Goal: Information Seeking & Learning: Find specific fact

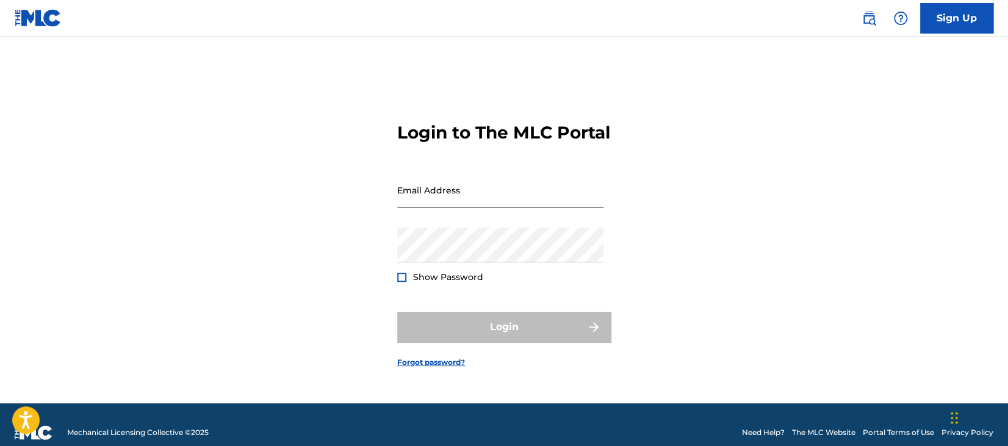
click at [555, 190] on input "Email Address" at bounding box center [500, 190] width 206 height 35
type input "[DATE][PERSON_NAME][EMAIL_ADDRESS][DOMAIN_NAME]"
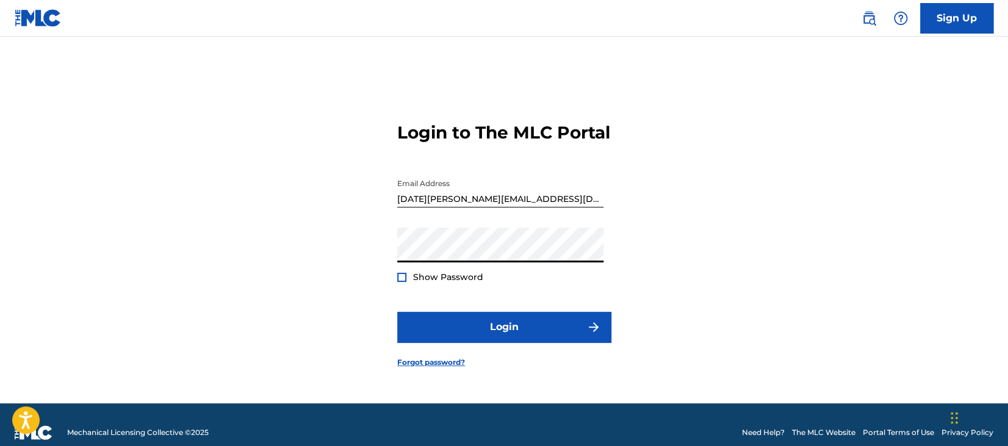
click at [397, 312] on button "Login" at bounding box center [504, 327] width 214 height 31
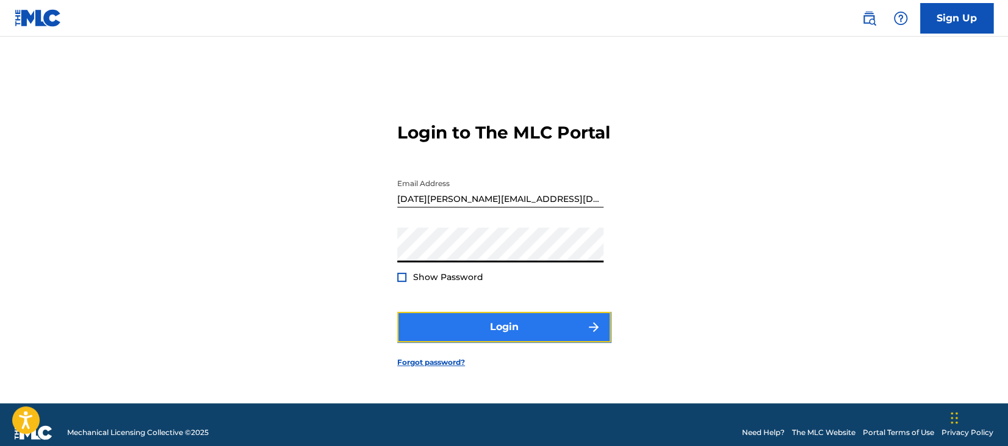
click at [554, 341] on button "Login" at bounding box center [504, 327] width 214 height 31
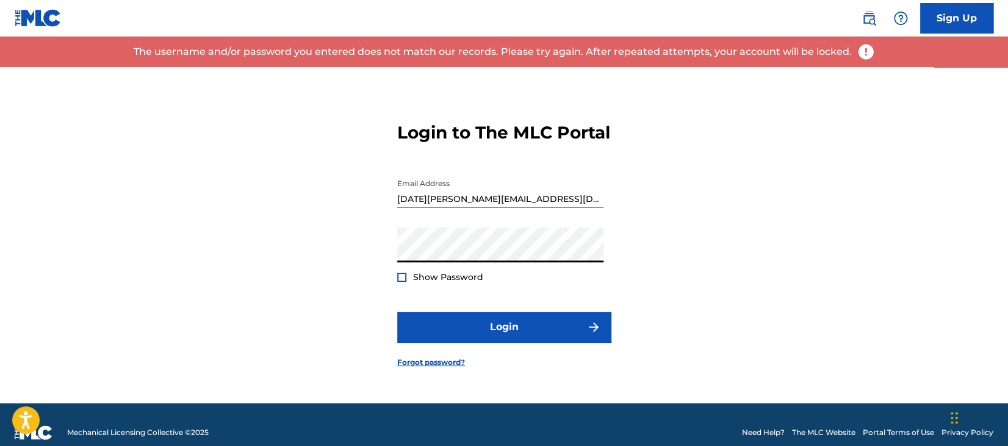
click at [327, 256] on div "Login to The MLC Portal Email Address noel.ho@fabermusic.com Password Show Pass…" at bounding box center [504, 235] width 855 height 336
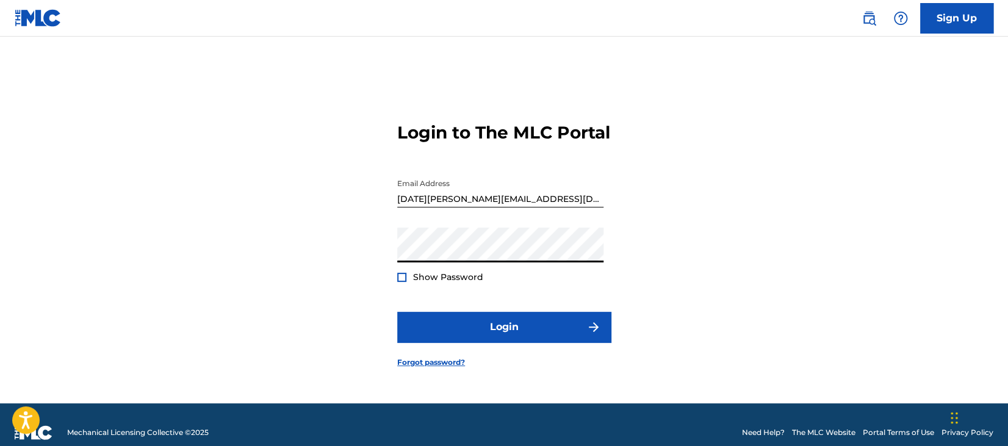
click at [397, 312] on button "Login" at bounding box center [504, 327] width 214 height 31
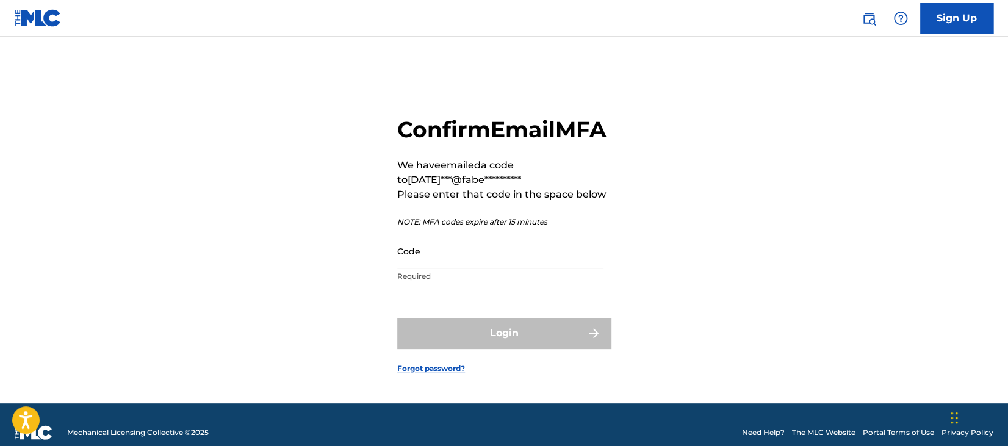
click at [545, 286] on div "Code Required" at bounding box center [500, 261] width 206 height 55
paste input "459487"
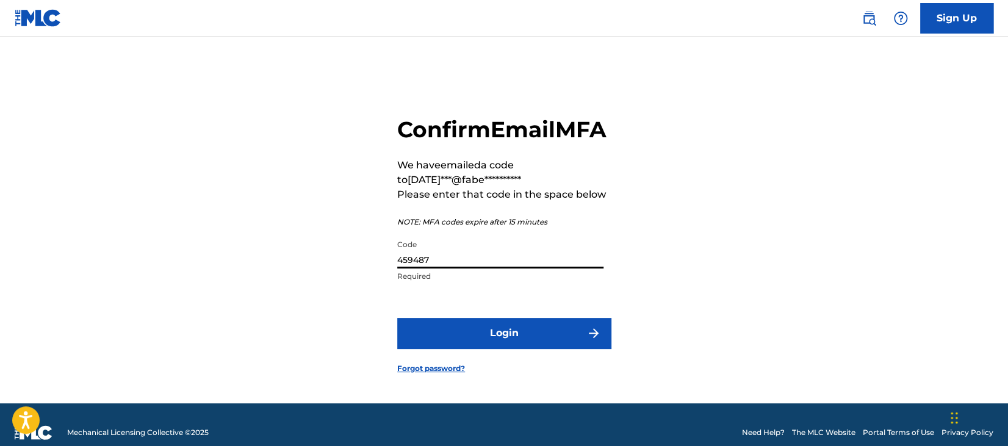
type input "459487"
click at [535, 328] on form "**********" at bounding box center [504, 235] width 214 height 336
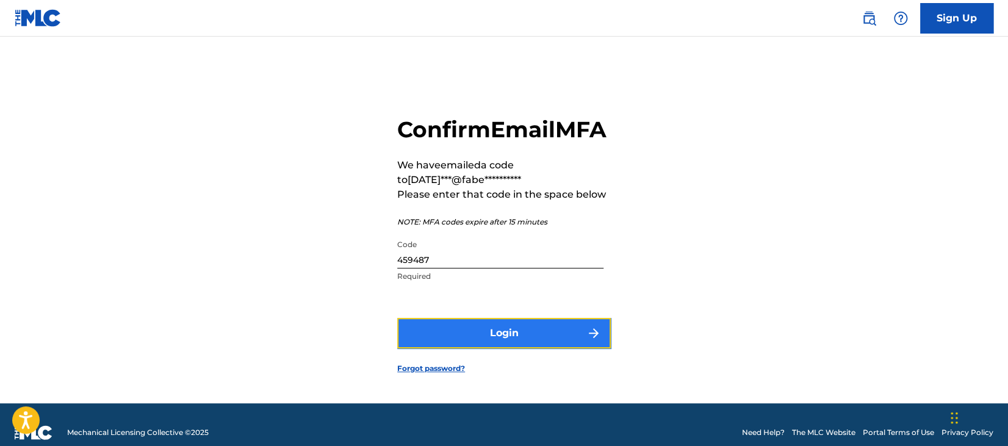
click at [535, 339] on button "Login" at bounding box center [504, 333] width 214 height 31
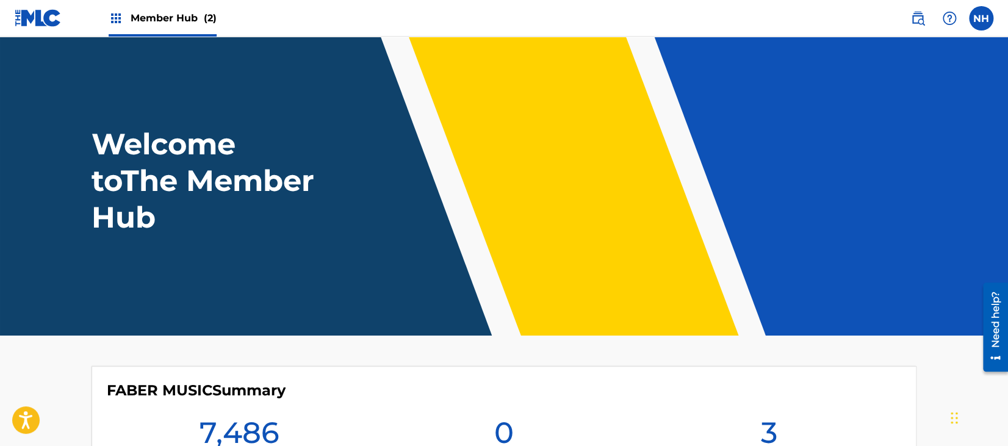
click at [112, 101] on header "Welcome to The Member Hub" at bounding box center [504, 186] width 1008 height 299
click at [132, 31] on div "Member Hub (2)" at bounding box center [163, 18] width 108 height 36
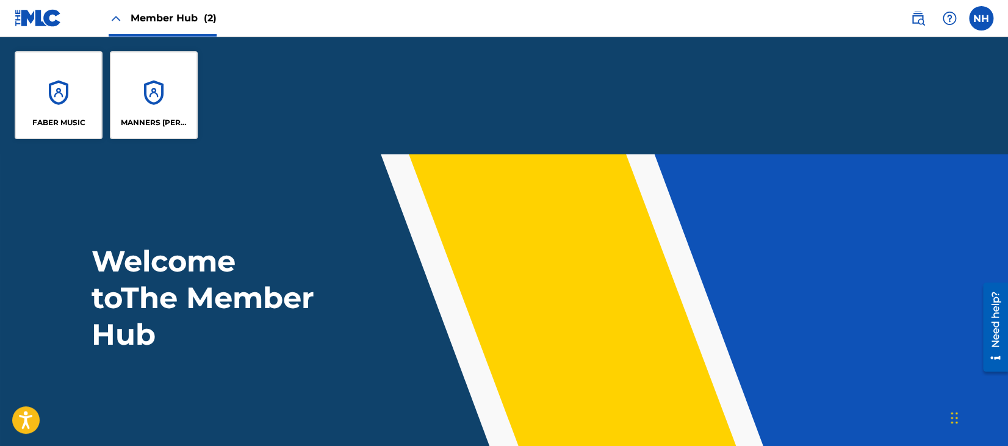
drag, startPoint x: 125, startPoint y: 175, endPoint x: 108, endPoint y: 161, distance: 22.1
click at [125, 175] on header "Welcome to The Member Hub" at bounding box center [504, 303] width 1008 height 299
click at [55, 83] on div "FABER MUSIC" at bounding box center [59, 95] width 88 height 88
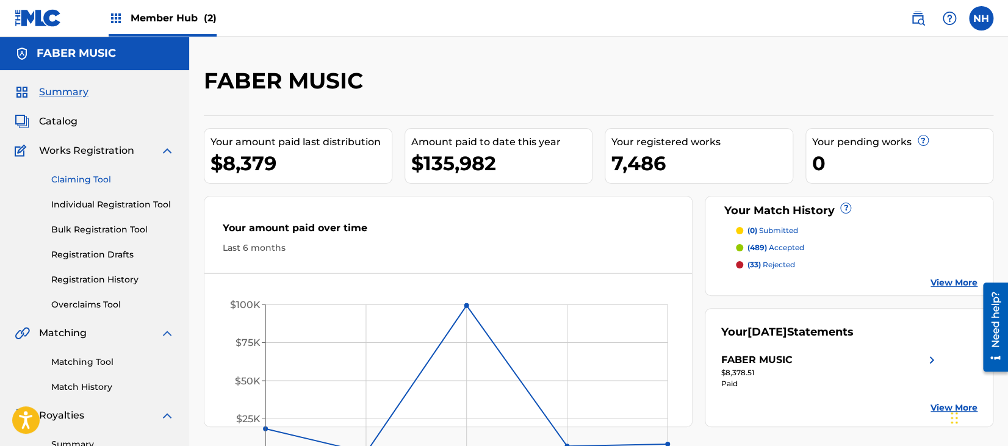
click at [106, 176] on link "Claiming Tool" at bounding box center [112, 179] width 123 height 13
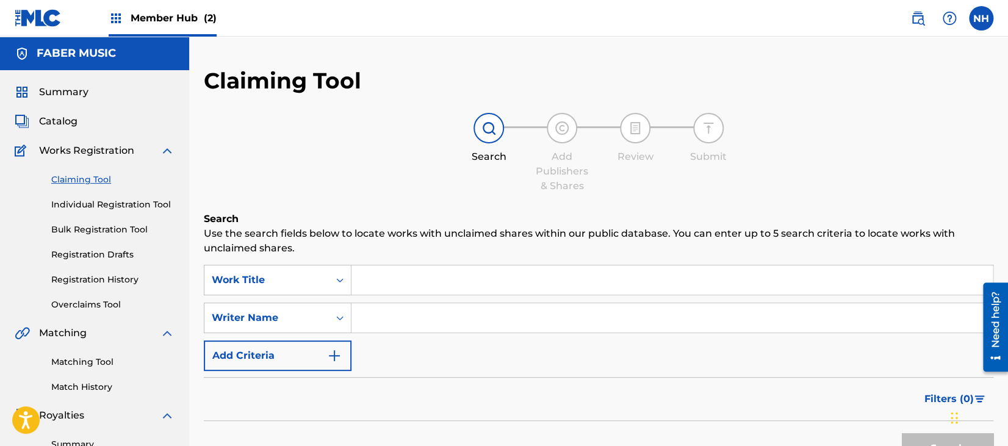
click at [78, 129] on div "Summary Catalog Works Registration Claiming Tool Individual Registration Tool B…" at bounding box center [94, 371] width 189 height 603
click at [74, 125] on span "Catalog" at bounding box center [58, 121] width 38 height 15
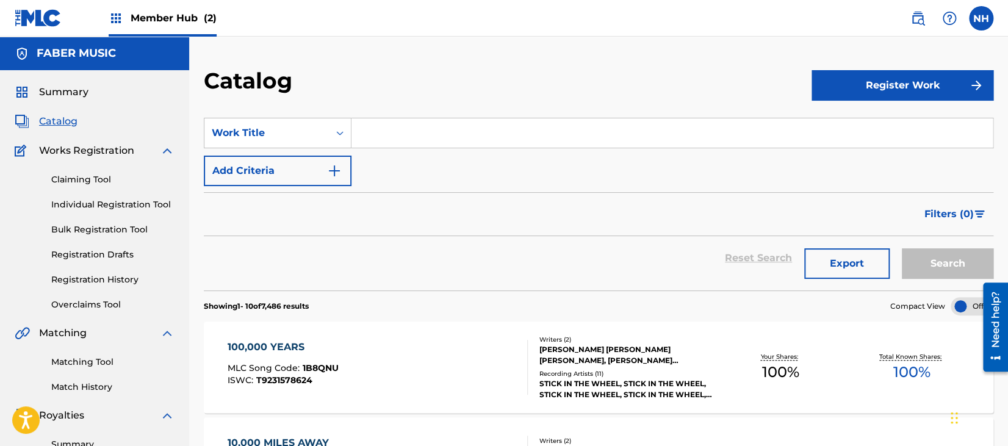
click at [744, 135] on input "Search Form" at bounding box center [673, 132] width 642 height 29
click at [284, 173] on button "Add Criteria" at bounding box center [278, 171] width 148 height 31
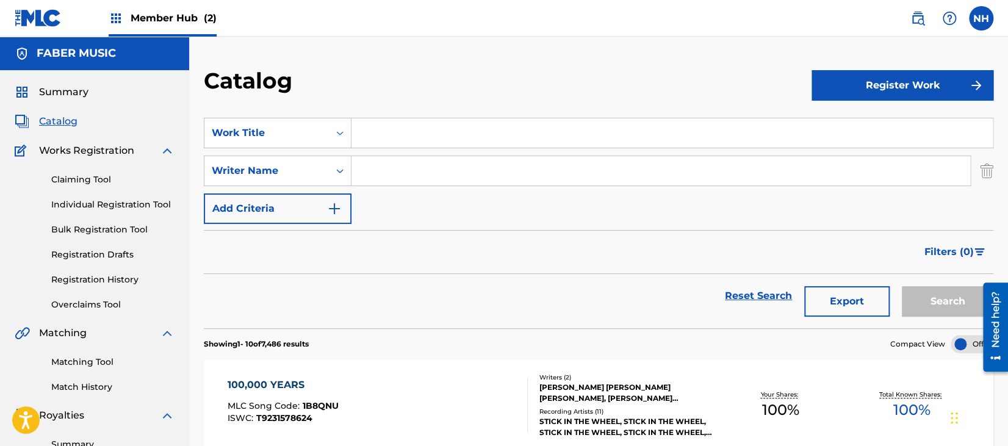
click at [489, 195] on div "SearchWithCriteria17d1ee1a-387f-4d61-94ea-e0707dee2237 Work Title SearchWithCri…" at bounding box center [599, 171] width 790 height 106
click at [485, 170] on input "Search Form" at bounding box center [661, 170] width 619 height 29
paste input "Keita"
type input "Keita"
click at [956, 292] on button "Search" at bounding box center [948, 301] width 92 height 31
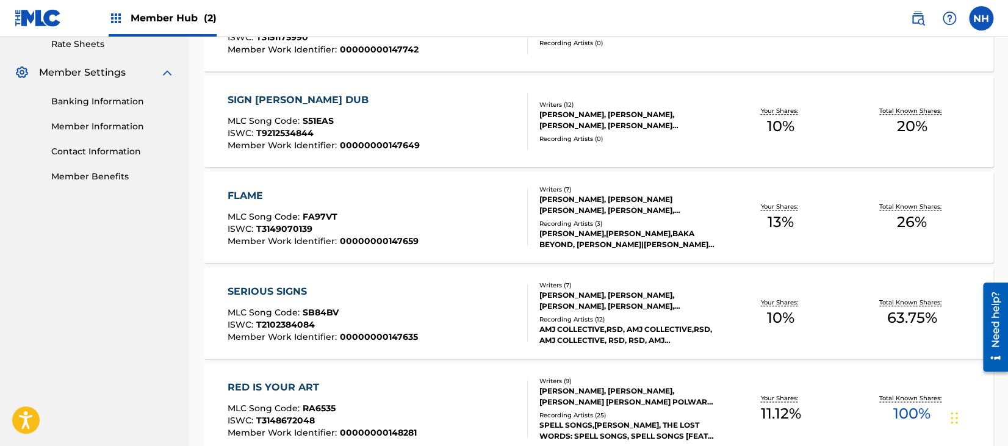
scroll to position [569, 0]
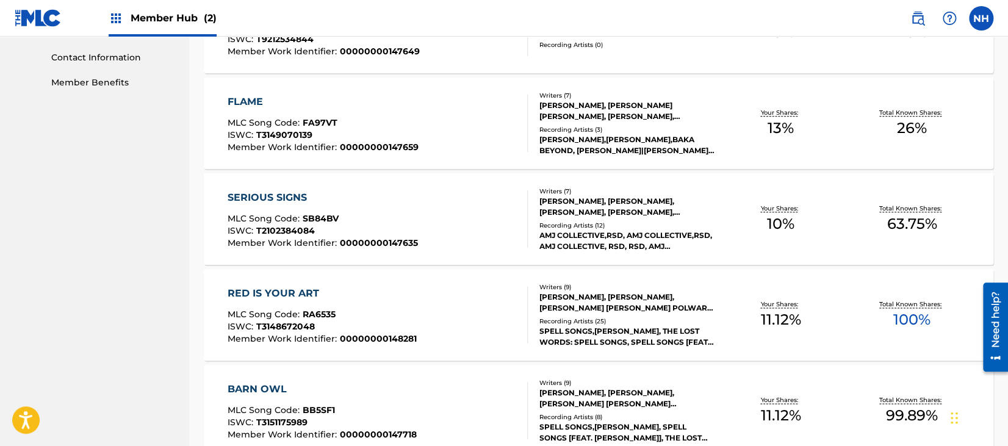
click at [670, 225] on div "Recording Artists ( 12 )" at bounding box center [628, 225] width 176 height 9
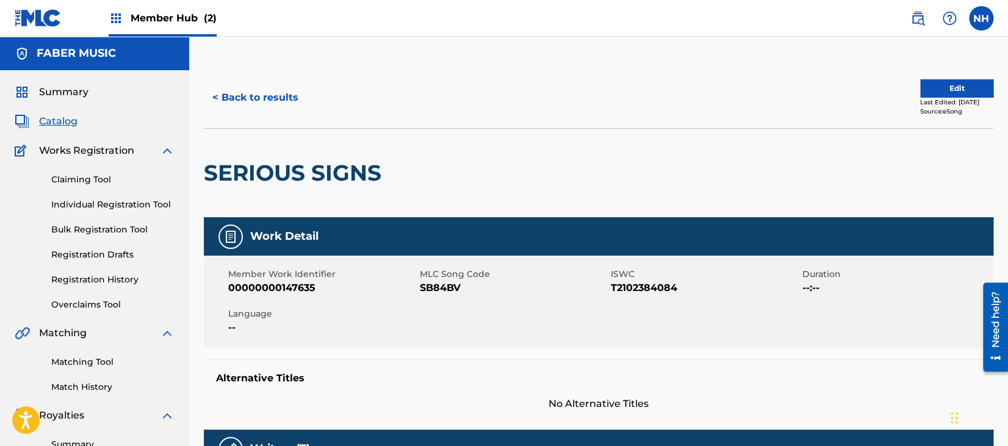
scroll to position [407, 0]
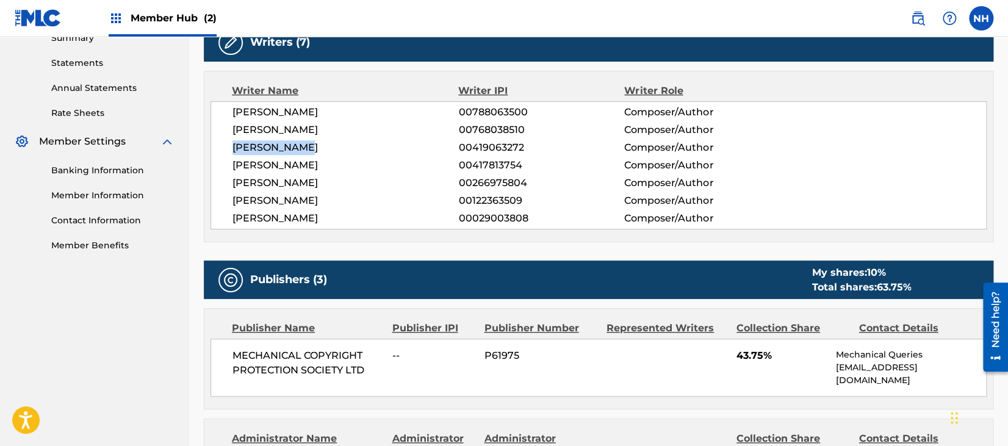
drag, startPoint x: 327, startPoint y: 152, endPoint x: 223, endPoint y: 151, distance: 103.2
click at [223, 151] on div "CAMILO MENJURA 00788063500 Composer/Author MARK ANTHONY SPENCE 00768038510 Comp…" at bounding box center [599, 165] width 776 height 128
copy span "[PERSON_NAME]"
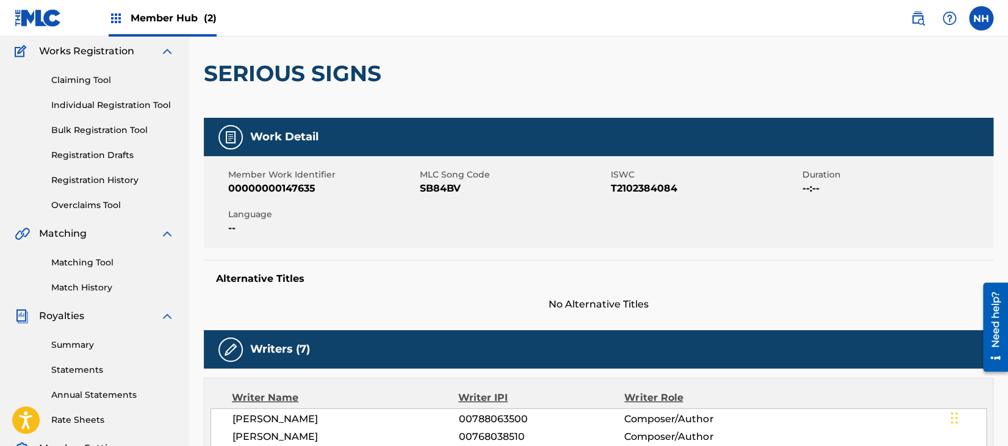
scroll to position [0, 0]
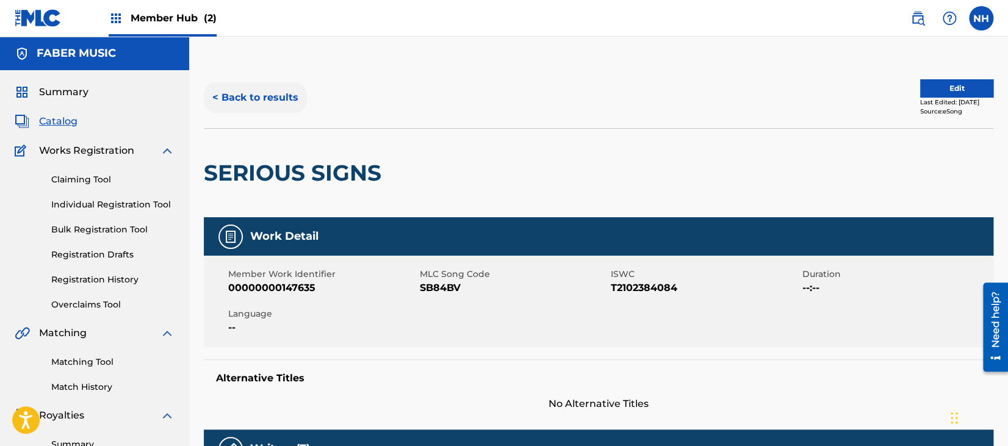
click at [275, 107] on button "< Back to results" at bounding box center [255, 97] width 103 height 31
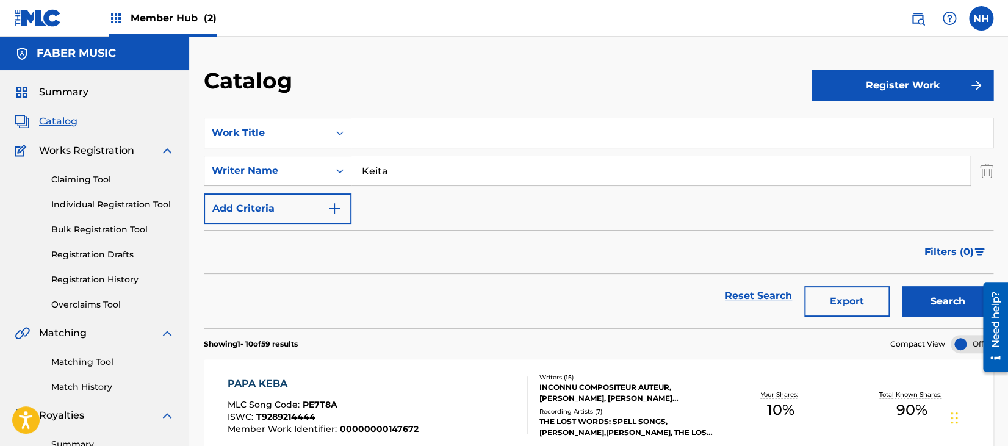
drag, startPoint x: 432, startPoint y: 195, endPoint x: 418, endPoint y: 173, distance: 26.1
click at [432, 192] on div "SearchWithCriteria17d1ee1a-387f-4d61-94ea-e0707dee2237 Work Title SearchWithCri…" at bounding box center [599, 171] width 790 height 106
drag, startPoint x: 418, startPoint y: 173, endPoint x: 201, endPoint y: 145, distance: 218.5
paste input "[PERSON_NAME]"
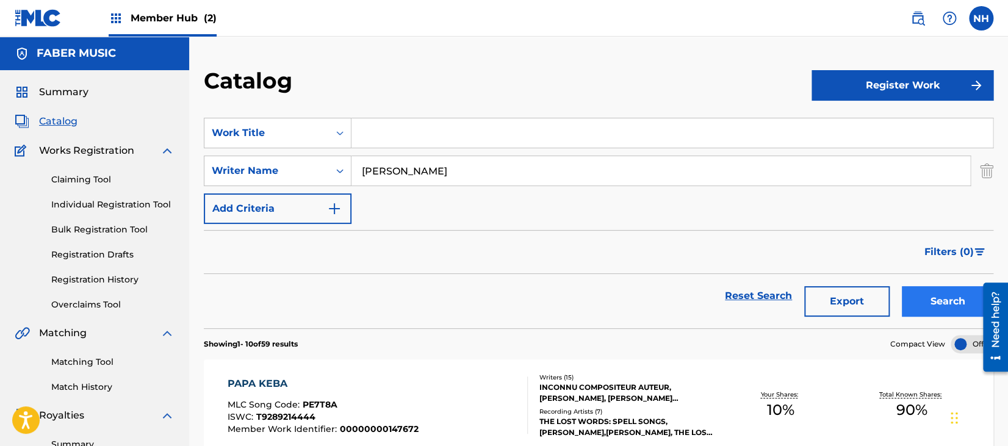
type input "[PERSON_NAME]"
click at [940, 300] on button "Search" at bounding box center [948, 301] width 92 height 31
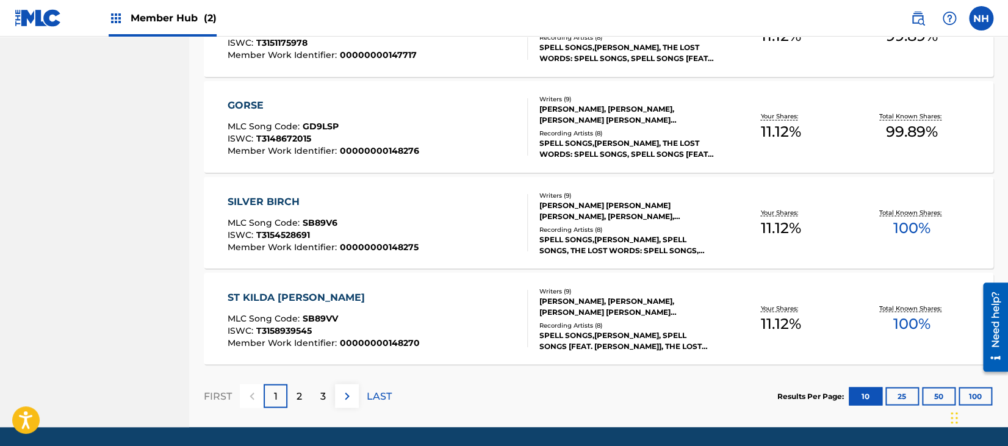
scroll to position [989, 0]
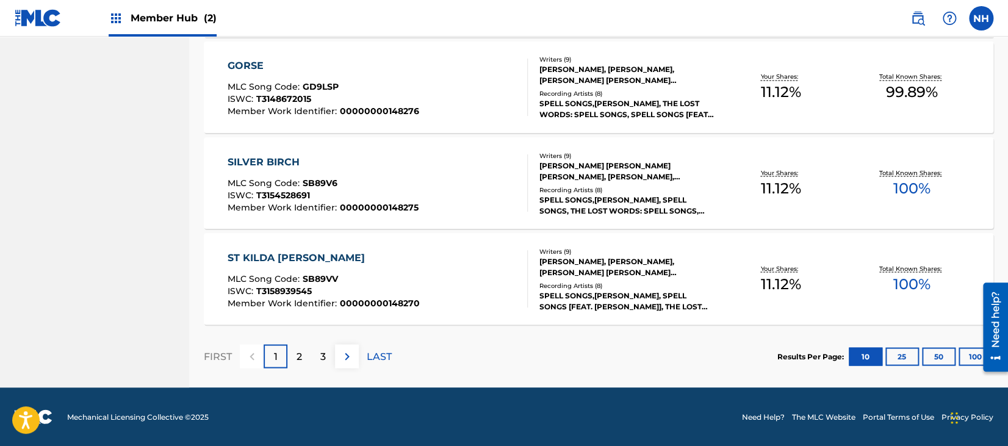
click at [448, 280] on div "ST KILDA WREN MLC Song Code : SB89VV ISWC : T3158939545 Member Work Identifier …" at bounding box center [378, 278] width 300 height 57
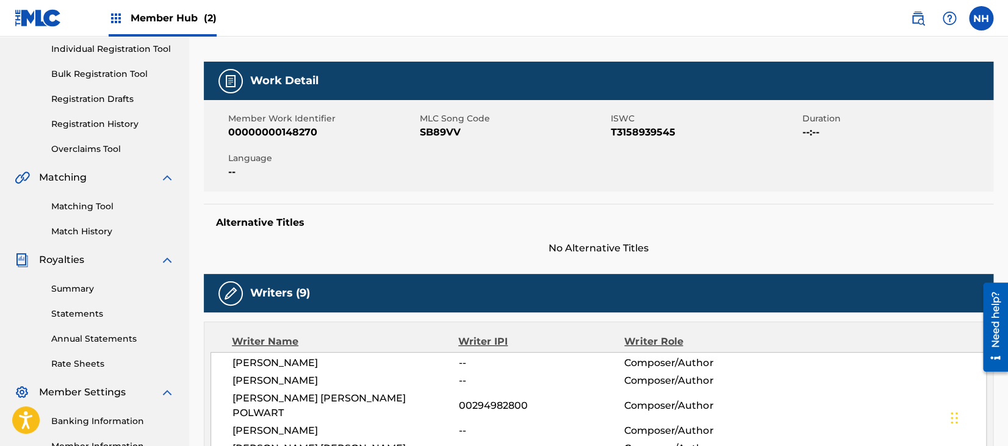
scroll to position [2, 0]
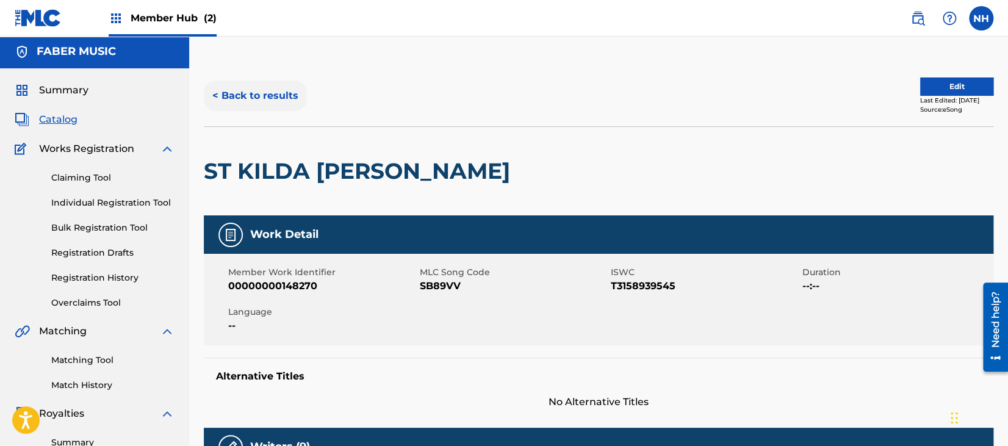
click at [242, 99] on button "< Back to results" at bounding box center [255, 96] width 103 height 31
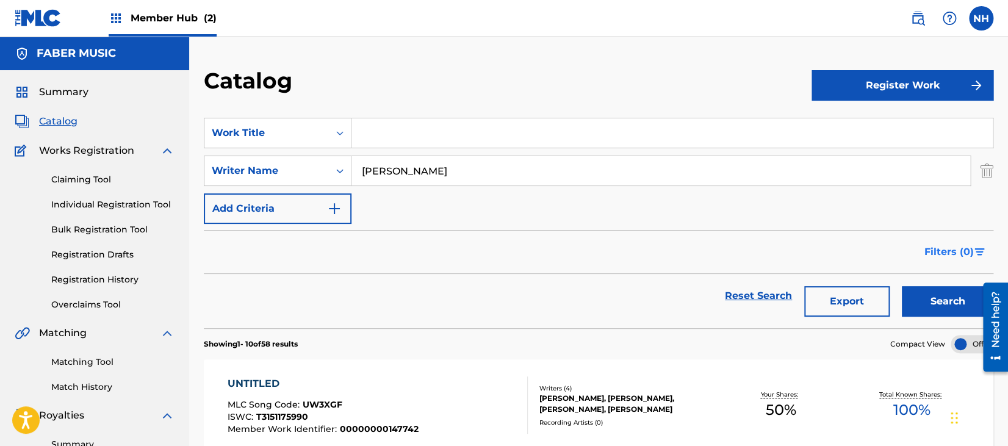
click at [953, 251] on span "Filters ( 0 )" at bounding box center [949, 252] width 49 height 15
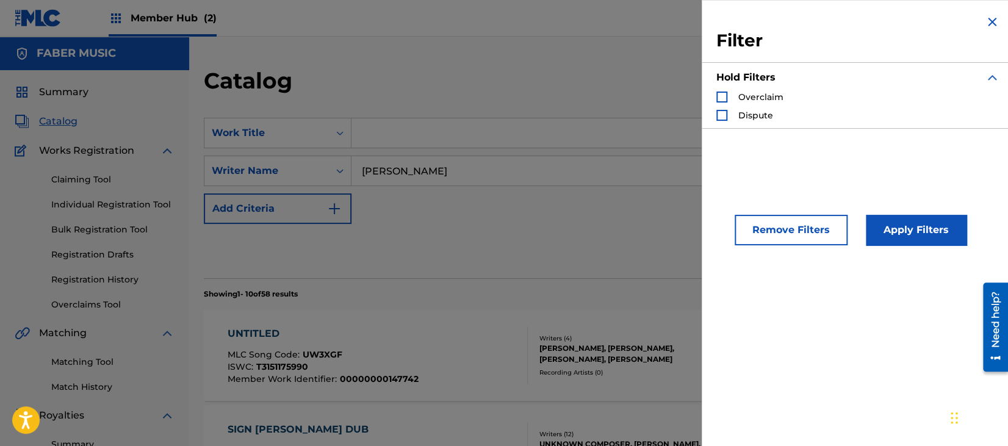
drag, startPoint x: 991, startPoint y: 17, endPoint x: 977, endPoint y: 32, distance: 20.3
click at [992, 17] on img "Search Form" at bounding box center [992, 22] width 15 height 15
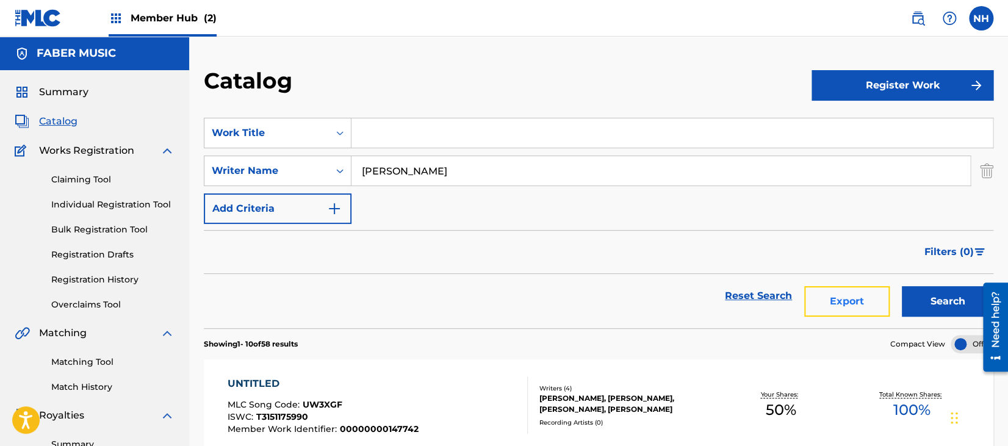
click at [871, 297] on button "Export" at bounding box center [846, 301] width 85 height 31
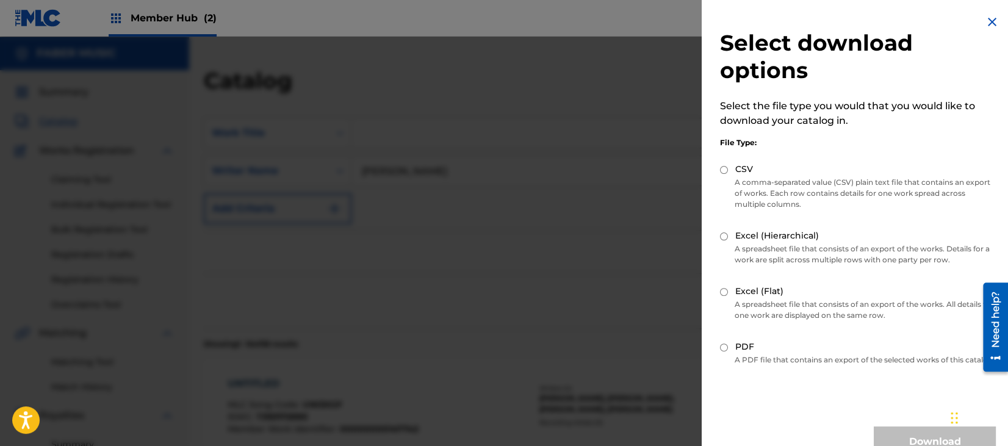
click at [727, 296] on div "Excel (Flat)" at bounding box center [858, 292] width 276 height 14
click at [723, 288] on input "Excel (Flat)" at bounding box center [724, 292] width 8 height 8
radio input "true"
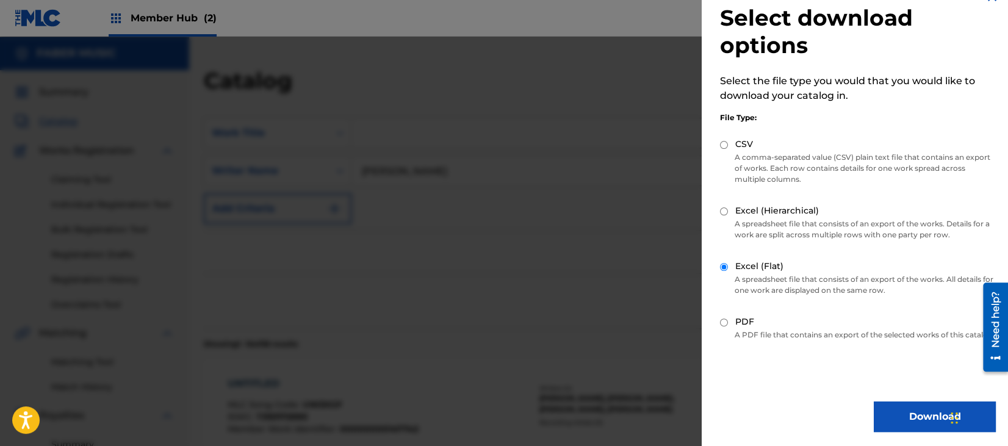
scroll to position [37, 0]
click at [934, 397] on div "Select download options Select the file type you would that you would like to d…" at bounding box center [858, 210] width 313 height 472
click at [933, 400] on div "Select download options Select the file type you would that you would like to d…" at bounding box center [858, 210] width 313 height 472
click at [933, 405] on button "Download" at bounding box center [935, 416] width 122 height 31
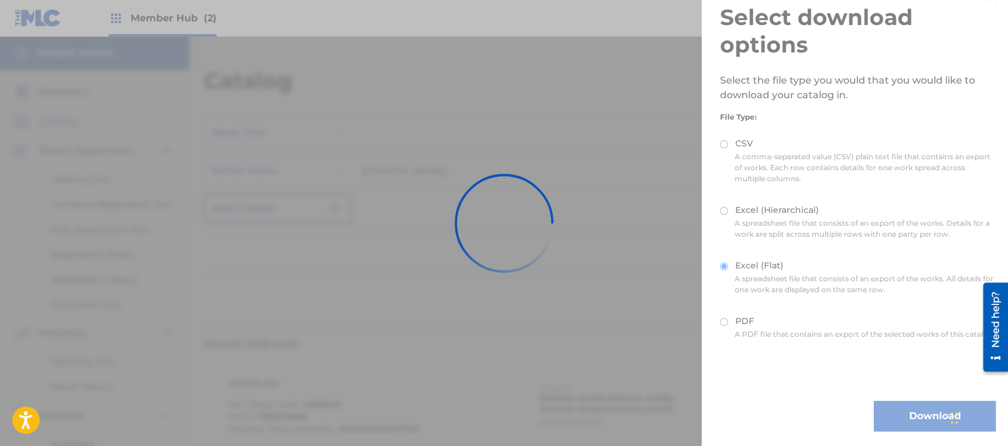
scroll to position [0, 0]
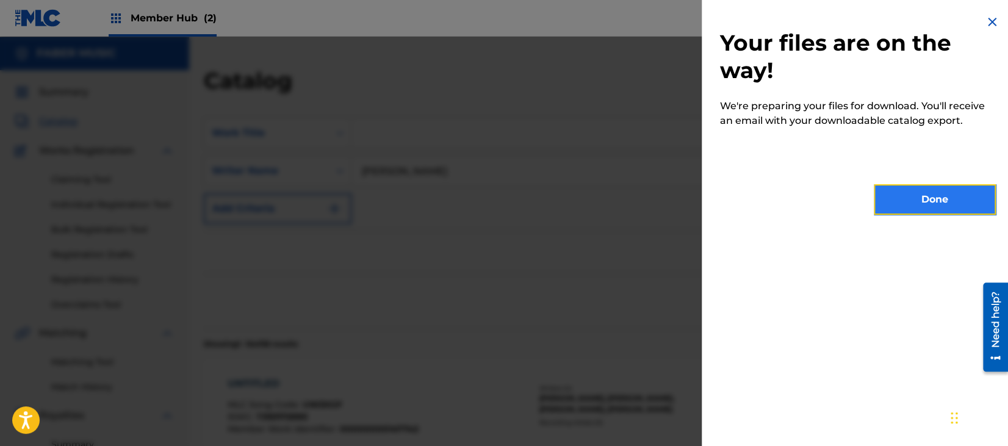
click at [936, 208] on button "Done" at bounding box center [935, 199] width 122 height 31
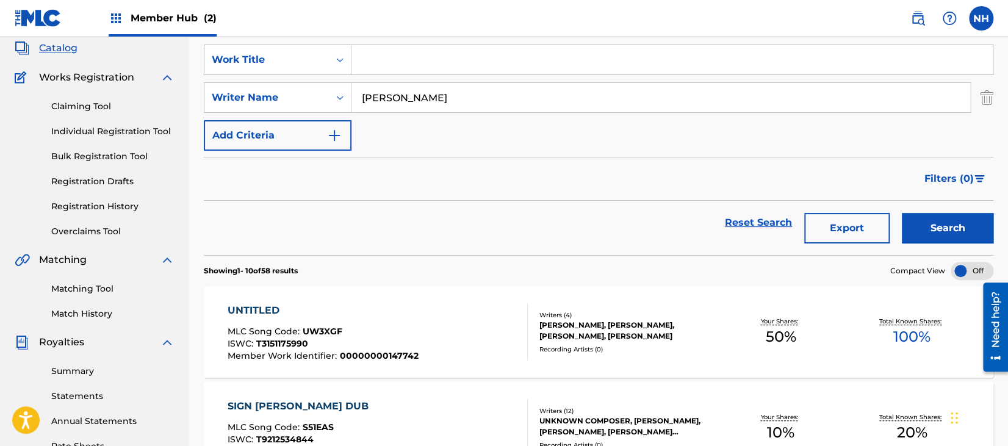
scroll to position [162, 0]
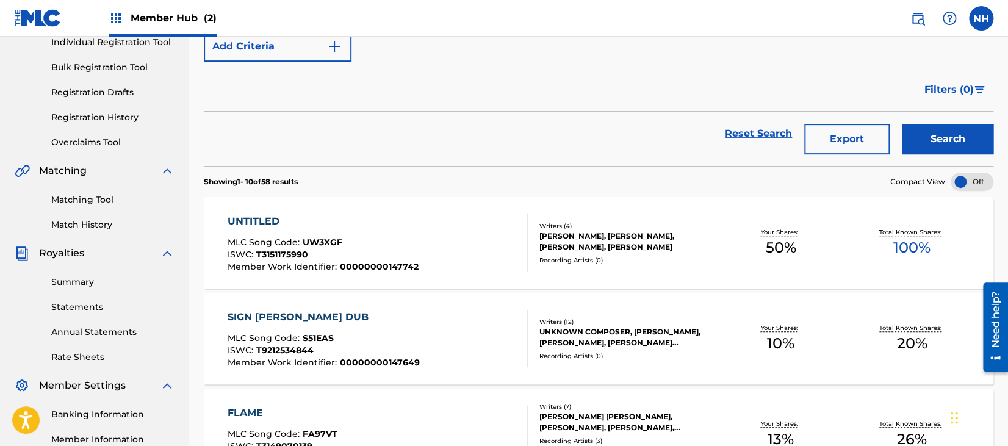
click at [331, 248] on div "MLC Song Code : UW3XGF" at bounding box center [323, 244] width 191 height 12
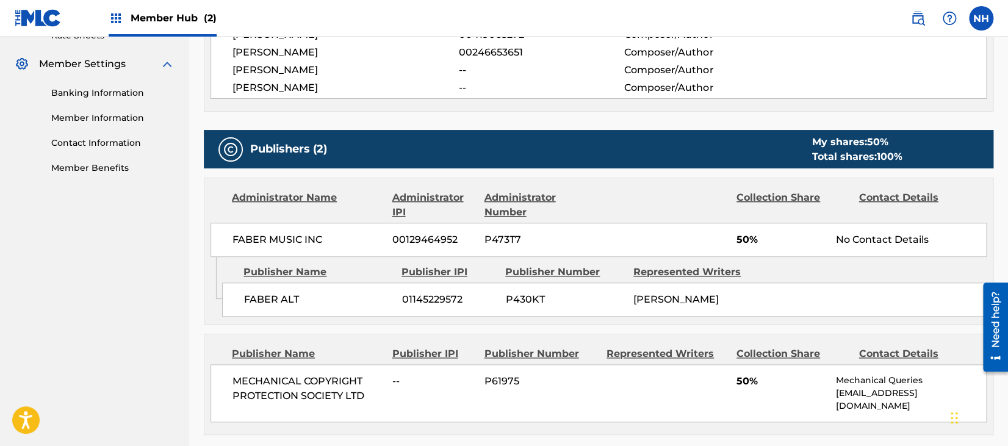
scroll to position [488, 0]
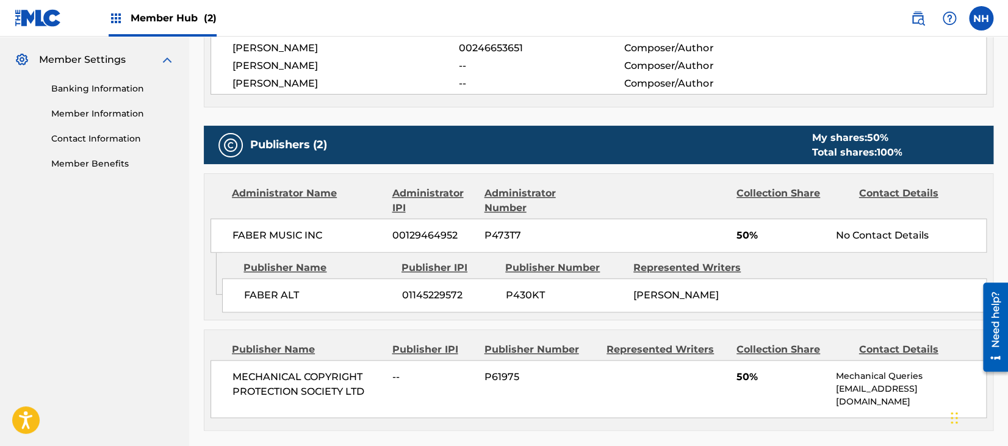
click at [576, 228] on span "P473T7" at bounding box center [541, 235] width 113 height 15
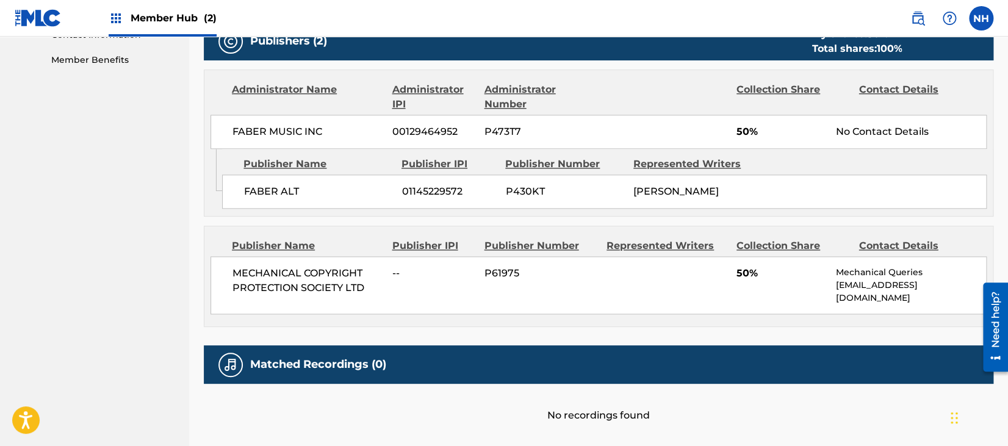
scroll to position [569, 0]
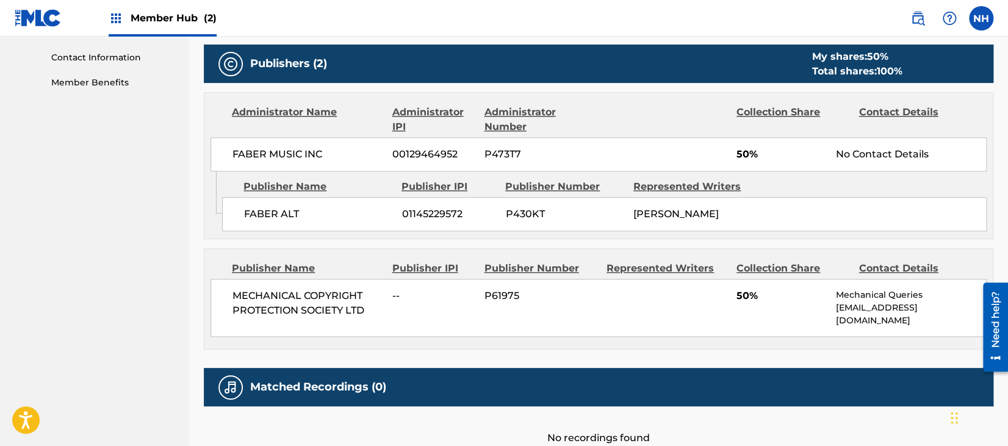
click at [596, 435] on div "No recordings found" at bounding box center [599, 426] width 790 height 39
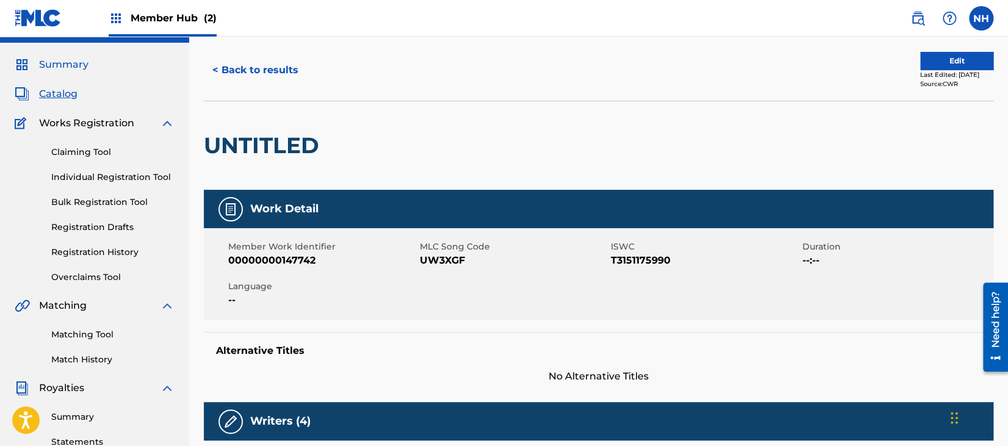
scroll to position [0, 0]
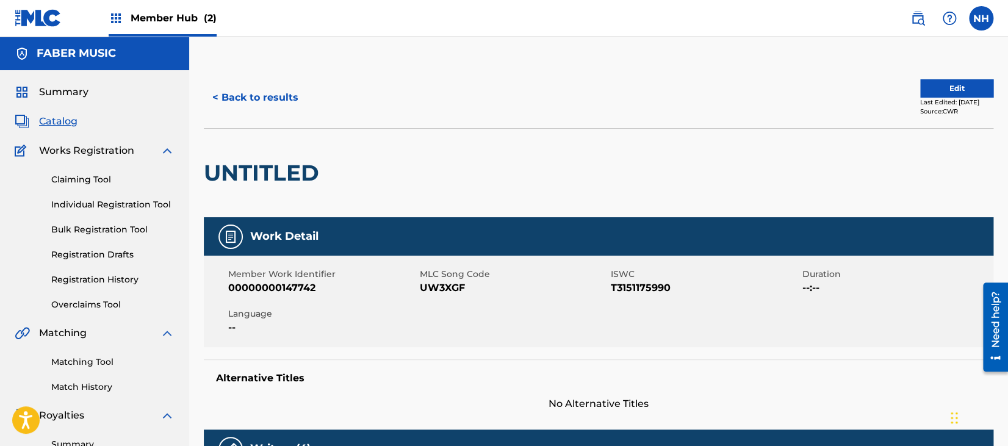
drag, startPoint x: 90, startPoint y: 27, endPoint x: 73, endPoint y: 28, distance: 17.1
click at [78, 28] on div "Member Hub (2)" at bounding box center [116, 18] width 202 height 36
click at [73, 28] on div "Member Hub (2)" at bounding box center [116, 18] width 202 height 36
click at [48, 24] on img at bounding box center [38, 18] width 47 height 18
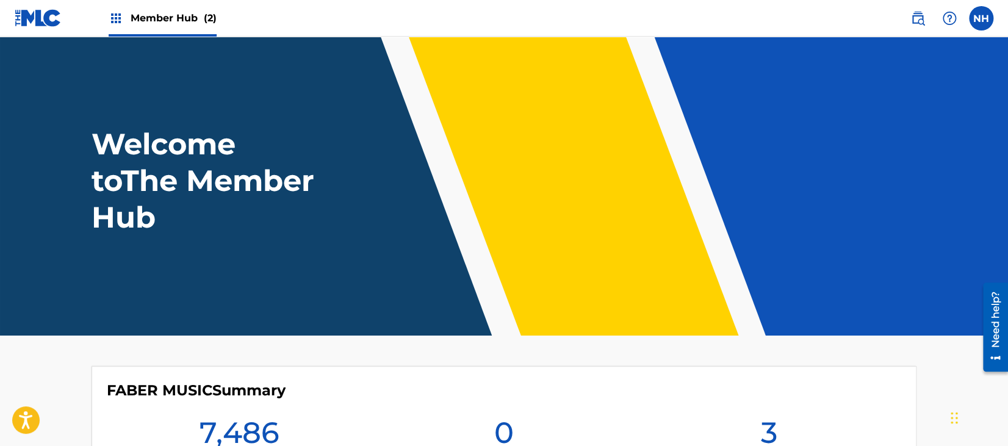
click at [109, 20] on img at bounding box center [116, 18] width 15 height 15
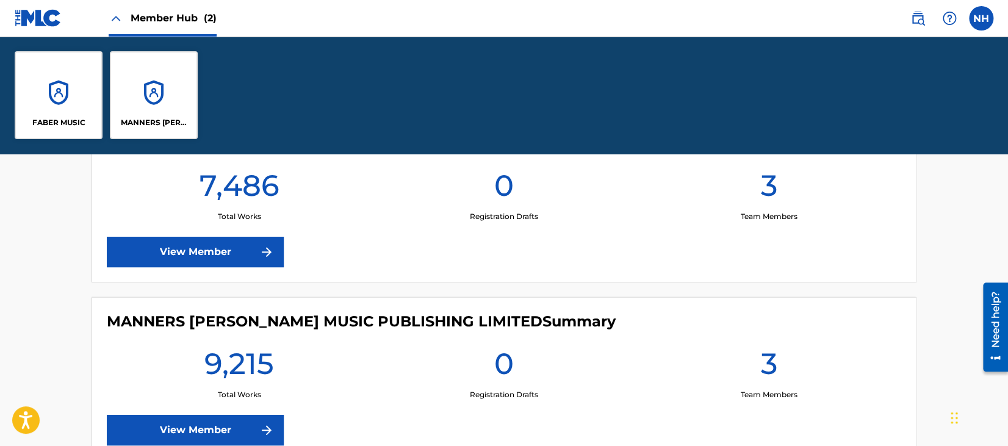
scroll to position [452, 0]
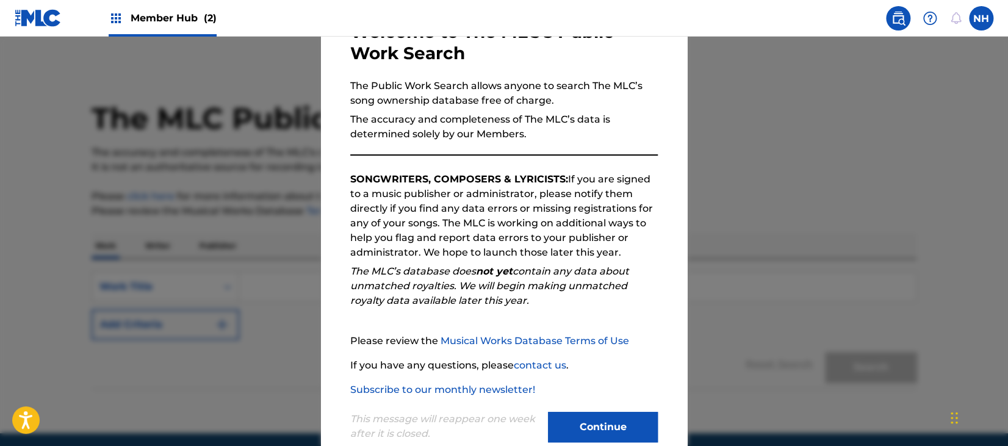
scroll to position [112, 0]
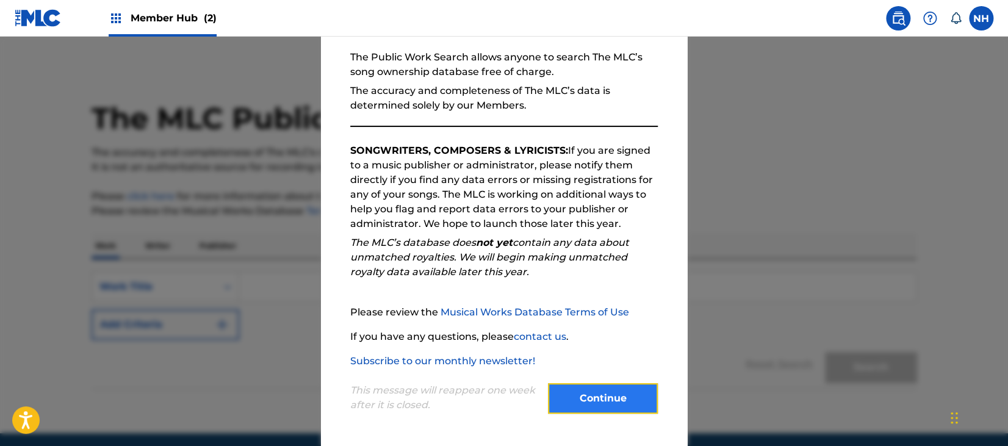
click at [609, 386] on button "Continue" at bounding box center [603, 398] width 110 height 31
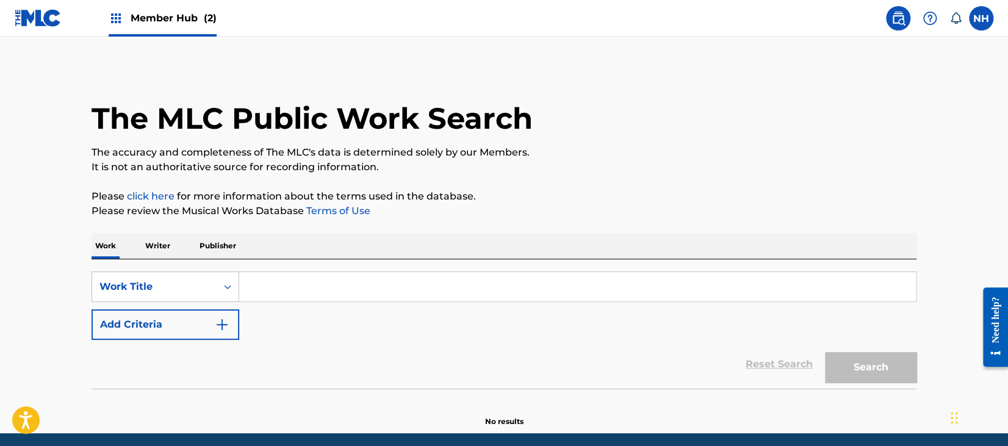
click at [289, 278] on input "Search Form" at bounding box center [577, 286] width 677 height 29
drag, startPoint x: 289, startPoint y: 278, endPoint x: 278, endPoint y: 284, distance: 12.0
click at [283, 278] on input "Search Form" at bounding box center [577, 286] width 677 height 29
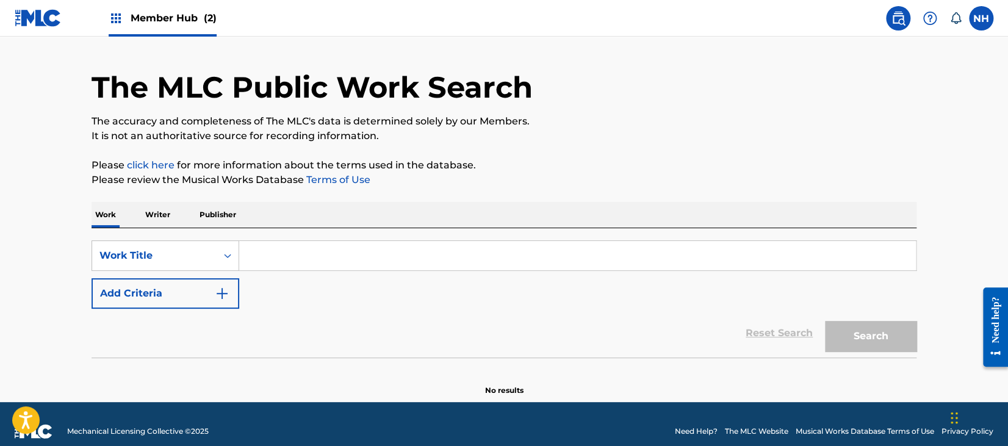
scroll to position [46, 0]
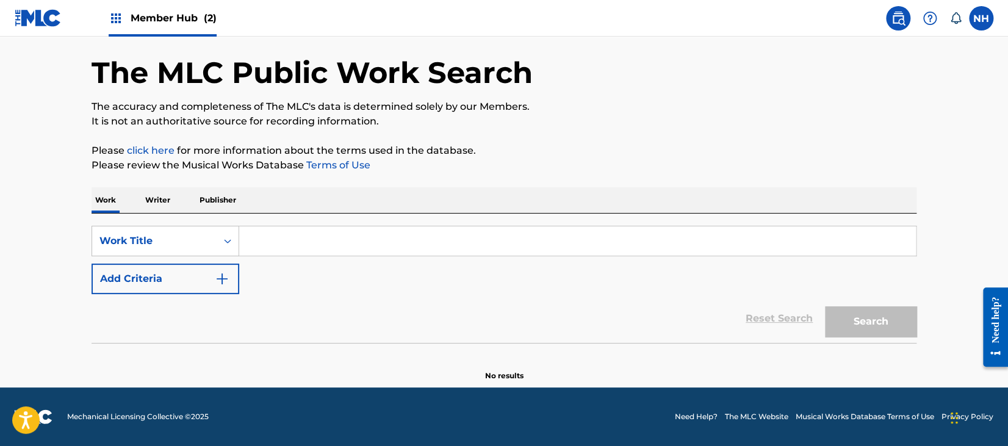
paste input "KEITA SECKOU"
type input "KEITA SECKOU"
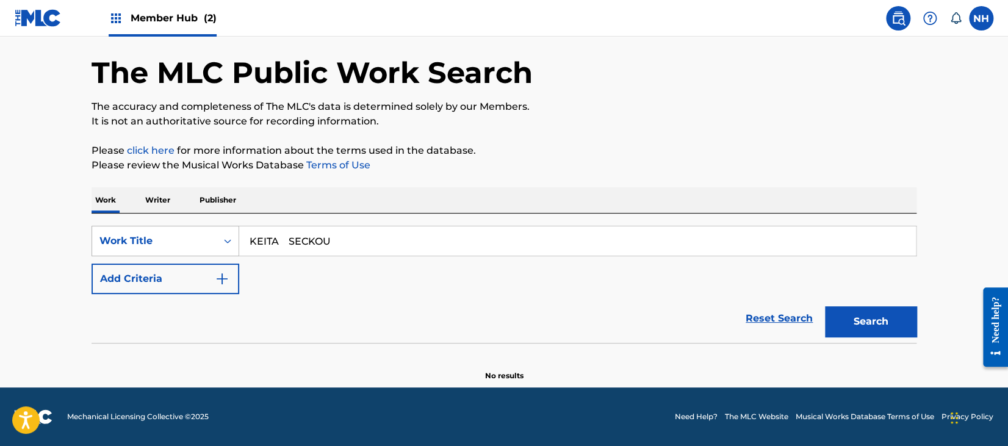
drag, startPoint x: 349, startPoint y: 238, endPoint x: 154, endPoint y: 247, distance: 194.3
click at [154, 239] on div "SearchWithCriteria6cf31afc-cff7-4950-a9cf-ccb8433061bf Work Title KEITA SECKOU" at bounding box center [504, 241] width 825 height 31
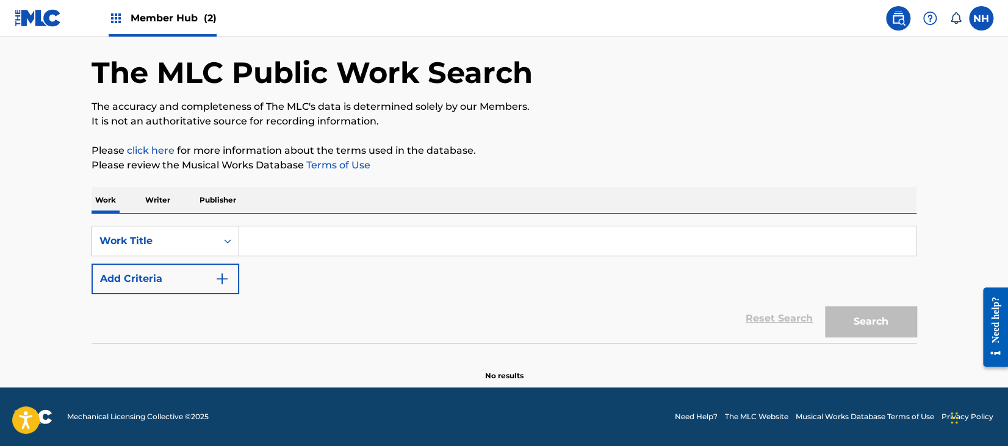
click at [174, 208] on div "Work Writer Publisher" at bounding box center [504, 200] width 825 height 26
click at [172, 203] on p "Writer" at bounding box center [158, 200] width 32 height 26
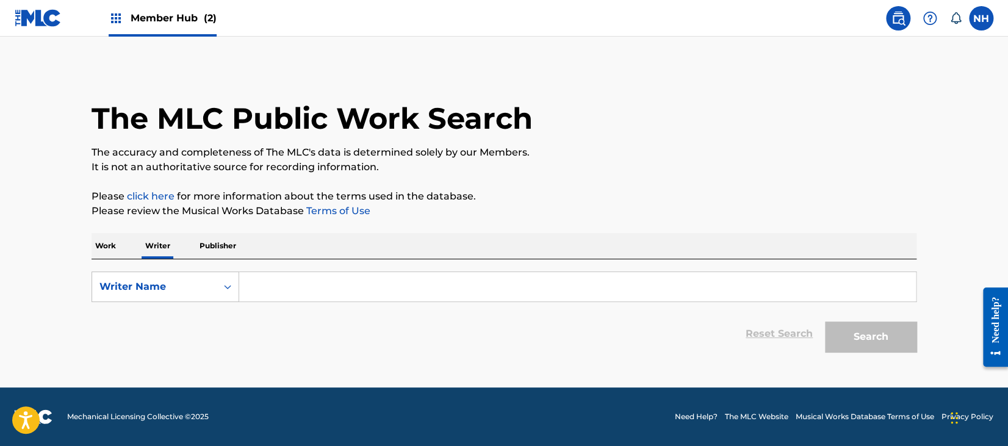
click at [292, 295] on input "Search Form" at bounding box center [577, 286] width 677 height 29
paste input "KEITA SECKOU"
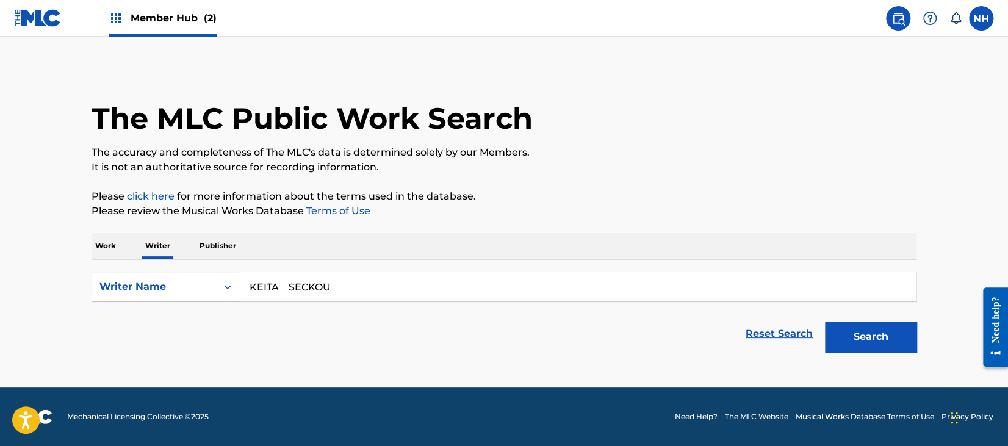
drag, startPoint x: 294, startPoint y: 287, endPoint x: 283, endPoint y: 287, distance: 11.0
click at [283, 287] on input "KEITA SECKOU" at bounding box center [577, 286] width 677 height 29
drag, startPoint x: 288, startPoint y: 284, endPoint x: 278, endPoint y: 289, distance: 11.2
click at [278, 289] on input "KEITA SECKOU" at bounding box center [577, 286] width 677 height 29
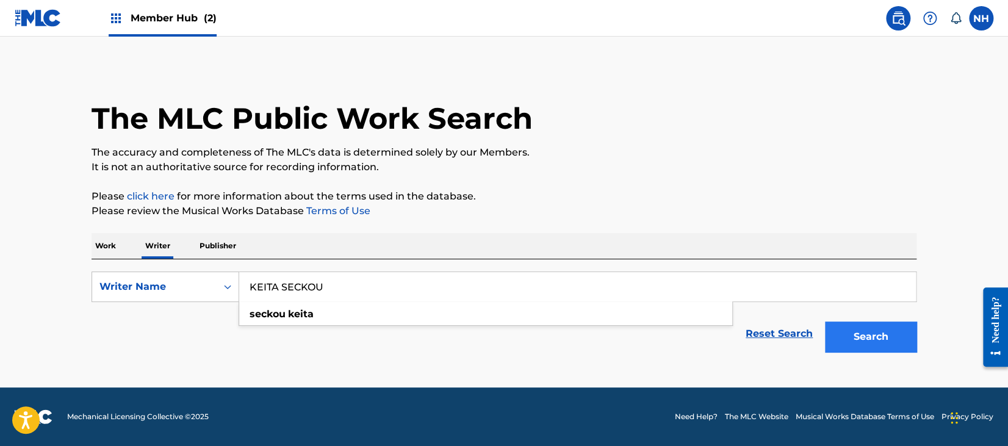
type input "KEITA SECKOU"
click at [847, 322] on button "Search" at bounding box center [871, 337] width 92 height 31
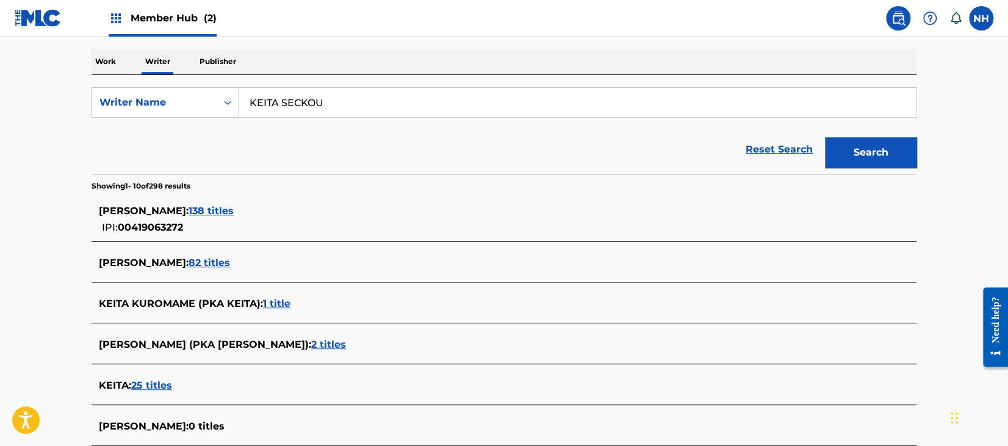
scroll to position [218, 0]
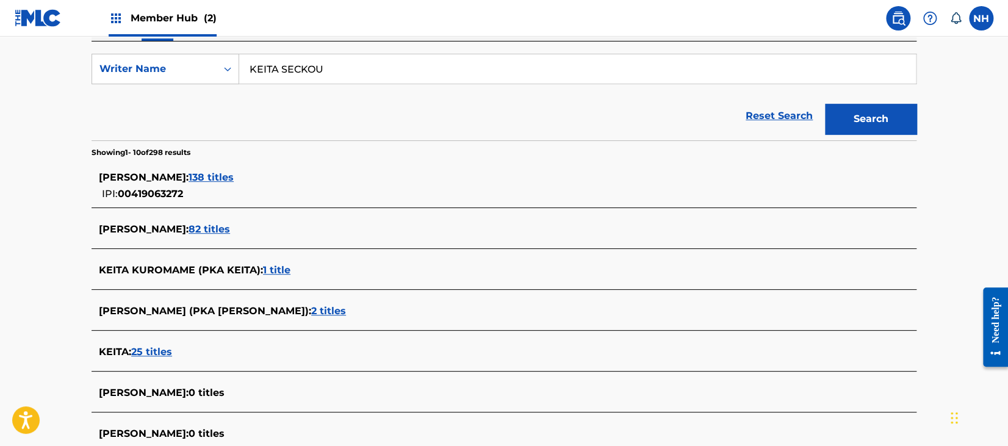
click at [191, 177] on span "138 titles" at bounding box center [211, 178] width 45 height 12
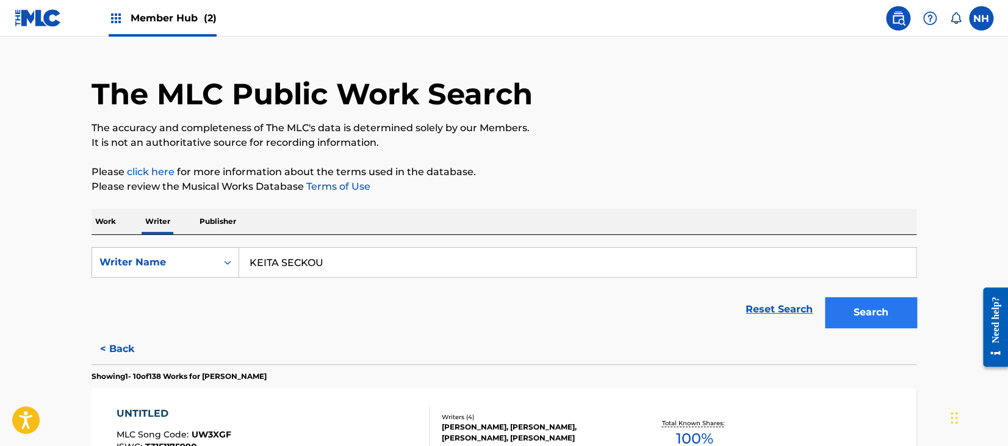
scroll to position [0, 0]
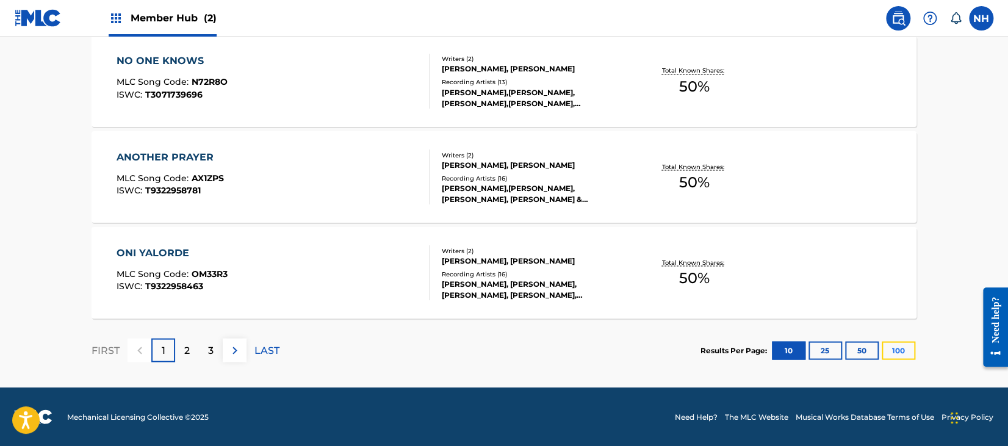
click at [894, 355] on button "100" at bounding box center [899, 350] width 34 height 18
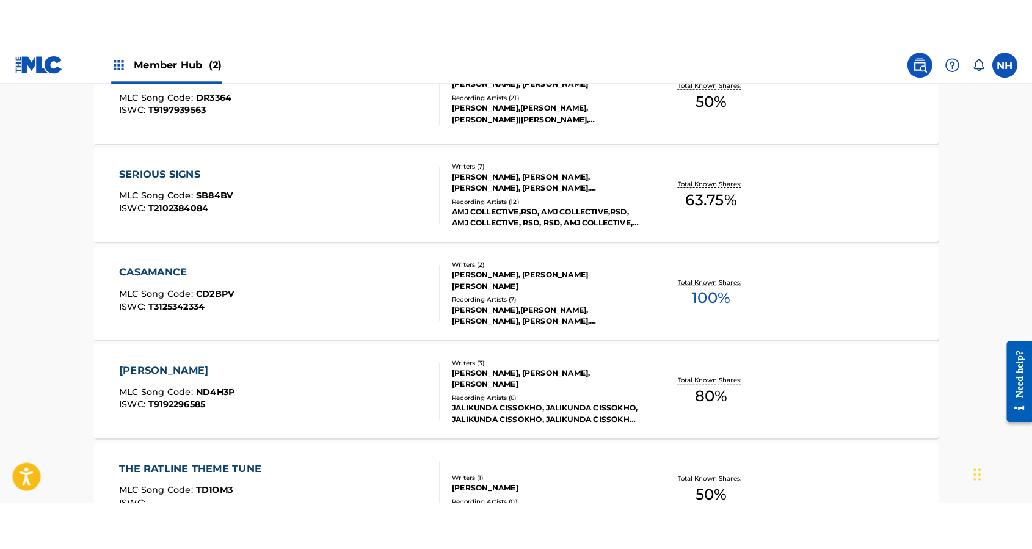
scroll to position [2106, 0]
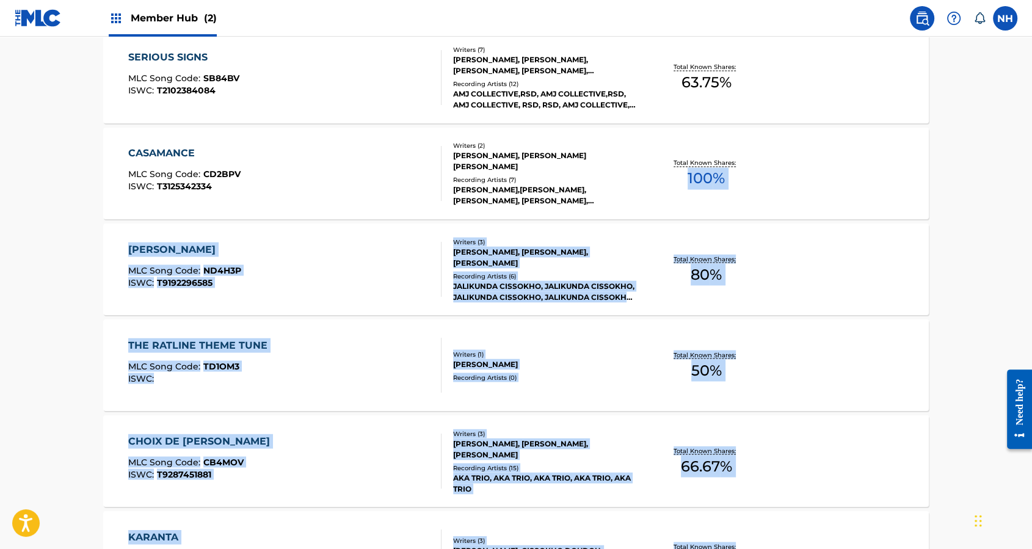
drag, startPoint x: 1030, startPoint y: 133, endPoint x: 1038, endPoint y: 512, distance: 378.5
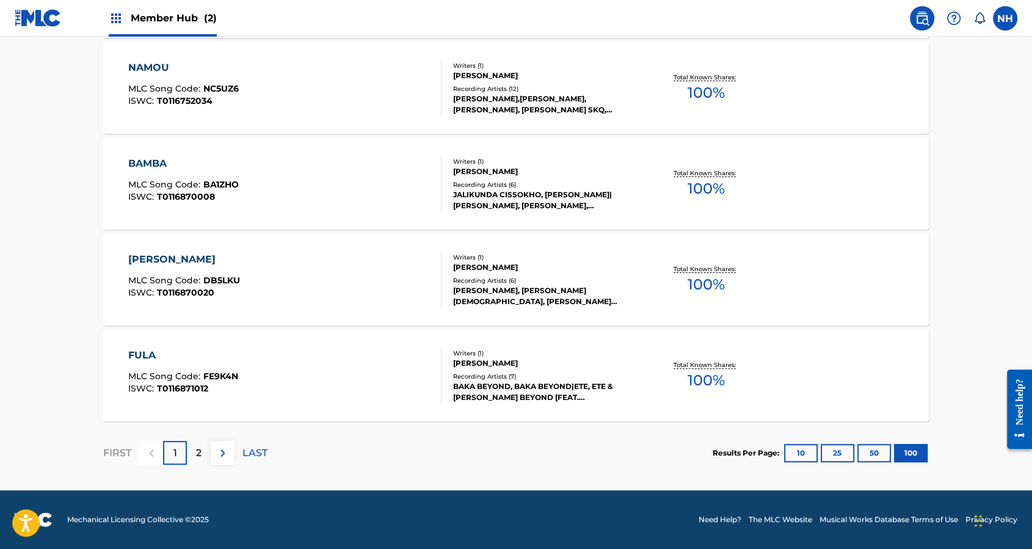
scroll to position [0, 0]
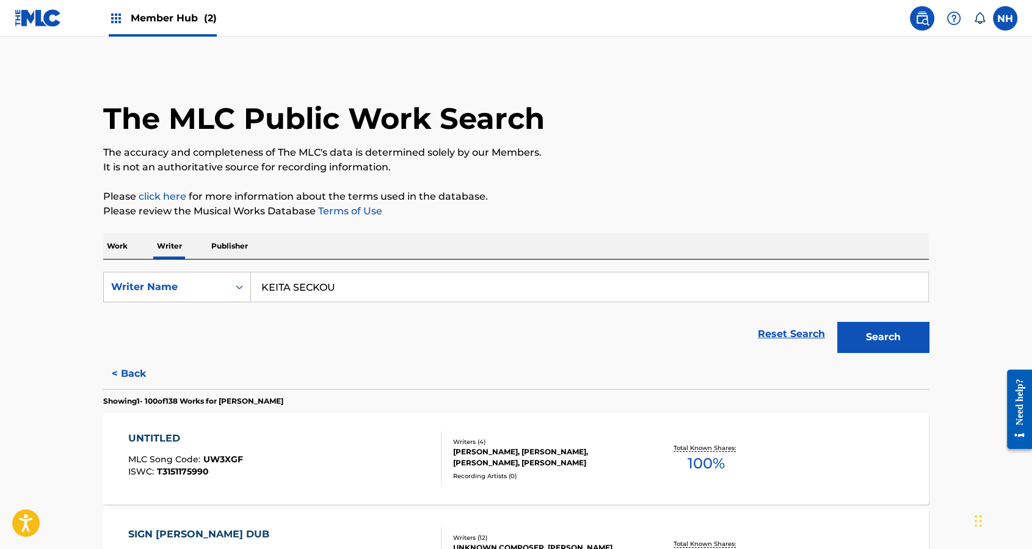
click at [382, 294] on input "KEITA SECKOU" at bounding box center [589, 286] width 677 height 29
click at [110, 239] on p "Work" at bounding box center [117, 246] width 28 height 26
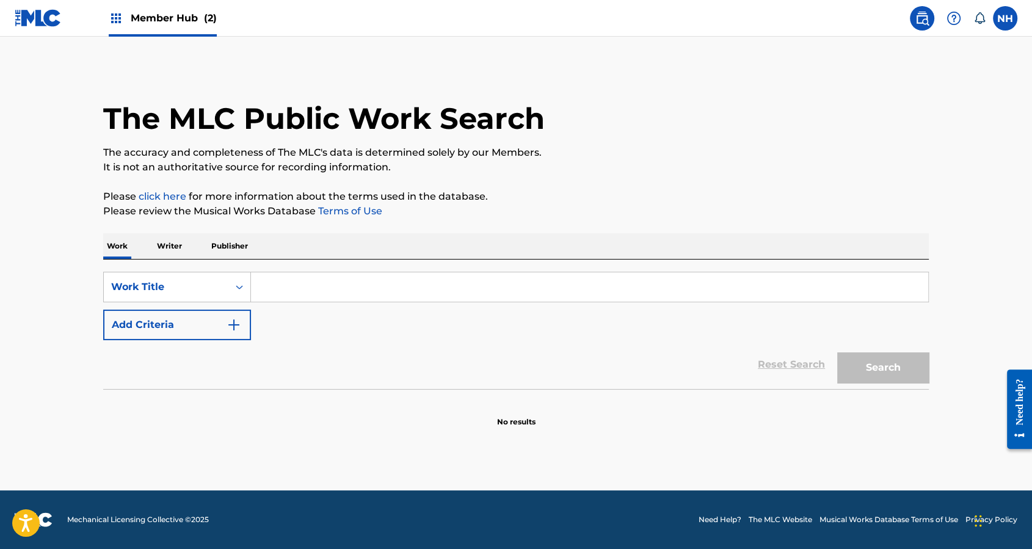
click at [173, 259] on div "Work Writer Publisher SearchWithCriteria6cf31afc-cff7-4950-a9cf-ccb8433061bf Wo…" at bounding box center [515, 330] width 825 height 194
click at [171, 250] on p "Writer" at bounding box center [169, 246] width 32 height 26
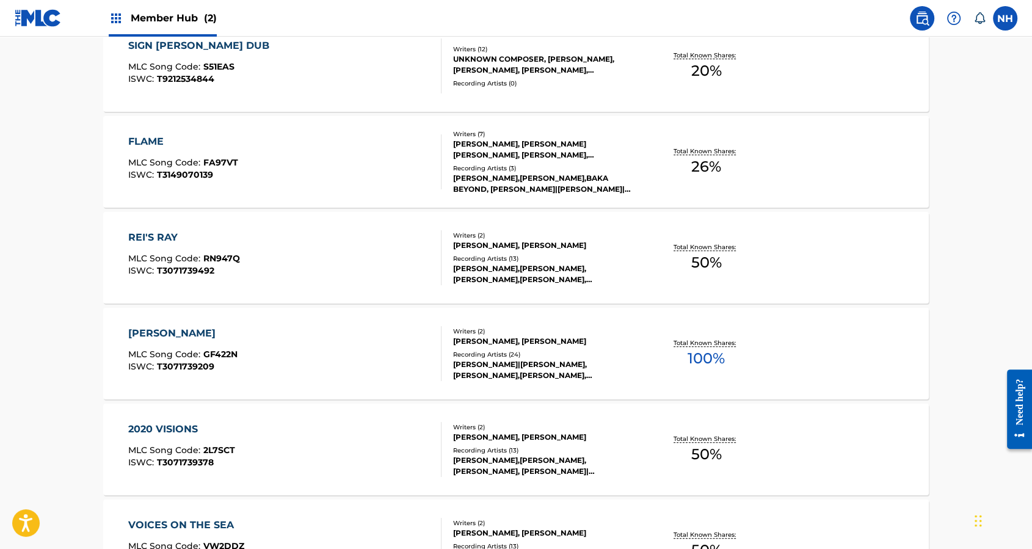
scroll to position [81, 0]
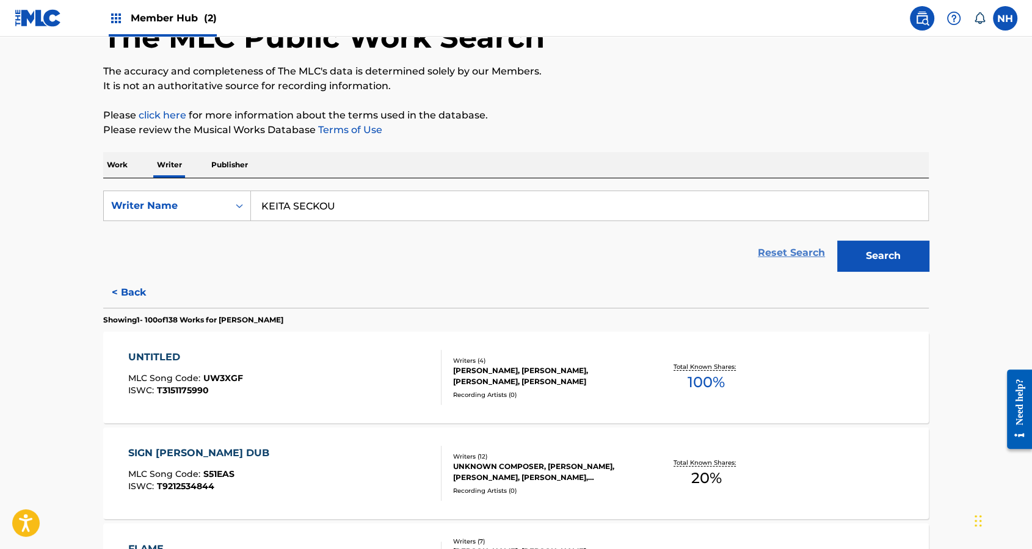
click at [756, 239] on link "Reset Search" at bounding box center [790, 252] width 79 height 27
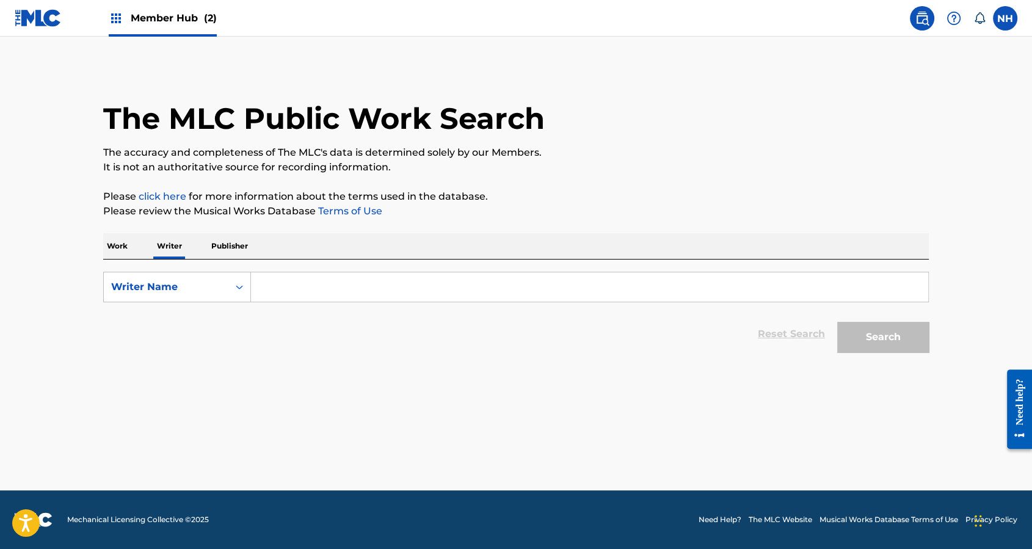
scroll to position [0, 0]
click at [109, 251] on p "Work" at bounding box center [117, 246] width 28 height 26
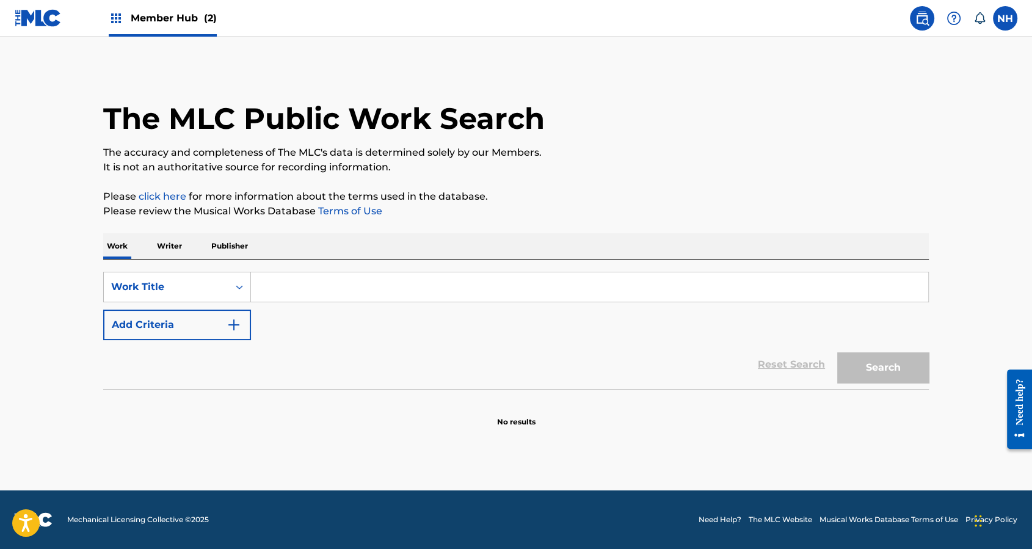
click at [332, 327] on div "SearchWithCriteria6cf31afc-cff7-4950-a9cf-ccb8433061bf Work Title Add Criteria" at bounding box center [515, 306] width 825 height 68
click at [331, 301] on div "SearchWithCriteria6cf31afc-cff7-4950-a9cf-ccb8433061bf Work Title Add Criteria" at bounding box center [515, 306] width 825 height 68
click at [329, 294] on input "Search Form" at bounding box center [589, 286] width 677 height 29
click at [328, 294] on input "Search Form" at bounding box center [589, 286] width 677 height 29
paste input "ADOUA"
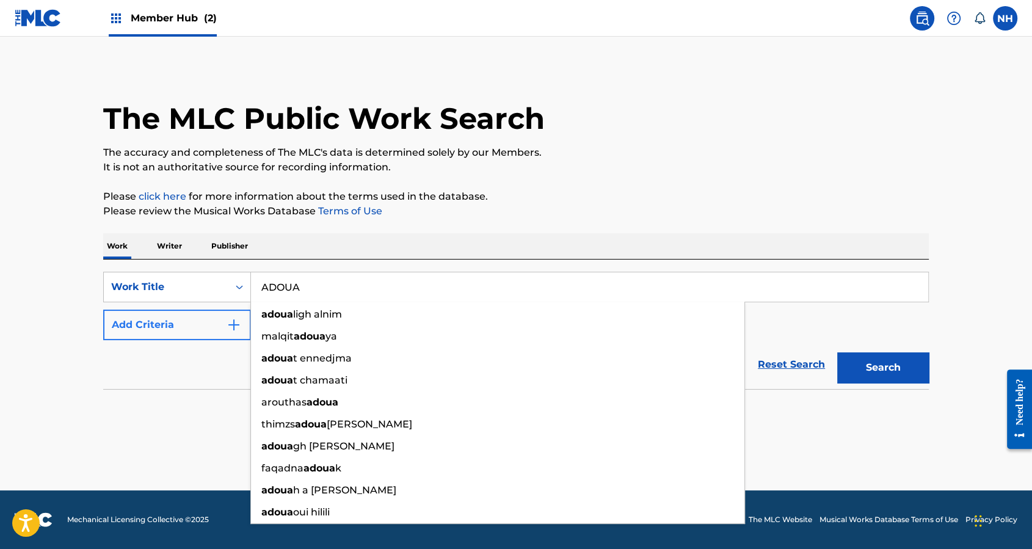
type input "ADOUA"
click at [184, 337] on button "Add Criteria" at bounding box center [177, 324] width 148 height 31
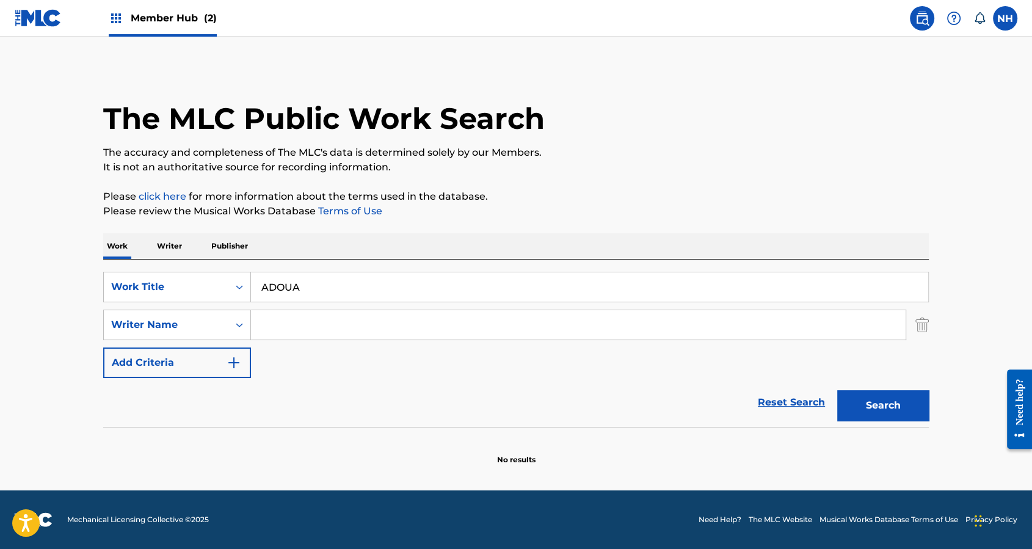
click at [260, 330] on input "Search Form" at bounding box center [578, 324] width 654 height 29
paste input "Keita"
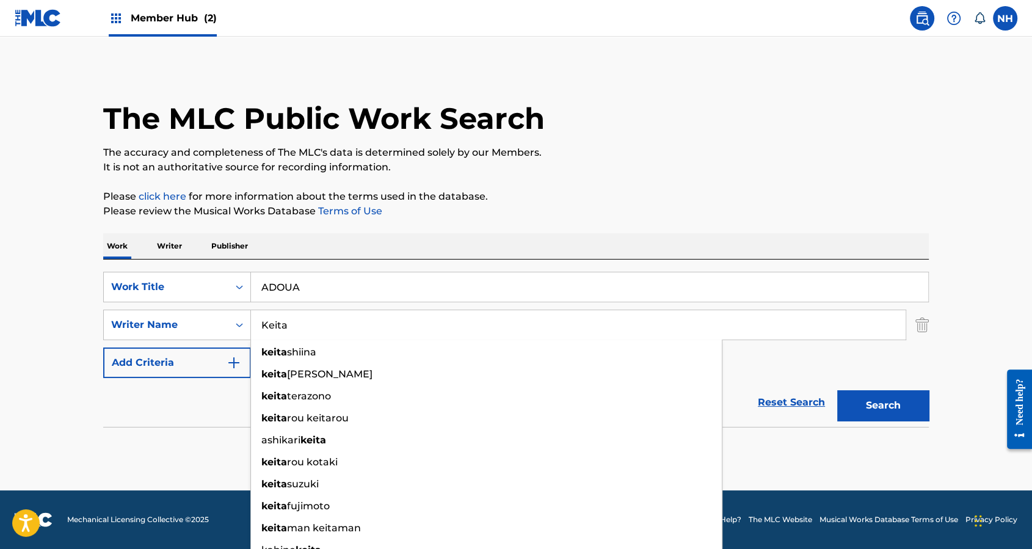
type input "Keita"
click at [895, 371] on div "SearchWithCriteria6cf31afc-cff7-4950-a9cf-ccb8433061bf Work Title ADOUA SearchW…" at bounding box center [515, 325] width 825 height 106
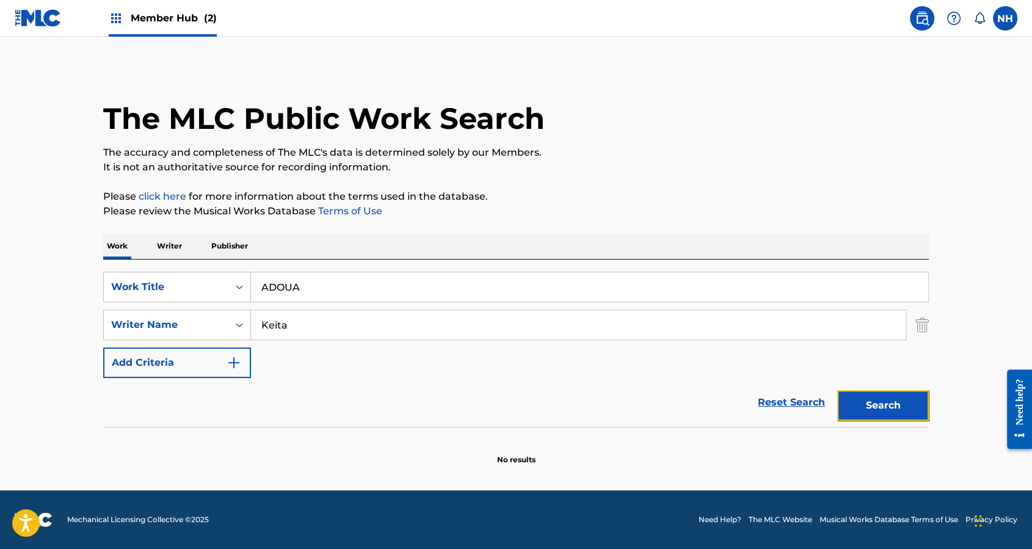
click at [862, 402] on button "Search" at bounding box center [883, 405] width 92 height 31
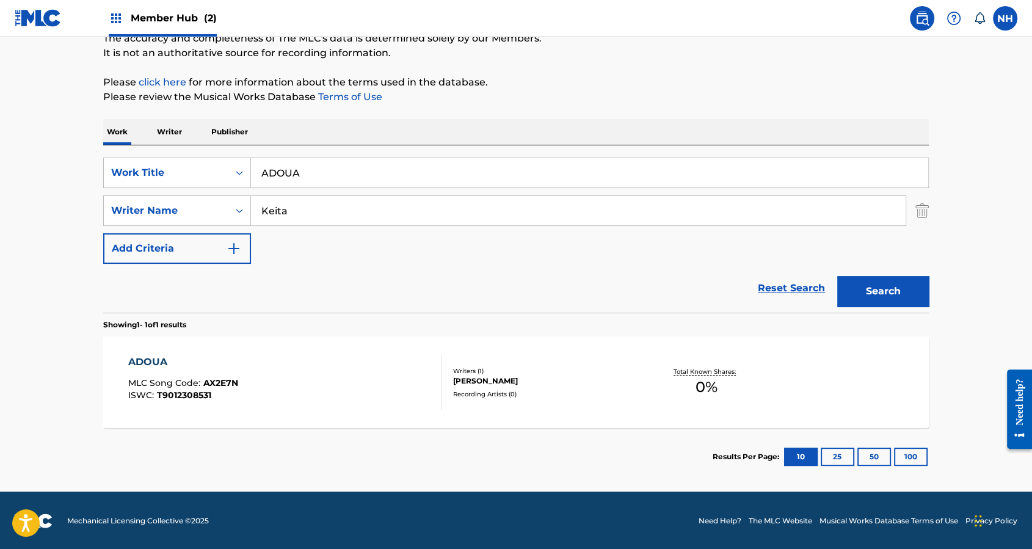
scroll to position [115, 0]
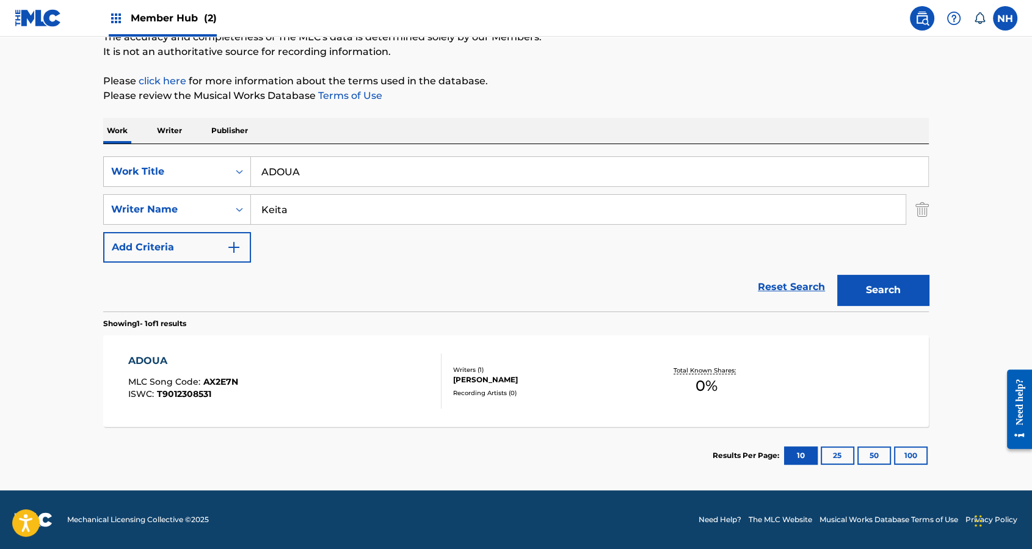
click at [235, 369] on div "ADOUA MLC Song Code : AX2E7N ISWC : T9012308531" at bounding box center [183, 380] width 110 height 55
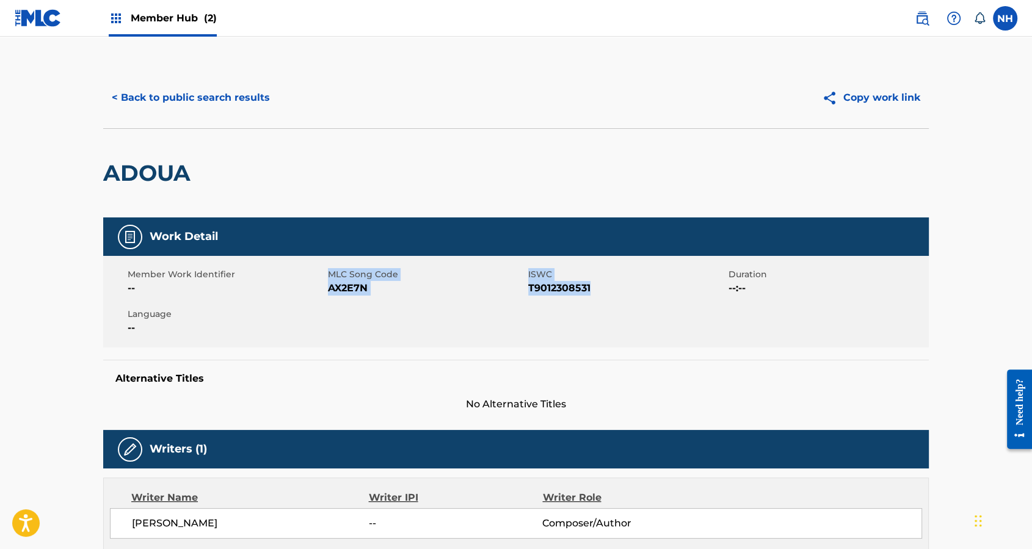
drag, startPoint x: 669, startPoint y: 293, endPoint x: 327, endPoint y: 275, distance: 342.3
click at [327, 275] on div "Member Work Identifier -- MLC Song Code AX2E7N ISWC T9012308531 Duration --:-- …" at bounding box center [515, 302] width 825 height 92
copy div "MLC Song Code AX2E7N ISWC T9012308531"
click at [225, 103] on button "< Back to public search results" at bounding box center [190, 97] width 175 height 31
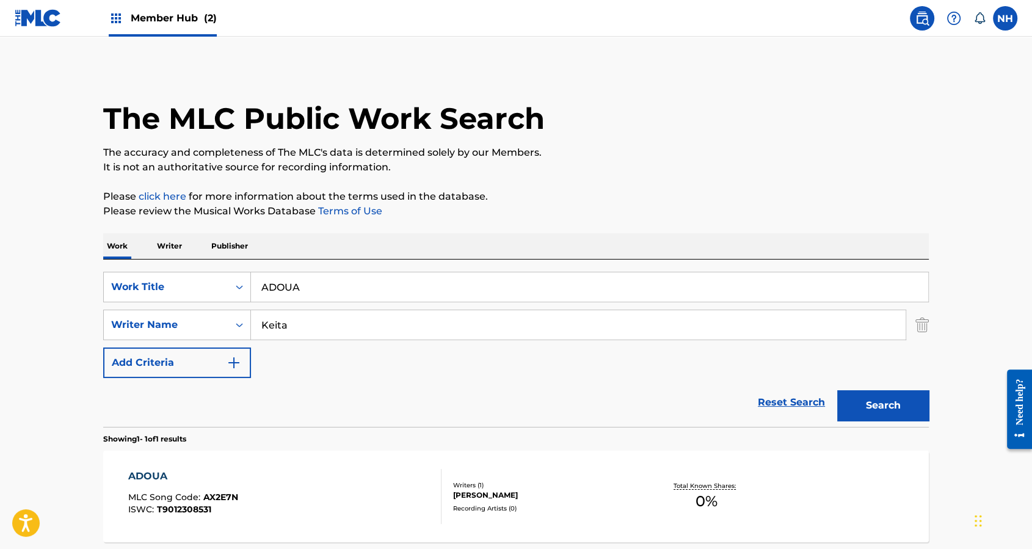
scroll to position [46, 0]
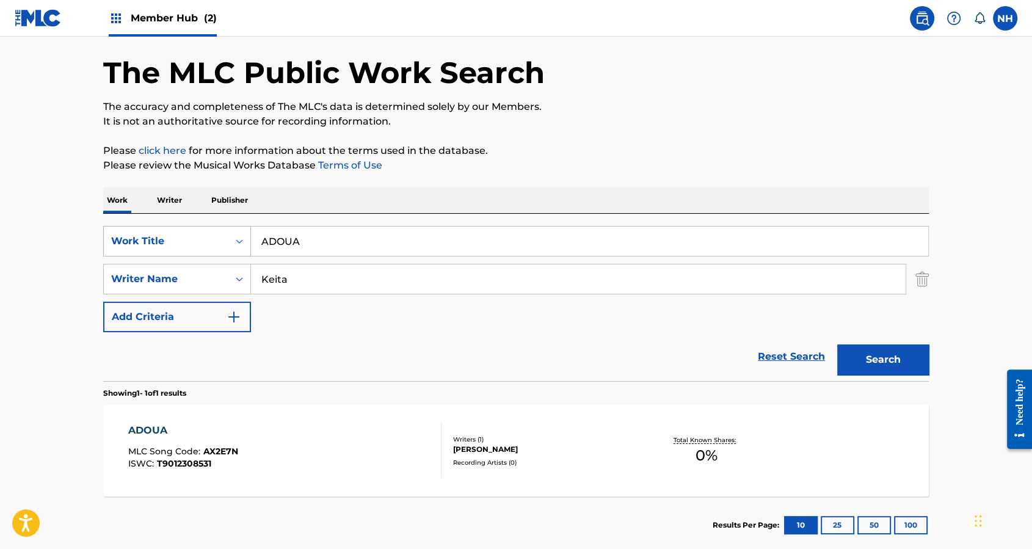
drag, startPoint x: 336, startPoint y: 240, endPoint x: 170, endPoint y: 244, distance: 166.1
click at [171, 244] on div "SearchWithCriteria6cf31afc-cff7-4950-a9cf-ccb8433061bf Work Title ADOUA" at bounding box center [515, 241] width 825 height 31
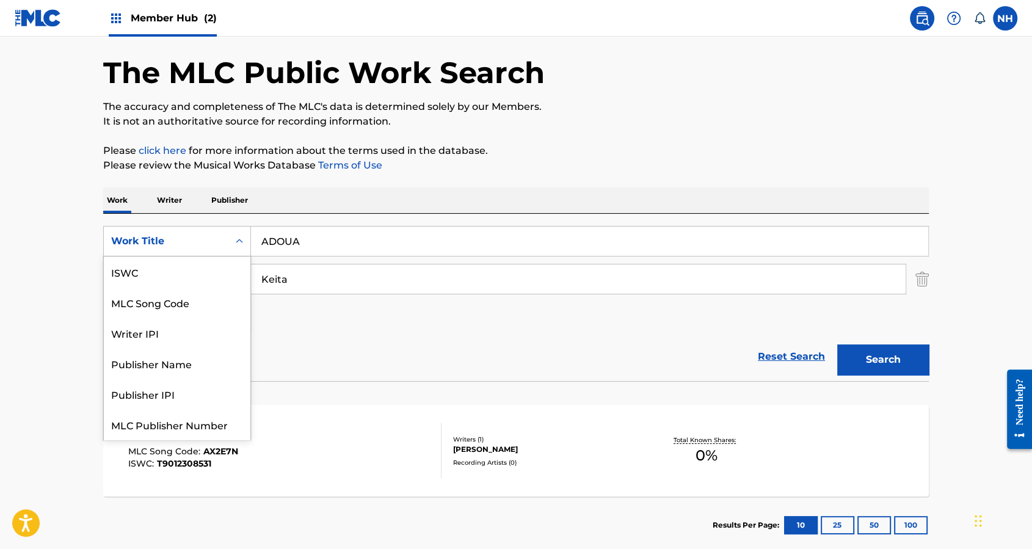
scroll to position [30, 0]
drag, startPoint x: 185, startPoint y: 237, endPoint x: 173, endPoint y: 241, distance: 12.9
click at [173, 241] on div "Work Title" at bounding box center [166, 241] width 110 height 15
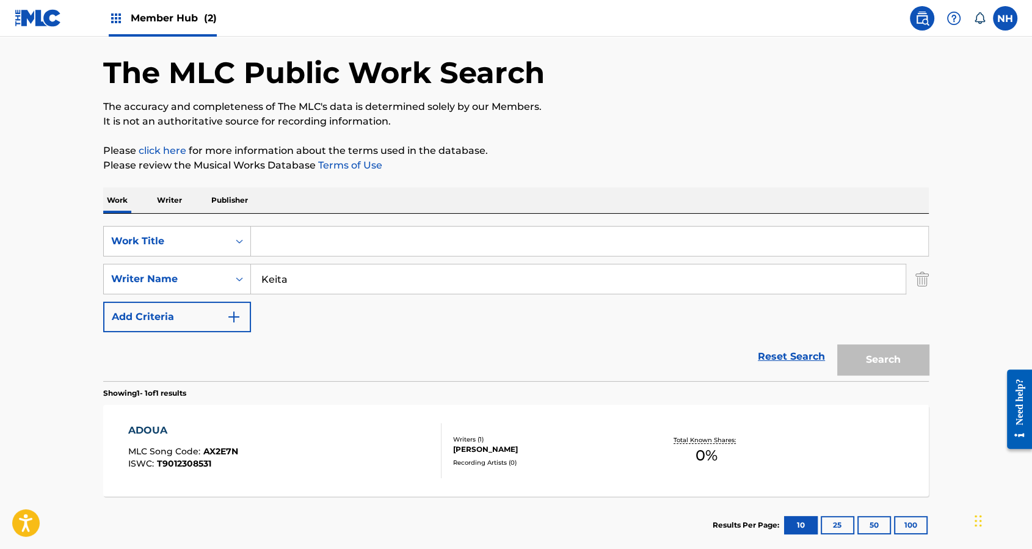
drag, startPoint x: 334, startPoint y: 280, endPoint x: 354, endPoint y: 258, distance: 29.4
click at [336, 281] on input "Keita" at bounding box center [578, 278] width 654 height 29
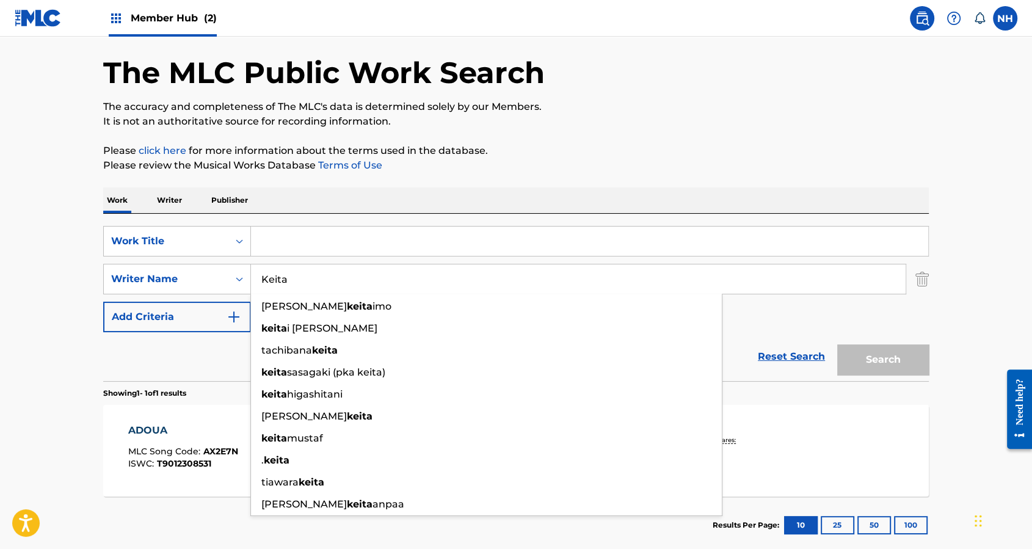
click at [360, 245] on input "Search Form" at bounding box center [589, 240] width 677 height 29
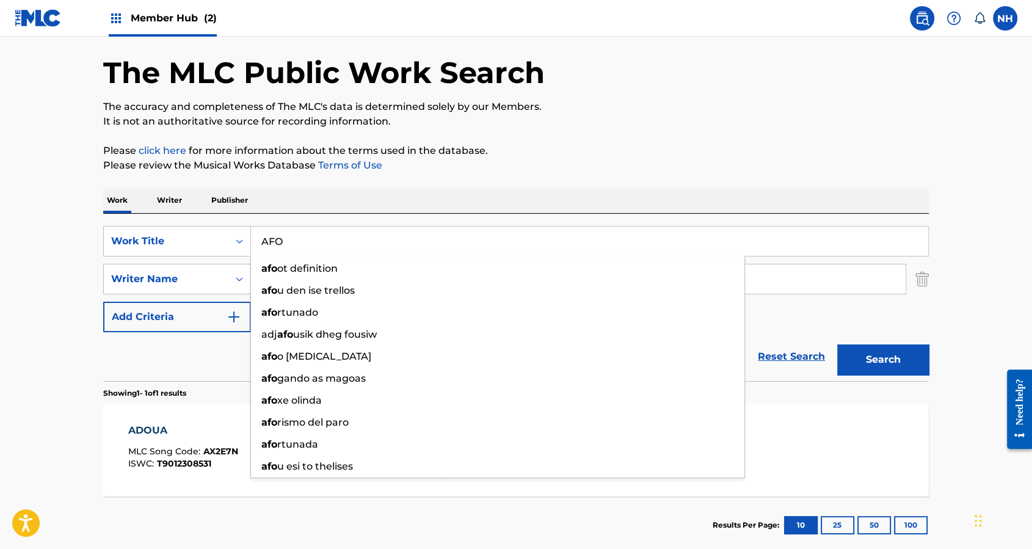
type input "AFO"
click at [837, 344] on button "Search" at bounding box center [883, 359] width 92 height 31
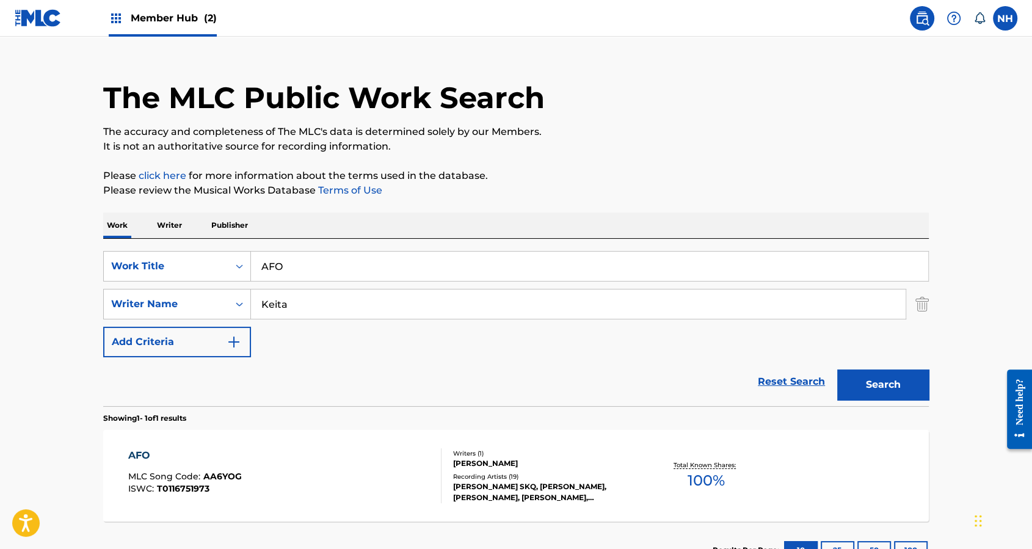
scroll to position [46, 0]
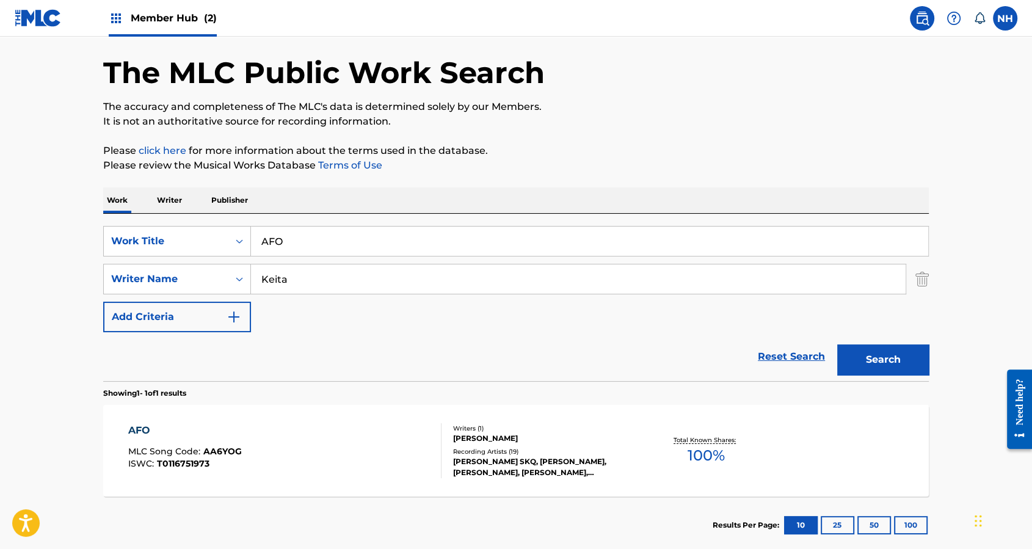
click at [409, 435] on div "AFO MLC Song Code : AA6YOG ISWC : T0116751973" at bounding box center [285, 450] width 314 height 55
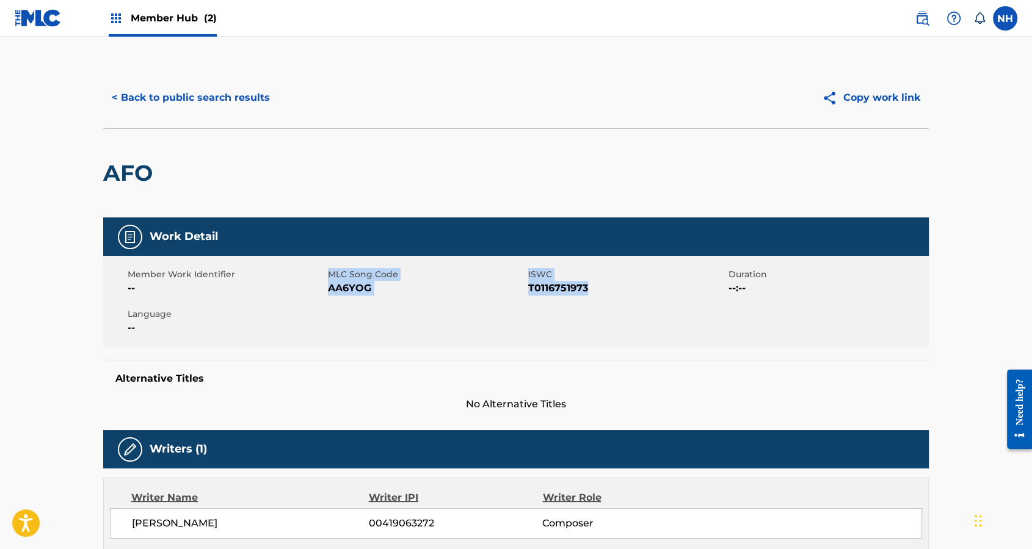
drag, startPoint x: 313, startPoint y: 290, endPoint x: 610, endPoint y: 301, distance: 298.1
click at [610, 301] on div "Member Work Identifier -- MLC Song Code AA6YOG ISWC T0116751973 Duration --:-- …" at bounding box center [515, 302] width 825 height 92
click at [623, 294] on span "T0116751973" at bounding box center [626, 288] width 197 height 15
drag, startPoint x: 588, startPoint y: 286, endPoint x: 319, endPoint y: 274, distance: 269.4
click at [319, 274] on div "Member Work Identifier -- MLC Song Code AA6YOG ISWC T0116751973 Duration --:-- …" at bounding box center [515, 302] width 825 height 92
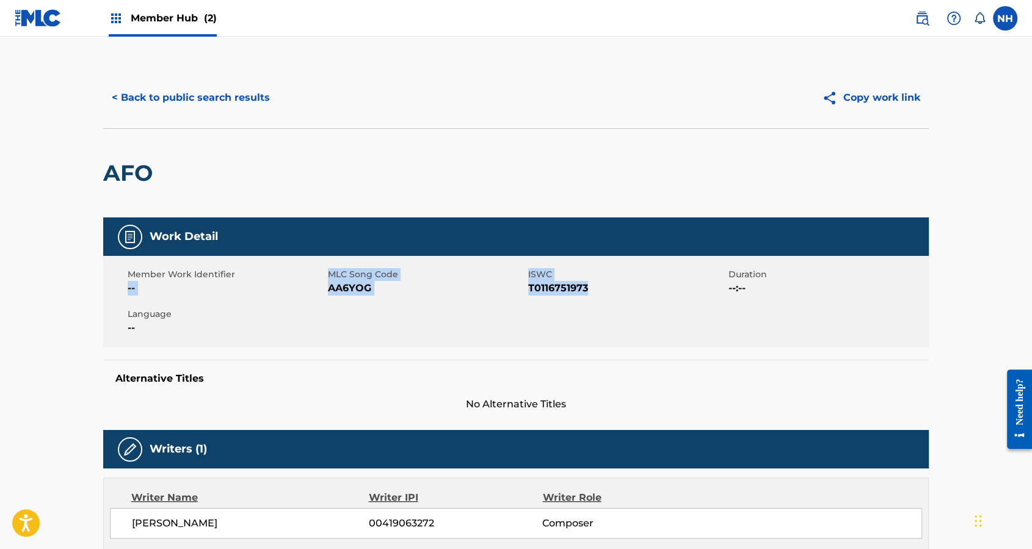
click at [452, 324] on div "Member Work Identifier -- MLC Song Code AA6YOG ISWC T0116751973 Duration --:-- …" at bounding box center [515, 302] width 825 height 92
click at [306, 275] on span "Member Work Identifier" at bounding box center [226, 274] width 197 height 13
drag, startPoint x: 325, startPoint y: 271, endPoint x: 626, endPoint y: 296, distance: 302.0
click at [626, 296] on div "Member Work Identifier -- MLC Song Code AA6YOG ISWC T0116751973 Duration --:-- …" at bounding box center [515, 302] width 825 height 92
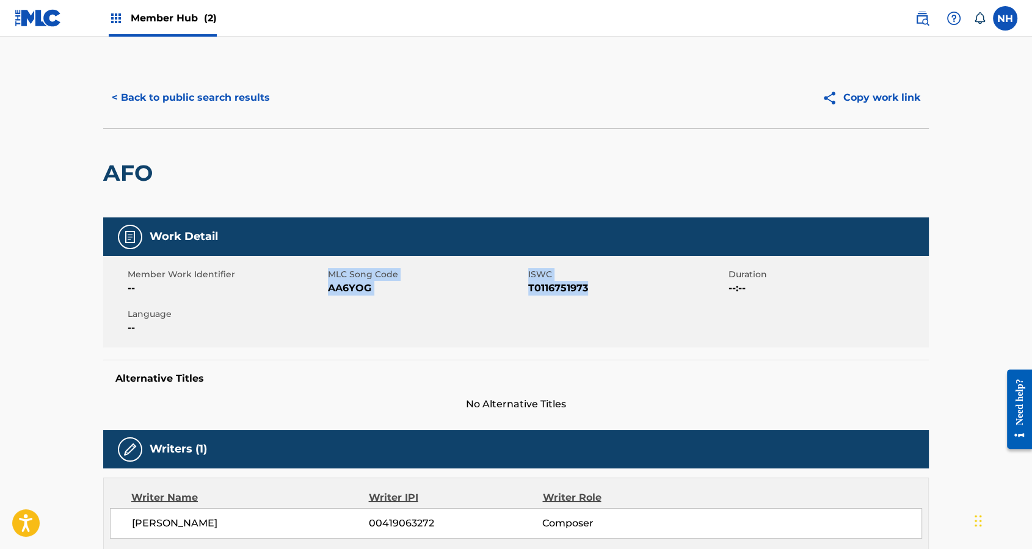
drag, startPoint x: 615, startPoint y: 296, endPoint x: 330, endPoint y: 273, distance: 286.6
click at [330, 273] on div "Member Work Identifier -- MLC Song Code AA6YOG ISWC T0116751973 Duration --:-- …" at bounding box center [515, 302] width 825 height 92
copy div "MLC Song Code AA6YOG ISWC T0116751973"
click at [192, 103] on button "< Back to public search results" at bounding box center [190, 97] width 175 height 31
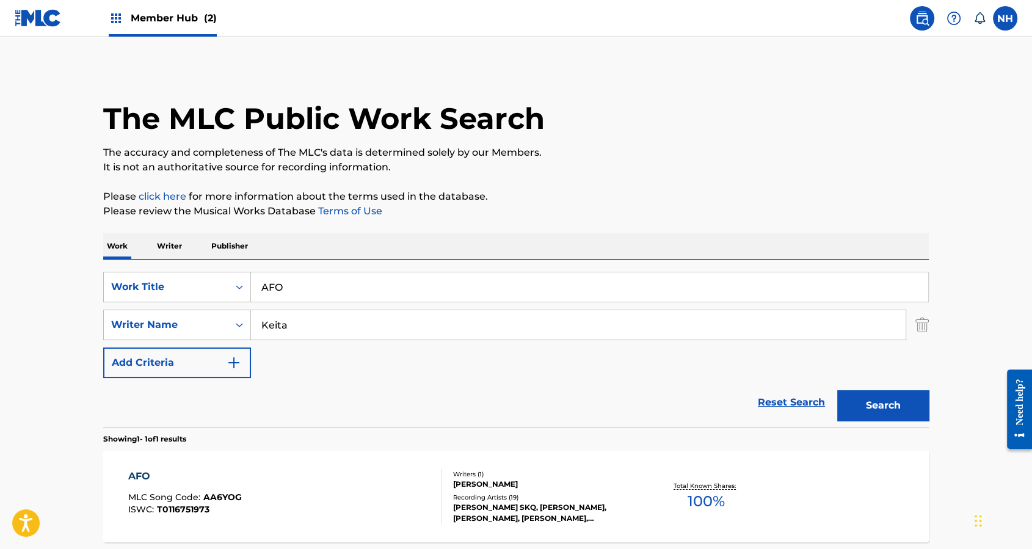
scroll to position [46, 0]
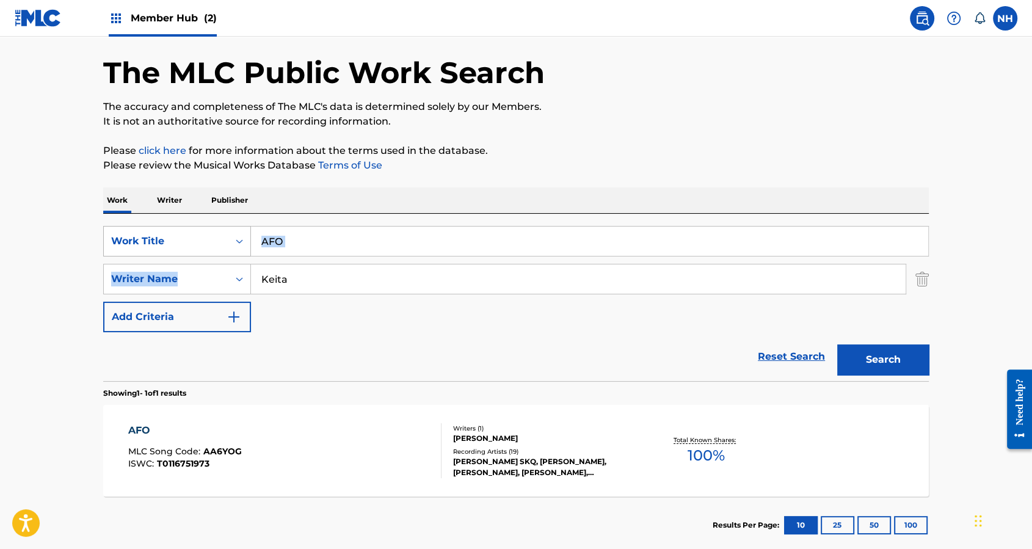
drag, startPoint x: 305, startPoint y: 259, endPoint x: 193, endPoint y: 249, distance: 111.5
click at [193, 249] on div "SearchWithCriteria3c0610c0-f554-418a-b9ea-ad92dd05f51c Work Title AFO SearchWit…" at bounding box center [515, 279] width 825 height 106
click at [335, 253] on input "AFO" at bounding box center [589, 240] width 677 height 29
drag, startPoint x: 336, startPoint y: 240, endPoint x: 143, endPoint y: 208, distance: 195.6
click at [143, 208] on div "Work Writer Publisher SearchWithCriteria3c0610c0-f554-418a-b9ea-ad92dd05f51c Wo…" at bounding box center [515, 370] width 825 height 366
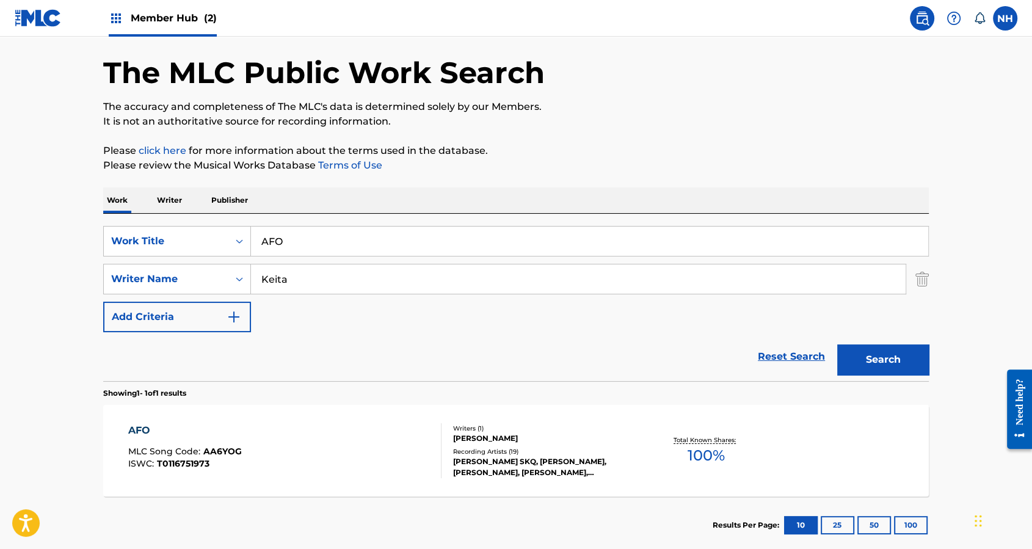
paste input "LPHA YAYA"
type input "ALPHA YAYA"
click at [872, 339] on div "Search" at bounding box center [880, 356] width 98 height 49
click at [872, 348] on button "Search" at bounding box center [883, 359] width 92 height 31
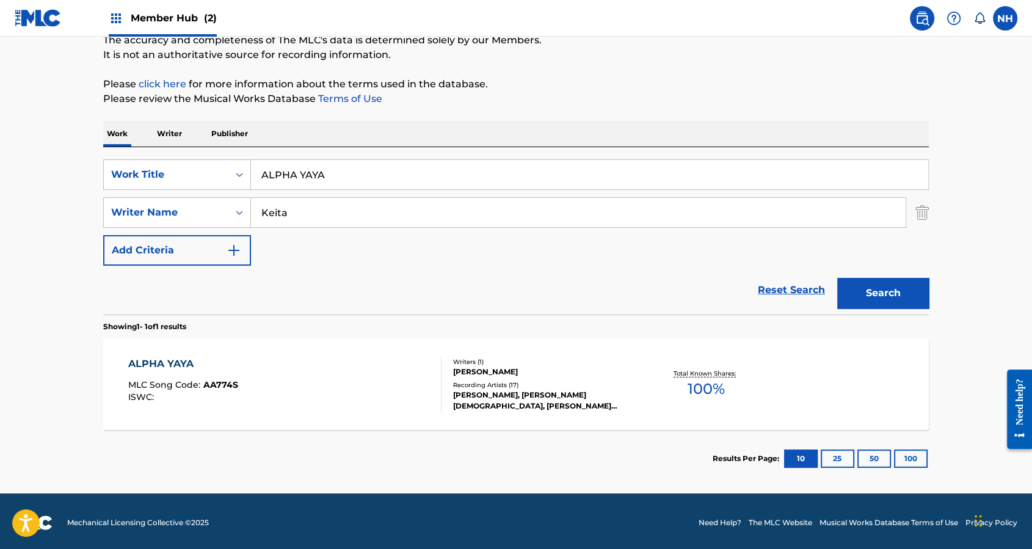
scroll to position [115, 0]
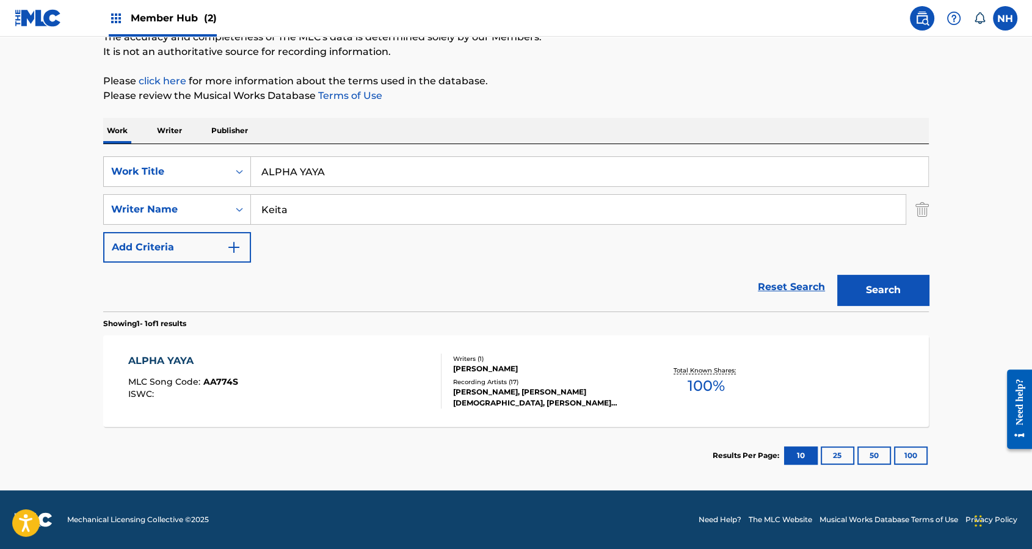
click at [361, 341] on div "ALPHA YAYA MLC Song Code : AA774S ISWC : Writers ( 1 ) SECKOU KEITA Recording A…" at bounding box center [515, 381] width 825 height 92
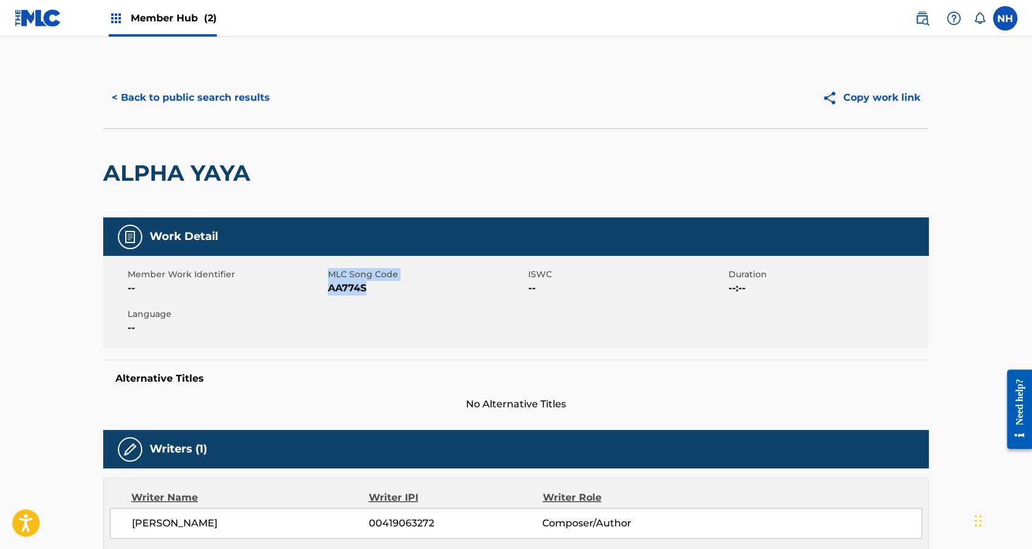
drag, startPoint x: 370, startPoint y: 289, endPoint x: 328, endPoint y: 276, distance: 43.4
click at [328, 276] on div "MLC Song Code AA774S" at bounding box center [428, 281] width 200 height 27
copy div "MLC Song Code AA774S"
click at [157, 93] on button "< Back to public search results" at bounding box center [190, 97] width 175 height 31
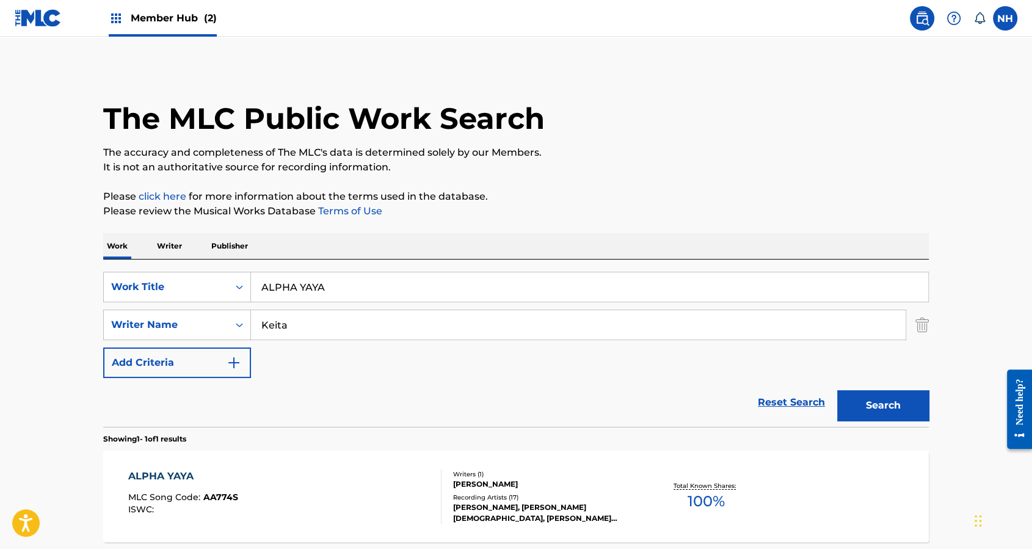
scroll to position [46, 0]
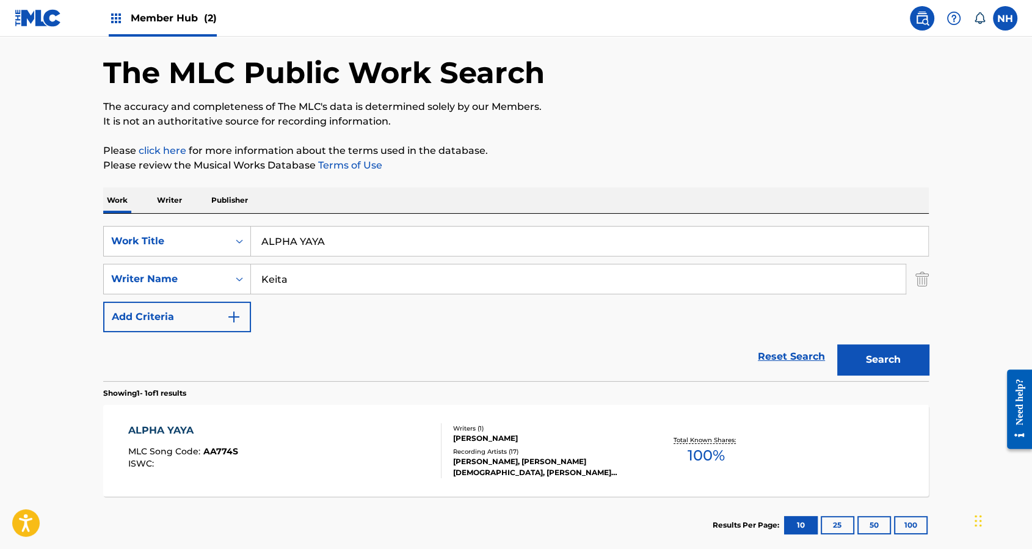
click at [340, 267] on input "Keita" at bounding box center [578, 278] width 654 height 29
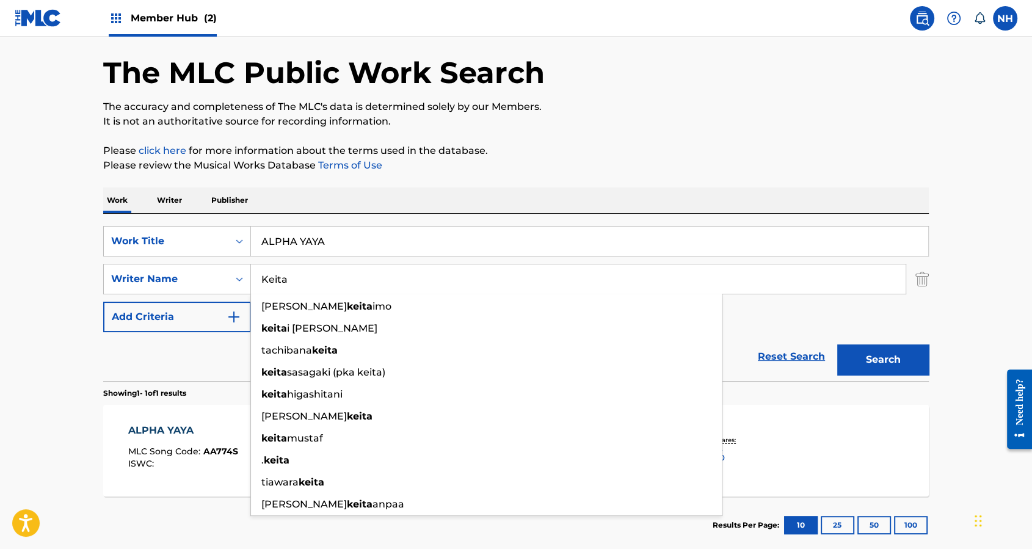
click at [371, 247] on input "ALPHA YAYA" at bounding box center [589, 240] width 677 height 29
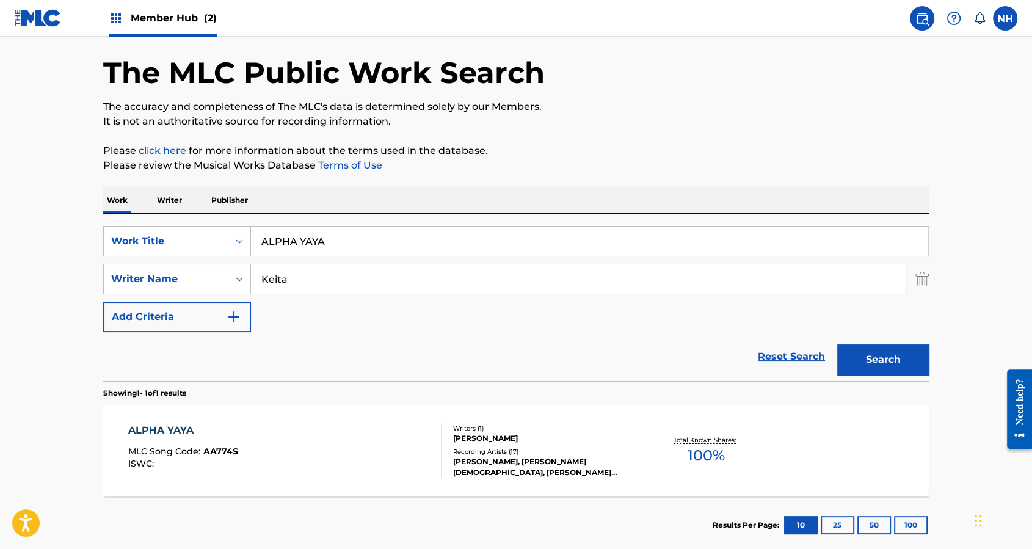
paste input "BADING"
type input "BADING YA"
click at [846, 347] on button "Search" at bounding box center [883, 359] width 92 height 31
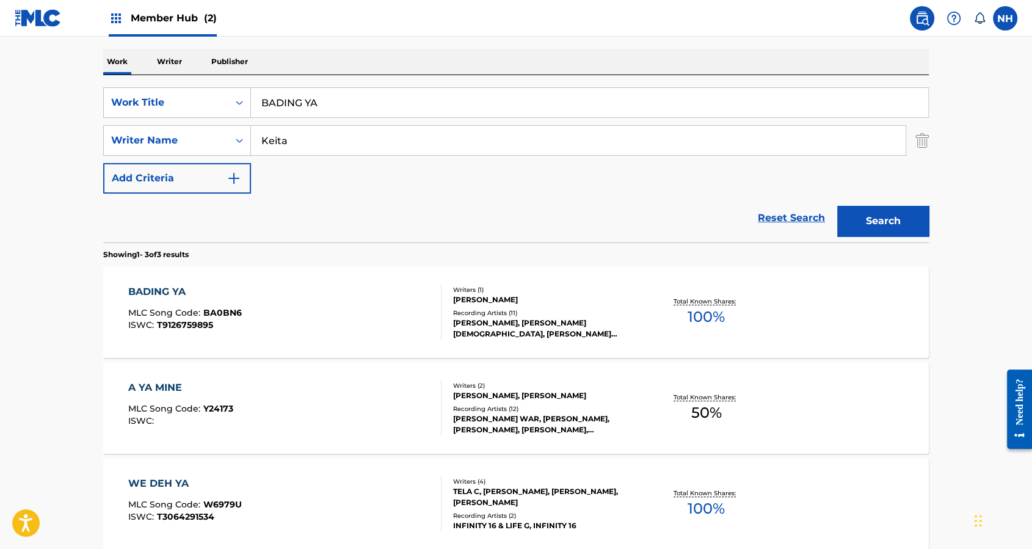
scroll to position [209, 0]
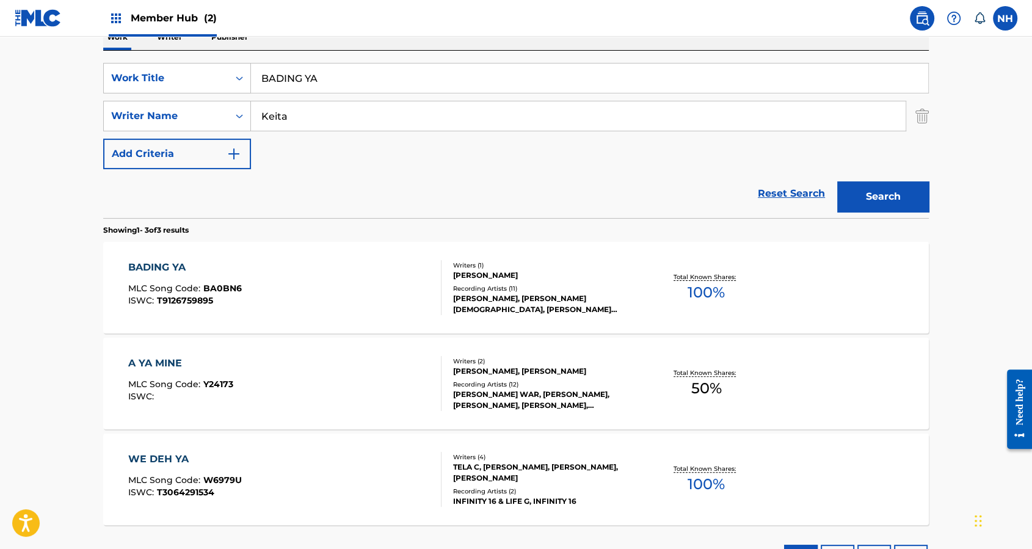
click at [165, 291] on span "MLC Song Code :" at bounding box center [165, 288] width 75 height 11
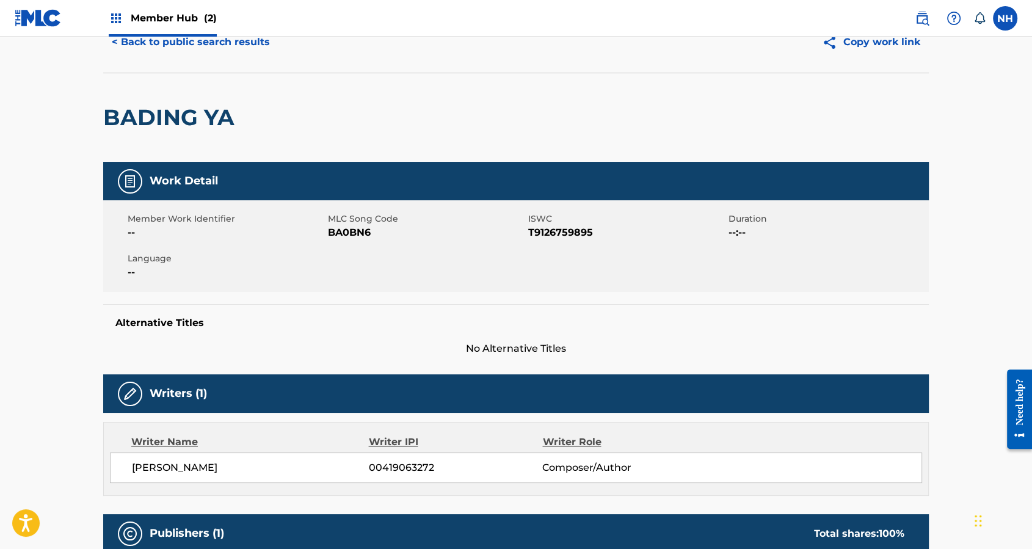
scroll to position [81, 0]
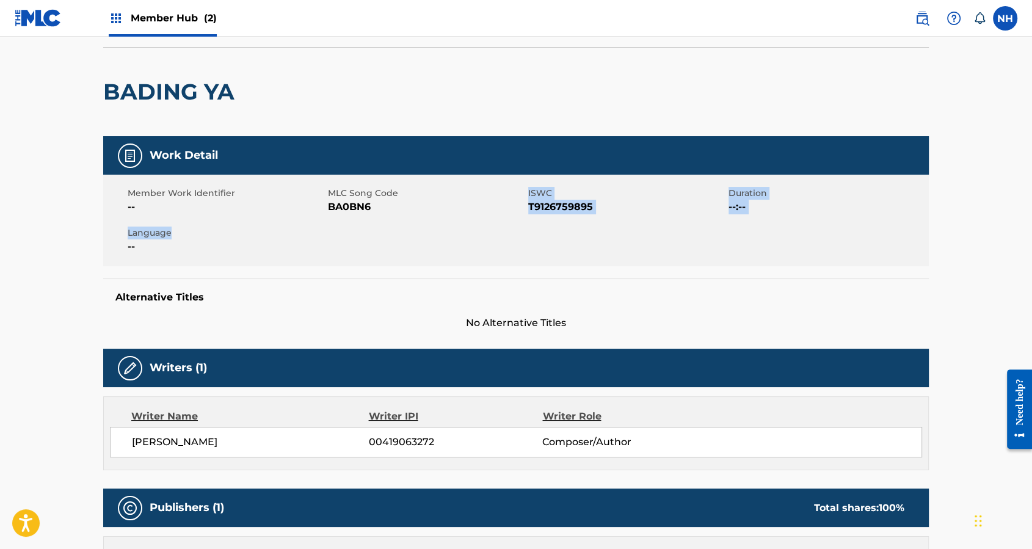
drag, startPoint x: 319, startPoint y: 222, endPoint x: 393, endPoint y: 213, distance: 75.0
click at [393, 213] on div "Member Work Identifier -- MLC Song Code BA0BN6 ISWC T9126759895 Duration --:-- …" at bounding box center [515, 221] width 825 height 92
click at [393, 213] on span "BA0BN6" at bounding box center [426, 207] width 197 height 15
drag, startPoint x: 373, startPoint y: 207, endPoint x: 333, endPoint y: 208, distance: 40.3
click at [333, 208] on span "BA0BN6" at bounding box center [426, 207] width 197 height 15
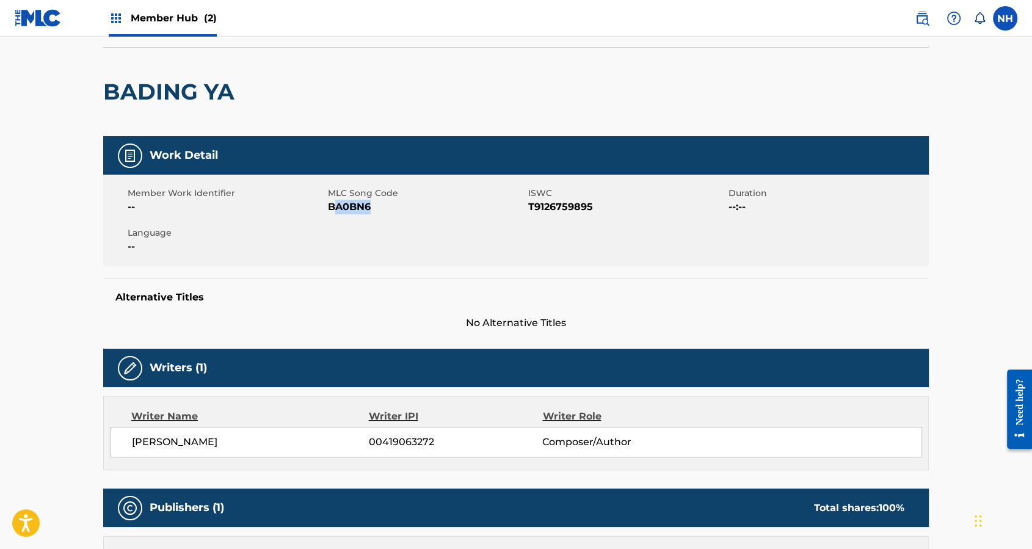
click at [333, 208] on span "BA0BN6" at bounding box center [426, 207] width 197 height 15
drag, startPoint x: 327, startPoint y: 206, endPoint x: 637, endPoint y: 210, distance: 309.5
click at [637, 210] on div "Member Work Identifier -- MLC Song Code BA0BN6 ISWC T9126759895 Duration --:-- …" at bounding box center [515, 221] width 825 height 92
copy div "BA0BN6 ISWC T9126759895"
click at [178, 57] on div "BADING YA" at bounding box center [171, 92] width 137 height 89
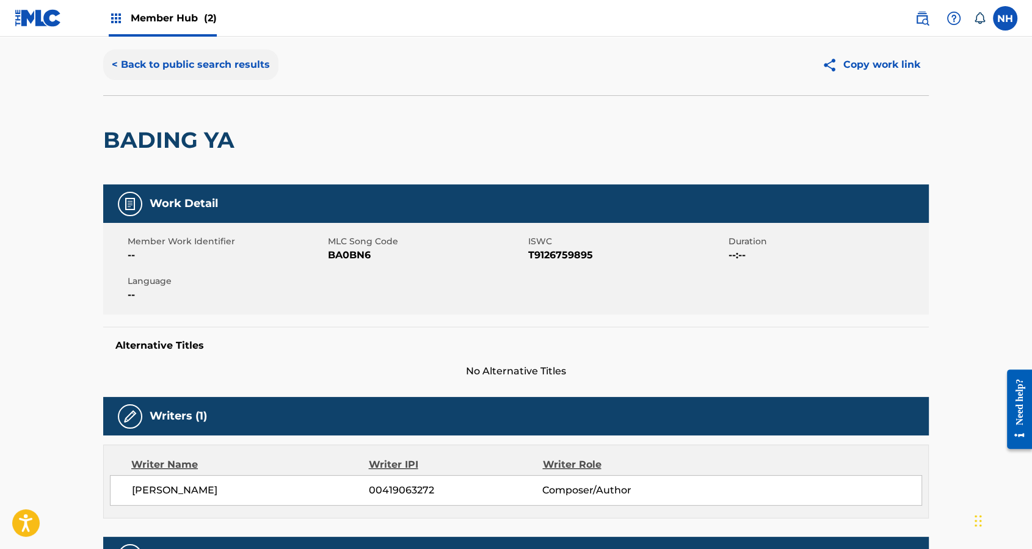
scroll to position [0, 0]
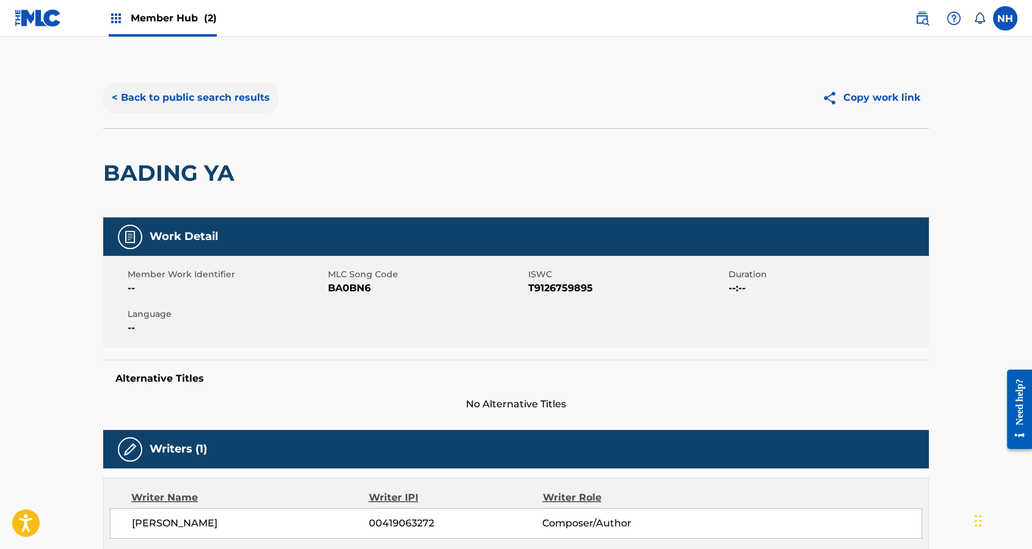
click at [190, 105] on button "< Back to public search results" at bounding box center [190, 97] width 175 height 31
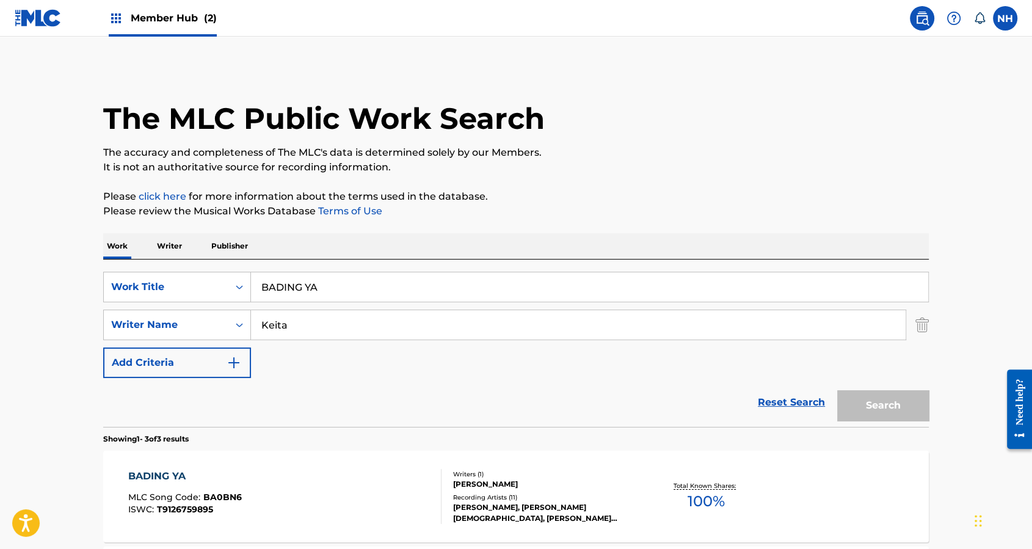
scroll to position [209, 0]
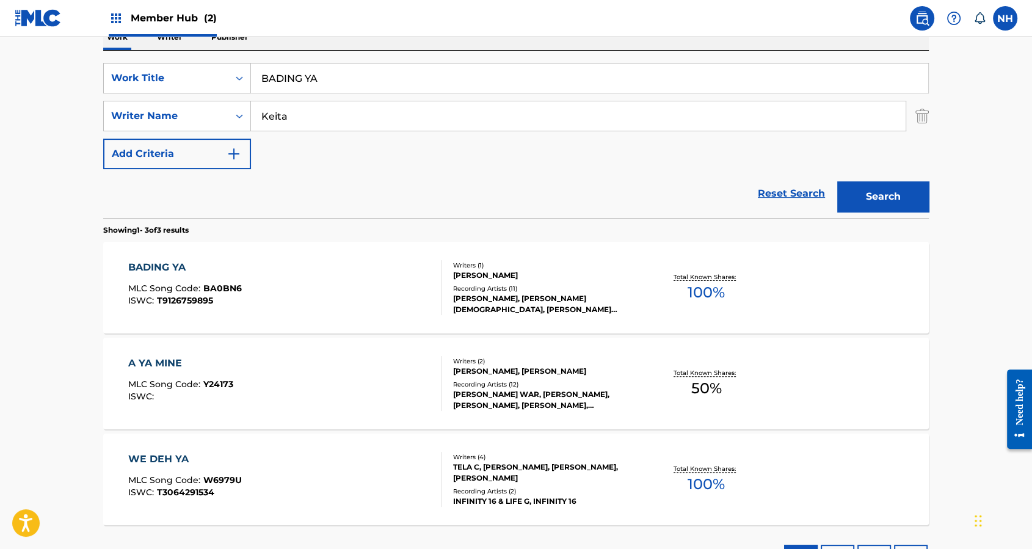
drag, startPoint x: 422, startPoint y: 141, endPoint x: 416, endPoint y: 112, distance: 29.3
click at [423, 141] on div "SearchWithCriteria3c0610c0-f554-418a-b9ea-ad92dd05f51c Work Title BADING YA Sea…" at bounding box center [515, 116] width 825 height 106
drag, startPoint x: 230, startPoint y: 59, endPoint x: 35, endPoint y: 51, distance: 194.8
click at [38, 50] on main "The MLC Public Work Search The accuracy and completeness of The MLC's data is d…" at bounding box center [516, 208] width 1032 height 761
paste input "IYO Keita"
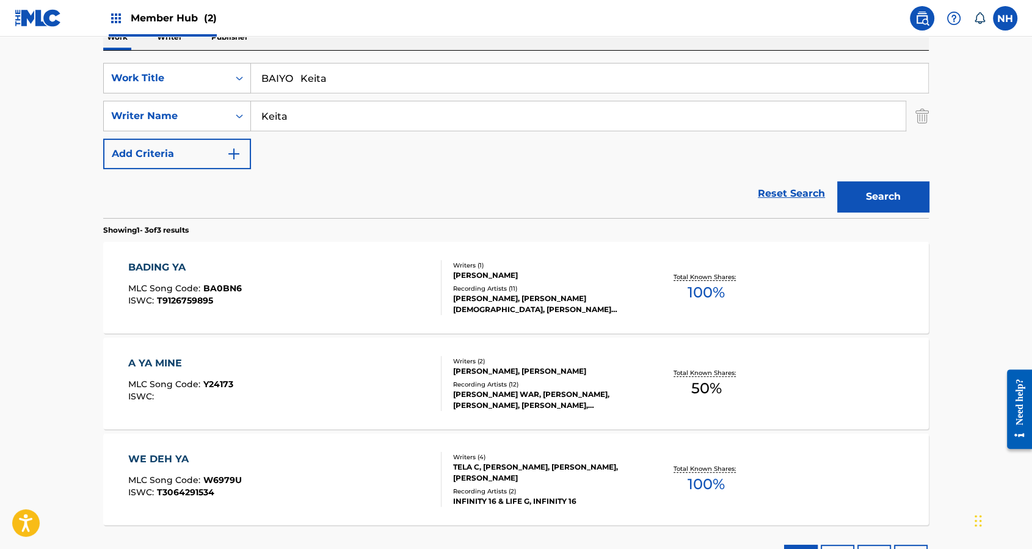
click at [299, 73] on input "BAIYO Keita" at bounding box center [589, 77] width 677 height 29
drag, startPoint x: 293, startPoint y: 78, endPoint x: 488, endPoint y: 89, distance: 195.0
click at [487, 88] on input "BAIYO Keita" at bounding box center [589, 77] width 677 height 29
type input "BAIYO"
click at [837, 181] on button "Search" at bounding box center [883, 196] width 92 height 31
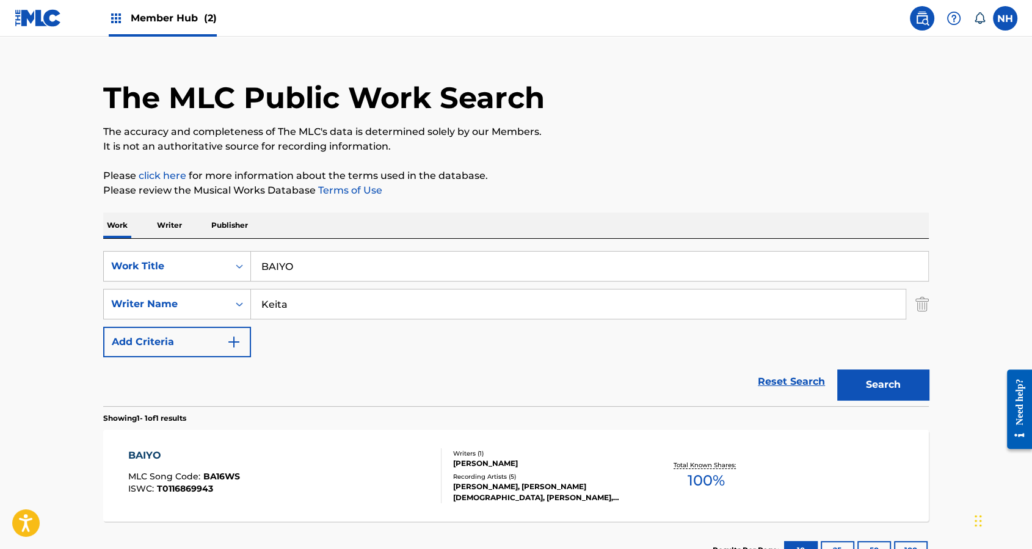
scroll to position [115, 0]
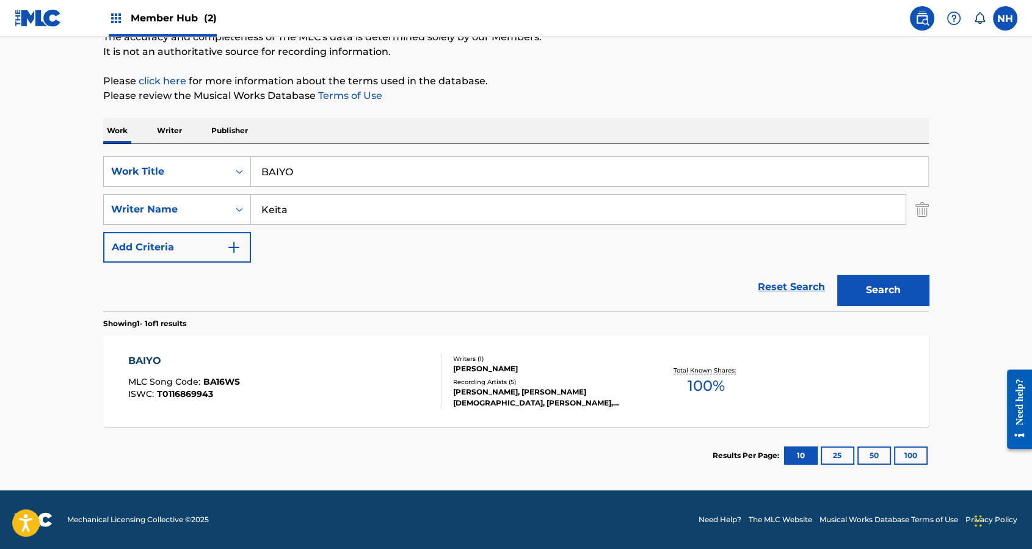
click at [290, 381] on div "BAIYO MLC Song Code : BA16WS ISWC : T0116869943" at bounding box center [285, 380] width 314 height 55
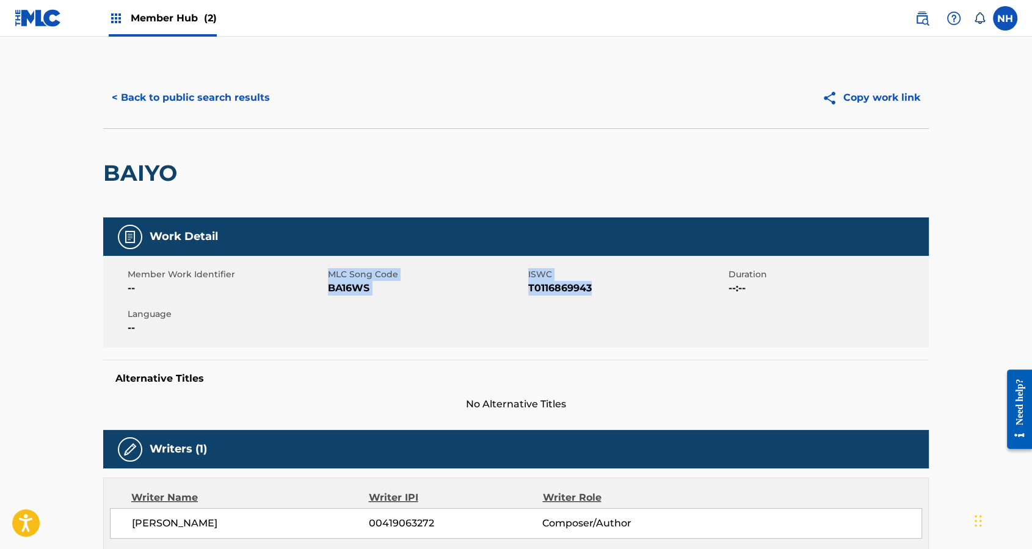
drag, startPoint x: 567, startPoint y: 287, endPoint x: 281, endPoint y: 286, distance: 285.7
click at [281, 286] on div "Member Work Identifier -- MLC Song Code BA16WS ISWC T0116869943 Duration --:-- …" at bounding box center [515, 302] width 825 height 92
copy div "MLC Song Code BA16WS ISWC T0116869943"
click at [197, 85] on button "< Back to public search results" at bounding box center [190, 97] width 175 height 31
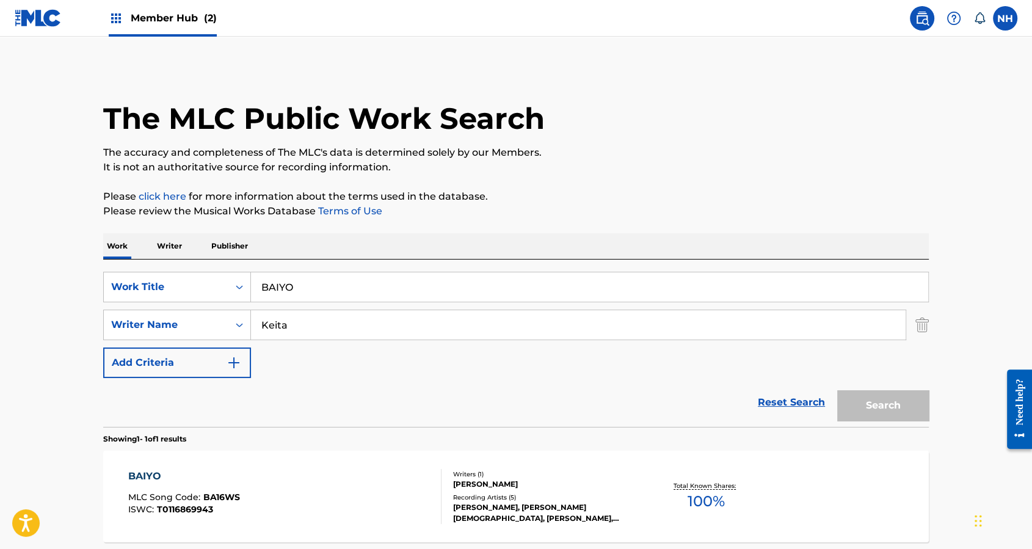
scroll to position [46, 0]
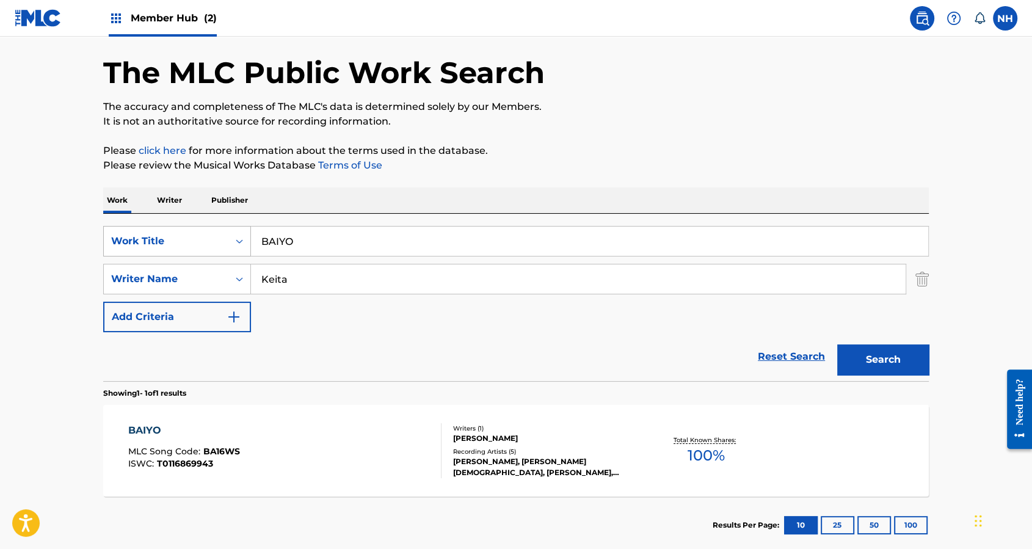
drag, startPoint x: 306, startPoint y: 236, endPoint x: 225, endPoint y: 244, distance: 81.6
click at [225, 244] on div "SearchWithCriteria3c0610c0-f554-418a-b9ea-ad92dd05f51c Work Title BAIYO" at bounding box center [515, 241] width 825 height 31
paste input "MBA"
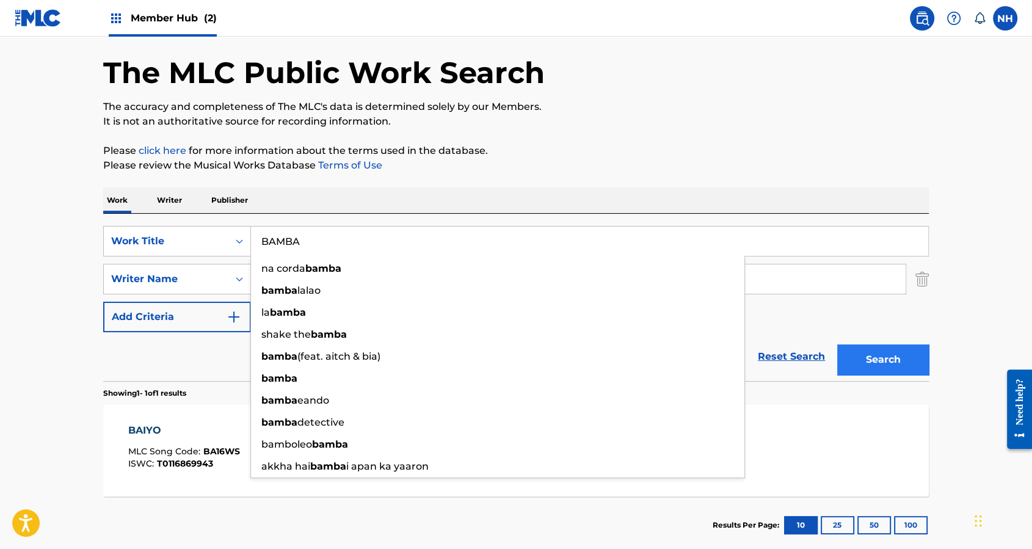
type input "BAMBA"
click at [906, 369] on button "Search" at bounding box center [883, 359] width 92 height 31
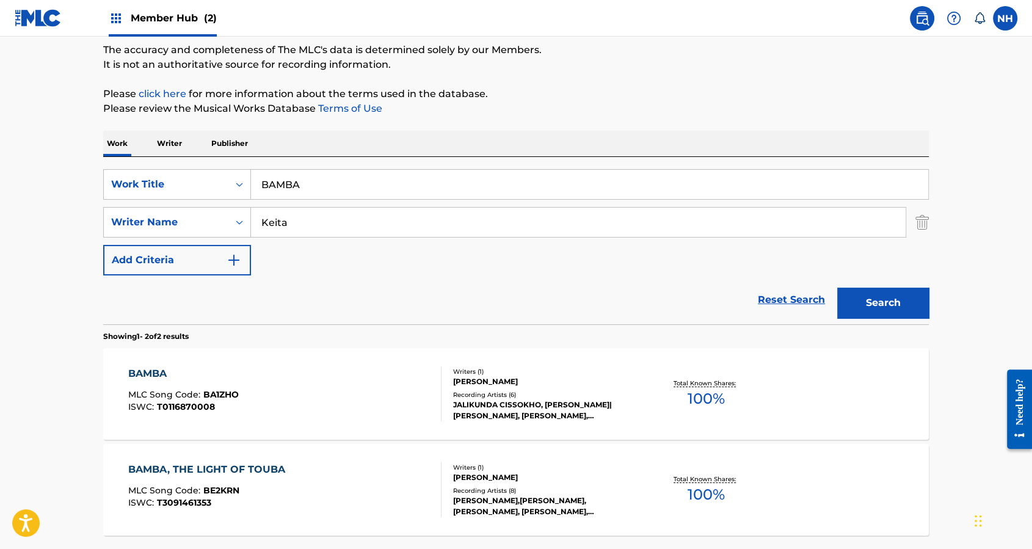
scroll to position [127, 0]
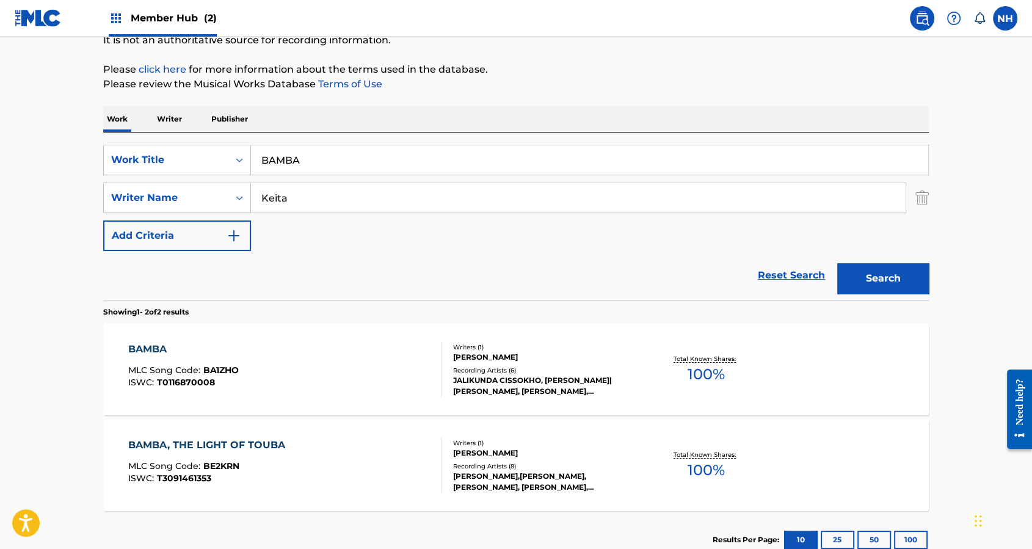
click at [367, 353] on div "BAMBA MLC Song Code : BA1ZHO ISWC : T0116870008" at bounding box center [285, 369] width 314 height 55
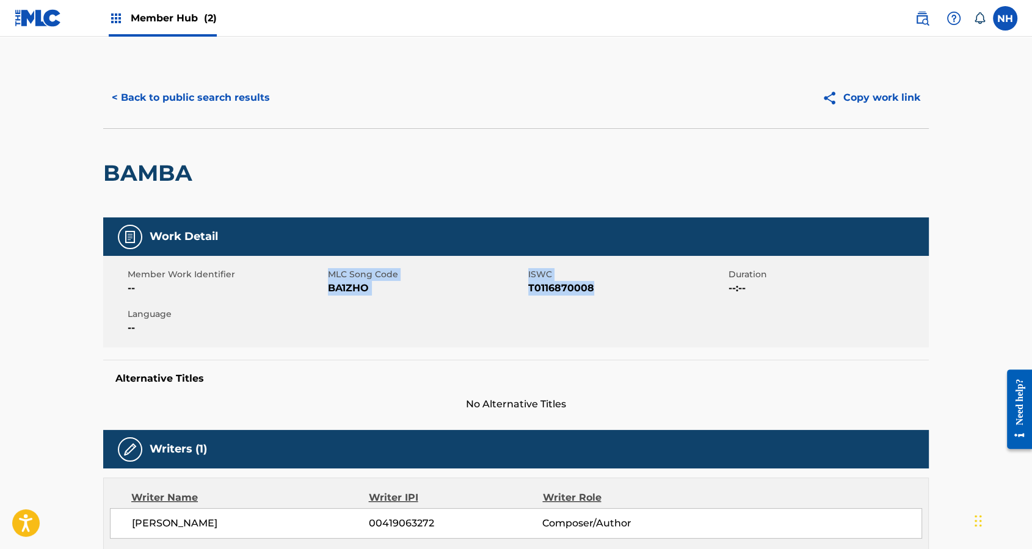
drag, startPoint x: 314, startPoint y: 292, endPoint x: 620, endPoint y: 298, distance: 306.5
click at [620, 298] on div "Member Work Identifier -- MLC Song Code BA1ZHO ISWC T0116870008 Duration --:-- …" at bounding box center [515, 302] width 825 height 92
copy div "MLC Song Code BA1ZHO ISWC T0116870008"
click at [223, 95] on button "< Back to public search results" at bounding box center [190, 97] width 175 height 31
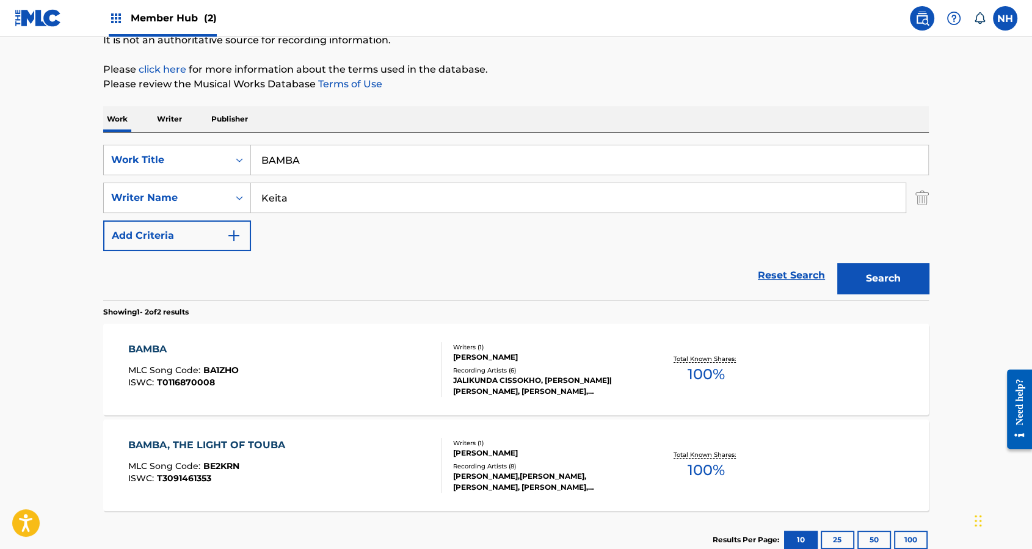
click at [455, 192] on input "Keita" at bounding box center [578, 197] width 654 height 29
drag, startPoint x: 391, startPoint y: 171, endPoint x: 250, endPoint y: 154, distance: 142.6
click at [250, 154] on div "SearchWithCriteria3c0610c0-f554-418a-b9ea-ad92dd05f51c Work Title BAMBA" at bounding box center [515, 160] width 825 height 31
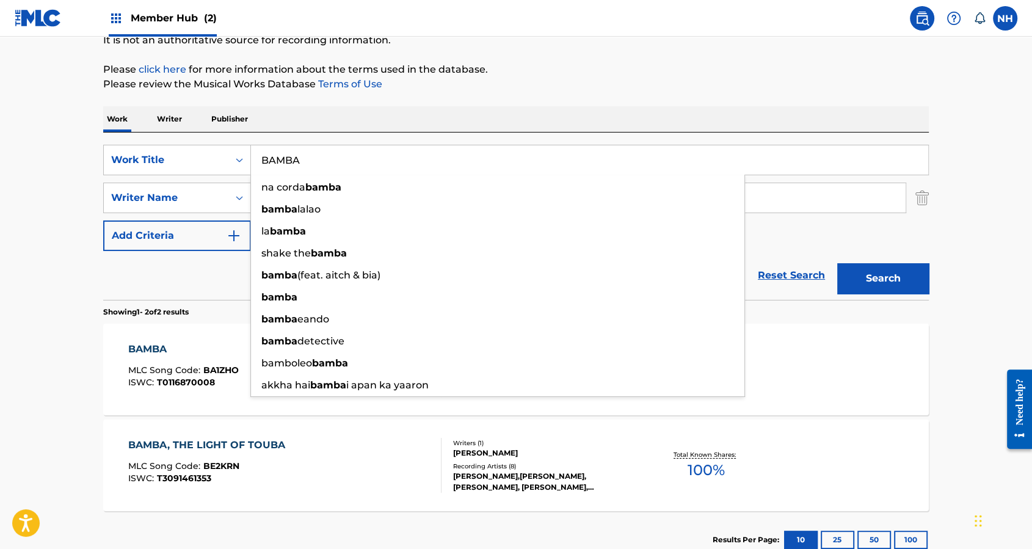
paste input ", THE LIGHT OF TOUBA"
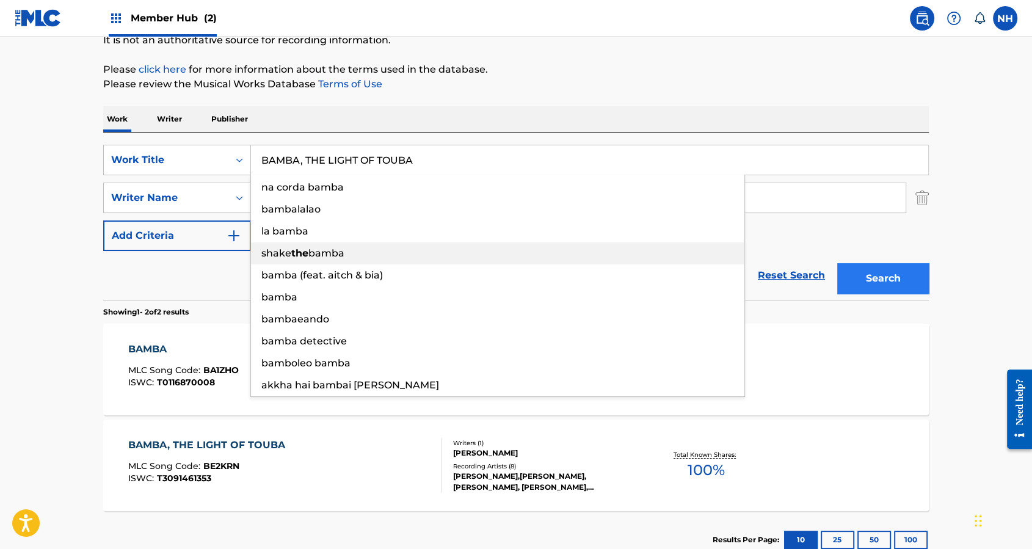
type input "BAMBA, THE LIGHT OF TOUBA"
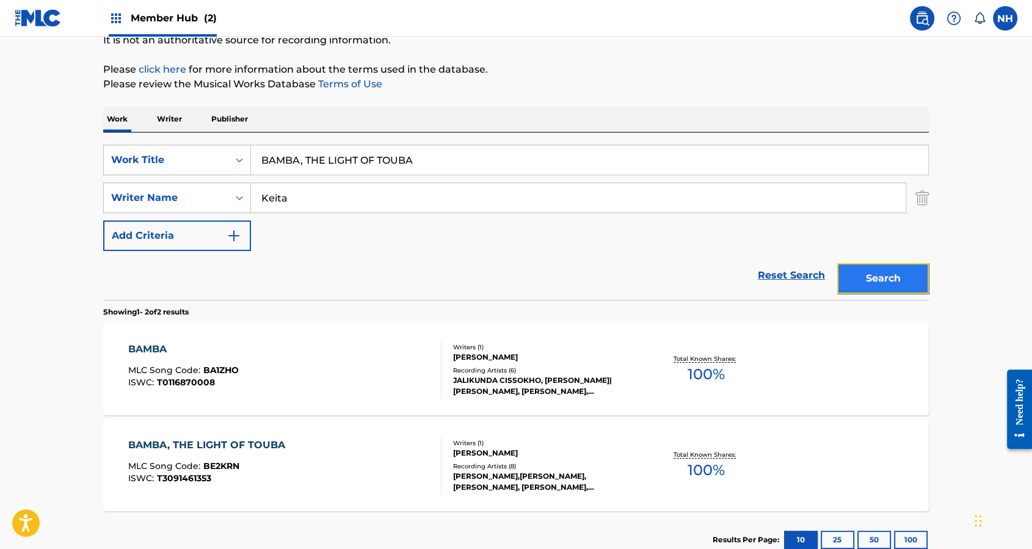
click at [893, 286] on button "Search" at bounding box center [883, 278] width 92 height 31
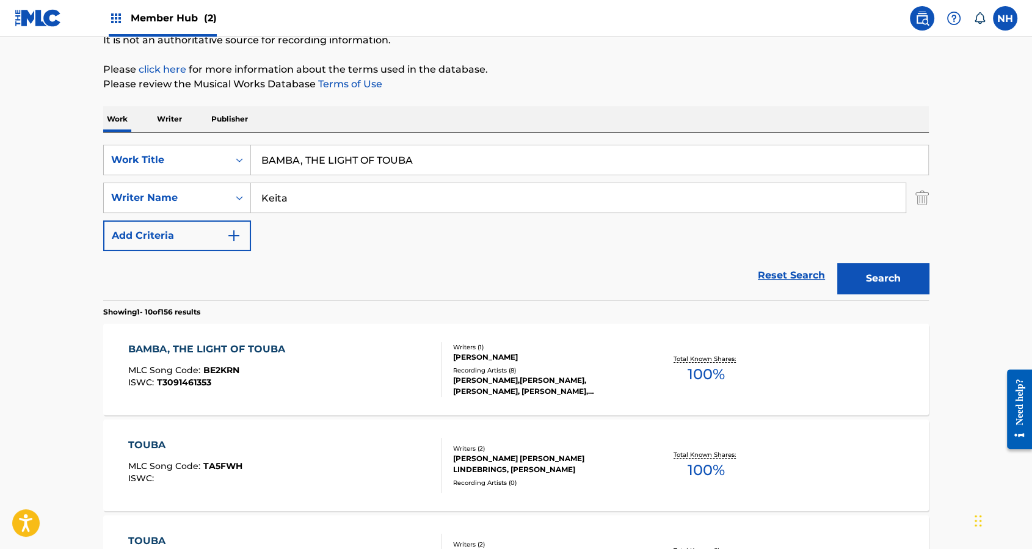
click at [327, 364] on div "BAMBA, THE LIGHT OF TOUBA MLC Song Code : BE2KRN ISWC : T3091461353" at bounding box center [285, 369] width 314 height 55
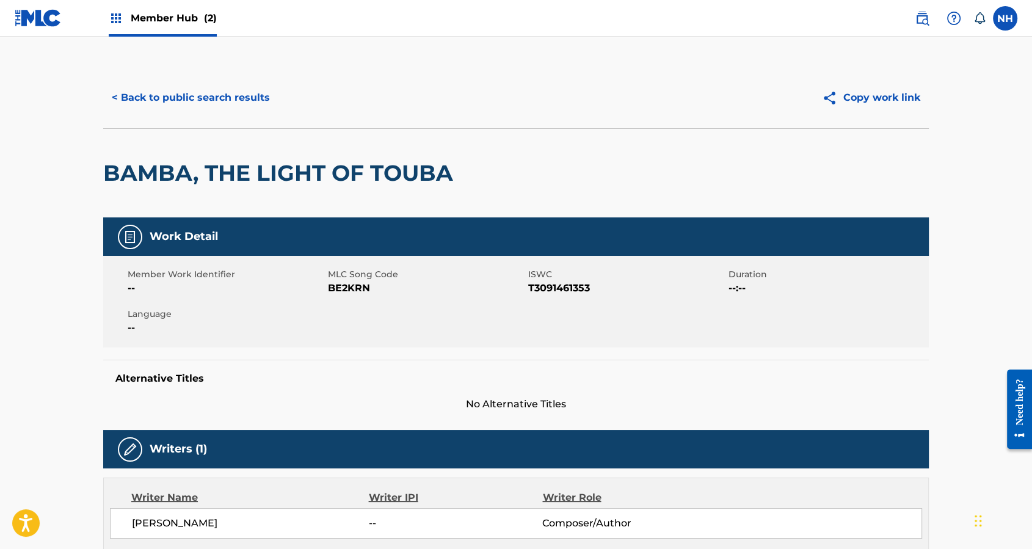
click at [369, 310] on div "Member Work Identifier -- MLC Song Code BE2KRN ISWC T3091461353 Duration --:-- …" at bounding box center [515, 302] width 825 height 92
click at [340, 293] on span "BE2KRN" at bounding box center [426, 288] width 197 height 15
drag, startPoint x: 326, startPoint y: 284, endPoint x: 639, endPoint y: 302, distance: 313.6
click at [639, 302] on div "Member Work Identifier -- MLC Song Code BE2KRN ISWC T3091461353 Duration --:-- …" at bounding box center [515, 302] width 825 height 92
copy div "MLC Song Code BE2KRN ISWC T3091461353"
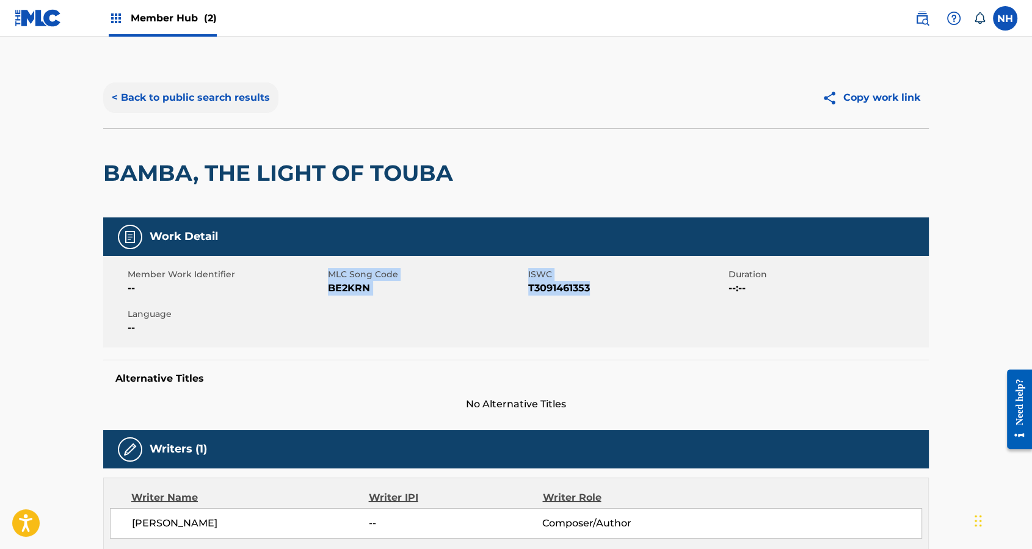
click at [236, 85] on button "< Back to public search results" at bounding box center [190, 97] width 175 height 31
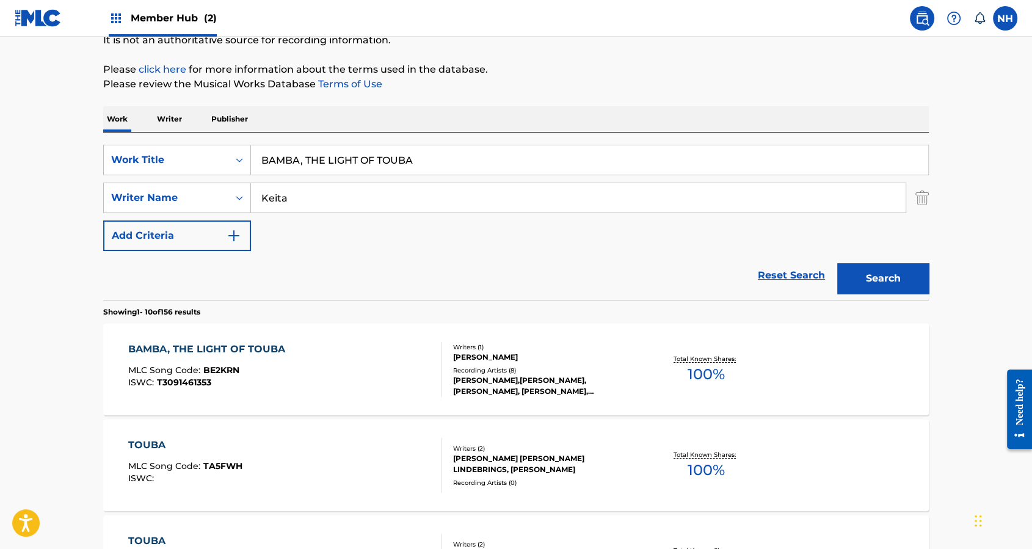
drag, startPoint x: 405, startPoint y: 167, endPoint x: 101, endPoint y: 156, distance: 303.6
paste input "RAKO Keita"
drag, startPoint x: 352, startPoint y: 158, endPoint x: 308, endPoint y: 160, distance: 44.0
click at [308, 160] on input "BARAKO Keita" at bounding box center [589, 159] width 677 height 29
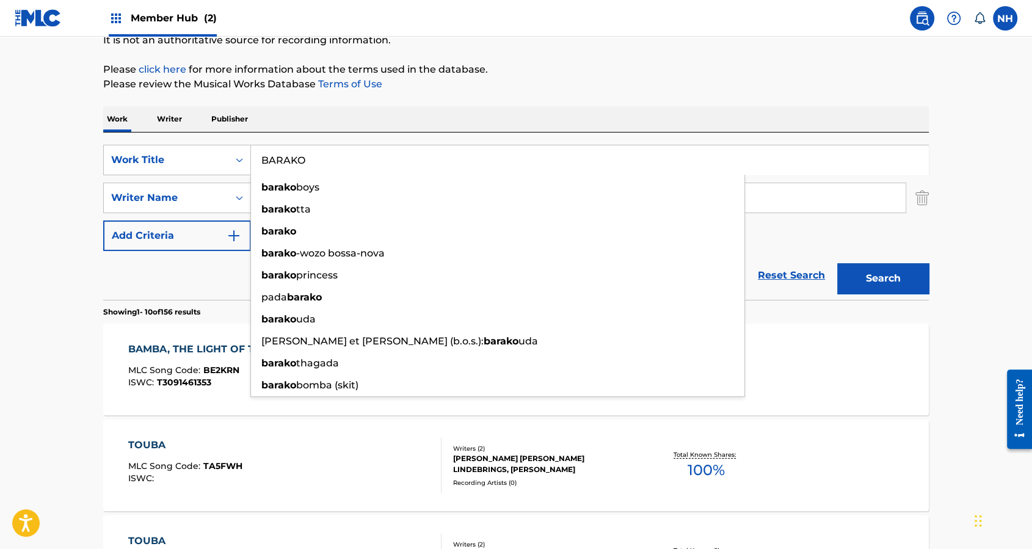
type input "BARAKO"
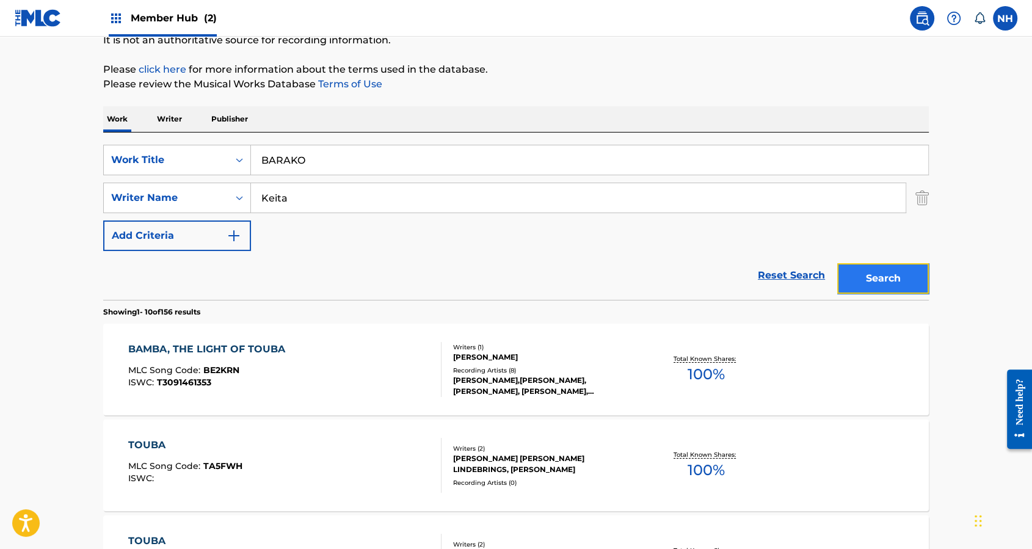
click at [903, 292] on button "Search" at bounding box center [883, 278] width 92 height 31
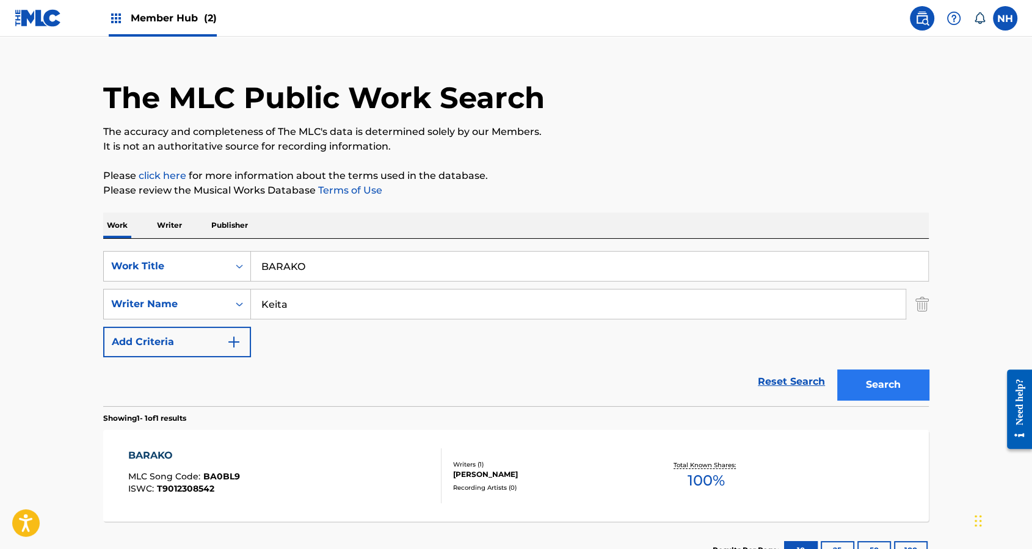
scroll to position [115, 0]
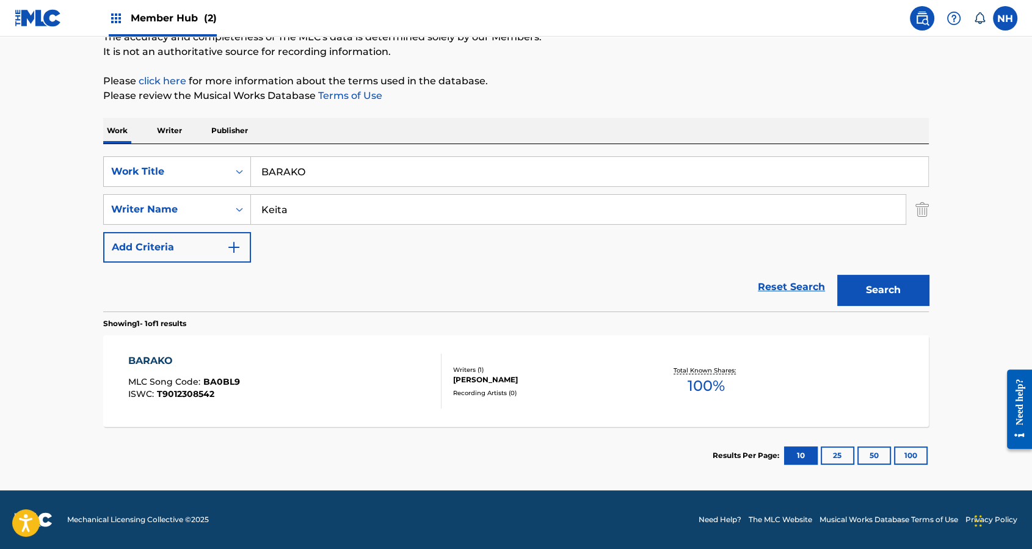
click at [435, 395] on div at bounding box center [436, 380] width 10 height 55
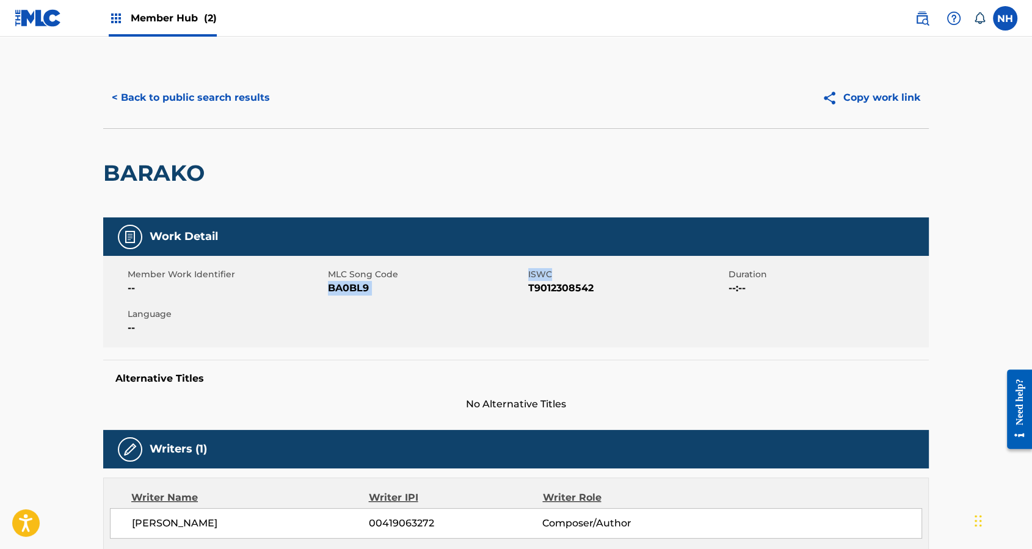
drag, startPoint x: 327, startPoint y: 287, endPoint x: 596, endPoint y: 280, distance: 268.7
click at [596, 280] on div "Member Work Identifier -- MLC Song Code BA0BL9 ISWC T9012308542 Duration --:-- …" at bounding box center [515, 302] width 825 height 92
click at [596, 280] on span "ISWC" at bounding box center [626, 274] width 197 height 13
drag, startPoint x: 596, startPoint y: 284, endPoint x: 328, endPoint y: 284, distance: 268.6
click at [328, 284] on div "Member Work Identifier -- MLC Song Code BA0BL9 ISWC T9012308542 Duration --:-- …" at bounding box center [515, 302] width 825 height 92
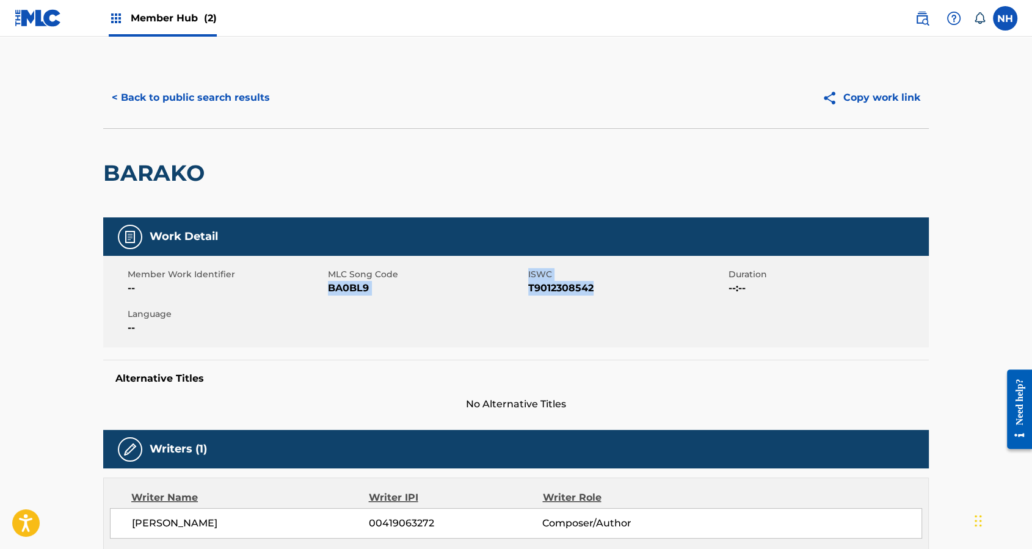
copy div "BA0BL9 ISWC T9012308542"
click at [241, 103] on button "< Back to public search results" at bounding box center [190, 97] width 175 height 31
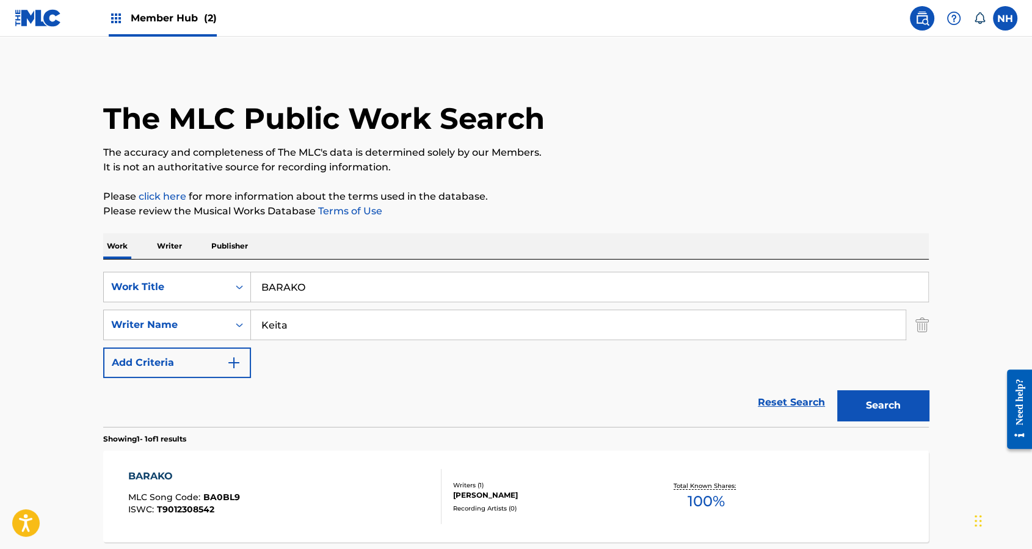
scroll to position [46, 0]
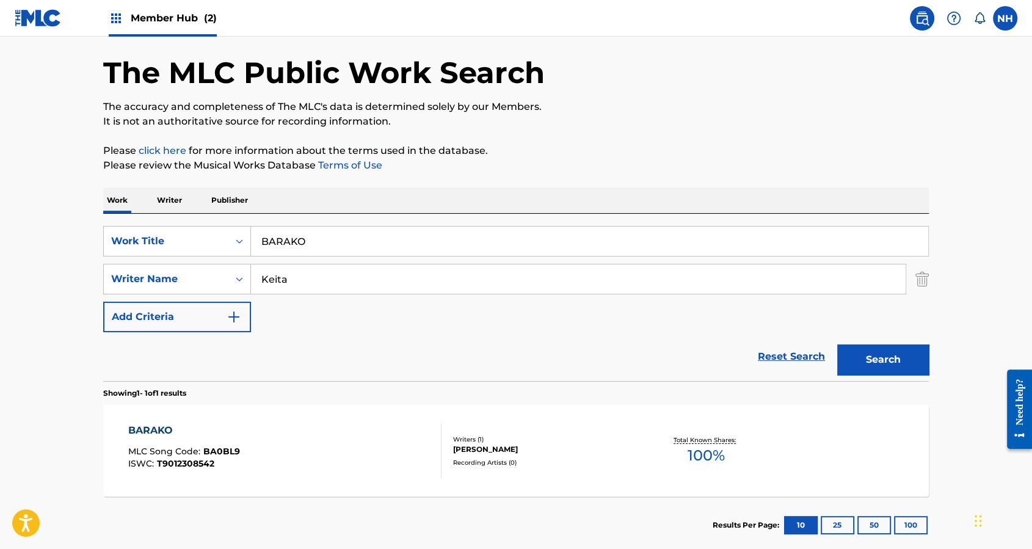
click at [454, 189] on div "Work Writer Publisher" at bounding box center [515, 200] width 825 height 26
drag, startPoint x: 407, startPoint y: 245, endPoint x: 173, endPoint y: 247, distance: 233.8
click at [173, 247] on div "SearchWithCriteria3c0610c0-f554-418a-b9ea-ad92dd05f51c Work Title BARAKO" at bounding box center [515, 241] width 825 height 31
paste input "IMO Keita"
drag, startPoint x: 291, startPoint y: 245, endPoint x: 436, endPoint y: 251, distance: 144.8
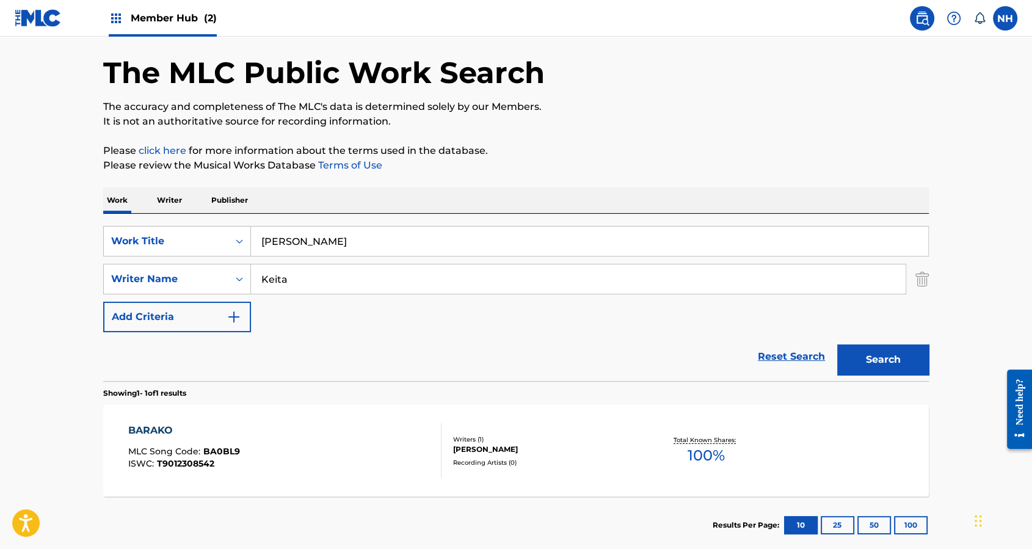
click at [436, 251] on input "BIMO Keita" at bounding box center [589, 240] width 677 height 29
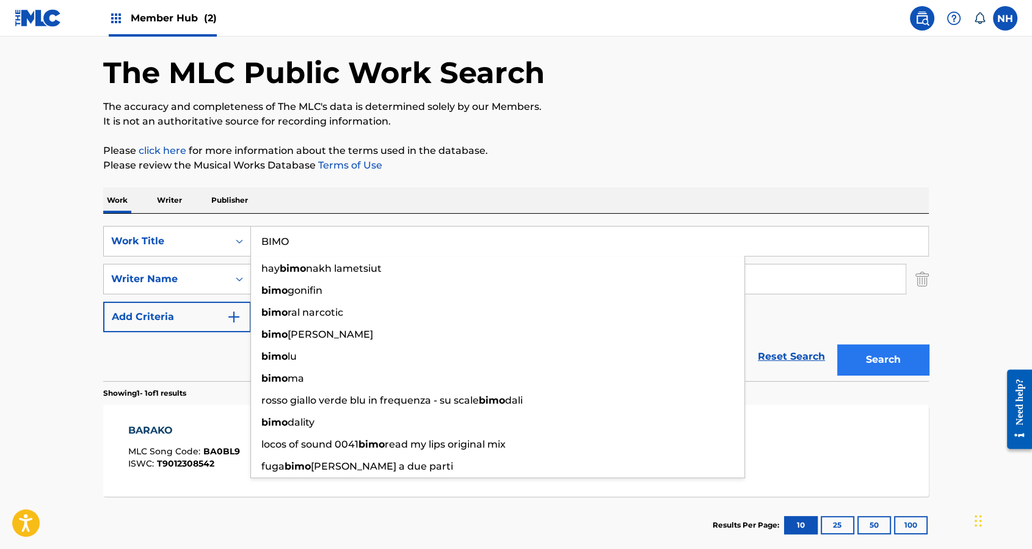
type input "BIMO"
click at [882, 372] on button "Search" at bounding box center [883, 359] width 92 height 31
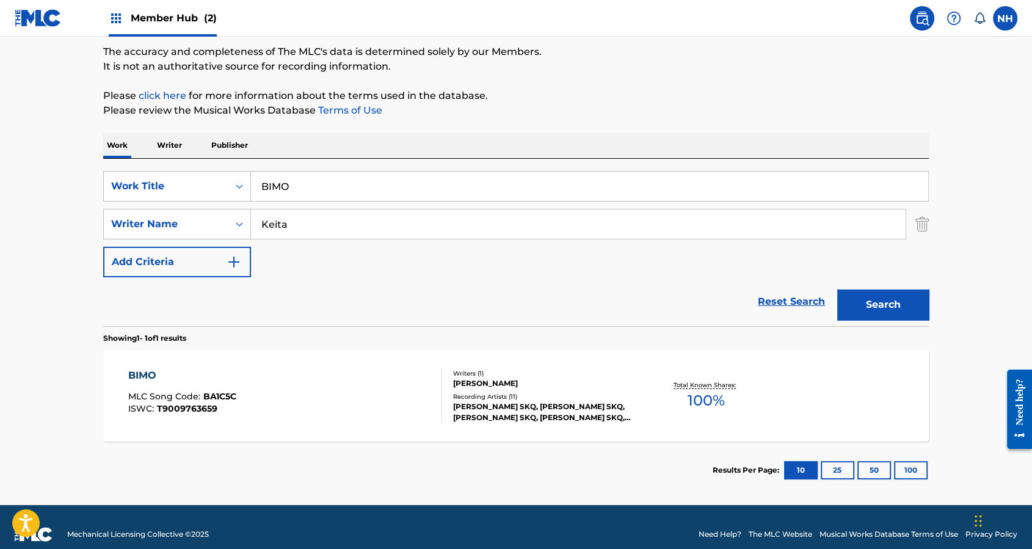
scroll to position [115, 0]
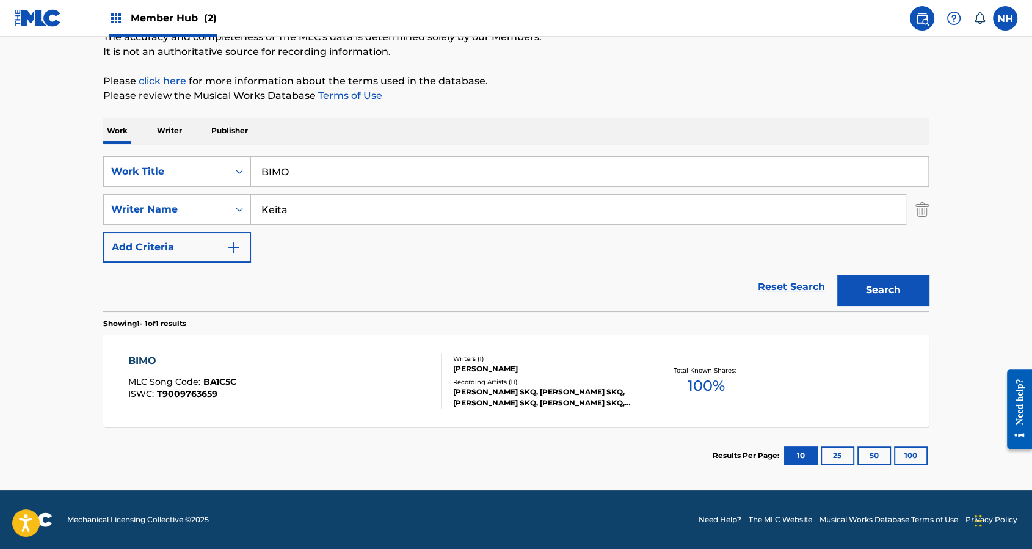
click at [281, 391] on div "BIMO MLC Song Code : BA1C5C ISWC : T9009763659" at bounding box center [285, 380] width 314 height 55
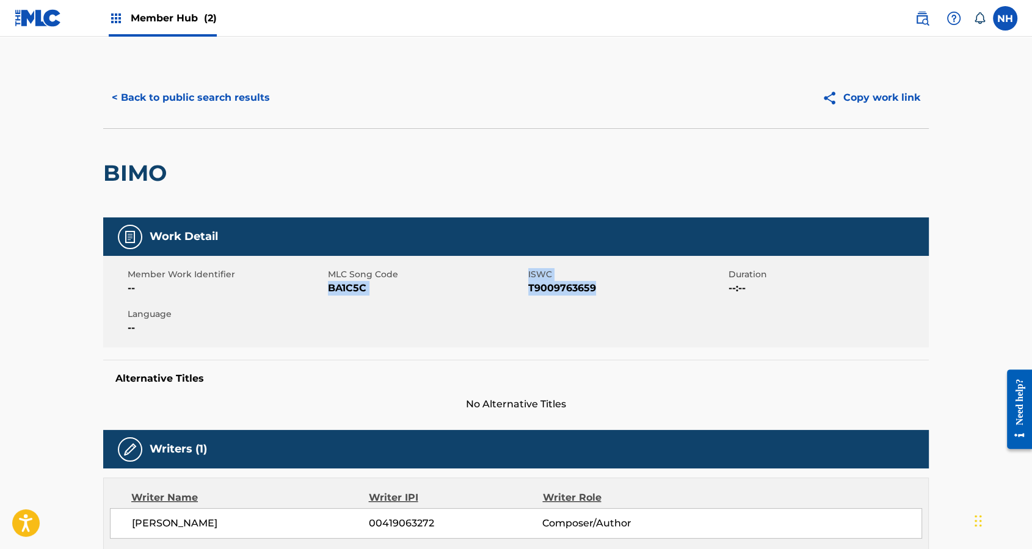
drag, startPoint x: 330, startPoint y: 295, endPoint x: 609, endPoint y: 292, distance: 279.6
click at [609, 292] on div "Member Work Identifier -- MLC Song Code BA1C5C ISWC T9009763659 Duration --:-- …" at bounding box center [515, 302] width 825 height 92
copy div "BA1C5C ISWC T9009763659"
click at [252, 83] on button "< Back to public search results" at bounding box center [190, 97] width 175 height 31
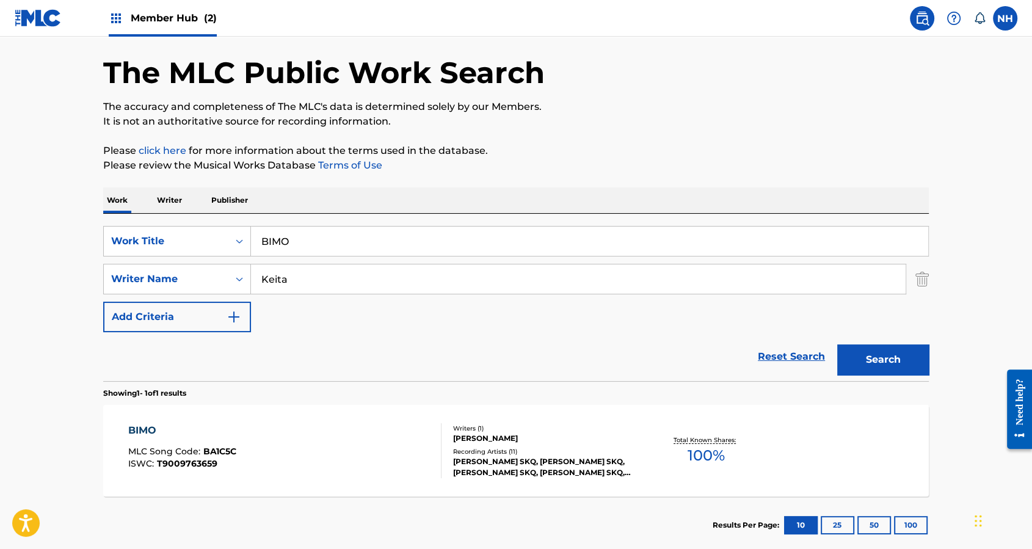
click at [491, 154] on p "Please click here for more information about the terms used in the database." at bounding box center [515, 150] width 825 height 15
click at [381, 272] on input "Keita" at bounding box center [578, 278] width 654 height 29
drag, startPoint x: 352, startPoint y: 255, endPoint x: 243, endPoint y: 251, distance: 108.7
click at [243, 251] on div "SearchWithCriteria3c0610c0-f554-418a-b9ea-ad92dd05f51c Work Title BIMO" at bounding box center [515, 241] width 825 height 31
paste input "OLONG Keita"
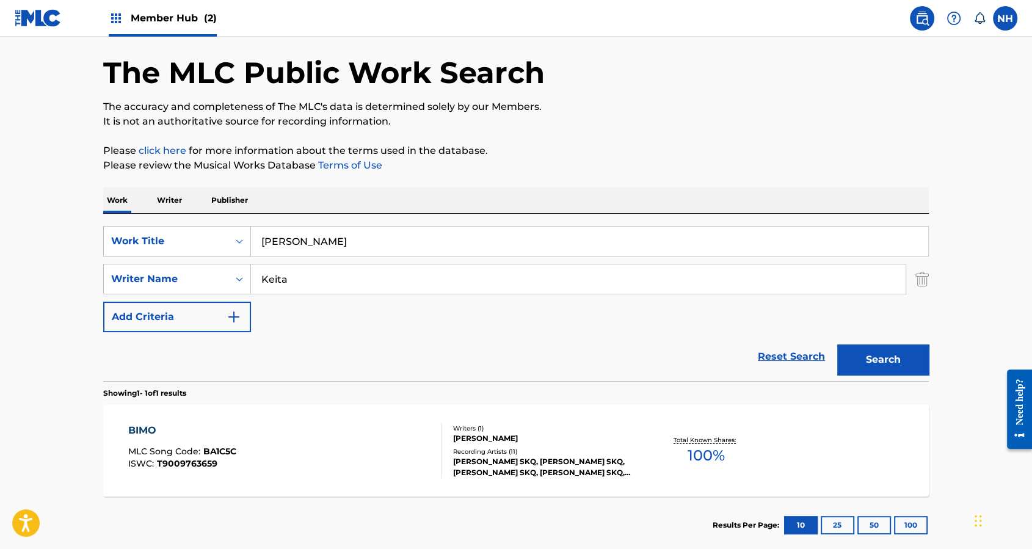
drag, startPoint x: 303, startPoint y: 240, endPoint x: 594, endPoint y: 264, distance: 292.1
click at [523, 245] on input "BOLONG Keita" at bounding box center [589, 240] width 677 height 29
type input "BOLONG"
click at [924, 356] on button "Search" at bounding box center [883, 359] width 92 height 31
click at [242, 419] on div "BOLONG MLC Song Code : BA1ZKD ISWC : T0116870019 Writers ( 1 ) SECKOU KEITA Rec…" at bounding box center [515, 451] width 825 height 92
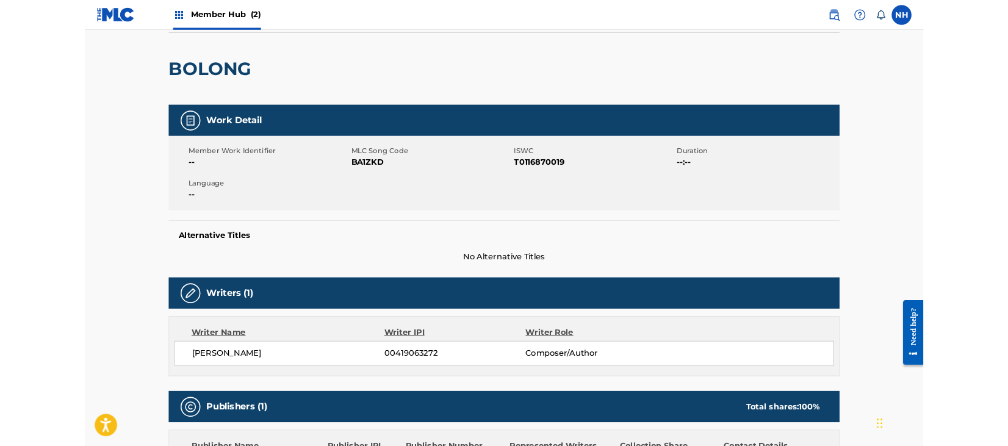
scroll to position [162, 0]
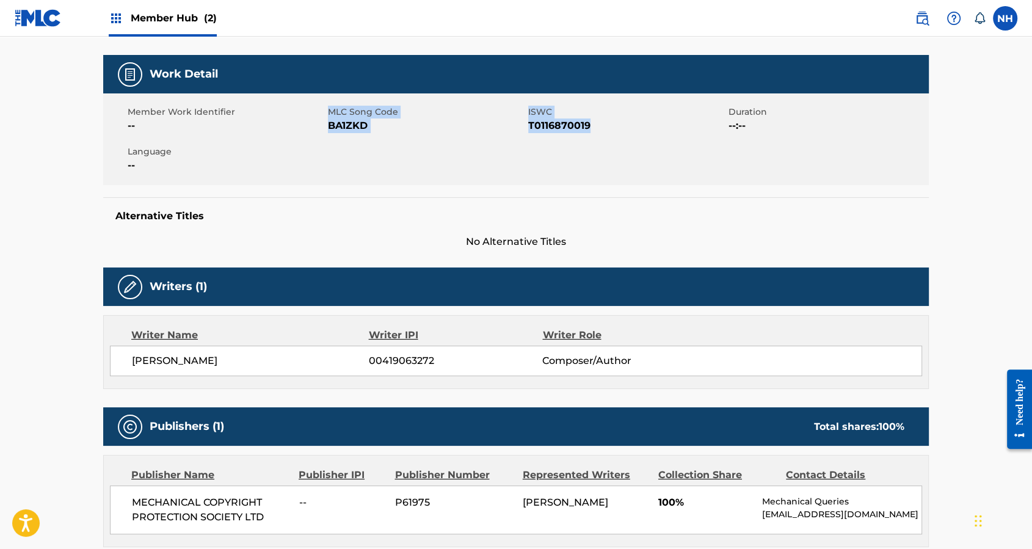
drag, startPoint x: 327, startPoint y: 130, endPoint x: 648, endPoint y: 126, distance: 321.1
click at [648, 126] on div "Member Work Identifier -- MLC Song Code BA1ZKD ISWC T0116870019 Duration --:-- …" at bounding box center [515, 139] width 825 height 92
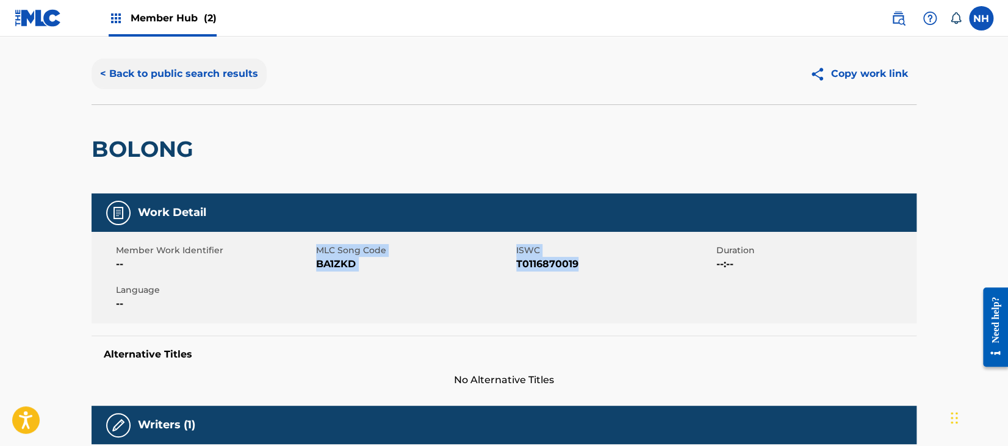
scroll to position [0, 0]
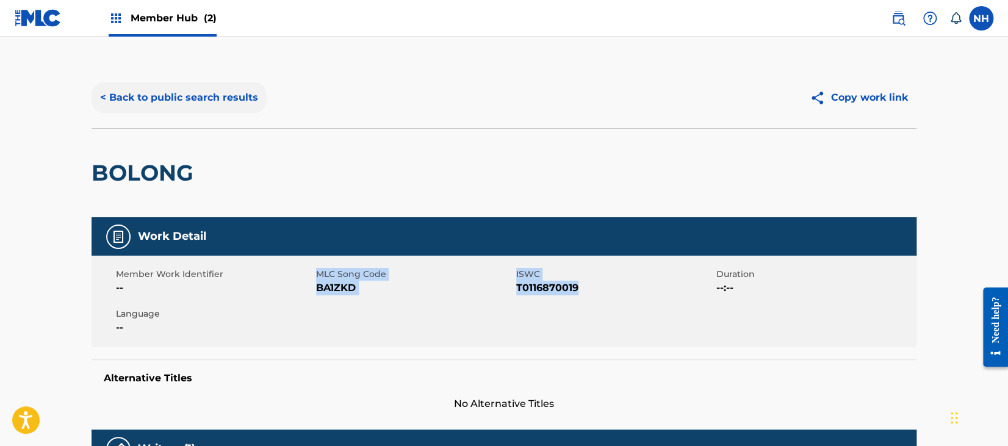
click at [200, 103] on button "< Back to public search results" at bounding box center [179, 97] width 175 height 31
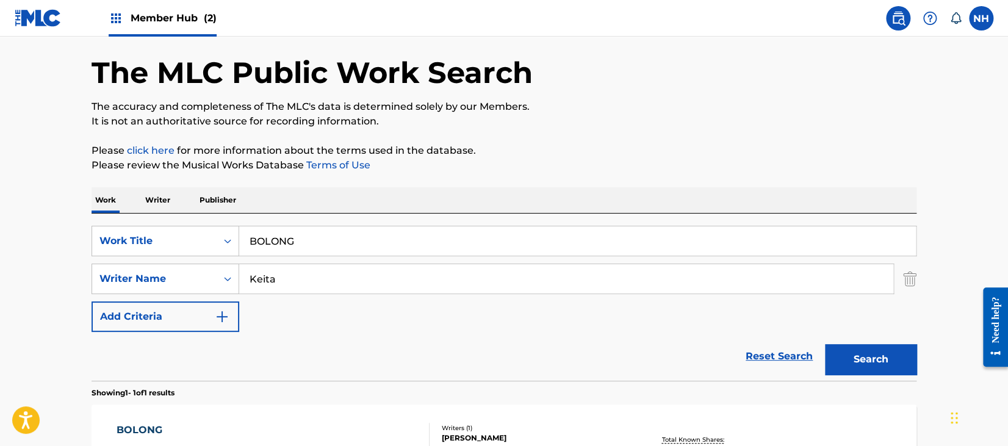
drag, startPoint x: 395, startPoint y: 176, endPoint x: 399, endPoint y: 188, distance: 12.2
click at [399, 182] on div "The MLC Public Work Search The accuracy and completeness of The MLC's data is d…" at bounding box center [504, 287] width 855 height 532
click at [389, 220] on div "SearchWithCriteria3c0610c0-f554-418a-b9ea-ad92dd05f51c Work Title BOLONG Search…" at bounding box center [504, 297] width 825 height 167
click at [345, 230] on div "SearchWithCriteria3c0610c0-f554-418a-b9ea-ad92dd05f51c Work Title BOLONG Search…" at bounding box center [504, 297] width 825 height 167
click at [343, 232] on input "BOLONG" at bounding box center [577, 240] width 677 height 29
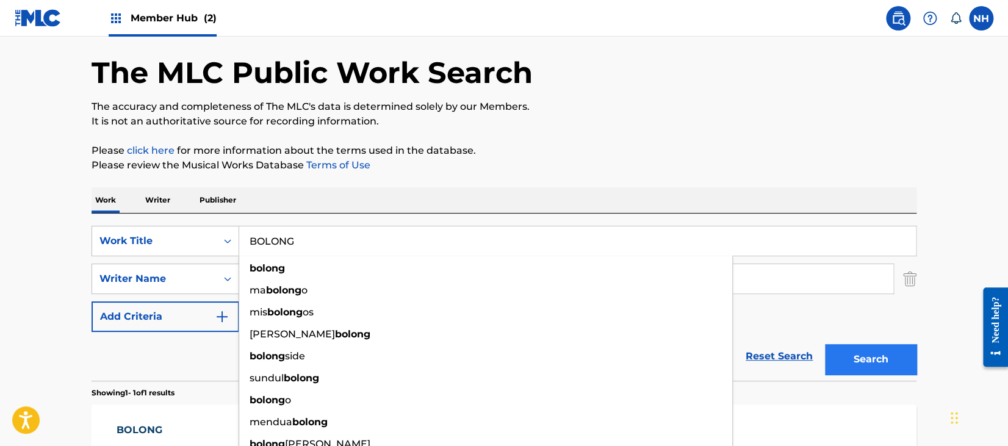
paste input "CHELIMA"
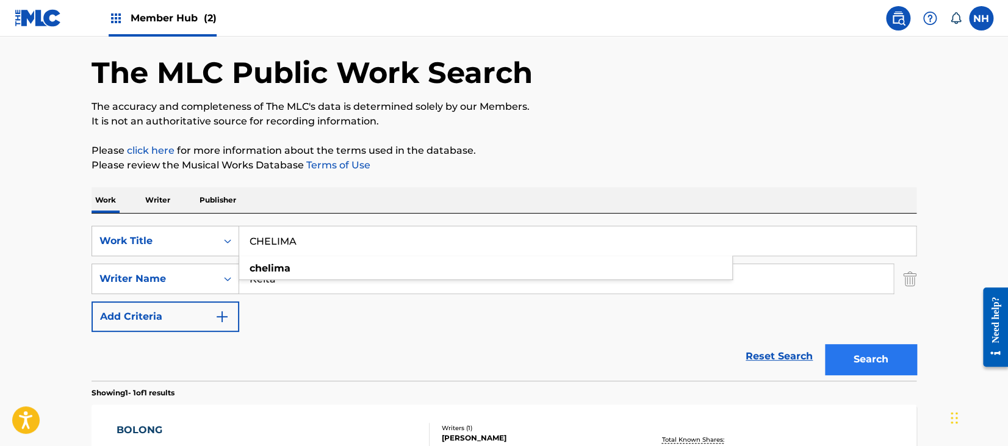
type input "CHELIMA"
drag, startPoint x: 884, startPoint y: 369, endPoint x: 886, endPoint y: 359, distance: 9.9
click at [893, 367] on button "Search" at bounding box center [871, 359] width 92 height 31
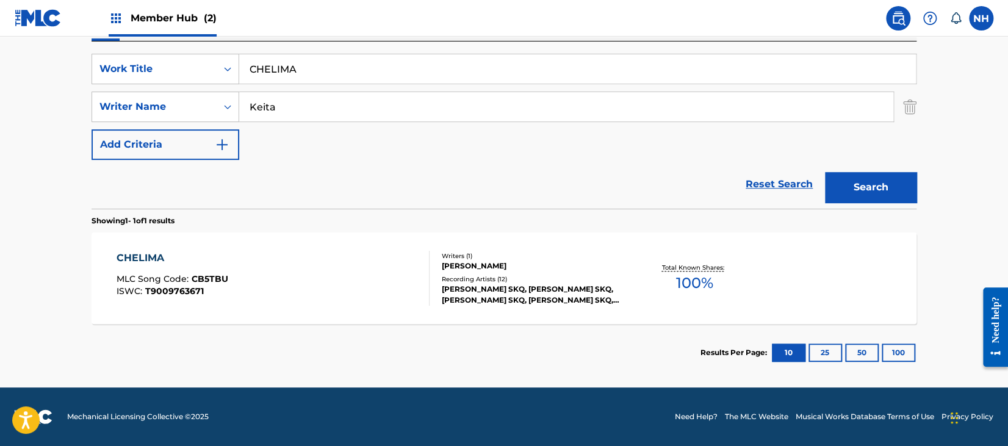
click at [221, 244] on div "CHELIMA MLC Song Code : CB5TBU ISWC : T9009763671 Writers ( 1 ) SECKOU KEITA Re…" at bounding box center [504, 279] width 825 height 92
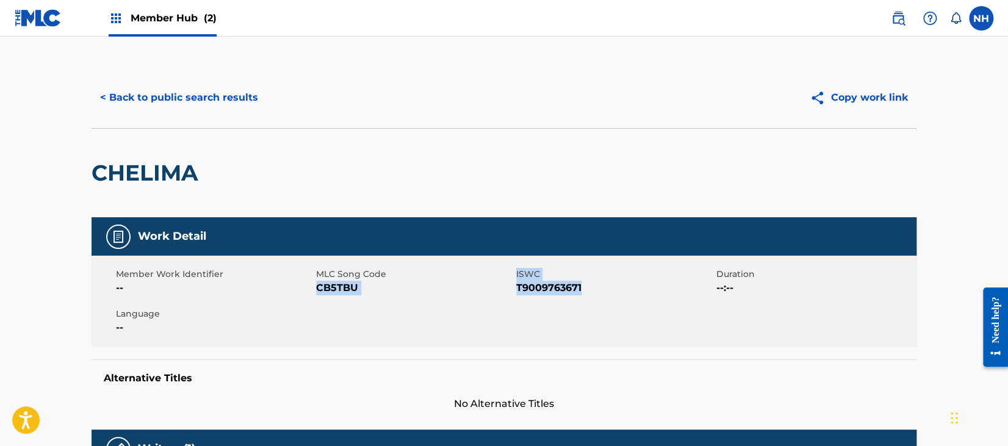
drag, startPoint x: 604, startPoint y: 283, endPoint x: 319, endPoint y: 293, distance: 285.8
click at [319, 293] on div "Member Work Identifier -- MLC Song Code CB5TBU ISWC T9009763671 Duration --:-- …" at bounding box center [504, 302] width 825 height 92
copy div "CB5TBU ISWC T9009763671"
click at [166, 110] on button "< Back to public search results" at bounding box center [179, 97] width 175 height 31
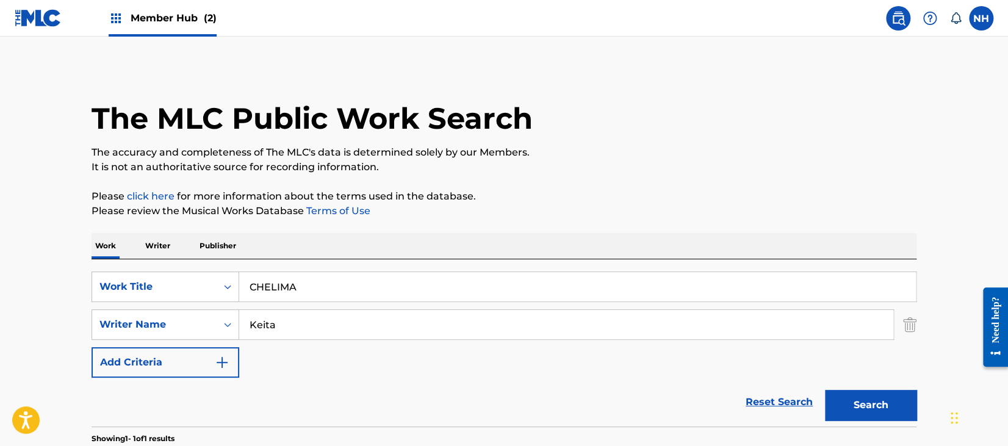
scroll to position [148, 0]
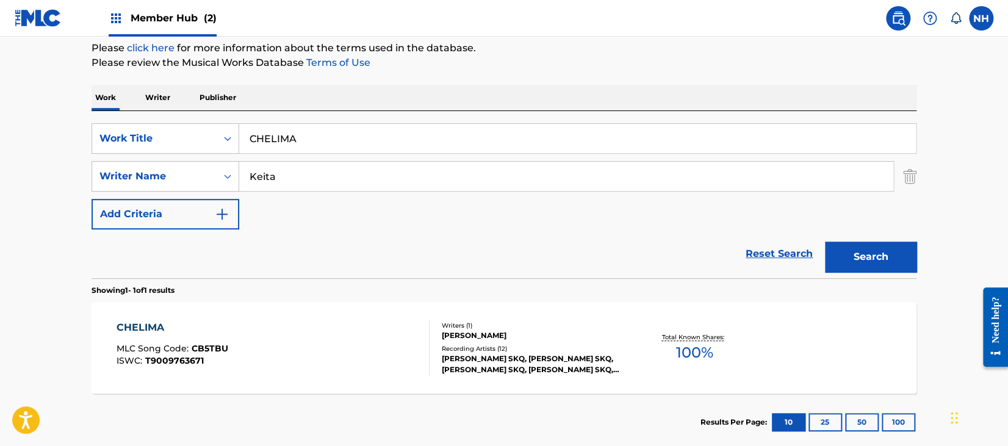
click at [386, 179] on input "Keita" at bounding box center [566, 176] width 654 height 29
click at [384, 148] on input "CHELIMA" at bounding box center [577, 138] width 677 height 29
paste input "LYCHAU DIBON"
type input "CLYCHAU DIBON"
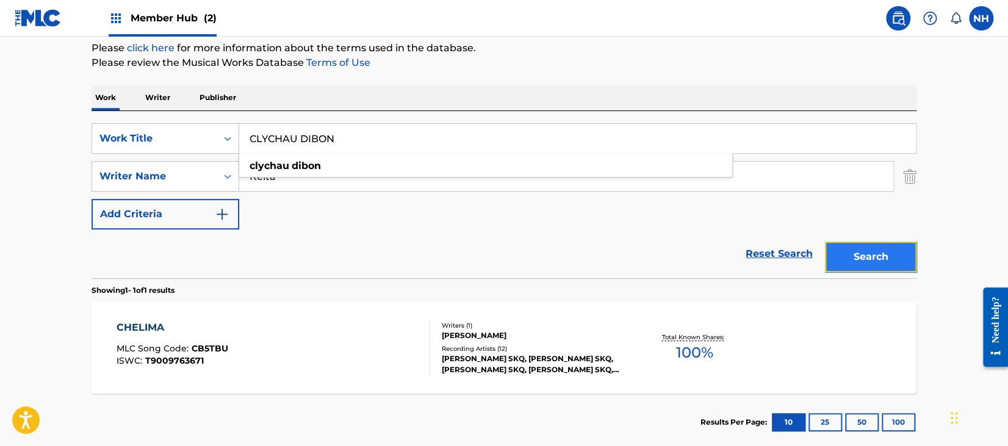
click at [895, 259] on button "Search" at bounding box center [871, 257] width 92 height 31
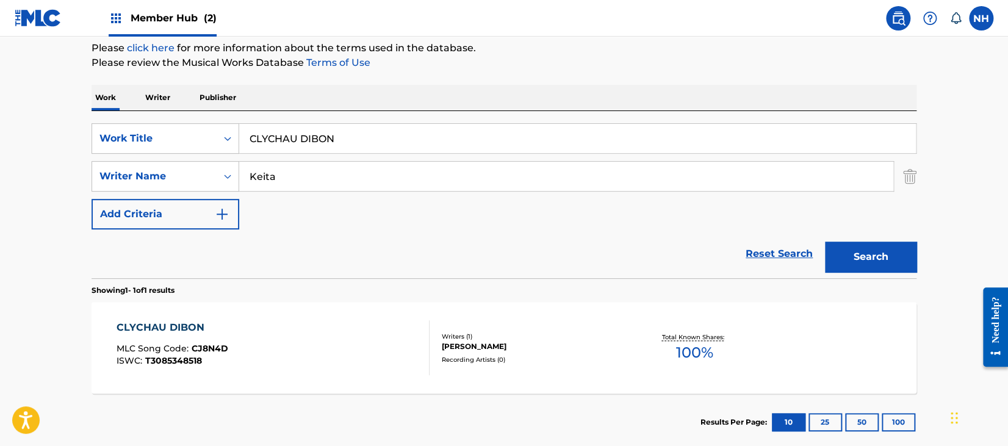
click at [254, 354] on div "CLYCHAU DIBON MLC Song Code : CJ8N4D ISWC : T3085348518" at bounding box center [274, 347] width 314 height 55
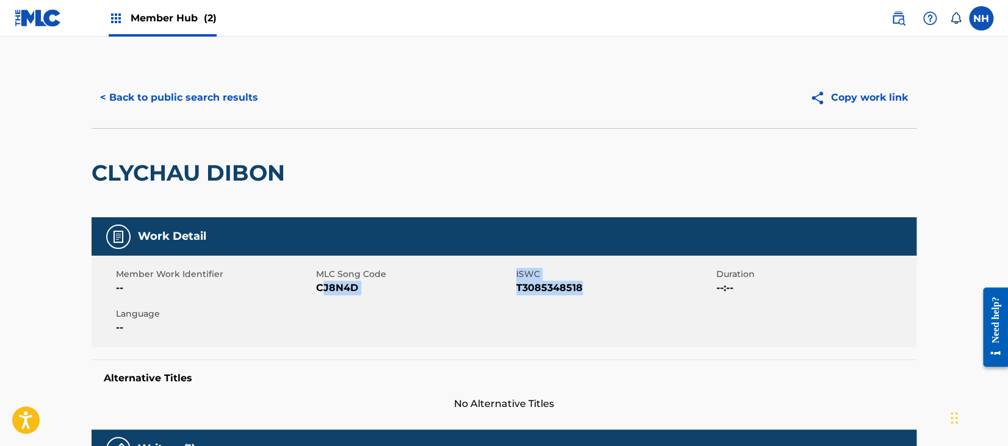
drag, startPoint x: 322, startPoint y: 291, endPoint x: 599, endPoint y: 291, distance: 277.1
click at [599, 291] on div "Member Work Identifier -- MLC Song Code CJ8N4D ISWC T3085348518 Duration --:-- …" at bounding box center [504, 302] width 825 height 92
click at [599, 291] on span "T3085348518" at bounding box center [614, 288] width 197 height 15
drag, startPoint x: 593, startPoint y: 291, endPoint x: 315, endPoint y: 287, distance: 278.4
click at [315, 287] on div "Member Work Identifier -- MLC Song Code CJ8N4D ISWC T3085348518 Duration --:-- …" at bounding box center [504, 302] width 825 height 92
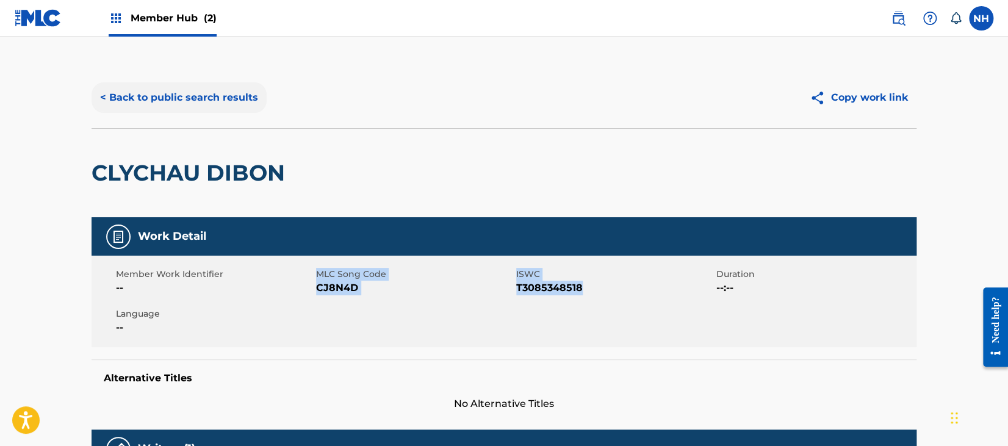
click at [200, 98] on button "< Back to public search results" at bounding box center [179, 97] width 175 height 31
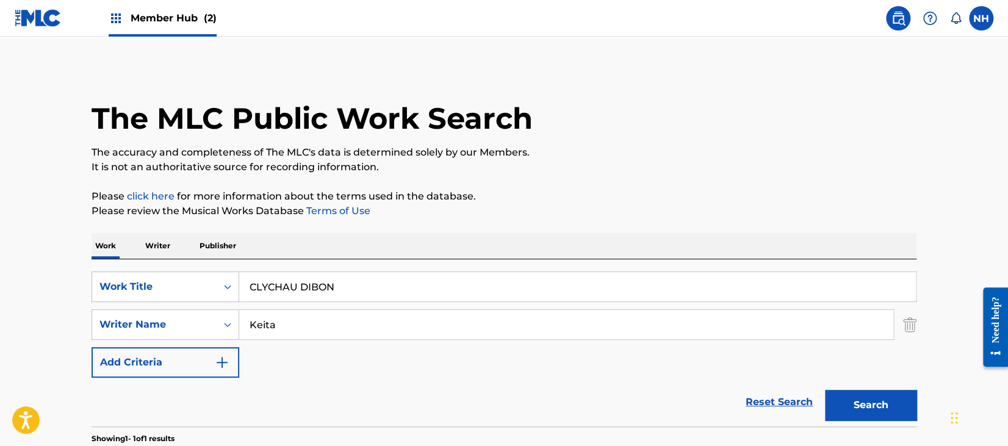
scroll to position [148, 0]
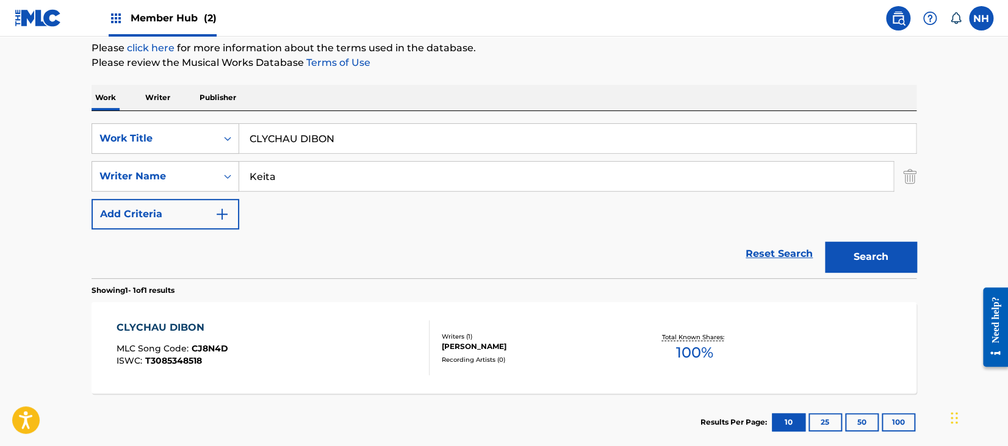
click at [444, 132] on input "CLYCHAU DIBON" at bounding box center [577, 138] width 677 height 29
paste input "DIAMANA MOUSSO"
type input "DIAMANA MOUSSO"
click at [842, 244] on button "Search" at bounding box center [871, 257] width 92 height 31
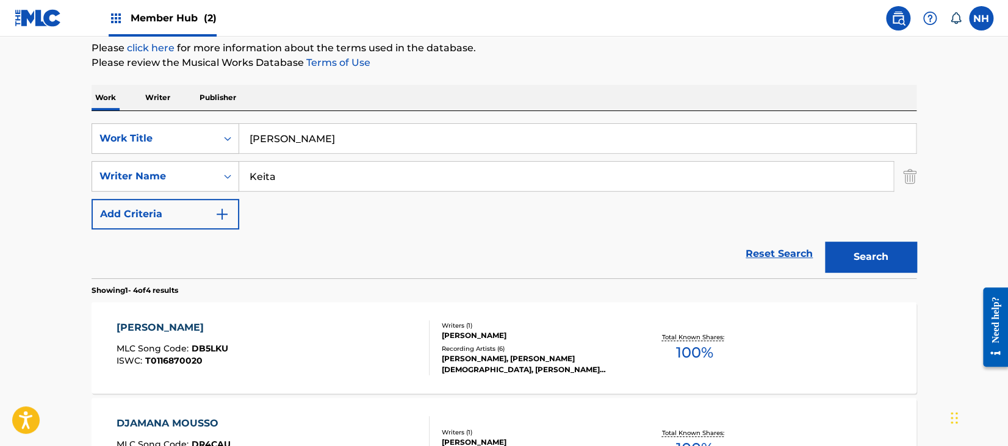
click at [332, 316] on div "DIAMANA MOUSSO MLC Song Code : DB5LKU ISWC : T0116870020 Writers ( 1 ) SECKOU K…" at bounding box center [504, 348] width 825 height 92
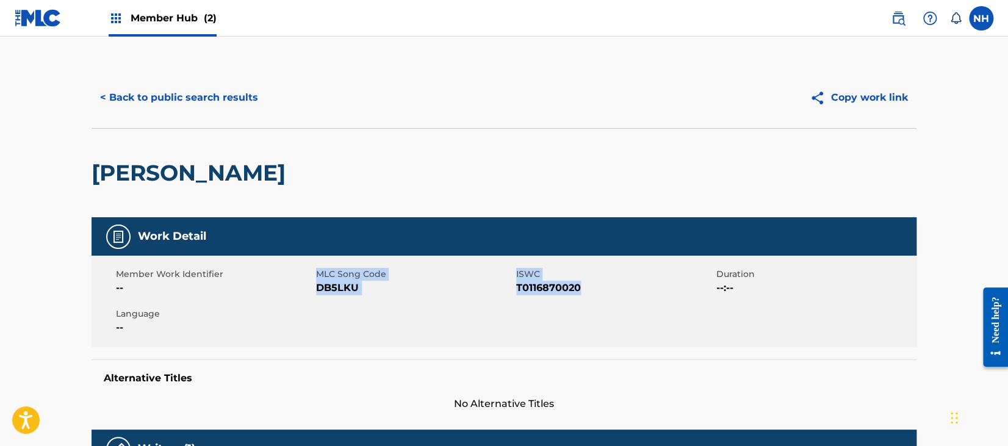
drag, startPoint x: 311, startPoint y: 286, endPoint x: 613, endPoint y: 285, distance: 302.1
click at [613, 285] on div "Member Work Identifier -- MLC Song Code DB5LKU ISWC T0116870020 Duration --:-- …" at bounding box center [504, 302] width 825 height 92
click at [184, 95] on button "< Back to public search results" at bounding box center [179, 97] width 175 height 31
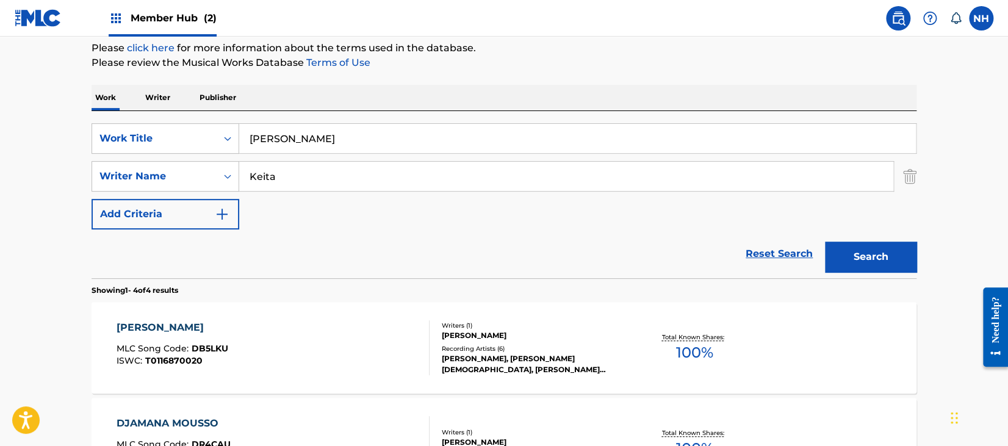
click at [425, 143] on input "DIAMANA MOUSSO" at bounding box center [577, 138] width 677 height 29
paste input "NGBA DON"
type input "DINGBA DON"
click at [914, 266] on button "Search" at bounding box center [871, 257] width 92 height 31
click at [374, 339] on div "DINGBA DON MLC Song Code : DB573O ISWC : T9009763682" at bounding box center [274, 347] width 314 height 55
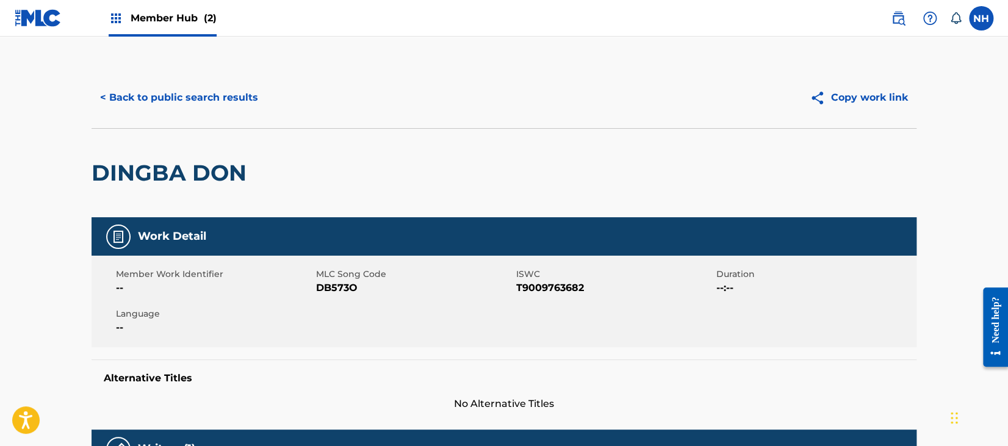
drag, startPoint x: 379, startPoint y: 300, endPoint x: 369, endPoint y: 300, distance: 10.4
click at [369, 300] on div "Member Work Identifier -- MLC Song Code DB573O ISWC T9009763682 Duration --:-- …" at bounding box center [504, 302] width 825 height 92
click at [327, 293] on span "DB573O" at bounding box center [414, 288] width 197 height 15
drag, startPoint x: 313, startPoint y: 294, endPoint x: 608, endPoint y: 308, distance: 295.8
click at [608, 308] on div "Member Work Identifier -- MLC Song Code DB573O ISWC T9009763682 Duration --:-- …" at bounding box center [504, 302] width 825 height 92
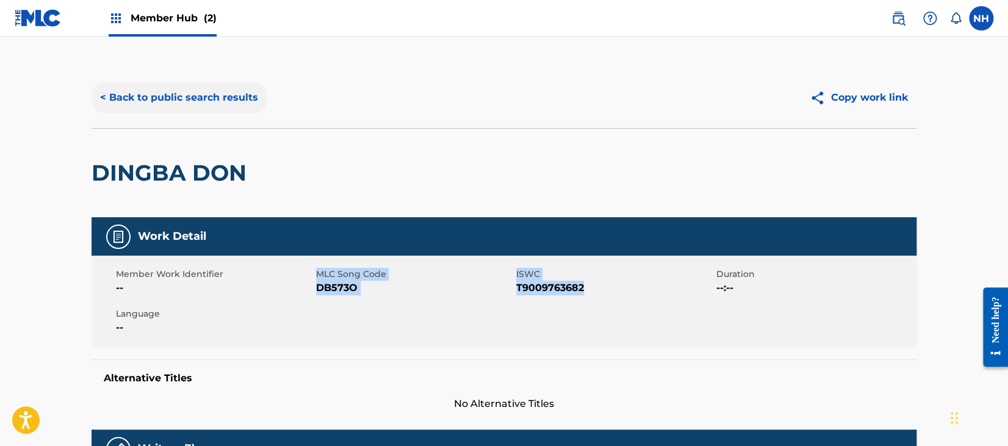
click at [241, 106] on button "< Back to public search results" at bounding box center [179, 97] width 175 height 31
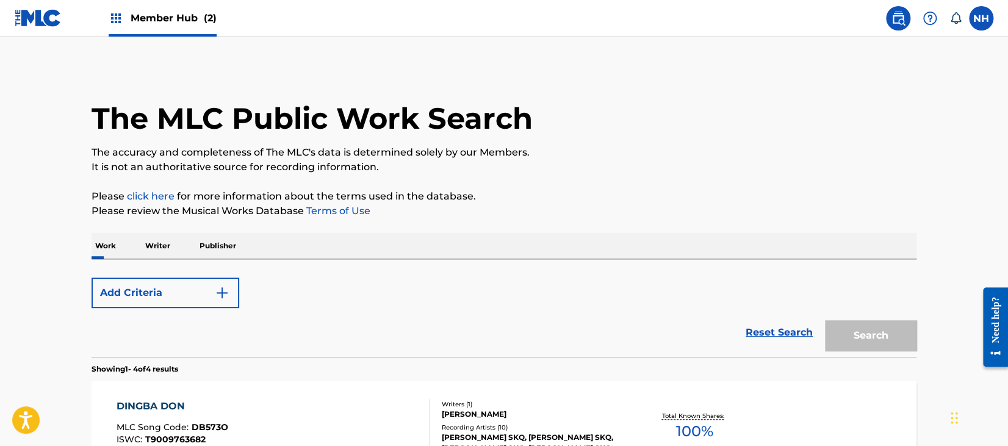
scroll to position [148, 0]
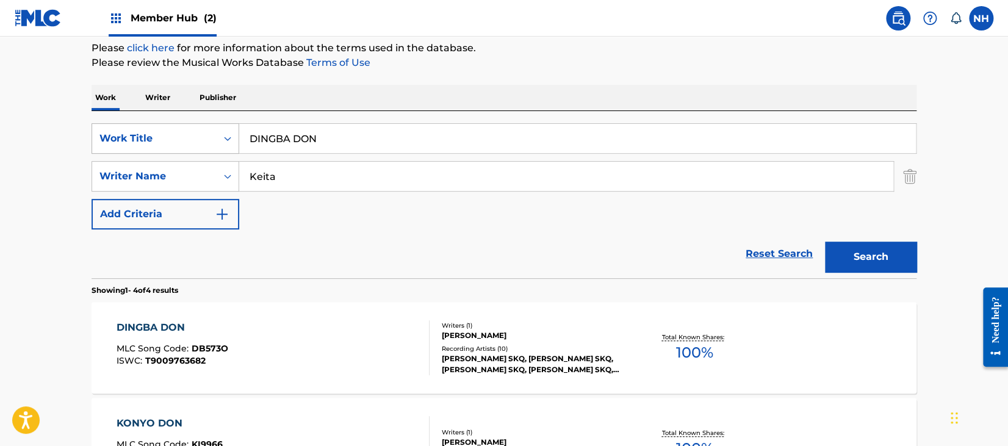
drag, startPoint x: 341, startPoint y: 150, endPoint x: 92, endPoint y: 148, distance: 249.0
click at [92, 148] on div "SearchWithCriteria3c0610c0-f554-418a-b9ea-ad92dd05f51c Work Title DINGBA DON" at bounding box center [504, 138] width 825 height 31
paste input "STANCE Keita"
drag, startPoint x: 316, startPoint y: 131, endPoint x: 431, endPoint y: 144, distance: 116.1
click at [430, 144] on input "DISTANCE Keita" at bounding box center [577, 138] width 677 height 29
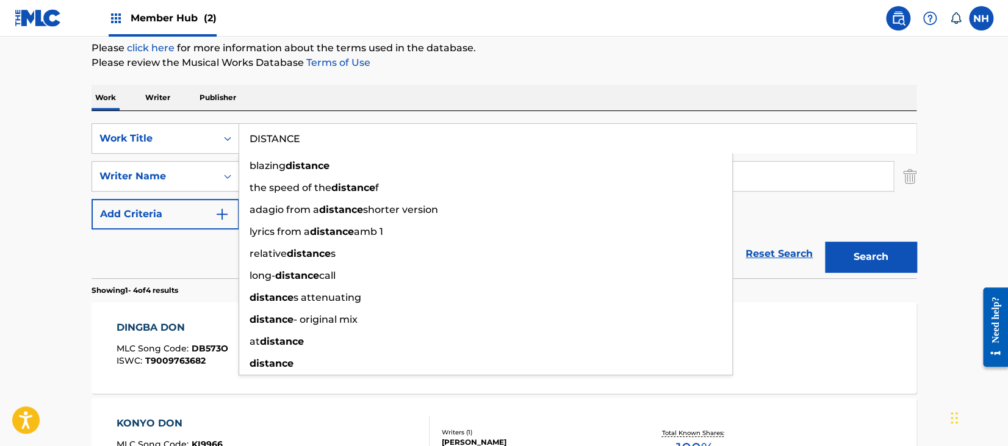
type input "DISTANCE"
click at [830, 284] on section "Showing 1 - 4 of 4 results" at bounding box center [504, 287] width 825 height 18
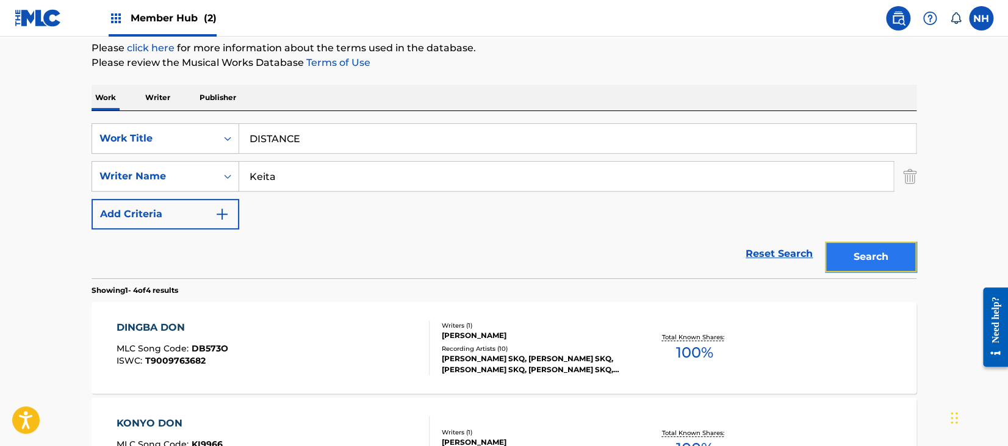
click at [848, 247] on button "Search" at bounding box center [871, 257] width 92 height 31
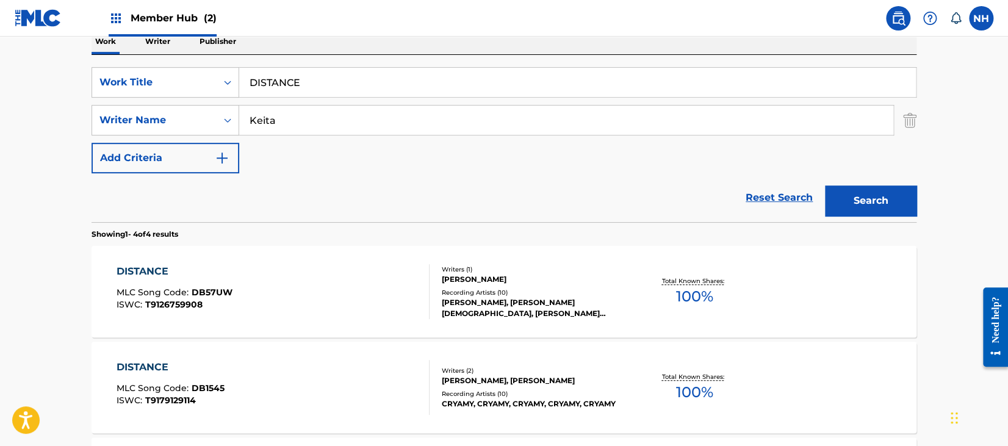
scroll to position [230, 0]
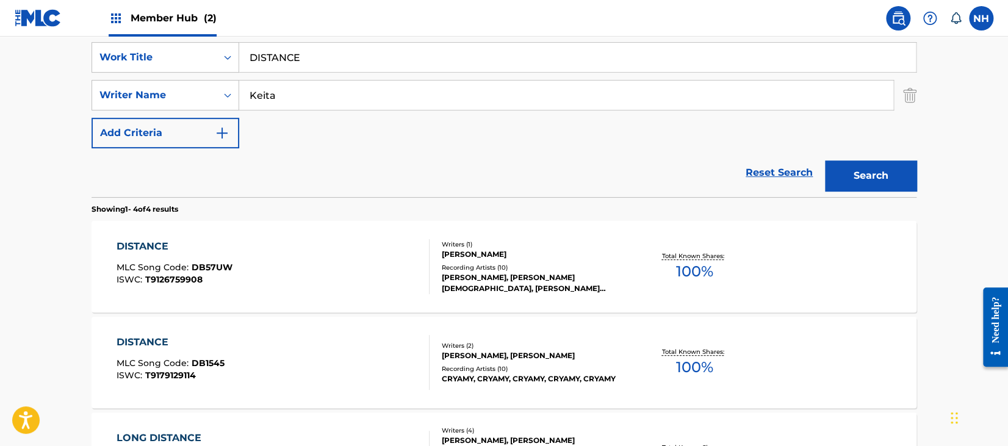
click at [312, 259] on div "DISTANCE MLC Song Code : DB57UW ISWC : T9126759908" at bounding box center [274, 266] width 314 height 55
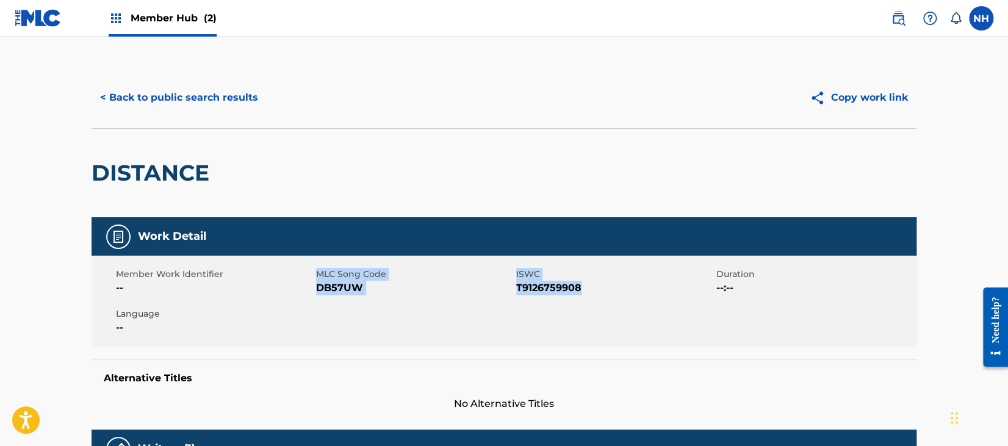
drag, startPoint x: 312, startPoint y: 295, endPoint x: 598, endPoint y: 291, distance: 286.3
click at [598, 291] on div "Member Work Identifier -- MLC Song Code DB57UW ISWC T9126759908 Duration --:-- …" at bounding box center [504, 302] width 825 height 92
click at [223, 95] on button "< Back to public search results" at bounding box center [179, 97] width 175 height 31
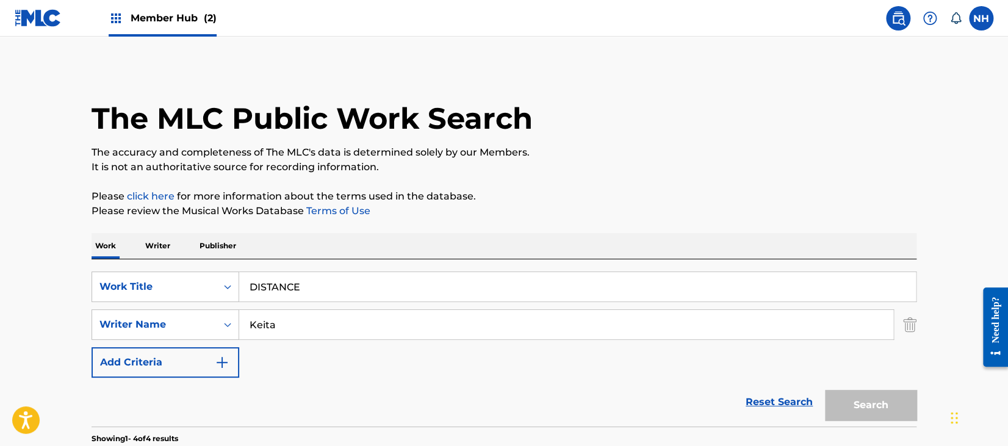
scroll to position [230, 0]
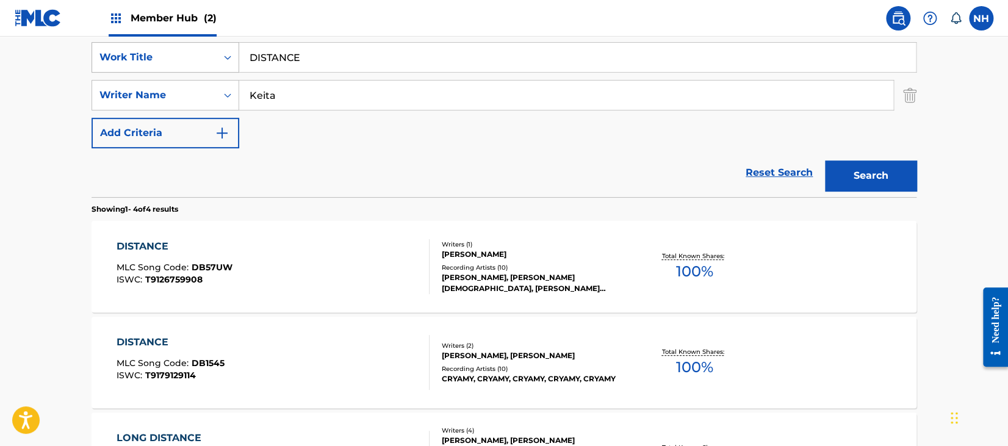
drag, startPoint x: 308, startPoint y: 56, endPoint x: 198, endPoint y: 49, distance: 110.0
click at [14, 52] on main "The MLC Public Work Search The accuracy and completeness of The MLC's data is d…" at bounding box center [504, 235] width 1008 height 856
paste input ", A BIRDS EYE VIEW"
type input "DISTANCE, A BIRDS EYE VIEW"
click at [873, 168] on button "Search" at bounding box center [871, 176] width 92 height 31
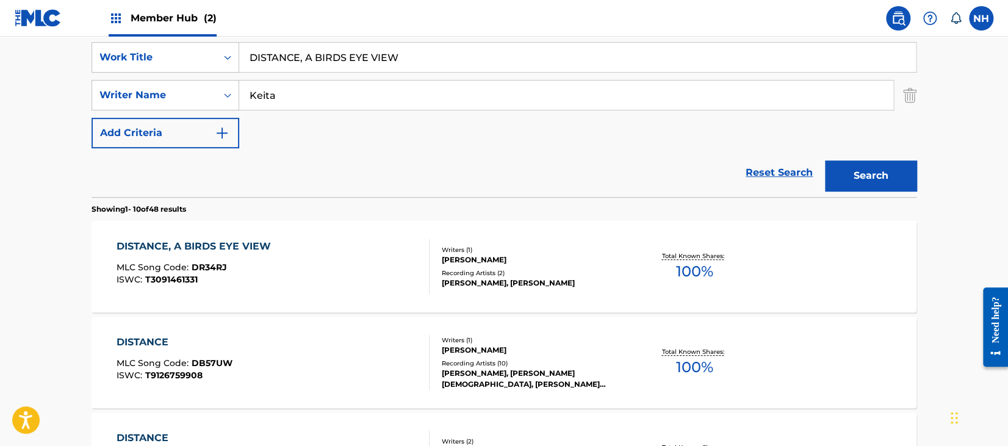
click at [310, 258] on div "DISTANCE, A BIRDS EYE VIEW MLC Song Code : DR34RJ ISWC : T3091461331" at bounding box center [274, 266] width 314 height 55
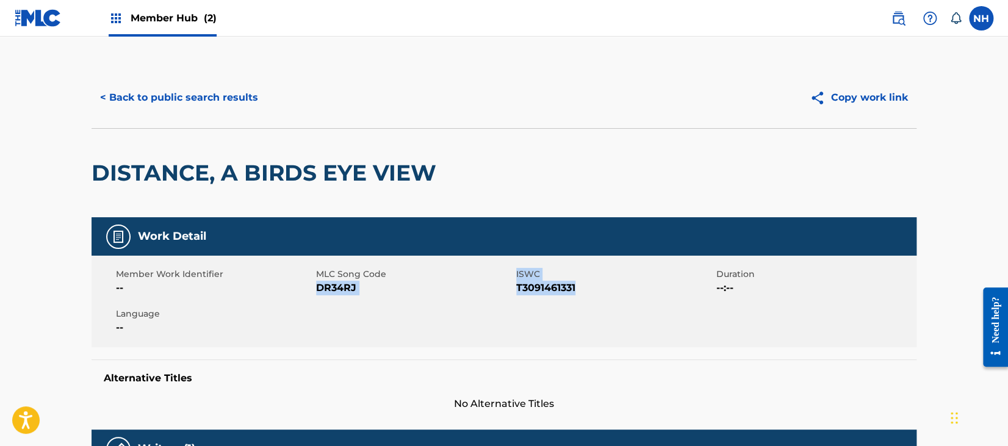
drag, startPoint x: 318, startPoint y: 289, endPoint x: 596, endPoint y: 291, distance: 277.7
click at [596, 291] on div "Member Work Identifier -- MLC Song Code DR34RJ ISWC T3091461331 Duration --:-- …" at bounding box center [504, 302] width 825 height 92
click at [246, 96] on button "< Back to public search results" at bounding box center [179, 97] width 175 height 31
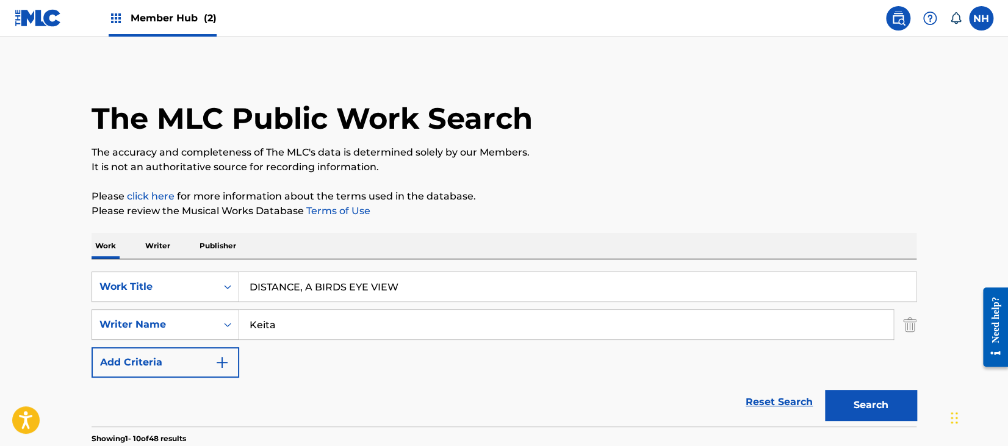
scroll to position [230, 0]
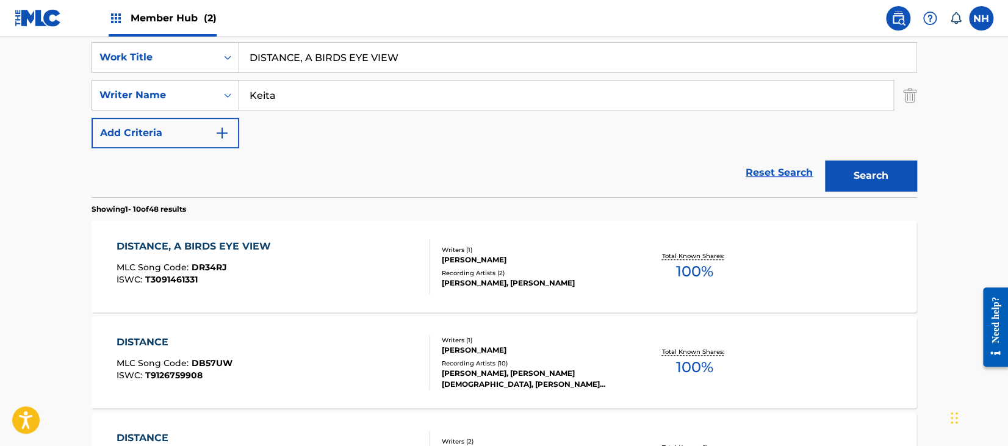
click at [446, 113] on div "SearchWithCriteria3c0610c0-f554-418a-b9ea-ad92dd05f51c Work Title DISTANCE, A B…" at bounding box center [504, 95] width 825 height 106
drag, startPoint x: 426, startPoint y: 56, endPoint x: 68, endPoint y: 48, distance: 358.4
paste input "JAMANA MOUSSO Keita"
click at [793, 157] on div "Reset Search Search" at bounding box center [504, 172] width 825 height 49
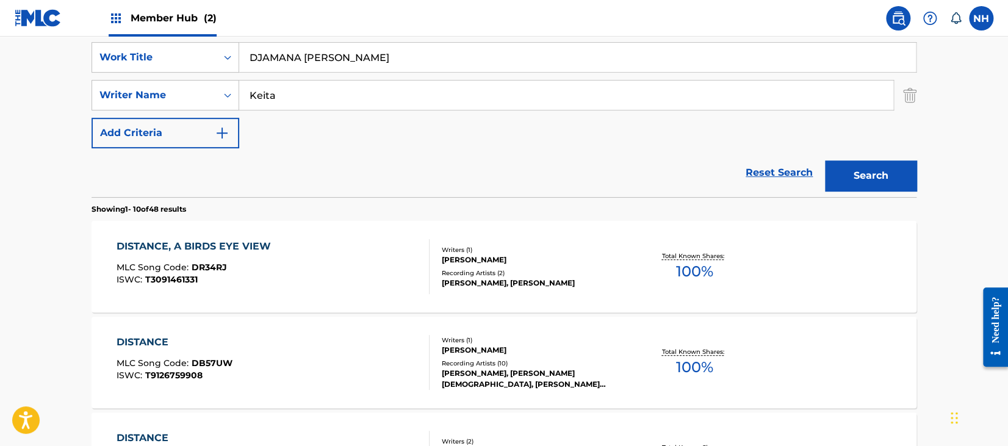
drag, startPoint x: 395, startPoint y: 44, endPoint x: 350, endPoint y: 51, distance: 45.2
click at [350, 51] on input "DJAMANA MOUSSO Keita" at bounding box center [577, 57] width 677 height 29
type input "DJAMANA MOUSSO"
click at [703, 129] on div "SearchWithCriteria3c0610c0-f554-418a-b9ea-ad92dd05f51c Work Title DJAMANA MOUSS…" at bounding box center [504, 95] width 825 height 106
click at [844, 161] on button "Search" at bounding box center [871, 176] width 92 height 31
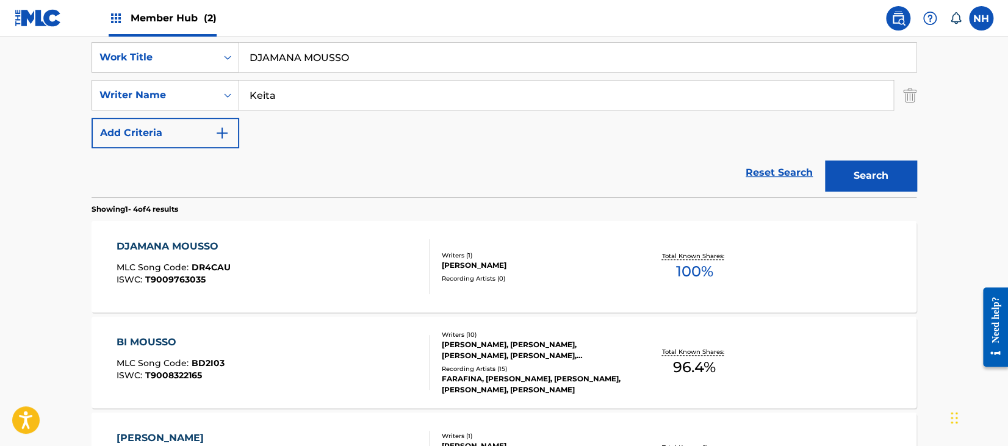
click at [313, 248] on div "DJAMANA MOUSSO MLC Song Code : DR4CAU ISWC : T9009763035" at bounding box center [274, 266] width 314 height 55
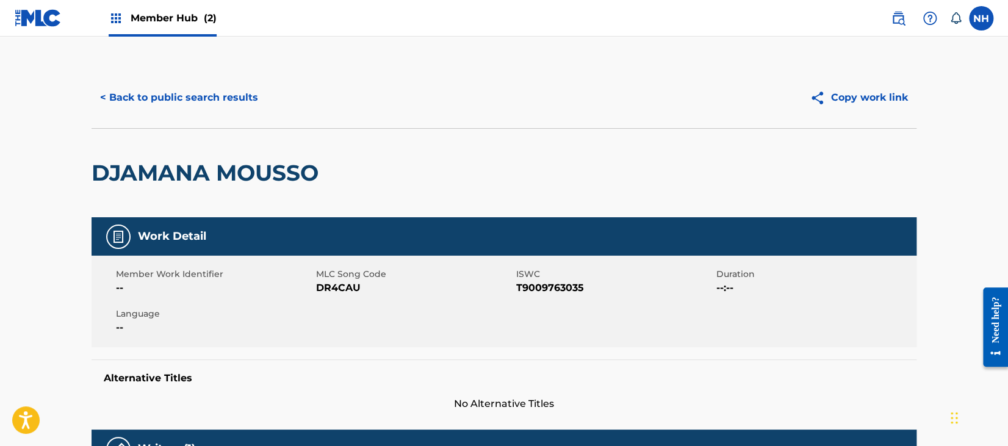
drag, startPoint x: 319, startPoint y: 280, endPoint x: 570, endPoint y: 303, distance: 252.5
click at [570, 303] on div "Member Work Identifier -- MLC Song Code DR4CAU ISWC T9009763035 Duration --:-- …" at bounding box center [504, 302] width 825 height 92
drag, startPoint x: 580, startPoint y: 294, endPoint x: 303, endPoint y: 284, distance: 276.7
click at [303, 284] on div "Member Work Identifier -- MLC Song Code DR4CAU ISWC T9009763035 Duration --:-- …" at bounding box center [504, 302] width 825 height 92
click at [303, 284] on span "--" at bounding box center [214, 288] width 197 height 15
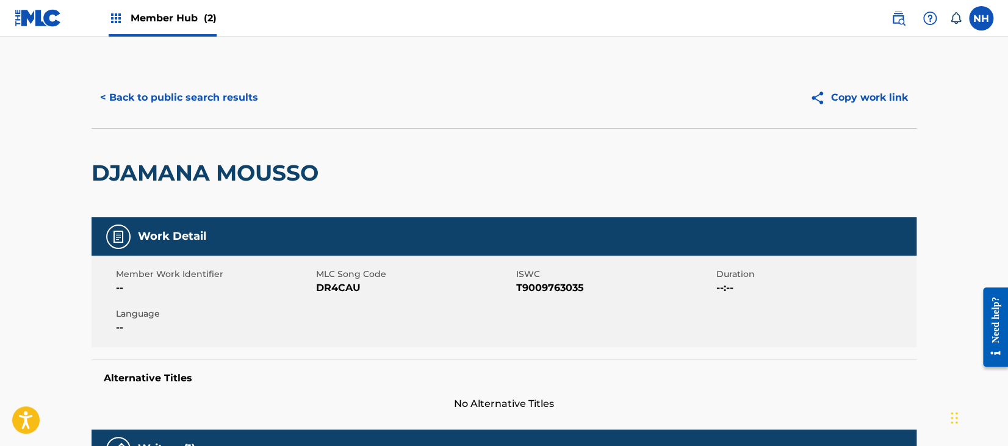
click at [308, 286] on span "--" at bounding box center [214, 288] width 197 height 15
drag, startPoint x: 330, startPoint y: 284, endPoint x: 596, endPoint y: 284, distance: 266.1
click at [596, 284] on div "Member Work Identifier -- MLC Song Code DR4CAU ISWC T9009763035 Duration --:-- …" at bounding box center [504, 302] width 825 height 92
click at [598, 286] on span "T9009763035" at bounding box center [614, 288] width 197 height 15
drag, startPoint x: 587, startPoint y: 290, endPoint x: 317, endPoint y: 281, distance: 269.3
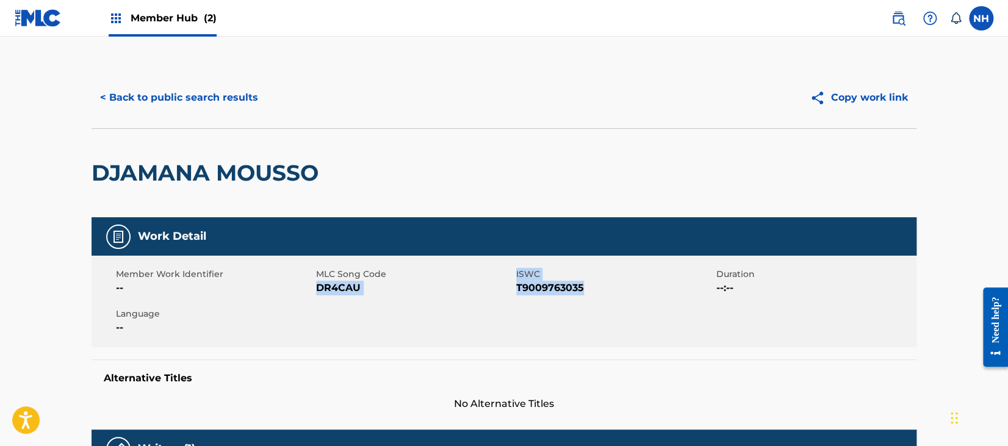
click at [317, 281] on div "Member Work Identifier -- MLC Song Code DR4CAU ISWC T9009763035 Duration --:-- …" at bounding box center [504, 302] width 825 height 92
click at [203, 109] on button "< Back to public search results" at bounding box center [179, 97] width 175 height 31
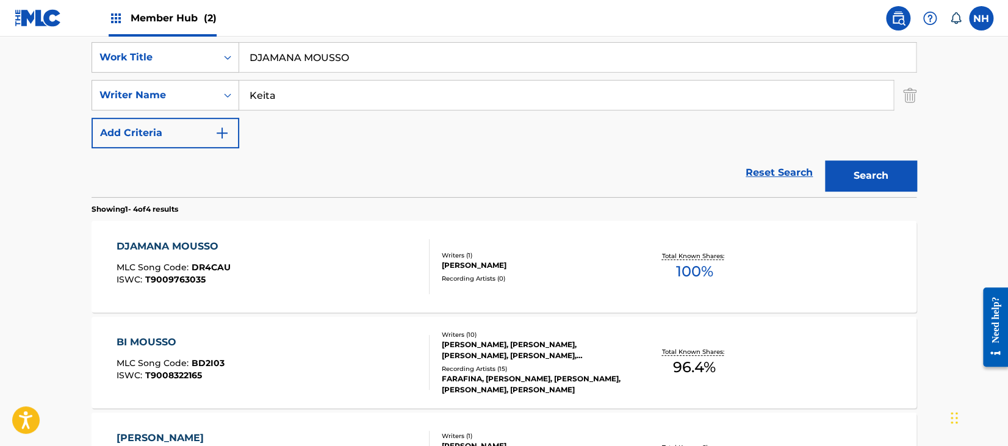
drag, startPoint x: 368, startPoint y: 139, endPoint x: 370, endPoint y: 129, distance: 9.9
click at [369, 139] on div "SearchWithCriteria3c0610c0-f554-418a-b9ea-ad92dd05f51c Work Title DJAMANA MOUSS…" at bounding box center [504, 95] width 825 height 106
drag, startPoint x: 382, startPoint y: 65, endPoint x: 131, endPoint y: 37, distance: 252.4
click at [132, 38] on div "SearchWithCriteria3c0610c0-f554-418a-b9ea-ad92dd05f51c Work Title DJAMANA MOUSS…" at bounding box center [504, 113] width 825 height 167
paste input "ULA DJEKERE Keita"
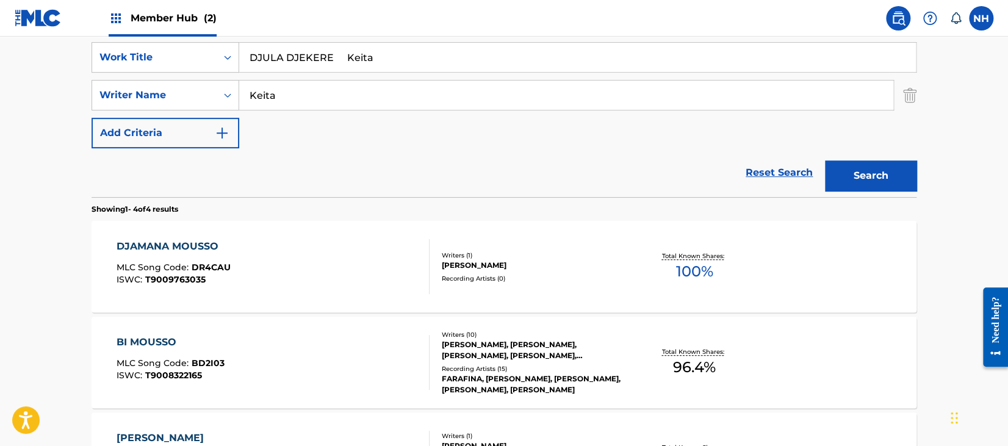
drag, startPoint x: 341, startPoint y: 60, endPoint x: 504, endPoint y: 67, distance: 163.1
click at [502, 67] on input "DJULA DJEKERE Keita" at bounding box center [577, 57] width 677 height 29
type input "DJULA DJEKERE"
click at [864, 198] on section "Showing 1 - 4 of 4 results" at bounding box center [504, 206] width 825 height 18
click at [869, 185] on button "Search" at bounding box center [871, 176] width 92 height 31
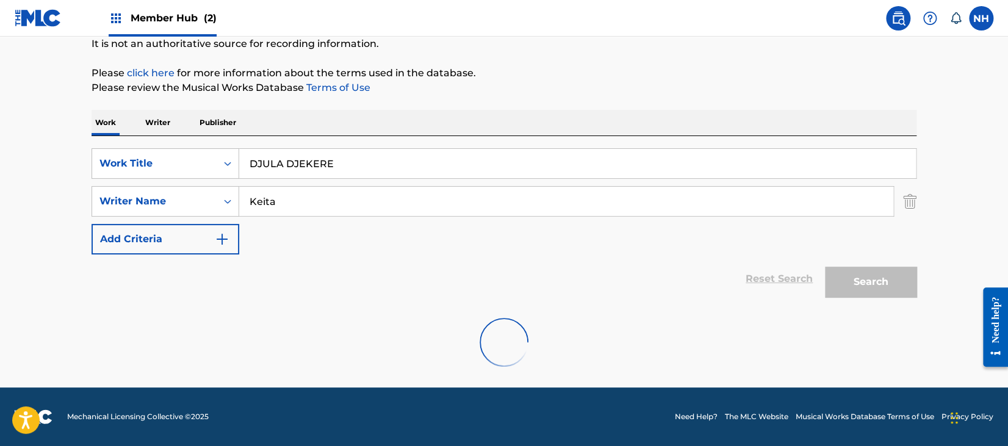
scroll to position [218, 0]
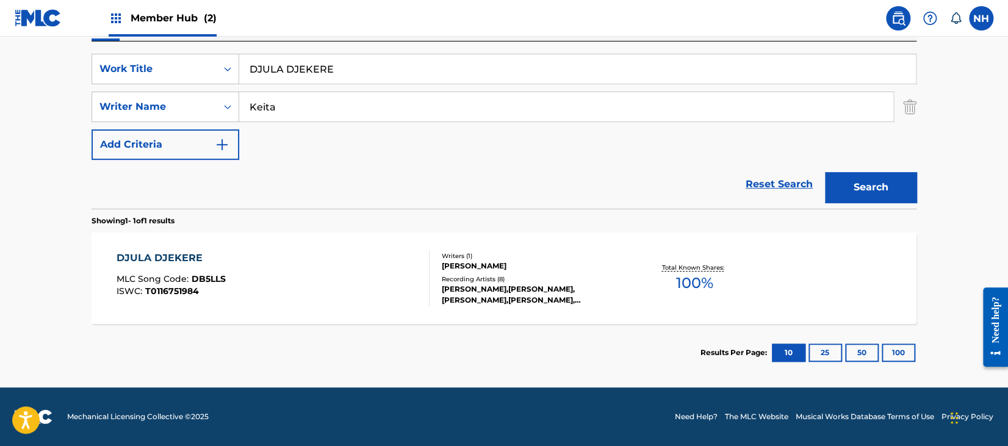
click at [294, 273] on div "DJULA DJEKERE MLC Song Code : DB5LLS ISWC : T0116751984" at bounding box center [274, 278] width 314 height 55
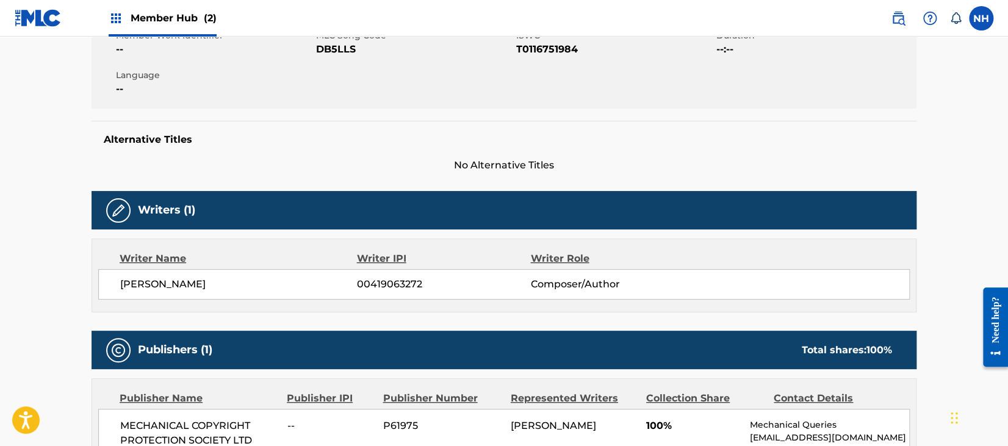
scroll to position [81, 0]
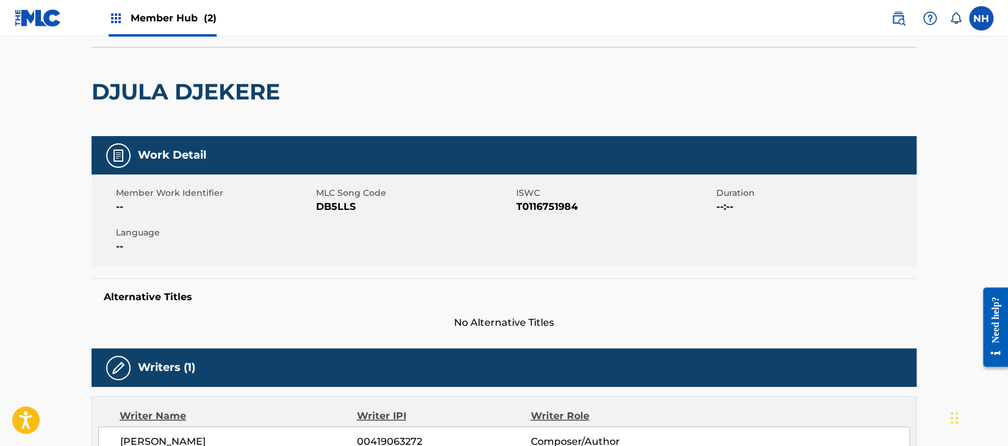
click at [608, 213] on span "T0116751984" at bounding box center [614, 207] width 197 height 15
drag, startPoint x: 573, startPoint y: 207, endPoint x: 301, endPoint y: 204, distance: 272.2
click at [301, 204] on div "Member Work Identifier -- MLC Song Code DB5LLS ISWC T0116751984 Duration --:-- …" at bounding box center [504, 221] width 825 height 92
drag, startPoint x: 301, startPoint y: 204, endPoint x: 311, endPoint y: 204, distance: 10.4
click at [302, 204] on span "--" at bounding box center [214, 207] width 197 height 15
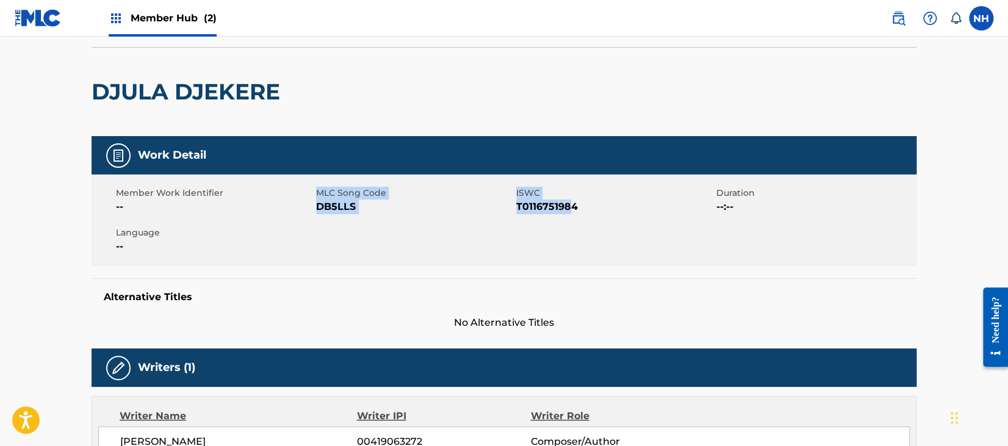
click at [322, 201] on span "DB5LLS" at bounding box center [414, 207] width 197 height 15
click at [320, 195] on span "MLC Song Code" at bounding box center [414, 193] width 197 height 13
drag, startPoint x: 318, startPoint y: 195, endPoint x: 579, endPoint y: 200, distance: 261.3
click at [579, 200] on div "Member Work Identifier -- MLC Song Code DB5LLS ISWC T0116751984 Duration --:-- …" at bounding box center [504, 221] width 825 height 92
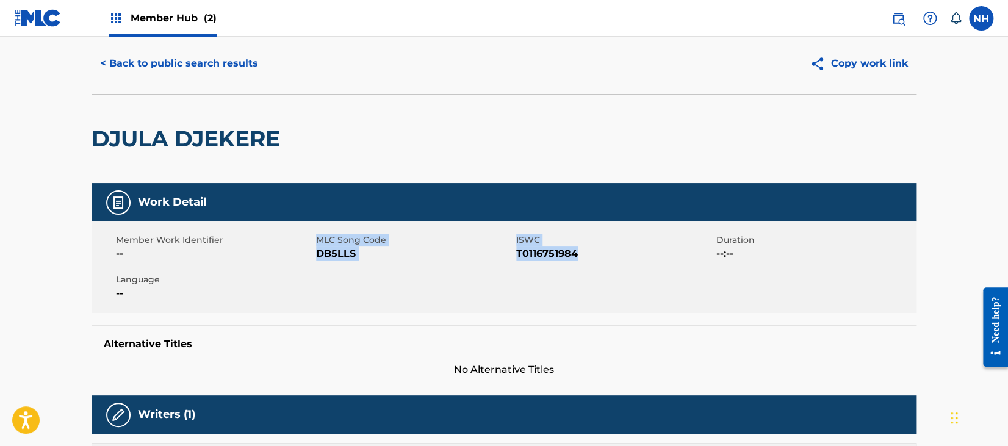
scroll to position [0, 0]
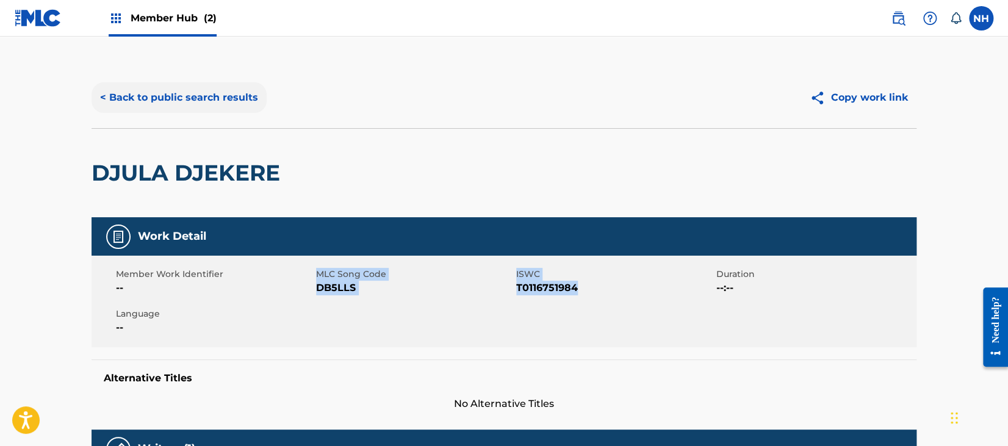
click at [221, 92] on button "< Back to public search results" at bounding box center [179, 97] width 175 height 31
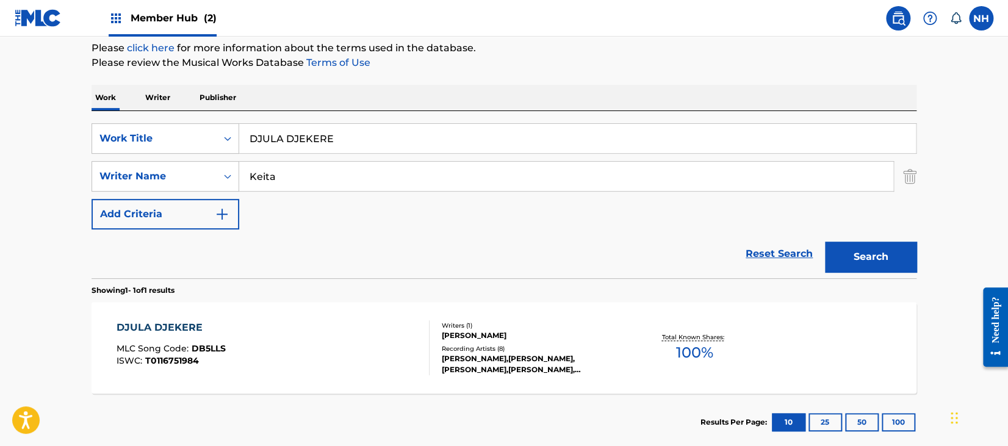
drag, startPoint x: 427, startPoint y: 153, endPoint x: 288, endPoint y: 157, distance: 139.2
click at [288, 157] on div "SearchWithCriteria3c0610c0-f554-418a-b9ea-ad92dd05f51c Work Title DJULA DJEKERE…" at bounding box center [504, 176] width 825 height 106
drag, startPoint x: 352, startPoint y: 150, endPoint x: 159, endPoint y: 138, distance: 193.2
click at [159, 138] on div "SearchWithCriteria3c0610c0-f554-418a-b9ea-ad92dd05f51c Work Title DJULA DJEKERE" at bounding box center [504, 138] width 825 height 31
paste input "ORY GUIBA"
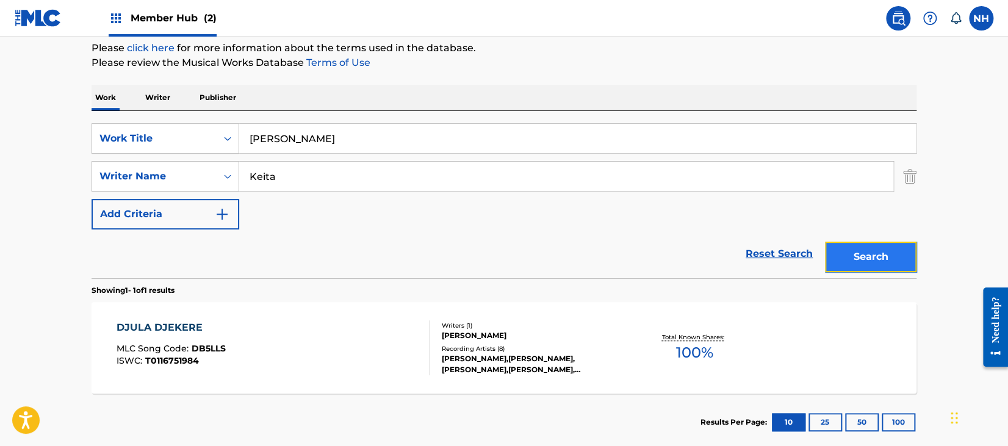
click at [878, 260] on button "Search" at bounding box center [871, 257] width 92 height 31
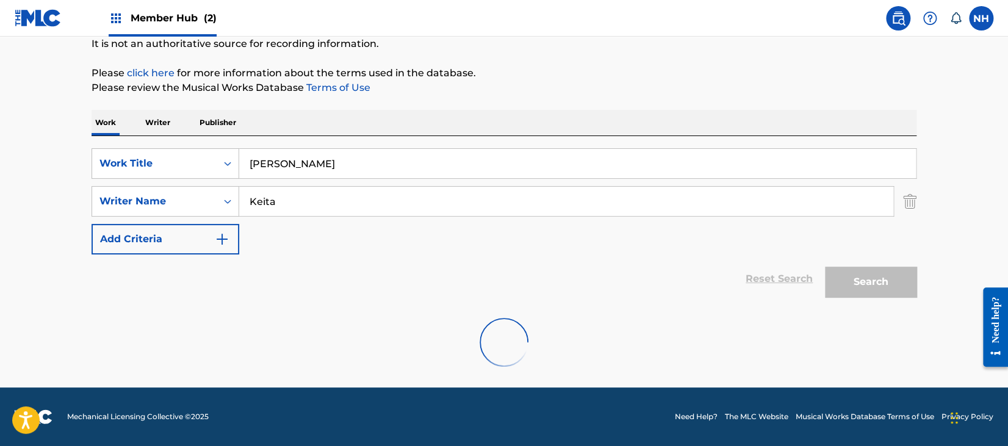
scroll to position [83, 0]
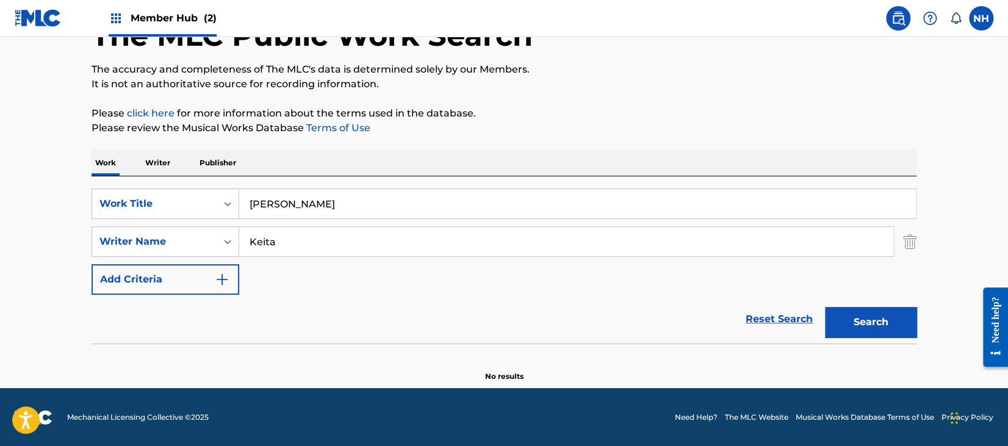
click at [380, 196] on input "DORY GUIBA" at bounding box center [577, 203] width 677 height 29
click at [930, 344] on div "The MLC Public Work Search The accuracy and completeness of The MLC's data is d…" at bounding box center [504, 183] width 855 height 398
click at [906, 320] on button "Search" at bounding box center [871, 322] width 92 height 31
drag, startPoint x: 383, startPoint y: 193, endPoint x: 91, endPoint y: 199, distance: 292.4
click at [92, 198] on div "SearchWithCriteria3c0610c0-f554-418a-b9ea-ad92dd05f51c Work Title DORY GUIBA" at bounding box center [504, 204] width 825 height 31
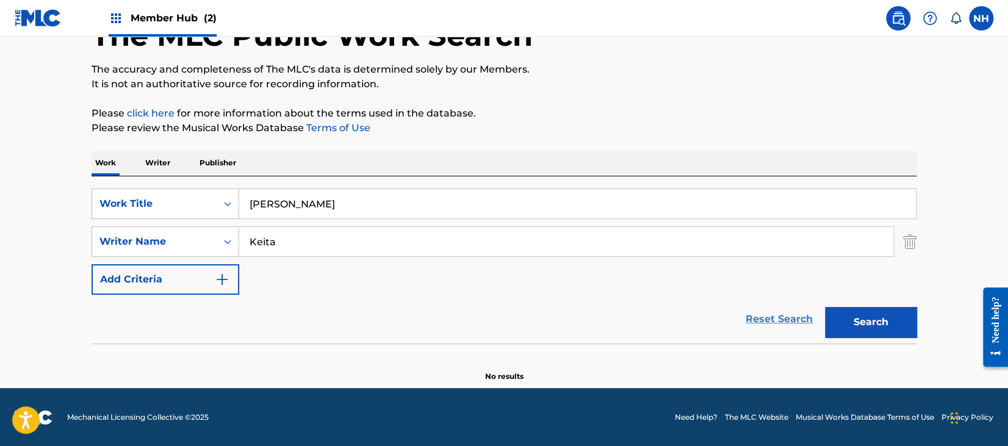
paste input "UNUY"
type input "DOUNUYA"
click at [925, 349] on div "The MLC Public Work Search The accuracy and completeness of The MLC's data is d…" at bounding box center [504, 183] width 855 height 398
click at [892, 324] on button "Search" at bounding box center [871, 322] width 92 height 31
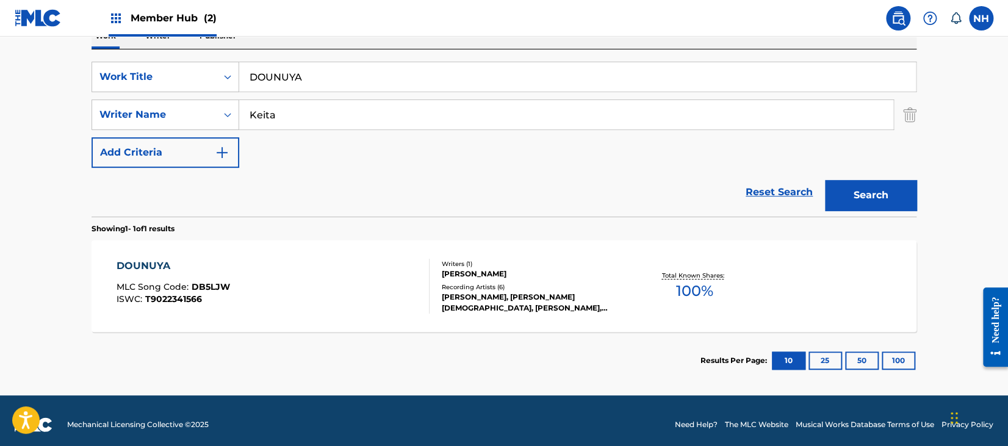
scroll to position [218, 0]
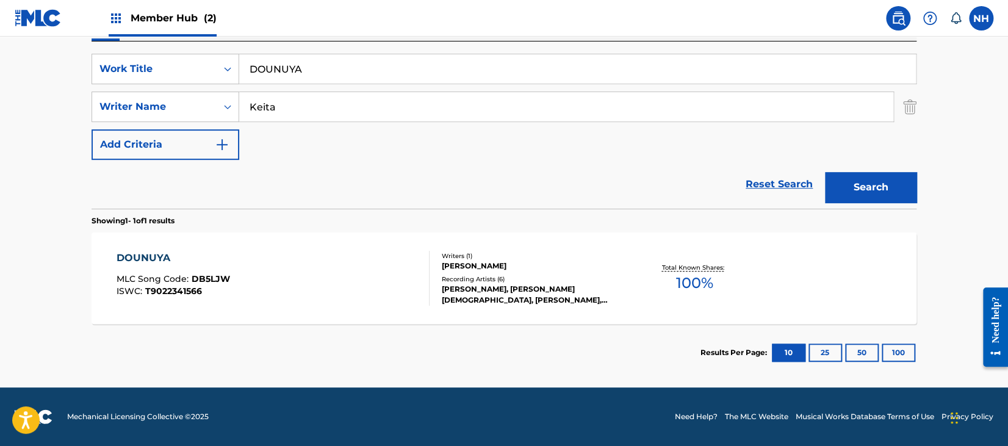
click at [228, 287] on div "DOUNUYA MLC Song Code : DB5LJW ISWC : T9022341566" at bounding box center [274, 278] width 314 height 55
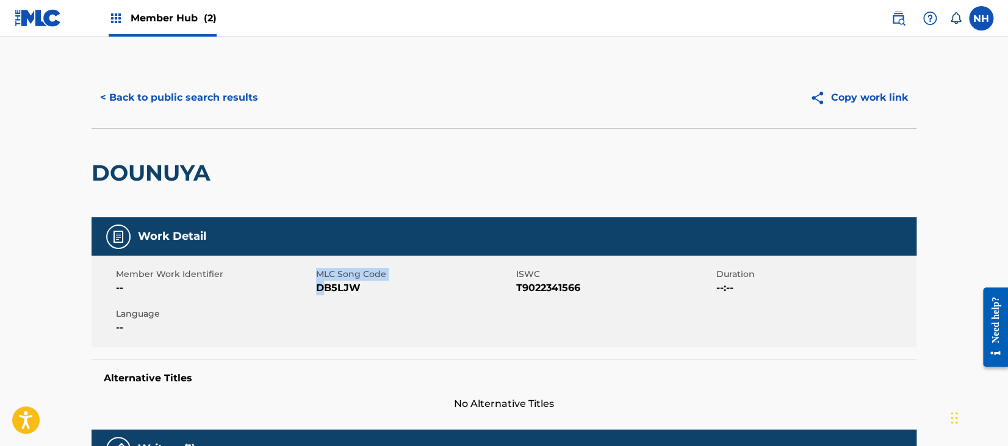
drag, startPoint x: 313, startPoint y: 281, endPoint x: 324, endPoint y: 284, distance: 11.4
click at [324, 284] on div "Member Work Identifier -- MLC Song Code DB5LJW ISWC T9022341566 Duration --:-- …" at bounding box center [504, 302] width 825 height 92
click at [318, 292] on span "DB5LJW" at bounding box center [414, 288] width 197 height 15
drag, startPoint x: 314, startPoint y: 292, endPoint x: 623, endPoint y: 305, distance: 308.5
click at [623, 305] on div "Member Work Identifier -- MLC Song Code DB5LJW ISWC T9022341566 Duration --:-- …" at bounding box center [504, 302] width 825 height 92
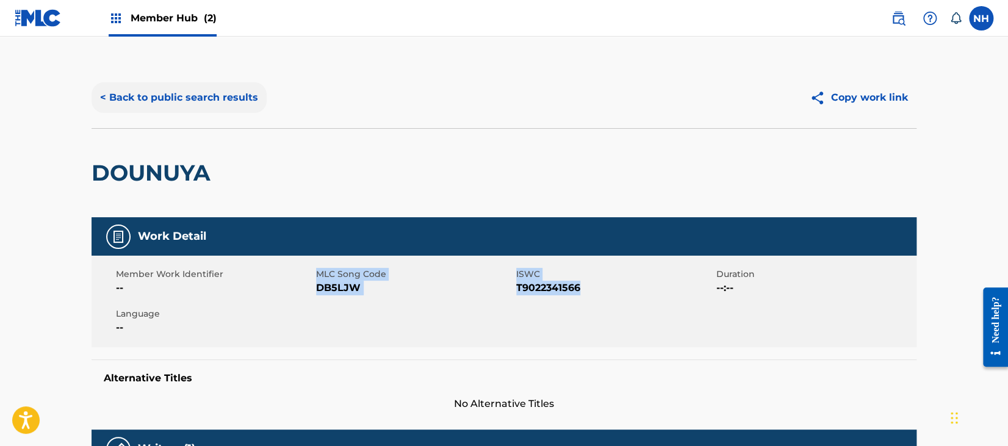
click at [228, 101] on button "< Back to public search results" at bounding box center [179, 97] width 175 height 31
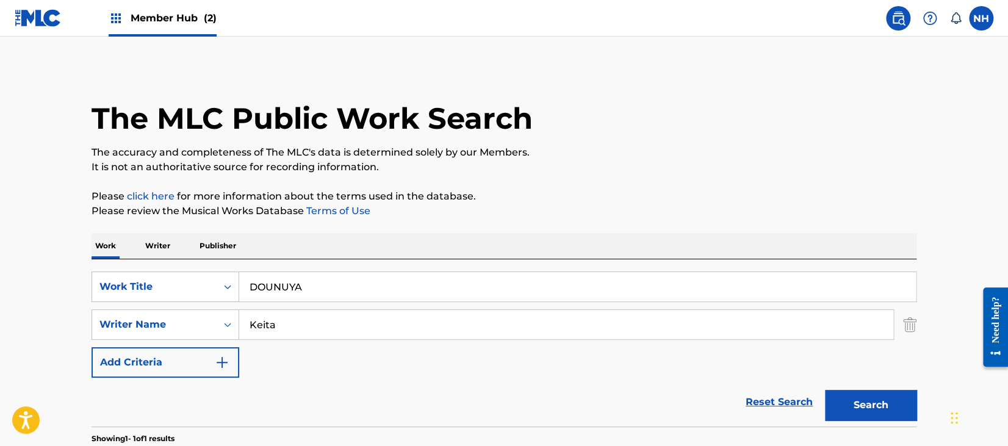
scroll to position [148, 0]
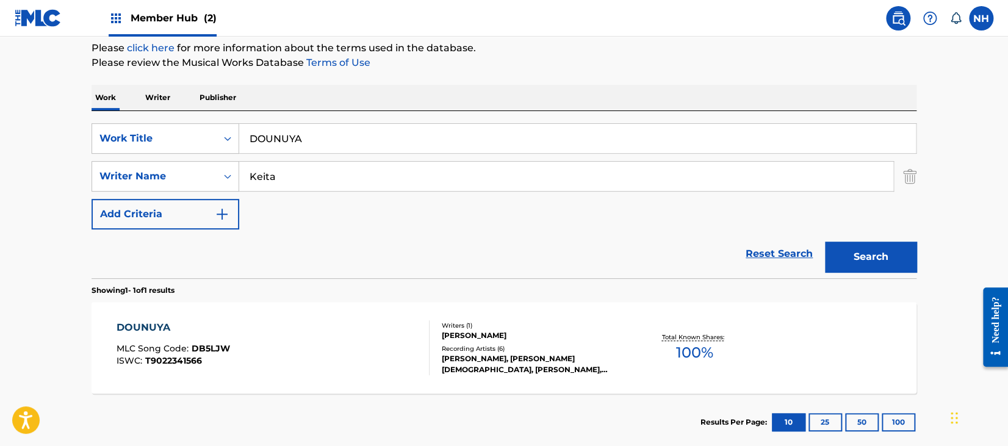
click at [439, 180] on input "Keita" at bounding box center [566, 176] width 654 height 29
click at [407, 146] on input "DOUNUYA" at bounding box center [577, 138] width 677 height 29
click at [0, 132] on html "Accessibility Screen-Reader Guide, Feedback, and Issue Reporting | New window 0…" at bounding box center [504, 75] width 1008 height 446
paste input "UIGIB"
type input "DUIGIBA"
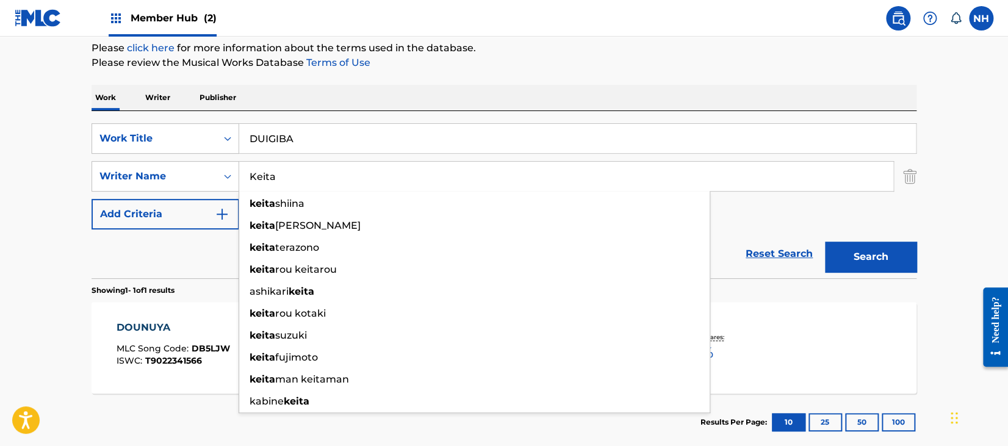
drag, startPoint x: 779, startPoint y: 253, endPoint x: 889, endPoint y: 281, distance: 114.1
click at [884, 281] on div "SearchWithCriteria3c0610c0-f554-418a-b9ea-ad92dd05f51c Work Title DUIGIBA Searc…" at bounding box center [504, 281] width 825 height 340
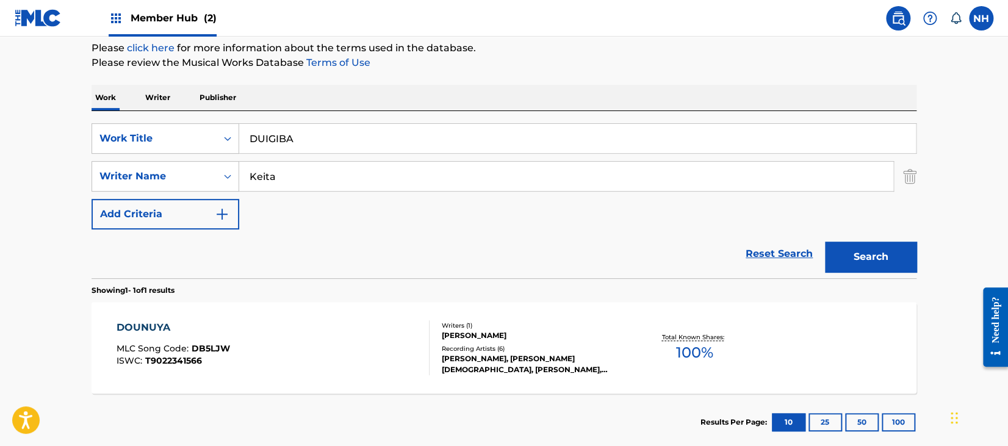
click at [868, 230] on div "Search" at bounding box center [868, 254] width 98 height 49
click at [869, 242] on button "Search" at bounding box center [871, 257] width 92 height 31
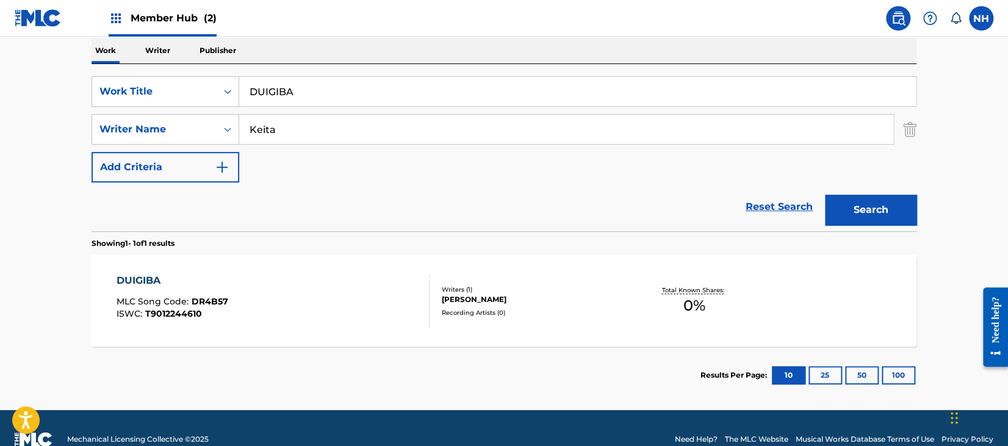
scroll to position [218, 0]
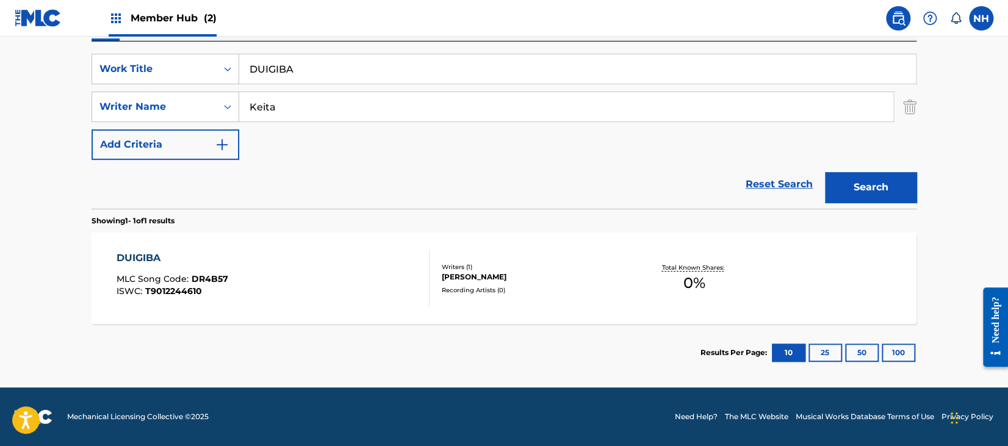
click at [356, 282] on div "DUIGIBA MLC Song Code : DR4B57 ISWC : T9012244610" at bounding box center [274, 278] width 314 height 55
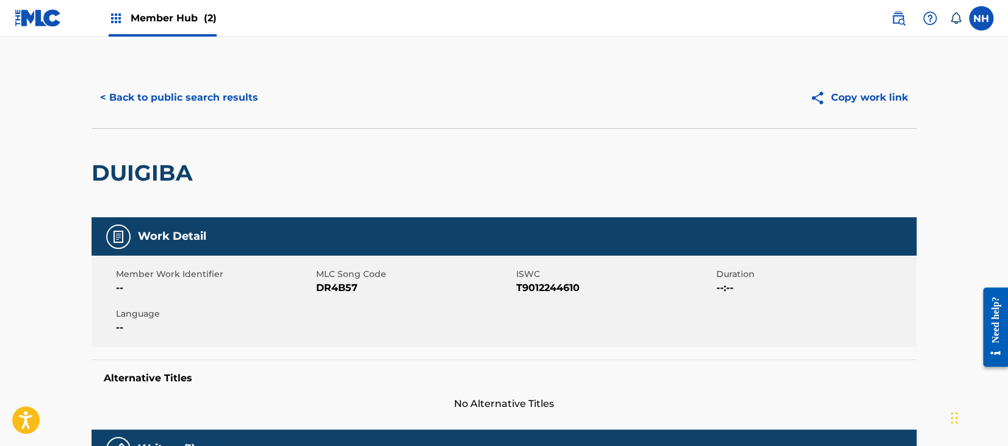
click at [281, 296] on div "Member Work Identifier -- MLC Song Code DR4B57 ISWC T9012244610 Duration --:-- …" at bounding box center [504, 302] width 825 height 92
drag, startPoint x: 313, startPoint y: 293, endPoint x: 552, endPoint y: 294, distance: 239.3
click at [551, 294] on div "Member Work Identifier -- MLC Song Code DR4B57 ISWC T9012244610 Duration --:-- …" at bounding box center [504, 302] width 825 height 92
click at [554, 294] on span "T9012244610" at bounding box center [614, 288] width 197 height 15
drag, startPoint x: 594, startPoint y: 289, endPoint x: 317, endPoint y: 286, distance: 277.1
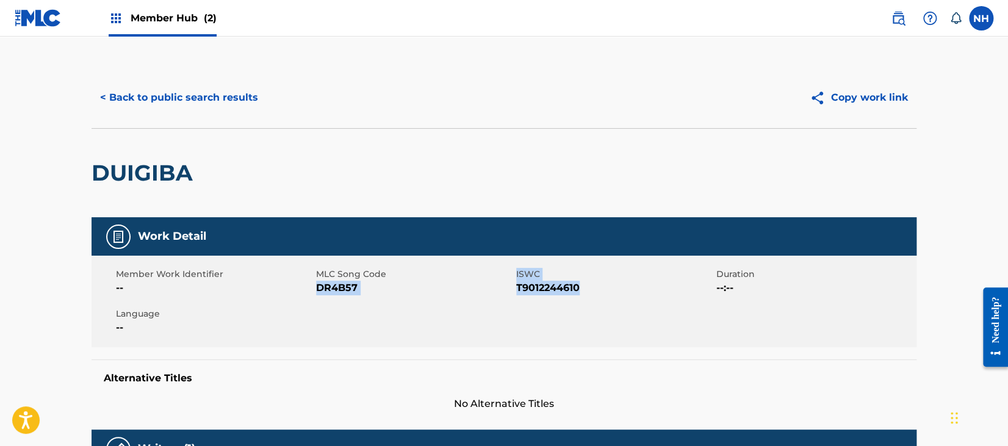
click at [317, 286] on div "Member Work Identifier -- MLC Song Code DR4B57 ISWC T9012244610 Duration --:-- …" at bounding box center [504, 302] width 825 height 92
click at [236, 105] on button "< Back to public search results" at bounding box center [179, 97] width 175 height 31
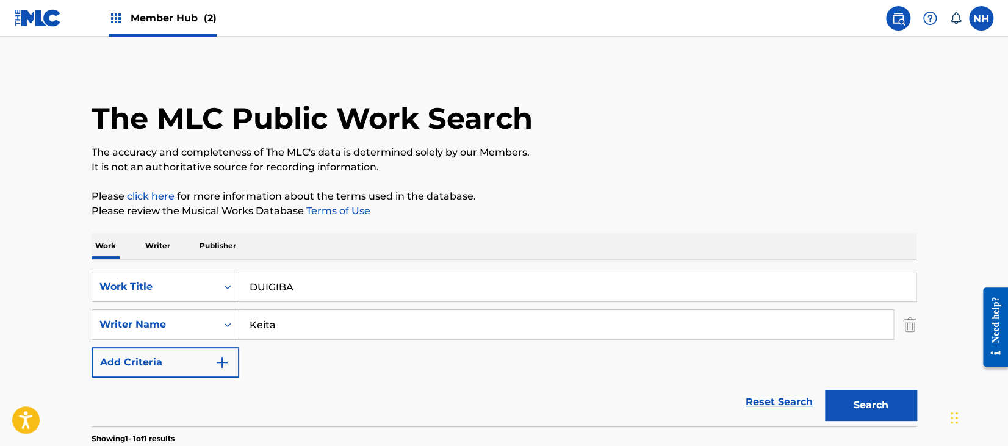
scroll to position [148, 0]
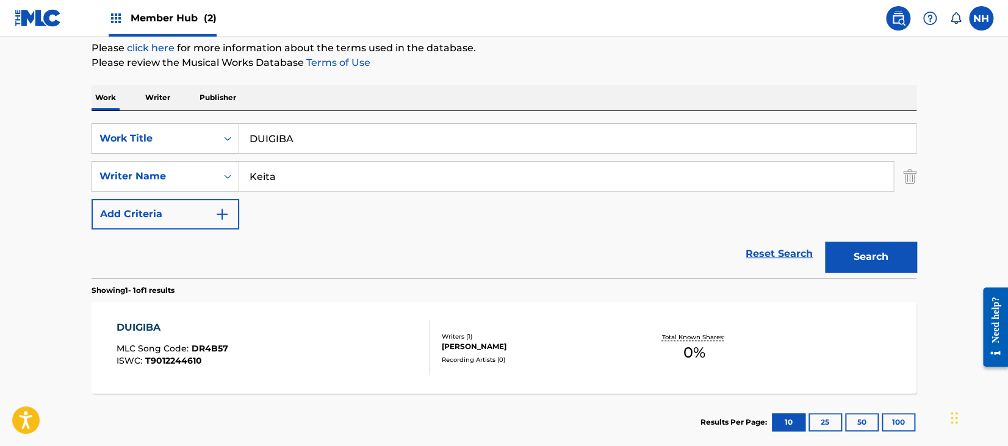
drag, startPoint x: 347, startPoint y: 147, endPoint x: 121, endPoint y: 120, distance: 226.8
click at [125, 121] on div "SearchWithCriteria3c0610c0-f554-418a-b9ea-ad92dd05f51c Work Title DUIGIBA Searc…" at bounding box center [504, 194] width 825 height 167
paste input "FANTA Keita"
drag, startPoint x: 336, startPoint y: 127, endPoint x: 285, endPoint y: 135, distance: 51.9
click at [285, 135] on input "FANTA Keita" at bounding box center [577, 138] width 677 height 29
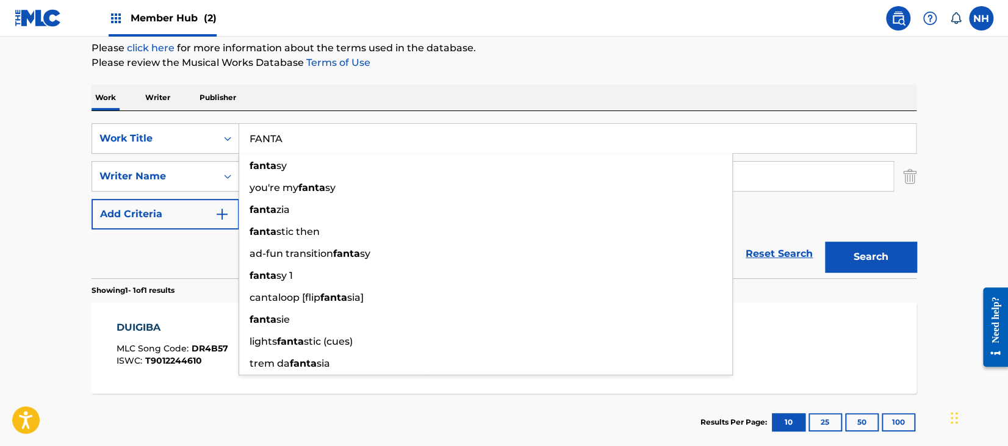
type input "FANTA"
click at [557, 42] on p "Please click here for more information about the terms used in the database." at bounding box center [504, 48] width 825 height 15
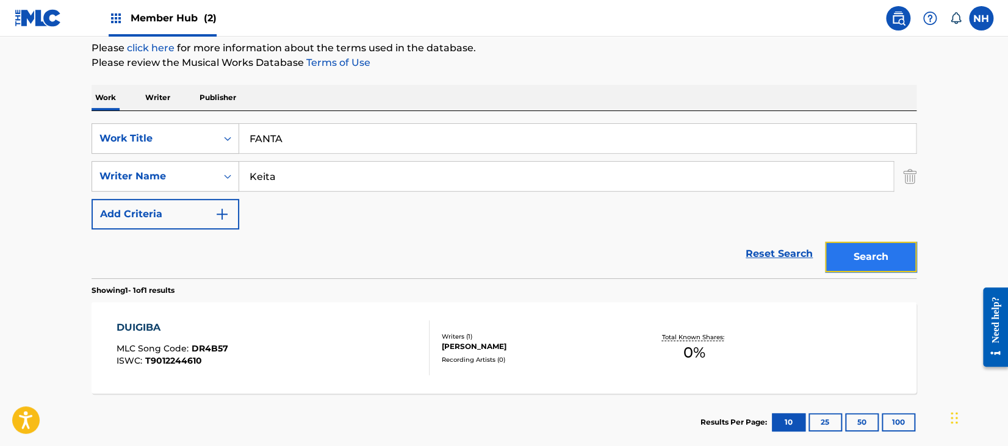
click at [896, 271] on button "Search" at bounding box center [871, 257] width 92 height 31
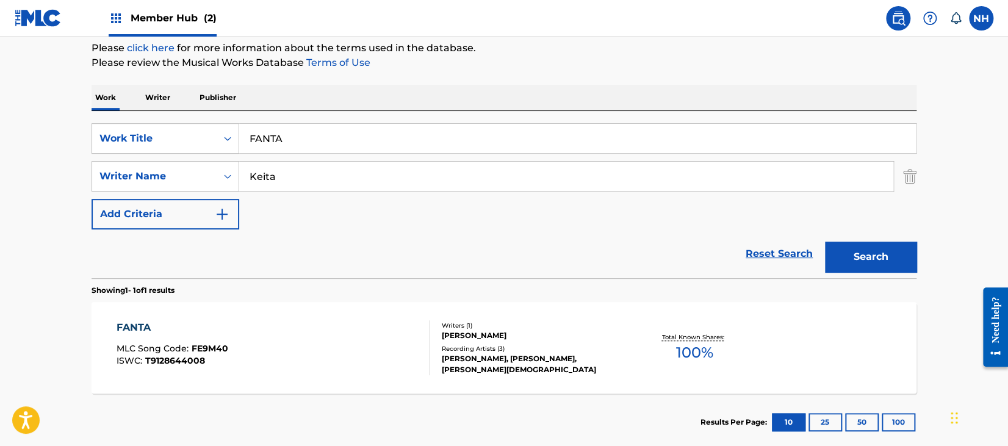
click at [288, 383] on div "FANTA MLC Song Code : FE9M40 ISWC : T9128644008 Writers ( 1 ) SECKOU KEITA Reco…" at bounding box center [504, 348] width 825 height 92
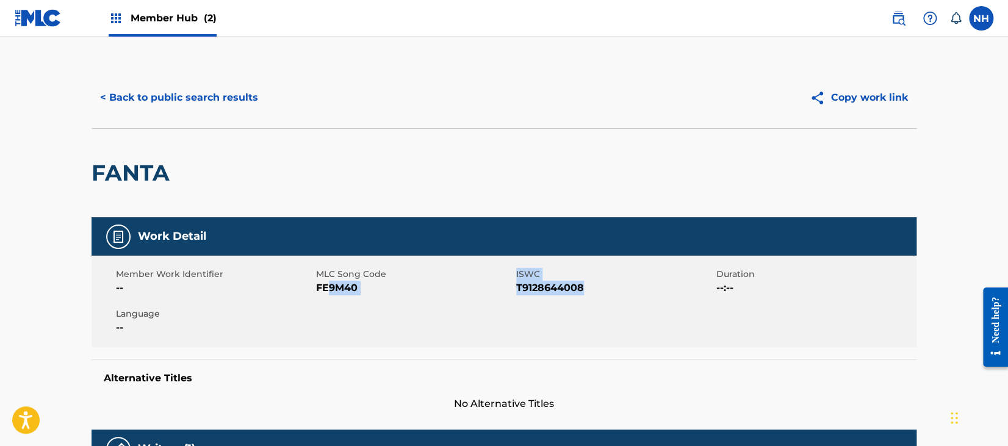
drag, startPoint x: 331, startPoint y: 286, endPoint x: 583, endPoint y: 299, distance: 251.8
click at [583, 299] on div "Member Work Identifier -- MLC Song Code FE9M40 ISWC T9128644008 Duration --:-- …" at bounding box center [504, 302] width 825 height 92
click at [609, 283] on span "T9128644008" at bounding box center [614, 288] width 197 height 15
click at [596, 287] on span "T9128644008" at bounding box center [614, 288] width 197 height 15
drag, startPoint x: 587, startPoint y: 290, endPoint x: 317, endPoint y: 286, distance: 269.8
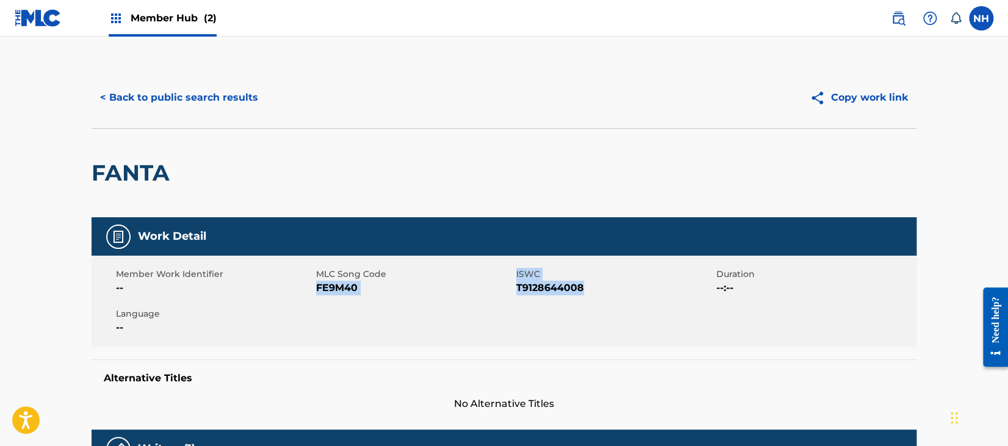
click at [317, 286] on div "Member Work Identifier -- MLC Song Code FE9M40 ISWC T9128644008 Duration --:-- …" at bounding box center [504, 302] width 825 height 92
click at [239, 86] on button "< Back to public search results" at bounding box center [179, 97] width 175 height 31
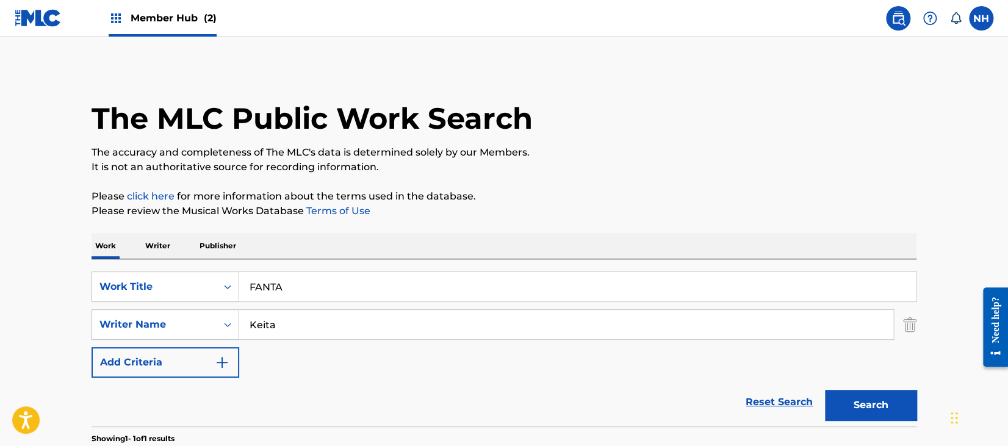
scroll to position [148, 0]
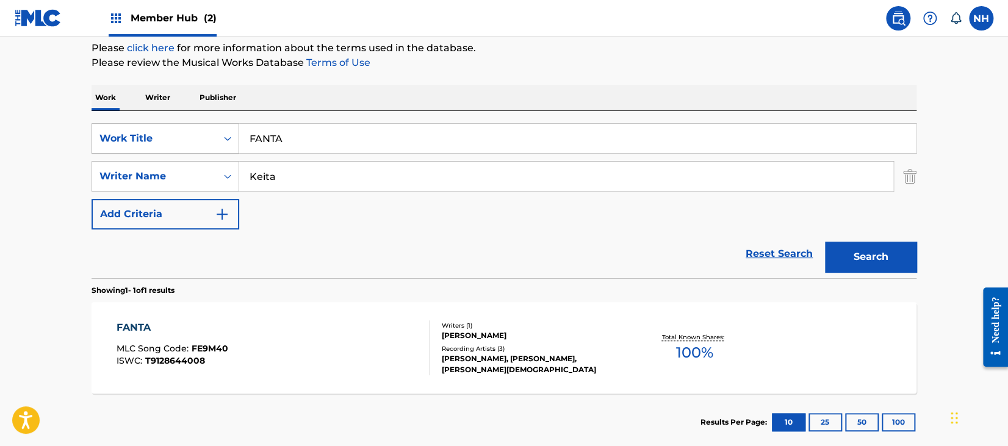
drag, startPoint x: 408, startPoint y: 132, endPoint x: 146, endPoint y: 134, distance: 261.9
click at [172, 135] on div "SearchWithCriteria3c0610c0-f554-418a-b9ea-ad92dd05f51c Work Title FANTA" at bounding box center [504, 138] width 825 height 31
paste input "ONDING KE"
type input "FONDING KE"
click at [884, 264] on button "Search" at bounding box center [871, 257] width 92 height 31
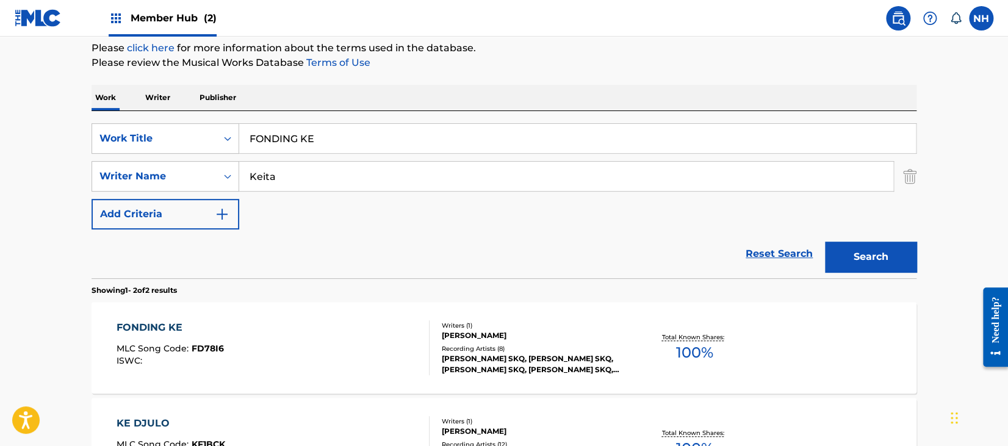
click at [237, 358] on div "FONDING KE MLC Song Code : FD78I6 ISWC :" at bounding box center [274, 347] width 314 height 55
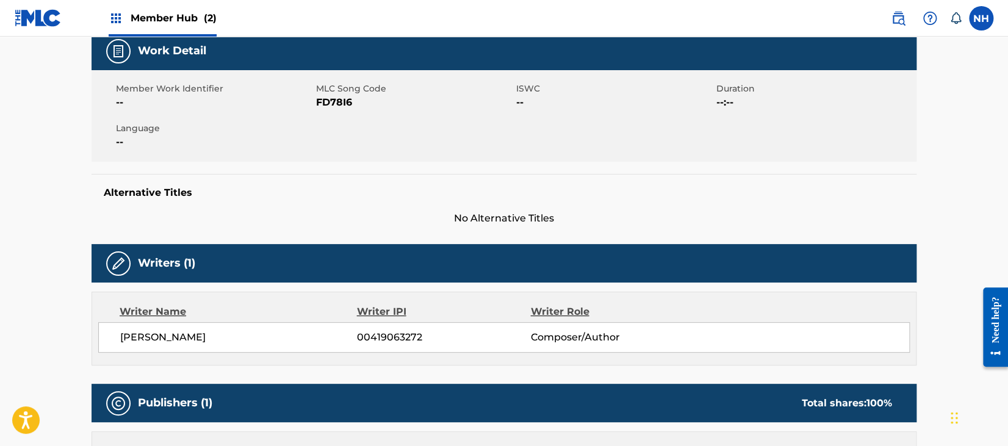
scroll to position [162, 0]
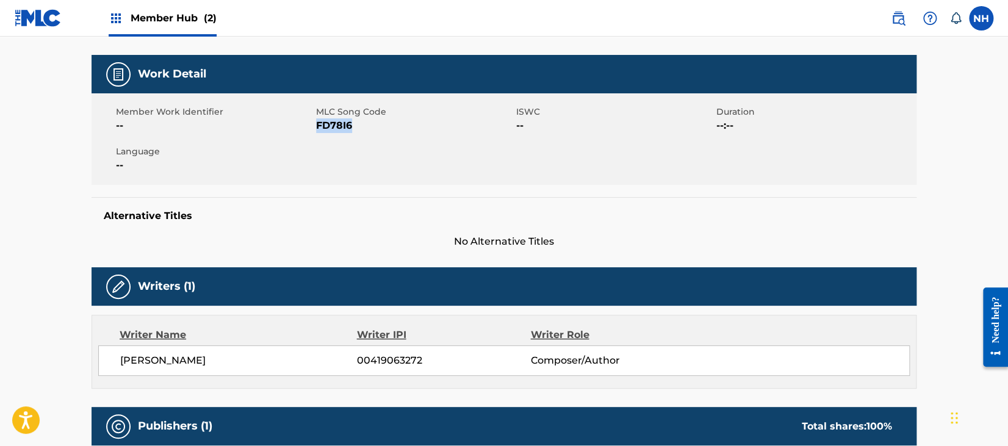
drag, startPoint x: 366, startPoint y: 132, endPoint x: 317, endPoint y: 131, distance: 48.8
click at [317, 131] on span "FD78I6" at bounding box center [414, 125] width 197 height 15
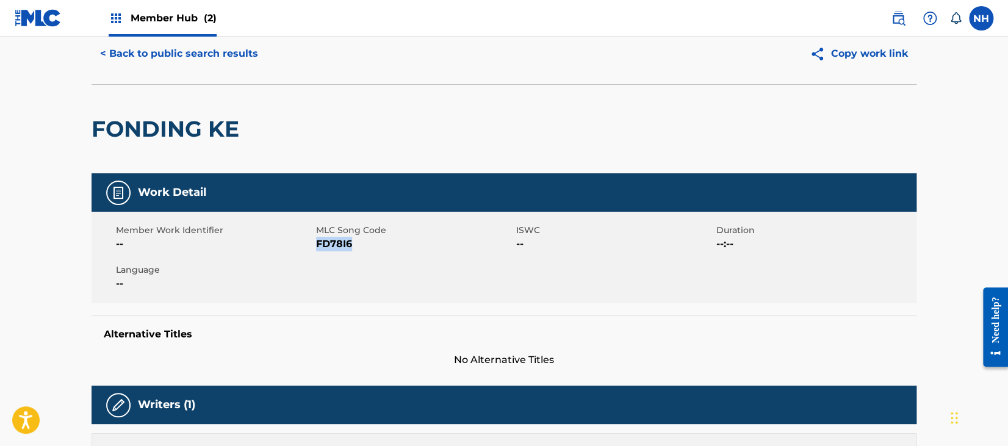
scroll to position [0, 0]
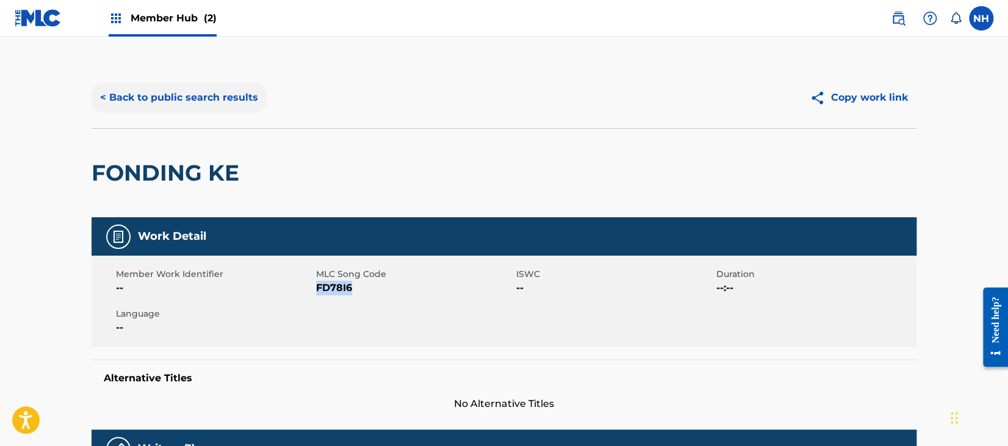
click at [208, 100] on button "< Back to public search results" at bounding box center [179, 97] width 175 height 31
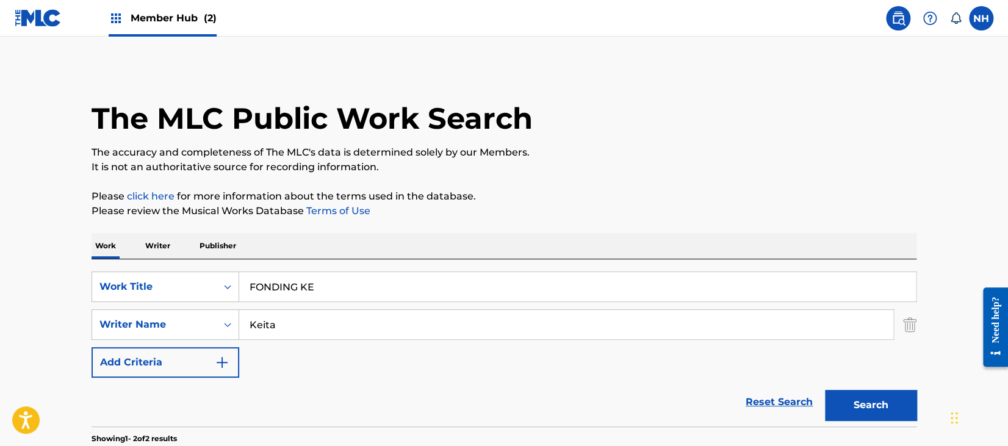
scroll to position [148, 0]
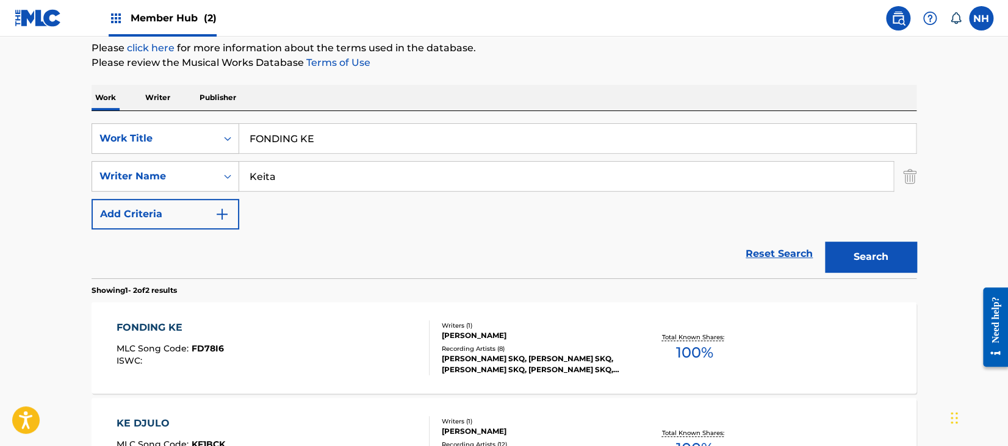
click at [371, 157] on div "SearchWithCriteria3c0610c0-f554-418a-b9ea-ad92dd05f51c Work Title FONDING KE Se…" at bounding box center [504, 176] width 825 height 106
drag, startPoint x: 375, startPoint y: 138, endPoint x: 136, endPoint y: 123, distance: 239.7
click at [140, 123] on div "SearchWithCriteria3c0610c0-f554-418a-b9ea-ad92dd05f51c Work Title FONDING KE" at bounding box center [504, 138] width 825 height 31
paste input "UNE Keita"
drag, startPoint x: 350, startPoint y: 134, endPoint x: 288, endPoint y: 137, distance: 62.3
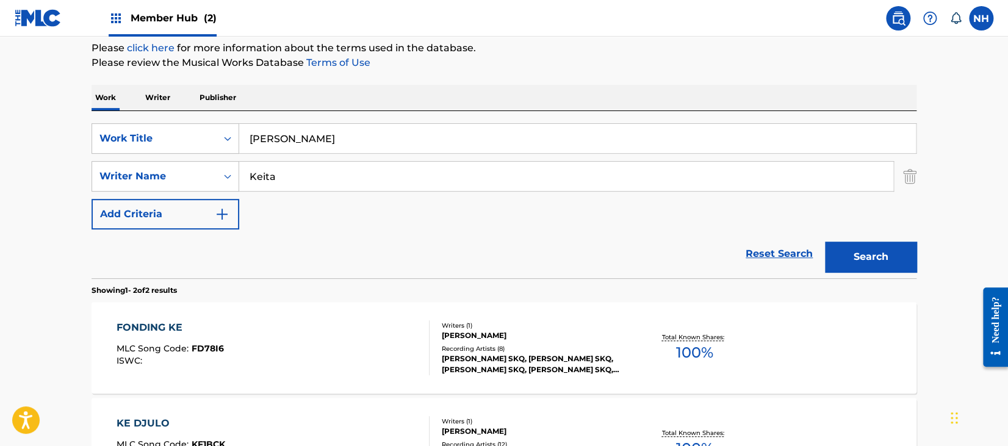
click at [288, 137] on input "FOUNE Keita" at bounding box center [577, 138] width 677 height 29
type input "FOUNE"
click at [804, 212] on div "SearchWithCriteria3c0610c0-f554-418a-b9ea-ad92dd05f51c Work Title FOUNE SearchW…" at bounding box center [504, 176] width 825 height 106
click at [835, 239] on div "Search" at bounding box center [868, 254] width 98 height 49
click at [858, 256] on button "Search" at bounding box center [871, 257] width 92 height 31
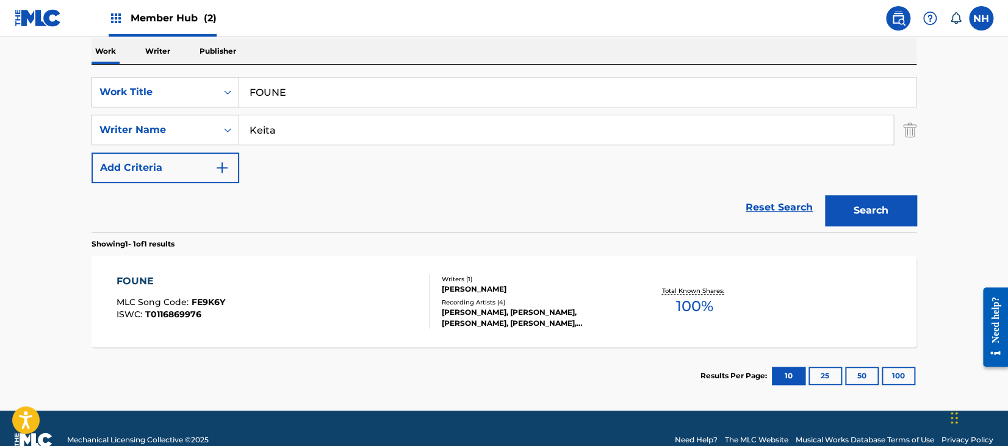
scroll to position [218, 0]
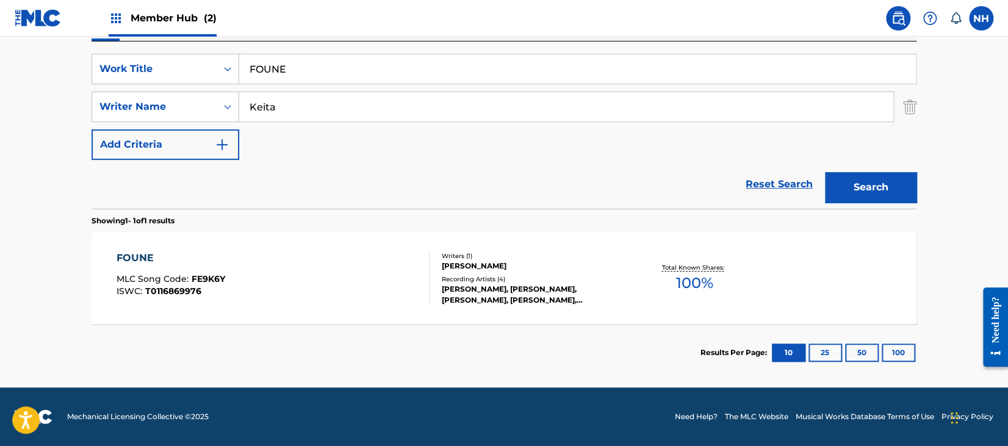
click at [300, 298] on div "FOUNE MLC Song Code : FE9K6Y ISWC : T0116869976" at bounding box center [274, 278] width 314 height 55
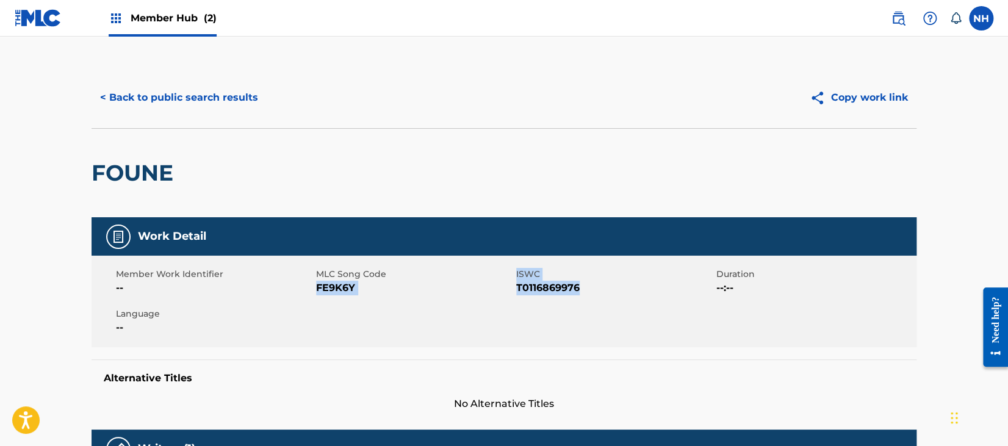
drag, startPoint x: 317, startPoint y: 281, endPoint x: 608, endPoint y: 291, distance: 290.7
click at [608, 291] on div "Member Work Identifier -- MLC Song Code FE9K6Y ISWC T0116869976 Duration --:-- …" at bounding box center [504, 302] width 825 height 92
click at [200, 99] on button "< Back to public search results" at bounding box center [179, 97] width 175 height 31
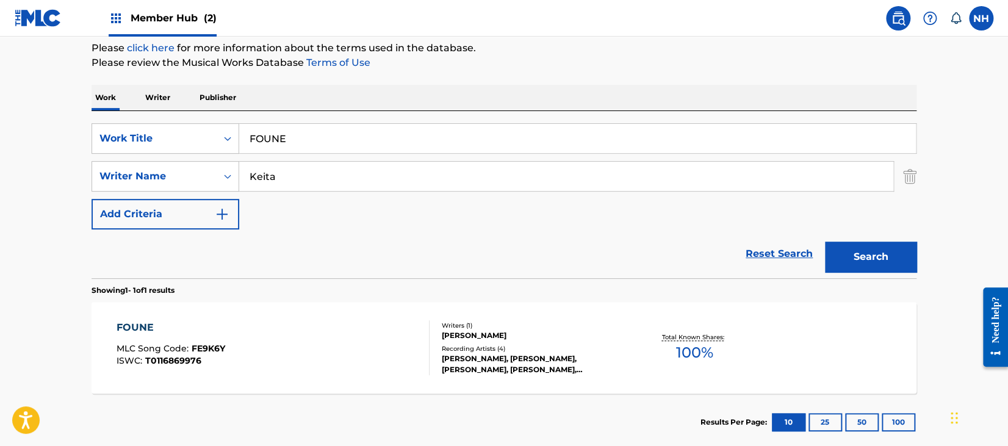
click at [475, 142] on input "FOUNE" at bounding box center [577, 138] width 677 height 29
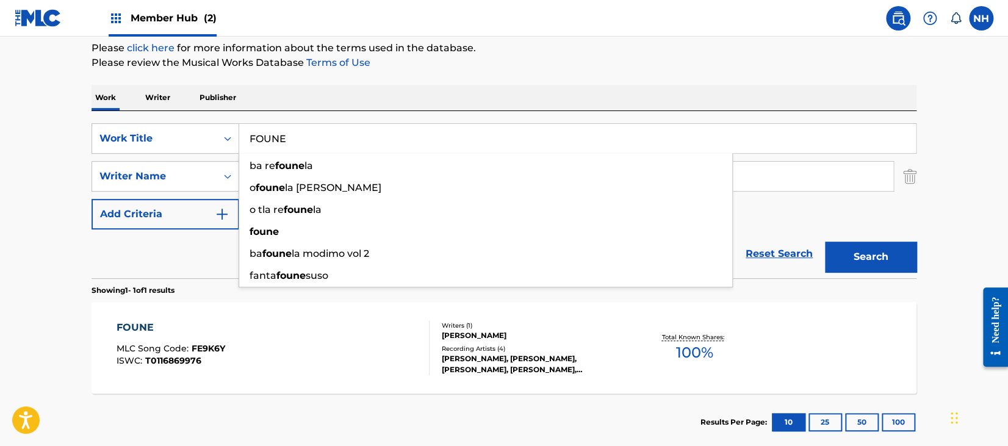
paste input "ULA Keita"
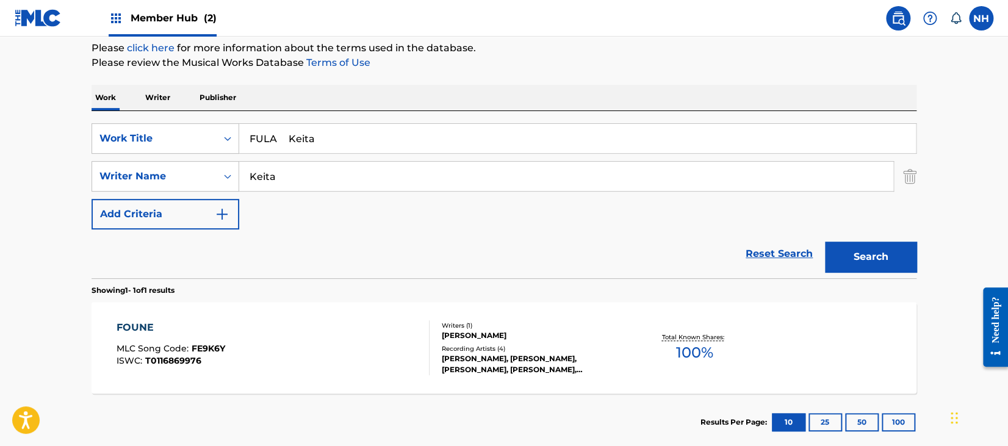
drag, startPoint x: 286, startPoint y: 136, endPoint x: 452, endPoint y: 137, distance: 166.6
click at [450, 136] on input "FULA Keita" at bounding box center [577, 138] width 677 height 29
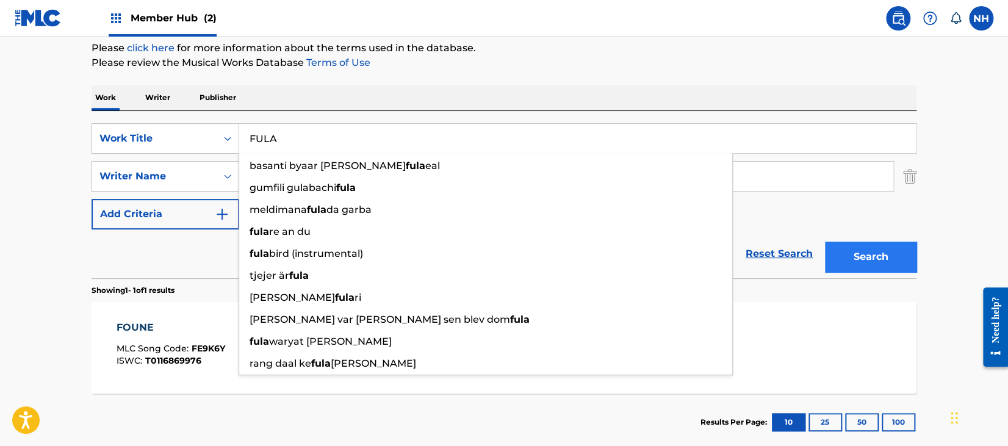
type input "FULA"
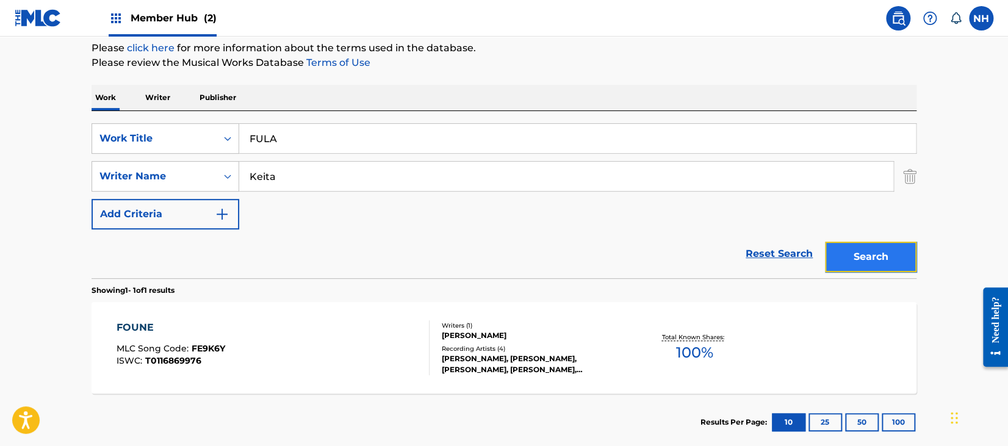
click at [905, 251] on button "Search" at bounding box center [871, 257] width 92 height 31
click at [333, 372] on div "FULA MLC Song Code : FE9K4N ISWC : T0116871012" at bounding box center [274, 347] width 314 height 55
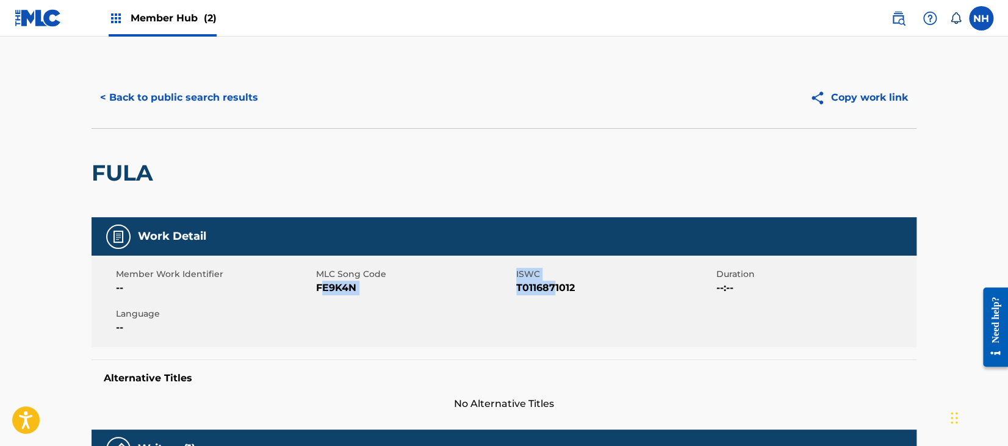
drag, startPoint x: 320, startPoint y: 287, endPoint x: 557, endPoint y: 298, distance: 237.1
click at [557, 298] on div "Member Work Identifier -- MLC Song Code FE9K4N ISWC T0116871012 Duration --:-- …" at bounding box center [504, 302] width 825 height 92
drag, startPoint x: 585, startPoint y: 290, endPoint x: 316, endPoint y: 284, distance: 269.2
click at [316, 284] on div "Member Work Identifier -- MLC Song Code FE9K4N ISWC T0116871012 Duration --:-- …" at bounding box center [504, 302] width 825 height 92
click at [179, 95] on button "< Back to public search results" at bounding box center [179, 97] width 175 height 31
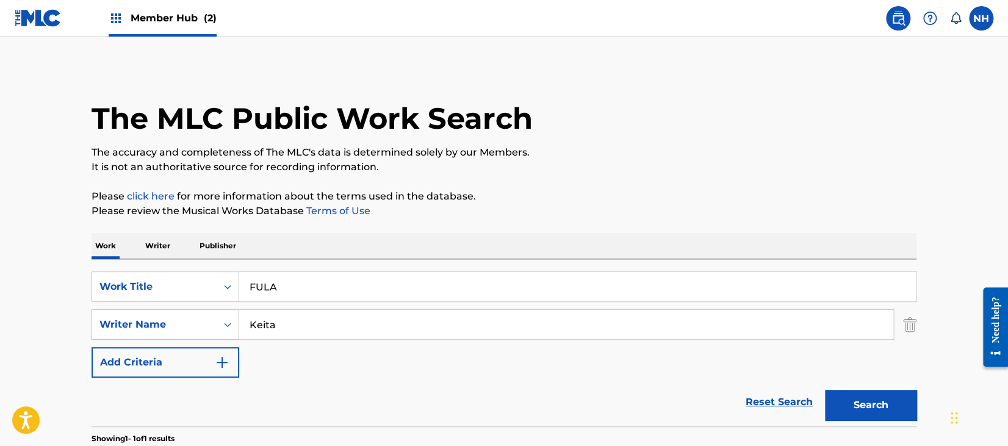
scroll to position [148, 0]
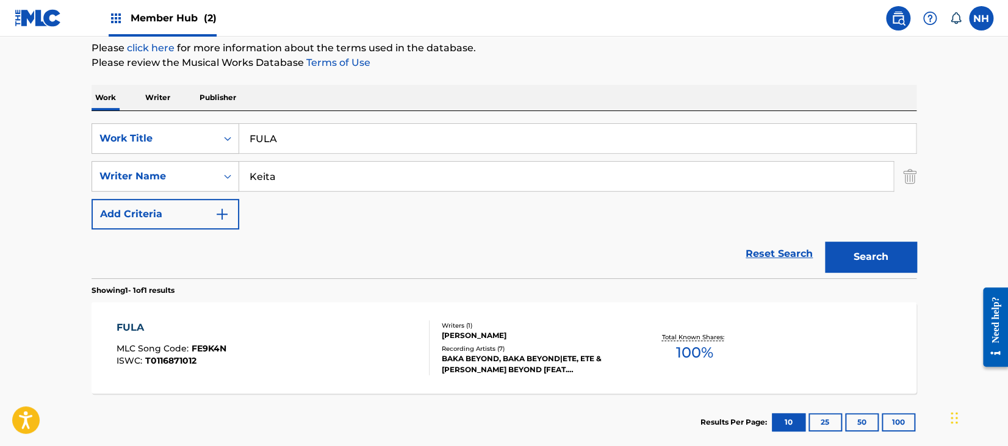
click at [352, 164] on input "Keita" at bounding box center [566, 176] width 654 height 29
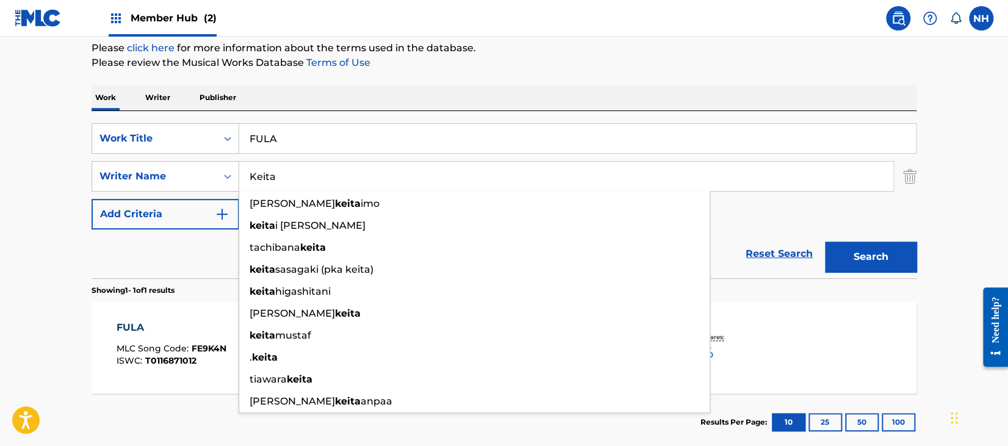
drag, startPoint x: 347, startPoint y: 140, endPoint x: 76, endPoint y: 121, distance: 271.1
click at [103, 125] on div "SearchWithCriteria3c0610c0-f554-418a-b9ea-ad92dd05f51c Work Title FULA" at bounding box center [504, 138] width 825 height 31
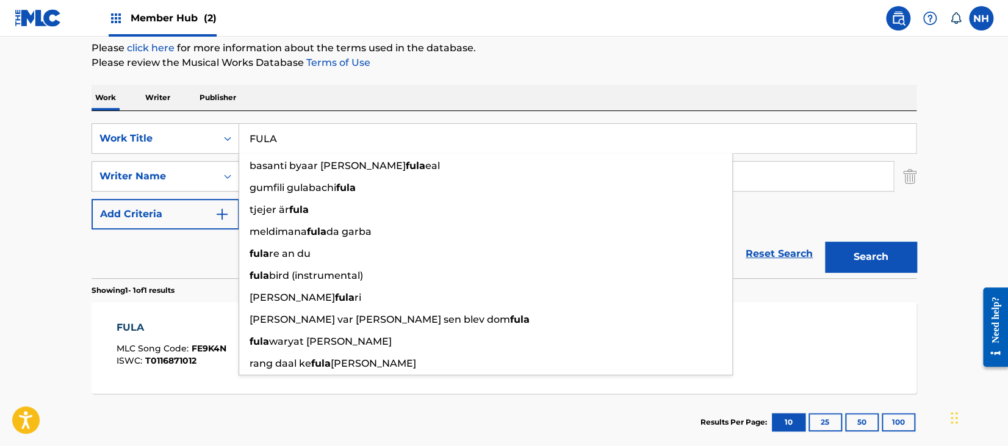
paste input "TURE STRINGS"
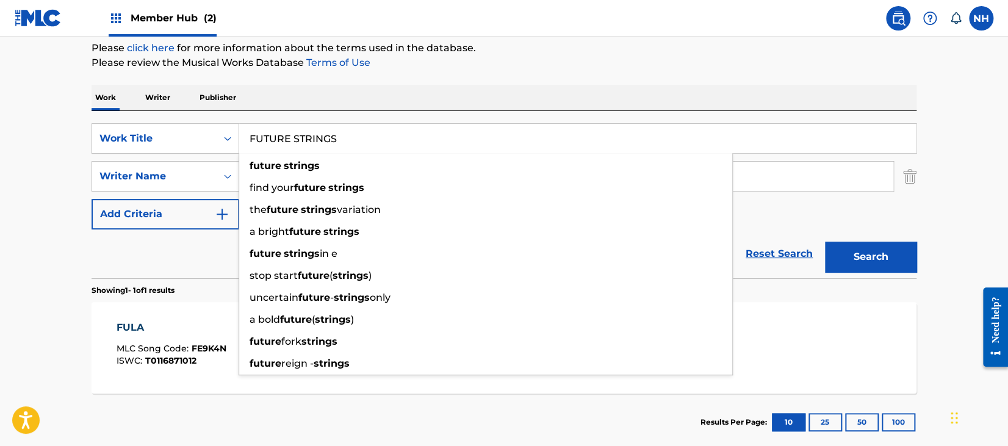
type input "FUTURE STRINGS"
click at [935, 270] on main "The MLC Public Work Search The accuracy and completeness of The MLC's data is d…" at bounding box center [504, 172] width 1008 height 569
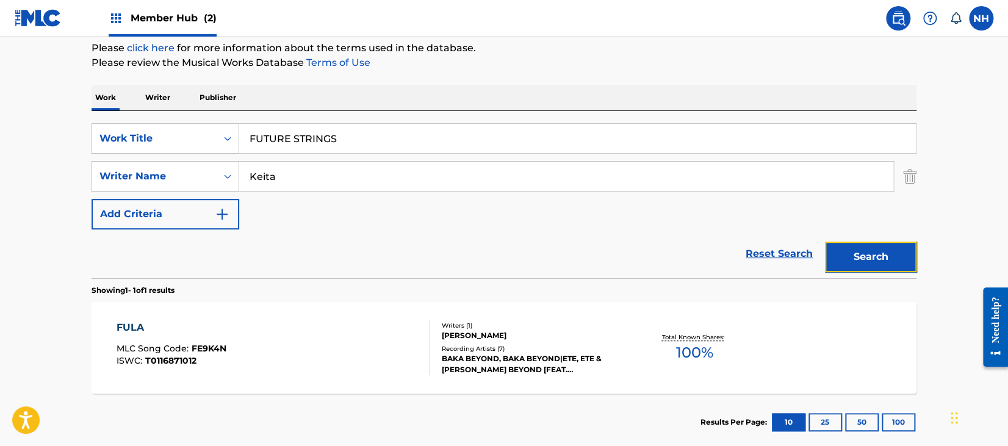
drag, startPoint x: 895, startPoint y: 259, endPoint x: 645, endPoint y: 221, distance: 253.2
click at [895, 258] on button "Search" at bounding box center [871, 257] width 92 height 31
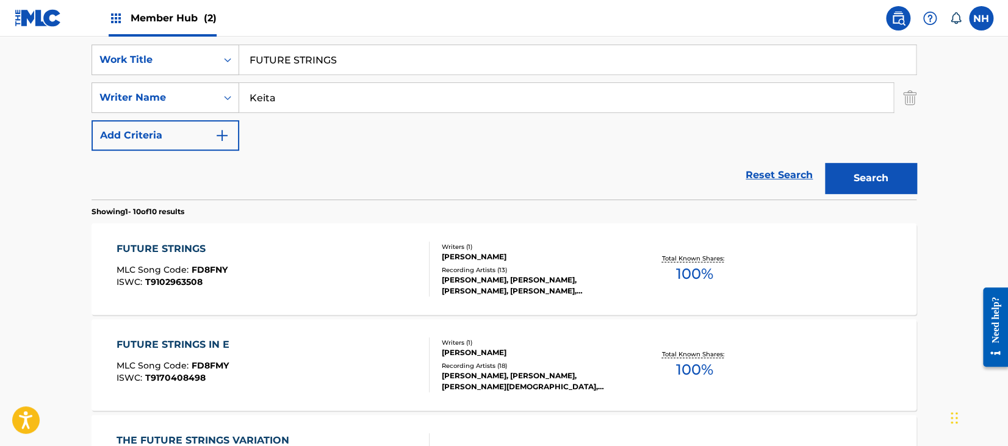
scroll to position [230, 0]
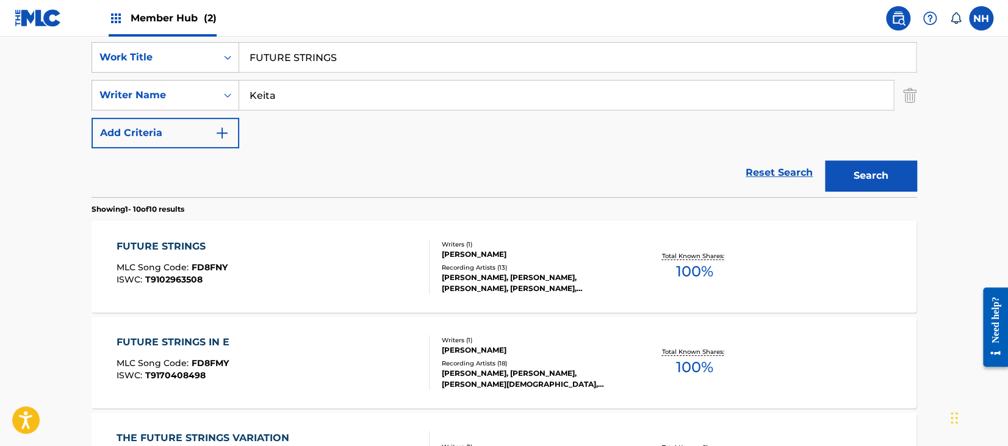
click at [277, 271] on div "FUTURE STRINGS MLC Song Code : FD8FNY ISWC : T9102963508" at bounding box center [274, 266] width 314 height 55
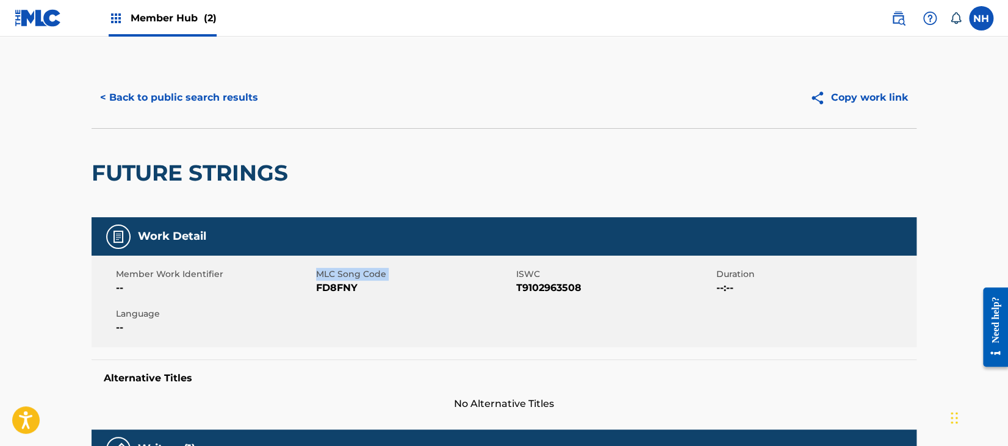
click at [316, 288] on div "Member Work Identifier -- MLC Song Code FD8FNY ISWC T9102963508 Duration --:-- …" at bounding box center [504, 302] width 825 height 92
click at [316, 288] on span "FD8FNY" at bounding box center [414, 288] width 197 height 15
drag, startPoint x: 320, startPoint y: 286, endPoint x: 596, endPoint y: 283, distance: 276.5
click at [595, 283] on div "Member Work Identifier -- MLC Song Code FD8FNY ISWC T9102963508 Duration --:-- …" at bounding box center [504, 302] width 825 height 92
click at [602, 285] on span "T9102963508" at bounding box center [614, 288] width 197 height 15
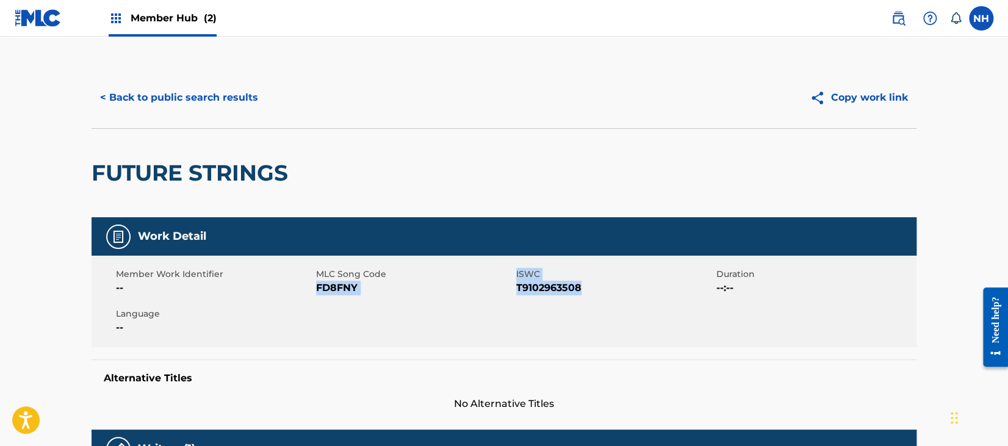
drag, startPoint x: 586, startPoint y: 293, endPoint x: 317, endPoint y: 291, distance: 269.2
click at [317, 291] on div "Member Work Identifier -- MLC Song Code FD8FNY ISWC T9102963508 Duration --:-- …" at bounding box center [504, 302] width 825 height 92
click at [206, 99] on button "< Back to public search results" at bounding box center [179, 97] width 175 height 31
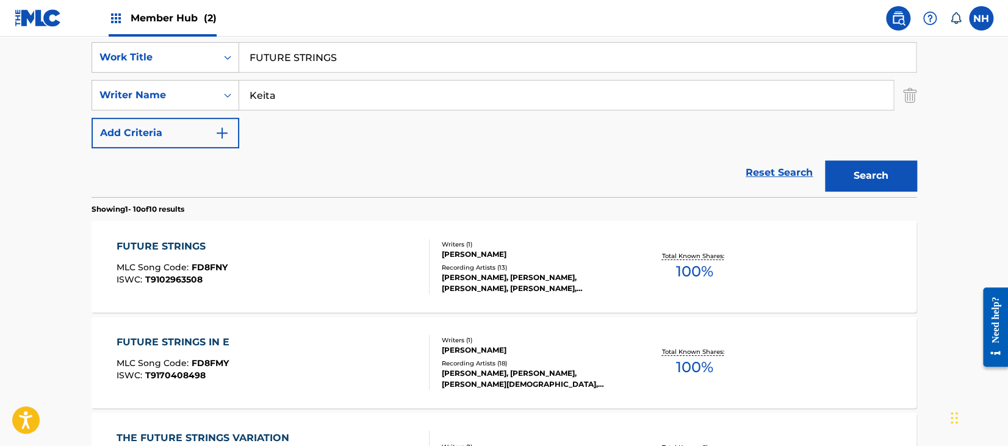
drag, startPoint x: 430, startPoint y: 60, endPoint x: -10, endPoint y: 55, distance: 439.5
paste input "IN E"
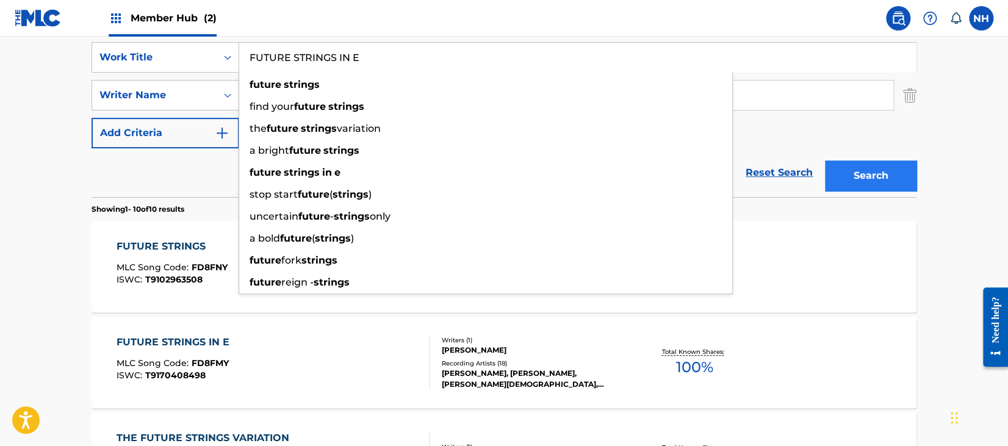
type input "FUTURE STRINGS IN E"
click at [859, 180] on button "Search" at bounding box center [871, 176] width 92 height 31
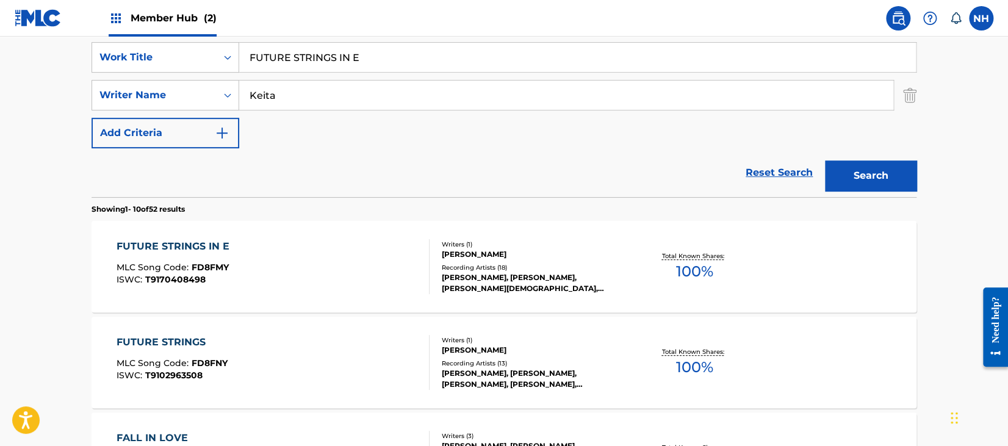
click at [273, 279] on div "FUTURE STRINGS IN E MLC Song Code : FD8FMY ISWC : T9170408498" at bounding box center [274, 266] width 314 height 55
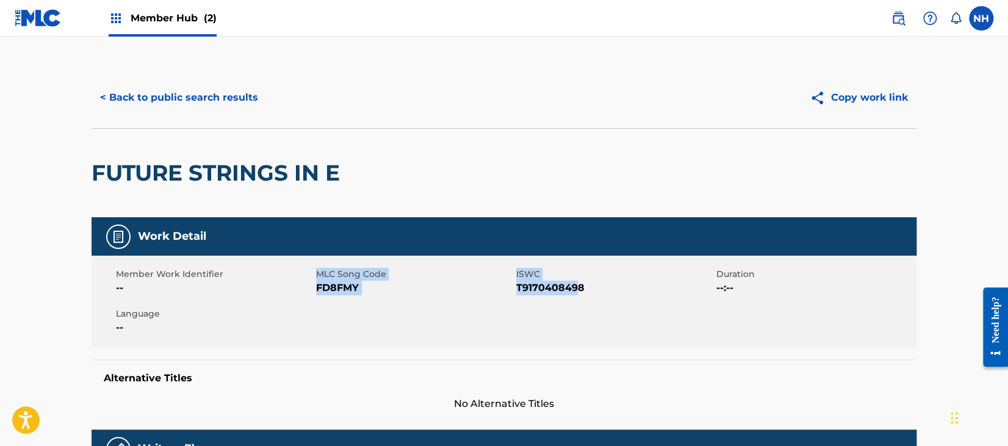
drag, startPoint x: 310, startPoint y: 291, endPoint x: 581, endPoint y: 287, distance: 271.0
click at [581, 287] on div "Member Work Identifier -- MLC Song Code FD8FMY ISWC T9170408498 Duration --:-- …" at bounding box center [504, 302] width 825 height 92
click at [227, 92] on button "< Back to public search results" at bounding box center [179, 97] width 175 height 31
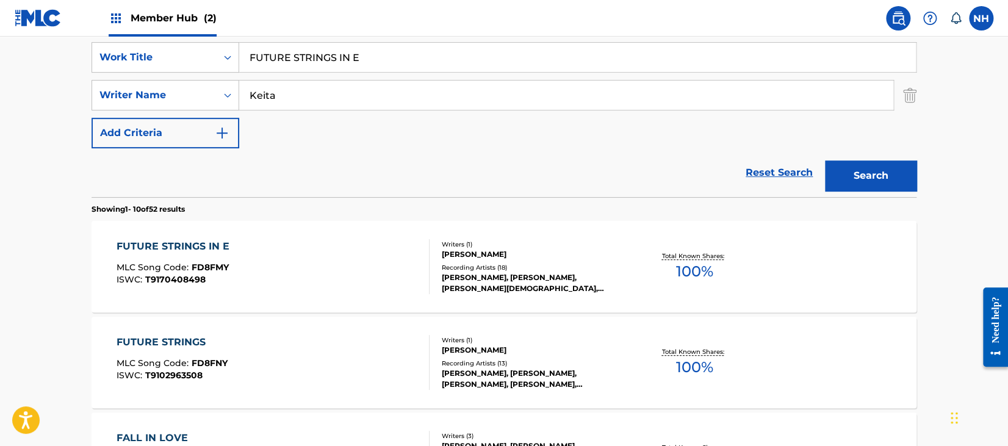
click at [369, 138] on div "SearchWithCriteria3c0610c0-f554-418a-b9ea-ad92dd05f51c Work Title FUTURE STRING…" at bounding box center [504, 95] width 825 height 106
drag, startPoint x: 364, startPoint y: 61, endPoint x: 153, endPoint y: 62, distance: 211.2
click at [174, 61] on div "SearchWithCriteria3c0610c0-f554-418a-b9ea-ad92dd05f51c Work Title FUTURE STRING…" at bounding box center [504, 57] width 825 height 31
paste input "HAKKO Keita"
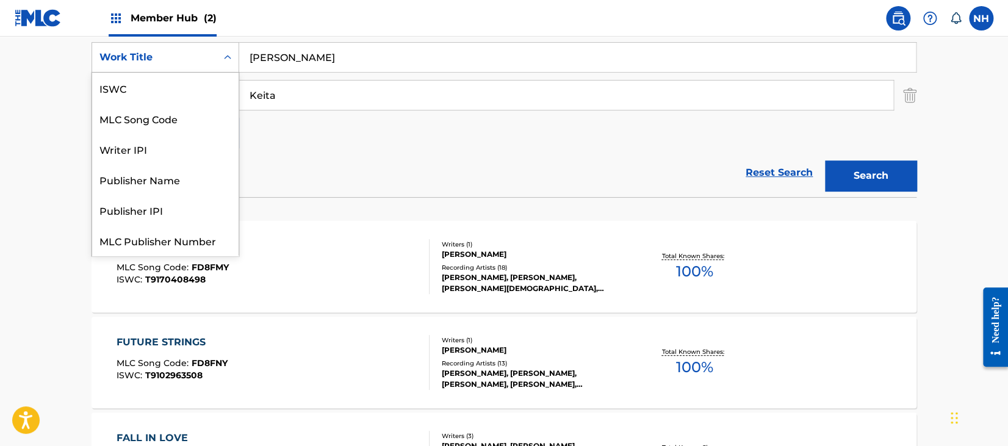
scroll to position [30, 0]
drag, startPoint x: 179, startPoint y: 62, endPoint x: 669, endPoint y: 154, distance: 498.1
click at [638, 154] on form "SearchWithCriteria3c0610c0-f554-418a-b9ea-ad92dd05f51c 7 results available. Use…" at bounding box center [504, 119] width 825 height 155
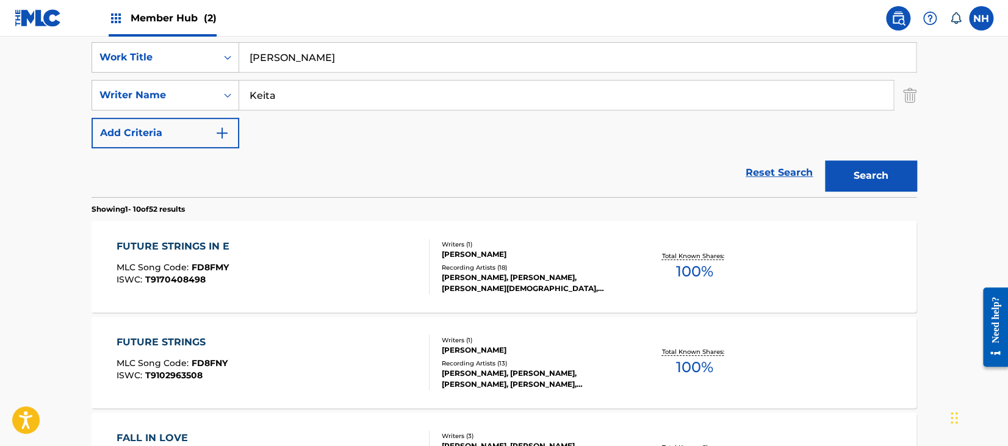
drag, startPoint x: 324, startPoint y: 62, endPoint x: 283, endPoint y: 56, distance: 40.7
click at [283, 56] on input "HAKKO Keita" at bounding box center [577, 57] width 677 height 29
type input "HAKKO"
click at [866, 173] on button "Search" at bounding box center [871, 176] width 92 height 31
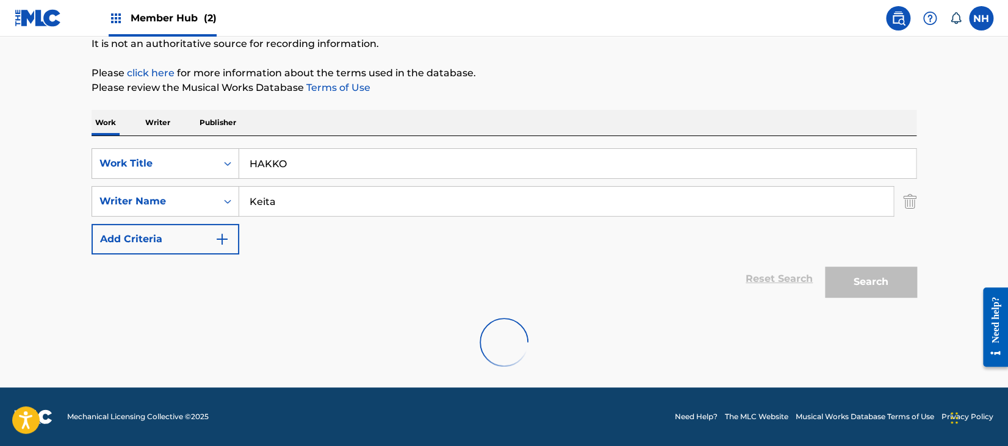
scroll to position [218, 0]
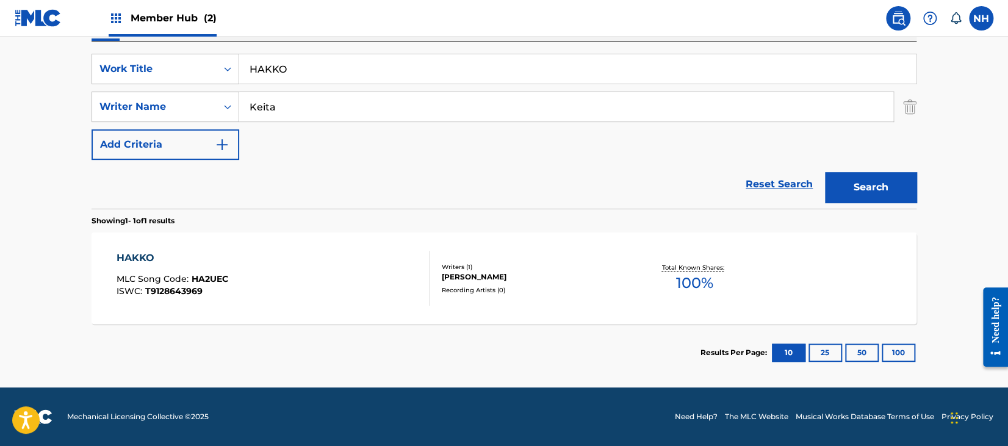
click at [225, 307] on div "HAKKO MLC Song Code : HA2UEC ISWC : T9128643969 Writers ( 1 ) SECKOU KEITA Reco…" at bounding box center [504, 279] width 825 height 92
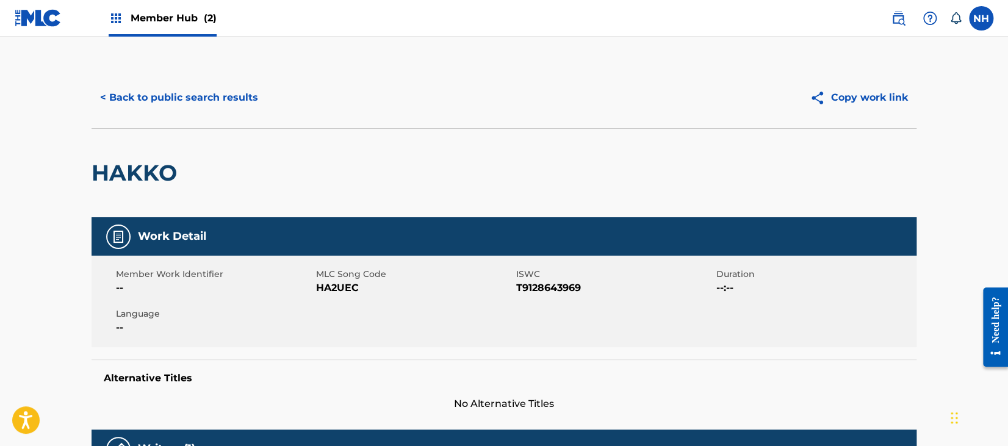
click at [587, 283] on span "T9128643969" at bounding box center [614, 288] width 197 height 15
drag, startPoint x: 587, startPoint y: 283, endPoint x: 581, endPoint y: 291, distance: 9.2
click at [581, 290] on span "T9128643969" at bounding box center [614, 288] width 197 height 15
drag, startPoint x: 332, startPoint y: 276, endPoint x: 604, endPoint y: 297, distance: 272.4
click at [604, 297] on div "Member Work Identifier -- MLC Song Code HA2UEC ISWC T9128643969 Duration --:-- …" at bounding box center [504, 302] width 825 height 92
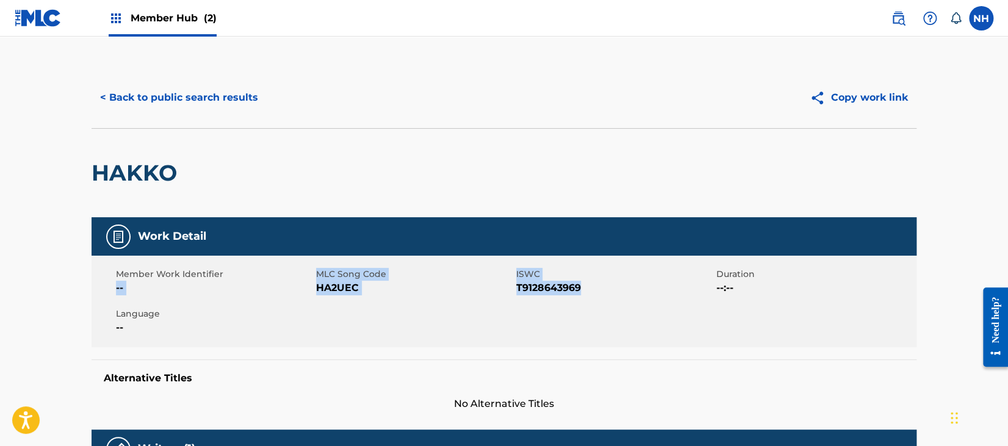
click at [604, 297] on div "Member Work Identifier -- MLC Song Code HA2UEC ISWC T9128643969 Duration --:-- …" at bounding box center [504, 302] width 825 height 92
drag, startPoint x: 591, startPoint y: 295, endPoint x: 317, endPoint y: 280, distance: 275.1
click at [317, 280] on div "Member Work Identifier -- MLC Song Code HA2UEC ISWC T9128643969 Duration --:-- …" at bounding box center [504, 302] width 825 height 92
click at [245, 120] on div "< Back to public search results Copy work link" at bounding box center [504, 97] width 825 height 61
click at [234, 102] on button "< Back to public search results" at bounding box center [179, 97] width 175 height 31
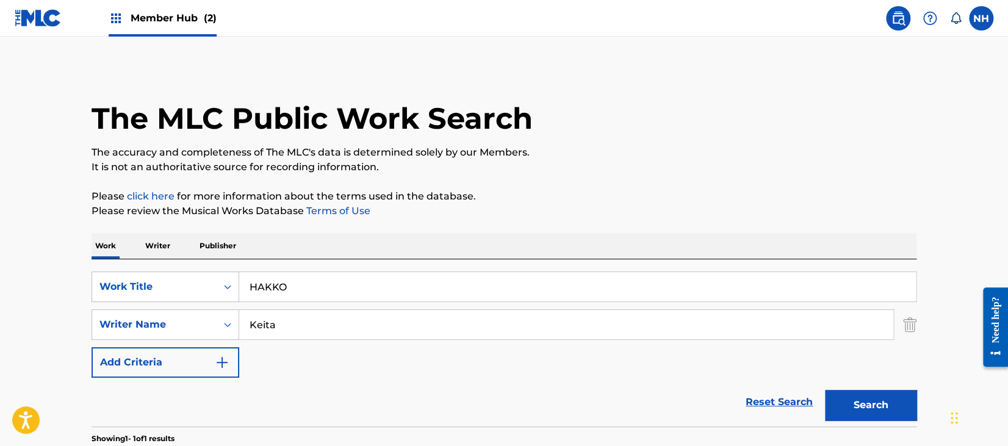
scroll to position [148, 0]
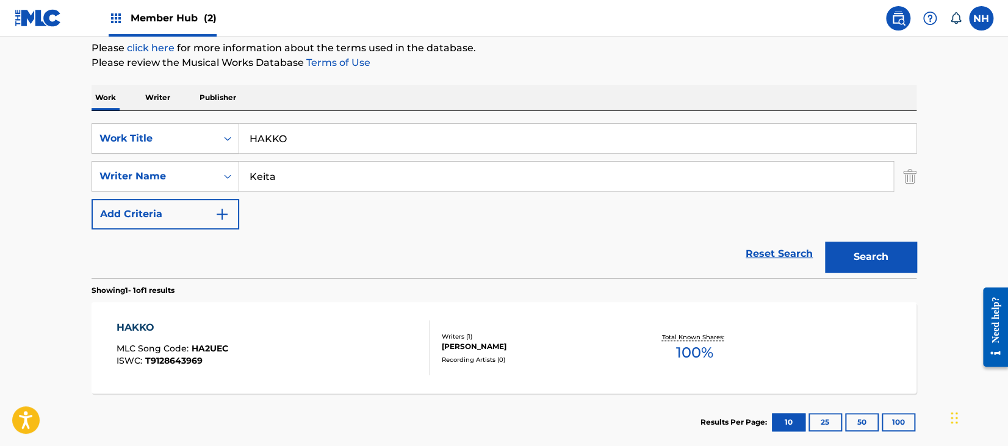
click at [371, 128] on input "HAKKO" at bounding box center [577, 138] width 677 height 29
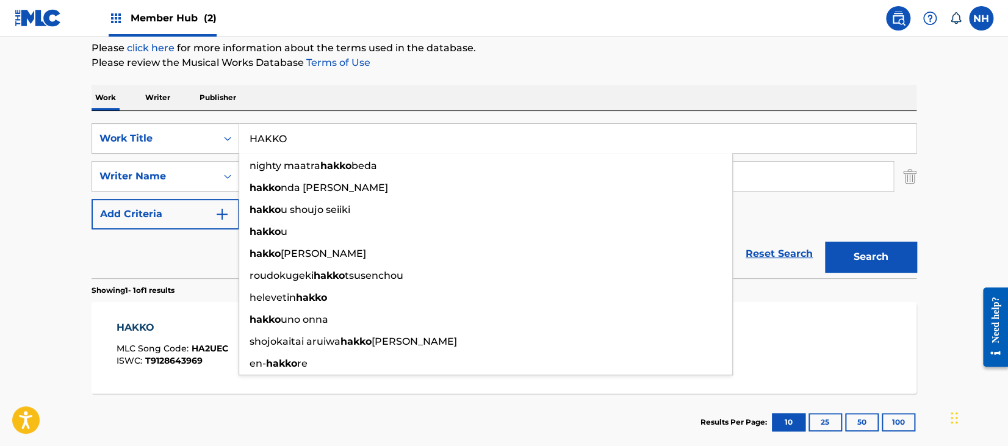
paste input "IF ONLY I KNEW Keita"
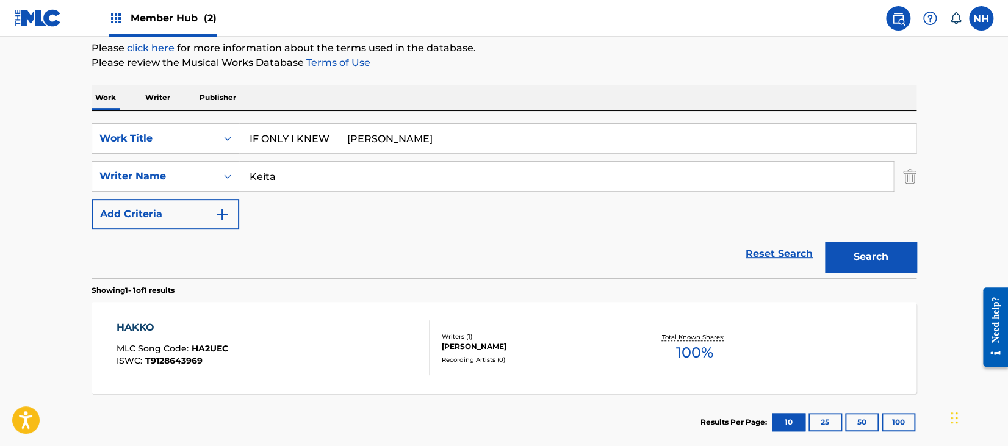
drag, startPoint x: 327, startPoint y: 135, endPoint x: 475, endPoint y: 153, distance: 148.8
click at [472, 153] on input "IF ONLY I KNEW Keita" at bounding box center [577, 138] width 677 height 29
type input "IF ONLY I KNEW"
click at [863, 256] on button "Search" at bounding box center [871, 257] width 92 height 31
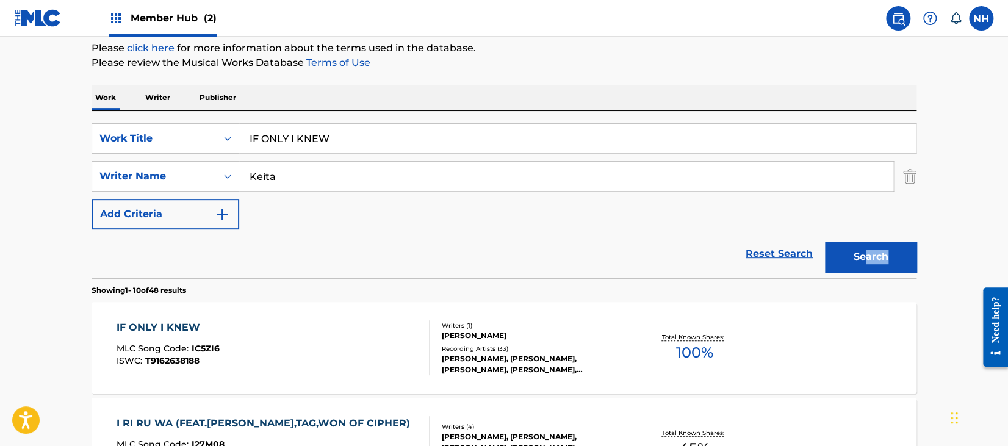
click at [259, 312] on div "IF ONLY I KNEW MLC Song Code : IC5ZI6 ISWC : T9162638188 Writers ( 1 ) SECKOU K…" at bounding box center [504, 348] width 825 height 92
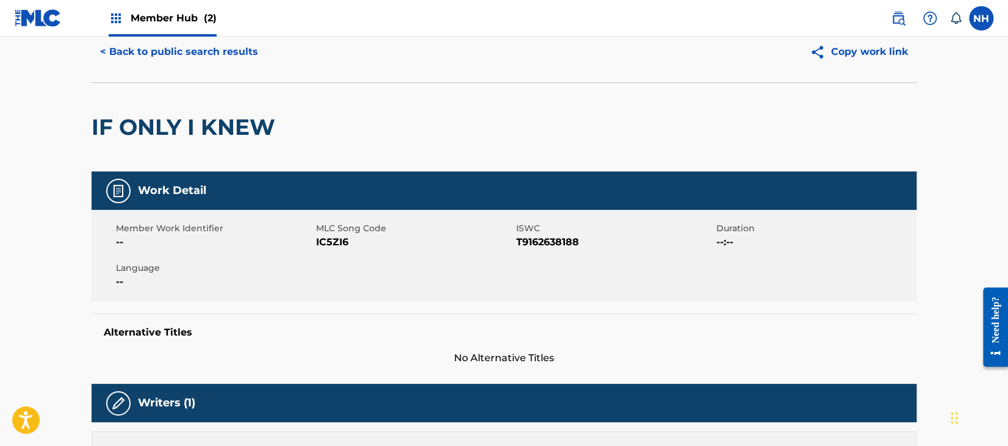
scroll to position [81, 0]
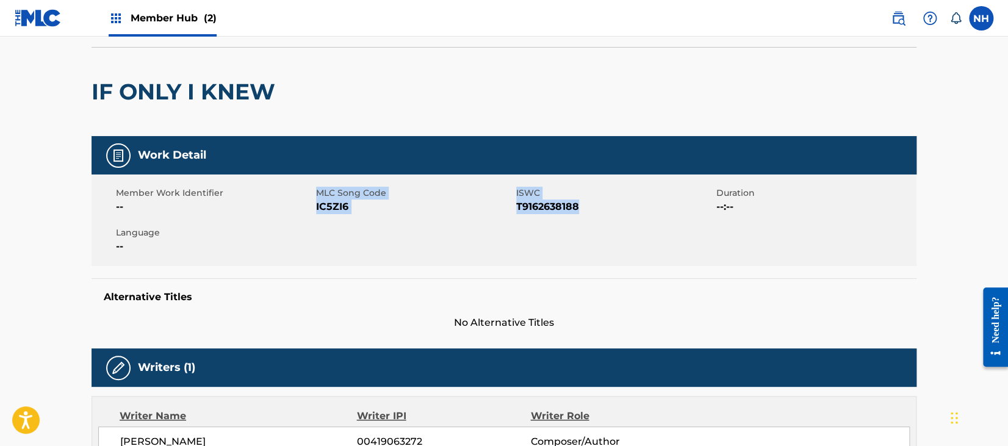
drag, startPoint x: 315, startPoint y: 204, endPoint x: 601, endPoint y: 217, distance: 286.0
click at [601, 217] on div "Member Work Identifier -- MLC Song Code IC5ZI6 ISWC T9162638188 Duration --:-- …" at bounding box center [504, 221] width 825 height 92
click at [283, 90] on div "IF ONLY I KNEW" at bounding box center [504, 91] width 825 height 89
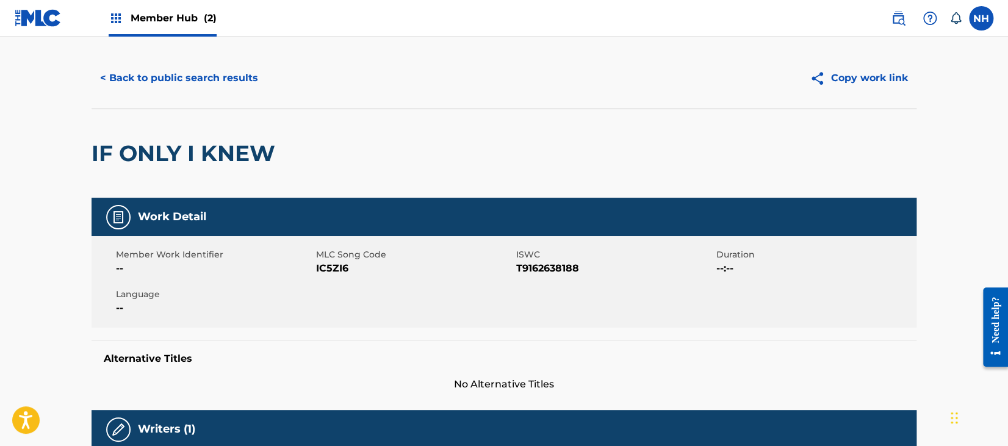
scroll to position [0, 0]
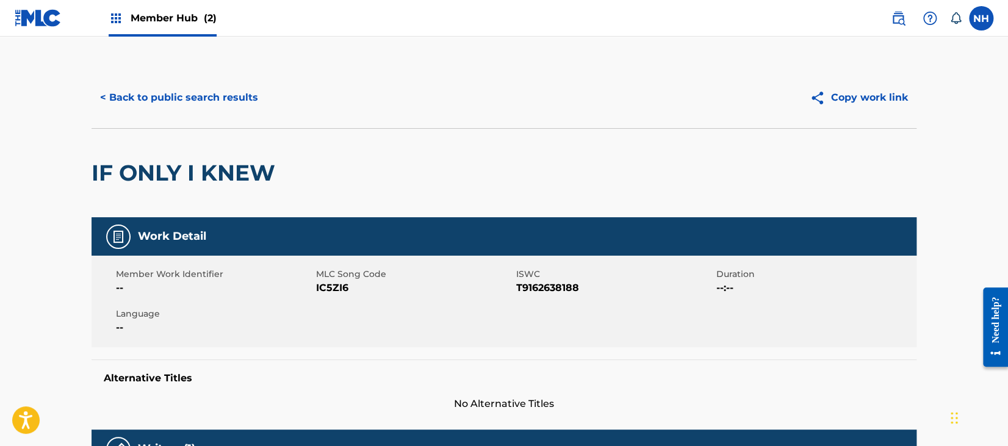
click at [208, 131] on div "IF ONLY I KNEW" at bounding box center [187, 173] width 190 height 89
click at [215, 98] on button "< Back to public search results" at bounding box center [179, 97] width 175 height 31
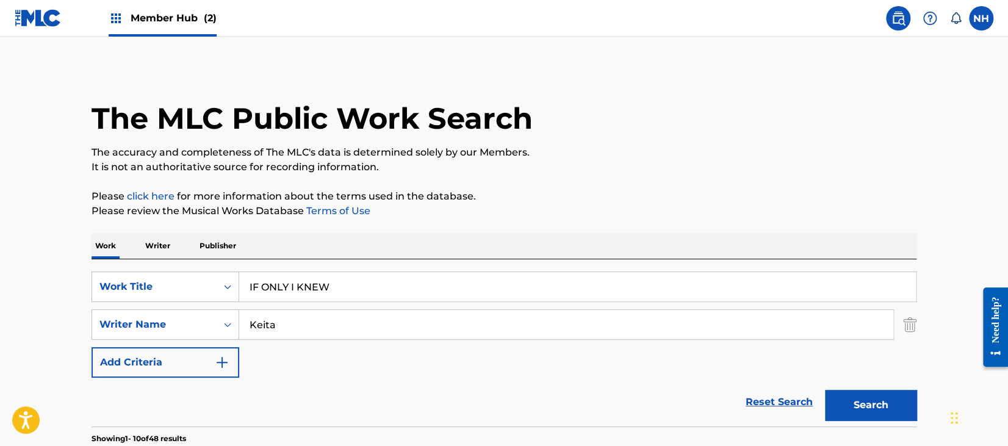
scroll to position [148, 0]
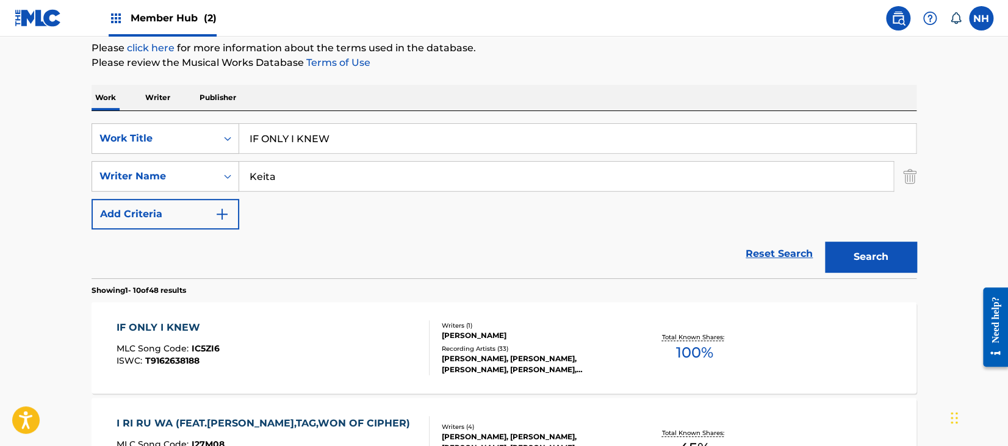
click at [473, 147] on input "IF ONLY I KNEW" at bounding box center [577, 138] width 677 height 29
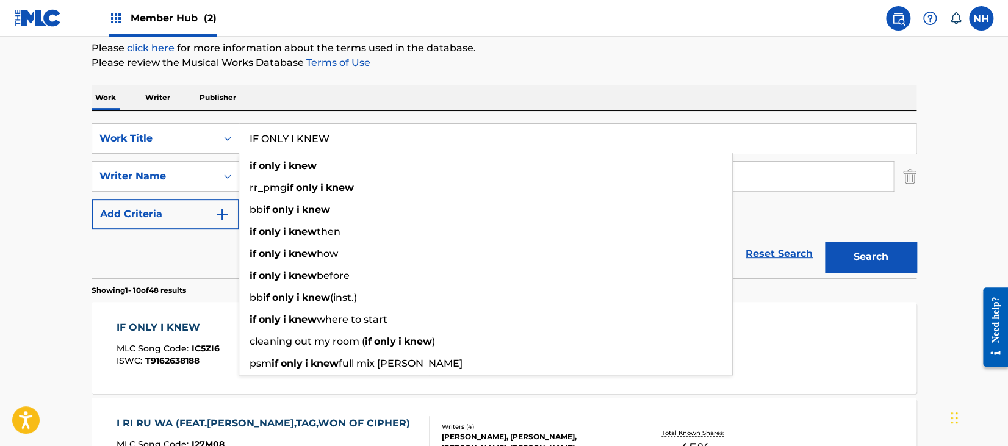
paste input "MPROVISED Keita"
drag, startPoint x: 354, startPoint y: 151, endPoint x: 313, endPoint y: 144, distance: 42.1
click at [342, 151] on input "IMPROVISED Keita" at bounding box center [577, 138] width 677 height 29
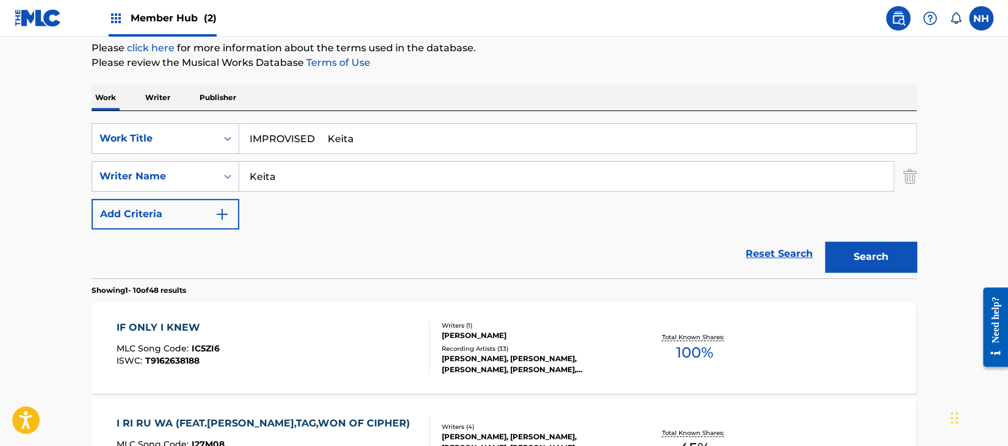
drag, startPoint x: 313, startPoint y: 144, endPoint x: 305, endPoint y: 142, distance: 8.1
click at [305, 142] on input "IMPROVISED Keita" at bounding box center [577, 138] width 677 height 29
click at [320, 136] on input "IMPROVISED Keita" at bounding box center [577, 138] width 677 height 29
click at [317, 136] on input "IMPROVISED Keita" at bounding box center [577, 138] width 677 height 29
drag, startPoint x: 311, startPoint y: 142, endPoint x: 322, endPoint y: 141, distance: 11.0
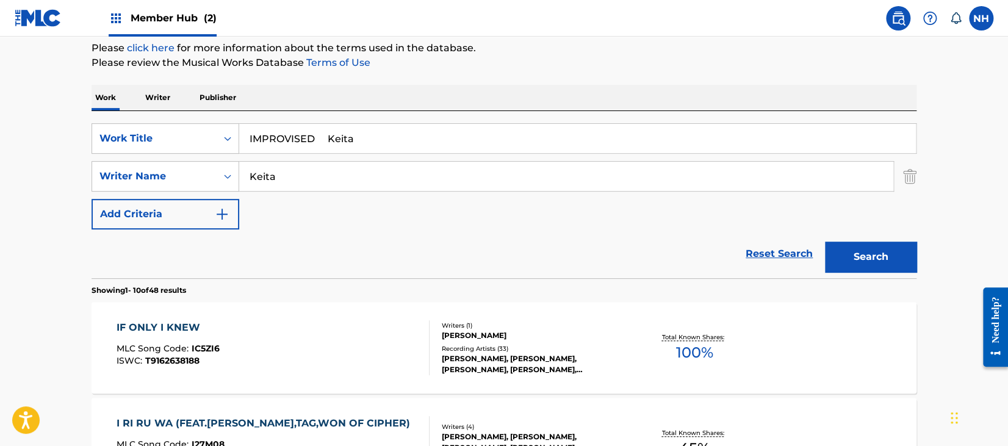
click at [313, 142] on input "IMPROVISED Keita" at bounding box center [577, 138] width 677 height 29
click at [367, 136] on input "IMPROVISED Keita" at bounding box center [577, 138] width 677 height 29
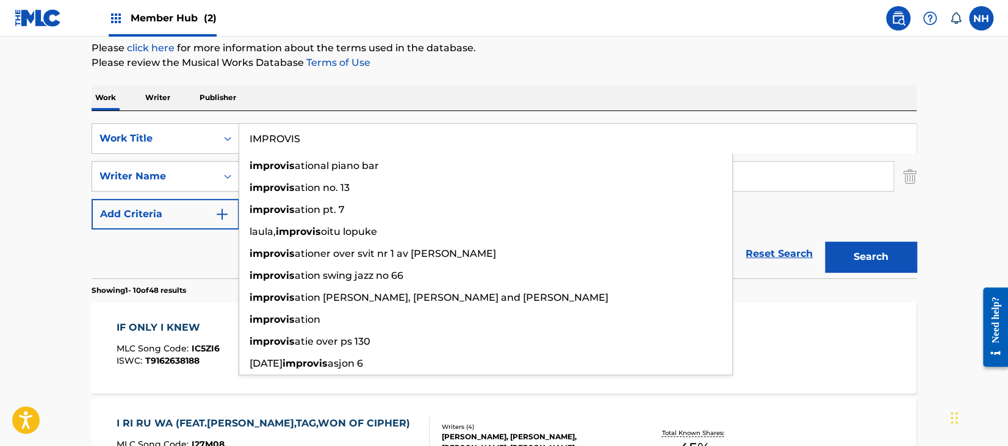
click at [356, 128] on input "IMPROVIS" at bounding box center [577, 138] width 677 height 29
paste input "ED Keita"
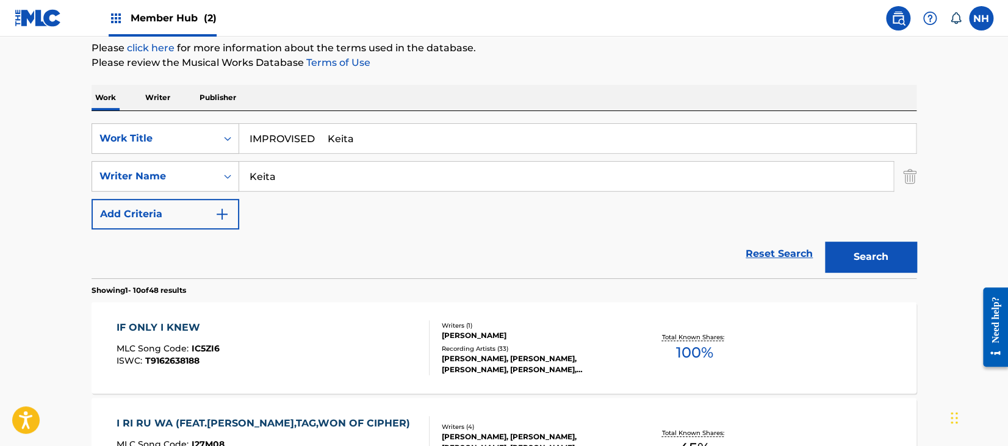
drag, startPoint x: 319, startPoint y: 142, endPoint x: 483, endPoint y: 150, distance: 165.0
click at [483, 150] on input "IMPROVISED Keita" at bounding box center [577, 138] width 677 height 29
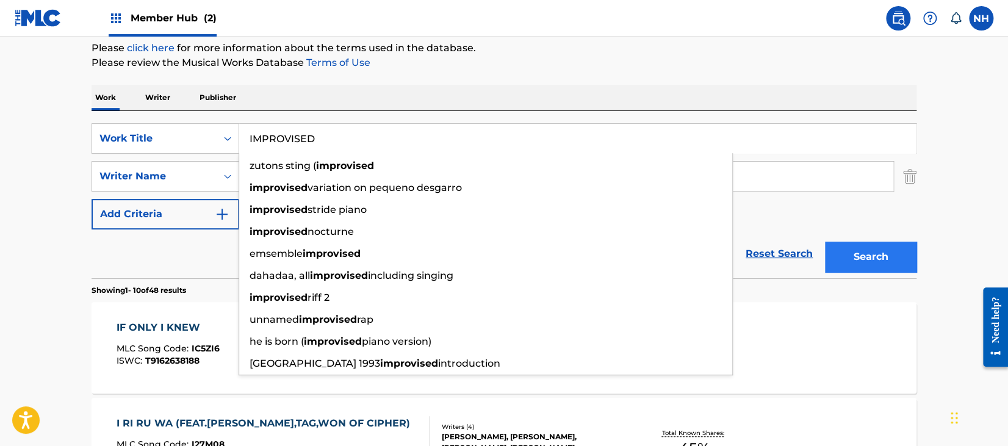
type input "IMPROVISED"
click at [847, 258] on button "Search" at bounding box center [871, 257] width 92 height 31
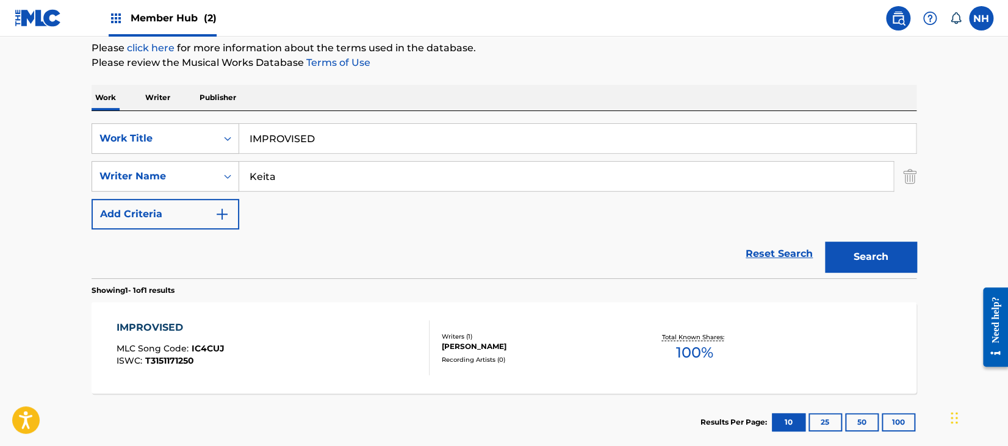
drag, startPoint x: 419, startPoint y: 295, endPoint x: 331, endPoint y: 332, distance: 95.8
click at [331, 332] on div "IMPROVISED MLC Song Code : IC4CUJ ISWC : T3151171250" at bounding box center [274, 347] width 314 height 55
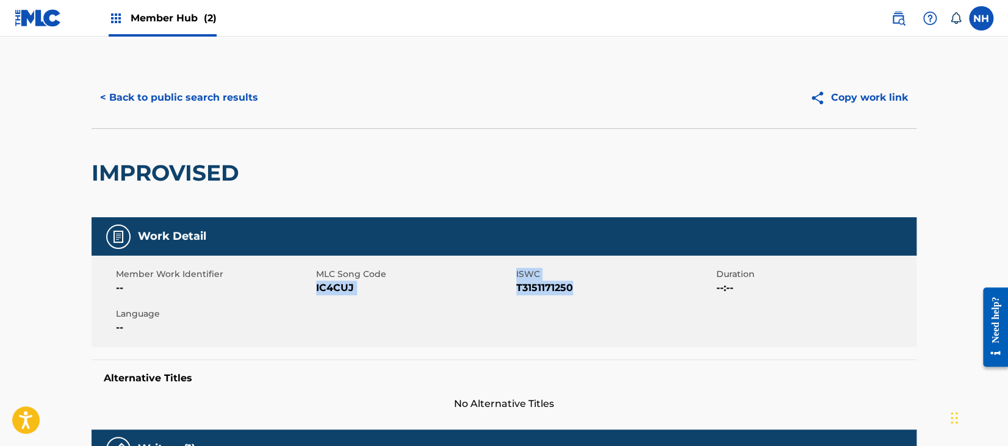
drag, startPoint x: 316, startPoint y: 287, endPoint x: 586, endPoint y: 291, distance: 270.4
click at [586, 291] on div "Member Work Identifier -- MLC Song Code IC4CUJ ISWC T3151171250 Duration --:-- …" at bounding box center [504, 302] width 825 height 92
drag, startPoint x: 245, startPoint y: 65, endPoint x: 244, endPoint y: 76, distance: 11.7
click at [245, 63] on main "< Back to public search results Copy work link IMPROVISED Work Detail Member Wo…" at bounding box center [504, 430] width 1008 height 787
click at [239, 95] on button "< Back to public search results" at bounding box center [179, 97] width 175 height 31
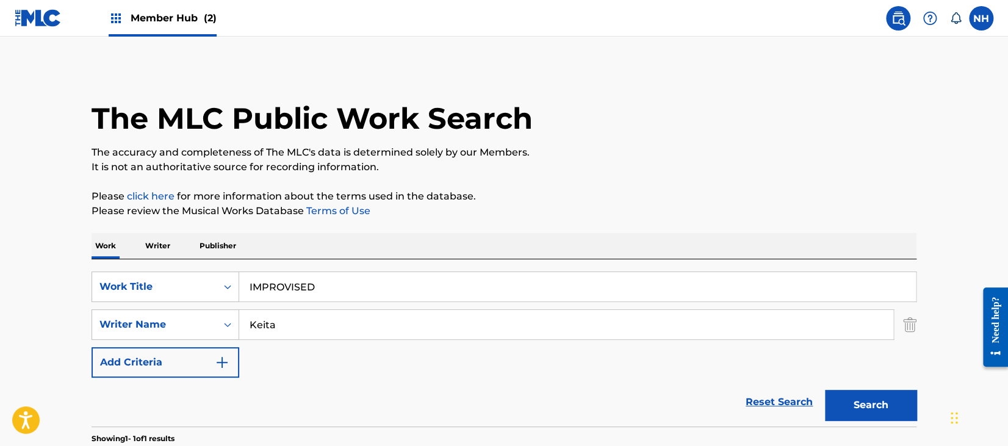
scroll to position [148, 0]
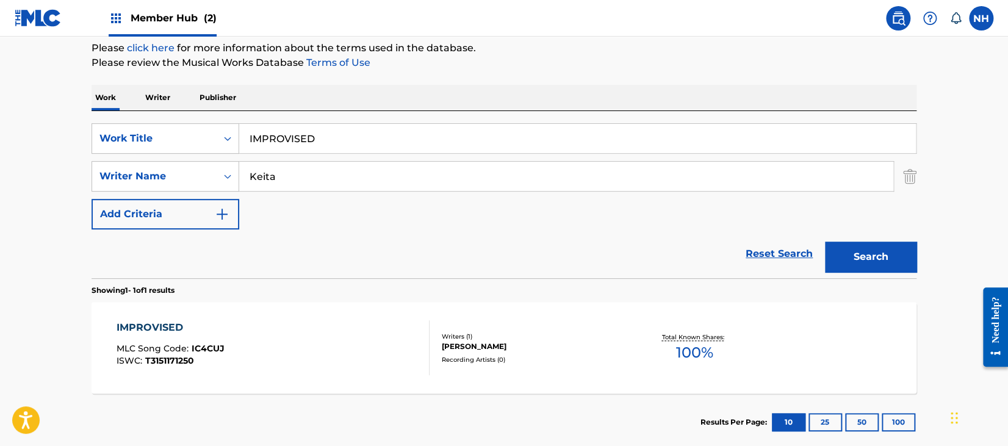
click at [487, 168] on input "Keita" at bounding box center [566, 176] width 654 height 29
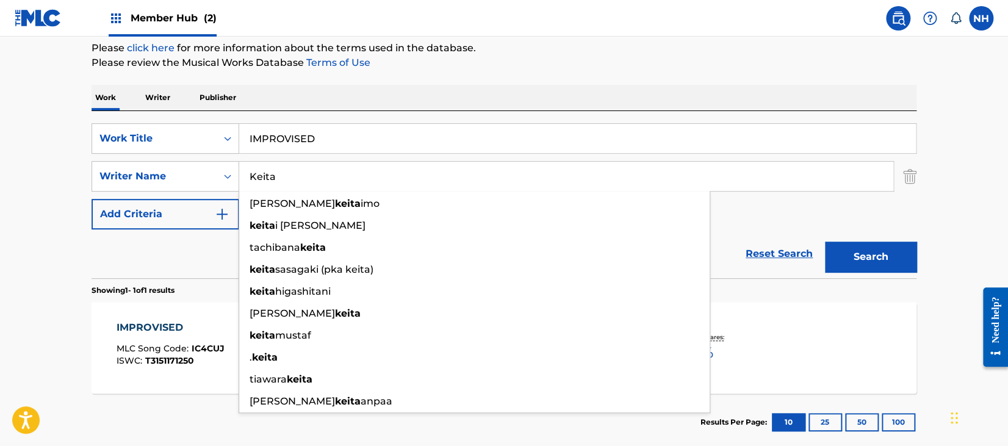
click at [368, 141] on input "IMPROVISED" at bounding box center [577, 138] width 677 height 29
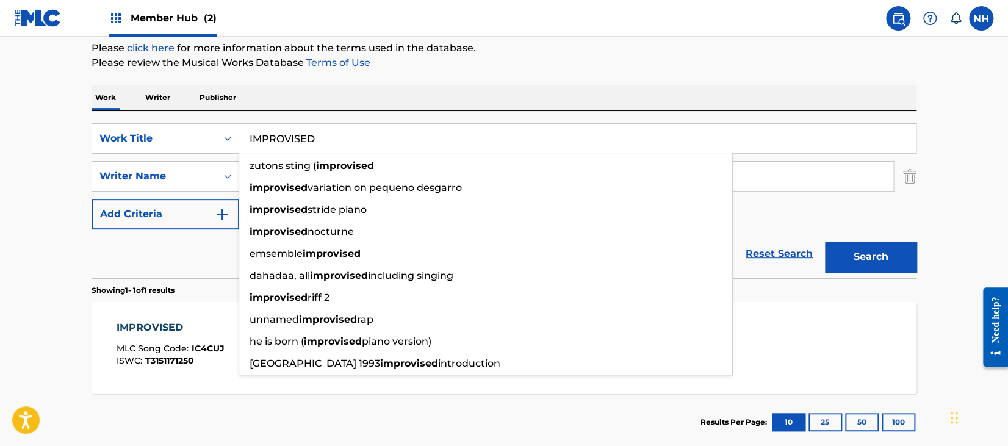
paste input "JALI Keita"
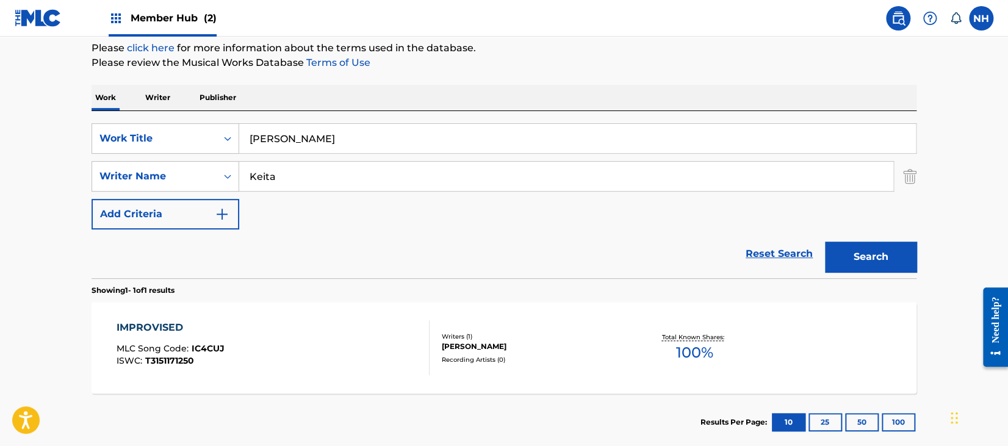
drag, startPoint x: 274, startPoint y: 139, endPoint x: 535, endPoint y: 140, distance: 260.6
click at [513, 138] on input "JALI Keita" at bounding box center [577, 138] width 677 height 29
type input "JALI"
click at [908, 246] on button "Search" at bounding box center [871, 257] width 92 height 31
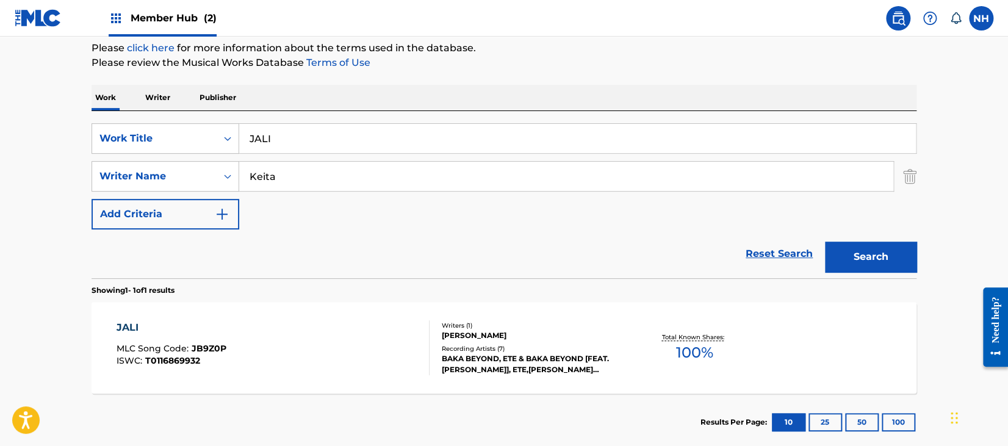
click at [334, 349] on div "JALI MLC Song Code : JB9Z0P ISWC : T0116869932" at bounding box center [274, 347] width 314 height 55
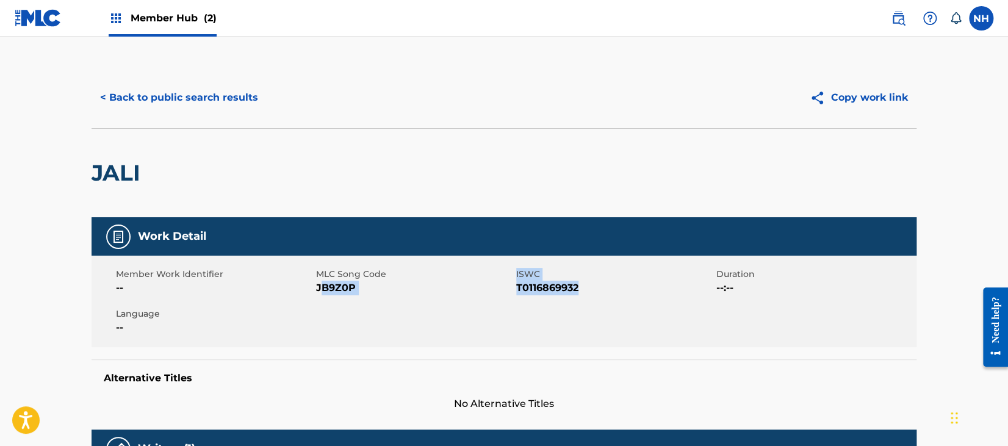
drag, startPoint x: 320, startPoint y: 286, endPoint x: 622, endPoint y: 292, distance: 301.6
click at [622, 292] on div "Member Work Identifier -- MLC Song Code JB9Z0P ISWC T0116869932 Duration --:-- …" at bounding box center [504, 302] width 825 height 92
click at [622, 292] on span "T0116869932" at bounding box center [614, 288] width 197 height 15
drag, startPoint x: 601, startPoint y: 292, endPoint x: 317, endPoint y: 287, distance: 283.9
click at [317, 287] on div "Member Work Identifier -- MLC Song Code JB9Z0P ISWC T0116869932 Duration --:-- …" at bounding box center [504, 302] width 825 height 92
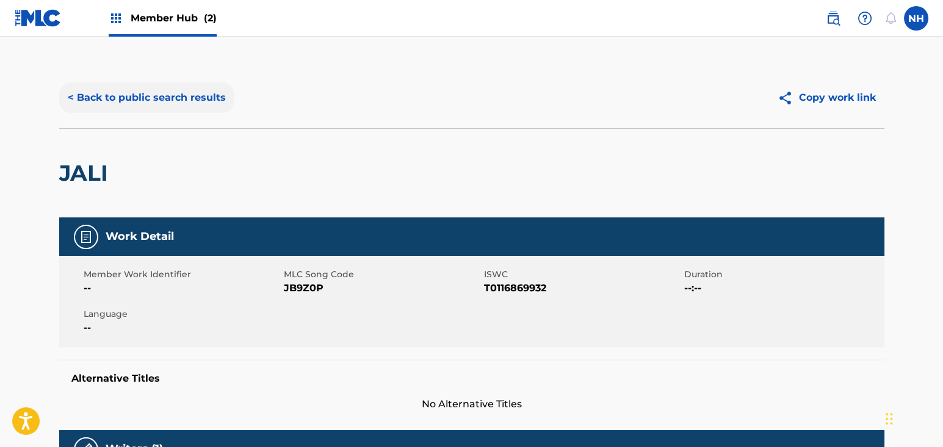
click at [200, 108] on button "< Back to public search results" at bounding box center [146, 97] width 175 height 31
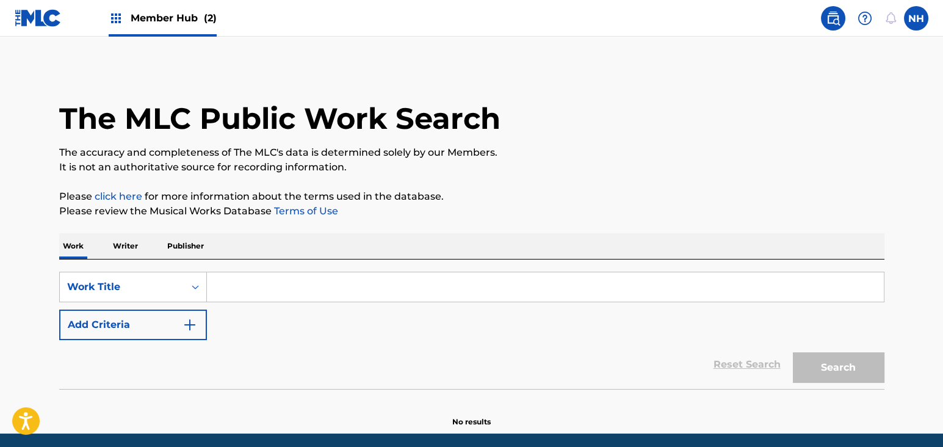
click at [353, 285] on input "Search Form" at bounding box center [545, 286] width 677 height 29
click at [161, 320] on button "Add Criteria" at bounding box center [133, 324] width 148 height 31
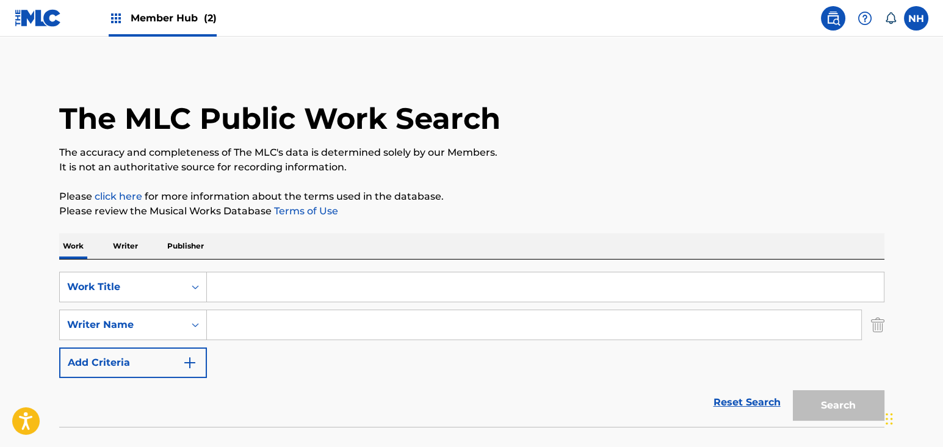
click at [284, 299] on input "Search Form" at bounding box center [545, 286] width 677 height 29
paste input "KALAMA Keita"
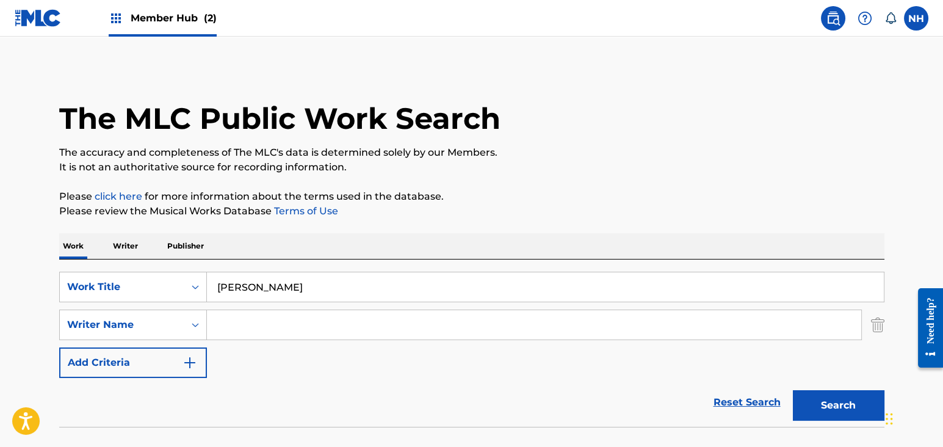
drag, startPoint x: 259, startPoint y: 286, endPoint x: 374, endPoint y: 291, distance: 115.5
click at [374, 291] on input "KALAMA Keita" at bounding box center [545, 286] width 677 height 29
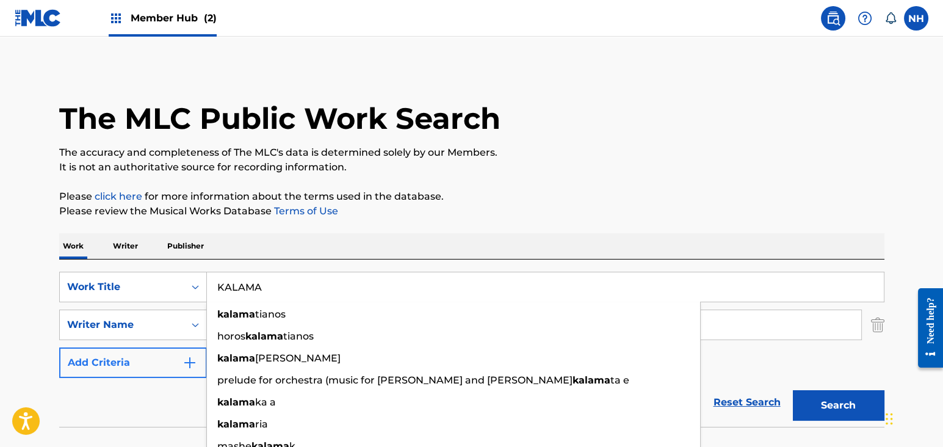
type input "KALAMA"
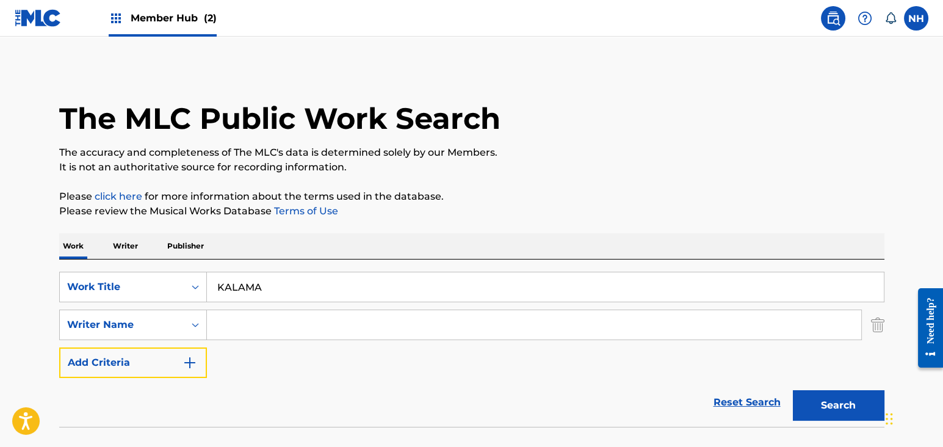
drag, startPoint x: 189, startPoint y: 349, endPoint x: 239, endPoint y: 331, distance: 53.9
click at [239, 331] on div "SearchWithCriteria6877f79c-80c6-4298-8d0f-1110612d7109 Work Title KALAMA Search…" at bounding box center [471, 325] width 825 height 106
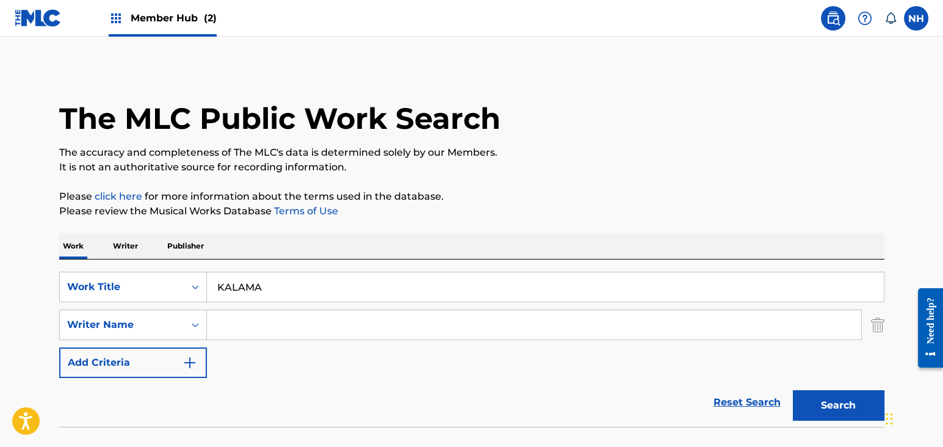
click at [239, 331] on input "Search Form" at bounding box center [534, 324] width 654 height 29
paste input "Keita"
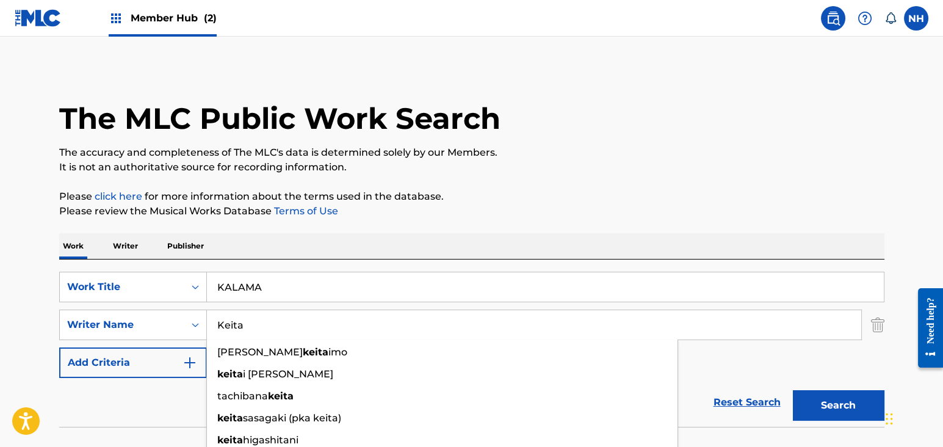
click at [245, 327] on input "Keita" at bounding box center [534, 324] width 654 height 29
click at [240, 325] on input "Keita" at bounding box center [534, 324] width 654 height 29
click at [272, 320] on input "Keita" at bounding box center [534, 324] width 654 height 29
type input "Keita"
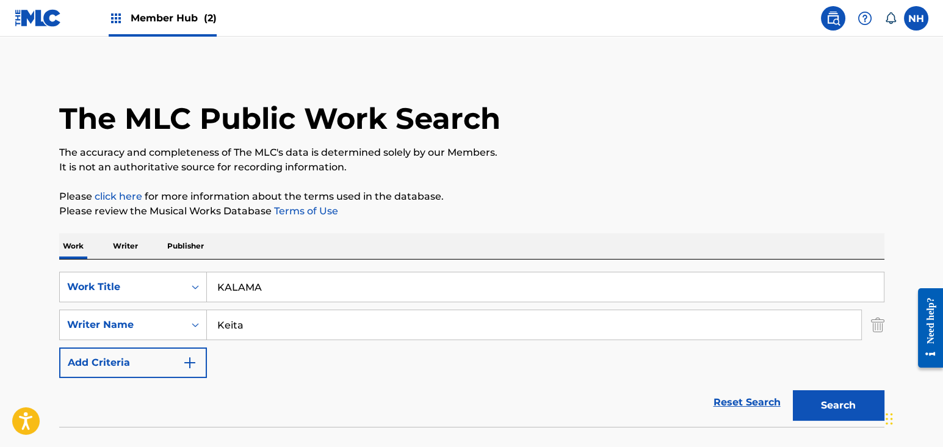
click at [351, 35] on nav "Member Hub (2) NH NH Noel Ho noel.ho@fabermusic.com Notification Preferences Pr…" at bounding box center [471, 18] width 943 height 37
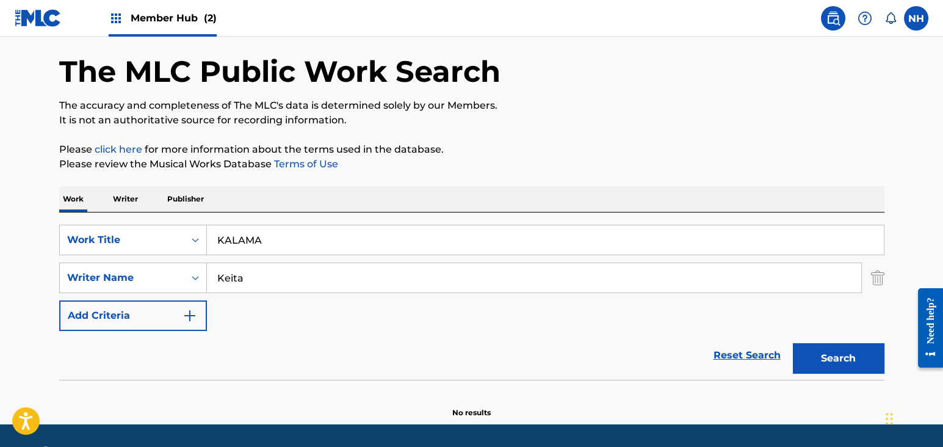
scroll to position [82, 0]
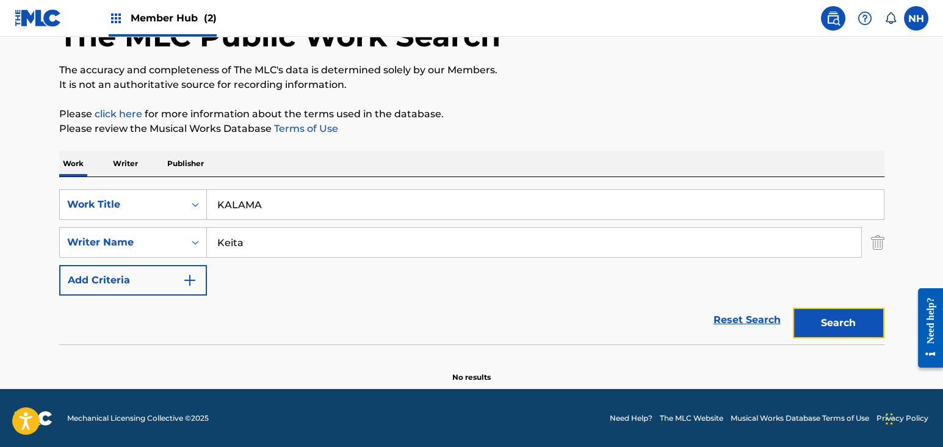
click at [853, 334] on button "Search" at bounding box center [839, 323] width 92 height 31
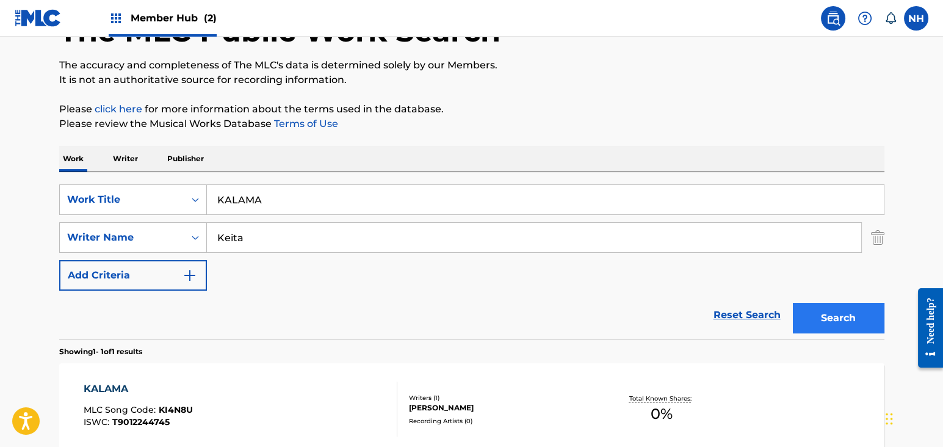
scroll to position [217, 0]
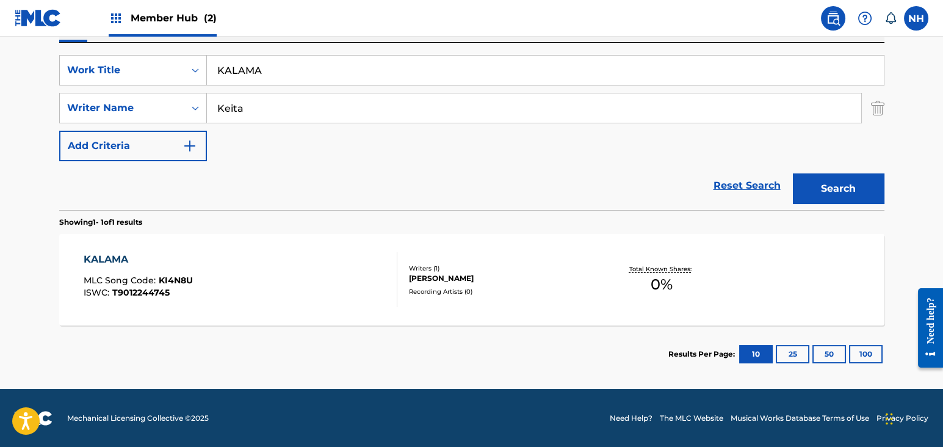
click at [332, 270] on div "KALAMA MLC Song Code : KI4N8U ISWC : T9012244745" at bounding box center [241, 279] width 314 height 55
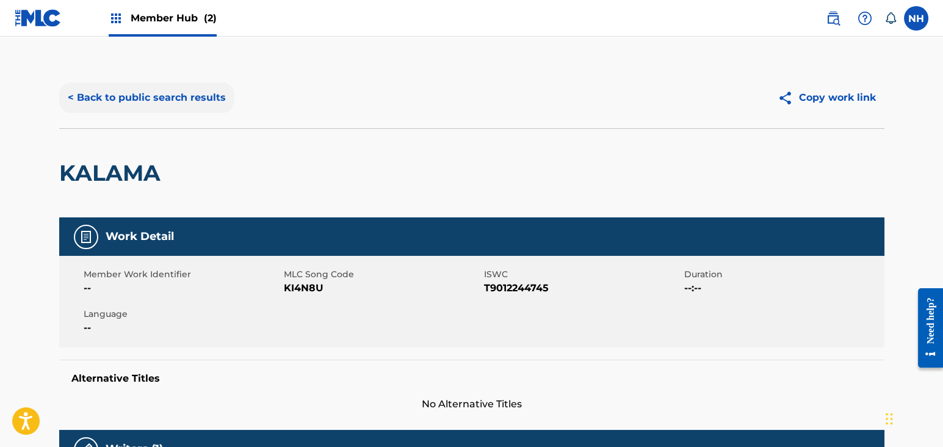
click at [181, 90] on button "< Back to public search results" at bounding box center [146, 97] width 175 height 31
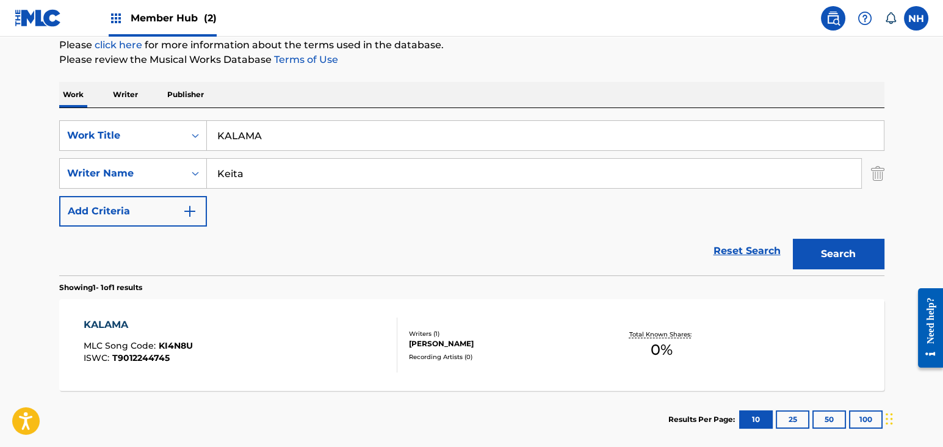
scroll to position [217, 0]
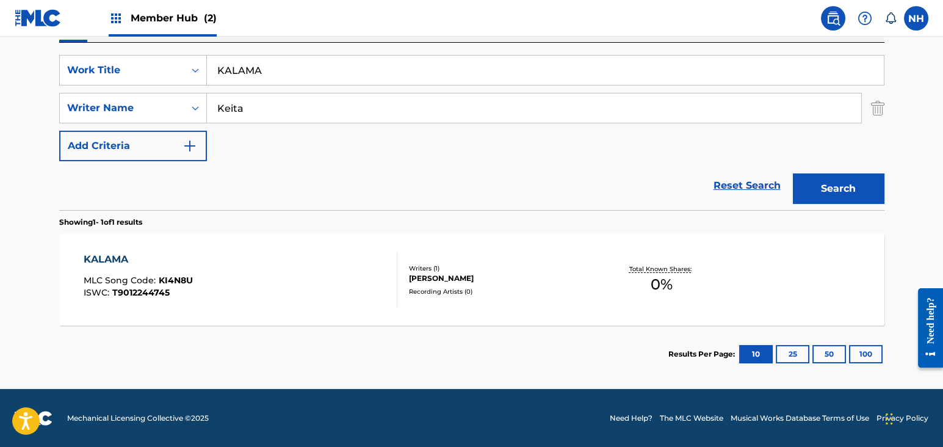
click at [239, 278] on div "KALAMA MLC Song Code : KI4N8U ISWC : T9012244745" at bounding box center [241, 279] width 314 height 55
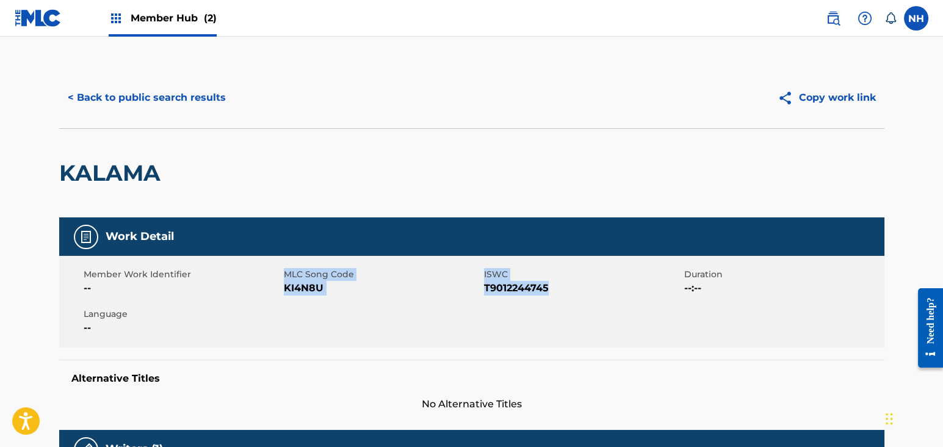
drag, startPoint x: 282, startPoint y: 289, endPoint x: 590, endPoint y: 287, distance: 308.2
click at [590, 287] on div "Member Work Identifier -- MLC Song Code KI4N8U ISWC T9012244745 Duration --:-- …" at bounding box center [471, 302] width 825 height 92
copy div "MLC Song Code KI4N8U ISWC T9012244745"
click at [144, 52] on main "< Back to public search results Copy work link KALAMA Work Detail Member Work I…" at bounding box center [471, 399] width 943 height 725
click at [151, 90] on button "< Back to public search results" at bounding box center [146, 97] width 175 height 31
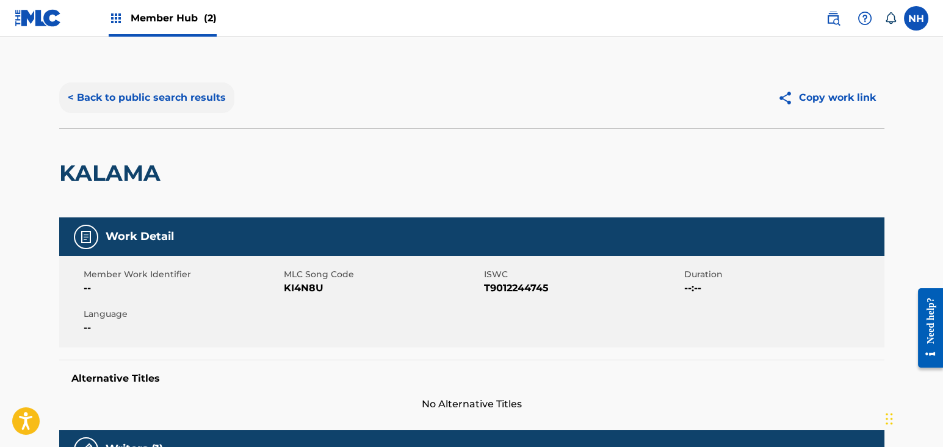
scroll to position [147, 0]
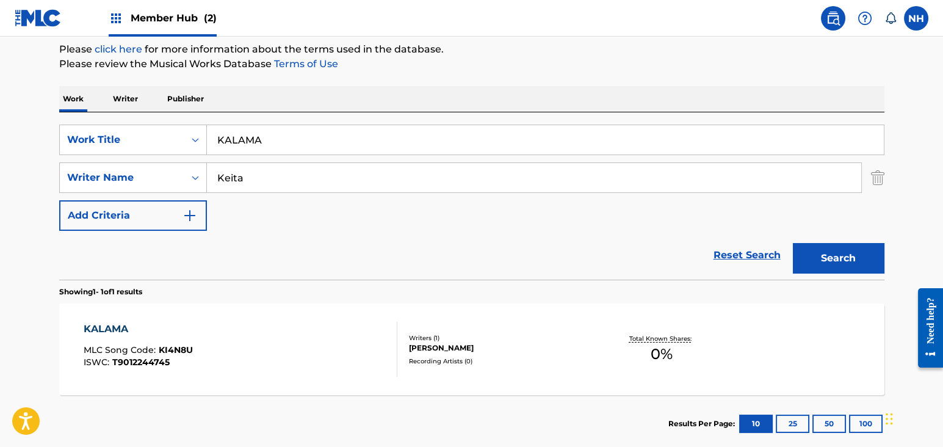
click at [441, 125] on input "KALAMA" at bounding box center [545, 139] width 677 height 29
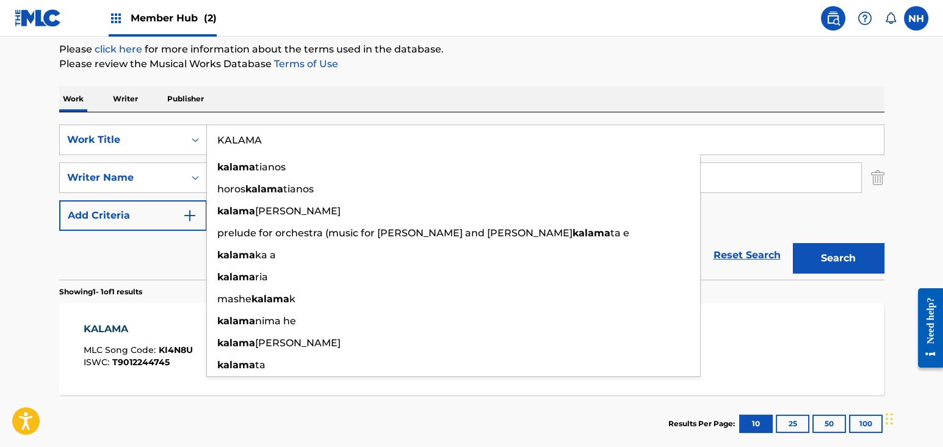
paste input "NA SILA Keita"
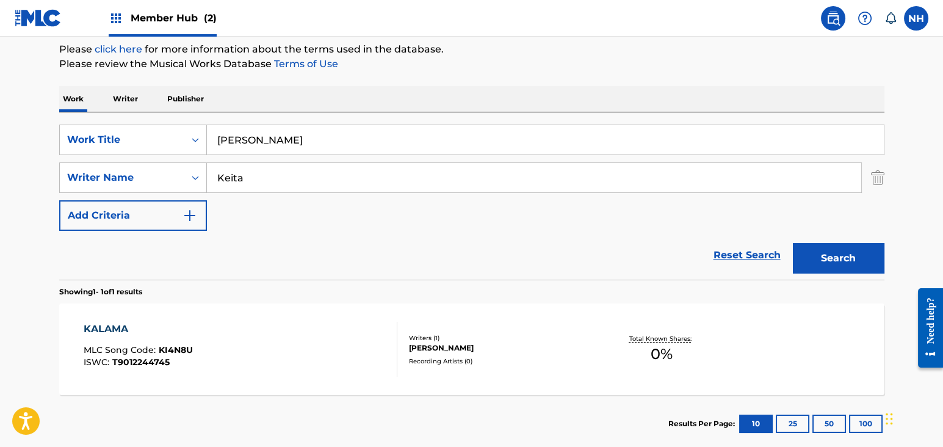
click at [278, 137] on input "KANA SILA Keita" at bounding box center [545, 139] width 677 height 29
drag, startPoint x: 269, startPoint y: 142, endPoint x: 667, endPoint y: 189, distance: 400.2
click at [450, 139] on input "KANA SILA Keita" at bounding box center [545, 139] width 677 height 29
type input "KANA SILA"
click at [864, 259] on button "Search" at bounding box center [839, 258] width 92 height 31
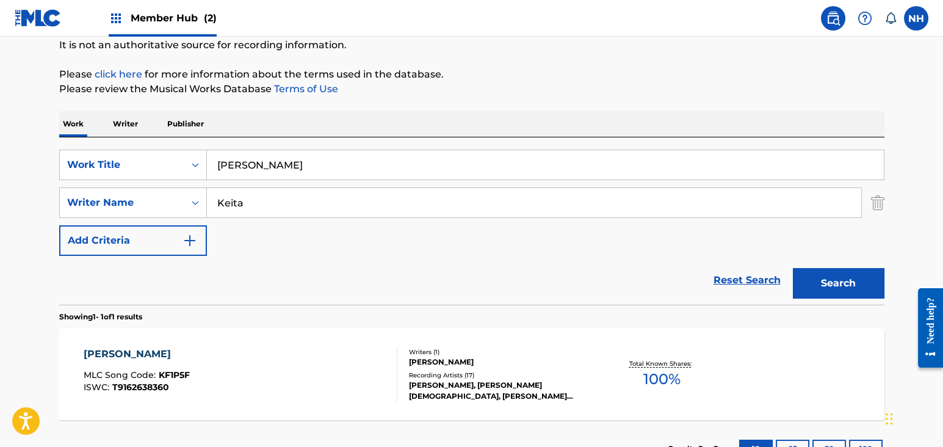
scroll to position [217, 0]
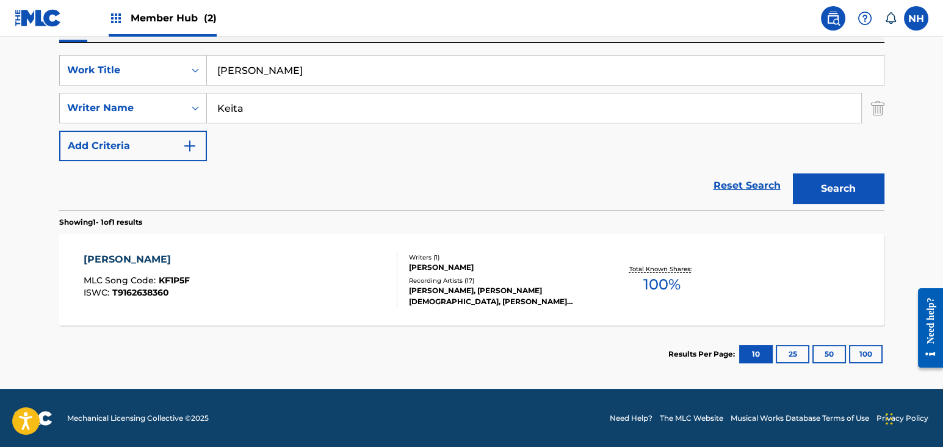
click at [380, 255] on div "KANA SILA MLC Song Code : KF1P5F ISWC : T9162638360" at bounding box center [241, 279] width 314 height 55
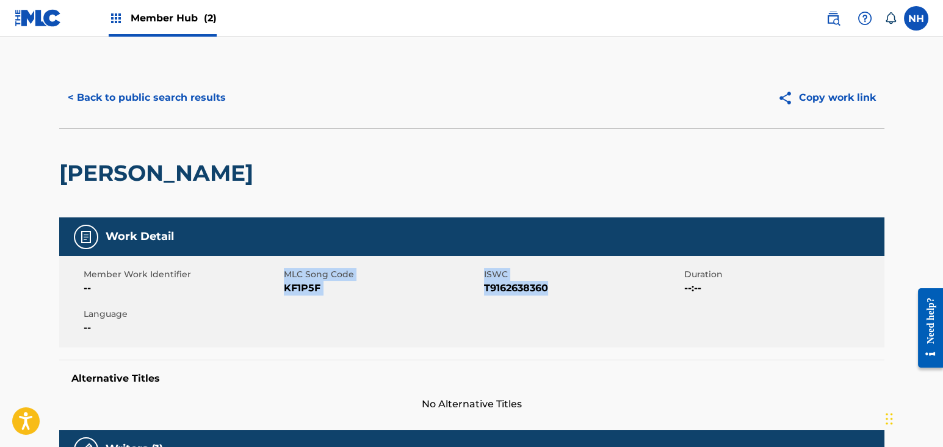
drag, startPoint x: 283, startPoint y: 286, endPoint x: 557, endPoint y: 298, distance: 274.4
click at [557, 298] on div "Member Work Identifier -- MLC Song Code KF1P5F ISWC T9162638360 Duration --:-- …" at bounding box center [471, 302] width 825 height 92
drag, startPoint x: 561, startPoint y: 291, endPoint x: 285, endPoint y: 286, distance: 275.9
click at [285, 286] on div "Member Work Identifier -- MLC Song Code KF1P5F ISWC T9162638360 Duration --:-- …" at bounding box center [471, 302] width 825 height 92
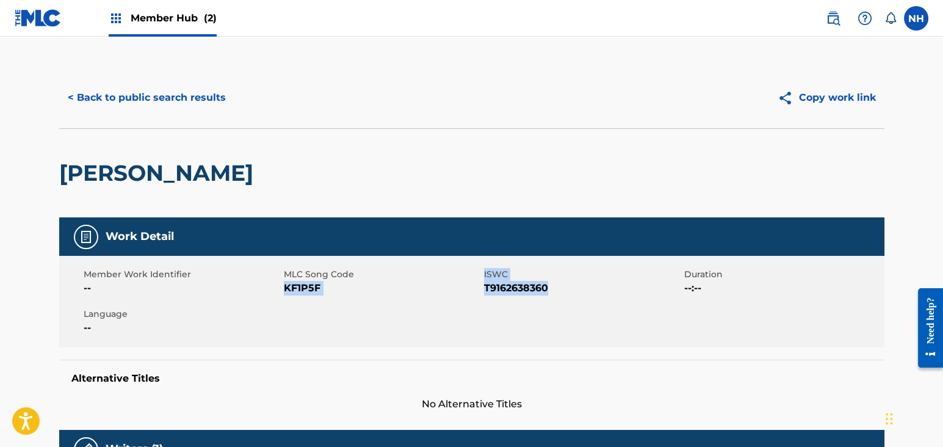
copy div "KF1P5F ISWC T9162638360"
click at [203, 107] on button "< Back to public search results" at bounding box center [146, 97] width 175 height 31
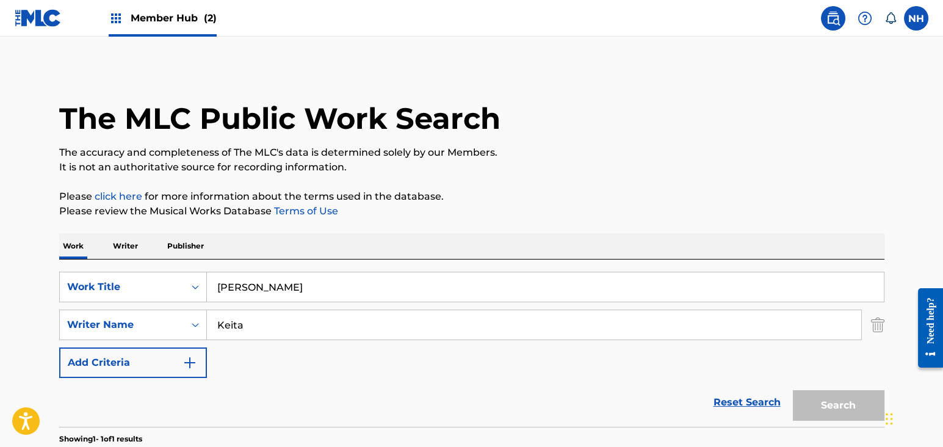
scroll to position [147, 0]
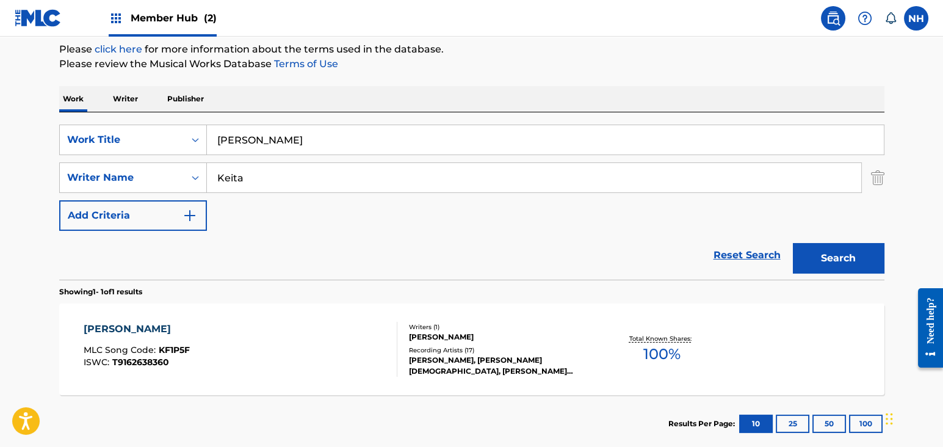
click at [391, 164] on input "Keita" at bounding box center [534, 177] width 654 height 29
drag, startPoint x: 326, startPoint y: 126, endPoint x: 184, endPoint y: 123, distance: 141.6
click at [186, 122] on div "SearchWithCriteria6877f79c-80c6-4298-8d0f-1110612d7109 Work Title KANA SILA Sea…" at bounding box center [471, 195] width 825 height 167
paste input "OU Keita"
drag, startPoint x: 255, startPoint y: 135, endPoint x: 363, endPoint y: 144, distance: 109.0
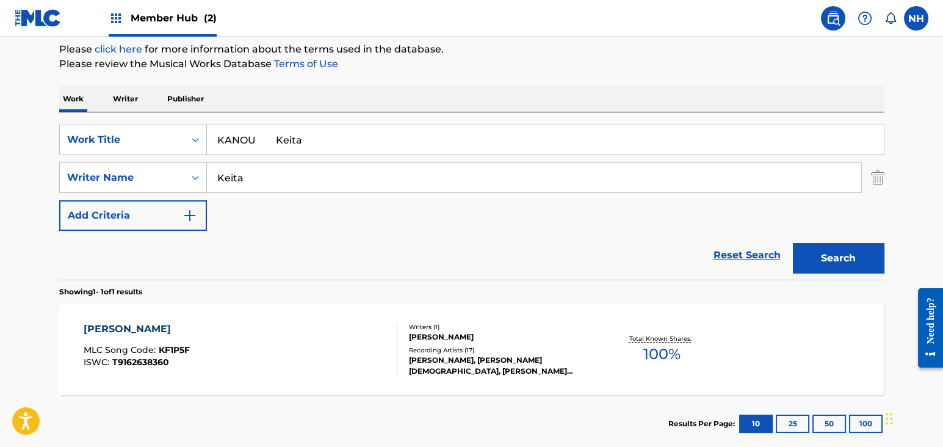
click at [359, 144] on input "KANOU Keita" at bounding box center [545, 139] width 677 height 29
type input "KANOU"
click at [845, 252] on button "Search" at bounding box center [839, 258] width 92 height 31
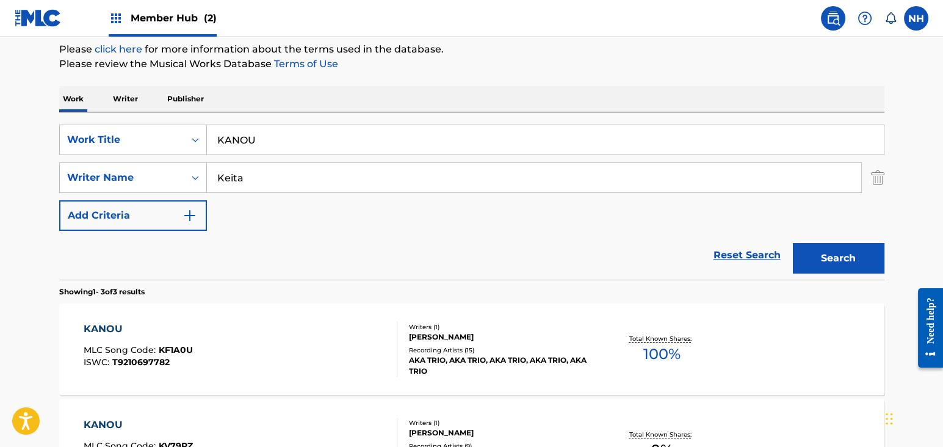
click at [329, 298] on section "KANOU MLC Song Code : KF1A0U ISWC : T9210697782 Writers ( 1 ) SECKOU KEITA Reco…" at bounding box center [471, 441] width 825 height 289
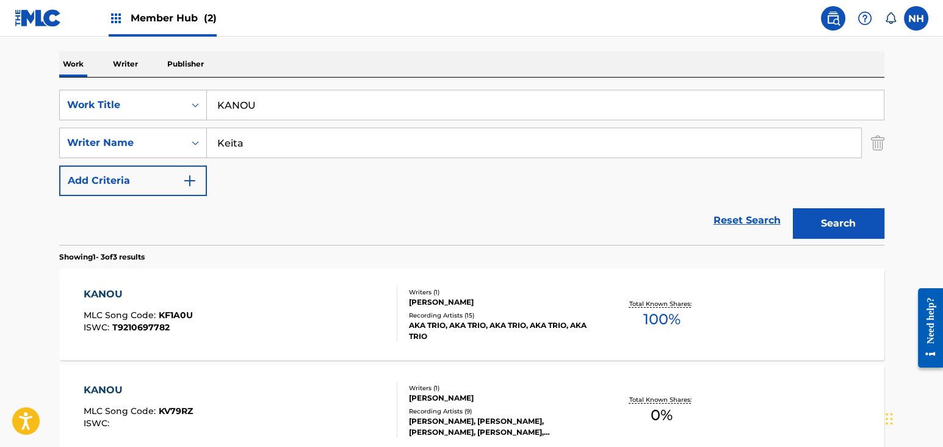
scroll to position [229, 0]
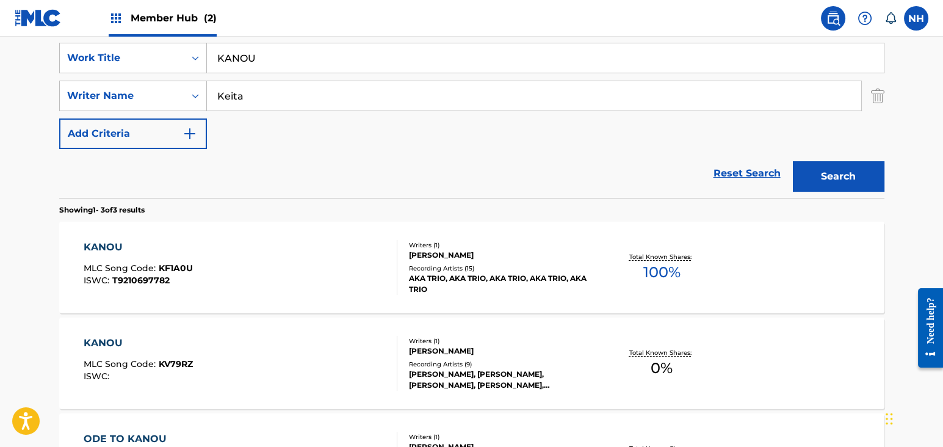
click at [270, 278] on div "KANOU MLC Song Code : KF1A0U ISWC : T9210697782" at bounding box center [241, 267] width 314 height 55
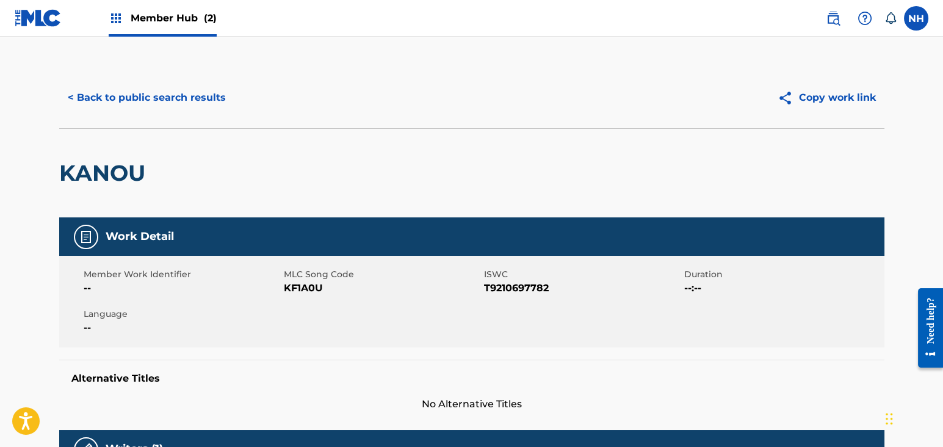
click at [289, 286] on span "KF1A0U" at bounding box center [382, 288] width 197 height 15
drag, startPoint x: 289, startPoint y: 287, endPoint x: 205, endPoint y: 268, distance: 85.7
click at [294, 287] on span "KF1A0U" at bounding box center [382, 288] width 197 height 15
click at [207, 77] on div "< Back to public search results Copy work link" at bounding box center [471, 97] width 825 height 61
click at [198, 93] on button "< Back to public search results" at bounding box center [146, 97] width 175 height 31
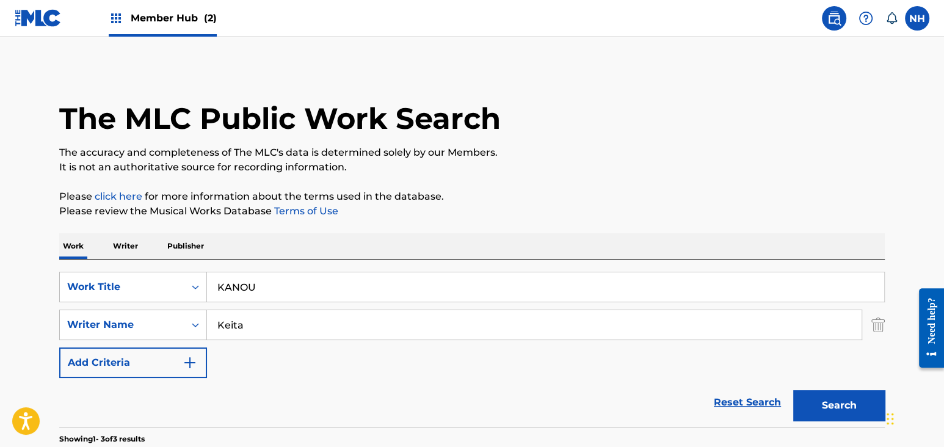
scroll to position [229, 0]
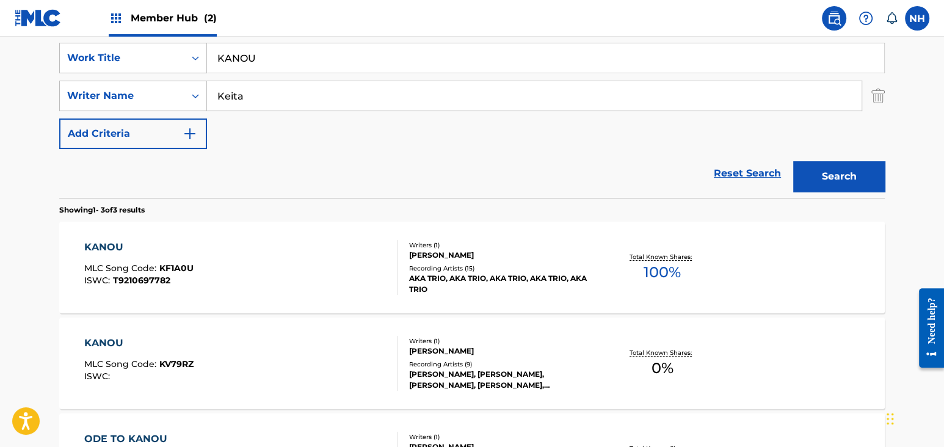
click at [325, 295] on div "KANOU MLC Song Code : KF1A0U ISWC : T9210697782 Writers ( 1 ) SECKOU KEITA Reco…" at bounding box center [471, 268] width 825 height 92
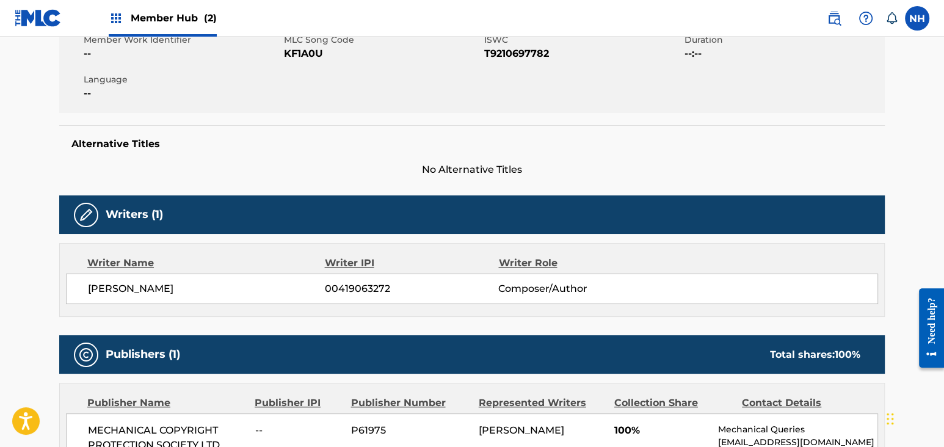
scroll to position [162, 0]
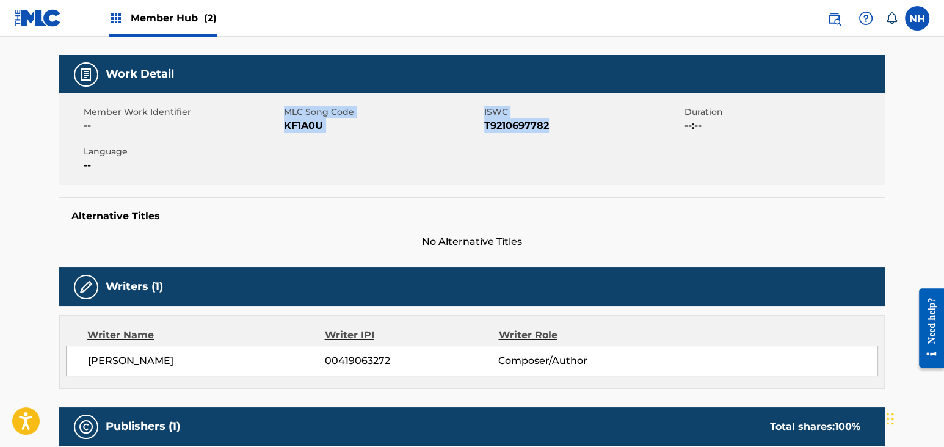
drag, startPoint x: 281, startPoint y: 129, endPoint x: 568, endPoint y: 122, distance: 287.6
click at [568, 122] on div "Member Work Identifier -- MLC Song Code KF1A0U ISWC T9210697782 Duration --:-- …" at bounding box center [471, 139] width 825 height 92
copy div "MLC Song Code KF1A0U ISWC T9210697782"
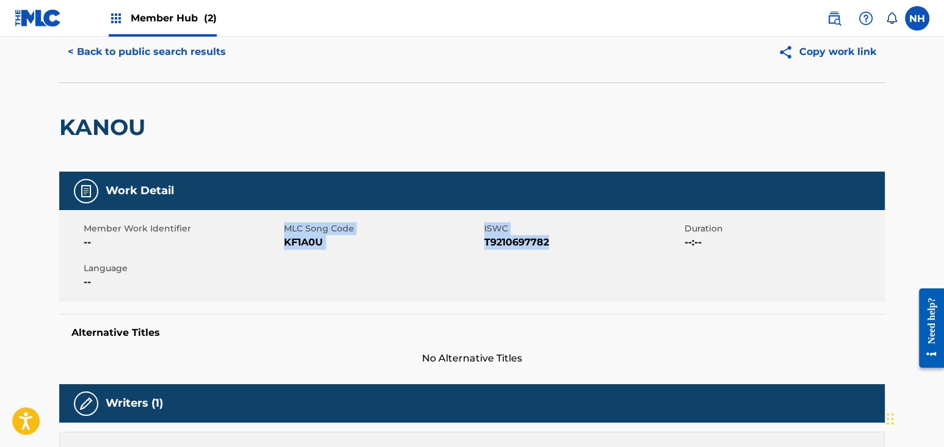
scroll to position [0, 0]
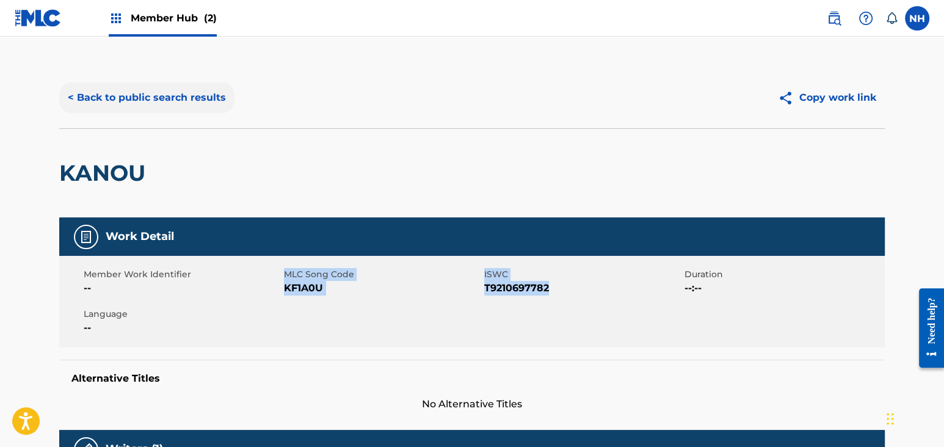
click at [117, 95] on button "< Back to public search results" at bounding box center [146, 97] width 175 height 31
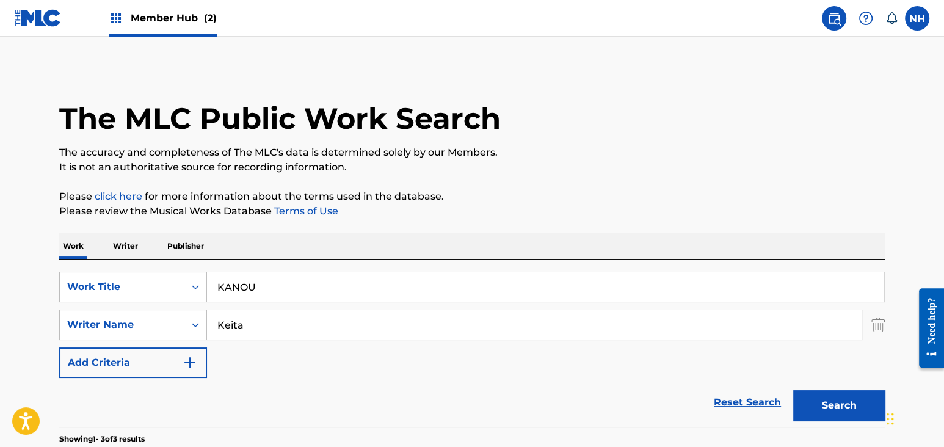
scroll to position [229, 0]
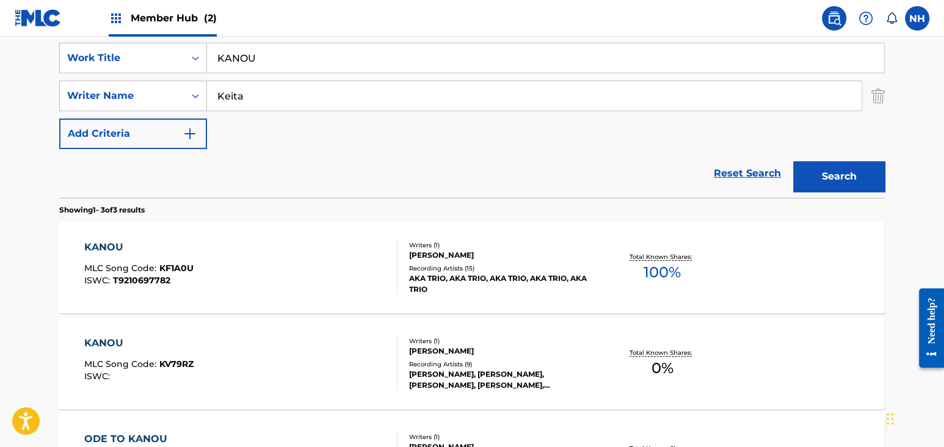
click at [468, 149] on div "Reset Search Search" at bounding box center [471, 173] width 825 height 49
drag, startPoint x: 438, startPoint y: 65, endPoint x: 128, endPoint y: 51, distance: 310.4
click at [147, 51] on div "SearchWithCriteria6877f79c-80c6-4298-8d0f-1110612d7109 Work Title KANOU" at bounding box center [471, 58] width 825 height 31
paste input "SERE Keita"
drag, startPoint x: 256, startPoint y: 65, endPoint x: 510, endPoint y: 91, distance: 255.9
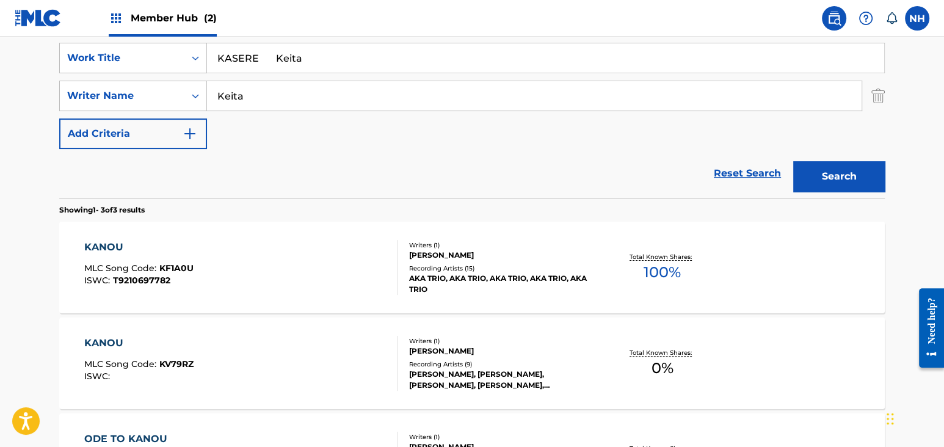
click at [447, 81] on div "SearchWithCriteria6877f79c-80c6-4298-8d0f-1110612d7109 Work Title KASERE Keita …" at bounding box center [471, 96] width 825 height 106
type input "KASERE"
click at [909, 180] on main "The MLC Public Work Search The accuracy and completeness of The MLC's data is d…" at bounding box center [472, 188] width 944 height 761
click at [879, 185] on button "Search" at bounding box center [839, 176] width 92 height 31
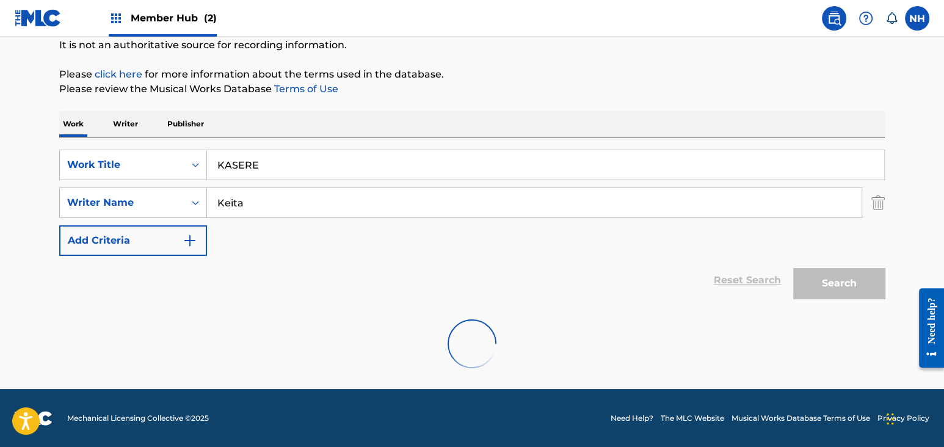
scroll to position [217, 0]
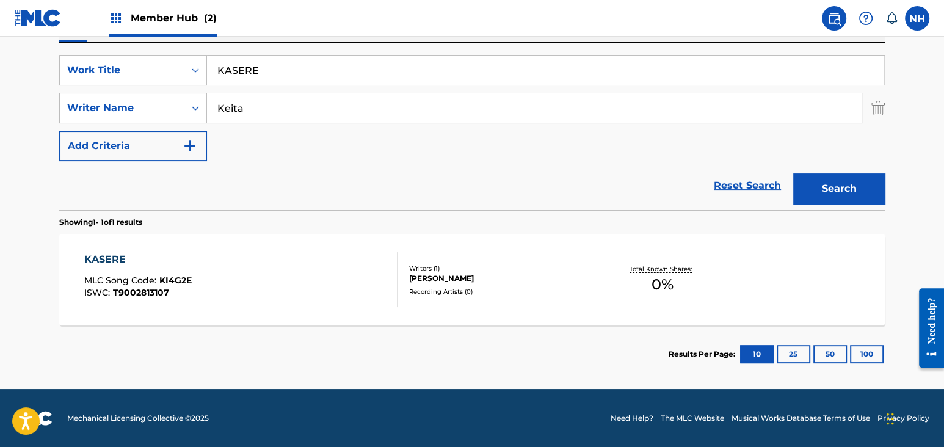
click at [303, 266] on div "KASERE MLC Song Code : KI4G2E ISWC : T9002813107" at bounding box center [241, 279] width 314 height 55
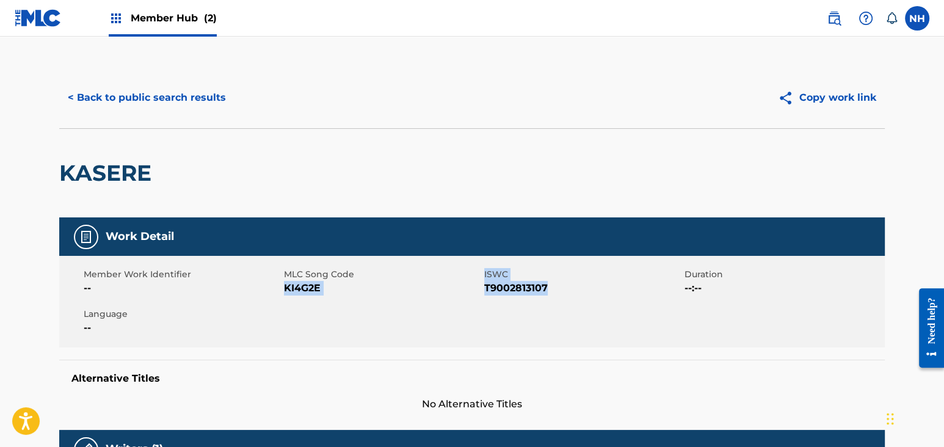
drag, startPoint x: 283, startPoint y: 285, endPoint x: 551, endPoint y: 291, distance: 268.0
click at [562, 290] on div "Member Work Identifier -- MLC Song Code KI4G2E ISWC T9002813107 Duration --:-- …" at bounding box center [471, 302] width 825 height 92
copy div "KI4G2E ISWC T9002813107"
click at [167, 93] on button "< Back to public search results" at bounding box center [146, 97] width 175 height 31
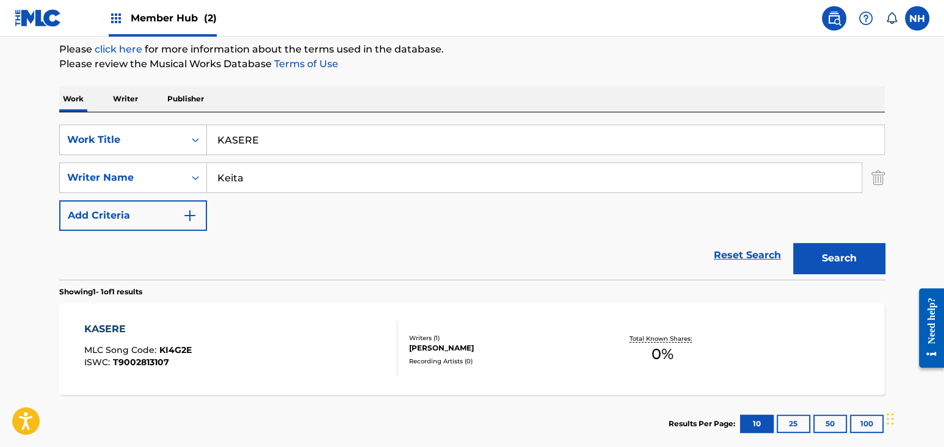
click at [308, 114] on div "SearchWithCriteria6877f79c-80c6-4298-8d0f-1110612d7109 Work Title KASERE Search…" at bounding box center [471, 195] width 825 height 167
drag, startPoint x: 309, startPoint y: 130, endPoint x: 202, endPoint y: 136, distance: 107.0
click at [204, 136] on div "SearchWithCriteria6877f79c-80c6-4298-8d0f-1110612d7109 Work Title KASERE" at bounding box center [471, 140] width 825 height 31
paste input "E DJULO Keita"
drag, startPoint x: 266, startPoint y: 134, endPoint x: 411, endPoint y: 138, distance: 144.7
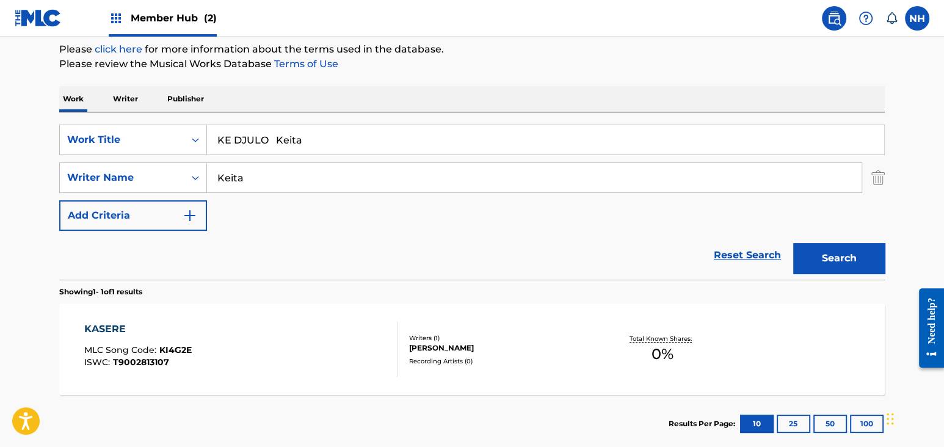
click at [394, 136] on input "KE DJULO Keita" at bounding box center [545, 139] width 677 height 29
type input "KE DJULO"
click at [833, 262] on button "Search" at bounding box center [839, 258] width 92 height 31
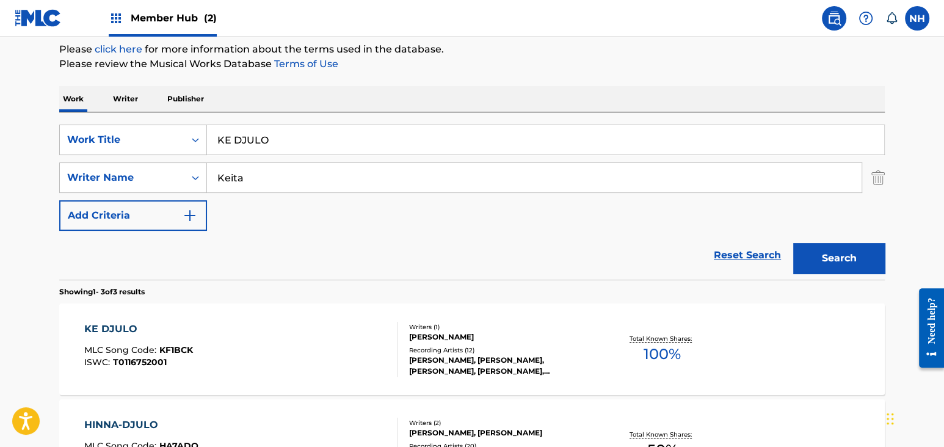
click at [308, 361] on div "KE DJULO MLC Song Code : KF1BCK ISWC : T0116752001" at bounding box center [241, 349] width 314 height 55
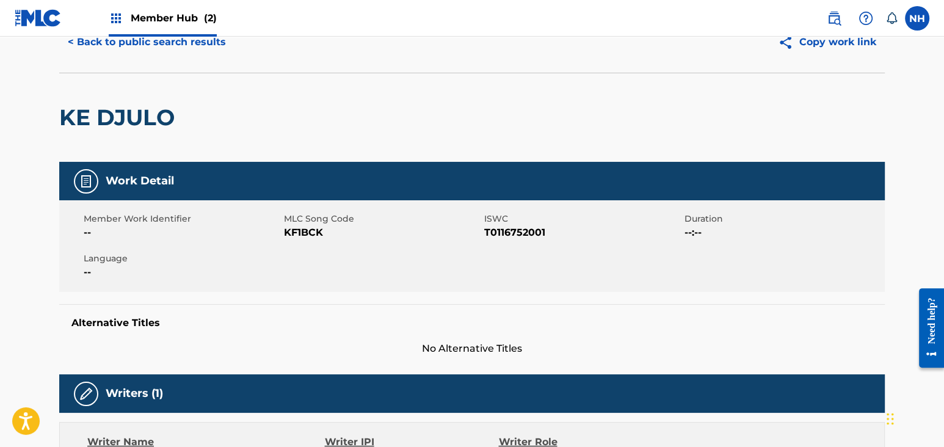
scroll to position [81, 0]
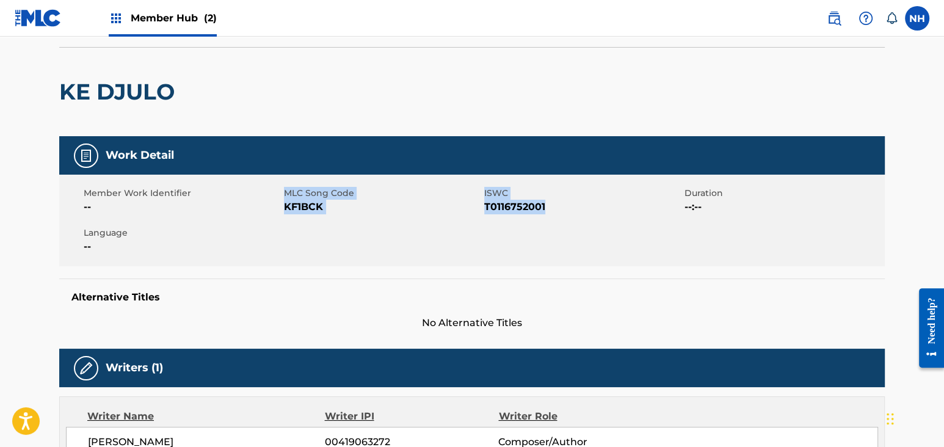
drag, startPoint x: 283, startPoint y: 203, endPoint x: 565, endPoint y: 209, distance: 281.5
click at [565, 209] on div "Member Work Identifier -- MLC Song Code KF1BCK ISWC T0116752001 Duration --:-- …" at bounding box center [471, 221] width 825 height 92
copy div "MLC Song Code KF1BCK ISWC T0116752001"
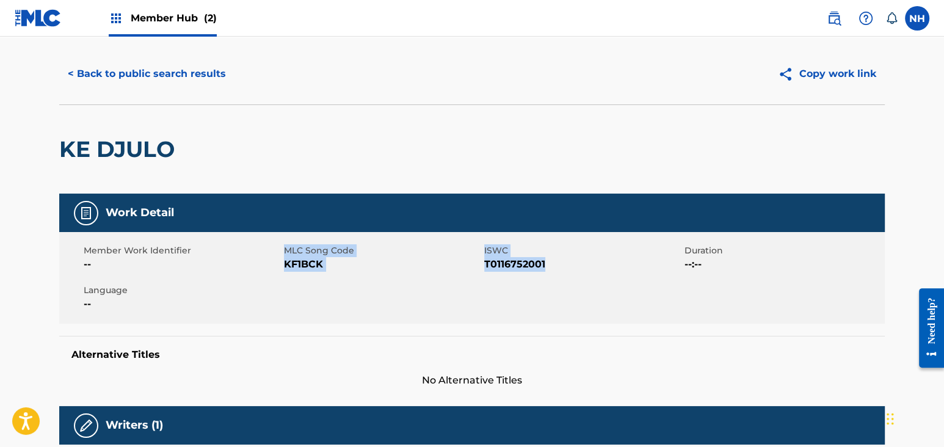
scroll to position [0, 0]
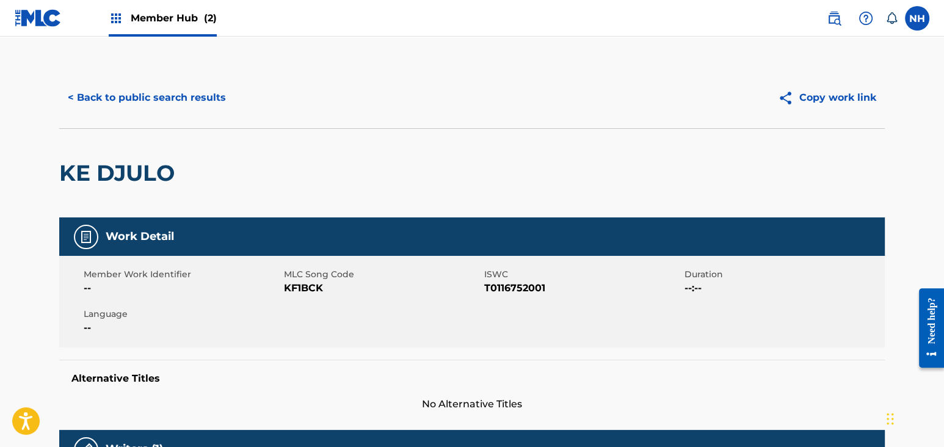
click at [140, 76] on div "< Back to public search results Copy work link" at bounding box center [471, 97] width 825 height 61
click at [146, 92] on button "< Back to public search results" at bounding box center [146, 97] width 175 height 31
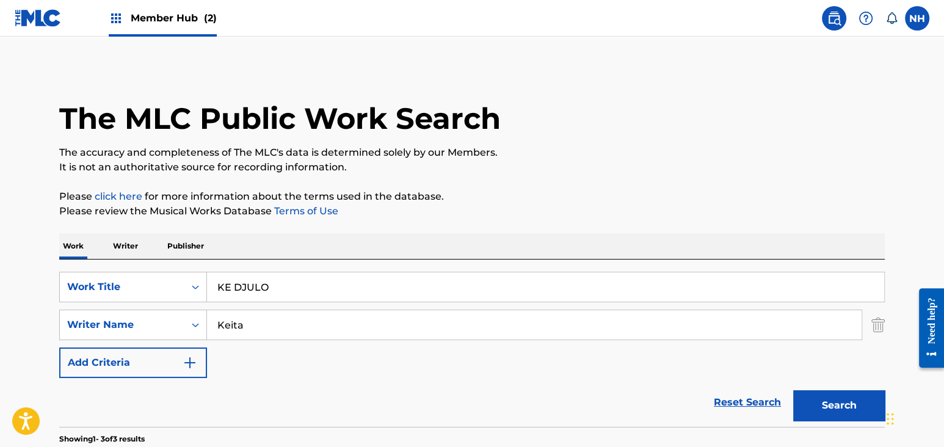
scroll to position [147, 0]
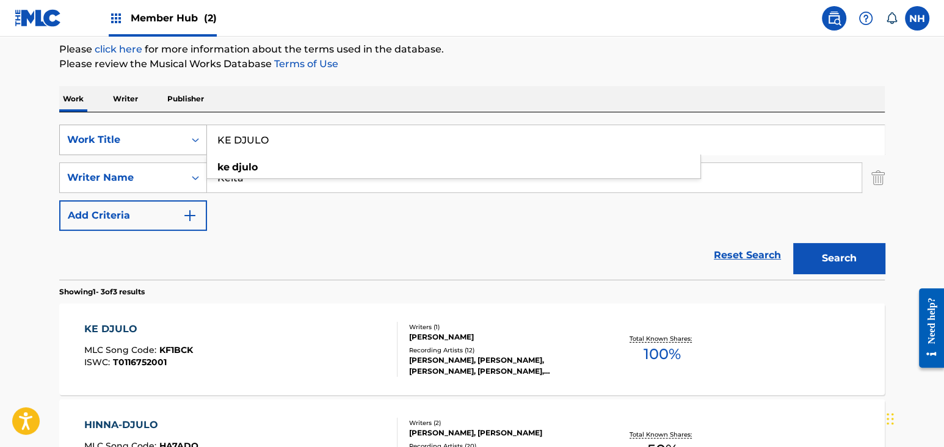
drag, startPoint x: 314, startPoint y: 133, endPoint x: 109, endPoint y: 126, distance: 204.6
click at [109, 126] on div "SearchWithCriteria6877f79c-80c6-4298-8d0f-1110612d7109 Work Title KE DJULO ke d…" at bounding box center [471, 140] width 825 height 31
paste input "ITA LU Keita"
drag, startPoint x: 264, startPoint y: 138, endPoint x: 416, endPoint y: 145, distance: 152.8
click at [394, 139] on input "KEITA LU Keita" at bounding box center [545, 139] width 677 height 29
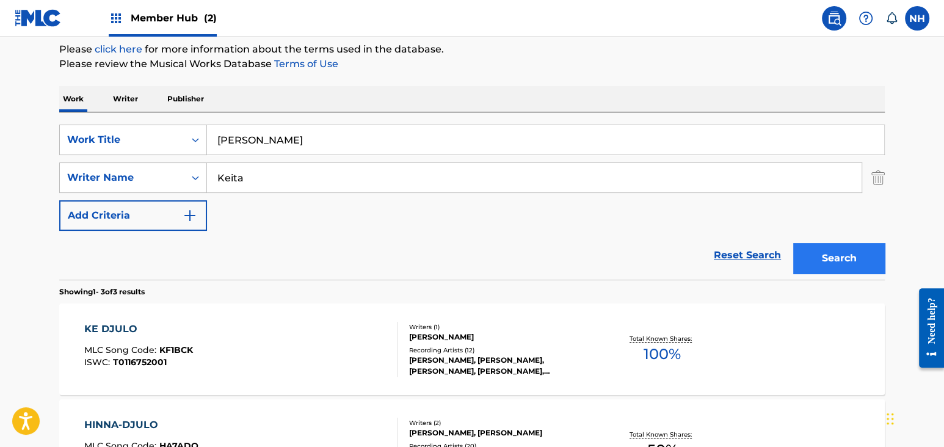
type input "KEITA LU"
click at [850, 266] on button "Search" at bounding box center [839, 258] width 92 height 31
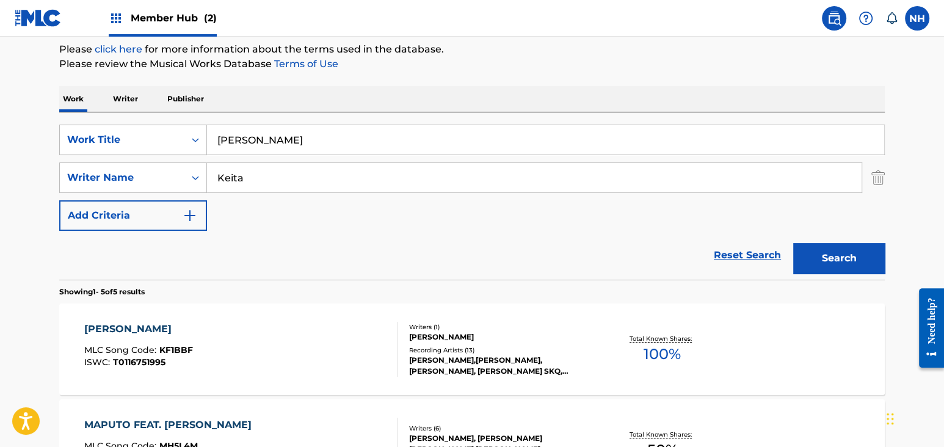
click at [289, 324] on div "KEITA LU MLC Song Code : KF1BBF ISWC : T0116751995" at bounding box center [241, 349] width 314 height 55
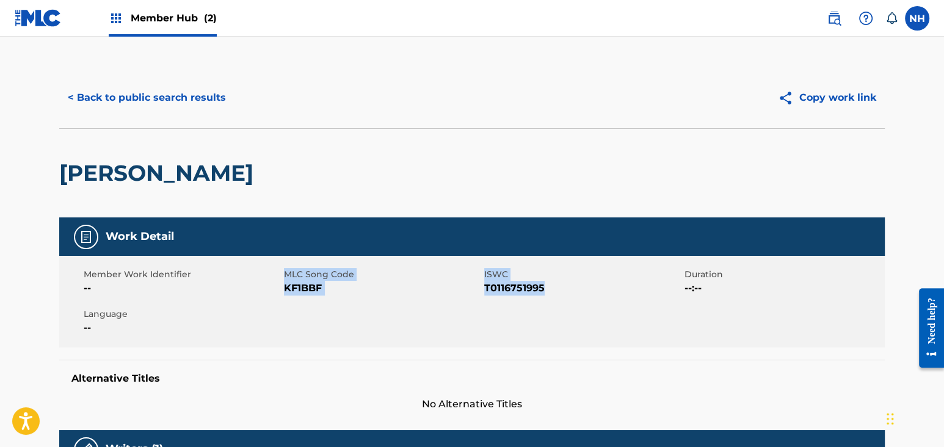
drag, startPoint x: 416, startPoint y: 287, endPoint x: 562, endPoint y: 284, distance: 145.9
click at [562, 284] on div "Member Work Identifier -- MLC Song Code KF1BBF ISWC T0116751995 Duration --:-- …" at bounding box center [471, 302] width 825 height 92
click at [236, 83] on div "< Back to public search results" at bounding box center [265, 97] width 413 height 31
click at [226, 92] on button "< Back to public search results" at bounding box center [146, 97] width 175 height 31
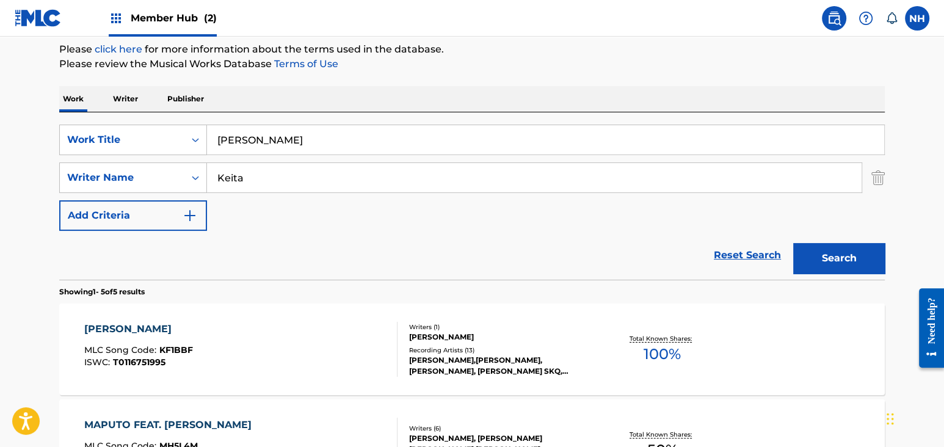
click at [355, 92] on div "Work Writer Publisher" at bounding box center [471, 99] width 825 height 26
drag, startPoint x: 331, startPoint y: 134, endPoint x: 147, endPoint y: 148, distance: 184.9
click at [135, 140] on div "SearchWithCriteria6877f79c-80c6-4298-8d0f-1110612d7109 Work Title KEITA LU" at bounding box center [471, 140] width 825 height 31
paste input "LEMANI Keita"
drag, startPoint x: 355, startPoint y: 149, endPoint x: 614, endPoint y: 206, distance: 265.0
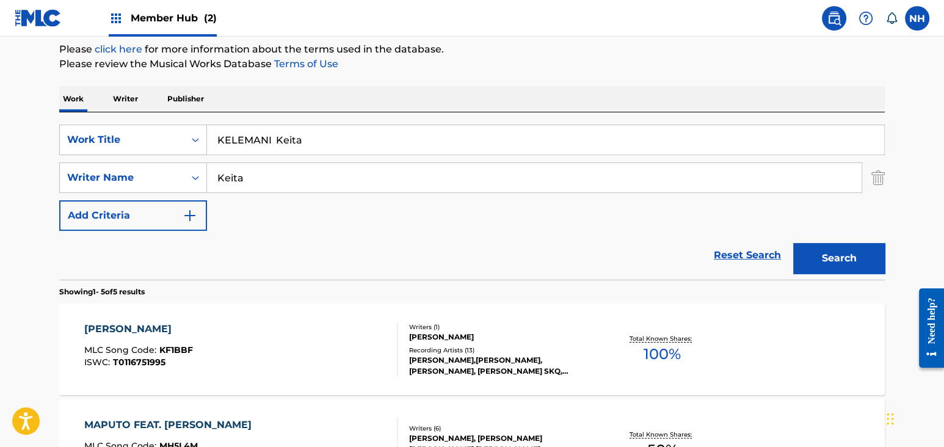
click at [433, 161] on div "SearchWithCriteria6877f79c-80c6-4298-8d0f-1110612d7109 Work Title KELEMANI Keit…" at bounding box center [471, 178] width 825 height 106
type input "KELEMANI"
click at [851, 284] on section "Showing 1 - 5 of 5 results" at bounding box center [471, 289] width 825 height 18
click at [790, 270] on div "Search" at bounding box center [836, 255] width 98 height 49
click at [812, 264] on button "Search" at bounding box center [839, 258] width 92 height 31
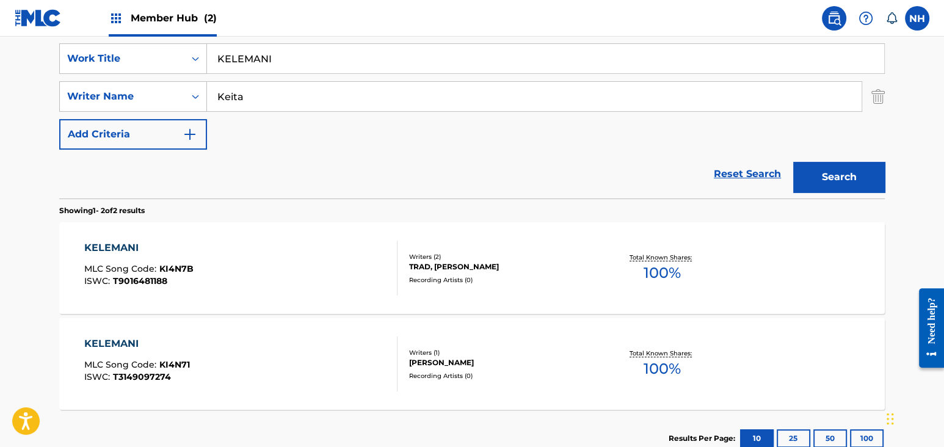
scroll to position [229, 0]
click at [446, 262] on div "TRAD, [PERSON_NAME]" at bounding box center [501, 266] width 184 height 11
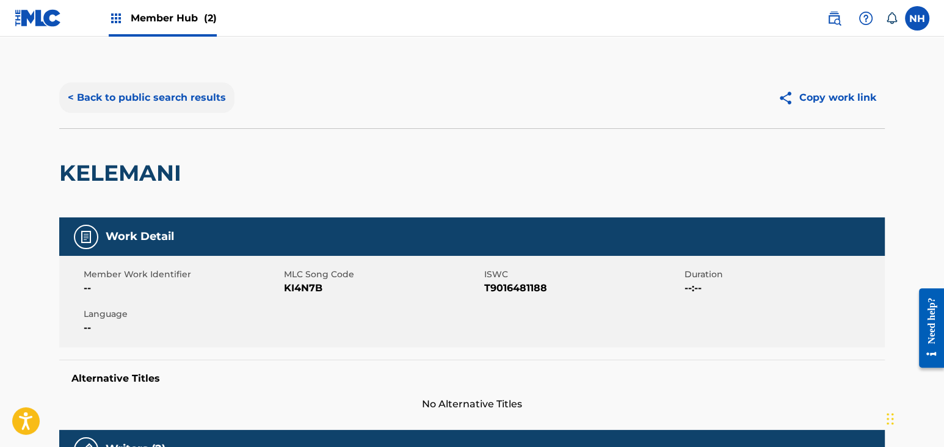
click at [164, 97] on button "< Back to public search results" at bounding box center [146, 97] width 175 height 31
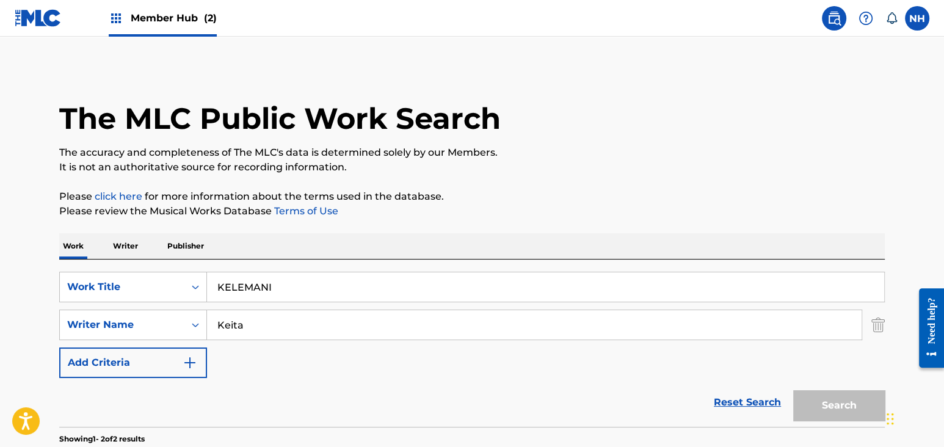
scroll to position [229, 0]
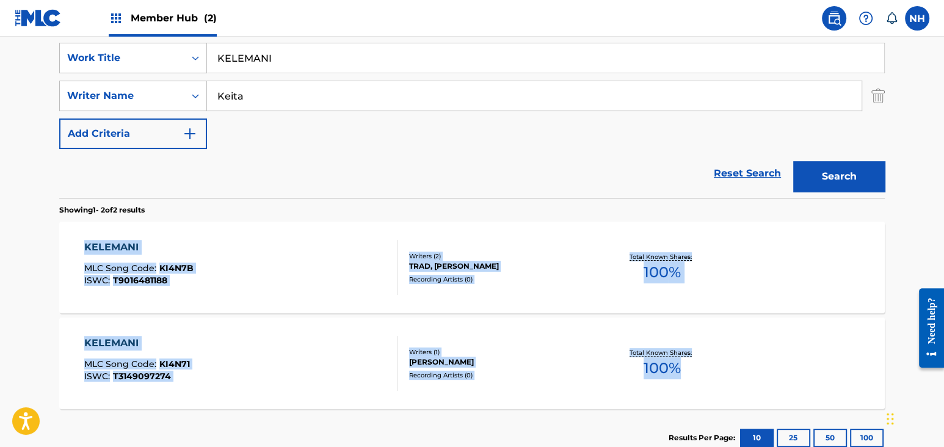
drag, startPoint x: 93, startPoint y: 230, endPoint x: 705, endPoint y: 393, distance: 633.5
click at [705, 393] on section "KELEMANI MLC Song Code : KI4N7B ISWC : T9016481188 Writers ( 2 ) TRAD, SECKOU K…" at bounding box center [471, 311] width 825 height 193
copy section "KELEMANI MLC Song Code : KI4N7B ISWC : T9016481188 Writers ( 2 ) TRAD, SECKOU K…"
click at [191, 373] on div "KELEMANI MLC Song Code : KI4N71 ISWC : T3149097274" at bounding box center [241, 363] width 314 height 55
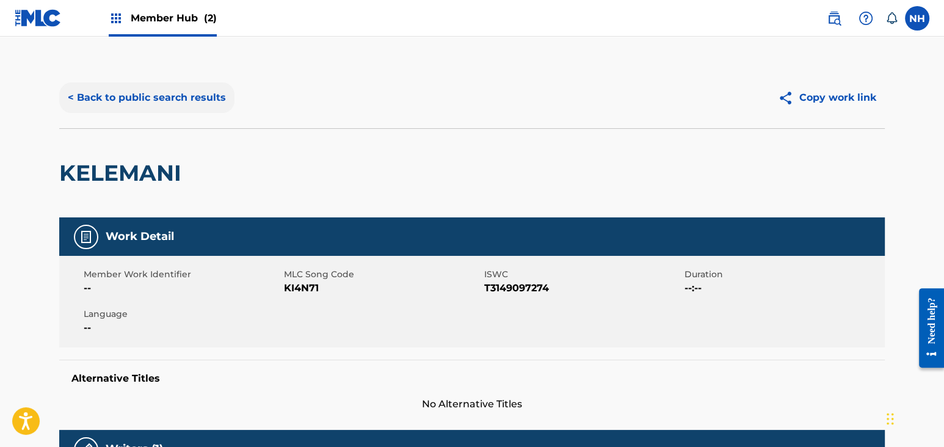
click at [181, 105] on button "< Back to public search results" at bounding box center [146, 97] width 175 height 31
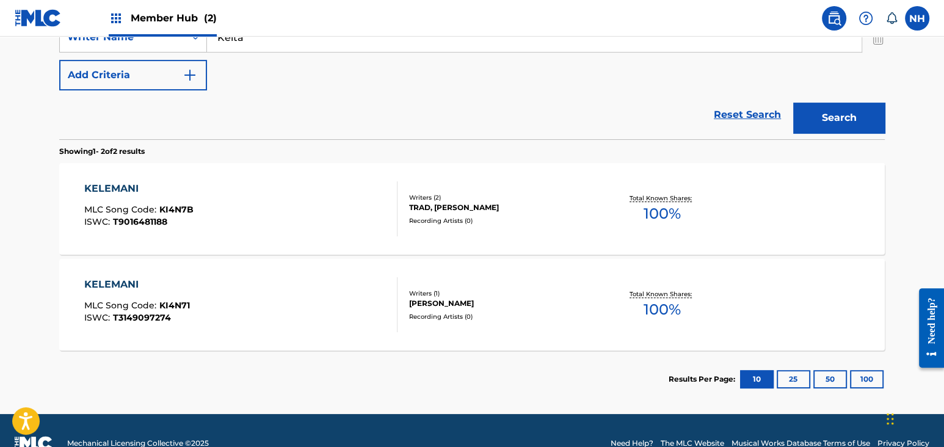
scroll to position [310, 0]
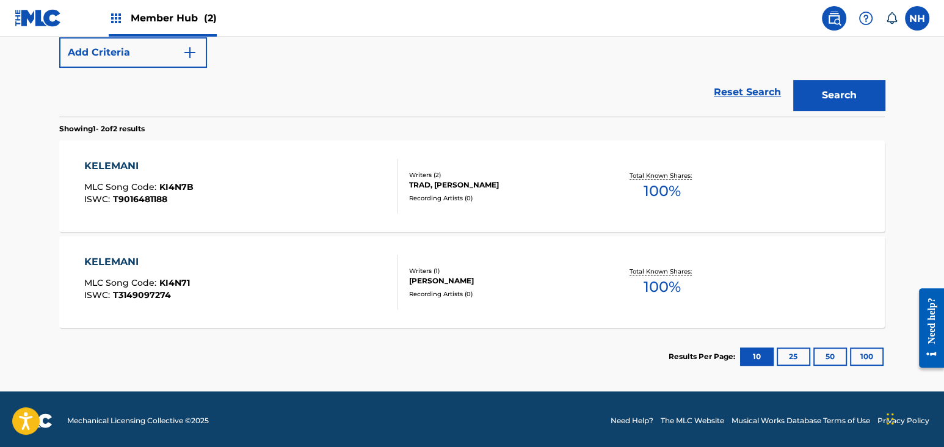
click at [301, 215] on div "KELEMANI MLC Song Code : KI4N7B ISWC : T9016481188 Writers ( 2 ) TRAD, SECKOU K…" at bounding box center [471, 186] width 825 height 92
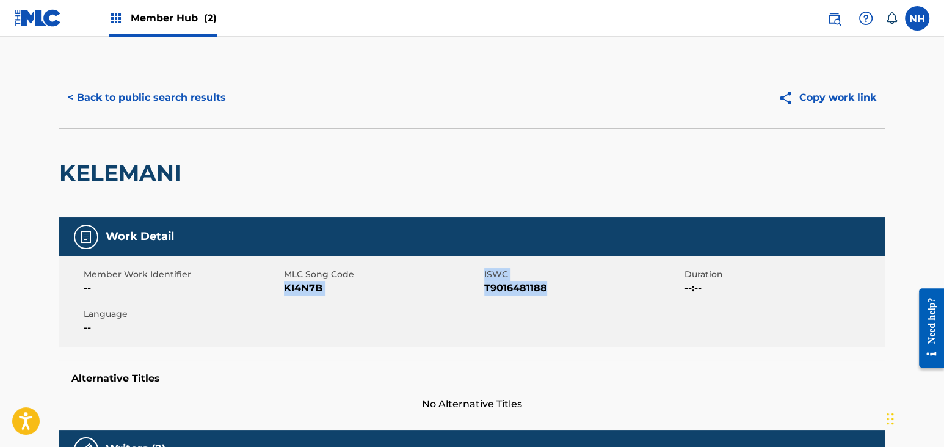
drag, startPoint x: 287, startPoint y: 291, endPoint x: 584, endPoint y: 291, distance: 297.3
click at [584, 291] on div "Member Work Identifier -- MLC Song Code KI4N7B ISWC T9016481188 Duration --:-- …" at bounding box center [471, 302] width 825 height 92
copy div "KI4N7B ISWC T9016481188"
click at [129, 112] on div "< Back to public search results Copy work link" at bounding box center [471, 97] width 825 height 61
click at [150, 101] on button "< Back to public search results" at bounding box center [146, 97] width 175 height 31
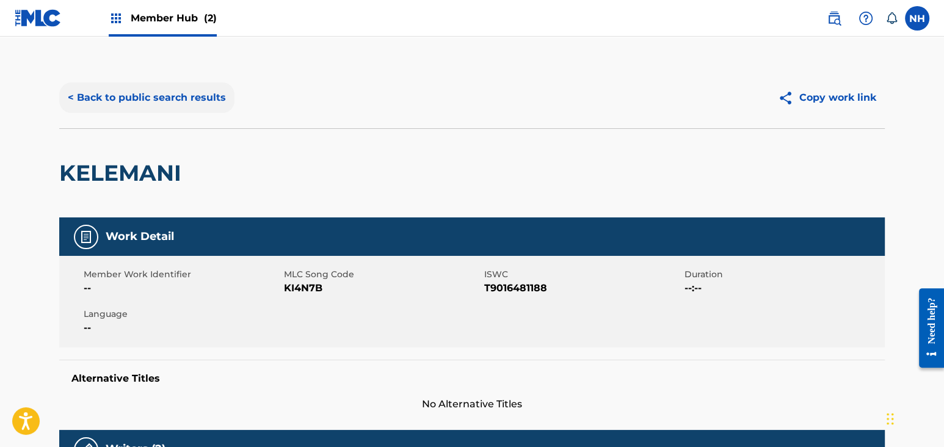
scroll to position [243, 0]
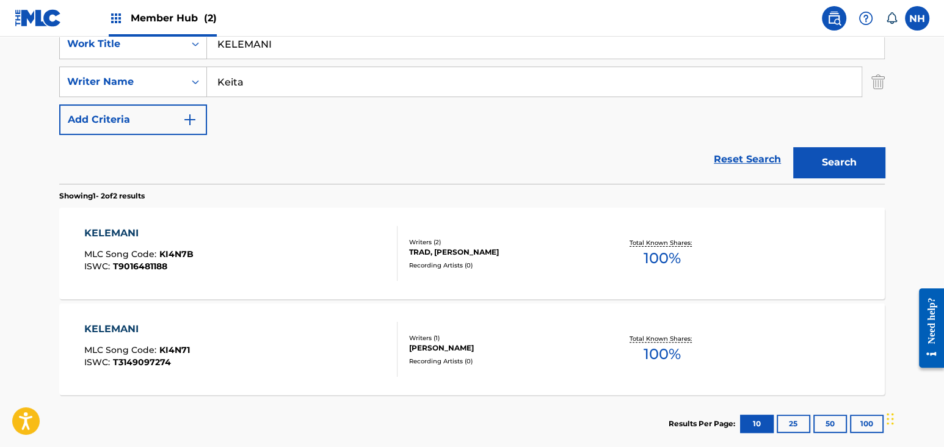
click at [191, 362] on div "KELEMANI MLC Song Code : KI4N71 ISWC : T3149097274" at bounding box center [241, 349] width 314 height 55
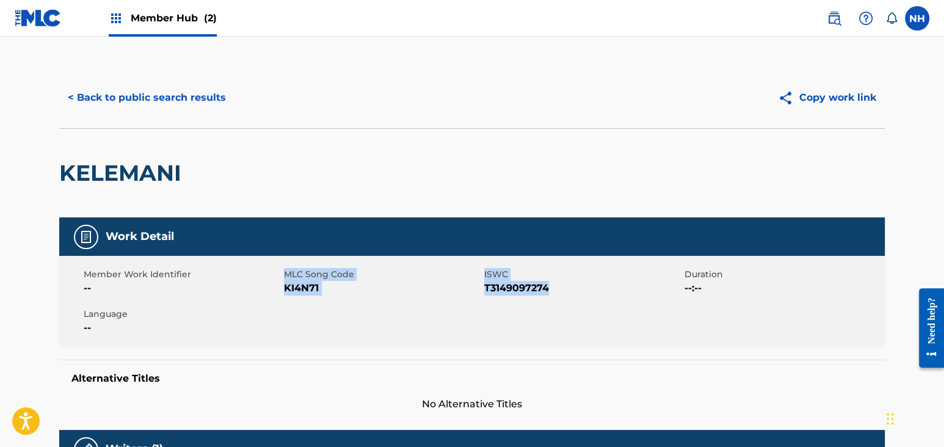
drag, startPoint x: 282, startPoint y: 289, endPoint x: 547, endPoint y: 316, distance: 266.3
click at [595, 314] on div "Member Work Identifier -- MLC Song Code KI4N71 ISWC T3149097274 Duration --:-- …" at bounding box center [471, 302] width 825 height 92
copy div "MLC Song Code KI4N71 ISWC T3149097274"
click at [164, 81] on div "< Back to public search results Copy work link" at bounding box center [471, 97] width 825 height 61
click at [161, 89] on button "< Back to public search results" at bounding box center [146, 97] width 175 height 31
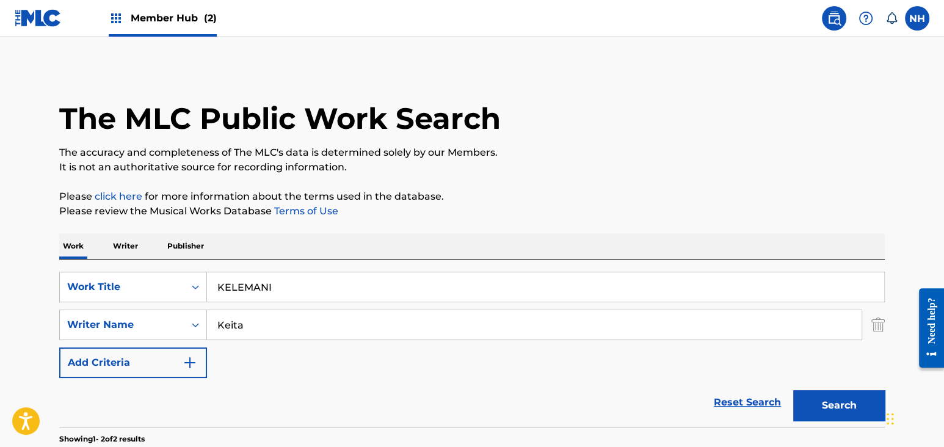
scroll to position [243, 0]
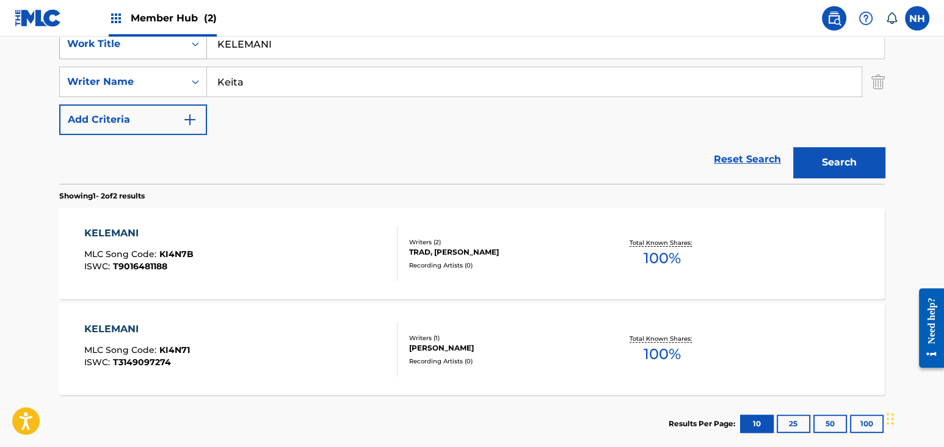
drag, startPoint x: 301, startPoint y: 46, endPoint x: 122, endPoint y: 43, distance: 178.9
click at [122, 43] on div "SearchWithCriteria6877f79c-80c6-4298-8d0f-1110612d7109 Work Title KELEMANI" at bounding box center [471, 44] width 825 height 31
paste input "NEH Keita"
drag, startPoint x: 262, startPoint y: 46, endPoint x: 342, endPoint y: 46, distance: 79.3
click at [342, 46] on input "KENEH Keita" at bounding box center [545, 43] width 677 height 29
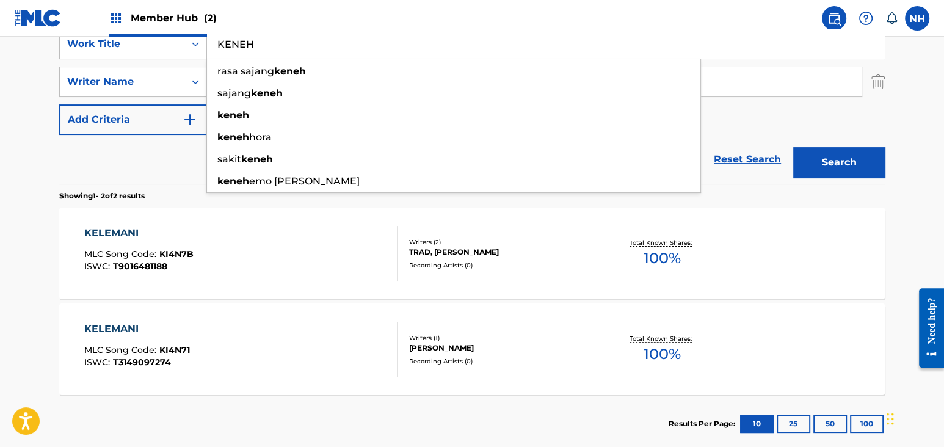
type input "KENEH"
click at [793, 147] on button "Search" at bounding box center [839, 162] width 92 height 31
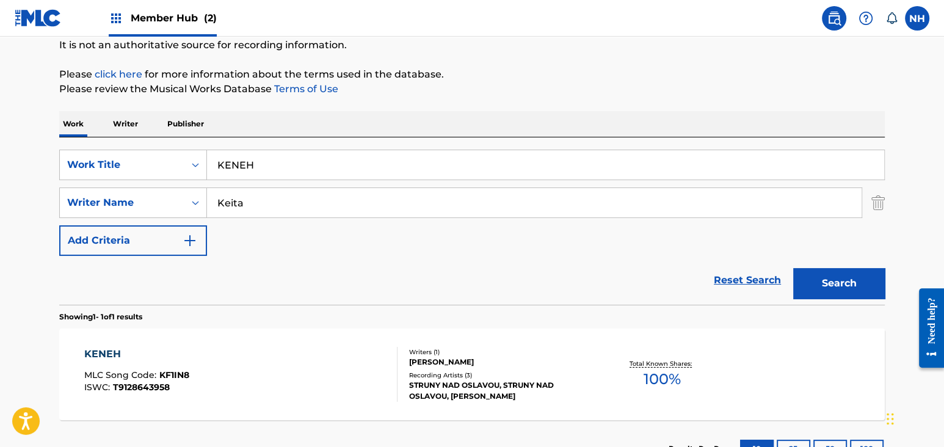
scroll to position [217, 0]
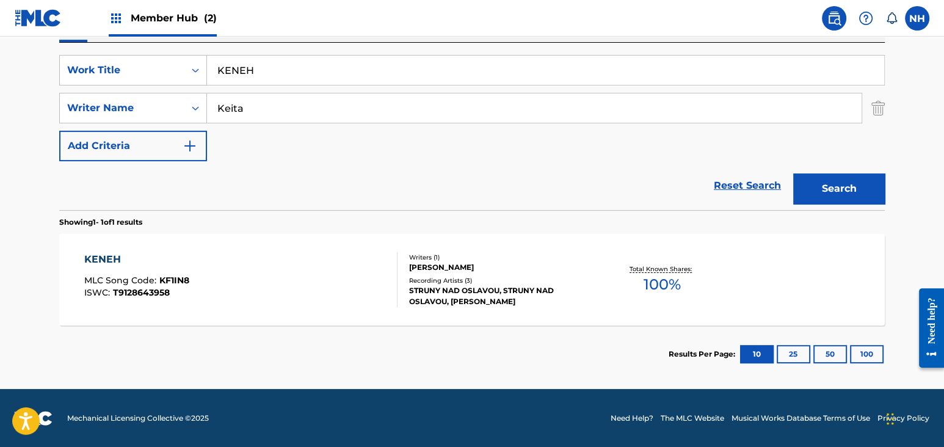
click at [209, 283] on div "KENEH MLC Song Code : KF1IN8 ISWC : T9128643958" at bounding box center [241, 279] width 314 height 55
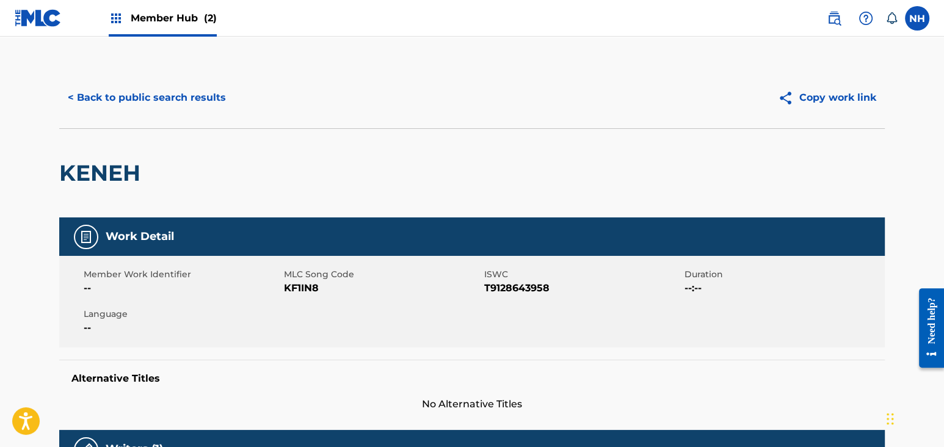
click at [273, 282] on span "--" at bounding box center [182, 288] width 197 height 15
drag, startPoint x: 286, startPoint y: 282, endPoint x: 560, endPoint y: 300, distance: 274.7
click at [560, 300] on div "Member Work Identifier -- MLC Song Code KF1IN8 ISWC T9128643958 Duration --:-- …" at bounding box center [471, 302] width 825 height 92
copy div "KF1IN8 ISWC T9128643958"
click at [185, 114] on div "< Back to public search results Copy work link" at bounding box center [471, 97] width 825 height 61
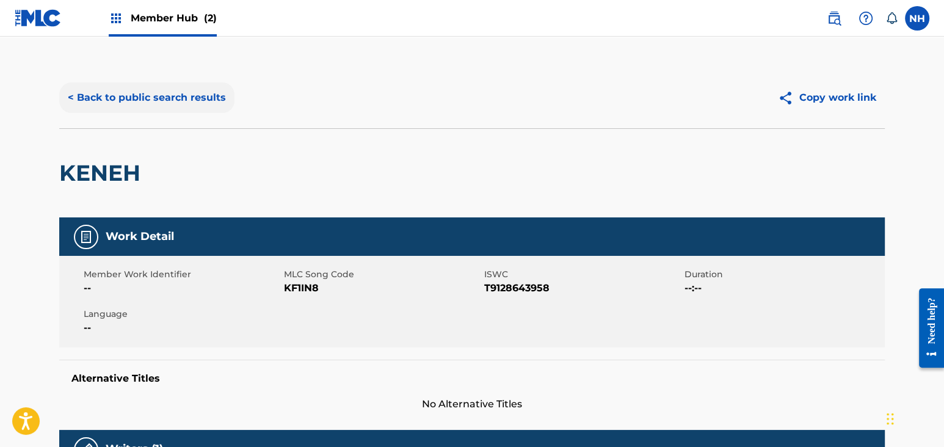
click at [190, 95] on button "< Back to public search results" at bounding box center [146, 97] width 175 height 31
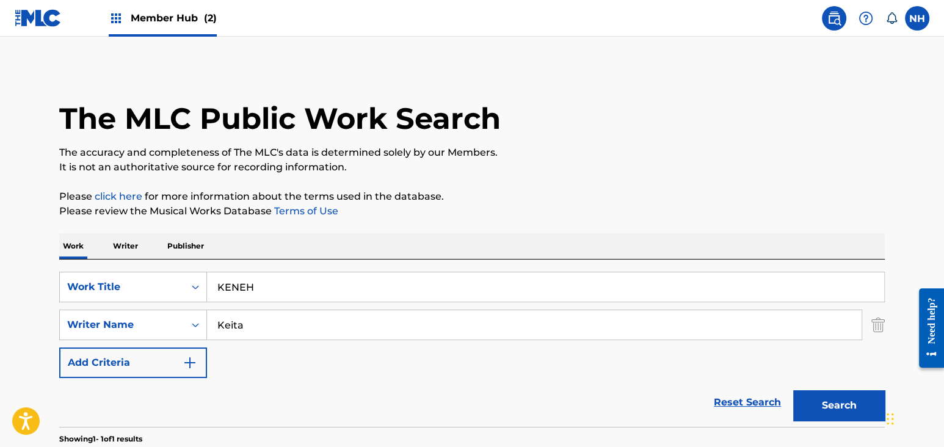
scroll to position [147, 0]
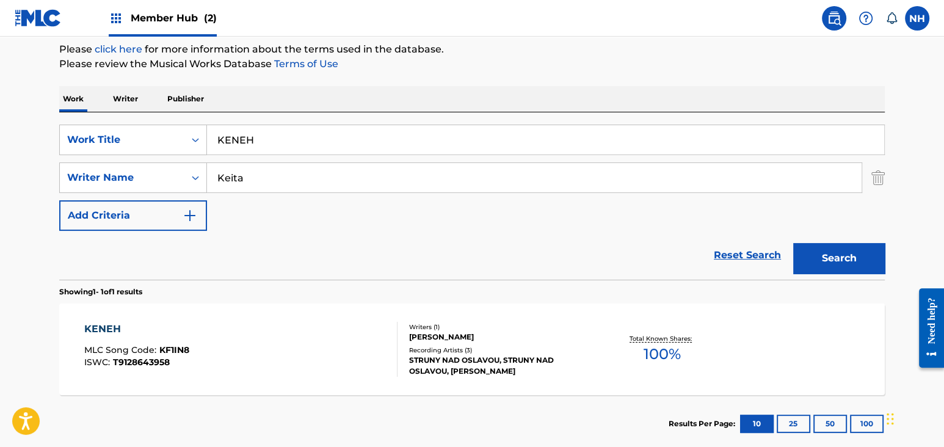
click at [402, 113] on div "SearchWithCriteria6877f79c-80c6-4298-8d0f-1110612d7109 Work Title KENEH SearchW…" at bounding box center [471, 195] width 825 height 167
drag, startPoint x: 363, startPoint y: 134, endPoint x: 167, endPoint y: 144, distance: 195.6
click at [167, 144] on div "SearchWithCriteria6877f79c-80c6-4298-8d0f-1110612d7109 Work Title KENEH" at bounding box center [471, 140] width 825 height 31
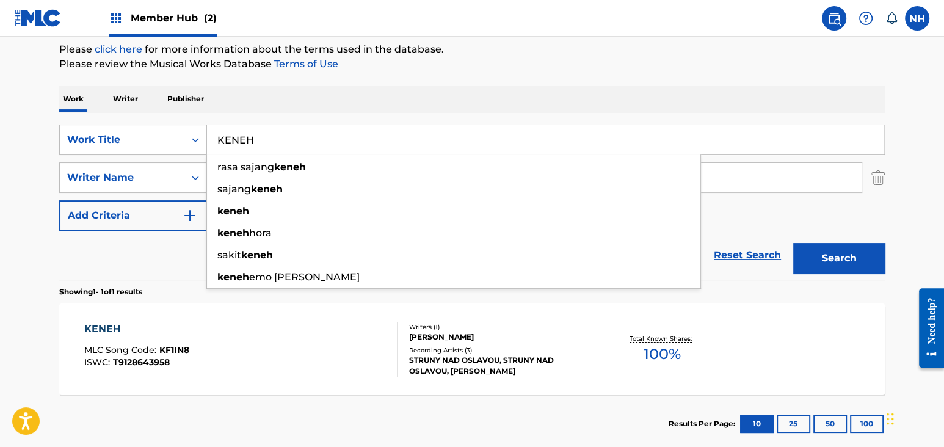
paste input "ONKO Keita"
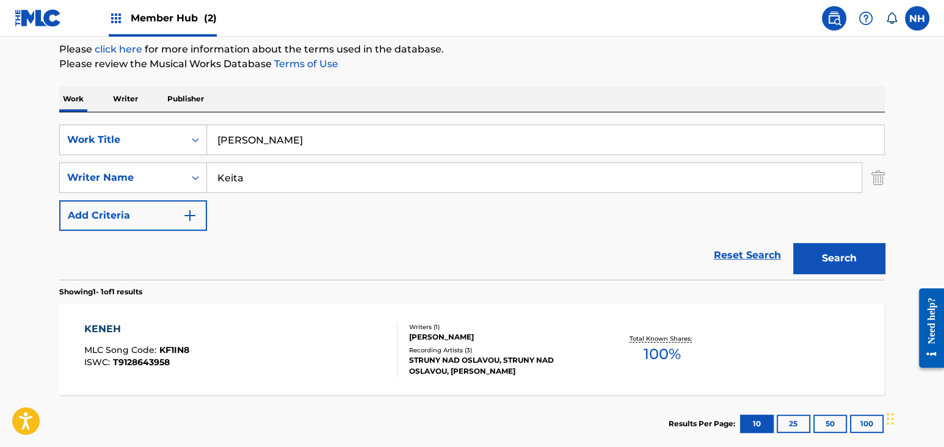
drag, startPoint x: 259, startPoint y: 130, endPoint x: 434, endPoint y: 159, distance: 177.5
click at [433, 158] on div "SearchWithCriteria6877f79c-80c6-4298-8d0f-1110612d7109 Work Title KONKO Keita S…" at bounding box center [471, 178] width 825 height 106
type input "KONKO"
click at [861, 275] on div "Search" at bounding box center [836, 255] width 98 height 49
click at [853, 269] on button "Search" at bounding box center [839, 258] width 92 height 31
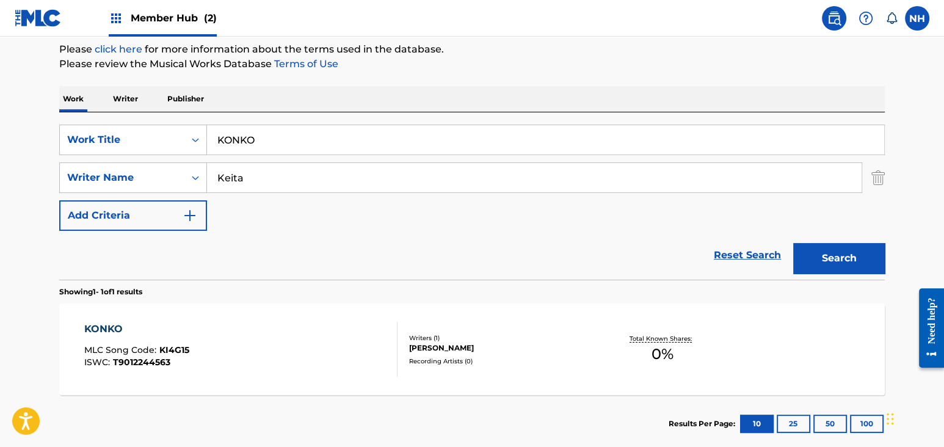
click at [244, 320] on div "KONKO MLC Song Code : KI4G15 ISWC : T9012244563 Writers ( 1 ) SECKOU KEITA Reco…" at bounding box center [471, 349] width 825 height 92
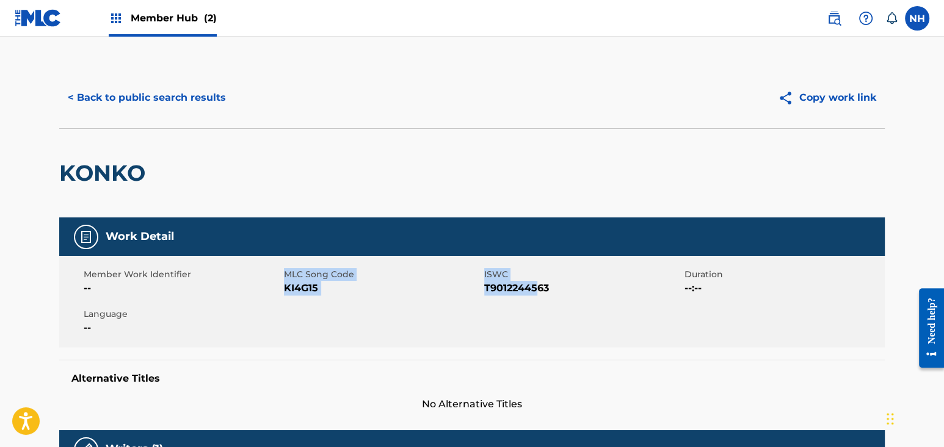
drag, startPoint x: 282, startPoint y: 293, endPoint x: 541, endPoint y: 292, distance: 258.8
click at [541, 292] on div "Member Work Identifier -- MLC Song Code KI4G15 ISWC T9012244563 Duration --:-- …" at bounding box center [471, 302] width 825 height 92
click at [541, 292] on span "T9012244563" at bounding box center [582, 288] width 197 height 15
drag, startPoint x: 565, startPoint y: 291, endPoint x: 283, endPoint y: 289, distance: 281.4
click at [283, 289] on div "Member Work Identifier -- MLC Song Code KI4G15 ISWC T9012244563 Duration --:-- …" at bounding box center [471, 302] width 825 height 92
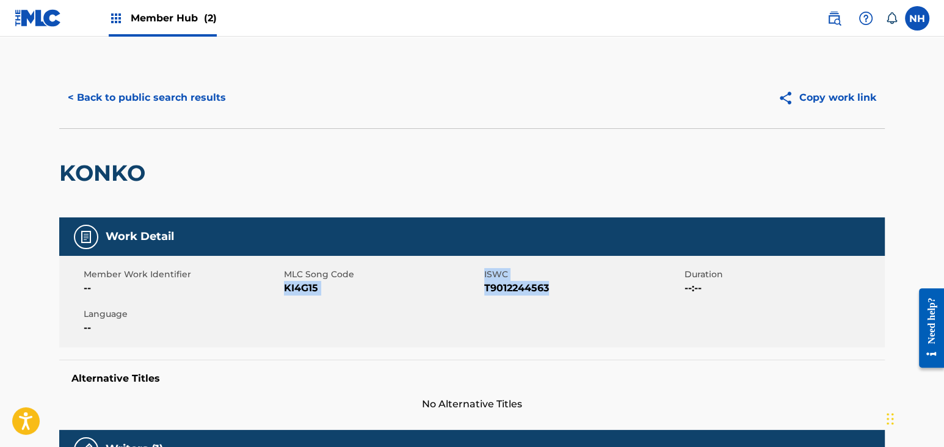
copy div "KI4G15 ISWC T9012244563"
click at [219, 117] on div "< Back to public search results Copy work link" at bounding box center [471, 97] width 825 height 61
click at [225, 103] on button "< Back to public search results" at bounding box center [146, 97] width 175 height 31
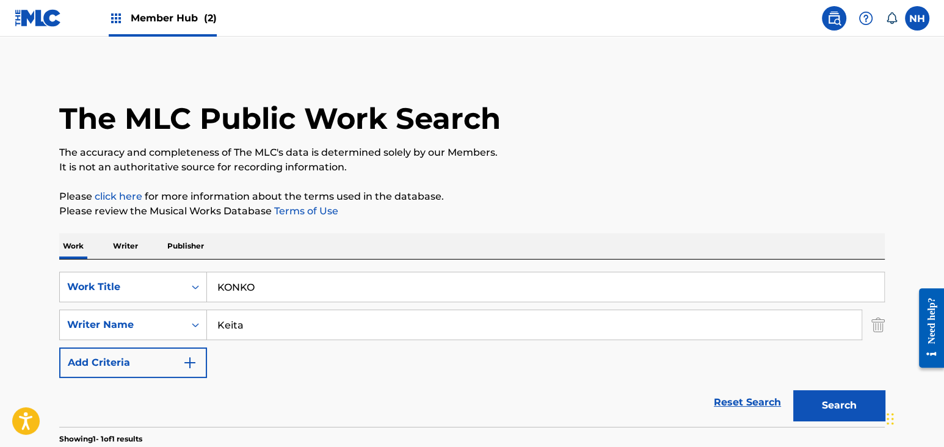
scroll to position [147, 0]
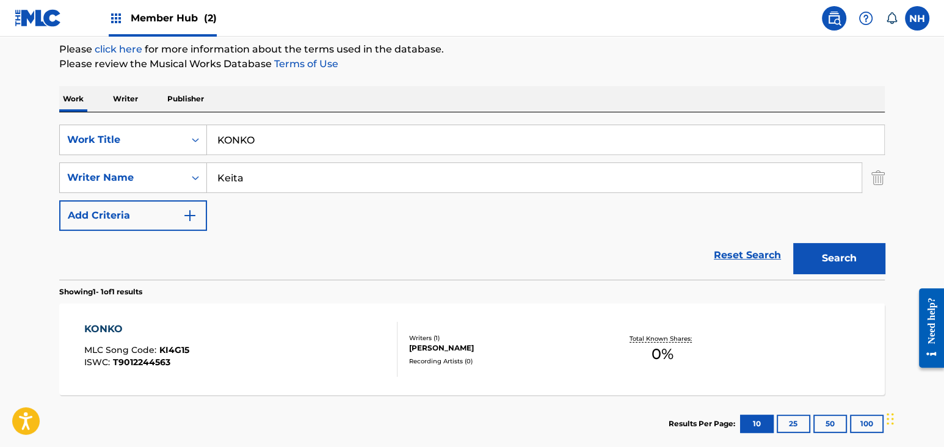
click at [354, 136] on input "KONKO" at bounding box center [545, 139] width 677 height 29
drag, startPoint x: 315, startPoint y: 143, endPoint x: 215, endPoint y: 132, distance: 100.7
click at [216, 132] on input "KONKO" at bounding box center [545, 139] width 677 height 29
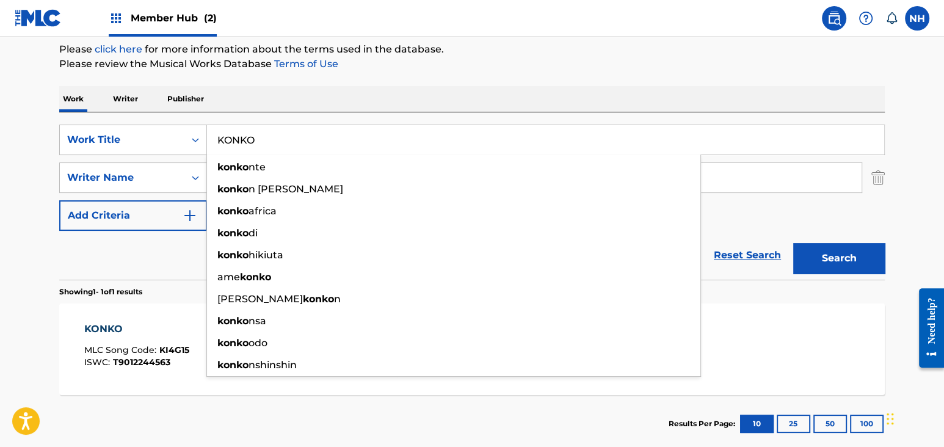
paste input "TE JULA Keita"
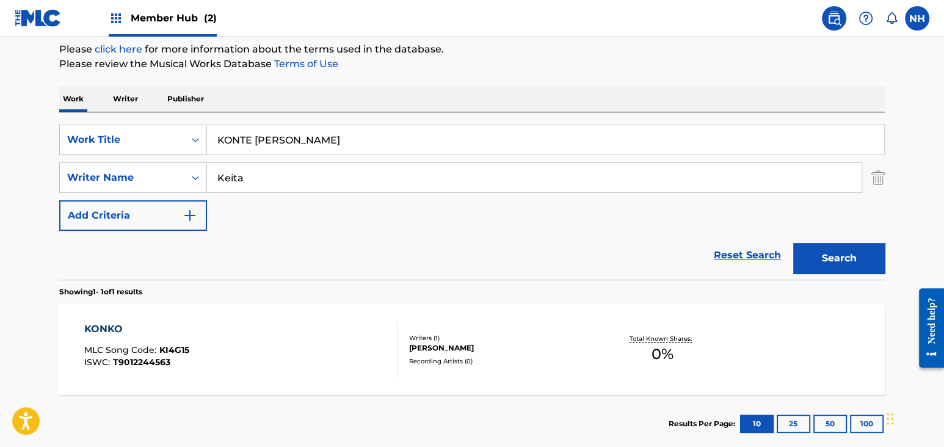
drag, startPoint x: 282, startPoint y: 139, endPoint x: 423, endPoint y: 150, distance: 141.4
click at [422, 150] on input "KONTE JULA Keita" at bounding box center [545, 139] width 677 height 29
type input "KONTE JULA"
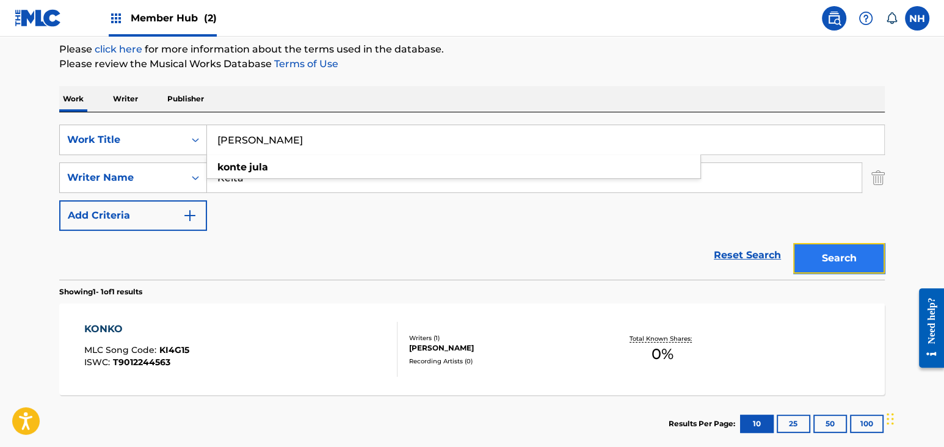
click at [836, 258] on button "Search" at bounding box center [839, 258] width 92 height 31
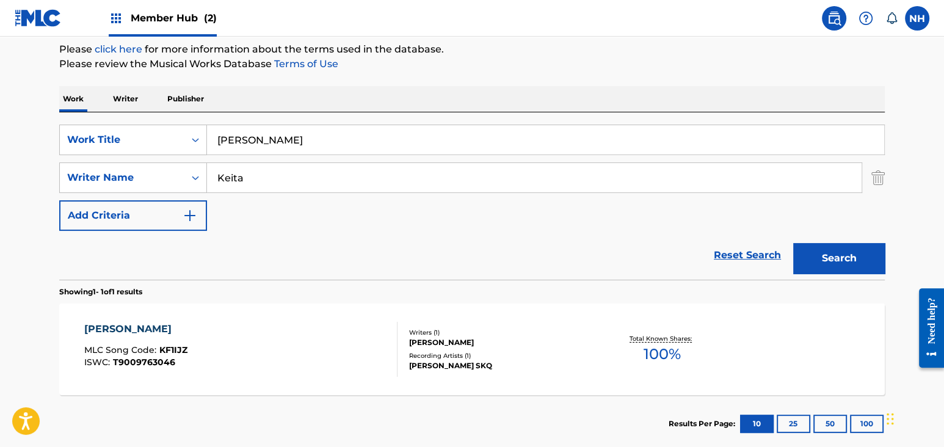
click at [284, 324] on div "KONTE JULA MLC Song Code : KF1IJZ ISWC : T9009763046" at bounding box center [241, 349] width 314 height 55
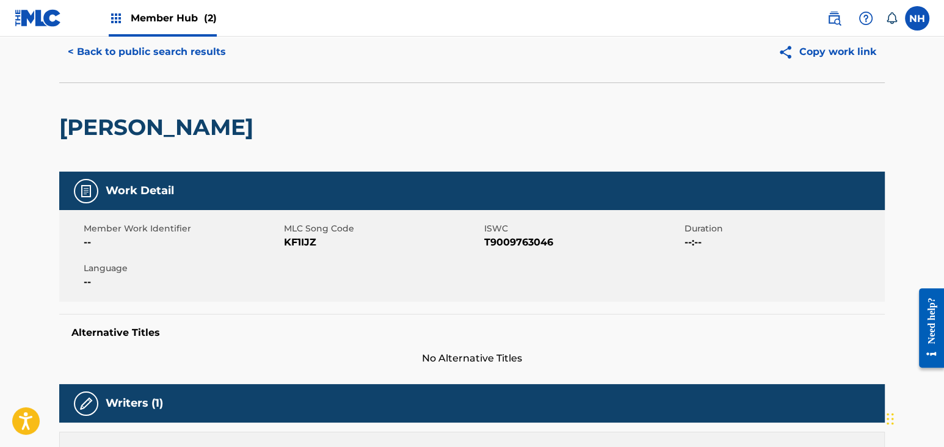
scroll to position [81, 0]
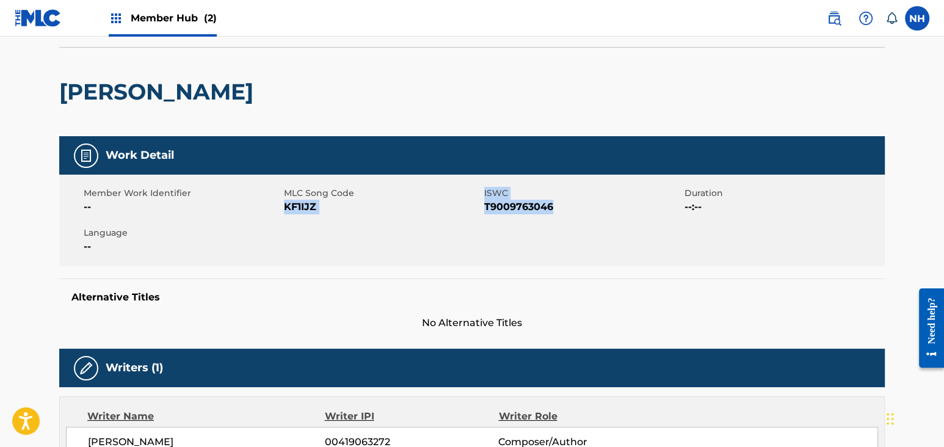
drag, startPoint x: 284, startPoint y: 209, endPoint x: 568, endPoint y: 215, distance: 284.5
click at [568, 215] on div "Member Work Identifier -- MLC Song Code KF1IJZ ISWC T9009763046 Duration --:-- …" at bounding box center [471, 221] width 825 height 92
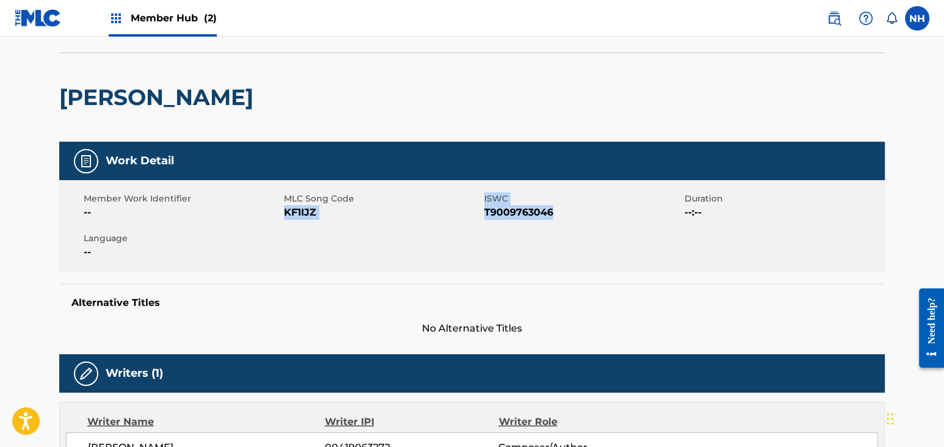
scroll to position [0, 0]
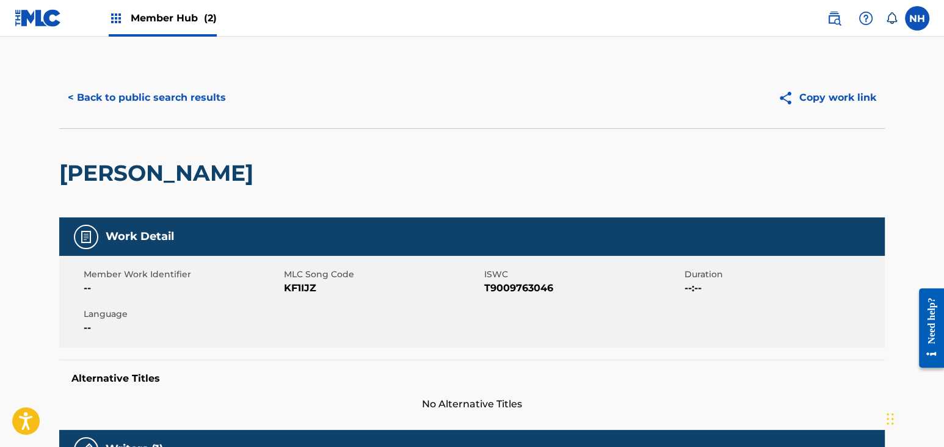
click at [165, 80] on div "< Back to public search results Copy work link" at bounding box center [471, 97] width 825 height 61
click at [167, 87] on button "< Back to public search results" at bounding box center [146, 97] width 175 height 31
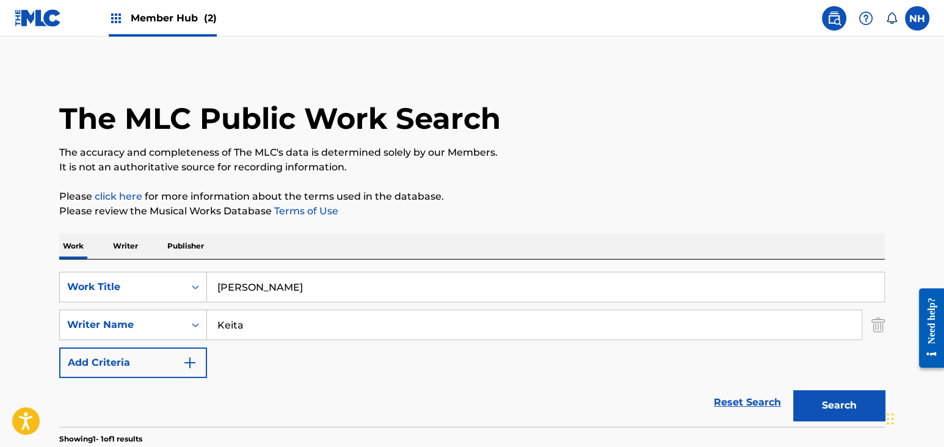
scroll to position [147, 0]
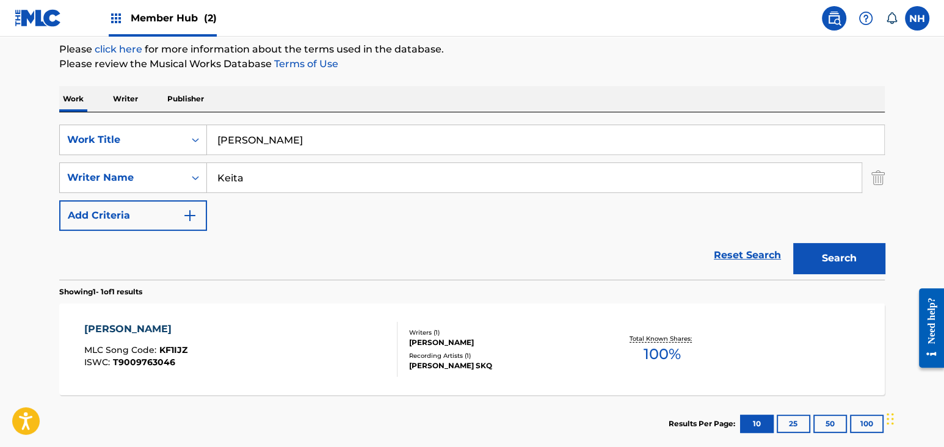
click at [414, 129] on input "KONTE JULA" at bounding box center [545, 139] width 677 height 29
paste input "UMA Keita"
drag, startPoint x: 296, startPoint y: 136, endPoint x: 258, endPoint y: 138, distance: 38.5
click at [258, 138] on input "KOUMA Keita" at bounding box center [545, 139] width 677 height 29
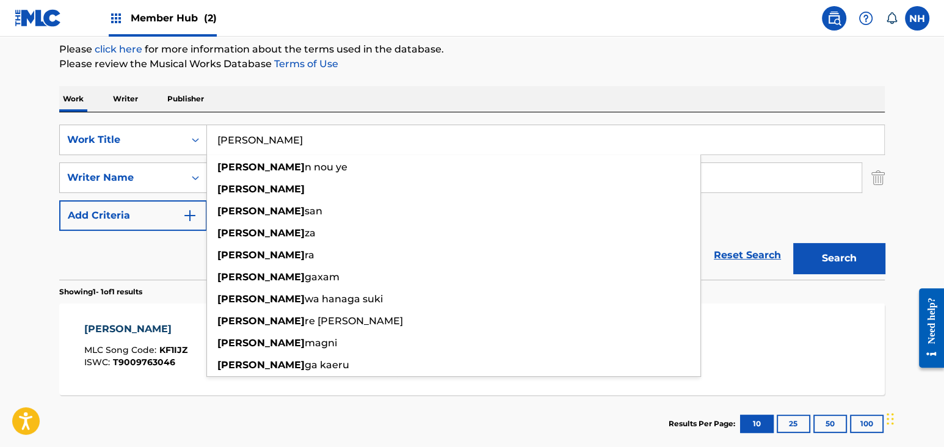
type input "KOUMA"
click at [845, 236] on div "Search" at bounding box center [836, 255] width 98 height 49
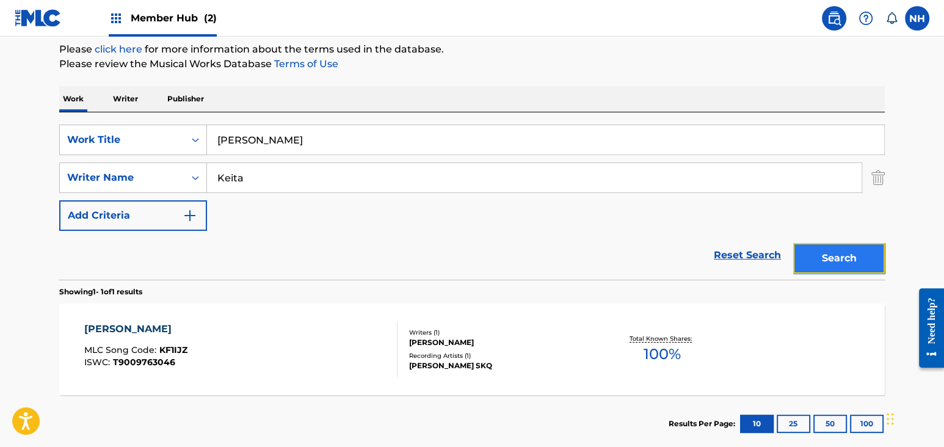
click at [842, 249] on button "Search" at bounding box center [839, 258] width 92 height 31
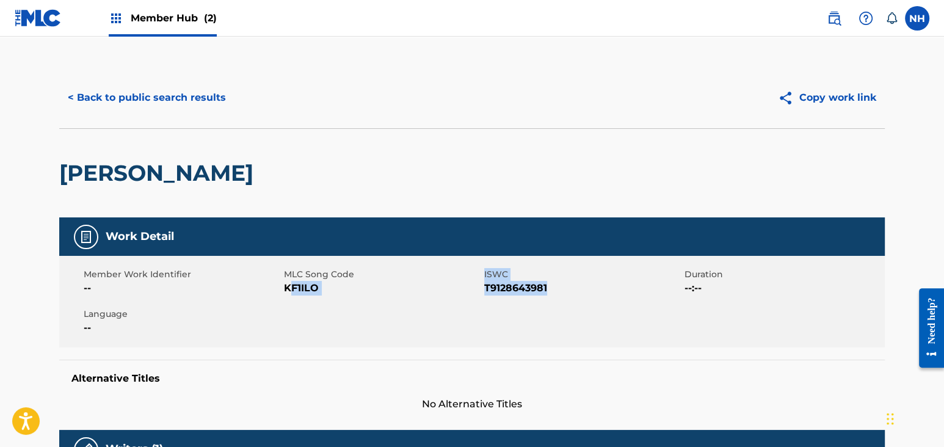
drag, startPoint x: 292, startPoint y: 286, endPoint x: 626, endPoint y: 318, distance: 335.4
click at [626, 318] on div "Member Work Identifier -- MLC Song Code KF1ILO ISWC T9128643981 Duration --:-- …" at bounding box center [471, 302] width 825 height 92
click at [562, 281] on span "T9128643981" at bounding box center [582, 288] width 197 height 15
drag, startPoint x: 557, startPoint y: 284, endPoint x: 286, endPoint y: 281, distance: 271.0
click at [286, 281] on div "Member Work Identifier -- MLC Song Code KF1ILO ISWC T9128643981 Duration --:-- …" at bounding box center [471, 302] width 825 height 92
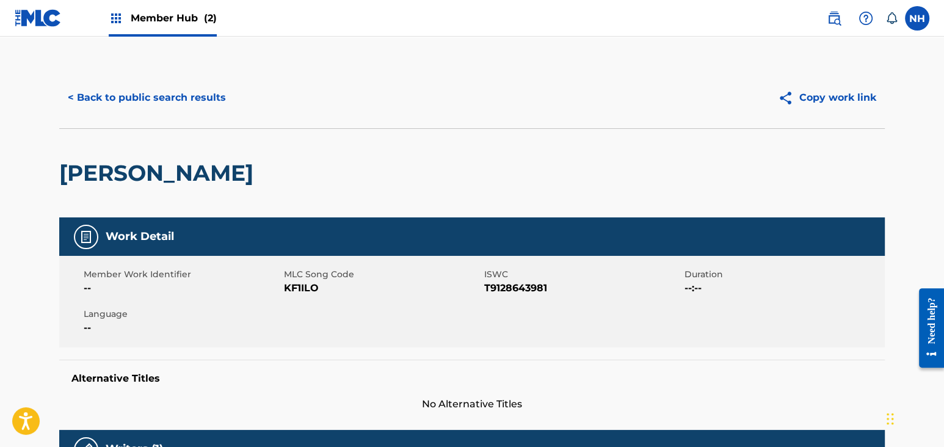
click at [150, 115] on div "< Back to public search results Copy work link" at bounding box center [471, 97] width 825 height 61
click at [156, 96] on button "< Back to public search results" at bounding box center [146, 97] width 175 height 31
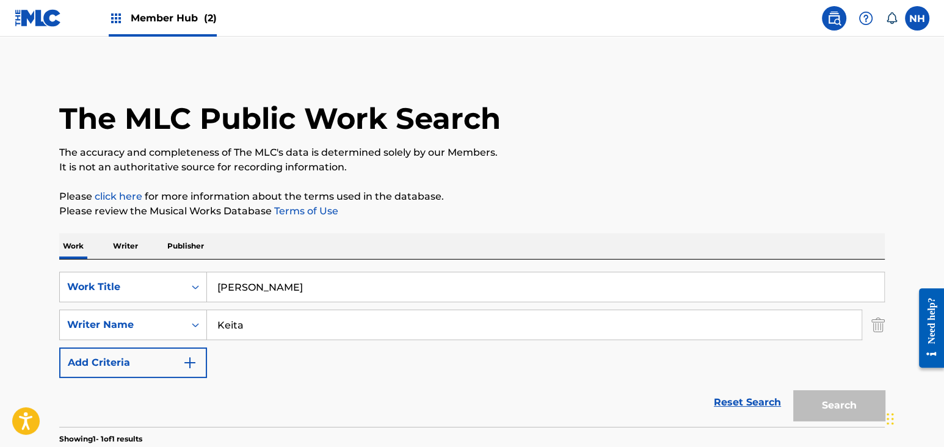
scroll to position [147, 0]
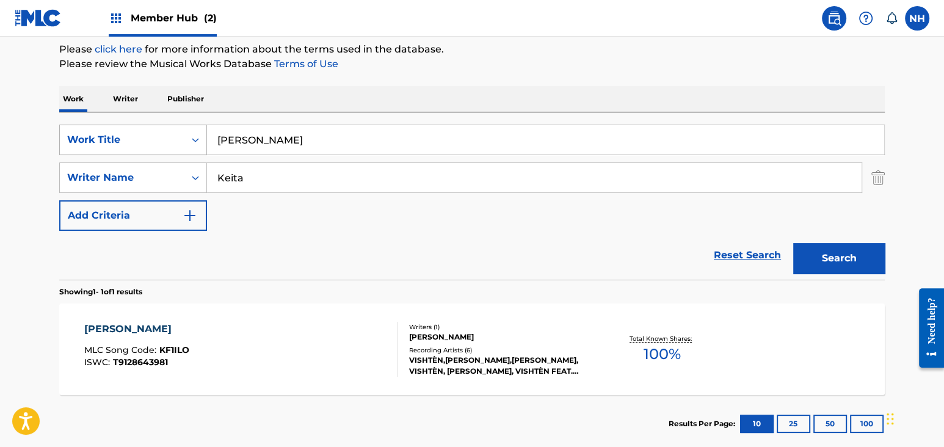
drag, startPoint x: 195, startPoint y: 152, endPoint x: 71, endPoint y: 153, distance: 123.9
click at [66, 153] on div "SearchWithCriteria6877f79c-80c6-4298-8d0f-1110612d7109 Work Title KOUMA" at bounding box center [471, 140] width 825 height 31
paste input "MANDE Keita"
drag, startPoint x: 250, startPoint y: 142, endPoint x: 342, endPoint y: 141, distance: 92.2
click at [342, 141] on input "MANDE Keita" at bounding box center [545, 139] width 677 height 29
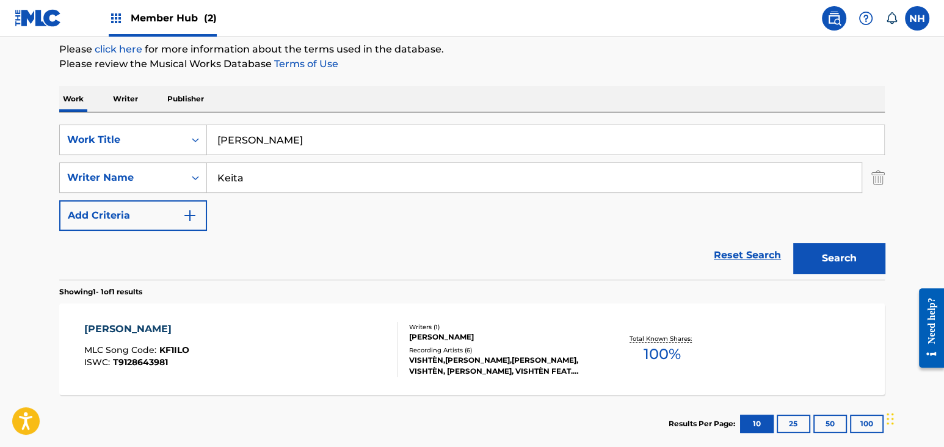
click at [342, 141] on input "MANDE Keita" at bounding box center [545, 139] width 677 height 29
drag, startPoint x: 287, startPoint y: 137, endPoint x: 255, endPoint y: 137, distance: 31.7
click at [255, 137] on input "MANDE Keita" at bounding box center [545, 139] width 677 height 29
type input "MANDE"
click at [871, 226] on div "SearchWithCriteria6877f79c-80c6-4298-8d0f-1110612d7109 Work Title MANDE SearchW…" at bounding box center [471, 178] width 825 height 106
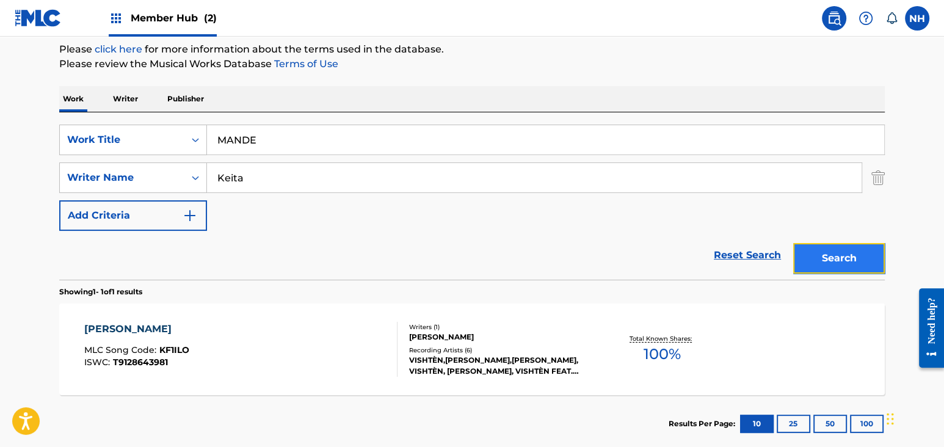
click at [869, 256] on button "Search" at bounding box center [839, 258] width 92 height 31
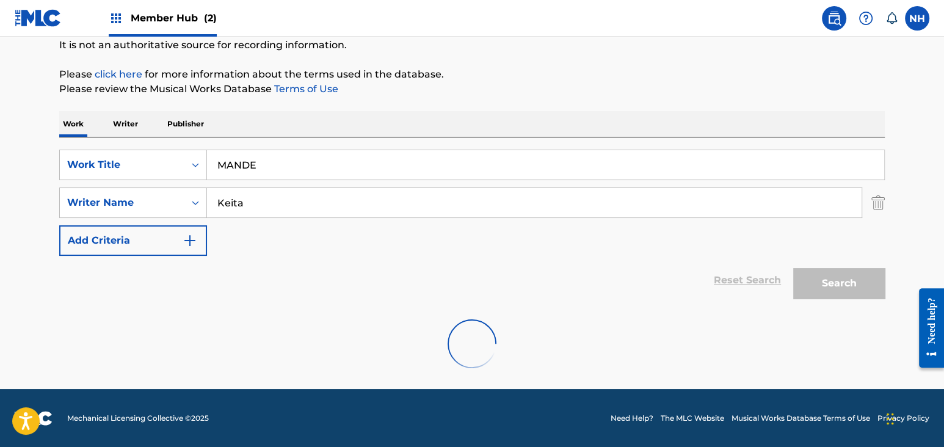
click at [352, 330] on div at bounding box center [471, 344] width 825 height 78
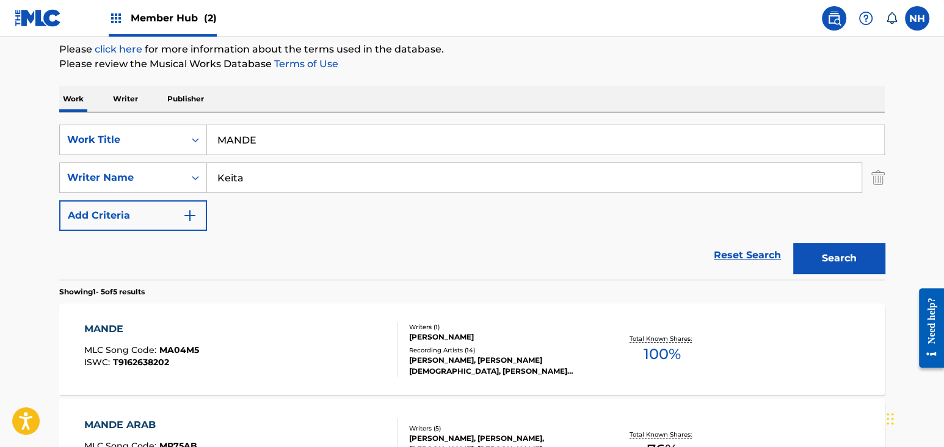
click at [269, 320] on div "MANDE MLC Song Code : MA04M5 ISWC : T9162638202 Writers ( 1 ) SECKOU KEITA Reco…" at bounding box center [471, 349] width 825 height 92
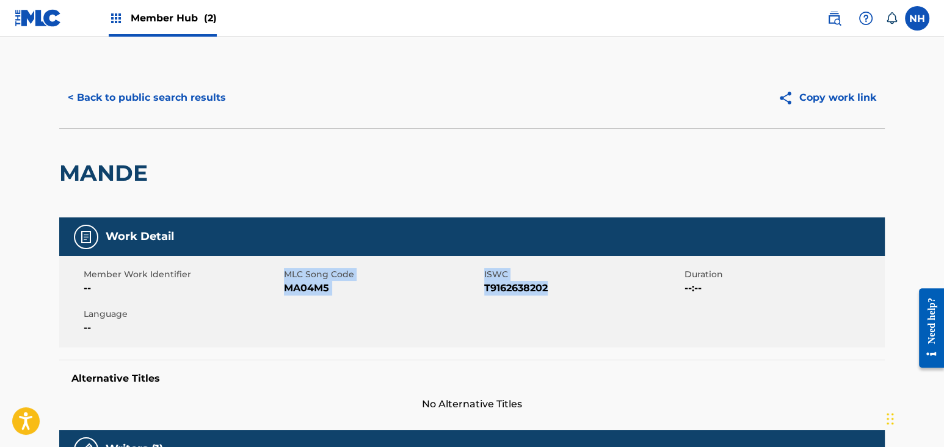
drag, startPoint x: 281, startPoint y: 286, endPoint x: 571, endPoint y: 292, distance: 289.4
click at [571, 292] on div "Member Work Identifier -- MLC Song Code MA04M5 ISWC T9162638202 Duration --:-- …" at bounding box center [471, 302] width 825 height 92
click at [142, 82] on button "< Back to public search results" at bounding box center [146, 97] width 175 height 31
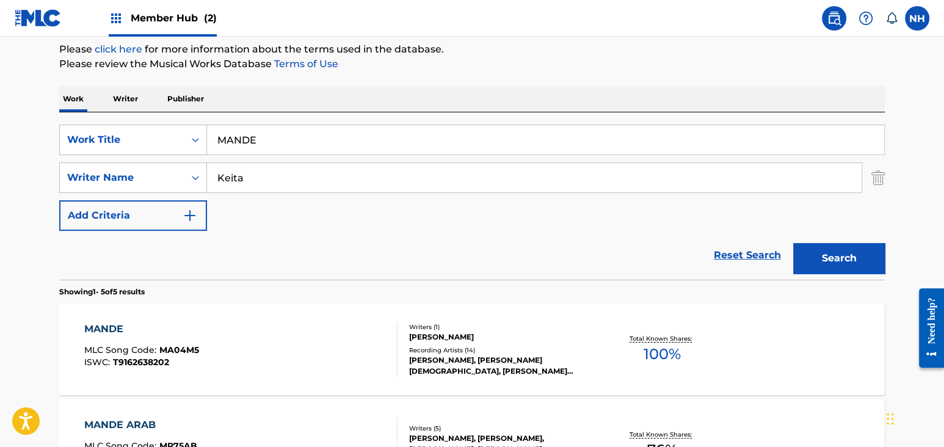
click at [375, 153] on input "MANDE" at bounding box center [545, 139] width 677 height 29
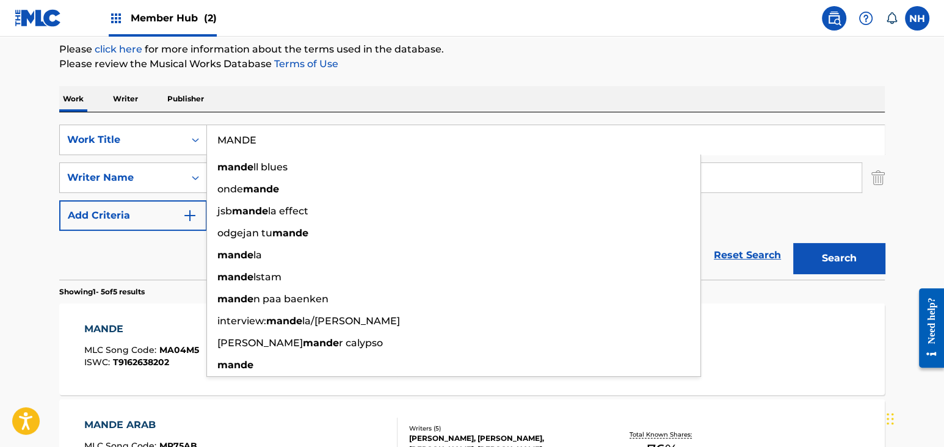
paste input "IKHI NATHAN MUTOMA (THE INVISIBLE MAN)"
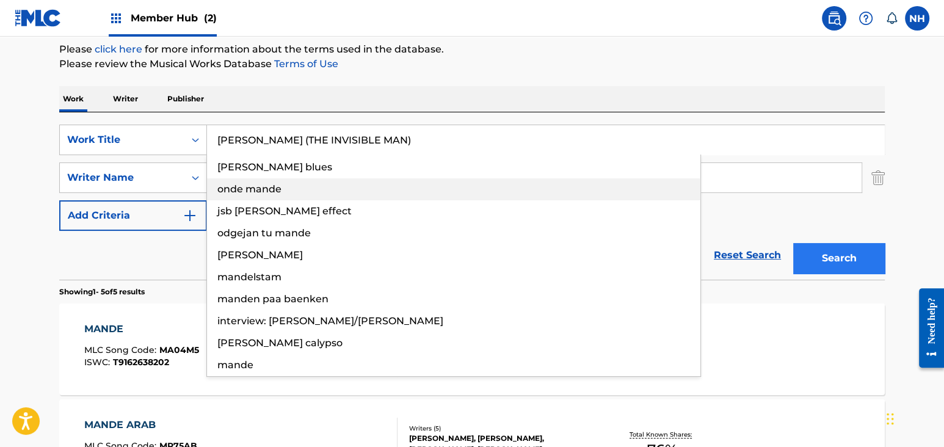
type input "MIKHI NATHAN MUTOMA (THE INVISIBLE MAN)"
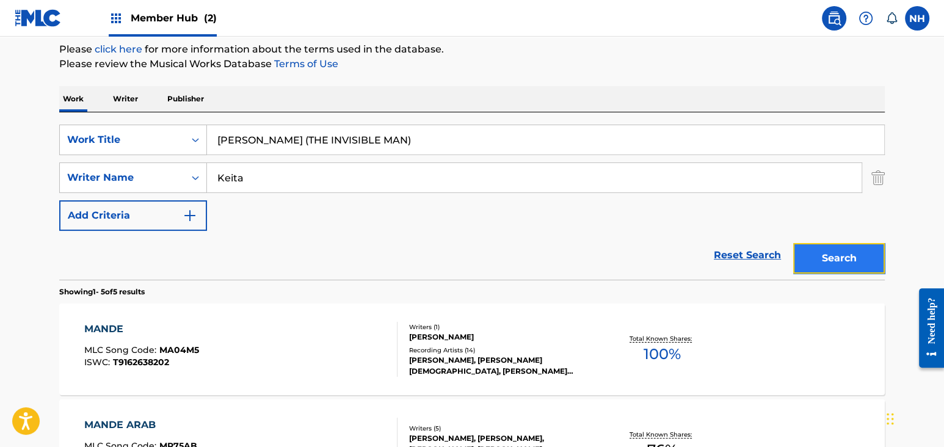
click at [809, 247] on button "Search" at bounding box center [839, 258] width 92 height 31
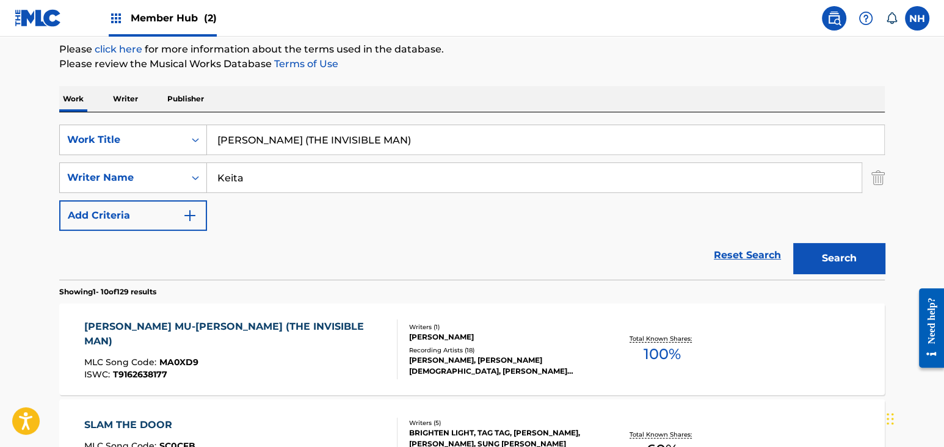
click at [192, 305] on div "MIKHI NATHAN MU-TOMA (THE INVISIBLE MAN) MLC Song Code : MA0XD9 ISWC : T9162638…" at bounding box center [471, 349] width 825 height 92
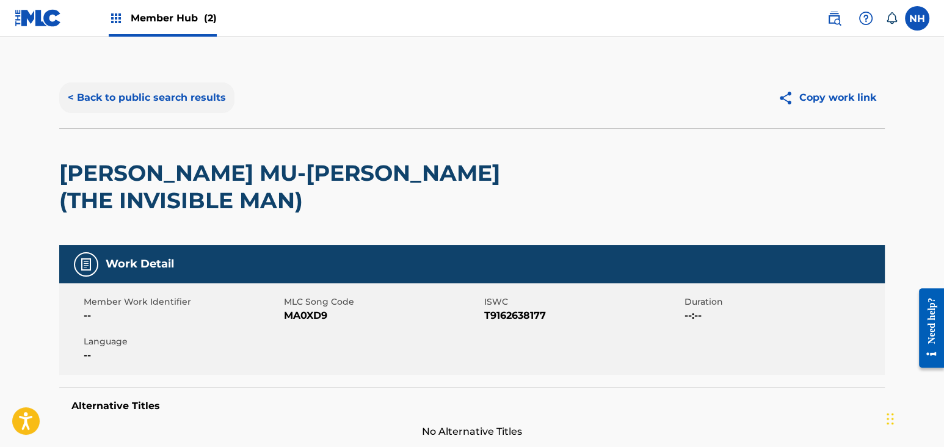
click at [126, 101] on button "< Back to public search results" at bounding box center [146, 97] width 175 height 31
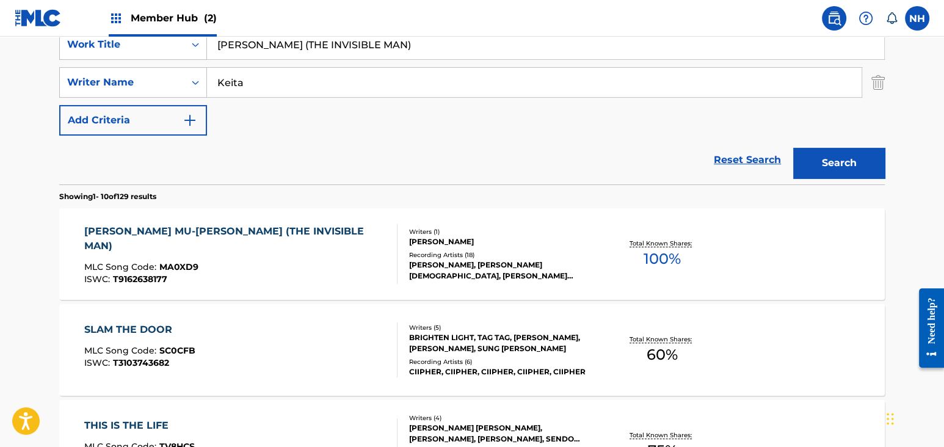
scroll to position [391, 0]
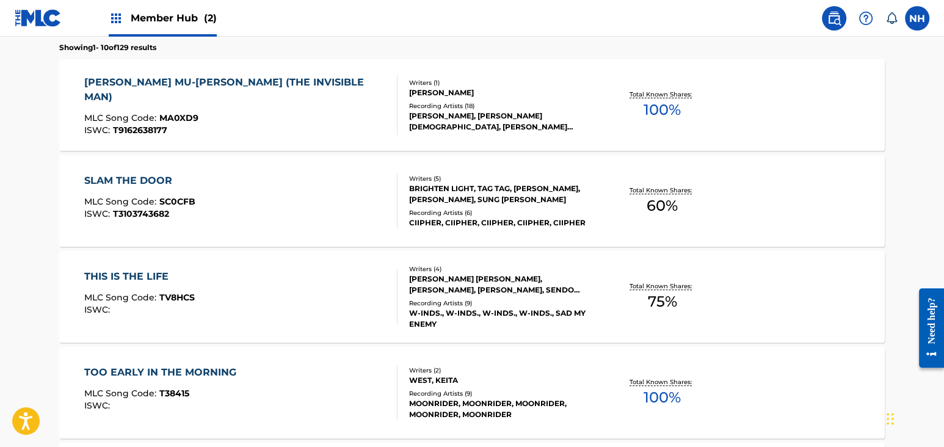
click at [223, 114] on div "MLC Song Code : MA0XD9" at bounding box center [235, 120] width 303 height 12
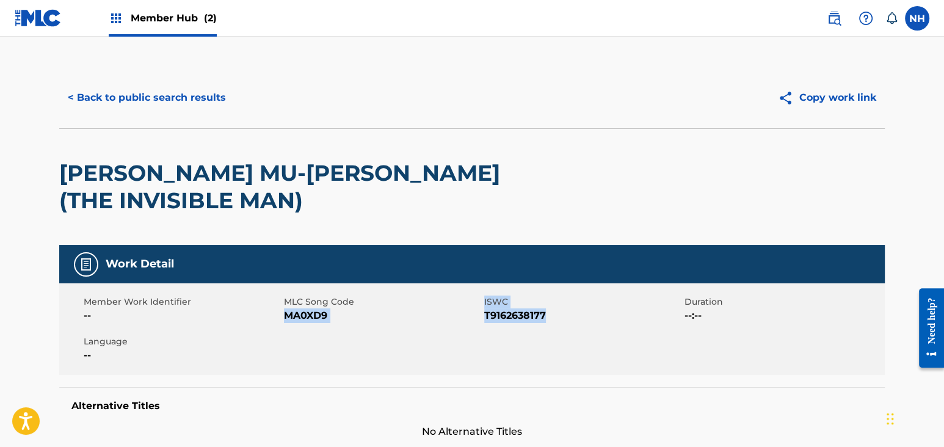
drag, startPoint x: 284, startPoint y: 324, endPoint x: 576, endPoint y: 316, distance: 291.2
click at [576, 316] on div "Member Work Identifier -- MLC Song Code MA0XD9 ISWC T9162638177 Duration --:-- …" at bounding box center [471, 329] width 825 height 92
click at [284, 292] on div "Member Work Identifier -- MLC Song Code MA0XD9 ISWC T9162638177 Duration --:-- …" at bounding box center [471, 329] width 825 height 92
click at [284, 321] on span "MA0XD9" at bounding box center [382, 315] width 197 height 15
drag, startPoint x: 285, startPoint y: 316, endPoint x: 334, endPoint y: 314, distance: 49.5
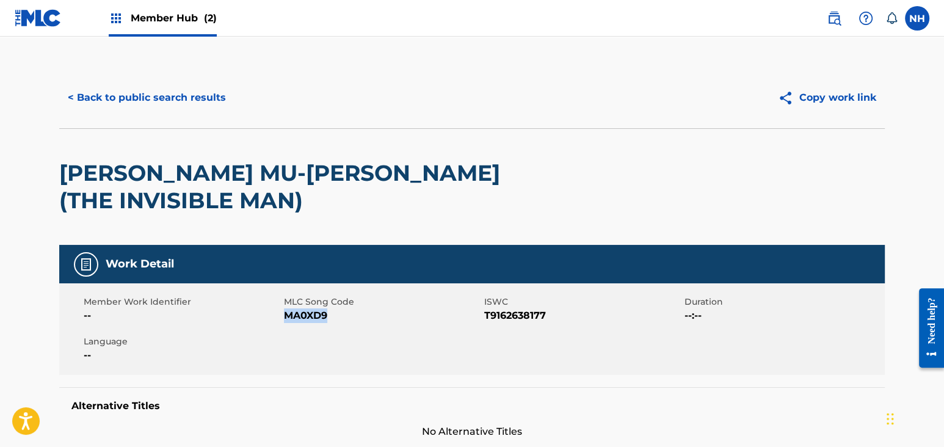
click at [334, 314] on span "MA0XD9" at bounding box center [382, 315] width 197 height 15
drag, startPoint x: 562, startPoint y: 313, endPoint x: 484, endPoint y: 314, distance: 77.5
click at [484, 314] on span "T9162638177" at bounding box center [582, 315] width 197 height 15
click at [149, 98] on button "< Back to public search results" at bounding box center [146, 97] width 175 height 31
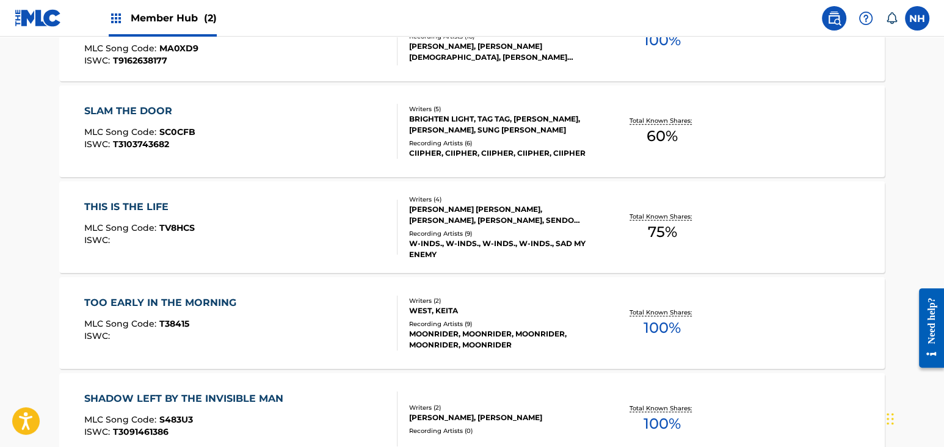
click at [420, 154] on div "CIIPHER, CIIPHER, CIIPHER, CIIPHER, CIIPHER" at bounding box center [501, 153] width 184 height 11
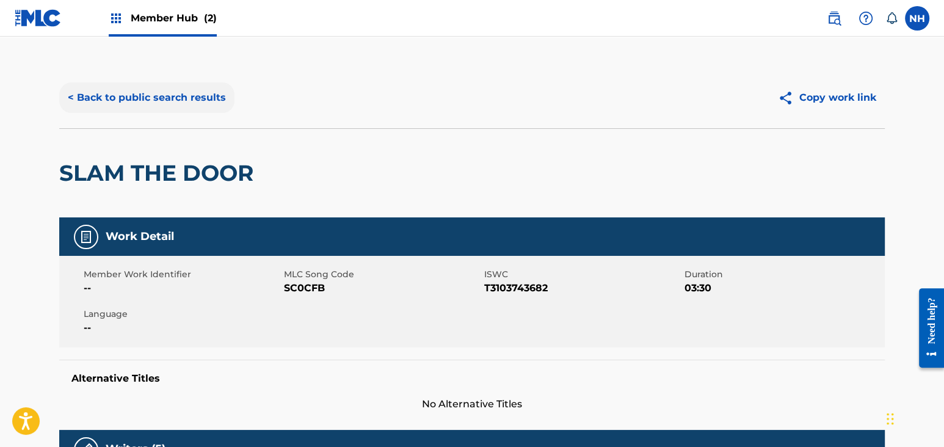
click at [193, 101] on button "< Back to public search results" at bounding box center [146, 97] width 175 height 31
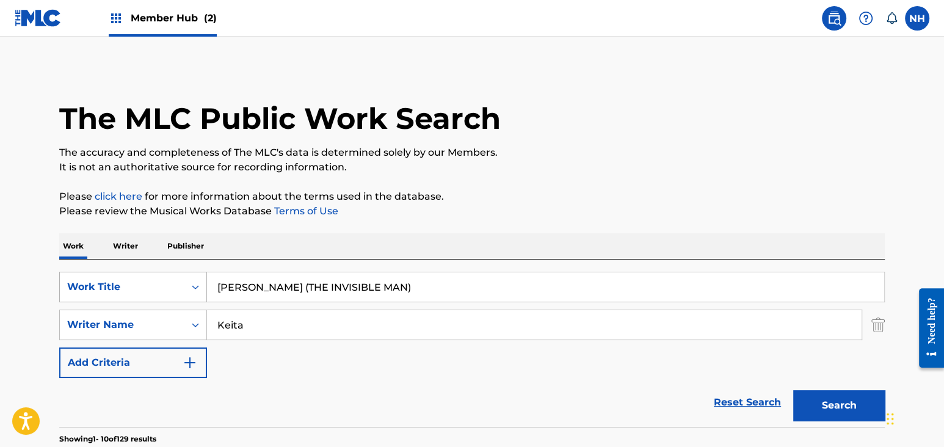
drag, startPoint x: 508, startPoint y: 287, endPoint x: 176, endPoint y: 280, distance: 332.7
click at [176, 280] on div "SearchWithCriteria6877f79c-80c6-4298-8d0f-1110612d7109 Work Title MIKHI NATHAN …" at bounding box center [471, 287] width 825 height 31
paste input "RO Keita"
drag, startPoint x: 247, startPoint y: 288, endPoint x: 502, endPoint y: 323, distance: 257.5
click at [340, 283] on input "MIRO Keita" at bounding box center [545, 286] width 677 height 29
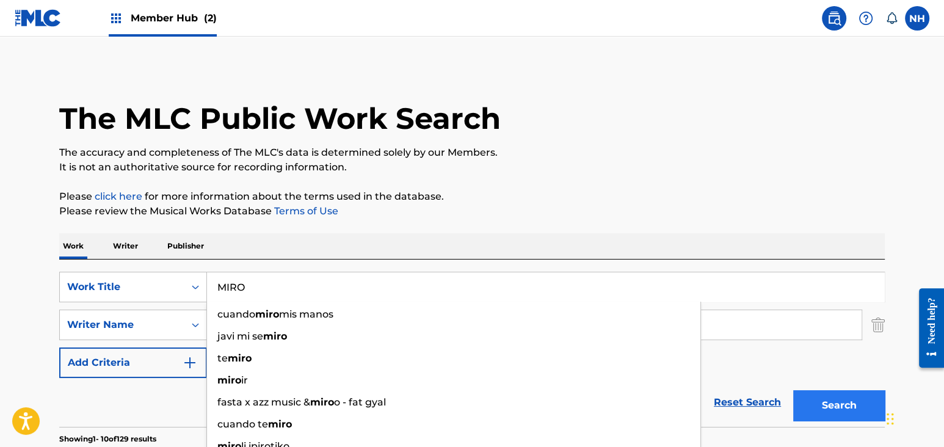
type input "MIRO"
click at [815, 416] on button "Search" at bounding box center [839, 405] width 92 height 31
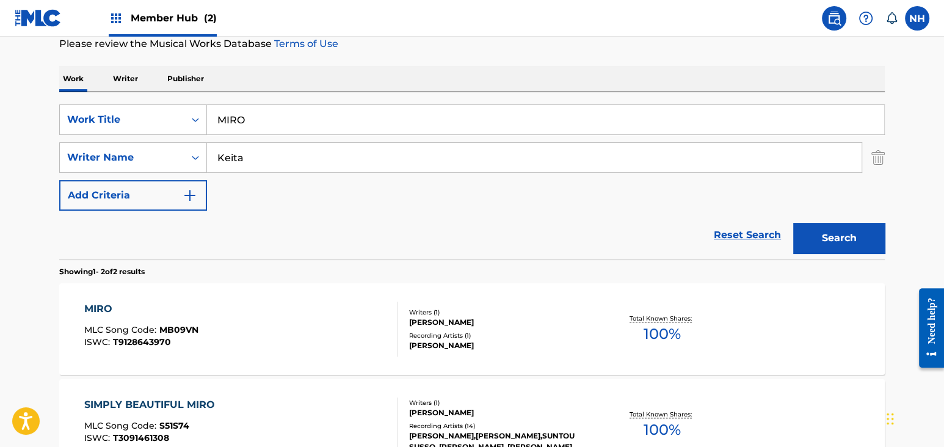
scroll to position [204, 0]
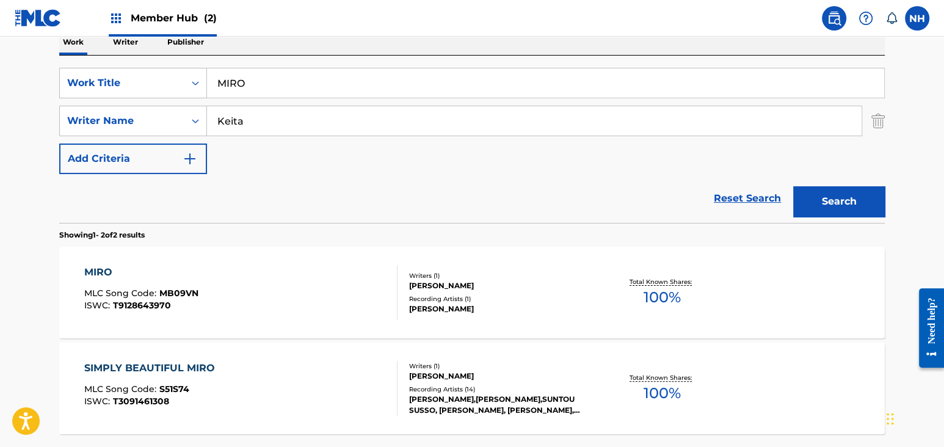
click at [304, 289] on div "MIRO MLC Song Code : MB09VN ISWC : T9128643970" at bounding box center [241, 292] width 314 height 55
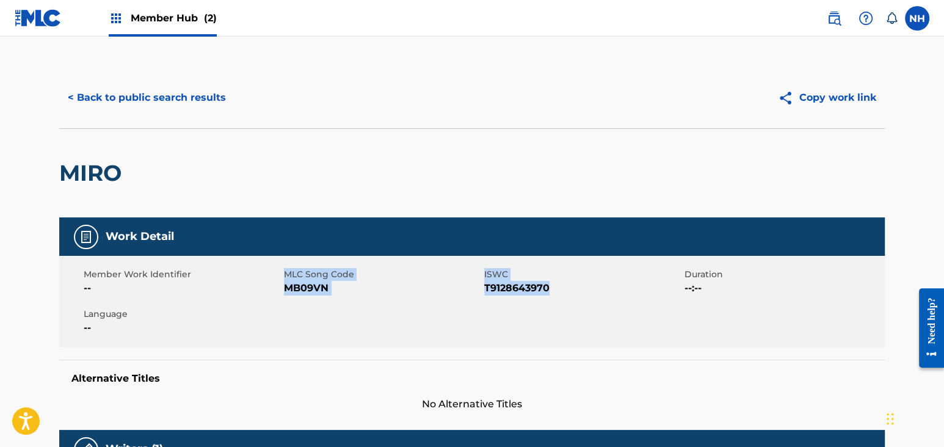
drag, startPoint x: 282, startPoint y: 290, endPoint x: 566, endPoint y: 287, distance: 284.4
click at [566, 287] on div "Member Work Identifier -- MLC Song Code MB09VN ISWC T9128643970 Duration --:-- …" at bounding box center [471, 302] width 825 height 92
click at [210, 120] on div "< Back to public search results Copy work link" at bounding box center [471, 97] width 825 height 61
click at [210, 109] on button "< Back to public search results" at bounding box center [146, 97] width 175 height 31
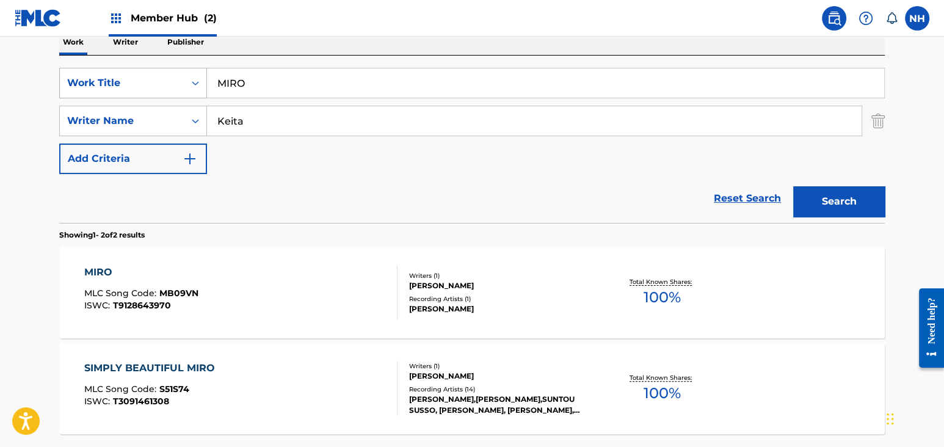
drag, startPoint x: 278, startPoint y: 88, endPoint x: 129, endPoint y: 78, distance: 149.3
click at [129, 78] on div "SearchWithCriteria6877f79c-80c6-4298-8d0f-1110612d7109 Work Title MIRO" at bounding box center [471, 83] width 825 height 31
paste input "SSING YOU Keita"
drag, startPoint x: 280, startPoint y: 83, endPoint x: 440, endPoint y: 85, distance: 159.9
click at [440, 85] on input "MISSING YOU Keita" at bounding box center [545, 82] width 677 height 29
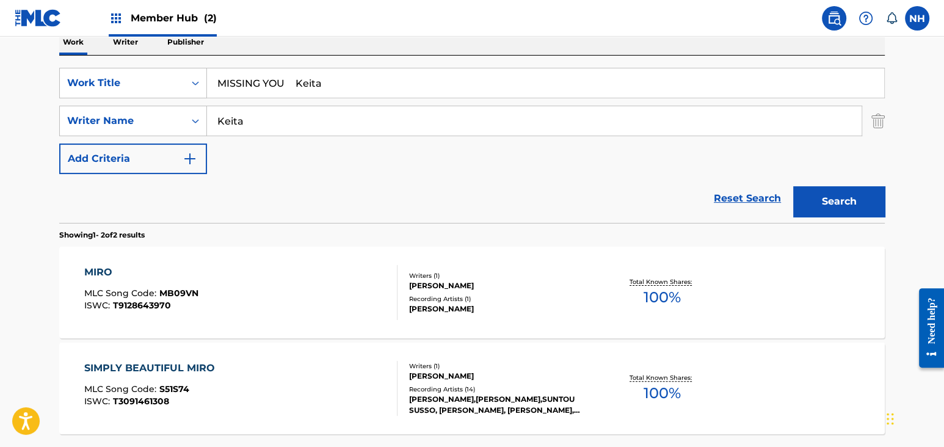
click at [361, 87] on input "MISSING YOU Keita" at bounding box center [545, 82] width 677 height 29
drag, startPoint x: 361, startPoint y: 87, endPoint x: 288, endPoint y: 81, distance: 73.5
click at [288, 81] on input "MISSING YOU Keita" at bounding box center [545, 82] width 677 height 29
type input "MISSING YOU"
click at [757, 190] on link "Reset Search" at bounding box center [746, 198] width 79 height 27
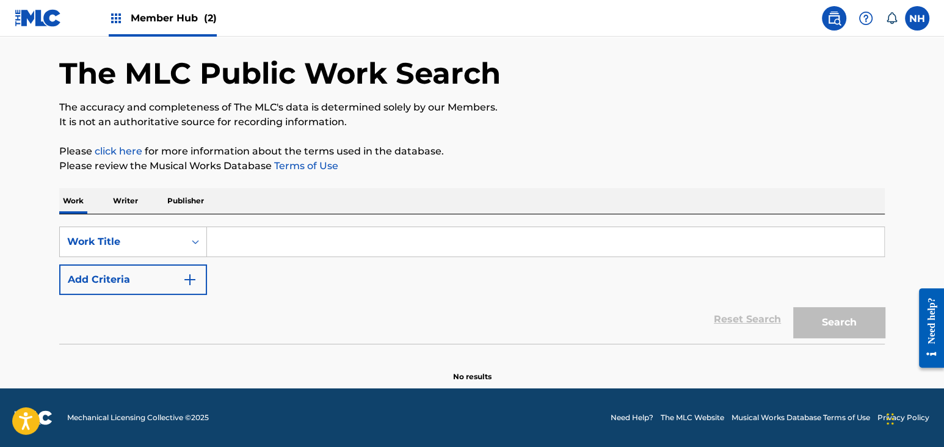
scroll to position [45, 0]
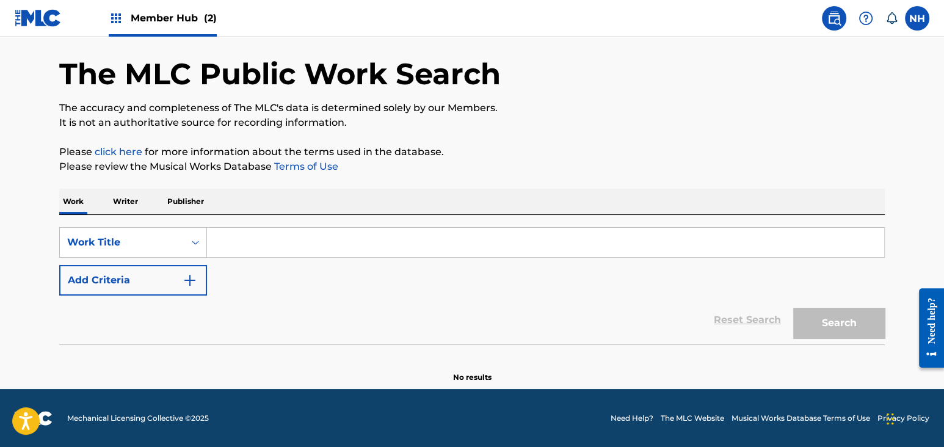
click at [801, 200] on div "Work Writer Publisher" at bounding box center [471, 202] width 825 height 26
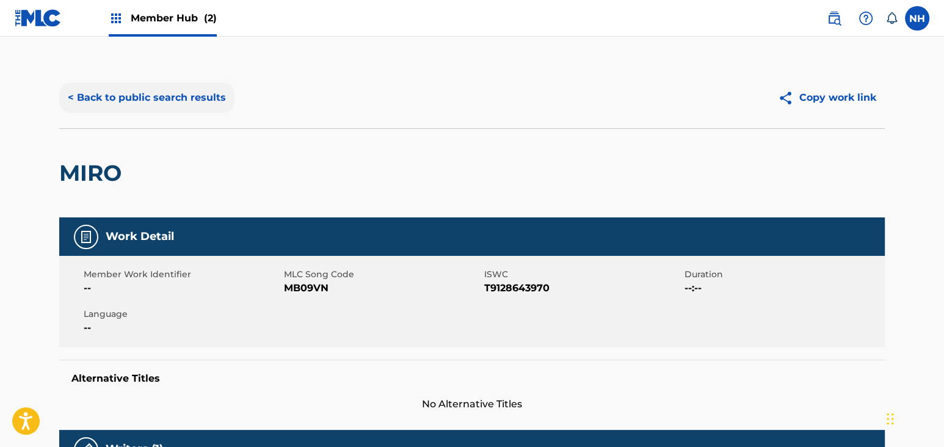
click at [143, 105] on button "< Back to public search results" at bounding box center [146, 97] width 175 height 31
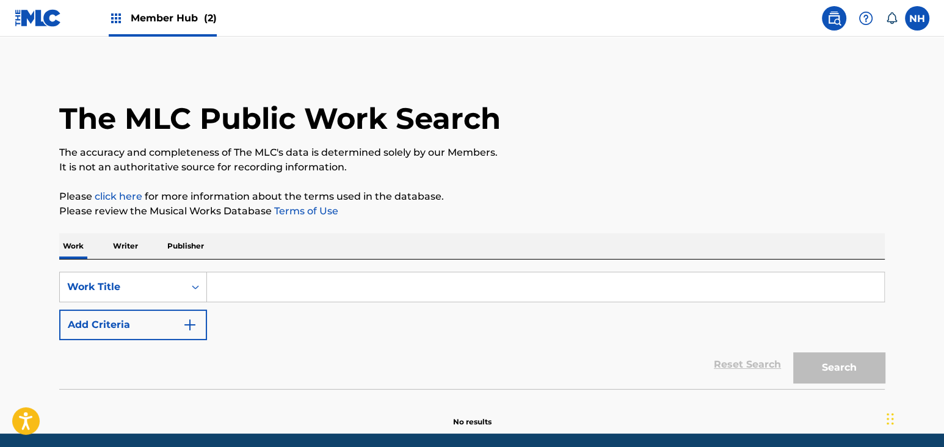
scroll to position [45, 0]
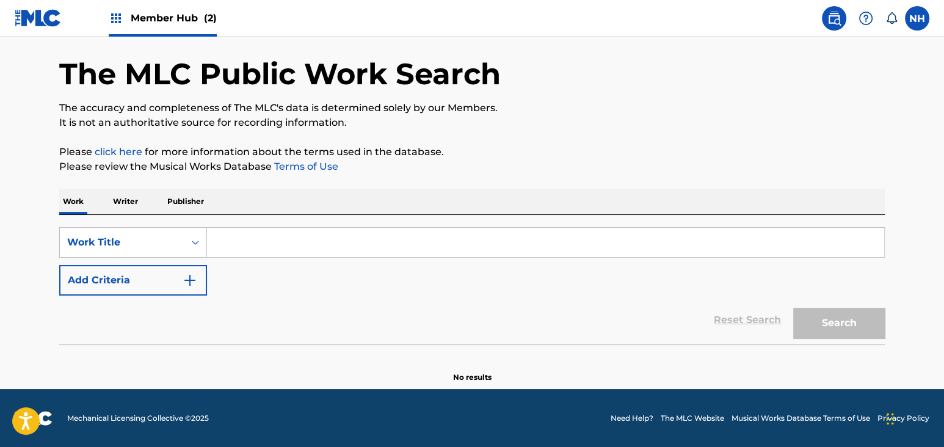
click at [322, 264] on div "SearchWithCriteria4aa583be-793c-402f-9b75-33472aa08052 Work Title Add Criteria" at bounding box center [471, 261] width 825 height 68
click at [308, 225] on div "SearchWithCriteria4aa583be-793c-402f-9b75-33472aa08052 Work Title Add Criteria …" at bounding box center [471, 279] width 825 height 129
click at [296, 231] on input "Search Form" at bounding box center [545, 242] width 677 height 29
paste input "Keita"
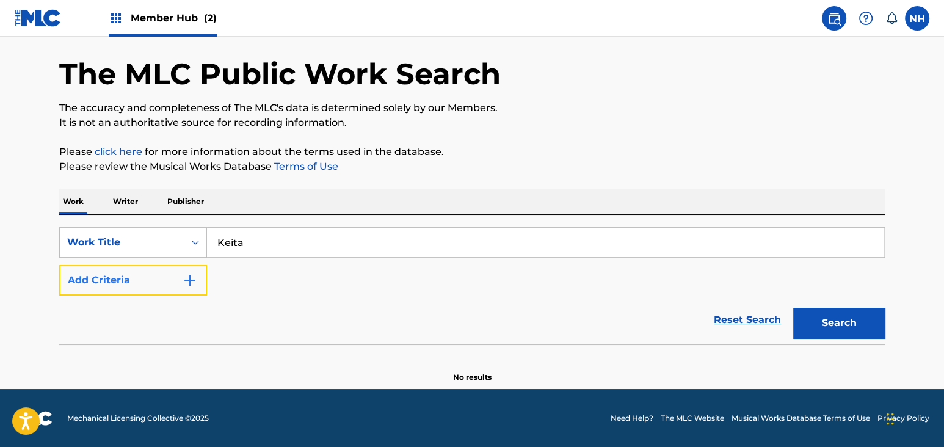
click at [156, 276] on button "Add Criteria" at bounding box center [133, 280] width 148 height 31
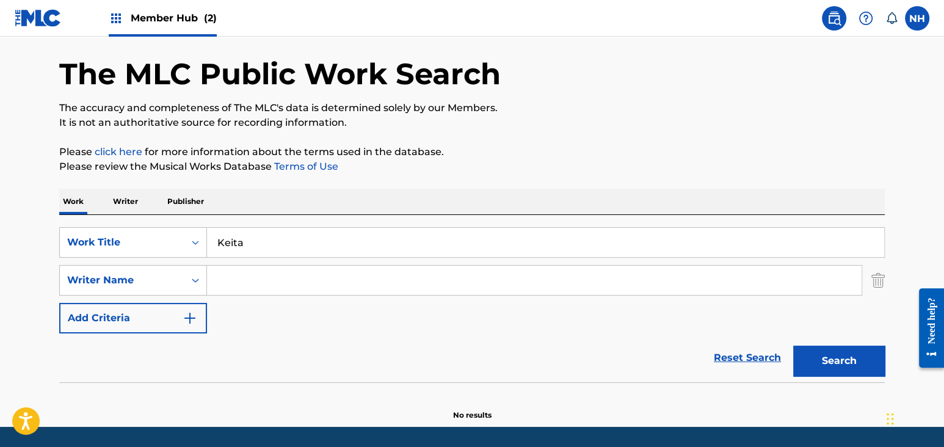
click at [239, 220] on div "SearchWithCriteria4aa583be-793c-402f-9b75-33472aa08052 Work Title Keita SearchW…" at bounding box center [471, 298] width 825 height 167
click at [234, 238] on input "Keita" at bounding box center [545, 242] width 677 height 29
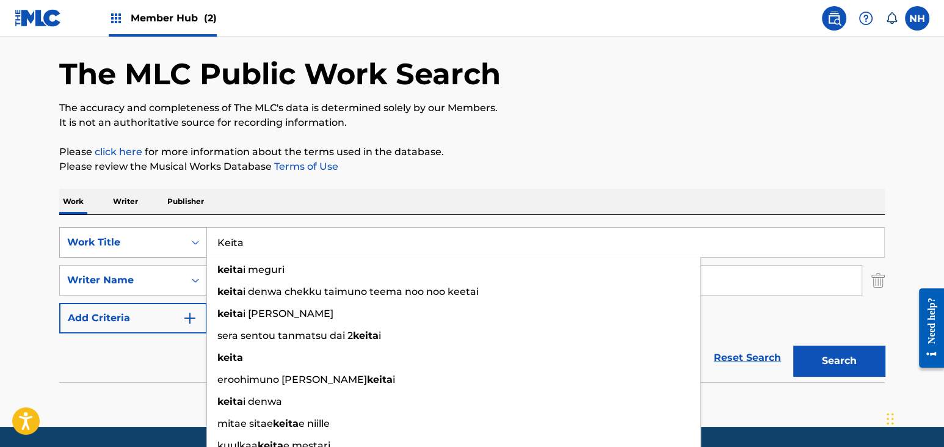
drag, startPoint x: 237, startPoint y: 240, endPoint x: 175, endPoint y: 240, distance: 62.3
click at [175, 240] on div "SearchWithCriteria4aa583be-793c-402f-9b75-33472aa08052 Work Title [PERSON_NAME]…" at bounding box center [471, 242] width 825 height 31
paste input "MISSING YOU"
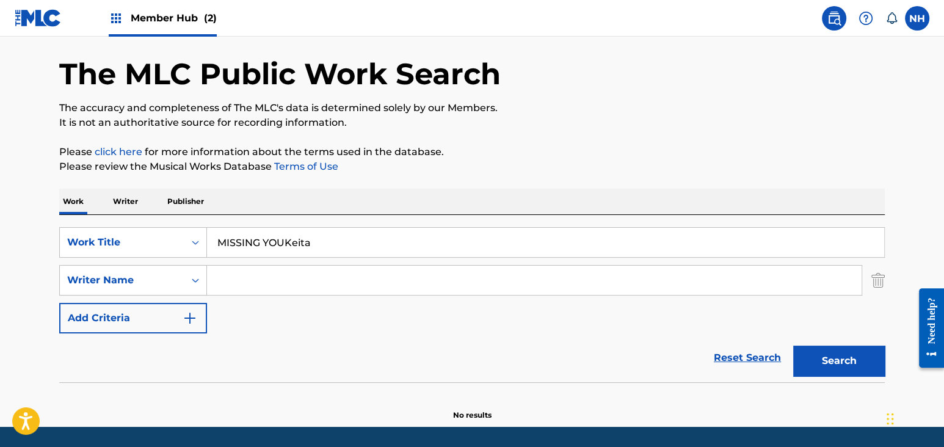
drag, startPoint x: 330, startPoint y: 237, endPoint x: 287, endPoint y: 242, distance: 42.3
click at [287, 242] on input "MISSING YOUKeita" at bounding box center [545, 242] width 677 height 29
type input "MISSING YOU"
click at [447, 281] on input "Search Form" at bounding box center [534, 280] width 654 height 29
paste input "Keita"
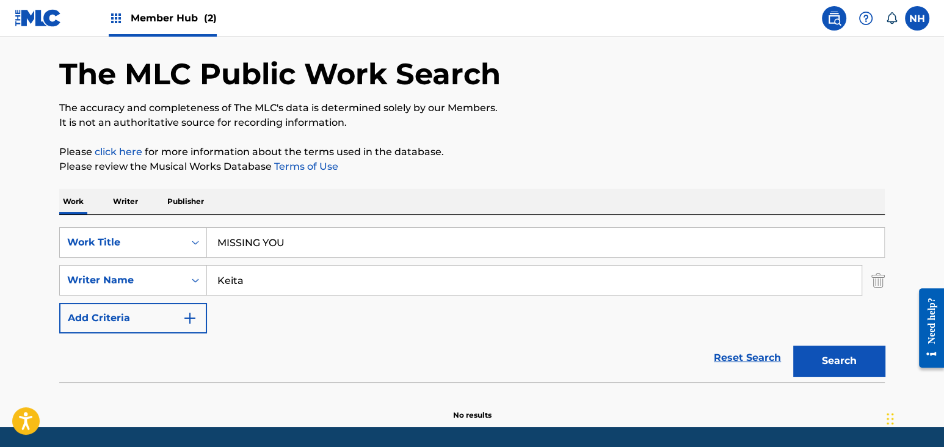
type input "Keita"
click at [789, 359] on div "Search" at bounding box center [836, 357] width 98 height 49
click at [831, 359] on button "Search" at bounding box center [839, 360] width 92 height 31
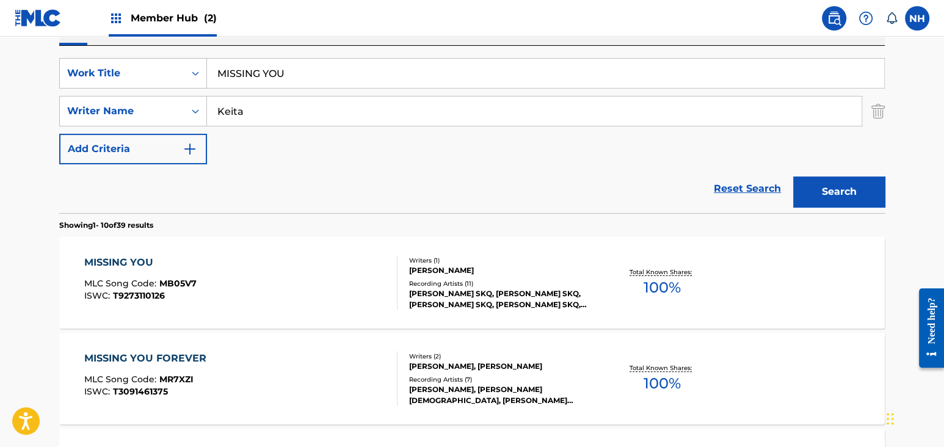
scroll to position [122, 0]
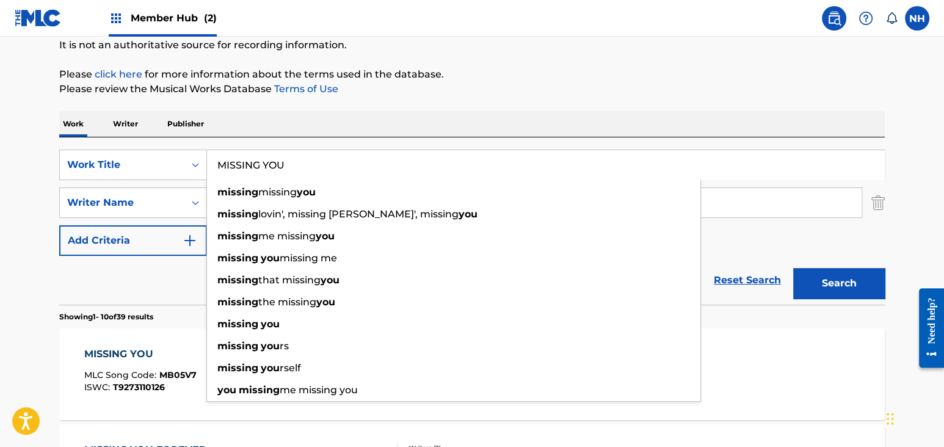
drag, startPoint x: 338, startPoint y: 154, endPoint x: 103, endPoint y: 123, distance: 237.6
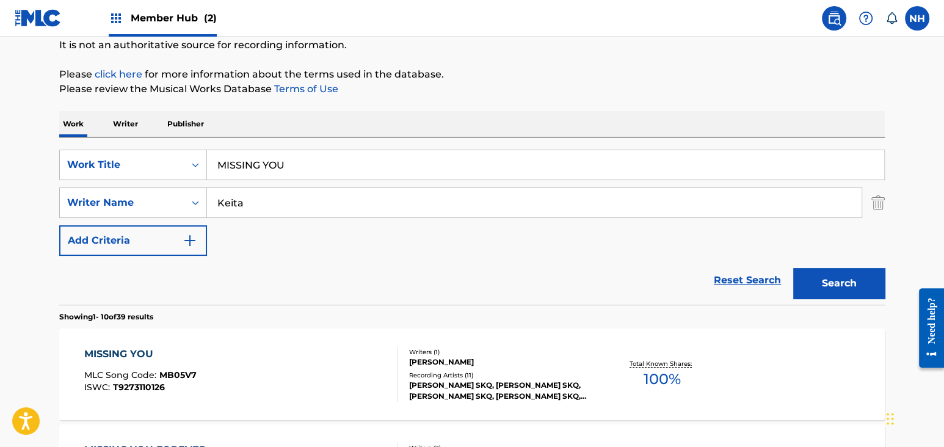
click at [408, 79] on p "Please click here for more information about the terms used in the database." at bounding box center [471, 74] width 825 height 15
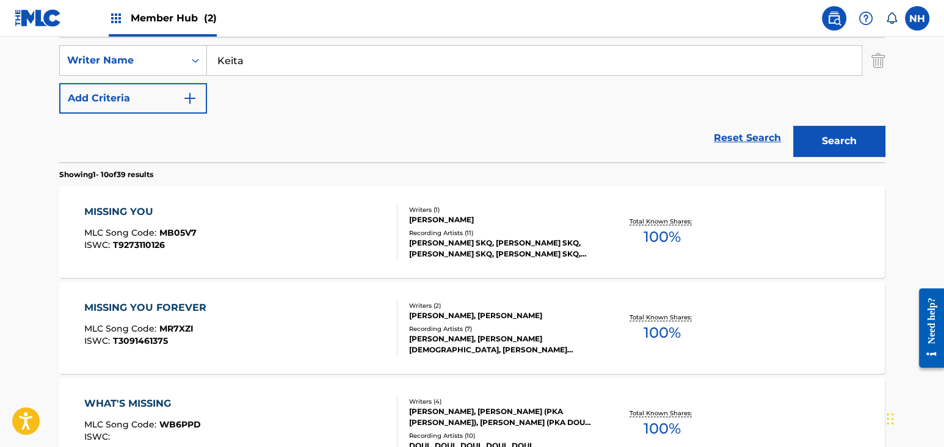
scroll to position [285, 0]
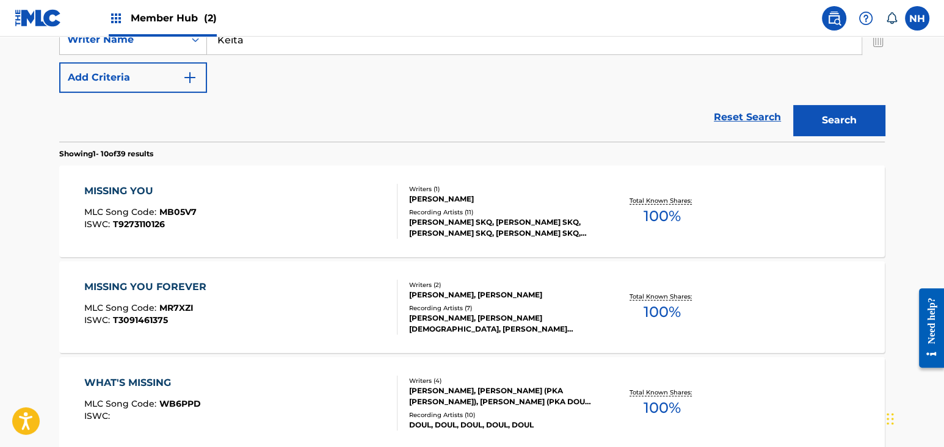
click at [293, 205] on div "MISSING YOU MLC Song Code : MB05V7 ISWC : T9273110126" at bounding box center [241, 211] width 314 height 55
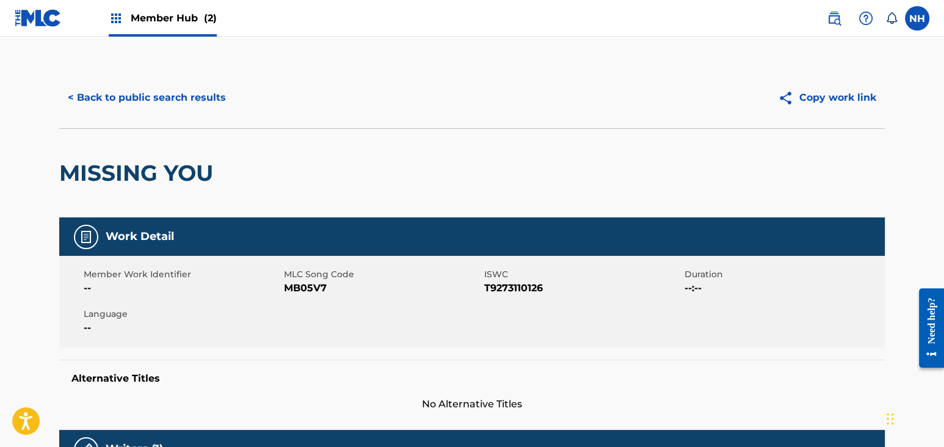
click at [290, 291] on span "MB05V7" at bounding box center [382, 288] width 197 height 15
drag, startPoint x: 286, startPoint y: 287, endPoint x: 571, endPoint y: 287, distance: 285.0
click at [571, 287] on div "Member Work Identifier -- MLC Song Code MB05V7 ISWC T9273110126 Duration --:-- …" at bounding box center [471, 302] width 825 height 92
copy div "MB05V7 ISWC T9273110126"
click at [193, 112] on button "< Back to public search results" at bounding box center [146, 97] width 175 height 31
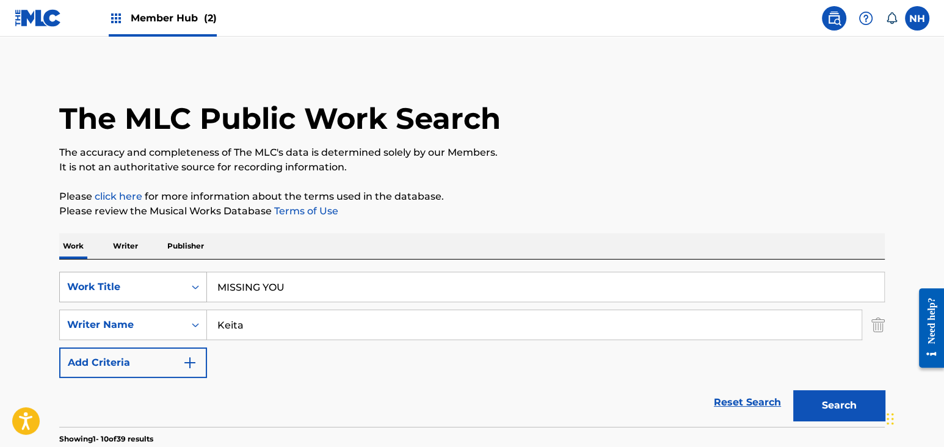
drag, startPoint x: 339, startPoint y: 277, endPoint x: 140, endPoint y: 294, distance: 199.7
click at [140, 294] on div "SearchWithCriteria4aa583be-793c-402f-9b75-33472aa08052 Work Title MISSING YOU" at bounding box center [471, 287] width 825 height 31
paste input "NAFOULO Keita"
drag, startPoint x: 283, startPoint y: 291, endPoint x: 396, endPoint y: 303, distance: 113.6
click at [388, 303] on div "SearchWithCriteria4aa583be-793c-402f-9b75-33472aa08052 Work Title NAFOULO Keita…" at bounding box center [471, 325] width 825 height 106
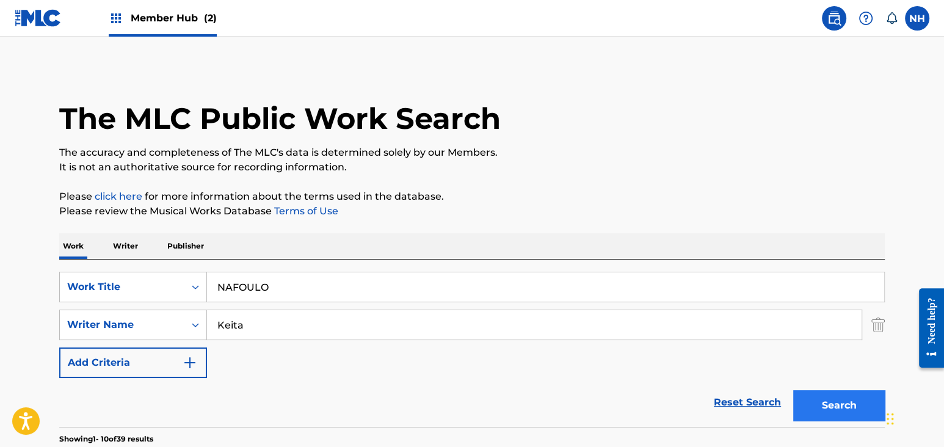
type input "NAFOULO"
click at [815, 398] on button "Search" at bounding box center [839, 405] width 92 height 31
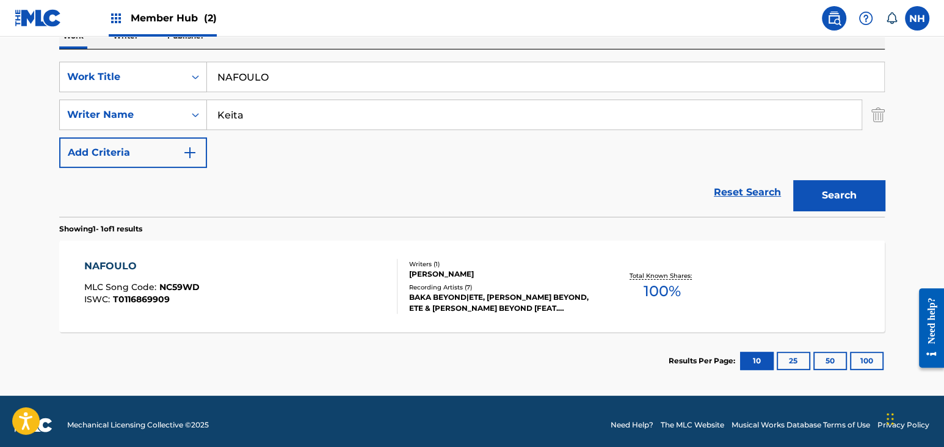
scroll to position [217, 0]
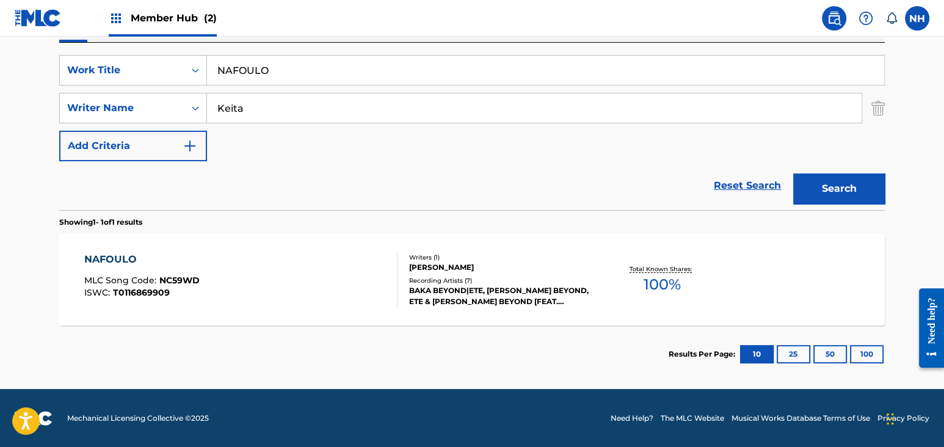
click at [301, 228] on section "NAFOULO MLC Song Code : NC59WD ISWC : T0116869909 Writers ( 1 ) [PERSON_NAME] R…" at bounding box center [471, 277] width 825 height 98
click at [291, 264] on div "NAFOULO MLC Song Code : NC59WD ISWC : T0116869909" at bounding box center [241, 279] width 314 height 55
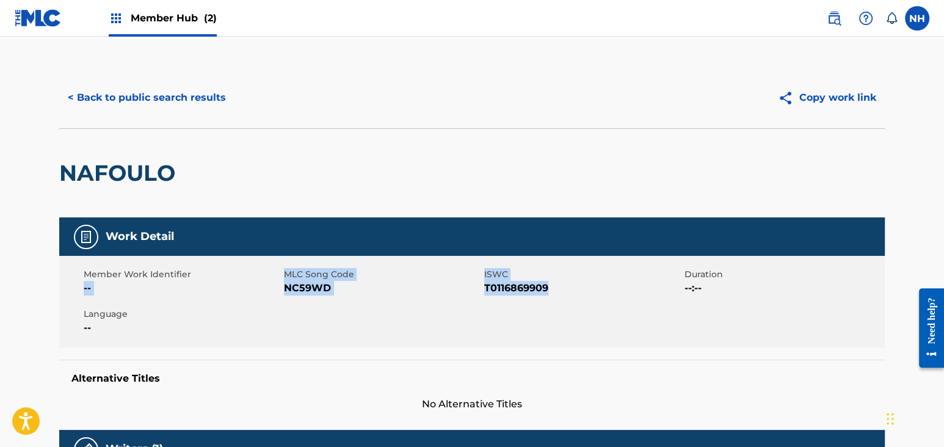
drag, startPoint x: 282, startPoint y: 272, endPoint x: 593, endPoint y: 294, distance: 312.1
click at [593, 294] on div "Member Work Identifier -- MLC Song Code NC59WD ISWC T0116869909 Duration --:-- …" at bounding box center [471, 302] width 825 height 92
click at [593, 294] on span "T0116869909" at bounding box center [582, 288] width 197 height 15
drag, startPoint x: 564, startPoint y: 294, endPoint x: 284, endPoint y: 273, distance: 280.9
click at [284, 273] on div "Member Work Identifier -- MLC Song Code NC59WD ISWC T0116869909 Duration --:-- …" at bounding box center [471, 302] width 825 height 92
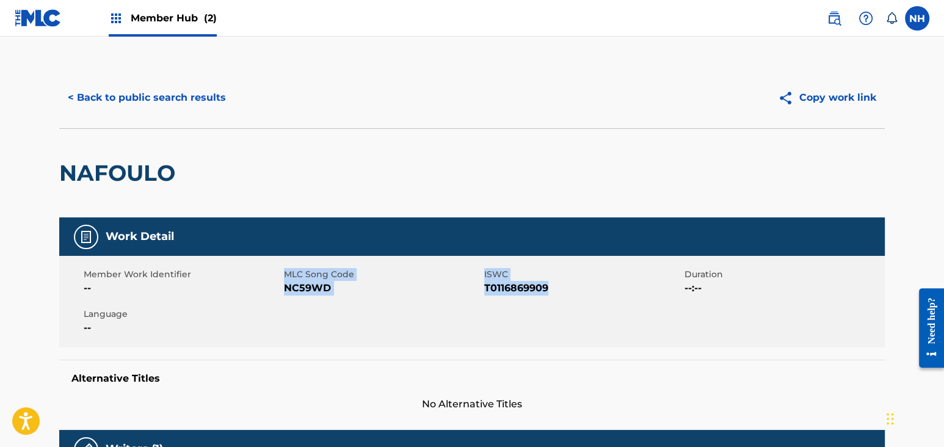
copy div "MLC Song Code NC59WD ISWC T0116869909"
click at [151, 104] on button "< Back to public search results" at bounding box center [146, 97] width 175 height 31
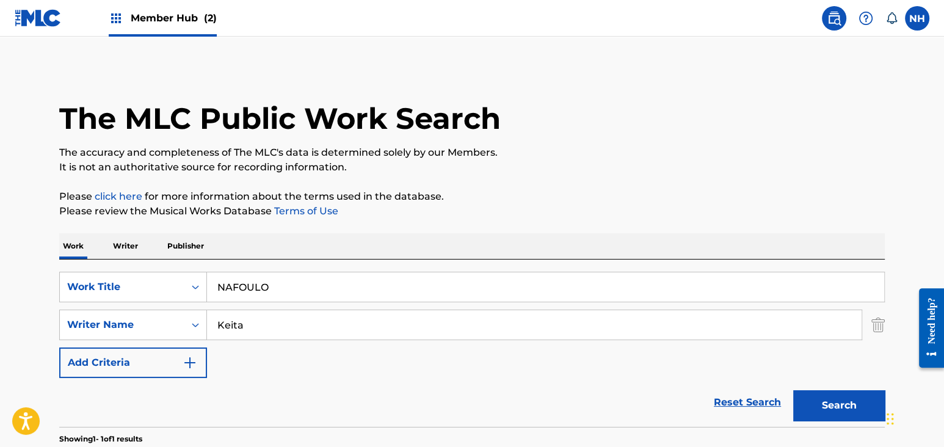
scroll to position [217, 0]
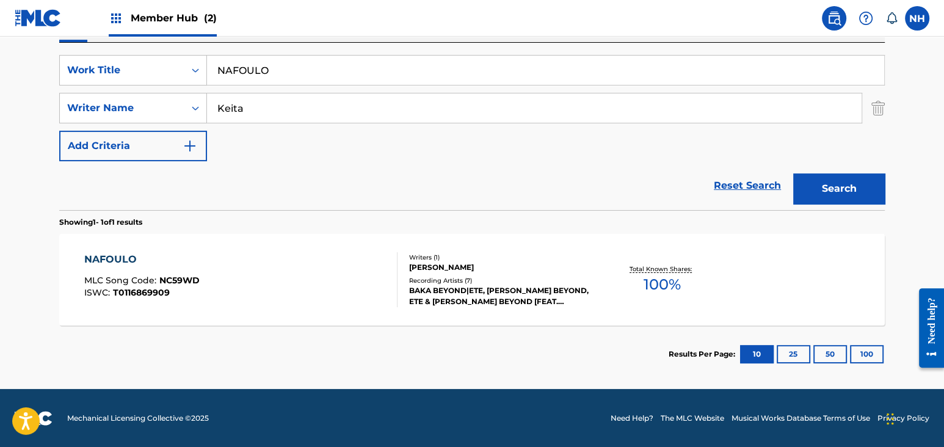
click at [391, 225] on section "Showing 1 - 1 of 1 results" at bounding box center [471, 219] width 825 height 18
click at [123, 64] on div "SearchWithCriteria4aa583be-793c-402f-9b75-33472aa08052 Work Title NAFOULO" at bounding box center [471, 70] width 825 height 31
paste input "MOU Keita"
drag, startPoint x: 259, startPoint y: 69, endPoint x: 532, endPoint y: 119, distance: 278.0
click at [418, 88] on div "SearchWithCriteria4aa583be-793c-402f-9b75-33472aa08052 Work Title [PERSON_NAME]…" at bounding box center [471, 108] width 825 height 106
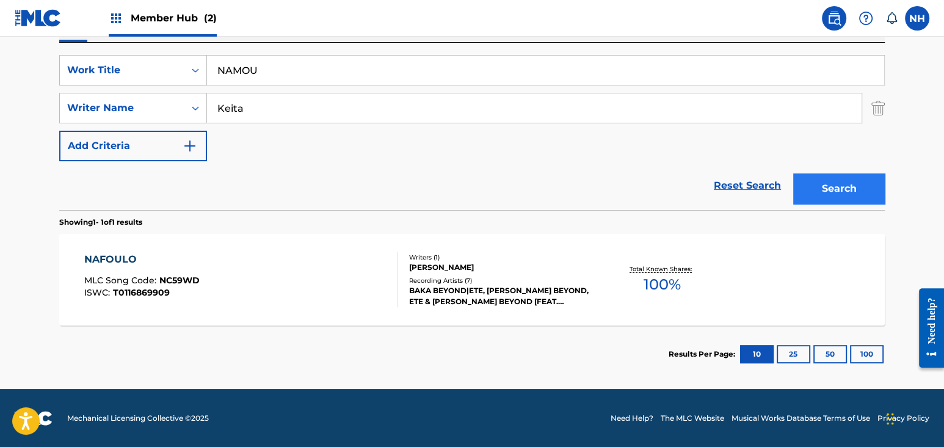
type input "NAMOU"
click at [842, 188] on button "Search" at bounding box center [839, 188] width 92 height 31
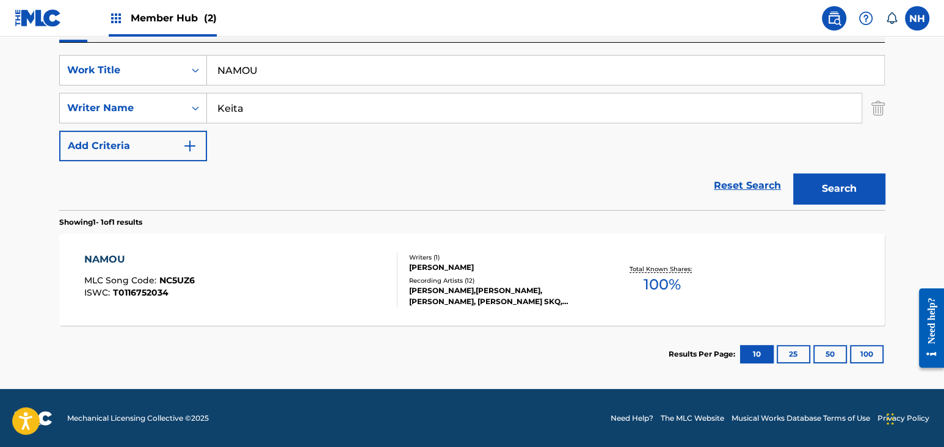
click at [230, 300] on div "NAMOU MLC Song Code : NC5UZ6 ISWC : T0116752034" at bounding box center [241, 279] width 314 height 55
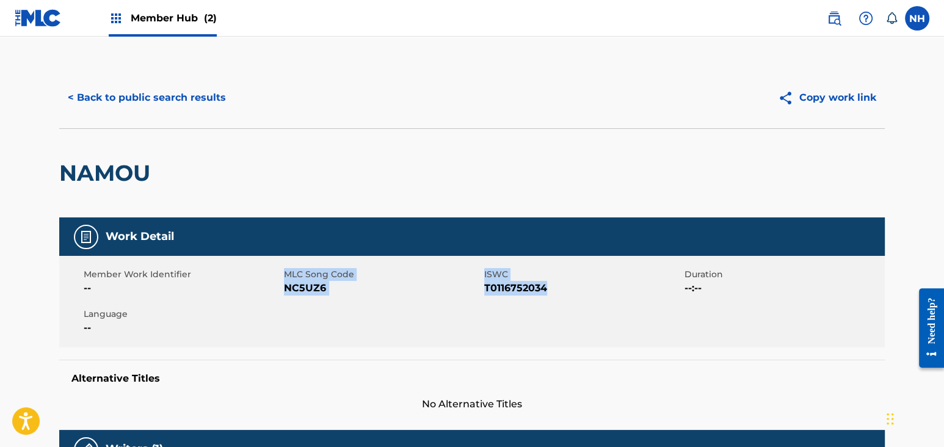
drag, startPoint x: 283, startPoint y: 286, endPoint x: 574, endPoint y: 287, distance: 291.8
click at [574, 287] on div "Member Work Identifier -- MLC Song Code NC5UZ6 ISWC T0116752034 Duration --:-- …" at bounding box center [471, 302] width 825 height 92
copy div "MLC Song Code NC5UZ6 ISWC T0116752034"
click at [245, 126] on div "< Back to public search results Copy work link" at bounding box center [471, 97] width 825 height 61
click at [211, 99] on button "< Back to public search results" at bounding box center [146, 97] width 175 height 31
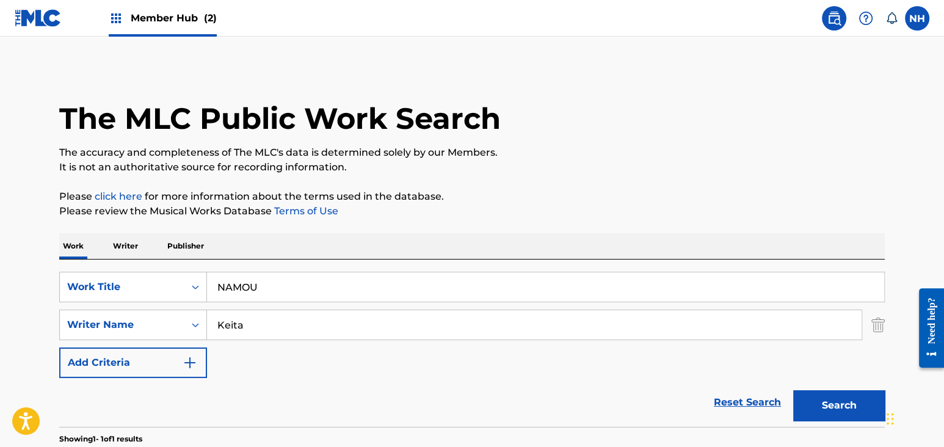
scroll to position [147, 0]
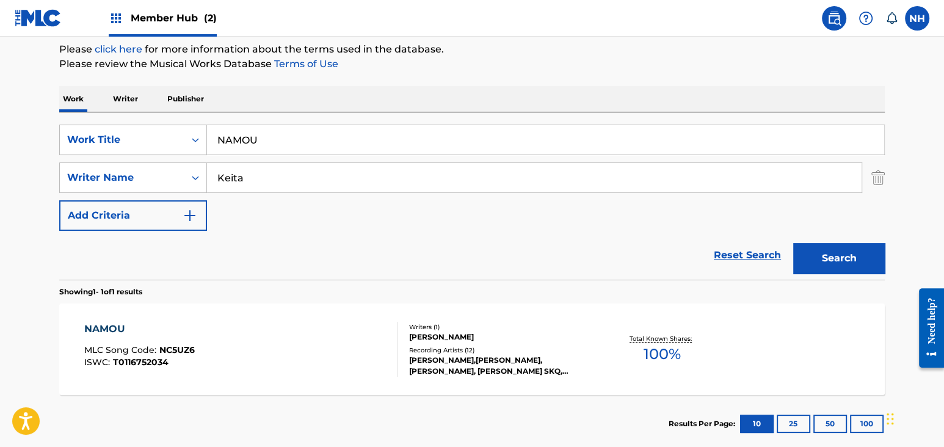
click at [328, 123] on div "SearchWithCriteria4aa583be-793c-402f-9b75-33472aa08052 Work Title NAMOU SearchW…" at bounding box center [471, 195] width 825 height 167
click at [317, 134] on input "NAMOU" at bounding box center [545, 139] width 677 height 29
paste input "WATI [PERSON_NAME]"
drag, startPoint x: 270, startPoint y: 140, endPoint x: 506, endPoint y: 178, distance: 239.3
click at [349, 138] on input "WATI [PERSON_NAME]" at bounding box center [545, 139] width 677 height 29
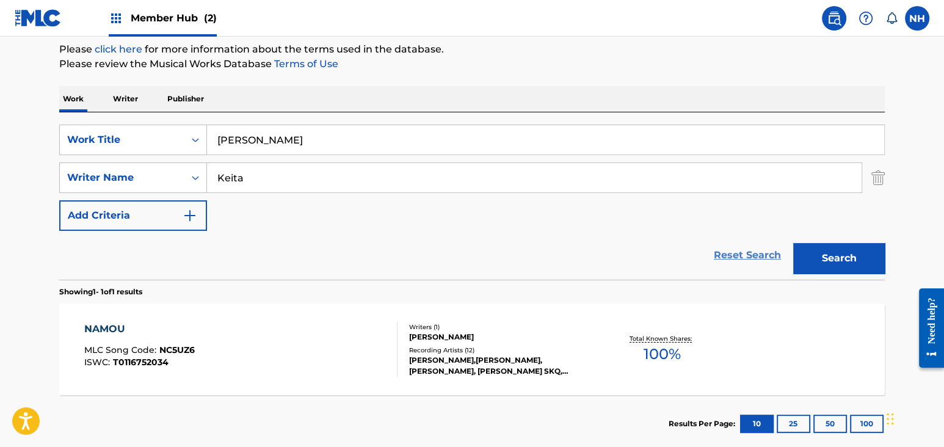
type input "[PERSON_NAME]"
click at [748, 248] on link "Reset Search" at bounding box center [746, 255] width 79 height 27
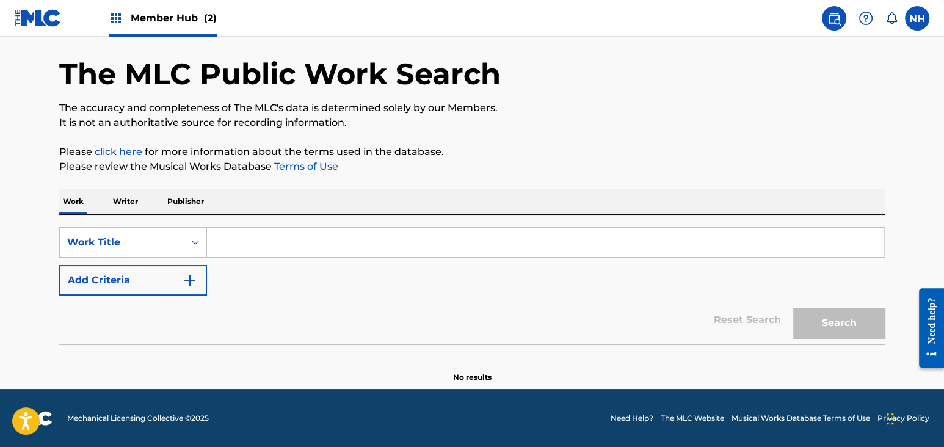
click at [483, 230] on input "Search Form" at bounding box center [545, 242] width 677 height 29
paste input "Keita"
type input "Keita"
paste input "WATI [PERSON_NAME]"
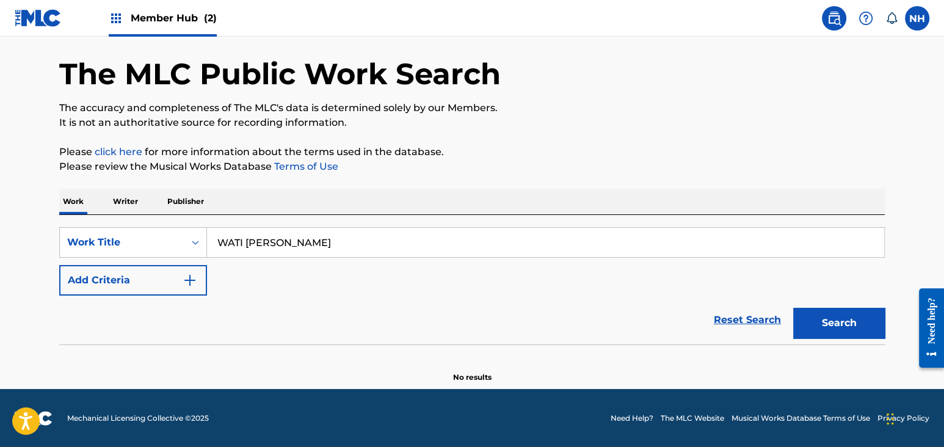
drag, startPoint x: 300, startPoint y: 236, endPoint x: 361, endPoint y: 247, distance: 61.9
click at [360, 247] on input "WATI [PERSON_NAME]" at bounding box center [545, 242] width 677 height 29
type input "[PERSON_NAME]"
click at [103, 273] on button "Add Criteria" at bounding box center [133, 280] width 148 height 31
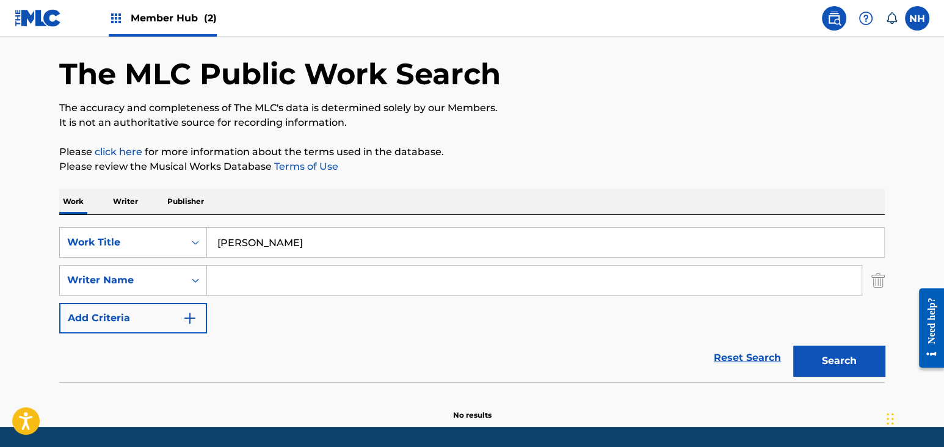
click at [313, 291] on input "Search Form" at bounding box center [534, 280] width 654 height 29
paste input "Keita"
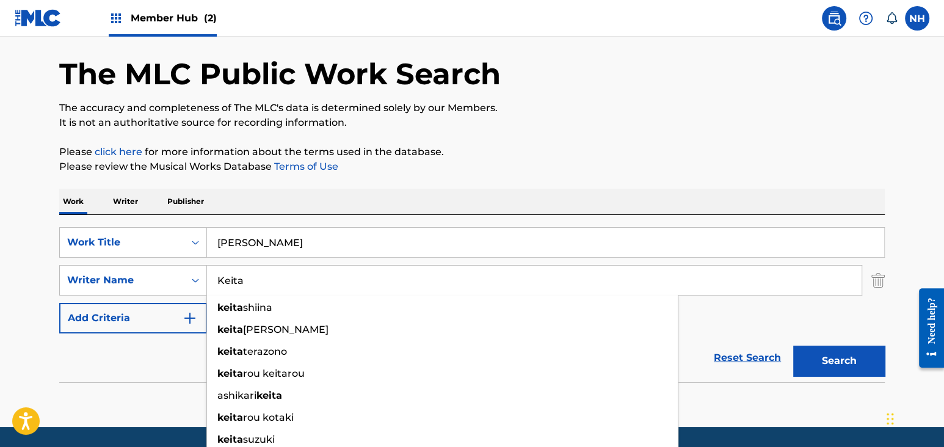
click at [243, 276] on input "Keita" at bounding box center [534, 280] width 654 height 29
drag, startPoint x: 239, startPoint y: 277, endPoint x: 157, endPoint y: 270, distance: 81.5
click at [157, 270] on div "SearchWithCriteria8fcca104-3dbb-4010-8591-478c10eacacd Writer Name [PERSON_NAME…" at bounding box center [471, 280] width 825 height 31
type input "Keita"
click at [867, 360] on button "Search" at bounding box center [839, 360] width 92 height 31
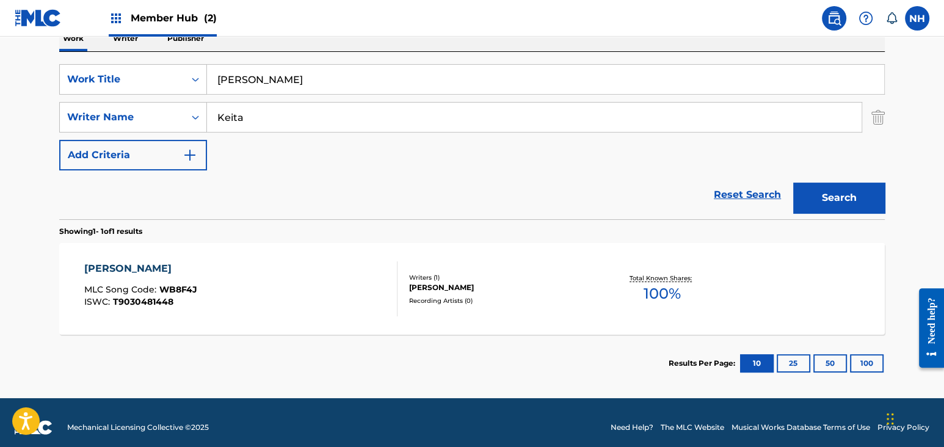
scroll to position [217, 0]
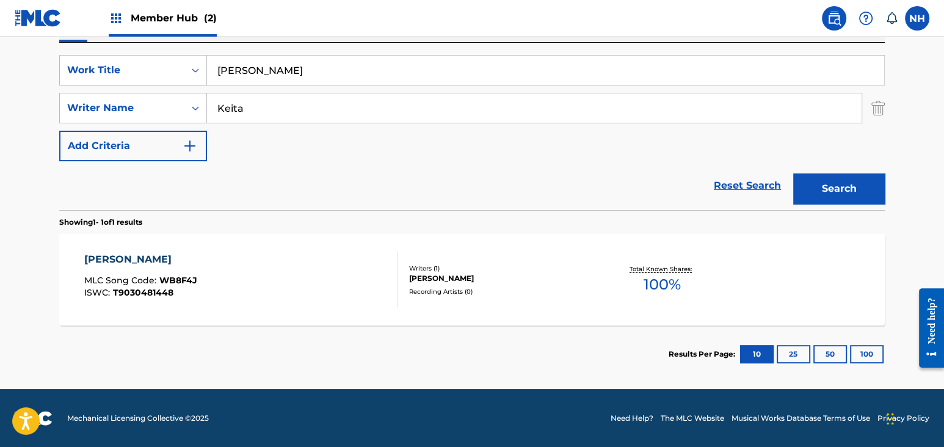
drag, startPoint x: 248, startPoint y: 221, endPoint x: 239, endPoint y: 253, distance: 32.9
click at [243, 221] on section "Showing 1 - 1 of 1 results" at bounding box center [471, 219] width 825 height 18
click at [239, 253] on div "WATI DIMA MLC Song Code : WB8F4J ISWC : T9030481448" at bounding box center [241, 279] width 314 height 55
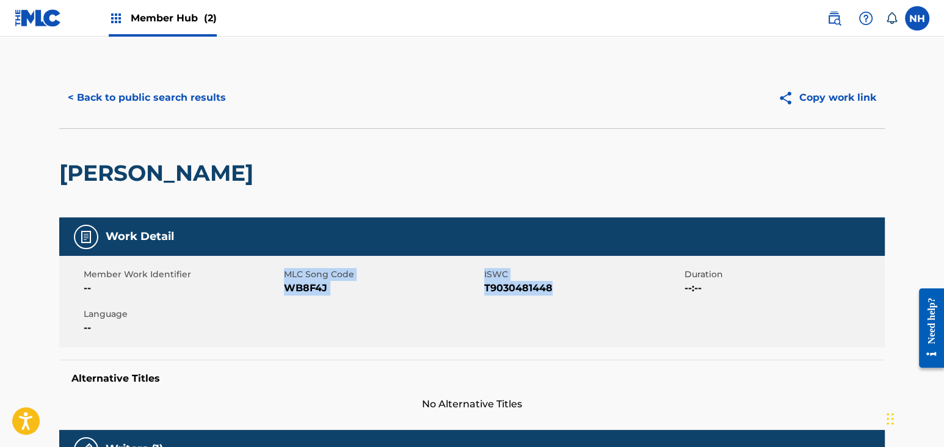
drag, startPoint x: 280, startPoint y: 284, endPoint x: 557, endPoint y: 285, distance: 277.7
click at [557, 285] on div "Member Work Identifier -- MLC Song Code WB8F4J ISWC T9030481448 Duration --:-- …" at bounding box center [471, 302] width 825 height 92
copy div "MLC Song Code WB8F4J ISWC T9030481448"
drag, startPoint x: 39, startPoint y: 204, endPoint x: 0, endPoint y: 204, distance: 39.1
click at [38, 204] on main "< Back to public search results Copy work link [PERSON_NAME] Work Detail Member…" at bounding box center [472, 430] width 944 height 787
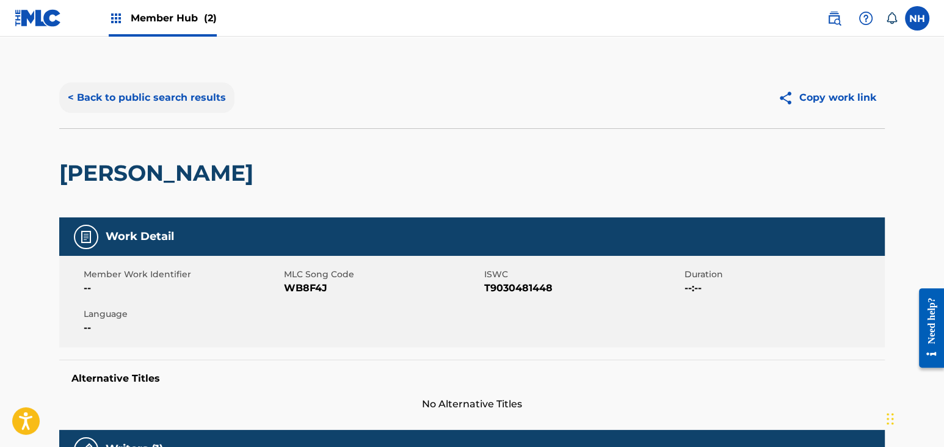
click at [219, 98] on button "< Back to public search results" at bounding box center [146, 97] width 175 height 31
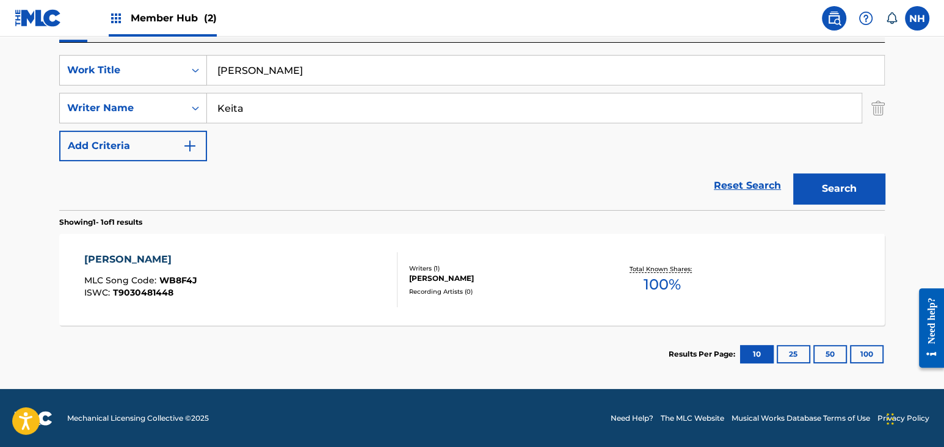
drag, startPoint x: 249, startPoint y: 110, endPoint x: 258, endPoint y: 106, distance: 9.3
click at [249, 110] on input "Keita" at bounding box center [534, 107] width 654 height 29
drag, startPoint x: 300, startPoint y: 75, endPoint x: 140, endPoint y: 78, distance: 159.3
click at [143, 76] on div "SearchWithCriteria4aa583be-793c-402f-9b75-33472aa08052 Work Title [PERSON_NAME]" at bounding box center [471, 70] width 825 height 31
paste input "SSO Keita"
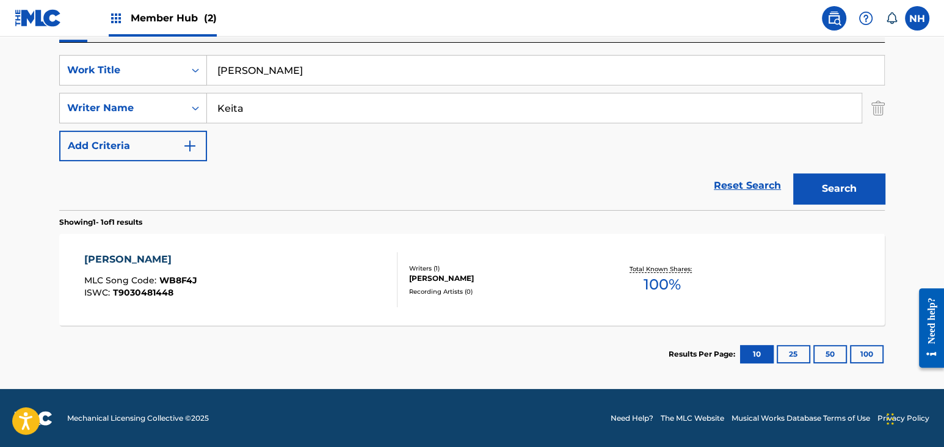
drag, startPoint x: 255, startPoint y: 73, endPoint x: 679, endPoint y: 168, distance: 434.0
click at [367, 76] on input "[PERSON_NAME]" at bounding box center [545, 70] width 677 height 29
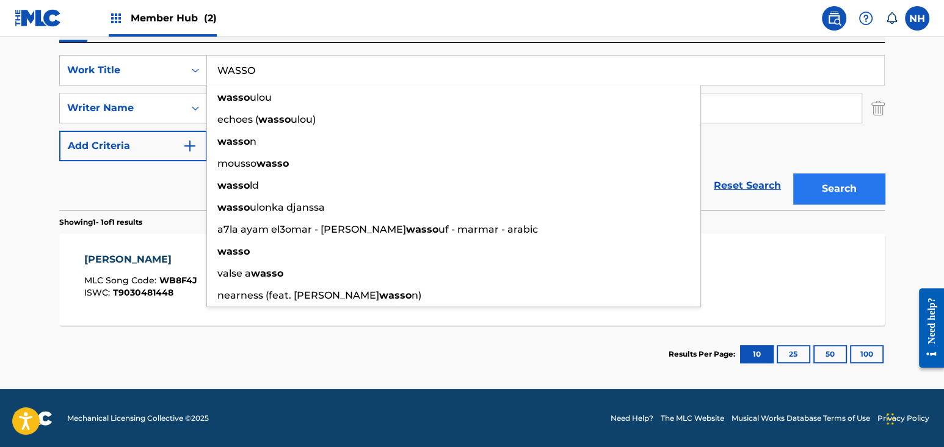
type input "WASSO"
click at [870, 193] on button "Search" at bounding box center [839, 188] width 92 height 31
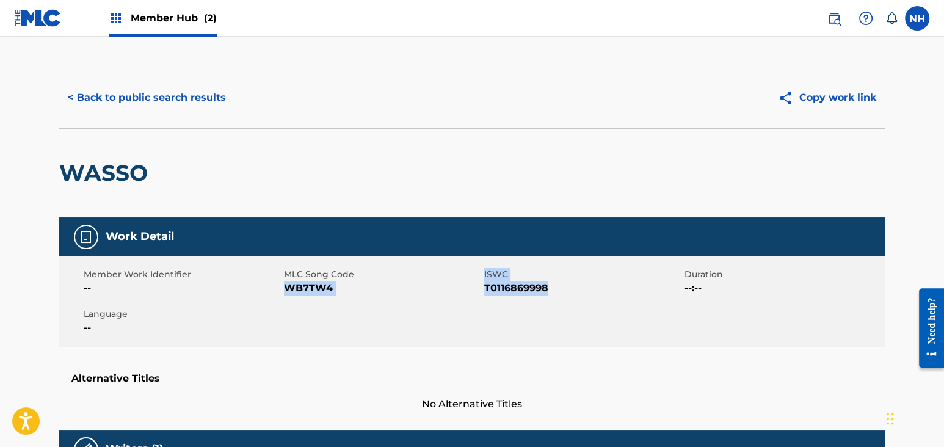
drag, startPoint x: 287, startPoint y: 291, endPoint x: 570, endPoint y: 289, distance: 283.2
click at [570, 289] on div "Member Work Identifier -- MLC Song Code WB7TW4 ISWC T0116869998 Duration --:-- …" at bounding box center [471, 302] width 825 height 92
copy div "WB7TW4 ISWC T0116869998"
click at [195, 104] on button "< Back to public search results" at bounding box center [146, 97] width 175 height 31
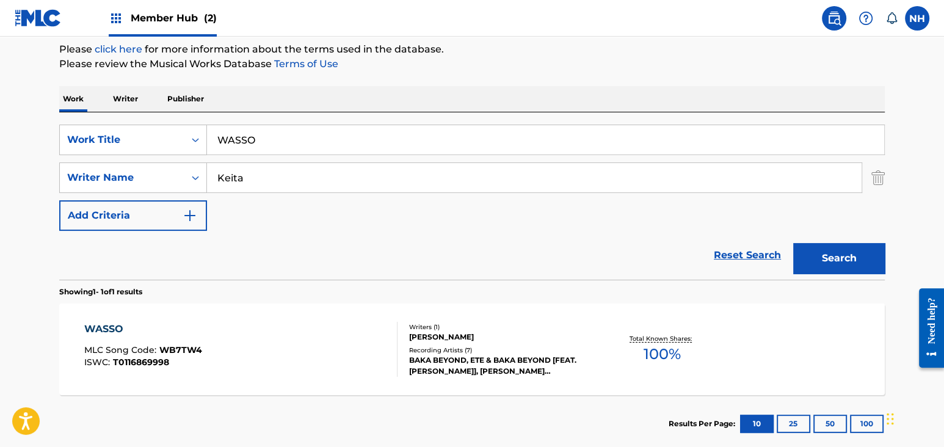
click at [394, 177] on input "Keita" at bounding box center [534, 177] width 654 height 29
click at [143, 135] on div "SearchWithCriteria4aa583be-793c-402f-9b75-33472aa08052 Work Title WASSO" at bounding box center [471, 140] width 825 height 31
paste input "THE PATH FROM [PERSON_NAME]"
drag, startPoint x: 339, startPoint y: 145, endPoint x: 673, endPoint y: 190, distance: 337.4
click at [469, 157] on div "SearchWithCriteria4aa583be-793c-402f-9b75-33472aa08052 Work Title THE PATH FROM…" at bounding box center [471, 178] width 825 height 106
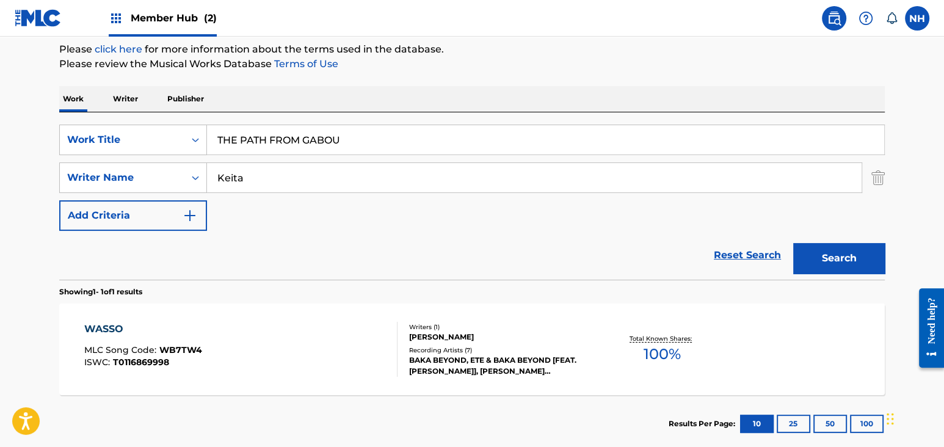
type input "THE PATH FROM GABOU"
drag, startPoint x: 933, startPoint y: 286, endPoint x: 914, endPoint y: 286, distance: 18.9
click at [932, 287] on div "Need help?" at bounding box center [931, 326] width 25 height 79
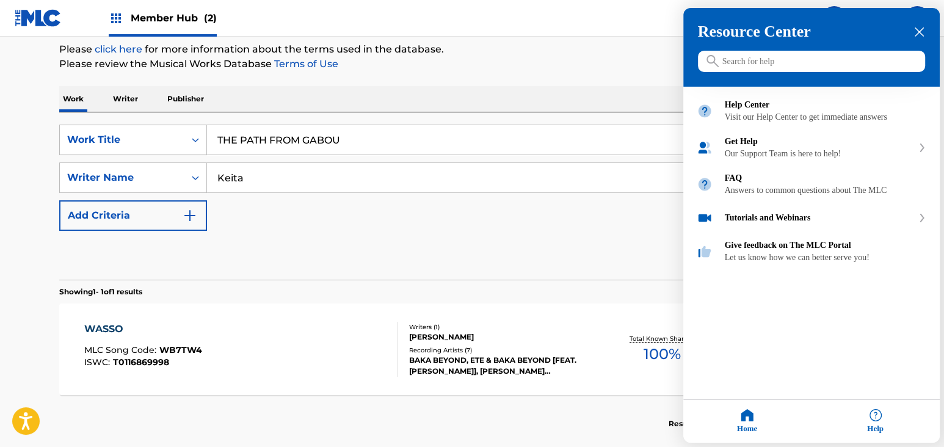
click at [536, 256] on div at bounding box center [472, 223] width 944 height 447
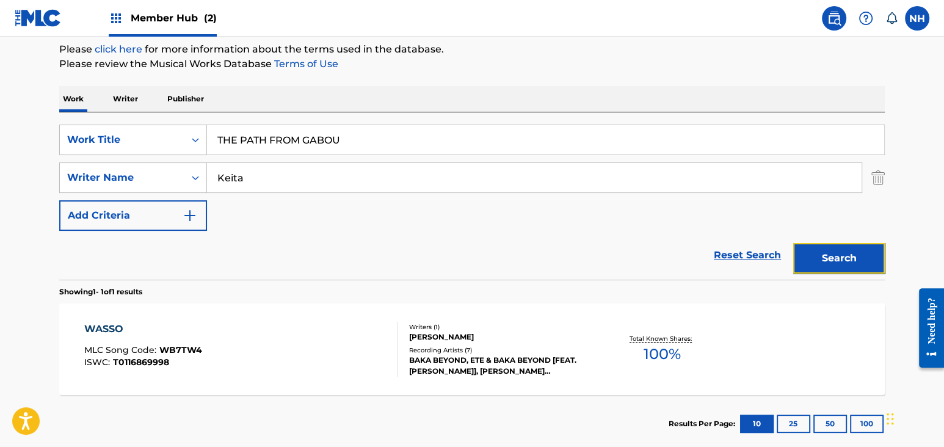
drag, startPoint x: 795, startPoint y: 251, endPoint x: 836, endPoint y: 262, distance: 41.9
click at [803, 251] on button "Search" at bounding box center [839, 258] width 92 height 31
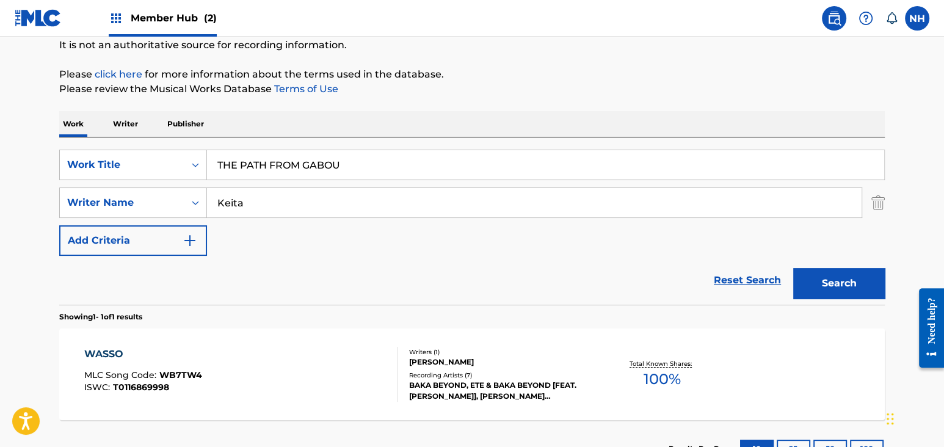
drag, startPoint x: 836, startPoint y: 262, endPoint x: 819, endPoint y: 266, distance: 16.9
click at [836, 263] on div "Search" at bounding box center [836, 280] width 98 height 49
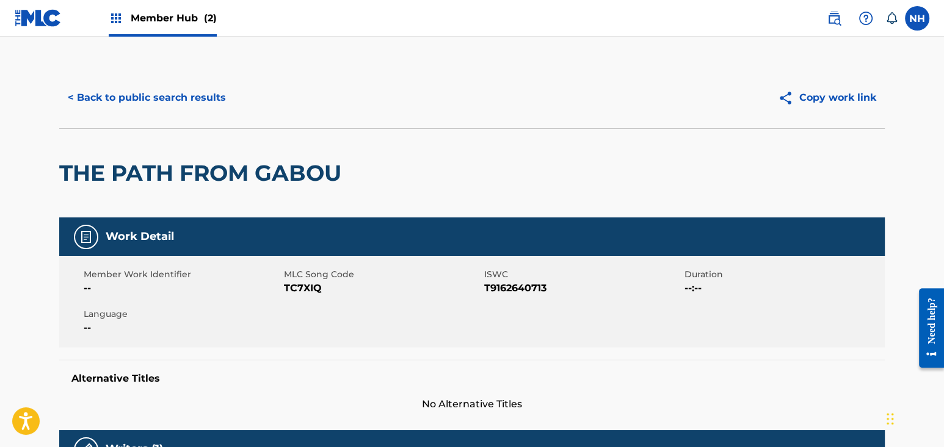
click at [452, 332] on div "Member Work Identifier -- MLC Song Code TC7XIQ ISWC T9162640713 Duration --:-- …" at bounding box center [471, 302] width 825 height 92
click at [135, 76] on div "< Back to public search results Copy work link" at bounding box center [471, 97] width 825 height 61
click at [145, 90] on button "< Back to public search results" at bounding box center [146, 97] width 175 height 31
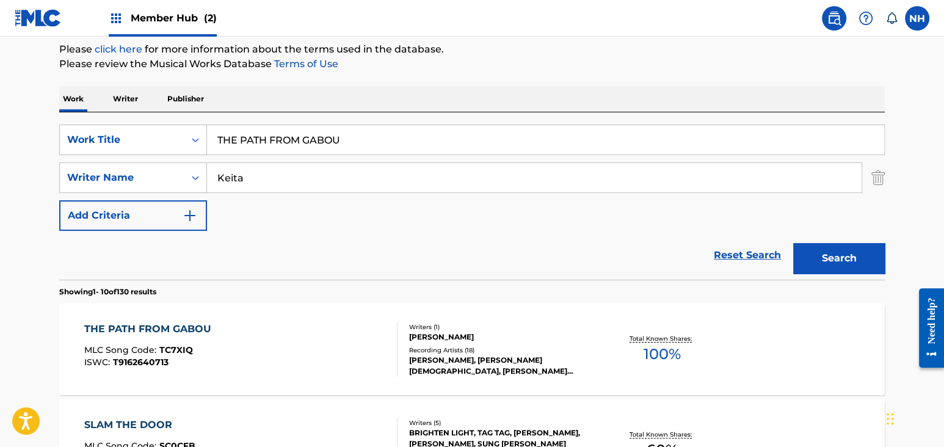
click at [322, 307] on div "THE PATH FROM GABOU MLC Song Code : TC7XIQ ISWC : T9162640713 Writers ( 1 ) [PE…" at bounding box center [471, 349] width 825 height 92
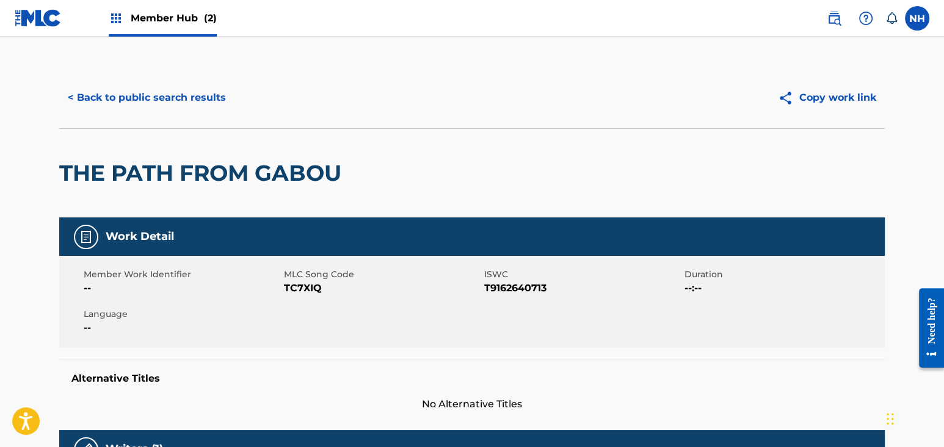
scroll to position [81, 0]
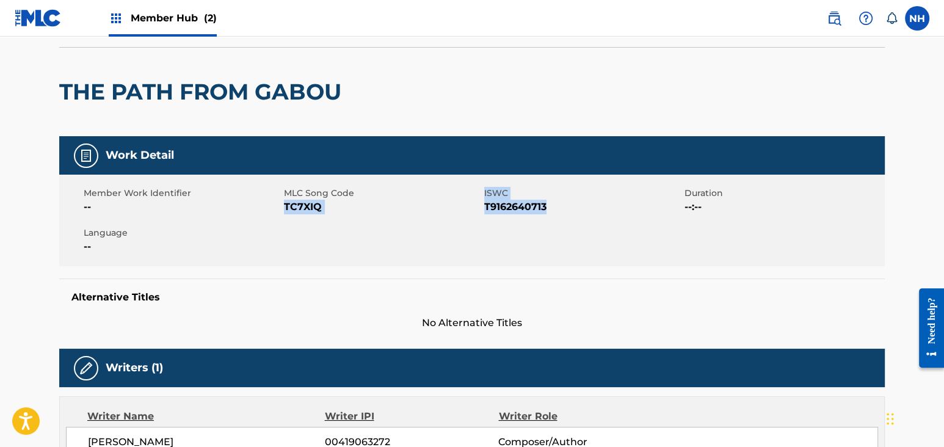
drag, startPoint x: 305, startPoint y: 203, endPoint x: 667, endPoint y: 203, distance: 362.6
click at [667, 203] on div "Member Work Identifier -- MLC Song Code TC7XIQ ISWC T9162640713 Duration --:-- …" at bounding box center [471, 221] width 825 height 92
copy div "TC7XIQ ISWC T9162640713"
click at [161, 34] on div "Member Hub (2)" at bounding box center [163, 18] width 108 height 36
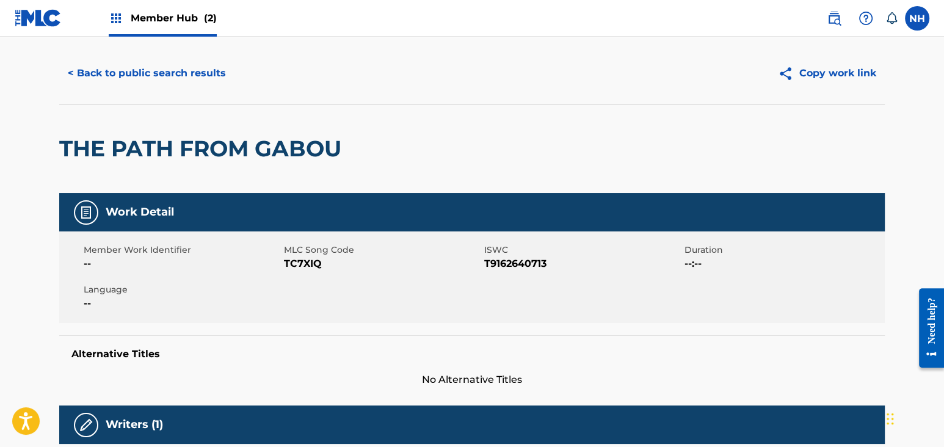
scroll to position [0, 0]
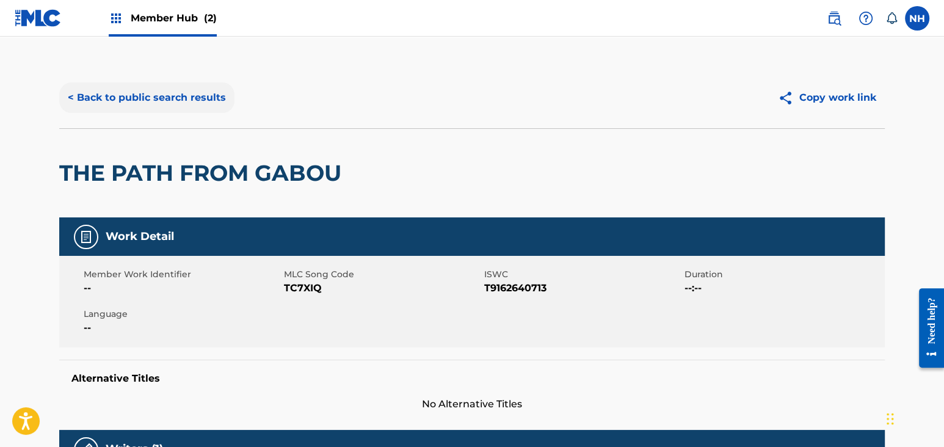
click at [175, 108] on button "< Back to public search results" at bounding box center [146, 97] width 175 height 31
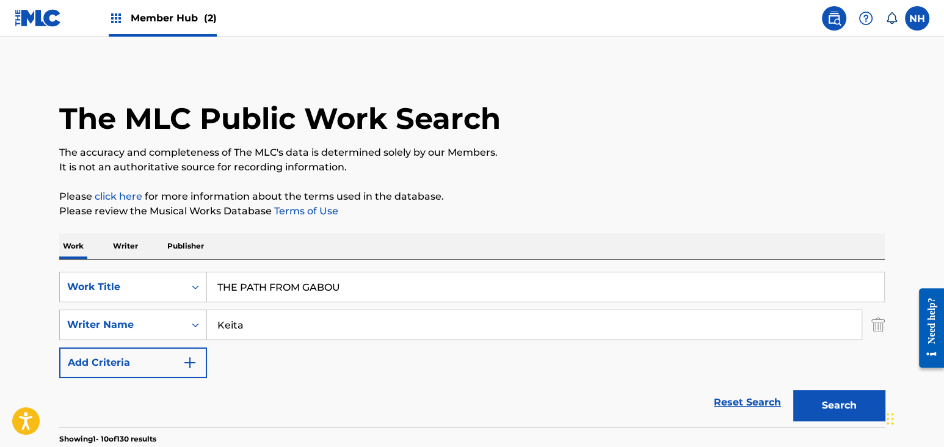
scroll to position [147, 0]
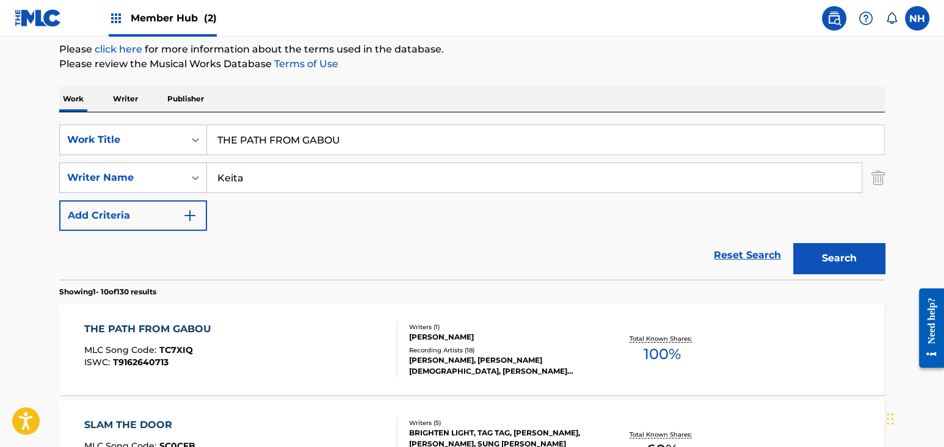
click at [314, 151] on input "THE PATH FROM GABOU" at bounding box center [545, 139] width 677 height 29
drag, startPoint x: 397, startPoint y: 143, endPoint x: 38, endPoint y: 98, distance: 362.3
paste input "INVISIBLE MEN Keita"
drag, startPoint x: 318, startPoint y: 135, endPoint x: 609, endPoint y: 154, distance: 291.2
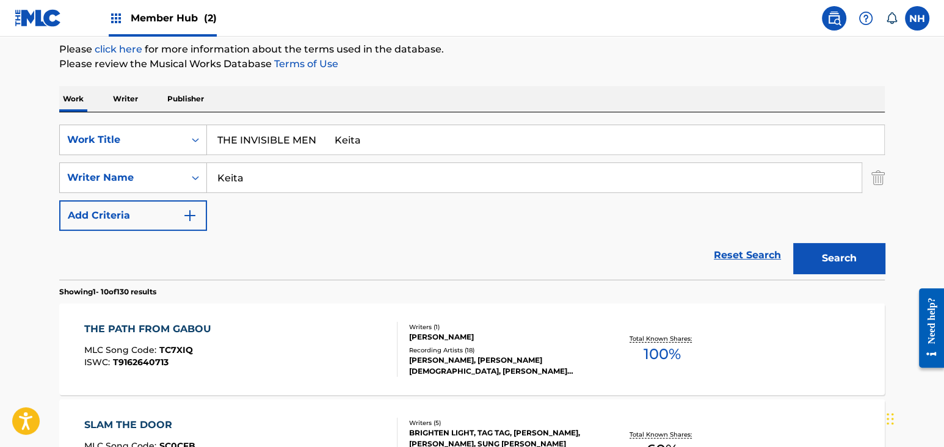
click at [527, 139] on input "THE INVISIBLE MEN Keita" at bounding box center [545, 139] width 677 height 29
type input "THE INVISIBLE MEN"
click at [827, 248] on button "Search" at bounding box center [839, 258] width 92 height 31
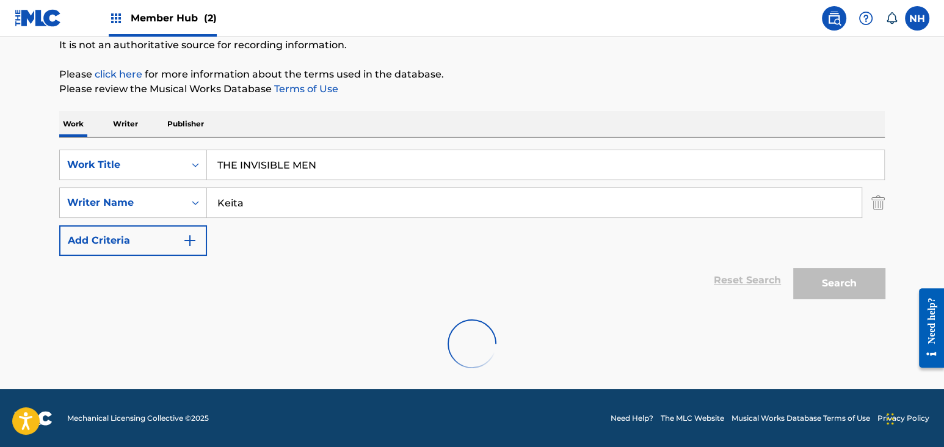
click at [222, 264] on div "Reset Search Search" at bounding box center [471, 280] width 825 height 49
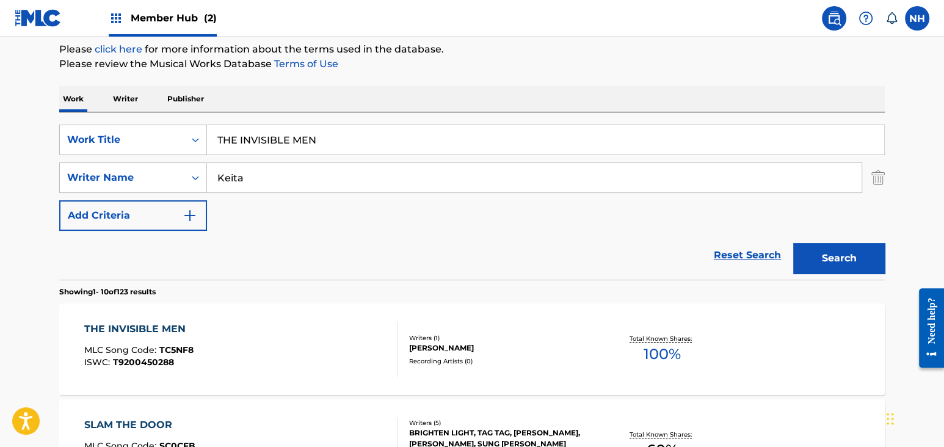
click at [224, 316] on div "THE INVISIBLE MEN MLC Song Code : TC5NF8 ISWC : T9200450288 Writers ( 1 ) [PERS…" at bounding box center [471, 349] width 825 height 92
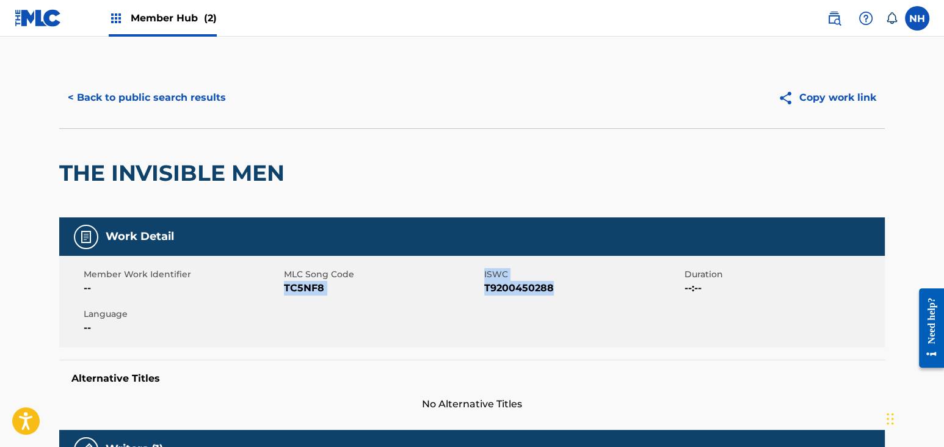
drag, startPoint x: 284, startPoint y: 286, endPoint x: 602, endPoint y: 281, distance: 318.1
click at [602, 281] on div "Member Work Identifier -- MLC Song Code TC5NF8 ISWC T9200450288 Duration --:-- …" at bounding box center [471, 302] width 825 height 92
copy div "TC5NF8 ISWC T9200450288"
click at [190, 81] on div "< Back to public search results Copy work link" at bounding box center [471, 97] width 825 height 61
click at [192, 95] on button "< Back to public search results" at bounding box center [146, 97] width 175 height 31
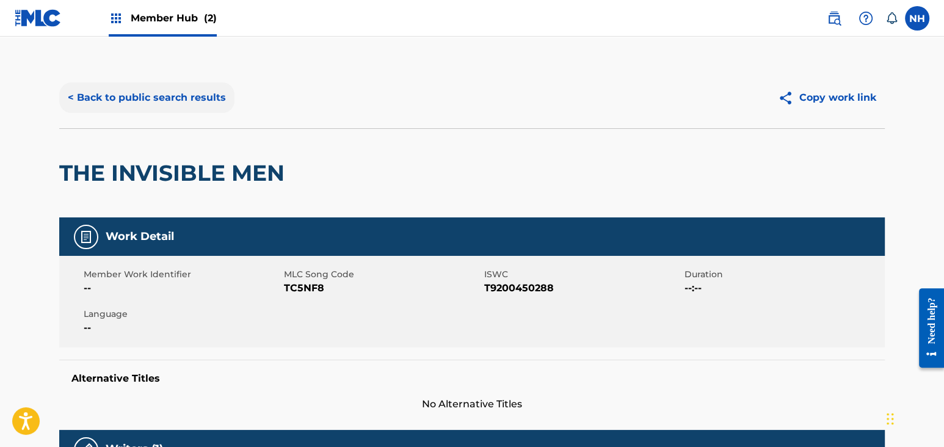
scroll to position [147, 0]
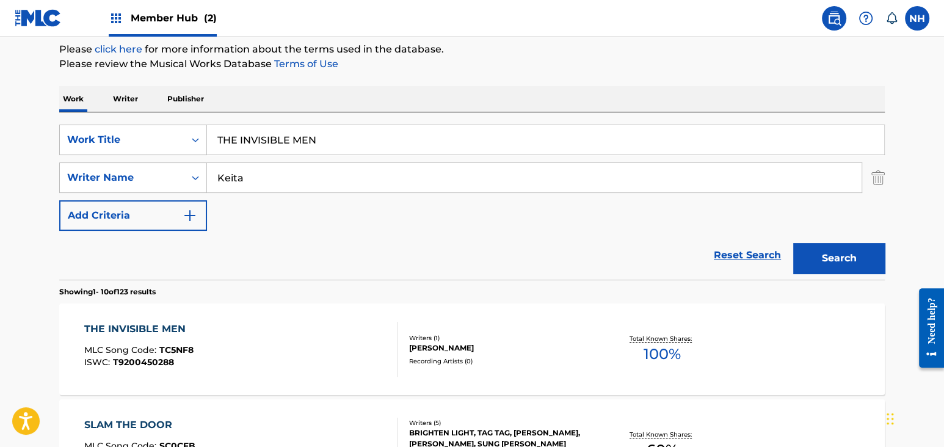
drag, startPoint x: 348, startPoint y: 144, endPoint x: 24, endPoint y: 99, distance: 327.2
paste input "NFA Keita"
drag, startPoint x: 302, startPoint y: 139, endPoint x: 643, endPoint y: 215, distance: 349.5
click at [474, 162] on div "SearchWithCriteria4aa583be-793c-402f-9b75-33472aa08052 Work Title NFA Keita Sea…" at bounding box center [471, 178] width 825 height 106
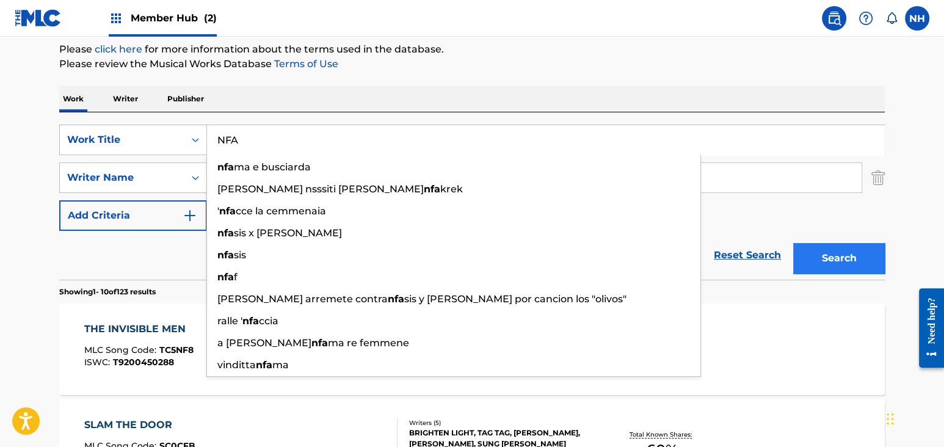
type input "NFA"
click at [812, 261] on button "Search" at bounding box center [839, 258] width 92 height 31
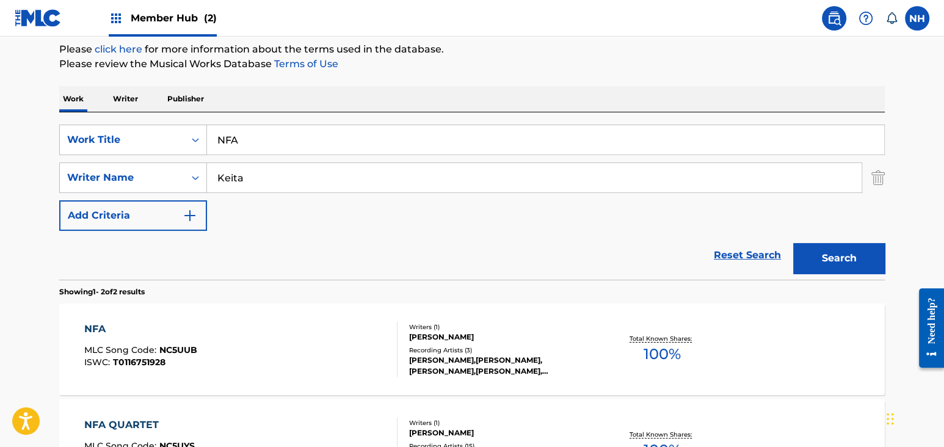
click at [347, 291] on section "Showing 1 - 2 of 2 results" at bounding box center [471, 289] width 825 height 18
click at [342, 329] on div "NFA MLC Song Code : NC5UUB ISWC : T0116751928" at bounding box center [241, 349] width 314 height 55
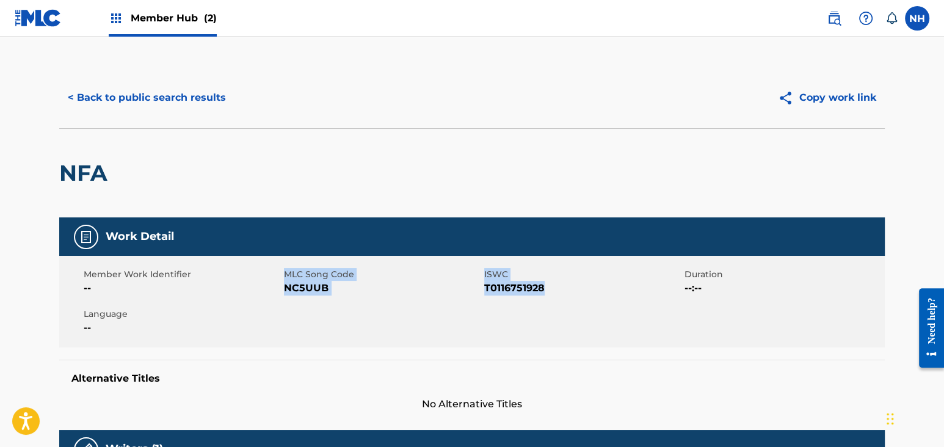
drag, startPoint x: 281, startPoint y: 289, endPoint x: 576, endPoint y: 283, distance: 294.9
click at [576, 283] on div "Member Work Identifier -- MLC Song Code NC5UUB ISWC T0116751928 Duration --:-- …" at bounding box center [471, 302] width 825 height 92
copy div "MLC Song Code NC5UUB ISWC T0116751928"
click at [192, 98] on button "< Back to public search results" at bounding box center [146, 97] width 175 height 31
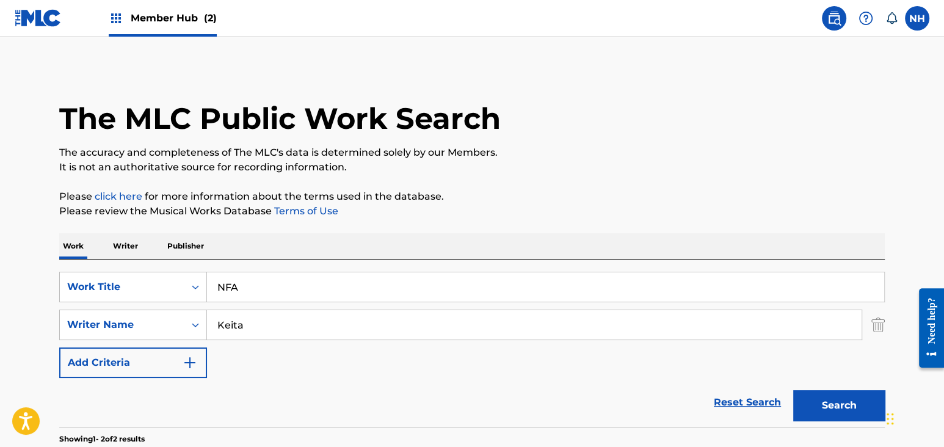
scroll to position [147, 0]
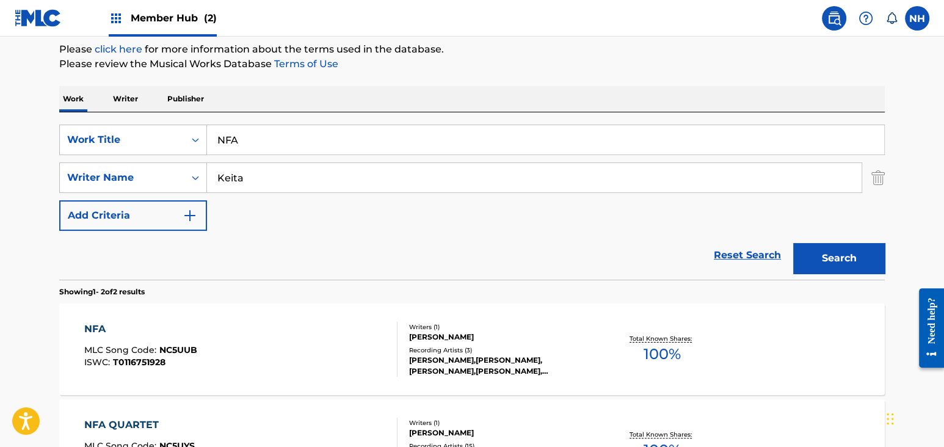
click at [298, 120] on div "SearchWithCriteria4aa583be-793c-402f-9b75-33472aa08052 Work Title NFA SearchWit…" at bounding box center [471, 195] width 825 height 167
drag, startPoint x: 295, startPoint y: 137, endPoint x: 161, endPoint y: 139, distance: 133.7
click at [162, 139] on div "SearchWithCriteria4aa583be-793c-402f-9b75-33472aa08052 Work Title NFA" at bounding box center [471, 140] width 825 height 31
paste input "'[PERSON_NAME] (LITTLE BRO) Keita"
drag, startPoint x: 356, startPoint y: 150, endPoint x: 553, endPoint y: 183, distance: 199.3
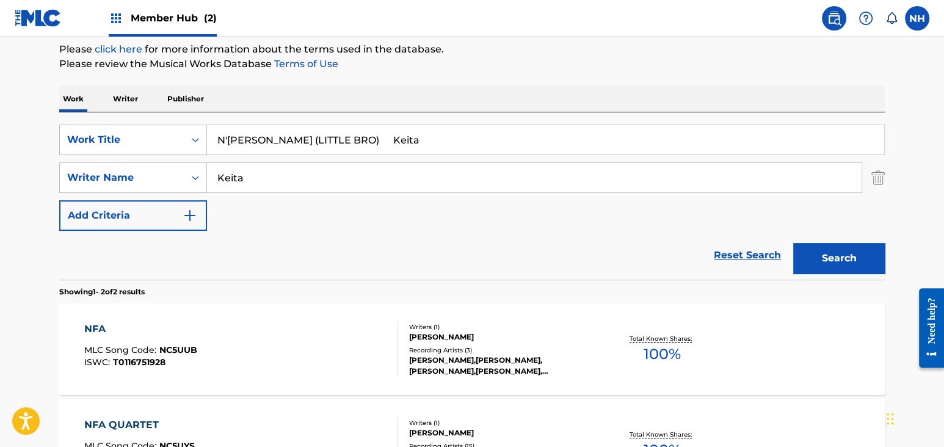
click at [537, 178] on div "SearchWithCriteria4aa583be-793c-402f-9b75-33472aa08052 Work Title N'[PERSON_NAM…" at bounding box center [471, 178] width 825 height 106
type input "N'[PERSON_NAME] (LITTLE BRO)"
click at [850, 266] on button "Search" at bounding box center [839, 258] width 92 height 31
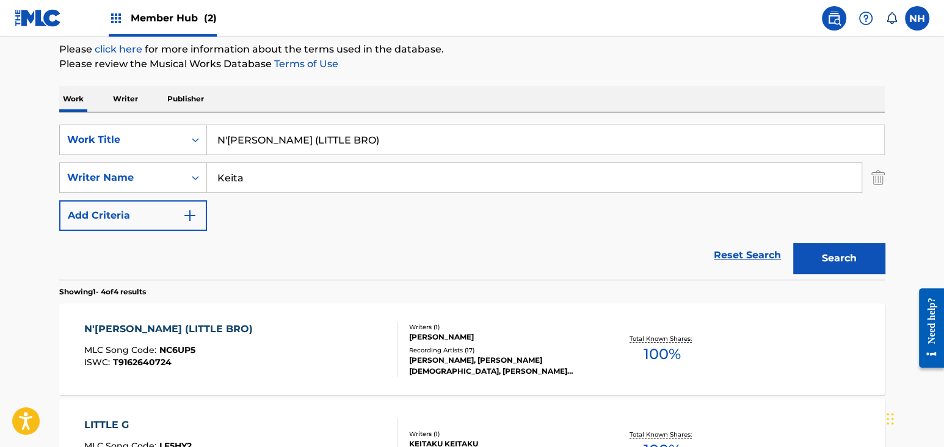
drag, startPoint x: 295, startPoint y: 306, endPoint x: 284, endPoint y: 311, distance: 11.7
click at [284, 311] on div "N'[PERSON_NAME] (LITTLE BRO) MLC Song Code : NC6UP5 ISWC : T9162640724 Writers …" at bounding box center [471, 349] width 825 height 92
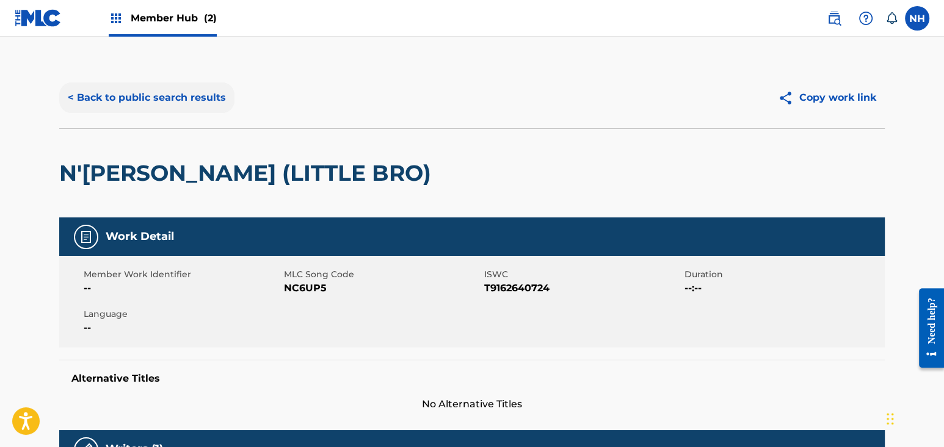
click at [160, 101] on button "< Back to public search results" at bounding box center [146, 97] width 175 height 31
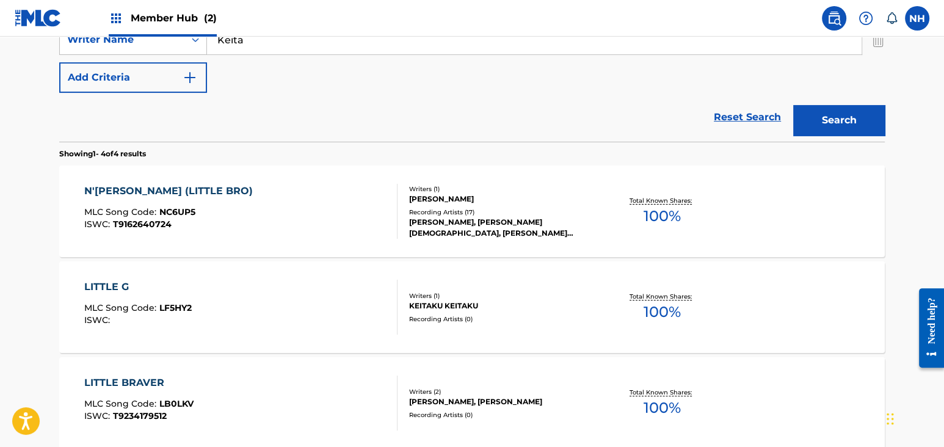
scroll to position [310, 0]
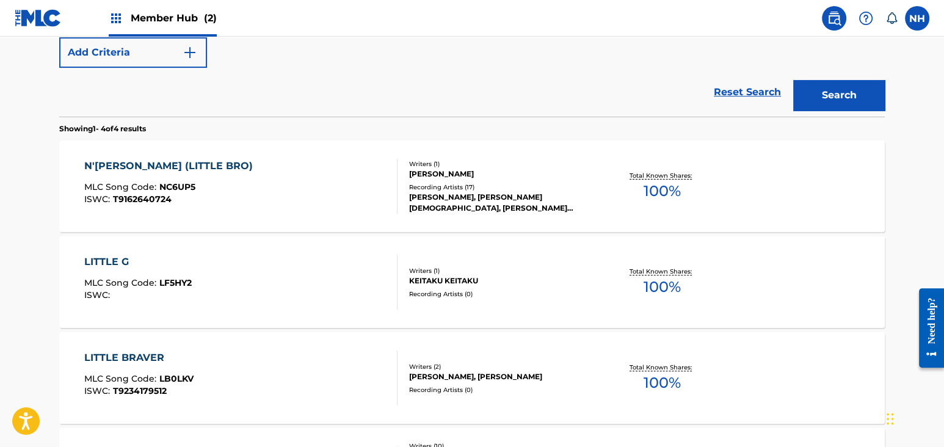
click at [280, 200] on div "N'[PERSON_NAME] (LITTLE BRO) MLC Song Code : NC6UP5 ISWC : T9162640724" at bounding box center [241, 186] width 314 height 55
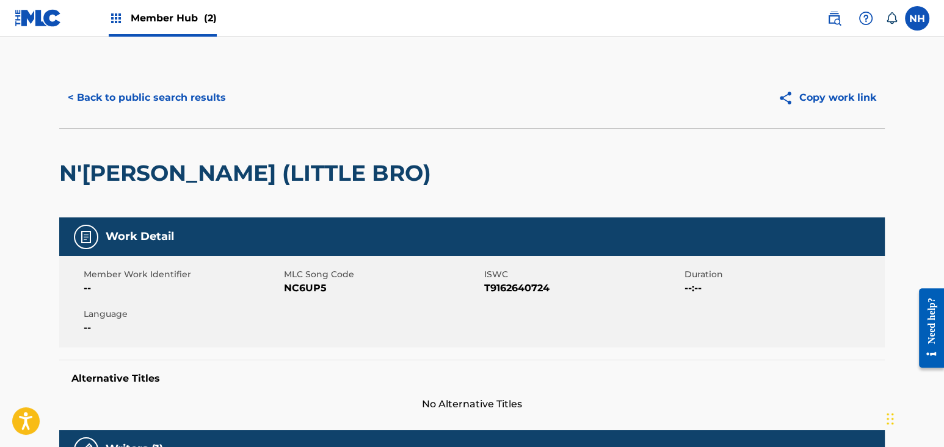
click at [293, 286] on span "NC6UP5" at bounding box center [382, 288] width 197 height 15
drag, startPoint x: 290, startPoint y: 286, endPoint x: 566, endPoint y: 319, distance: 278.5
click at [564, 327] on div "Member Work Identifier -- MLC Song Code NC6UP5 ISWC T9162640724 Duration --:-- …" at bounding box center [471, 302] width 825 height 92
click at [569, 300] on div "Member Work Identifier -- MLC Song Code NC6UP5 ISWC T9162640724 Duration --:-- …" at bounding box center [471, 302] width 825 height 92
drag, startPoint x: 569, startPoint y: 294, endPoint x: 284, endPoint y: 276, distance: 285.0
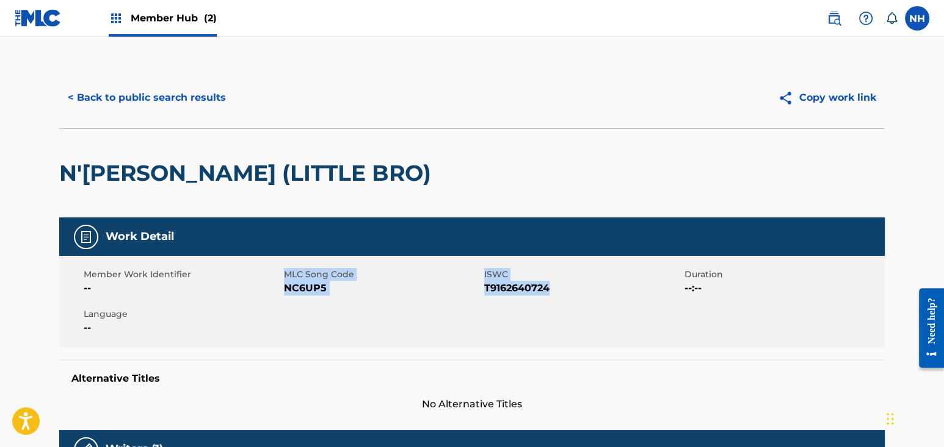
click at [284, 276] on div "Member Work Identifier -- MLC Song Code NC6UP5 ISWC T9162640724 Duration --:-- …" at bounding box center [471, 302] width 825 height 92
copy div "MLC Song Code NC6UP5 ISWC T9162640724"
click at [164, 110] on button "< Back to public search results" at bounding box center [146, 97] width 175 height 31
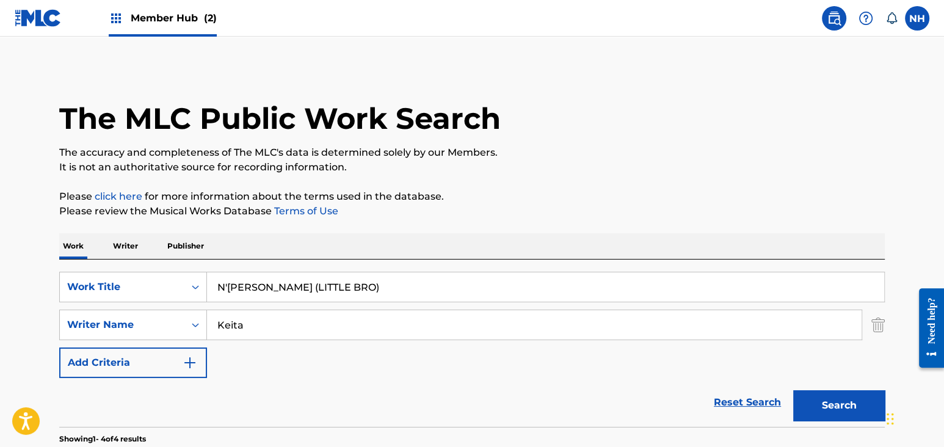
scroll to position [380, 0]
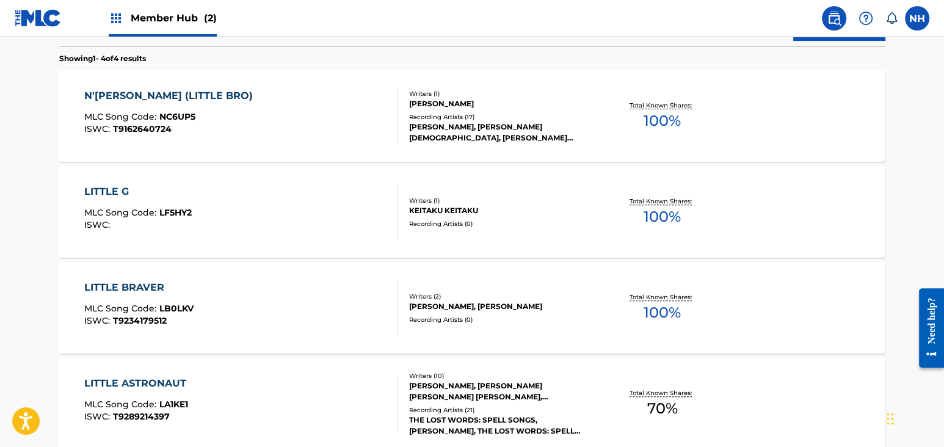
click at [325, 154] on div "N'[PERSON_NAME] (LITTLE BRO) MLC Song Code : NC6UP5 ISWC : T9162640724 Writers …" at bounding box center [471, 116] width 825 height 92
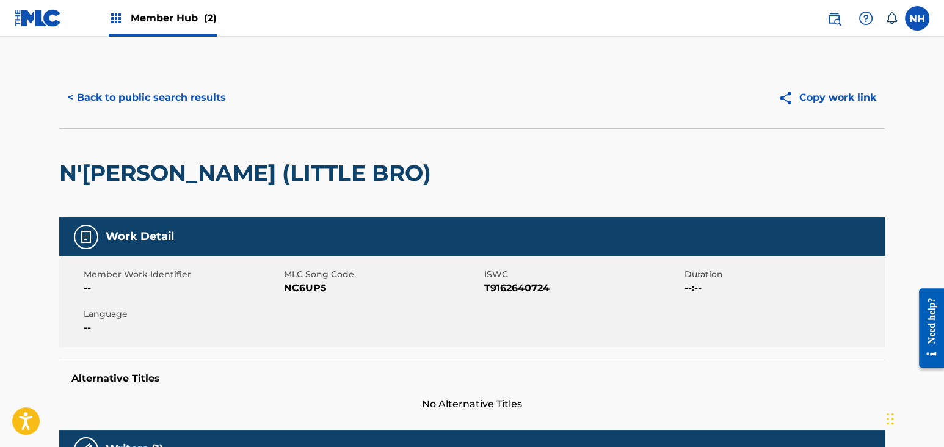
drag, startPoint x: 135, startPoint y: 115, endPoint x: 184, endPoint y: 137, distance: 53.5
click at [137, 113] on div "< Back to public search results Copy work link" at bounding box center [471, 97] width 825 height 61
click at [188, 110] on button "< Back to public search results" at bounding box center [146, 97] width 175 height 31
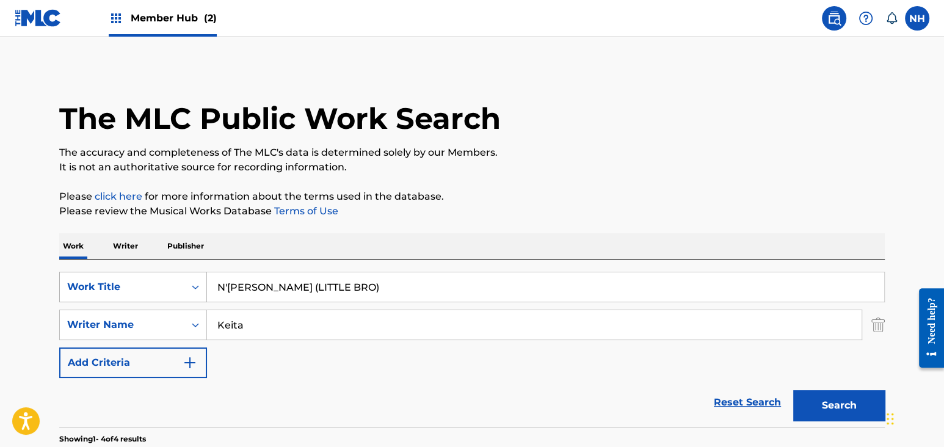
drag, startPoint x: 358, startPoint y: 271, endPoint x: 173, endPoint y: 276, distance: 185.0
click at [173, 276] on div "SearchWithCriteria4aa583be-793c-402f-9b75-33472aa08052 Work Title N'[PERSON_NAM…" at bounding box center [471, 342] width 825 height 167
drag, startPoint x: 313, startPoint y: 294, endPoint x: 190, endPoint y: 281, distance: 124.0
click at [169, 281] on div "SearchWithCriteria4aa583be-793c-402f-9b75-33472aa08052 Work Title N'[PERSON_NAM…" at bounding box center [471, 287] width 825 height 31
paste input "[PERSON_NAME]"
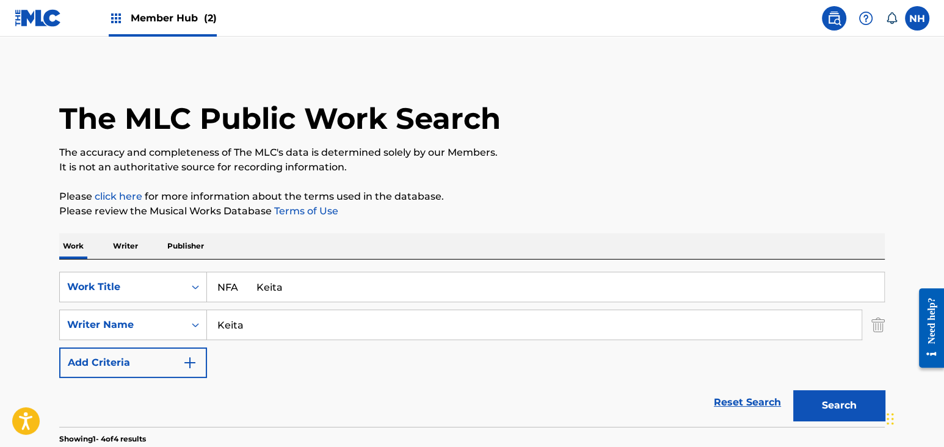
drag, startPoint x: 239, startPoint y: 281, endPoint x: 610, endPoint y: 350, distance: 377.6
click at [466, 308] on div "SearchWithCriteria4aa583be-793c-402f-9b75-33472aa08052 Work Title NFA Keita Sea…" at bounding box center [471, 325] width 825 height 106
type input "NFA"
click at [842, 418] on button "Search" at bounding box center [839, 405] width 92 height 31
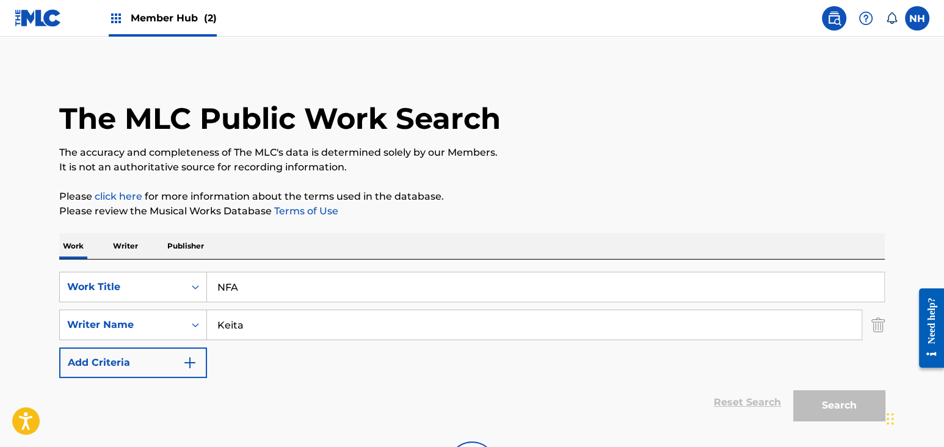
scroll to position [122, 0]
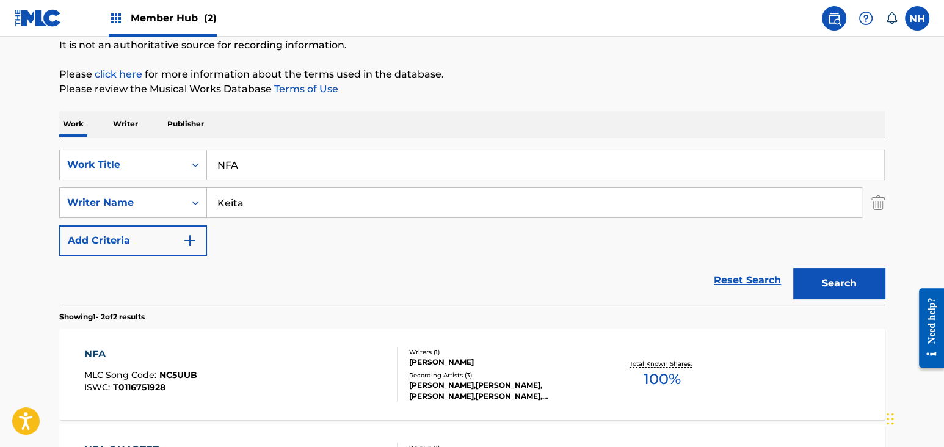
click at [320, 343] on div "NFA MLC Song Code : NC5UUB ISWC : T0116751928 Writers ( 1 ) [PERSON_NAME] Recor…" at bounding box center [471, 374] width 825 height 92
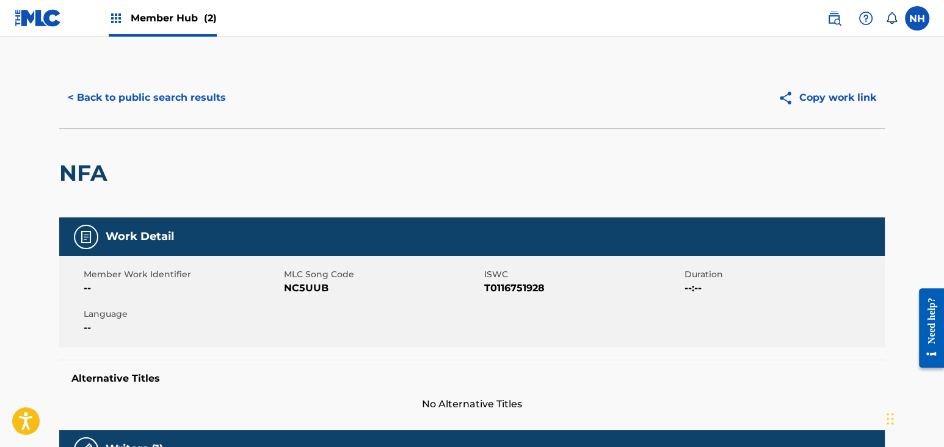
click at [278, 273] on span "Member Work Identifier" at bounding box center [182, 274] width 197 height 13
drag, startPoint x: 284, startPoint y: 286, endPoint x: 548, endPoint y: 291, distance: 263.7
click at [548, 291] on div "Member Work Identifier -- MLC Song Code NC5UUB ISWC T0116751928 Duration --:-- …" at bounding box center [471, 302] width 825 height 92
copy div "NC5UUB ISWC T0116751928"
click at [142, 96] on button "< Back to public search results" at bounding box center [146, 97] width 175 height 31
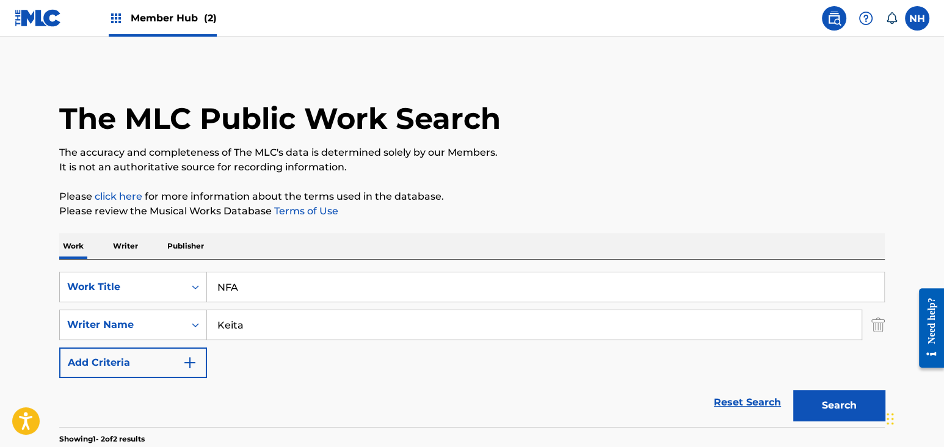
scroll to position [122, 0]
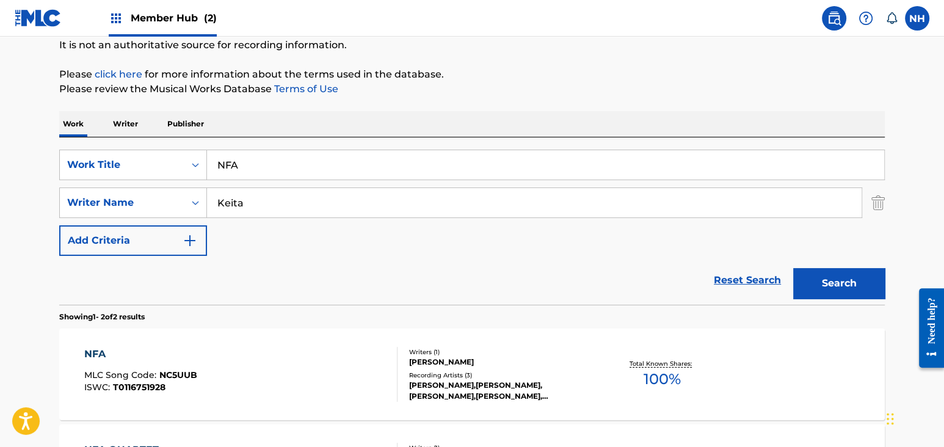
click at [429, 168] on input "NFA" at bounding box center [545, 164] width 677 height 29
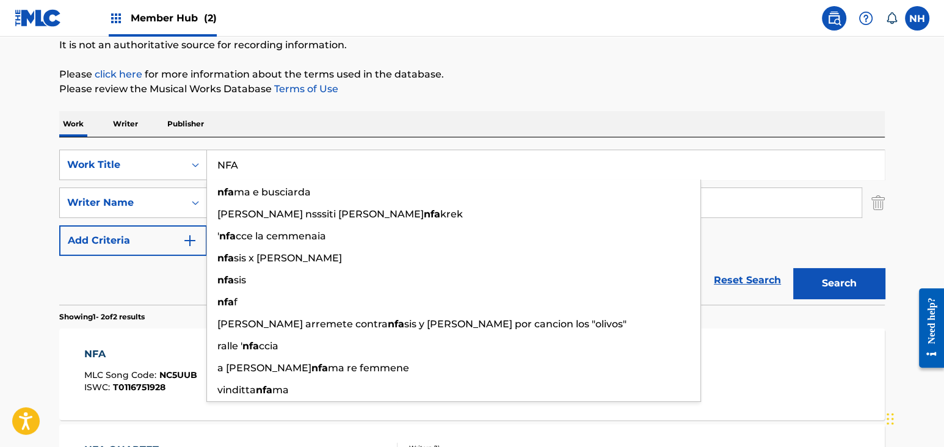
paste input "QUARTET Keita"
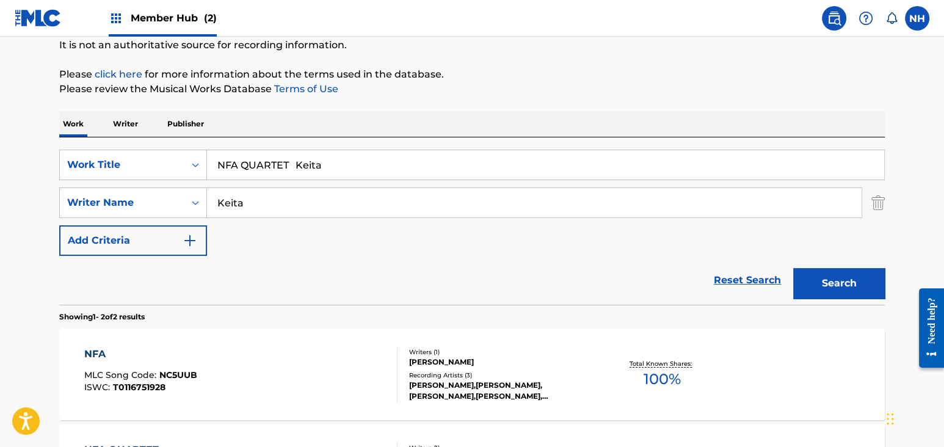
drag, startPoint x: 295, startPoint y: 163, endPoint x: 522, endPoint y: 192, distance: 228.3
click at [512, 190] on div "SearchWithCriteria4aa583be-793c-402f-9b75-33472aa08052 Work Title NFA QUARTET K…" at bounding box center [471, 203] width 825 height 106
type input "NFA QUARTET"
click at [793, 268] on button "Search" at bounding box center [839, 283] width 92 height 31
click at [288, 362] on div "NFA QUARTET MLC Song Code : NC5UYS ISWC : T0116752023" at bounding box center [241, 374] width 314 height 55
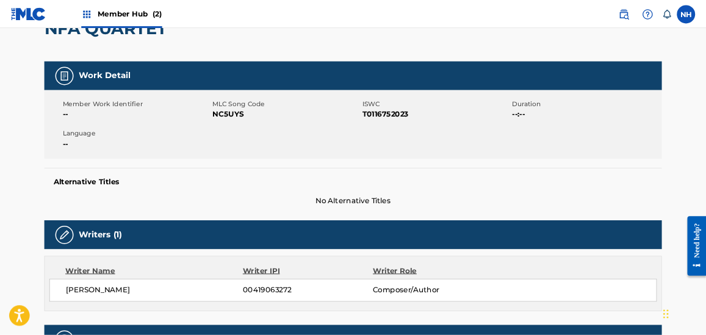
scroll to position [162, 0]
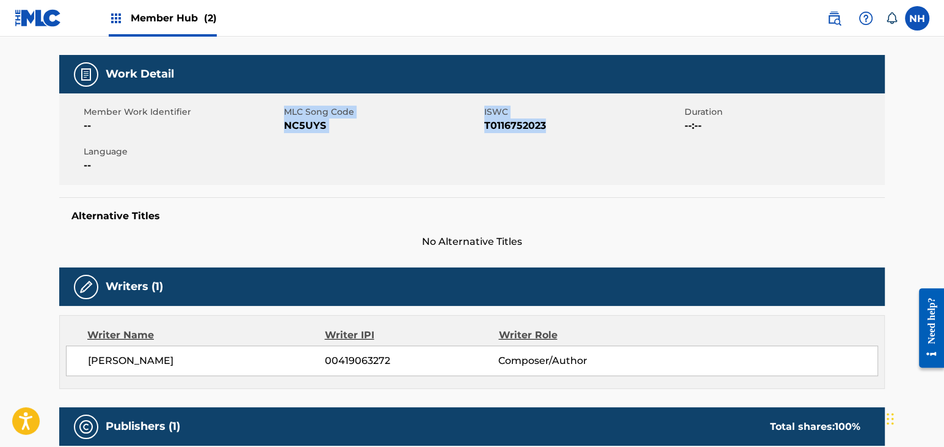
drag, startPoint x: 277, startPoint y: 122, endPoint x: 578, endPoint y: 119, distance: 301.5
click at [578, 119] on div "Member Work Identifier -- MLC Song Code NC5UYS ISWC T0116752023 Duration --:-- …" at bounding box center [471, 139] width 825 height 92
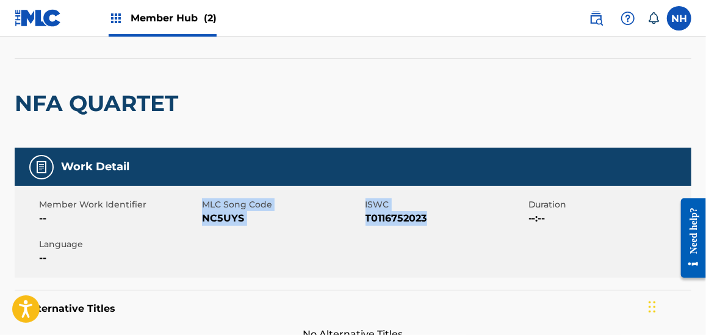
scroll to position [0, 0]
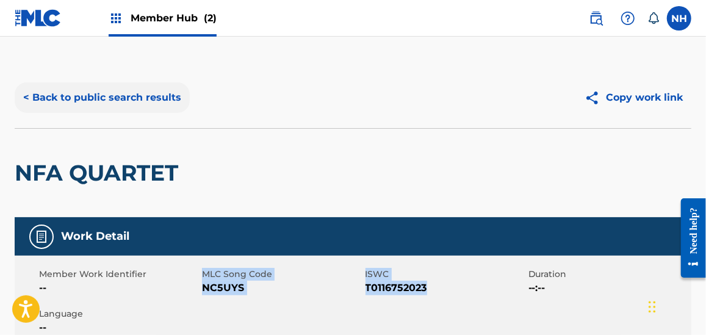
click at [148, 100] on button "< Back to public search results" at bounding box center [102, 97] width 175 height 31
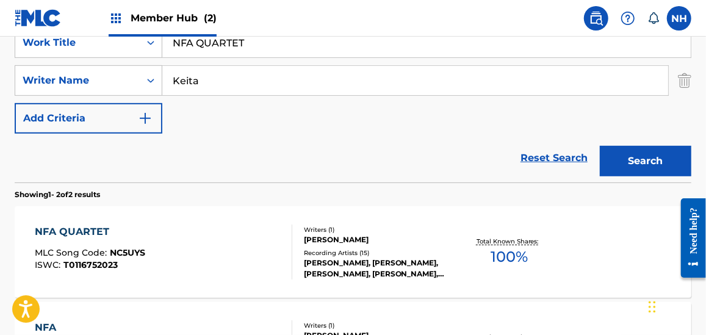
scroll to position [153, 0]
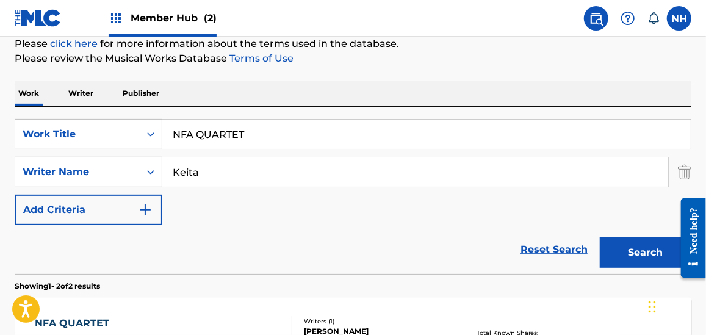
drag, startPoint x: 294, startPoint y: 115, endPoint x: 288, endPoint y: 126, distance: 12.6
click at [293, 117] on div "SearchWithCriteria4aa583be-793c-402f-9b75-33472aa08052 Work Title NFA QUARTET S…" at bounding box center [353, 190] width 677 height 167
drag, startPoint x: 287, startPoint y: 126, endPoint x: 62, endPoint y: 119, distance: 225.4
click at [62, 119] on div "SearchWithCriteria4aa583be-793c-402f-9b75-33472aa08052 Work Title NFA QUARTET" at bounding box center [353, 134] width 677 height 31
paste input "ODE TO KANOU Keita"
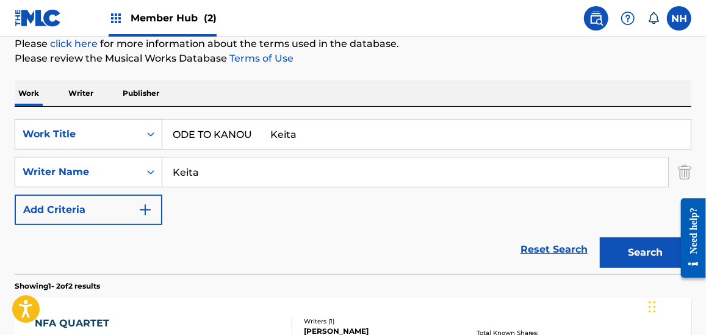
drag, startPoint x: 250, startPoint y: 136, endPoint x: 486, endPoint y: 141, distance: 235.7
click at [421, 134] on input "ODE TO KANOU Keita" at bounding box center [426, 134] width 529 height 29
type input "ODE TO KANOU"
click at [613, 229] on div "Search" at bounding box center [643, 249] width 98 height 49
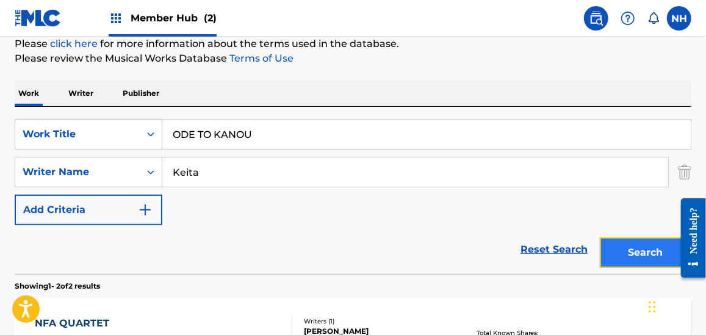
click at [615, 237] on button "Search" at bounding box center [646, 252] width 92 height 31
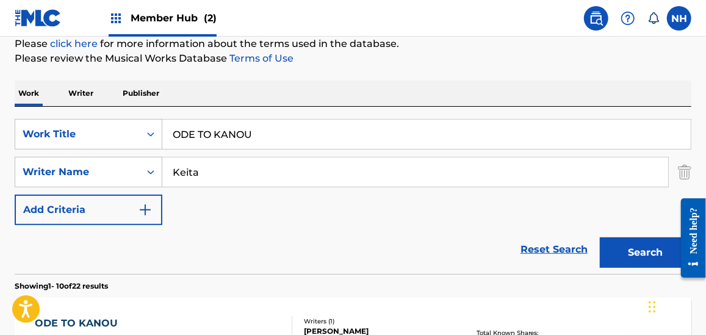
scroll to position [214, 0]
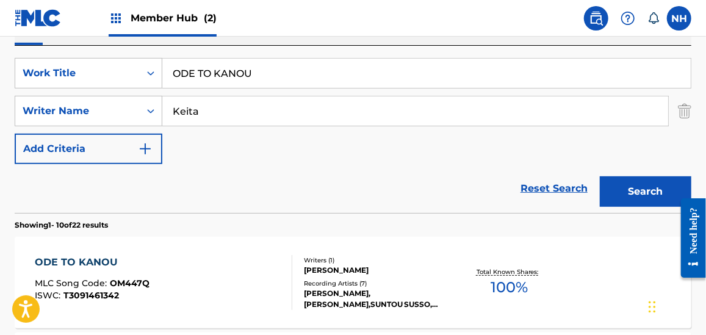
click at [164, 253] on div "ODE TO KANOU MLC Song Code : OM447Q ISWC : T3091461342 Writers ( 1 ) [PERSON_NA…" at bounding box center [353, 283] width 677 height 92
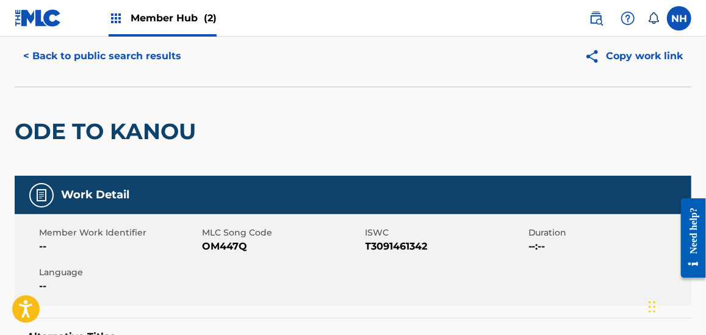
scroll to position [61, 0]
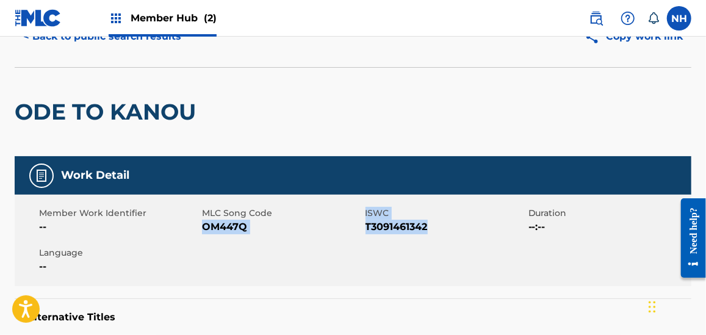
drag, startPoint x: 203, startPoint y: 223, endPoint x: 433, endPoint y: 223, distance: 230.1
click at [433, 223] on div "Member Work Identifier -- MLC Song Code OM447Q ISWC T3091461342 Duration --:-- …" at bounding box center [353, 241] width 677 height 92
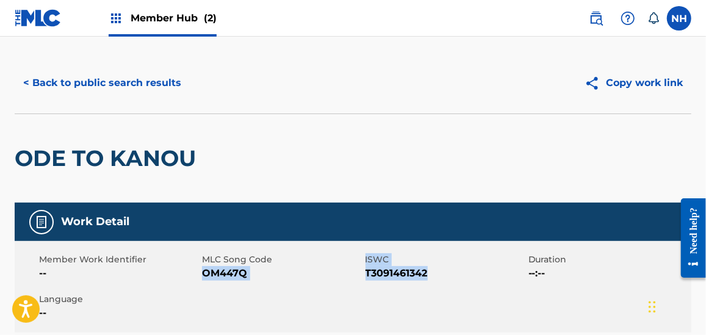
scroll to position [0, 0]
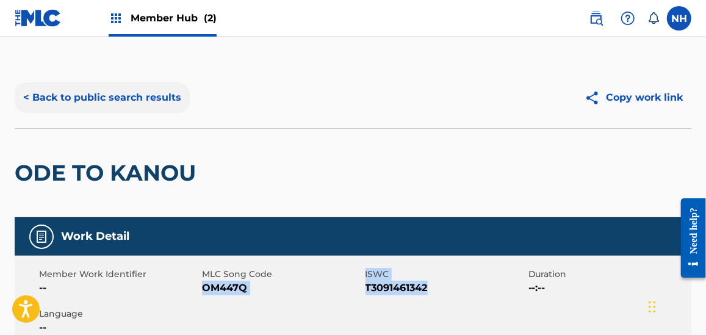
click at [145, 90] on button "< Back to public search results" at bounding box center [102, 97] width 175 height 31
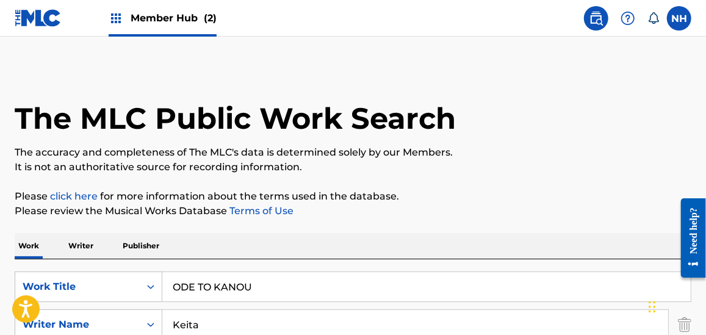
scroll to position [214, 0]
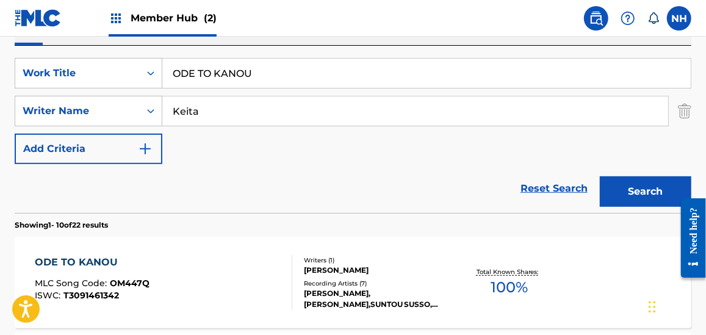
click at [247, 107] on input "Keita" at bounding box center [415, 110] width 506 height 29
drag, startPoint x: 294, startPoint y: 80, endPoint x: 66, endPoint y: 79, distance: 228.3
click at [127, 79] on div "SearchWithCriteria4aa583be-793c-402f-9b75-33472aa08052 Work Title ODE TO KANOU" at bounding box center [353, 73] width 677 height 31
paste input "[DEMOGRAPHIC_DATA] Keita"
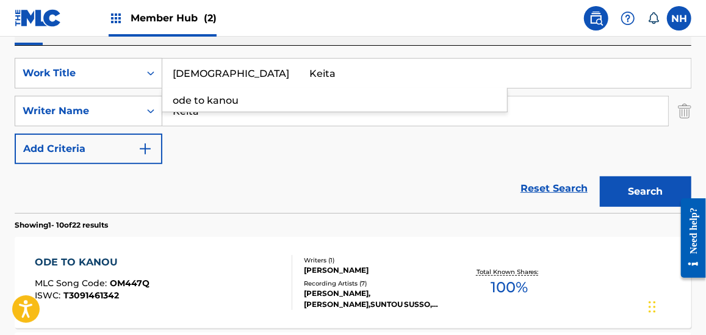
click at [567, 148] on div "SearchWithCriteria4aa583be-793c-402f-9b75-33472aa08052 Work Title [DEMOGRAPHIC_…" at bounding box center [353, 111] width 677 height 106
drag, startPoint x: 214, startPoint y: 63, endPoint x: 208, endPoint y: 60, distance: 6.6
click at [208, 60] on input "[DEMOGRAPHIC_DATA] Keita" at bounding box center [426, 73] width 529 height 29
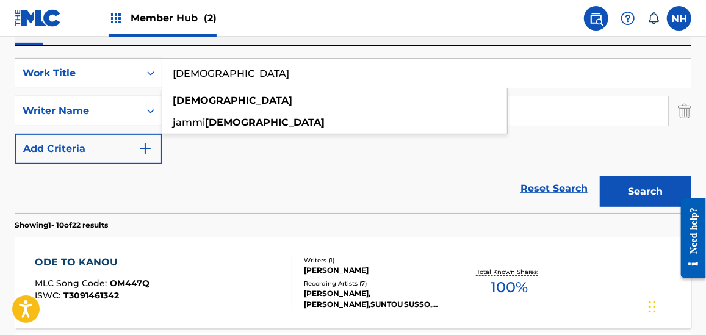
type input "[DEMOGRAPHIC_DATA]"
click at [584, 162] on div "SearchWithCriteria4aa583be-793c-402f-9b75-33472aa08052 Work Title [DEMOGRAPHIC_…" at bounding box center [353, 111] width 677 height 106
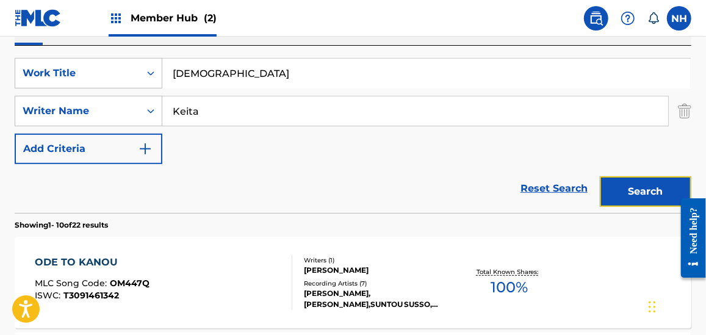
drag, startPoint x: 643, startPoint y: 179, endPoint x: 648, endPoint y: 185, distance: 7.5
click at [645, 180] on button "Search" at bounding box center [646, 191] width 92 height 31
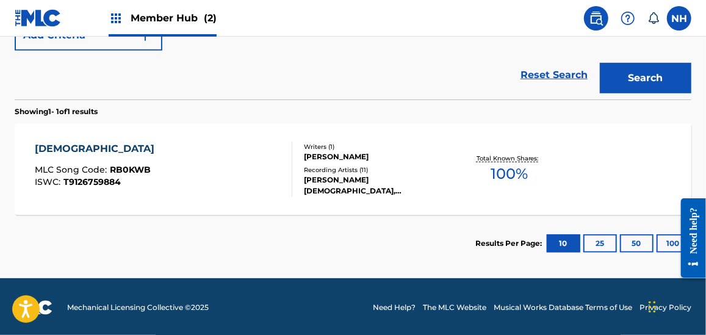
scroll to position [328, 0]
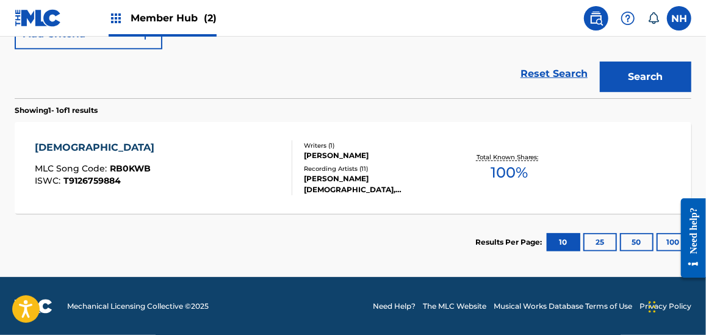
click at [165, 192] on div "[DEMOGRAPHIC_DATA] MLC Song Code : RB0KWB ISWC : T9126759884" at bounding box center [163, 167] width 257 height 55
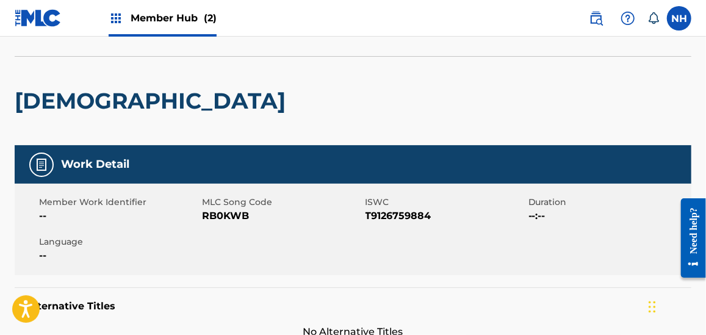
scroll to position [122, 0]
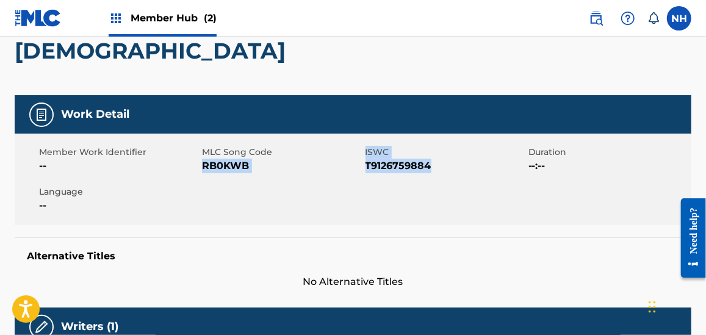
drag, startPoint x: 202, startPoint y: 166, endPoint x: 446, endPoint y: 167, distance: 243.5
click at [446, 167] on div "Member Work Identifier -- MLC Song Code RB0KWB ISWC T9126759884 Duration --:-- …" at bounding box center [353, 180] width 677 height 92
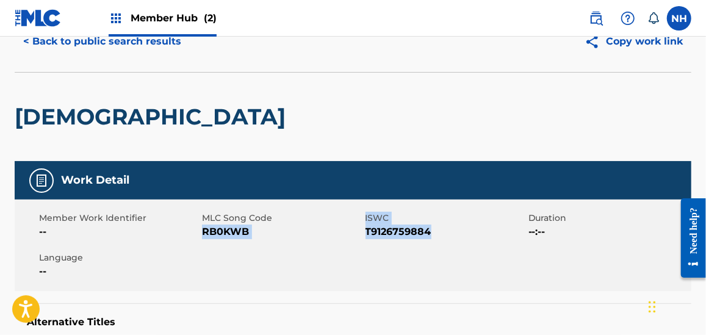
scroll to position [0, 0]
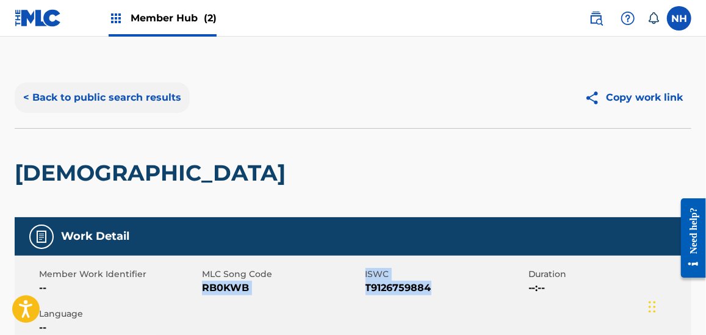
click at [82, 82] on button "< Back to public search results" at bounding box center [102, 97] width 175 height 31
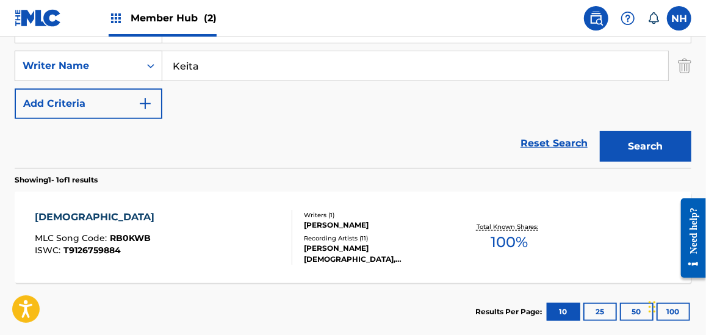
click at [267, 104] on div "SearchWithCriteria4aa583be-793c-402f-9b75-33472aa08052 Work Title [DEMOGRAPHIC_…" at bounding box center [353, 66] width 677 height 106
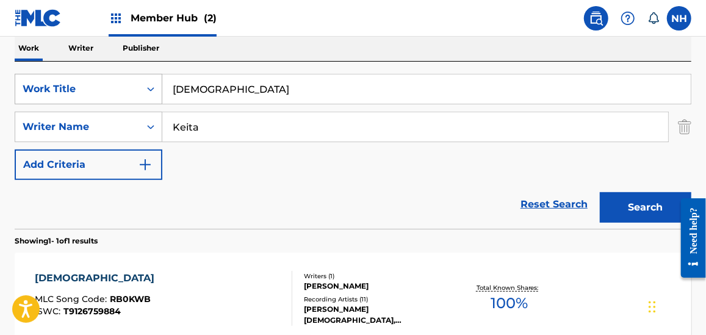
drag, startPoint x: 261, startPoint y: 71, endPoint x: 142, endPoint y: 76, distance: 119.7
click at [142, 76] on div "SearchWithCriteria4aa583be-793c-402f-9b75-33472aa08052 Work Title [DEMOGRAPHIC_…" at bounding box center [353, 145] width 677 height 167
click at [261, 90] on input "[DEMOGRAPHIC_DATA]" at bounding box center [426, 88] width 529 height 29
paste input "[PERSON_NAME] NGNIMA Keita"
drag, startPoint x: 253, startPoint y: 90, endPoint x: 386, endPoint y: 108, distance: 134.3
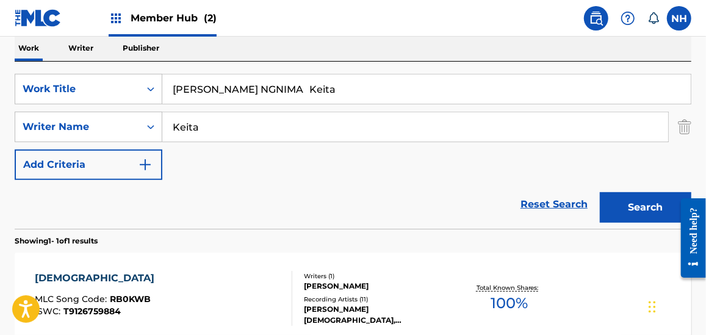
click at [379, 107] on div "SearchWithCriteria4aa583be-793c-402f-9b75-33472aa08052 Work Title [PERSON_NAME]…" at bounding box center [353, 127] width 677 height 106
drag, startPoint x: 247, startPoint y: 92, endPoint x: 384, endPoint y: 110, distance: 137.9
click at [350, 98] on input "[PERSON_NAME] NGNIMA Keita" at bounding box center [426, 88] width 529 height 29
type input "[PERSON_NAME] NGNIMA"
click at [585, 197] on link "Reset Search" at bounding box center [554, 204] width 79 height 27
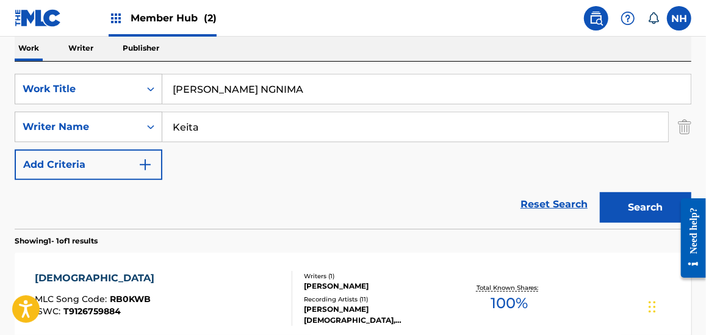
scroll to position [156, 0]
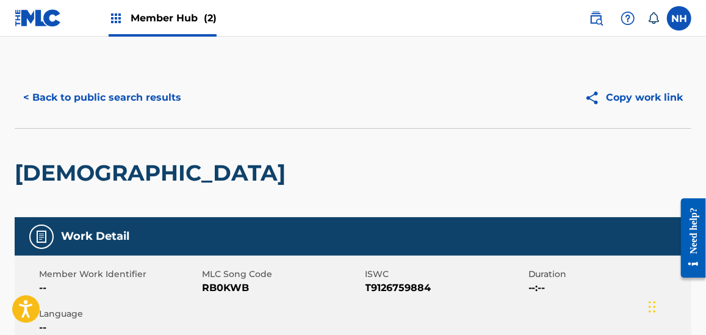
scroll to position [125, 0]
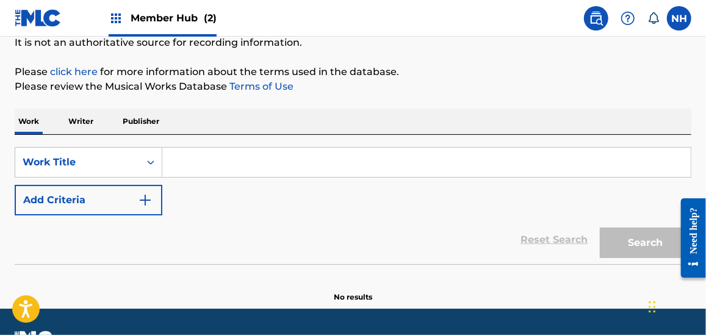
drag, startPoint x: 23, startPoint y: 1, endPoint x: 272, endPoint y: 176, distance: 305.3
click at [272, 176] on input "Search Form" at bounding box center [426, 162] width 529 height 29
paste input "Keita"
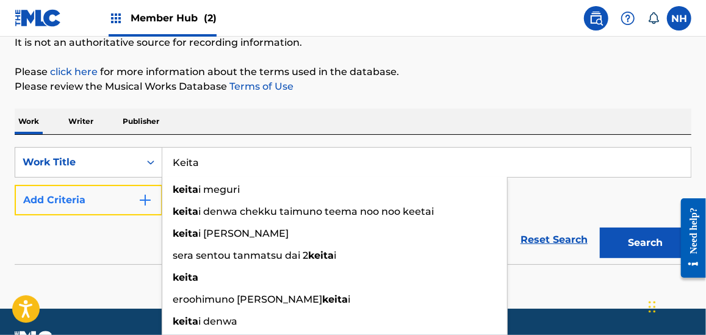
click at [138, 194] on img "Search Form" at bounding box center [145, 200] width 15 height 15
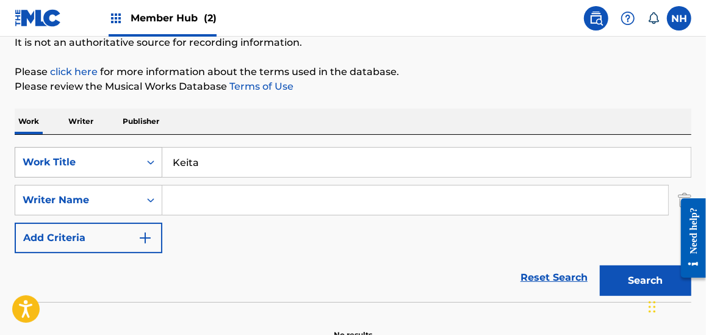
drag, startPoint x: 228, startPoint y: 154, endPoint x: 114, endPoint y: 151, distance: 114.2
click at [114, 151] on div "SearchWithCriteria4aa583be-793c-402f-9b75-33472aa08052 Work Title Keita" at bounding box center [353, 162] width 677 height 31
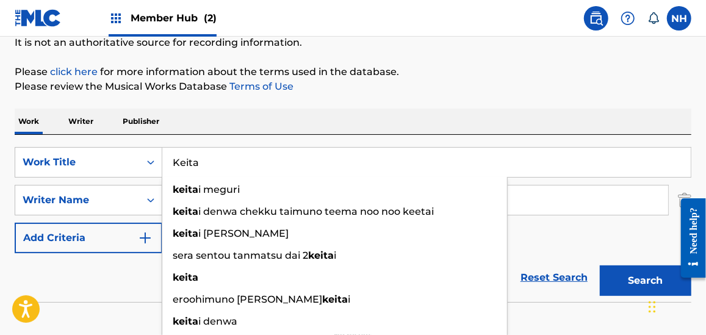
paste input "[PERSON_NAME] NGNIMA"
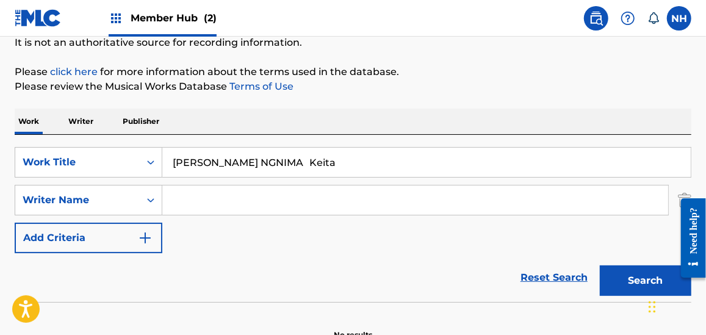
drag, startPoint x: 239, startPoint y: 159, endPoint x: 301, endPoint y: 159, distance: 61.6
click at [300, 159] on input "[PERSON_NAME] NGNIMA Keita" at bounding box center [426, 162] width 529 height 29
click at [302, 159] on input "[PERSON_NAME] NGNIMA Keita" at bounding box center [426, 162] width 529 height 29
drag, startPoint x: 297, startPoint y: 159, endPoint x: 249, endPoint y: 159, distance: 48.2
click at [249, 159] on input "[PERSON_NAME] NGNIMA Keita" at bounding box center [426, 162] width 529 height 29
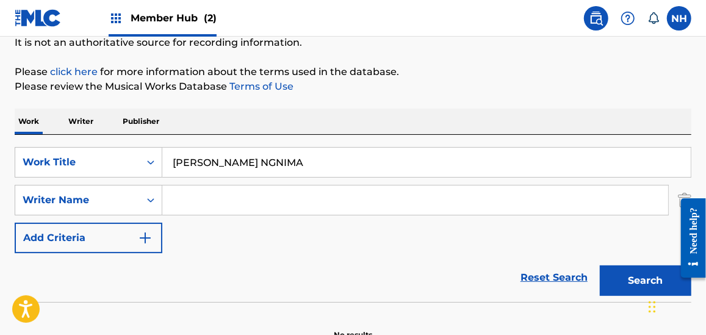
type input "[PERSON_NAME] NGNIMA"
click at [267, 200] on input "Search Form" at bounding box center [415, 200] width 506 height 29
paste input "Keita"
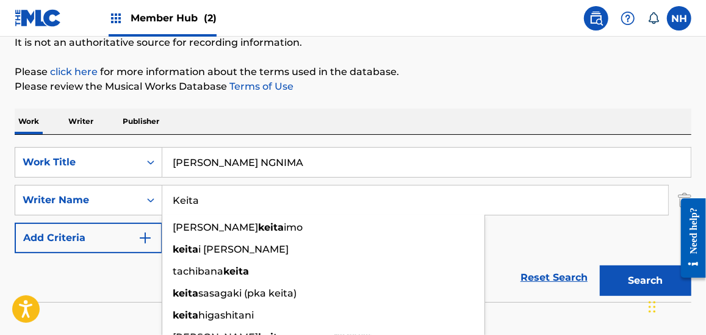
click at [198, 198] on input "Keita" at bounding box center [415, 200] width 506 height 29
click at [197, 198] on input "Keita" at bounding box center [415, 200] width 506 height 29
type input "Keita"
click at [600, 266] on button "Search" at bounding box center [646, 281] width 92 height 31
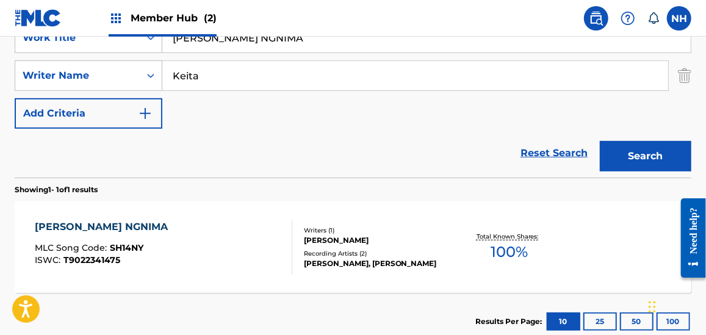
scroll to position [328, 0]
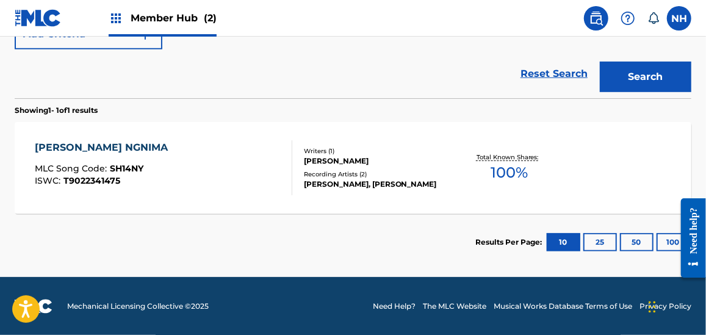
click at [282, 132] on div "[PERSON_NAME] NGNIMA MLC Song Code : SH14NY ISWC : T9022341475 Writers ( 1 ) [P…" at bounding box center [353, 168] width 677 height 92
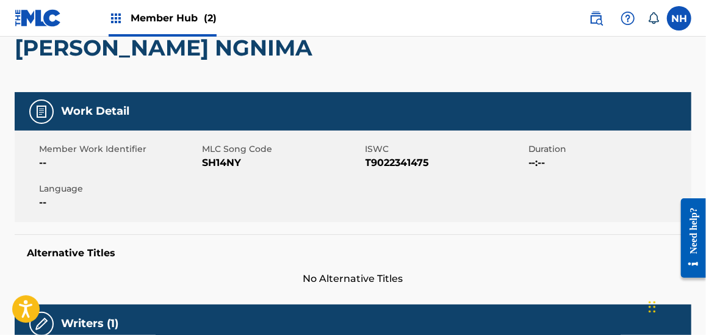
scroll to position [122, 0]
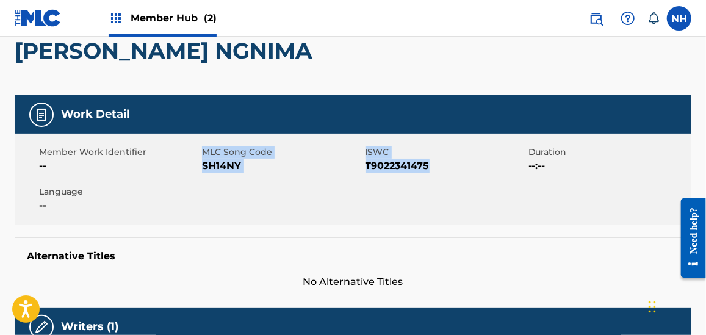
drag, startPoint x: 201, startPoint y: 161, endPoint x: 479, endPoint y: 192, distance: 279.5
click at [479, 192] on div "Member Work Identifier -- MLC Song Code SH14NY ISWC T9022341475 Duration --:-- …" at bounding box center [353, 180] width 677 height 92
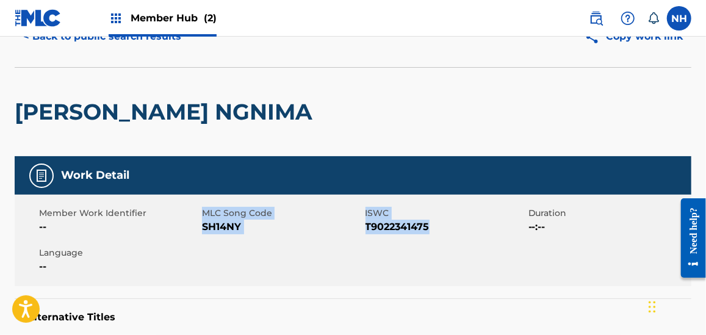
scroll to position [61, 0]
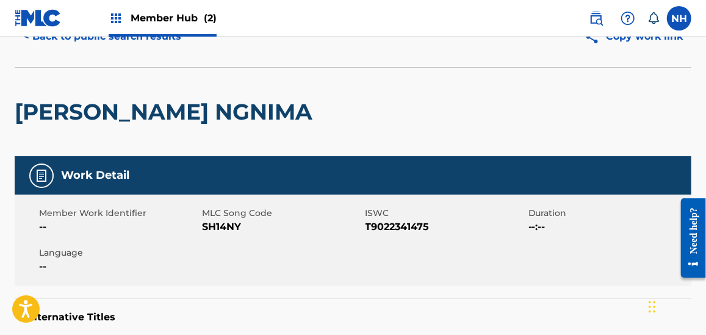
click at [475, 311] on h5 "Alternative Titles" at bounding box center [353, 317] width 652 height 12
drag, startPoint x: 209, startPoint y: 222, endPoint x: 463, endPoint y: 247, distance: 255.1
click at [463, 247] on div "Member Work Identifier -- MLC Song Code SH14NY ISWC T9022341475 Duration --:-- …" at bounding box center [353, 241] width 677 height 92
click at [441, 233] on span "T9022341475" at bounding box center [446, 227] width 160 height 15
click at [338, 221] on span "SH14NY" at bounding box center [282, 227] width 160 height 15
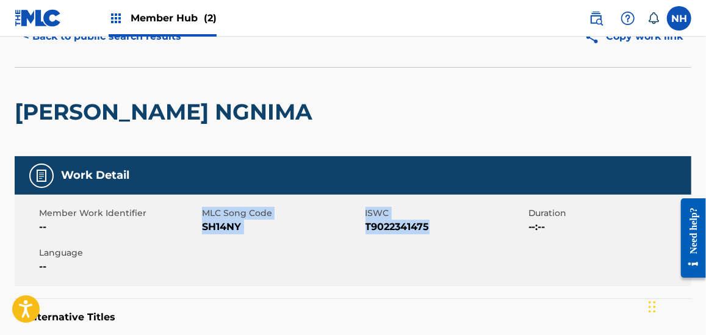
drag, startPoint x: 439, startPoint y: 220, endPoint x: 204, endPoint y: 206, distance: 236.0
click at [204, 206] on div "Member Work Identifier -- MLC Song Code SH14NY ISWC T9022341475 Duration --:-- …" at bounding box center [353, 241] width 677 height 92
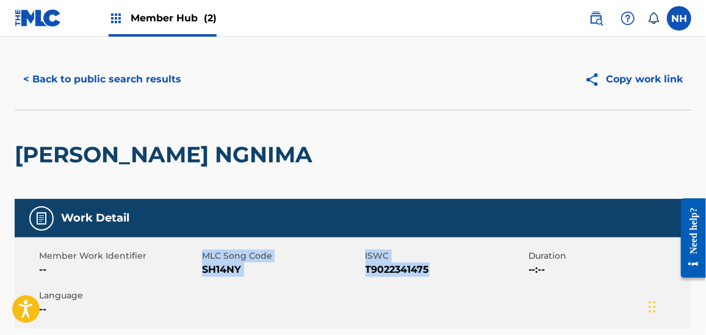
scroll to position [0, 0]
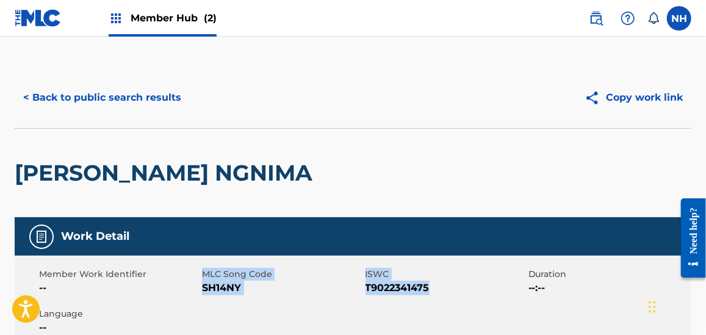
click at [150, 86] on button "< Back to public search results" at bounding box center [102, 97] width 175 height 31
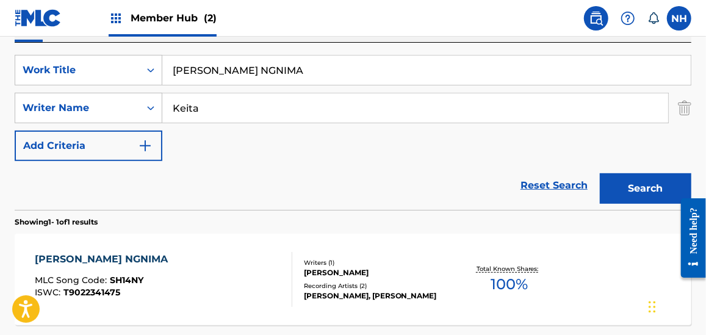
scroll to position [198, 0]
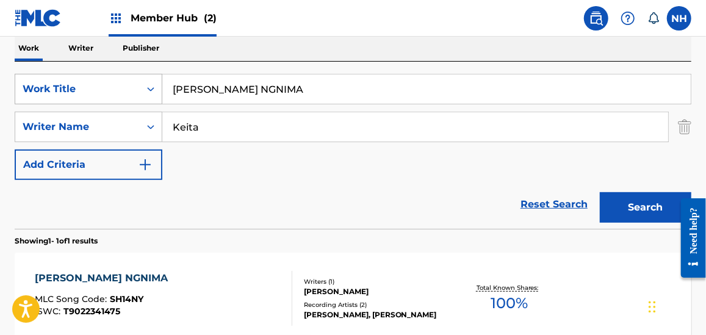
drag, startPoint x: 266, startPoint y: 92, endPoint x: 136, endPoint y: 90, distance: 130.0
click at [137, 90] on div "SearchWithCriteria4aa583be-793c-402f-9b75-33472aa08052 Work Title [PERSON_NAME]…" at bounding box center [353, 89] width 677 height 31
paste input "KILIBA Keita"
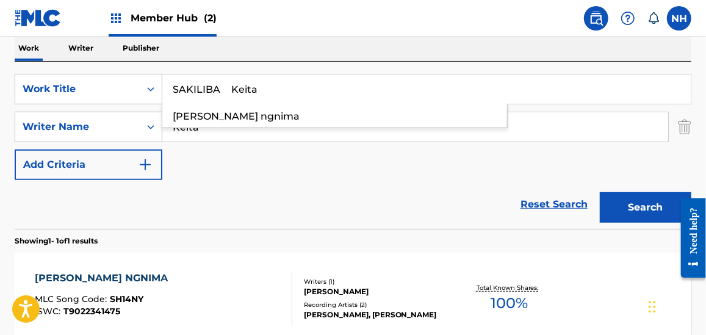
click at [604, 167] on div "SearchWithCriteria4aa583be-793c-402f-9b75-33472aa08052 Work Title SAKILIBA [PER…" at bounding box center [353, 127] width 677 height 106
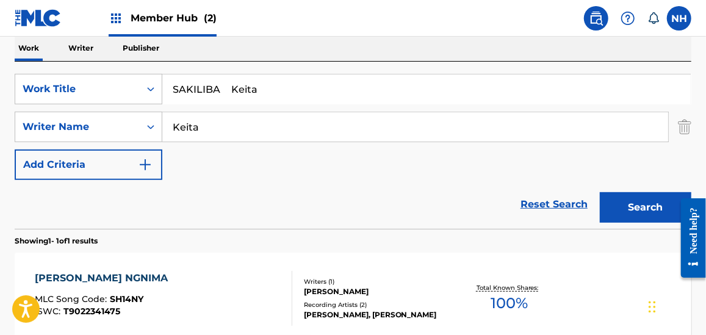
drag, startPoint x: 278, startPoint y: 84, endPoint x: 217, endPoint y: 83, distance: 61.7
click at [217, 83] on input "SAKILIBA Keita" at bounding box center [426, 88] width 529 height 29
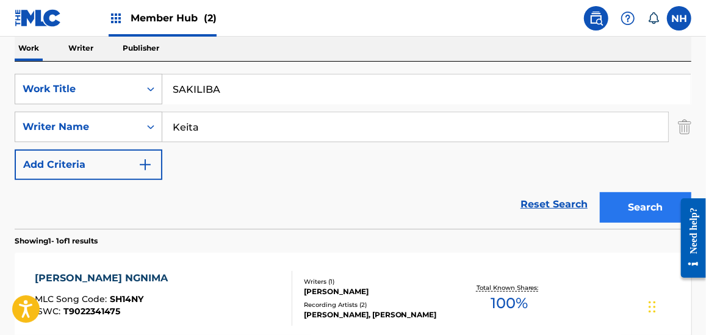
type input "SAKILIBA"
click at [669, 203] on button "Search" at bounding box center [646, 207] width 92 height 31
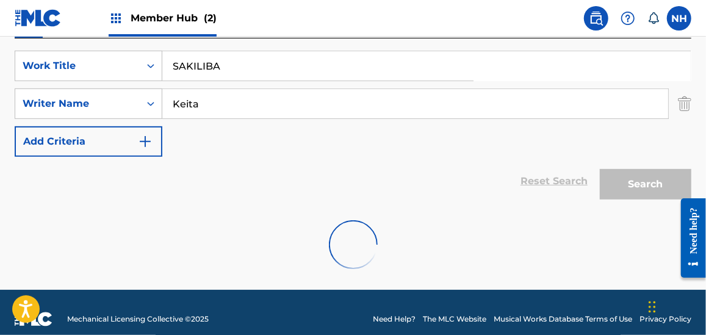
scroll to position [234, 0]
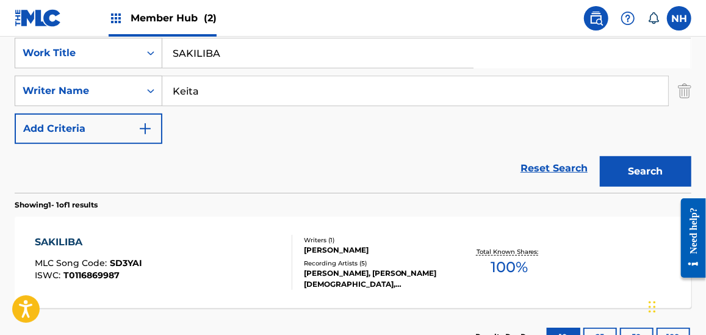
click at [240, 221] on div "SAKILIBA MLC Song Code : SD3YAI ISWC : T0116869987 Writers ( 1 ) [PERSON_NAME] …" at bounding box center [353, 263] width 677 height 92
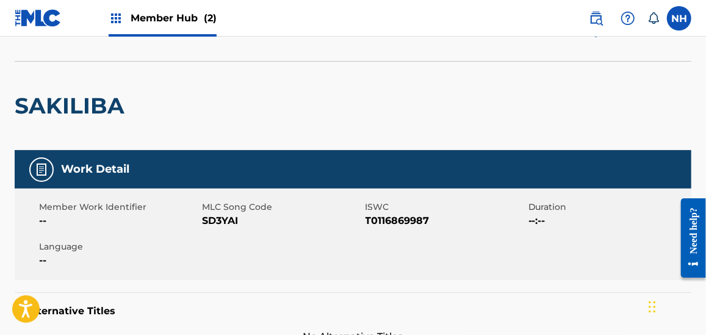
scroll to position [122, 0]
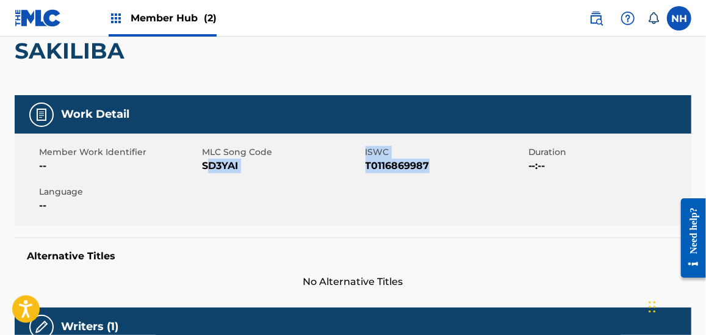
drag, startPoint x: 206, startPoint y: 172, endPoint x: 474, endPoint y: 167, distance: 268.0
click at [474, 167] on div "Member Work Identifier -- MLC Song Code SD3YAI ISWC T0116869987 Duration --:-- …" at bounding box center [353, 180] width 677 height 92
click at [461, 167] on span "T0116869987" at bounding box center [446, 166] width 160 height 15
drag, startPoint x: 438, startPoint y: 167, endPoint x: 203, endPoint y: 160, distance: 235.7
click at [203, 160] on div "Member Work Identifier -- MLC Song Code SD3YAI ISWC T0116869987 Duration --:-- …" at bounding box center [353, 180] width 677 height 92
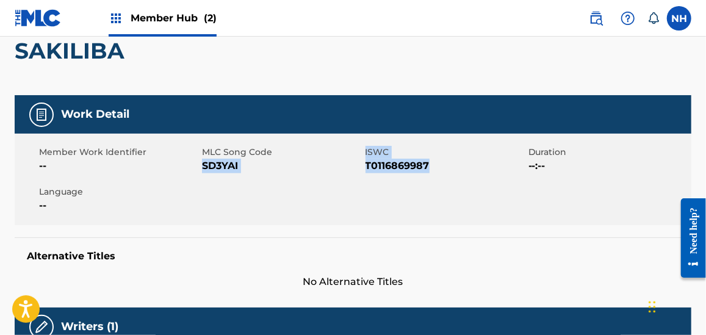
scroll to position [0, 0]
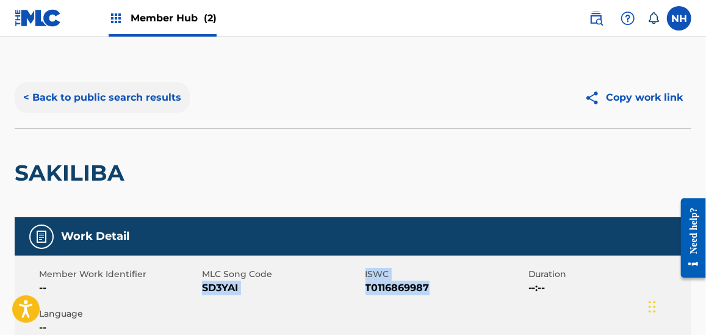
click at [123, 107] on button "< Back to public search results" at bounding box center [102, 97] width 175 height 31
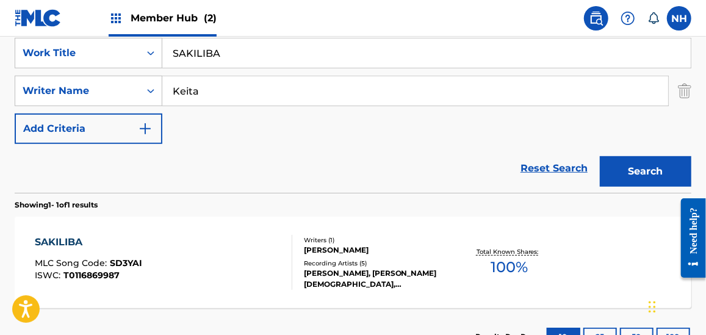
click at [231, 112] on div "SearchWithCriteria4aa583be-793c-402f-9b75-33472aa08052 Work Title SAKILIBA Sear…" at bounding box center [353, 91] width 677 height 106
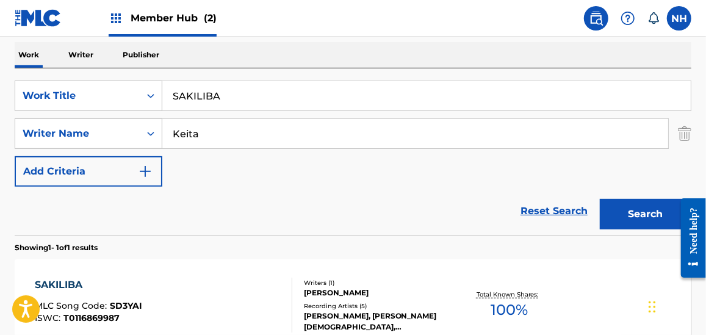
scroll to position [173, 0]
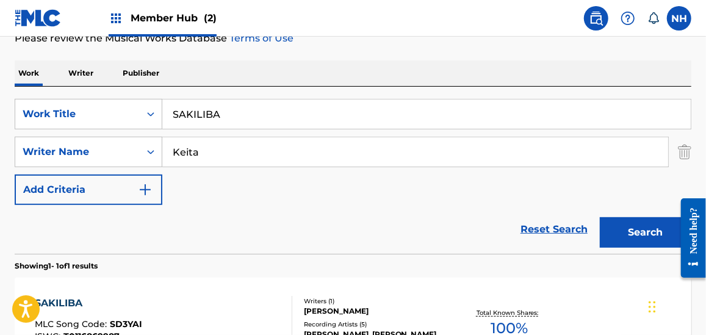
drag, startPoint x: 244, startPoint y: 79, endPoint x: 238, endPoint y: 112, distance: 33.4
click at [239, 101] on div "Work Writer Publisher SearchWithCriteria4aa583be-793c-402f-9b75-33472aa08052 Wo…" at bounding box center [353, 243] width 677 height 366
drag, startPoint x: 187, startPoint y: 114, endPoint x: 150, endPoint y: 107, distance: 37.3
click at [116, 109] on div "SearchWithCriteria4aa583be-793c-402f-9b75-33472aa08052 Work Title SAKILIBA" at bounding box center [353, 114] width 677 height 31
paste input "IMPLY BEAUTIFUL [PERSON_NAME]"
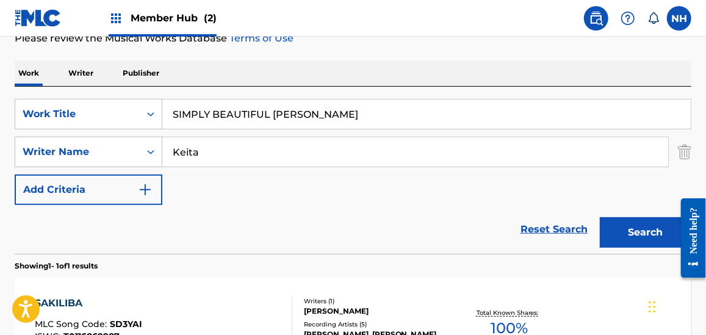
click at [287, 117] on input "SIMPLY BEAUTIFUL [PERSON_NAME]" at bounding box center [426, 113] width 529 height 29
drag, startPoint x: 299, startPoint y: 113, endPoint x: 463, endPoint y: 153, distance: 168.3
click at [416, 126] on input "SIMPLY BEAUTIFUL [PERSON_NAME]" at bounding box center [426, 113] width 529 height 29
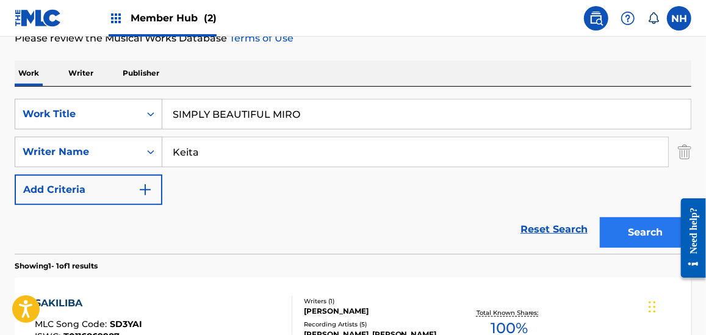
type input "SIMPLY BEAUTIFUL MIRO"
click at [642, 236] on button "Search" at bounding box center [646, 232] width 92 height 31
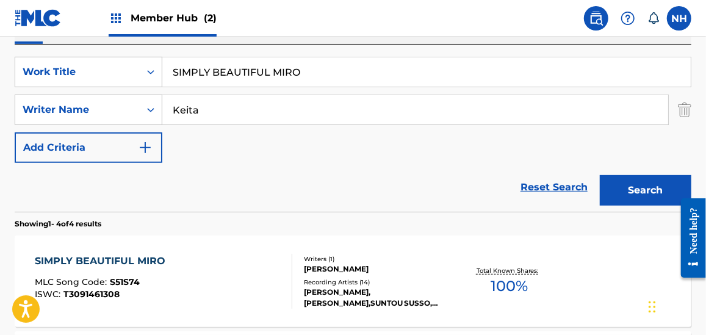
scroll to position [234, 0]
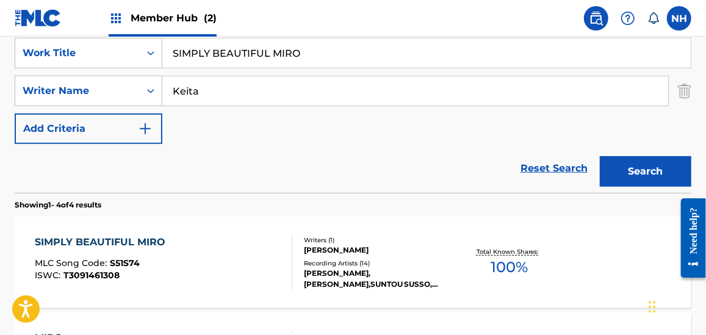
click at [146, 220] on div "SIMPLY BEAUTIFUL MIRO MLC Song Code : S51S74 ISWC : T3091461308 Writers ( 1 ) […" at bounding box center [353, 263] width 677 height 92
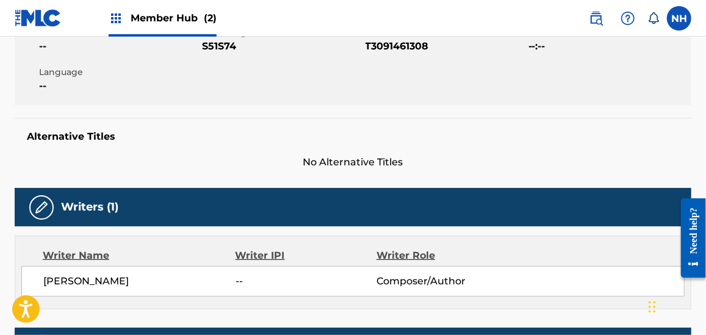
scroll to position [122, 0]
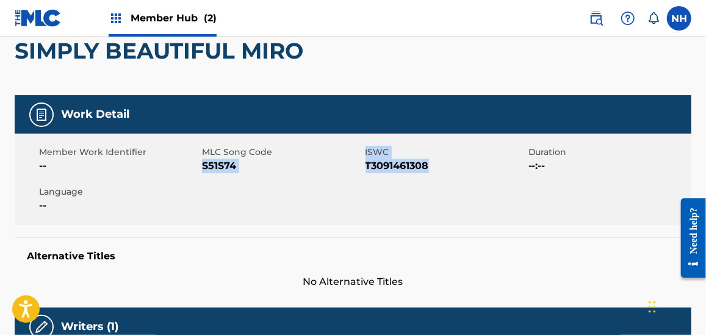
drag, startPoint x: 203, startPoint y: 168, endPoint x: 462, endPoint y: 168, distance: 259.4
click at [462, 168] on div "Member Work Identifier -- MLC Song Code S51S74 ISWC T3091461308 Duration --:-- …" at bounding box center [353, 180] width 677 height 92
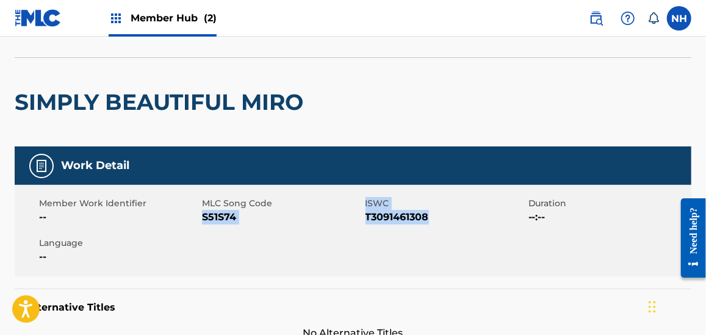
scroll to position [0, 0]
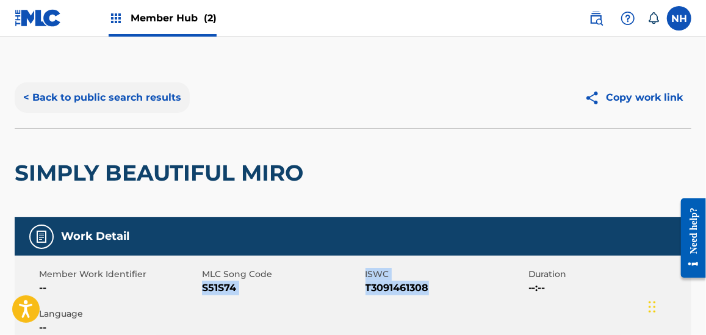
click at [178, 89] on button "< Back to public search results" at bounding box center [102, 97] width 175 height 31
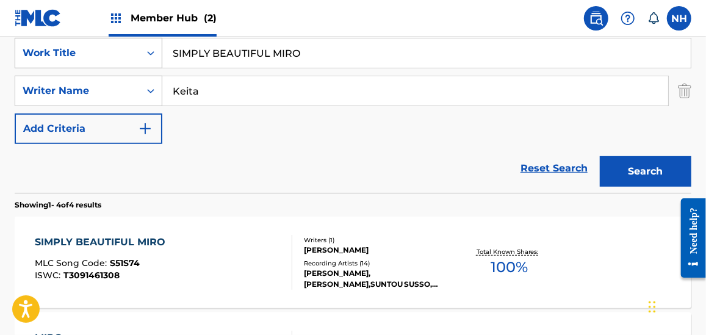
drag, startPoint x: 326, startPoint y: 66, endPoint x: 118, endPoint y: 48, distance: 208.3
click at [122, 46] on div "SearchWithCriteria4aa583be-793c-402f-9b75-33472aa08052 Work Title SIMPLY BEAUTI…" at bounding box center [353, 53] width 677 height 31
paste input "NA [PERSON_NAME]"
drag, startPoint x: 232, startPoint y: 53, endPoint x: 373, endPoint y: 58, distance: 141.1
click at [365, 56] on input "SINA [PERSON_NAME]" at bounding box center [426, 52] width 529 height 29
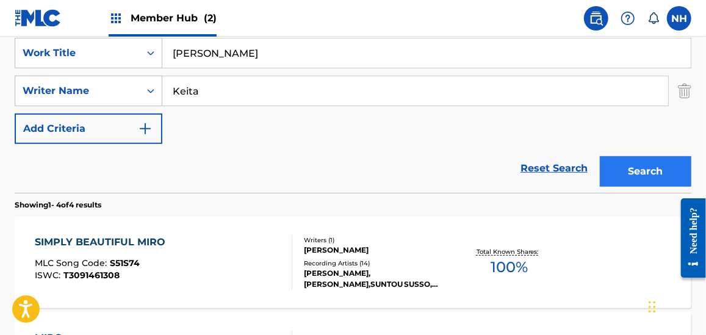
type input "[PERSON_NAME]"
click at [668, 164] on button "Search" at bounding box center [646, 171] width 92 height 31
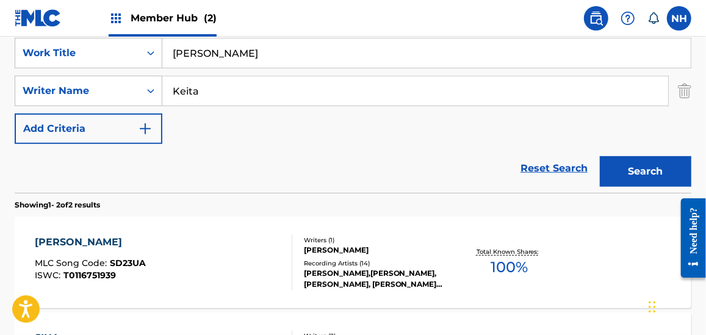
click at [171, 251] on div "[PERSON_NAME] MLC Song Code : SD23UA ISWC : T0116751939" at bounding box center [163, 262] width 257 height 55
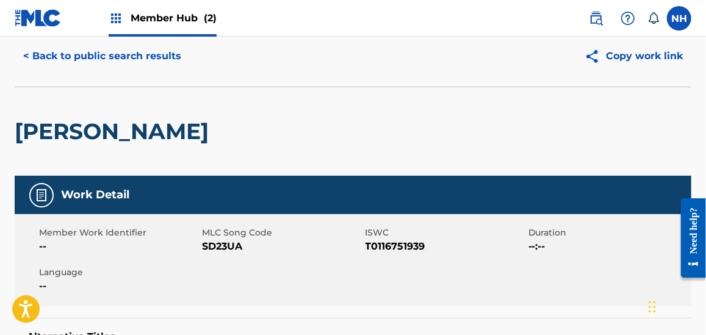
scroll to position [61, 0]
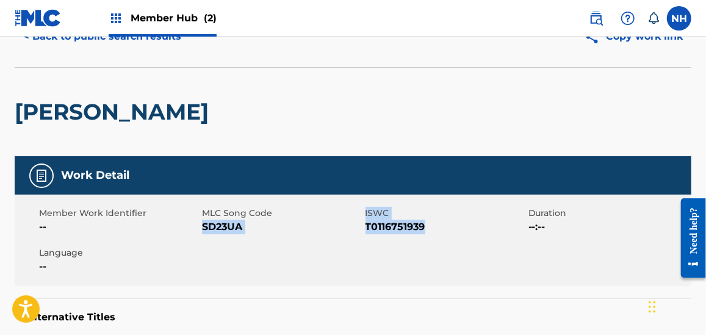
drag, startPoint x: 212, startPoint y: 232, endPoint x: 462, endPoint y: 231, distance: 249.6
click at [462, 231] on div "Member Work Identifier -- MLC Song Code SD23UA ISWC T0116751939 Duration --:-- …" at bounding box center [353, 241] width 677 height 92
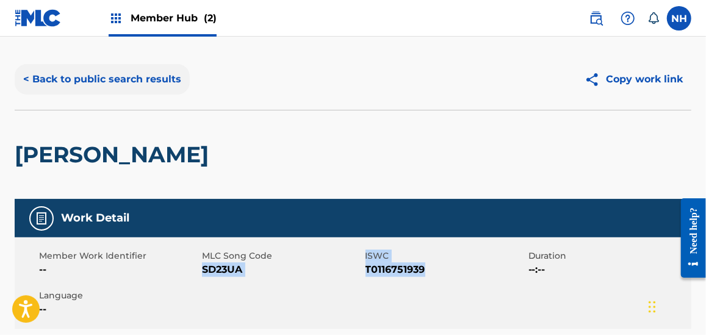
scroll to position [0, 0]
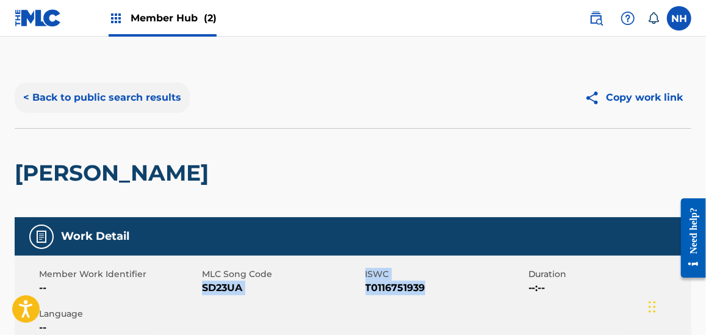
click at [169, 92] on button "< Back to public search results" at bounding box center [102, 97] width 175 height 31
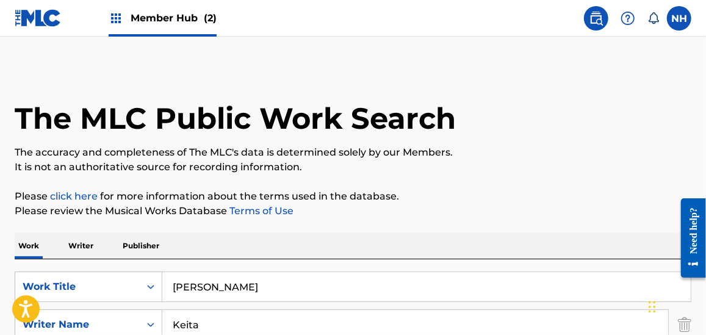
scroll to position [234, 0]
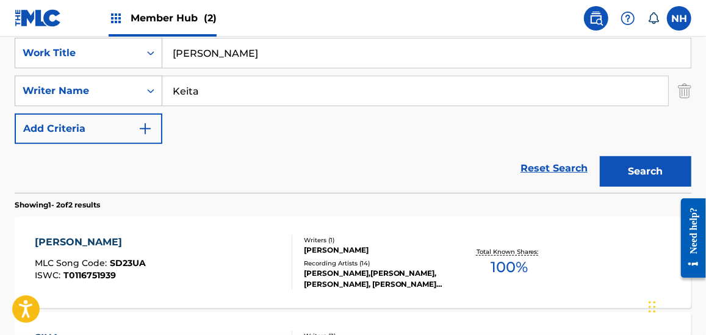
click at [267, 118] on div "SearchWithCriteria4aa583be-793c-402f-9b75-33472aa08052 Work Title [PERSON_NAME]…" at bounding box center [353, 91] width 677 height 106
drag, startPoint x: 153, startPoint y: 60, endPoint x: 98, endPoint y: 60, distance: 54.3
click at [106, 60] on div "SearchWithCriteria4aa583be-793c-402f-9b75-33472aa08052 Work Title [PERSON_NAME]" at bounding box center [353, 53] width 677 height 31
paste input "OUARESSI Keita"
drag, startPoint x: 226, startPoint y: 53, endPoint x: 342, endPoint y: 51, distance: 115.4
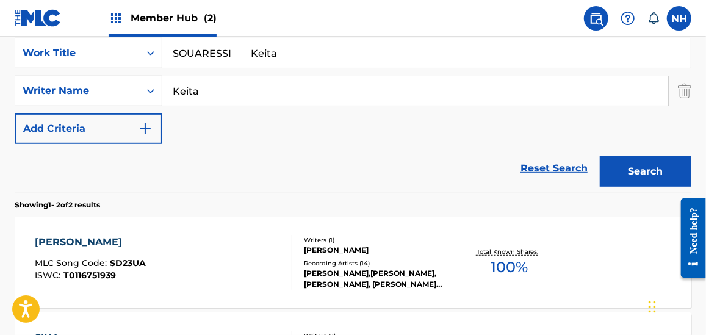
click at [342, 51] on input "SOUARESSI Keita" at bounding box center [426, 52] width 529 height 29
click at [343, 51] on input "SOUARESSI Keita" at bounding box center [426, 52] width 529 height 29
click at [228, 63] on input "SOUARESSI Keita" at bounding box center [426, 52] width 529 height 29
click at [227, 50] on input "SOUARESSI Keita" at bounding box center [426, 52] width 529 height 29
drag, startPoint x: 233, startPoint y: 49, endPoint x: 408, endPoint y: 73, distance: 176.8
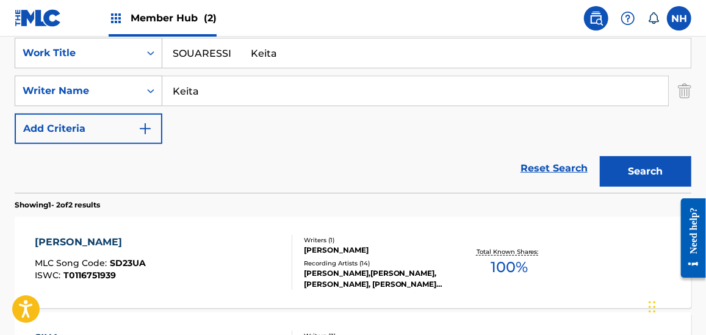
click at [394, 72] on div "SearchWithCriteria4aa583be-793c-402f-9b75-33472aa08052 Work Title SOUARESSI Kei…" at bounding box center [353, 91] width 677 height 106
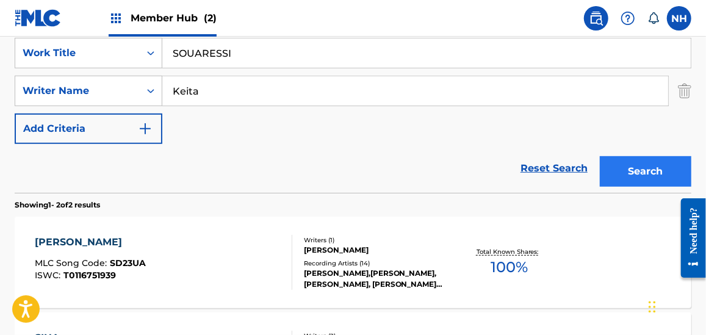
type input "SOUARESSI"
click at [626, 168] on button "Search" at bounding box center [646, 171] width 92 height 31
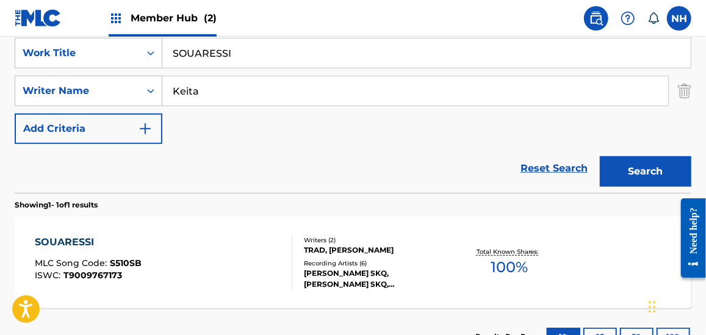
click at [197, 214] on section "SOUARESSI MLC Song Code : S510SB ISWC : T9009767173 Writers ( 2 ) TRAD, [PERSON…" at bounding box center [353, 260] width 677 height 98
click at [183, 235] on div "SOUARESSI MLC Song Code : S510SB ISWC : T9009767173" at bounding box center [163, 262] width 257 height 55
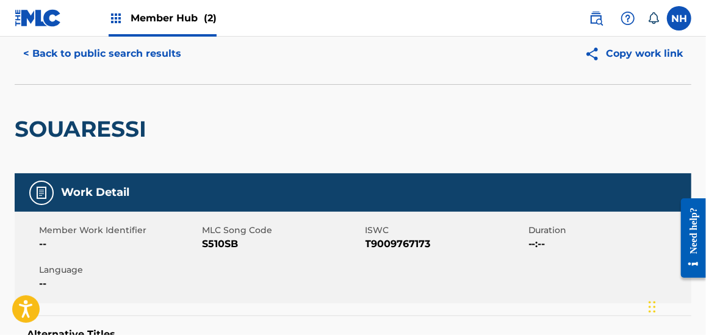
scroll to position [61, 0]
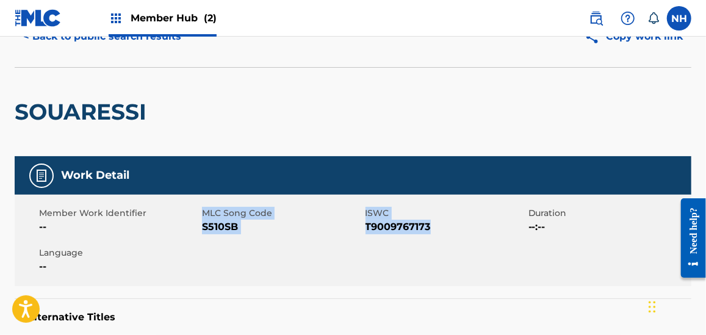
drag, startPoint x: 199, startPoint y: 226, endPoint x: 441, endPoint y: 229, distance: 241.7
click at [441, 229] on div "Member Work Identifier -- MLC Song Code S510SB ISWC T9009767173 Duration --:-- …" at bounding box center [353, 241] width 677 height 92
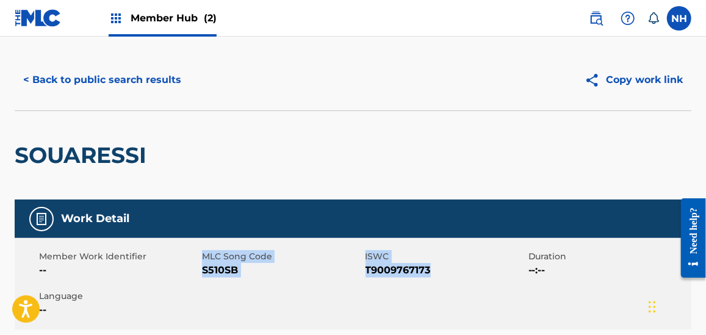
scroll to position [0, 0]
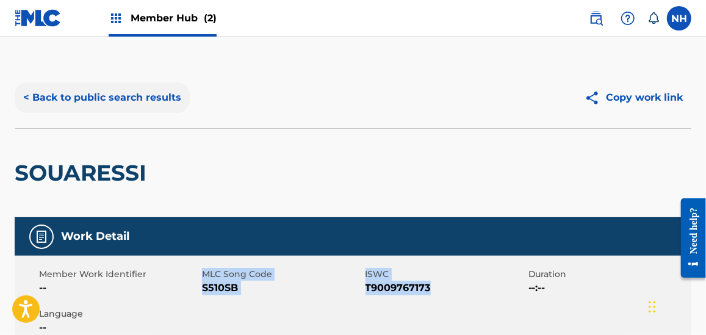
click at [174, 106] on button "< Back to public search results" at bounding box center [102, 97] width 175 height 31
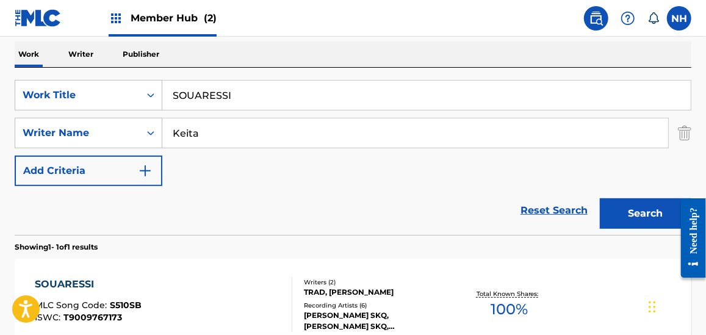
scroll to position [173, 0]
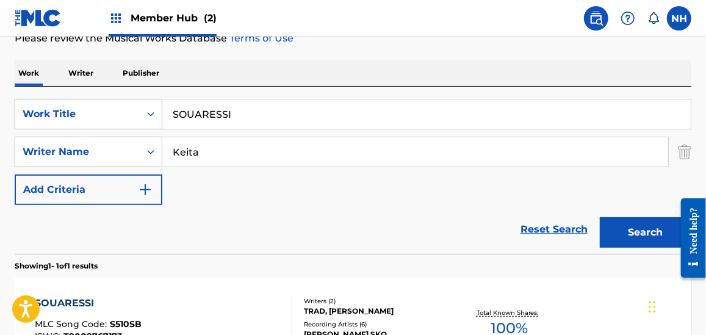
click at [286, 118] on input "SOUARESSI" at bounding box center [426, 113] width 529 height 29
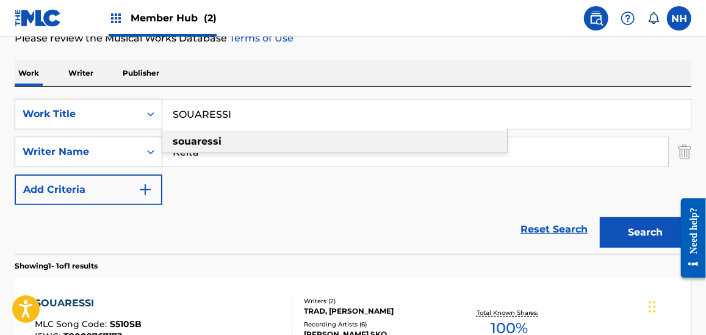
paste input "[PERSON_NAME]"
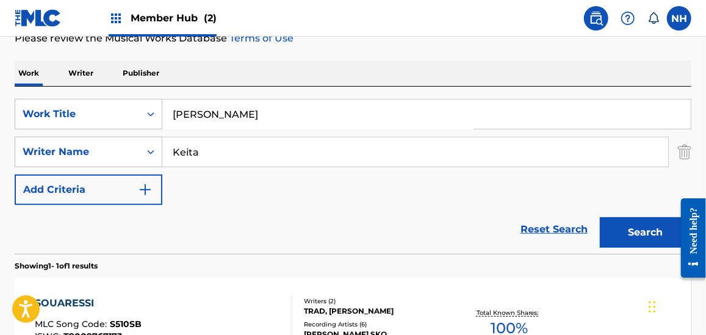
drag, startPoint x: 231, startPoint y: 119, endPoint x: 517, endPoint y: 191, distance: 295.2
click at [367, 129] on div "SearchWithCriteria4aa583be-793c-402f-9b75-33472aa08052 Work Title TAMA SILO Kei…" at bounding box center [353, 152] width 677 height 106
type input "[PERSON_NAME]"
click at [665, 272] on section "SOUARESSI MLC Song Code : S510SB ISWC : T9009767173 Writers ( 2 ) TRAD, [PERSON…" at bounding box center [353, 321] width 677 height 98
click at [654, 248] on div "Search" at bounding box center [643, 229] width 98 height 49
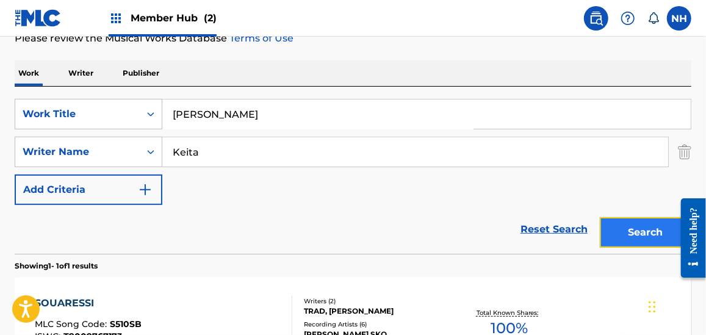
click at [643, 246] on button "Search" at bounding box center [646, 232] width 92 height 31
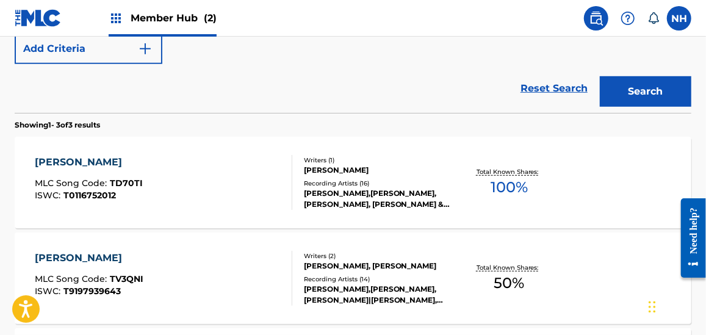
scroll to position [356, 0]
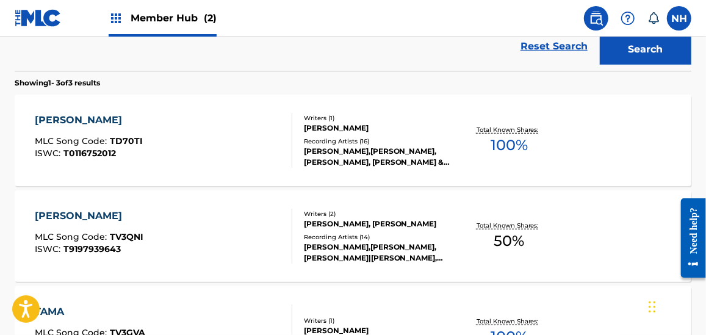
click at [207, 163] on div "[PERSON_NAME] MLC Song Code : TD70TI ISWC : T0116752012" at bounding box center [163, 140] width 257 height 55
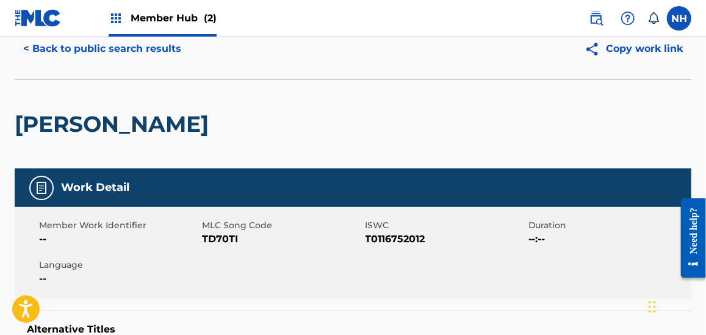
scroll to position [122, 0]
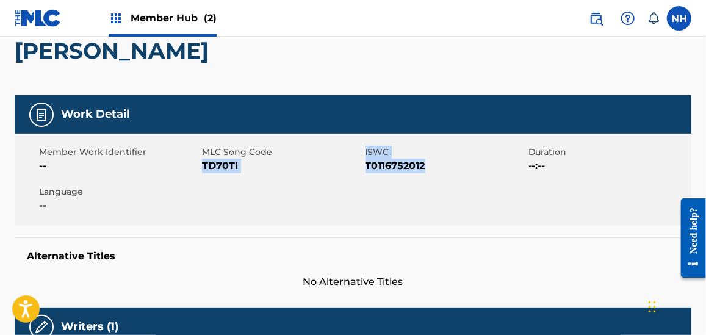
drag, startPoint x: 435, startPoint y: 165, endPoint x: 203, endPoint y: 164, distance: 232.0
click at [203, 164] on div "Member Work Identifier -- MLC Song Code TD70TI ISWC T0116752012 Duration --:-- …" at bounding box center [353, 180] width 677 height 92
click at [34, 120] on div at bounding box center [41, 115] width 24 height 24
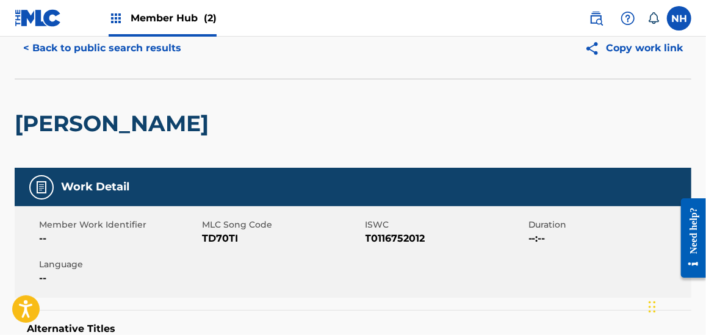
scroll to position [0, 0]
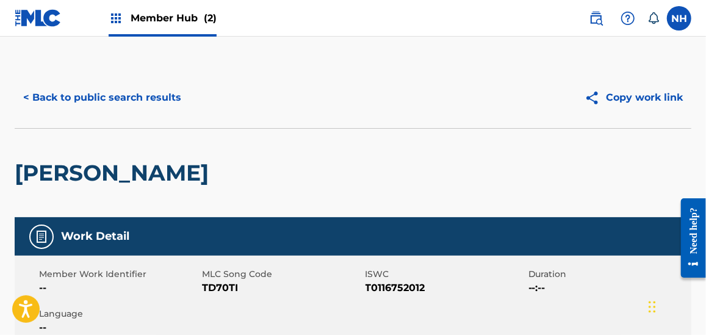
click at [135, 101] on button "< Back to public search results" at bounding box center [102, 97] width 175 height 31
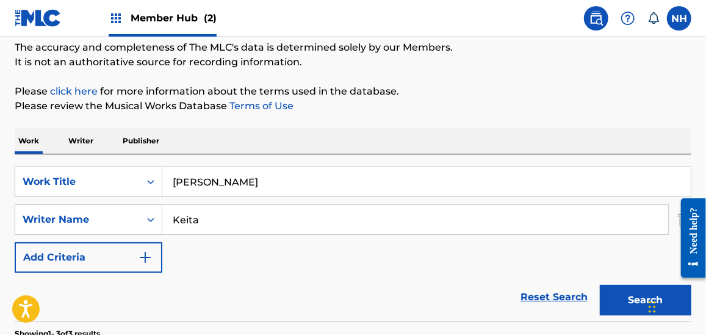
scroll to position [183, 0]
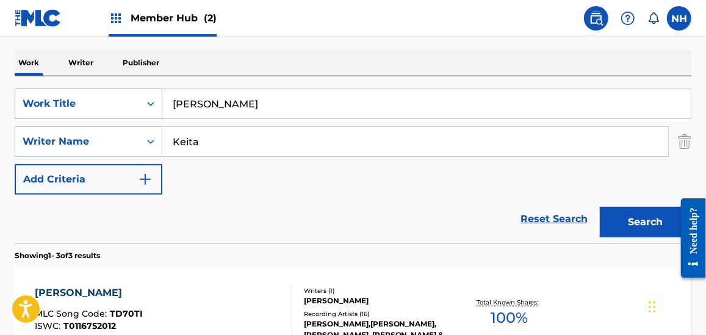
drag, startPoint x: 255, startPoint y: 109, endPoint x: 131, endPoint y: 90, distance: 125.3
click at [134, 90] on div "SearchWithCriteria4aa583be-793c-402f-9b75-33472aa08052 Work Title TAMA SILO" at bounding box center [353, 104] width 677 height 31
paste input "[PERSON_NAME]"
drag, startPoint x: 214, startPoint y: 97, endPoint x: 325, endPoint y: 102, distance: 111.2
click at [324, 102] on input "[PERSON_NAME]" at bounding box center [426, 103] width 529 height 29
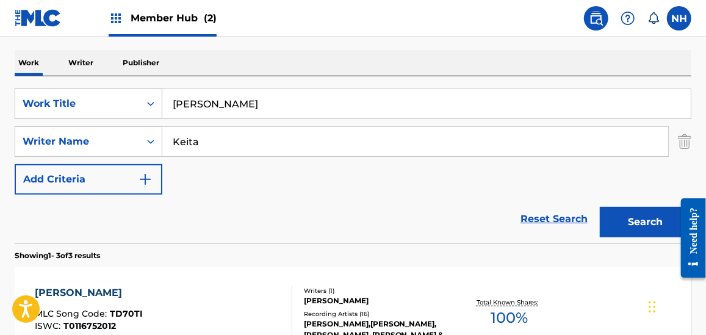
type input "[PERSON_NAME]"
click at [598, 233] on div "Search" at bounding box center [643, 219] width 98 height 49
click at [603, 218] on button "Search" at bounding box center [646, 222] width 92 height 31
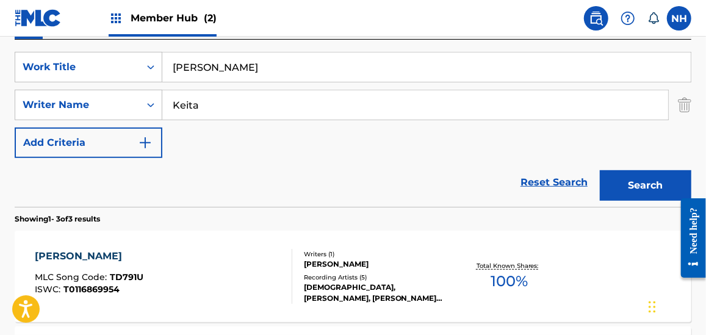
scroll to position [295, 0]
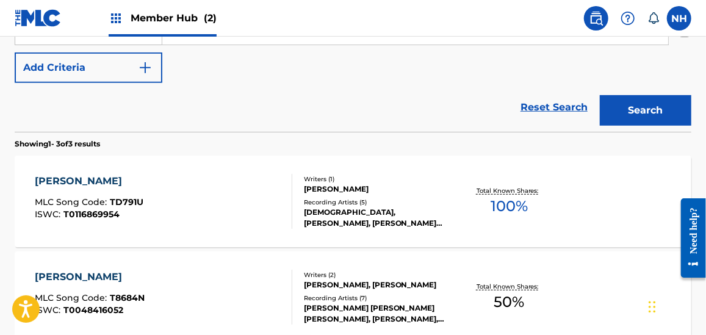
click at [167, 227] on div "[PERSON_NAME] MLC Song Code : TD791U ISWC : T0116869954" at bounding box center [163, 201] width 257 height 55
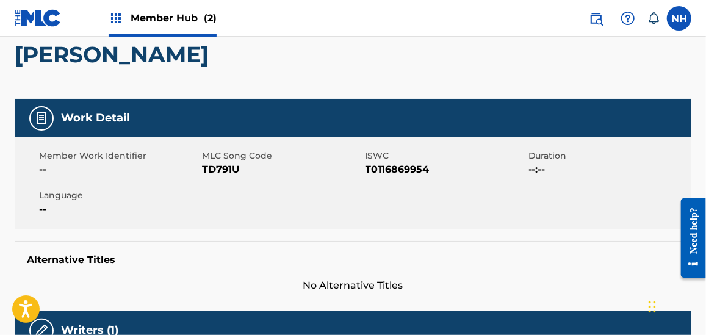
scroll to position [122, 0]
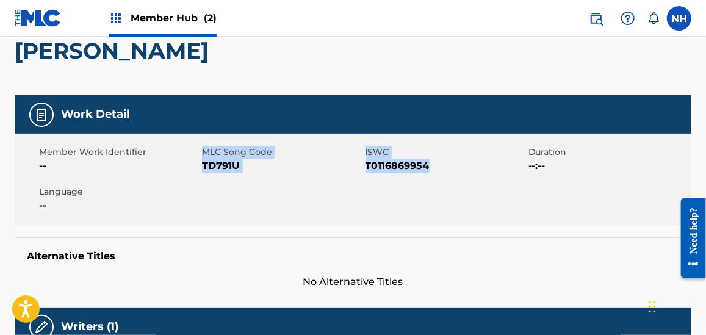
drag, startPoint x: 225, startPoint y: 163, endPoint x: 463, endPoint y: 169, distance: 237.5
click at [463, 169] on div "Member Work Identifier -- MLC Song Code TD791U ISWC T0116869954 Duration --:-- …" at bounding box center [353, 180] width 677 height 92
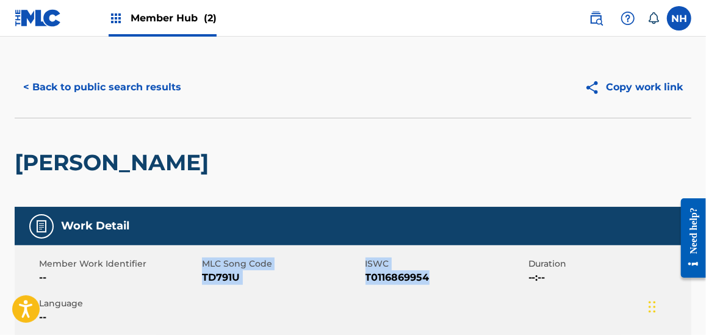
scroll to position [0, 0]
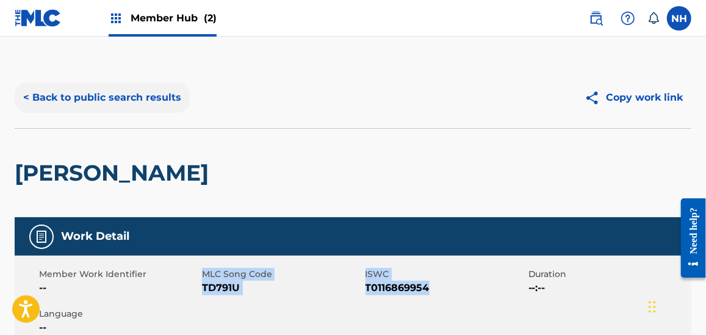
click at [145, 96] on button "< Back to public search results" at bounding box center [102, 97] width 175 height 31
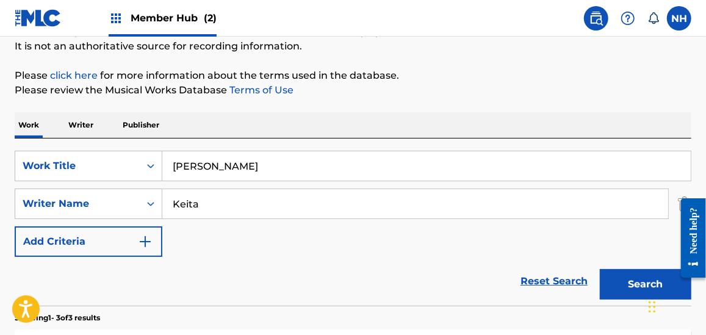
scroll to position [122, 0]
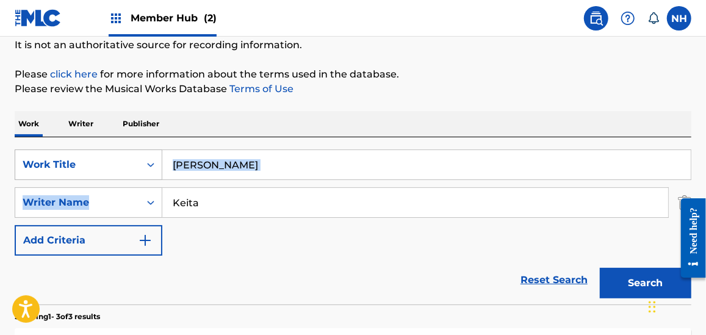
drag, startPoint x: 252, startPoint y: 183, endPoint x: 143, endPoint y: 161, distance: 110.7
click at [106, 162] on div "SearchWithCriteria4aa583be-793c-402f-9b75-33472aa08052 Work Title [PERSON_NAME]…" at bounding box center [353, 203] width 677 height 106
click at [279, 168] on input "[PERSON_NAME]" at bounding box center [426, 164] width 529 height 29
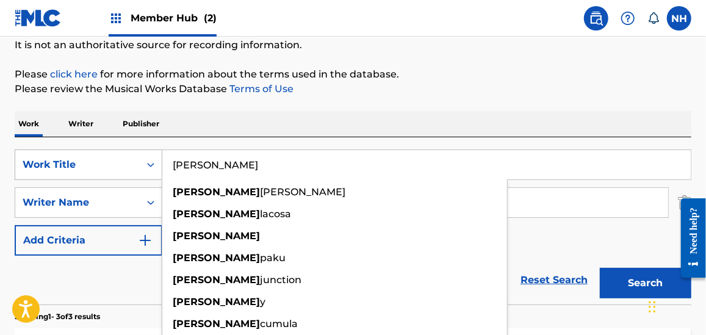
drag, startPoint x: 251, startPoint y: 163, endPoint x: 137, endPoint y: 162, distance: 114.8
click at [137, 162] on div "SearchWithCriteria4aa583be-793c-402f-9b75-33472aa08052 Work Title [PERSON_NAME]…" at bounding box center [353, 165] width 677 height 31
paste input "[PERSON_NAME]"
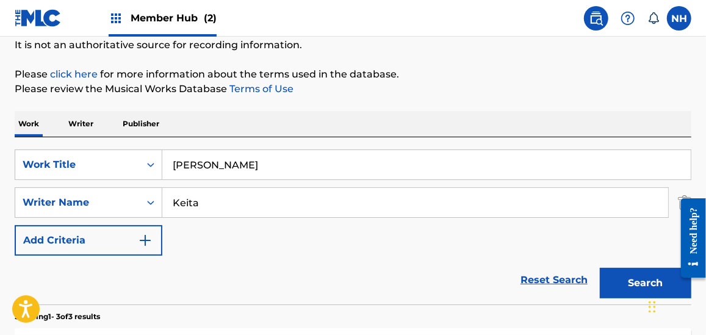
drag, startPoint x: 203, startPoint y: 161, endPoint x: 355, endPoint y: 180, distance: 153.8
click at [336, 178] on input "[PERSON_NAME]" at bounding box center [426, 164] width 529 height 29
type input "[PERSON_NAME]"
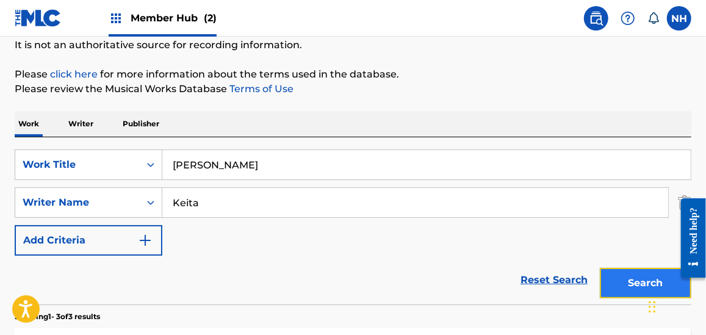
click at [627, 268] on button "Search" at bounding box center [646, 283] width 92 height 31
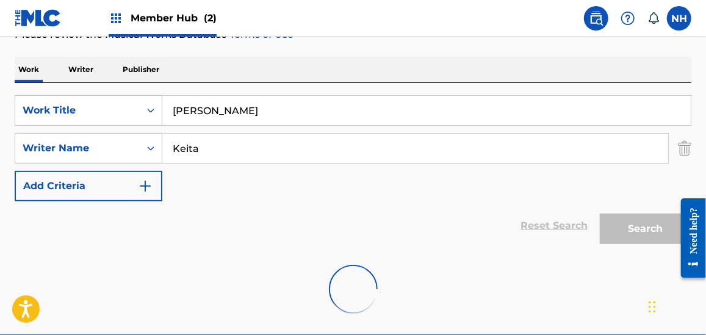
scroll to position [234, 0]
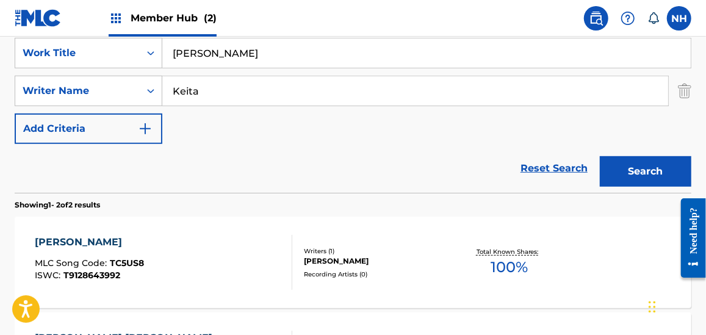
click at [208, 245] on div "[PERSON_NAME] MLC Song Code : TC5US8 ISWC : T9128643992" at bounding box center [163, 262] width 257 height 55
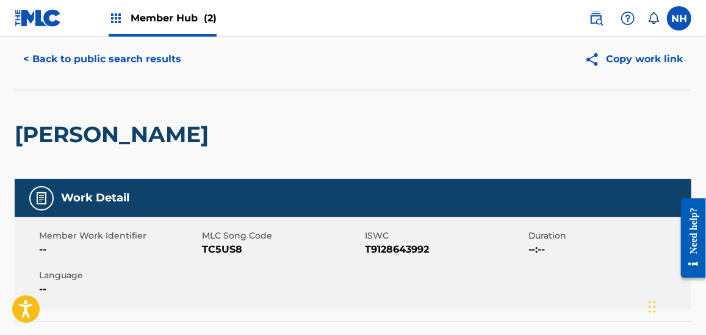
scroll to position [122, 0]
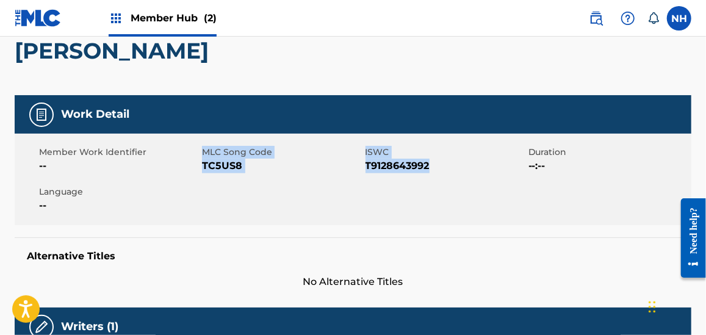
drag, startPoint x: 197, startPoint y: 165, endPoint x: 442, endPoint y: 161, distance: 245.4
click at [442, 161] on div "Member Work Identifier -- MLC Song Code TC5US8 ISWC T9128643992 Duration --:-- …" at bounding box center [353, 180] width 677 height 92
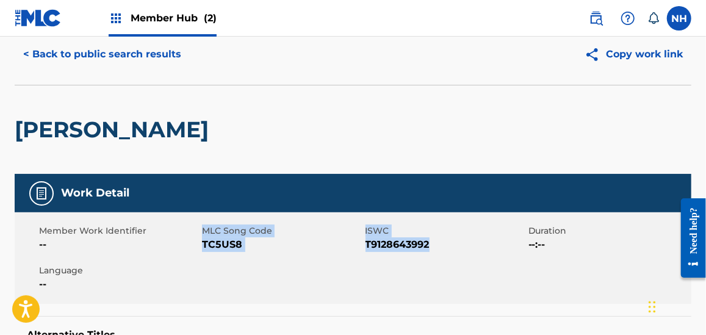
scroll to position [0, 0]
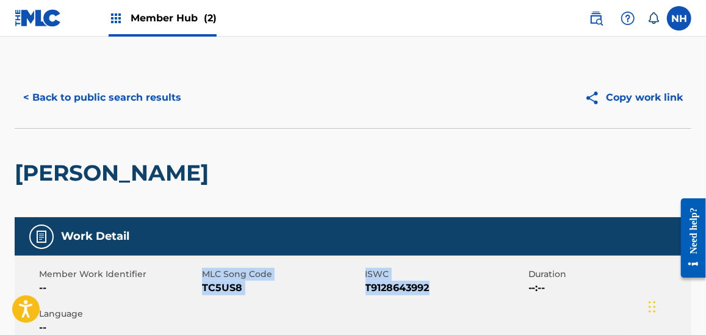
click at [123, 108] on button "< Back to public search results" at bounding box center [102, 97] width 175 height 31
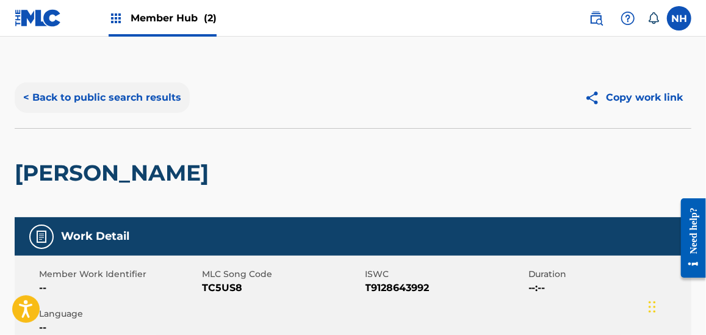
scroll to position [234, 0]
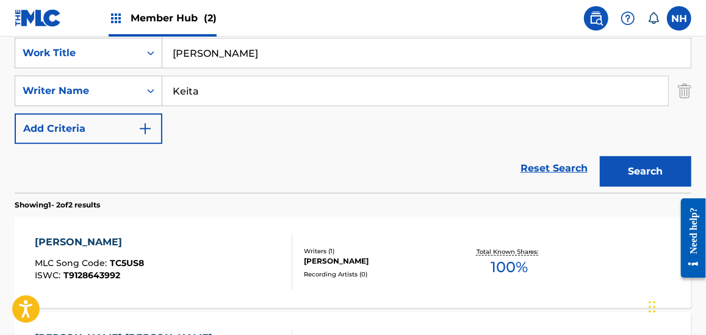
click at [128, 96] on div "Writer Name" at bounding box center [78, 91] width 110 height 15
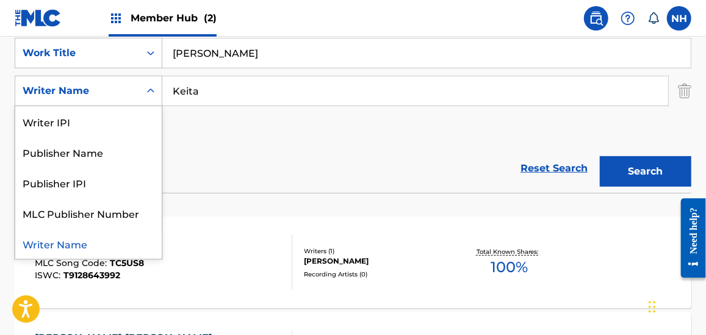
click at [219, 67] on input "[PERSON_NAME]" at bounding box center [426, 52] width 529 height 29
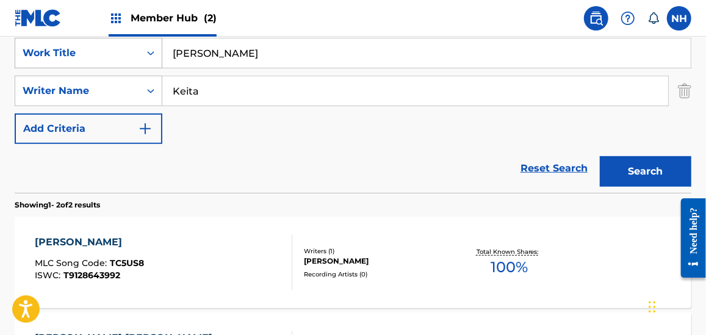
drag, startPoint x: 226, startPoint y: 52, endPoint x: 90, endPoint y: 51, distance: 135.5
click at [89, 50] on div "SearchWithCriteria4aa583be-793c-402f-9b75-33472aa08052 Work Title [PERSON_NAME]" at bounding box center [353, 53] width 677 height 31
paste input "TONO Keita"
drag, startPoint x: 228, startPoint y: 52, endPoint x: 215, endPoint y: 54, distance: 13.6
click at [215, 54] on input "TATONO Keita" at bounding box center [426, 52] width 529 height 29
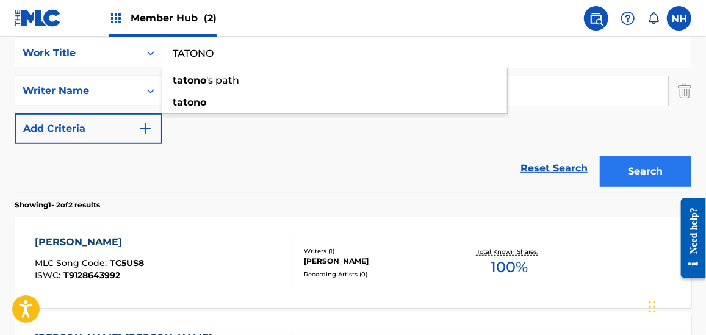
type input "TATONO"
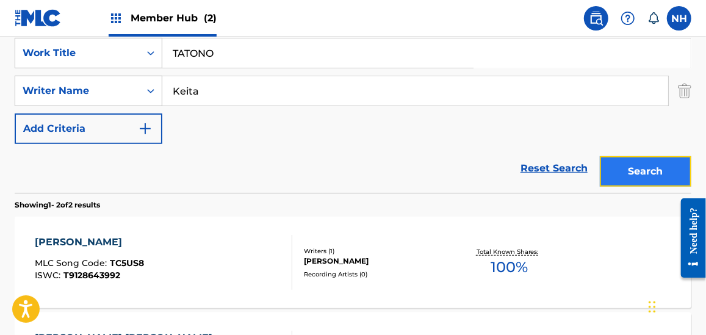
click at [610, 169] on button "Search" at bounding box center [646, 171] width 92 height 31
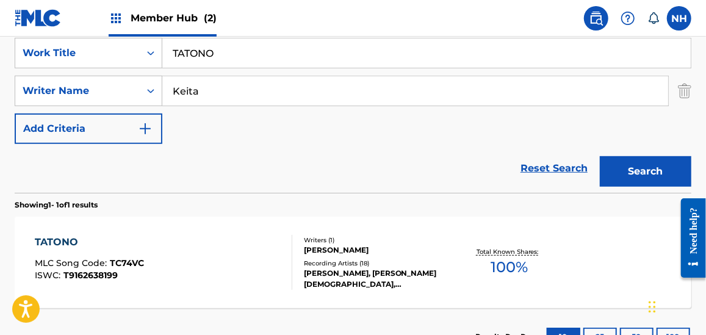
click at [184, 259] on div "TATONO MLC Song Code : TC74VC ISWC : T9162638199" at bounding box center [163, 262] width 257 height 55
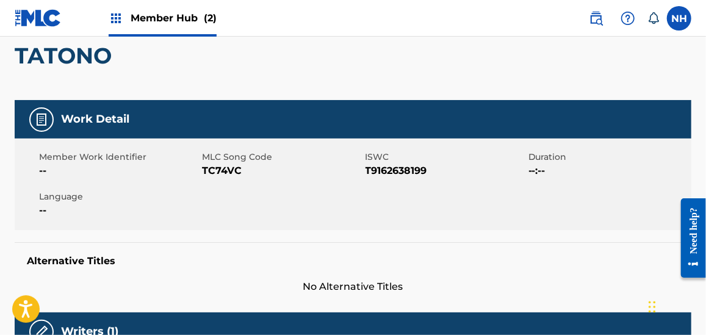
scroll to position [122, 0]
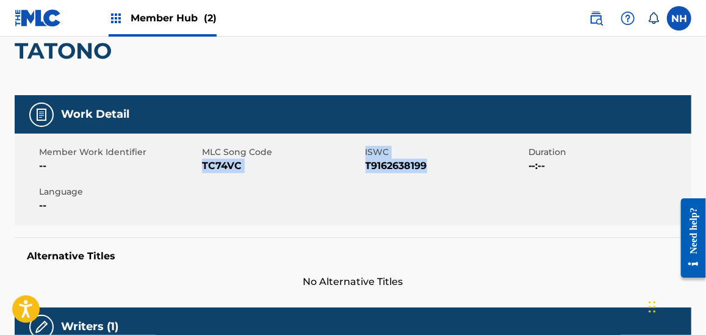
drag, startPoint x: 228, startPoint y: 165, endPoint x: 485, endPoint y: 168, distance: 257.0
click at [485, 168] on div "Member Work Identifier -- MLC Song Code TC74VC ISWC T9162638199 Duration --:-- …" at bounding box center [353, 180] width 677 height 92
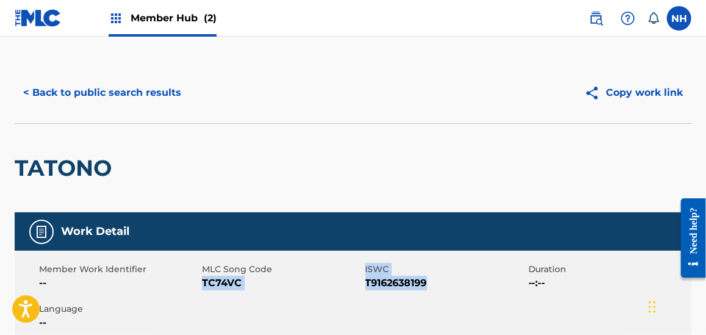
scroll to position [0, 0]
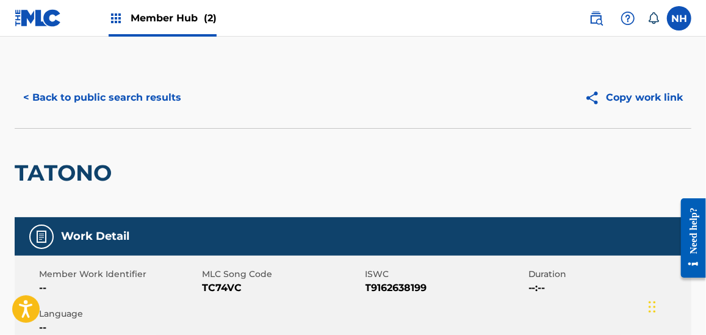
click at [128, 82] on div "< Back to public search results Copy work link" at bounding box center [353, 97] width 677 height 61
click at [125, 98] on button "< Back to public search results" at bounding box center [102, 97] width 175 height 31
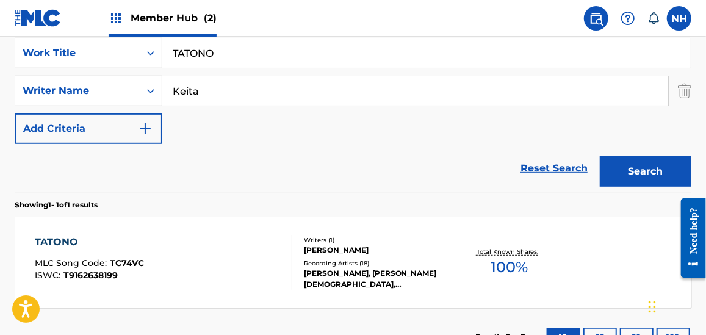
drag, startPoint x: 152, startPoint y: 53, endPoint x: 140, endPoint y: 51, distance: 12.3
click at [134, 52] on div "SearchWithCriteria4aa583be-793c-402f-9b75-33472aa08052 Work Title TATONO" at bounding box center [353, 53] width 677 height 31
paste input "HE FUTURE STRINGS VARIATION Keita"
drag, startPoint x: 347, startPoint y: 53, endPoint x: 491, endPoint y: 70, distance: 145.0
click at [490, 70] on div "SearchWithCriteria4aa583be-793c-402f-9b75-33472aa08052 Work Title THE FUTURE ST…" at bounding box center [353, 91] width 677 height 106
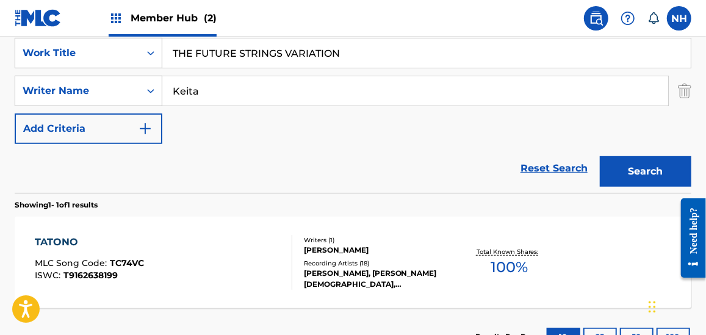
type input "THE FUTURE STRINGS VARIATION"
click at [595, 157] on div "Search" at bounding box center [643, 168] width 98 height 49
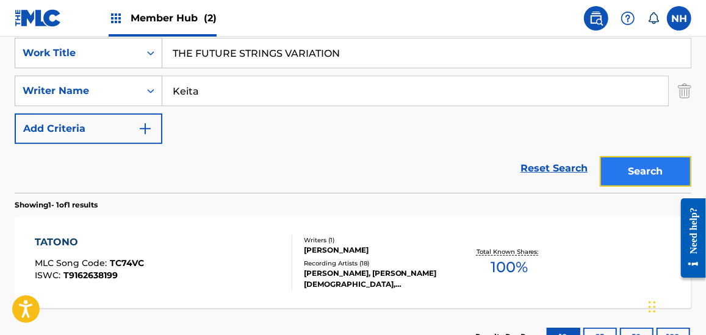
click at [640, 167] on button "Search" at bounding box center [646, 171] width 92 height 31
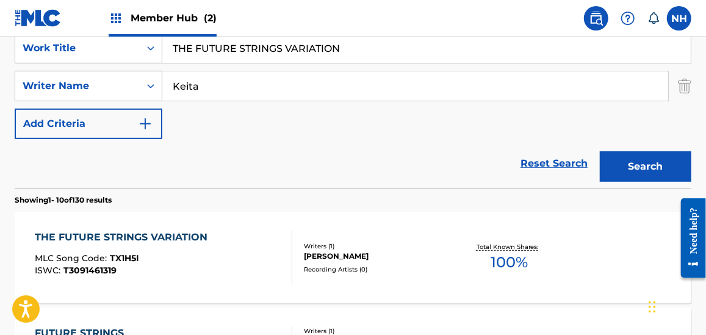
scroll to position [295, 0]
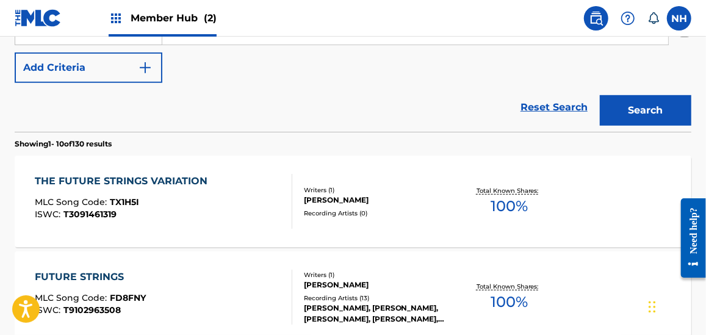
click at [220, 166] on div "THE FUTURE STRINGS VARIATION MLC Song Code : TX1H5I ISWC : T3091461319 Writers …" at bounding box center [353, 202] width 677 height 92
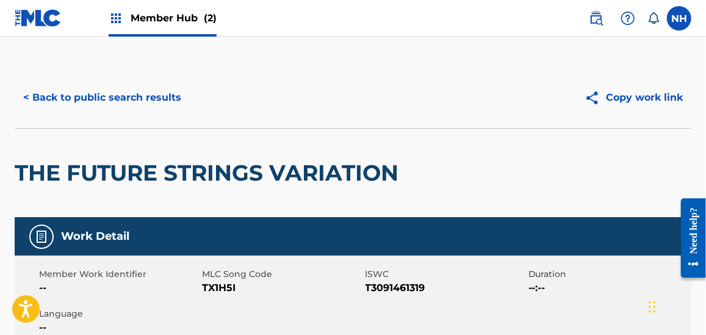
click at [220, 181] on h2 "THE FUTURE STRINGS VARIATION" at bounding box center [210, 172] width 390 height 27
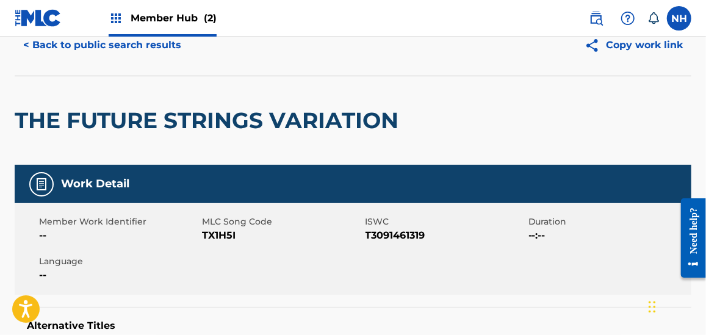
scroll to position [122, 0]
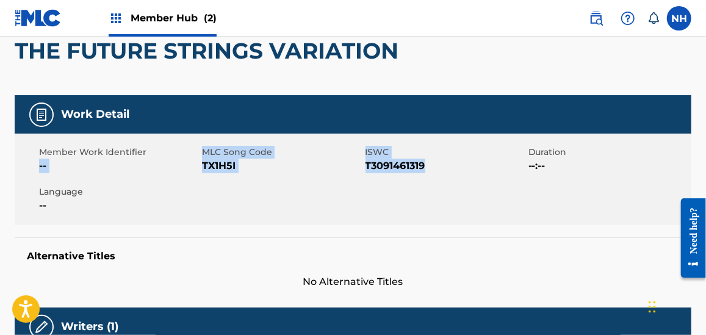
drag, startPoint x: 201, startPoint y: 155, endPoint x: 471, endPoint y: 174, distance: 269.8
click at [471, 174] on div "Member Work Identifier -- MLC Song Code TX1H5I ISWC T3091461319 Duration --:-- …" at bounding box center [353, 180] width 677 height 92
click at [245, 163] on span "TX1H5I" at bounding box center [282, 166] width 160 height 15
drag, startPoint x: 204, startPoint y: 169, endPoint x: 433, endPoint y: 160, distance: 229.1
click at [433, 160] on div "Member Work Identifier -- MLC Song Code TX1H5I ISWC T3091461319 Duration --:-- …" at bounding box center [353, 180] width 677 height 92
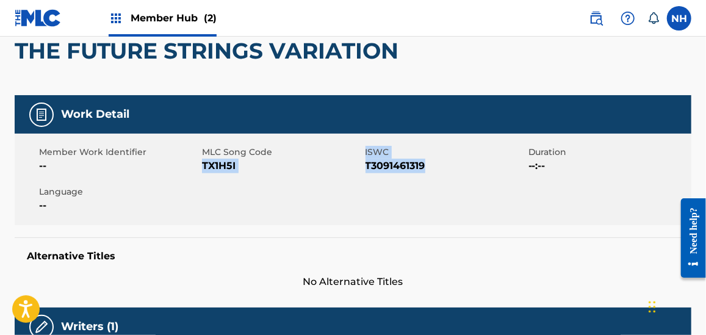
scroll to position [0, 0]
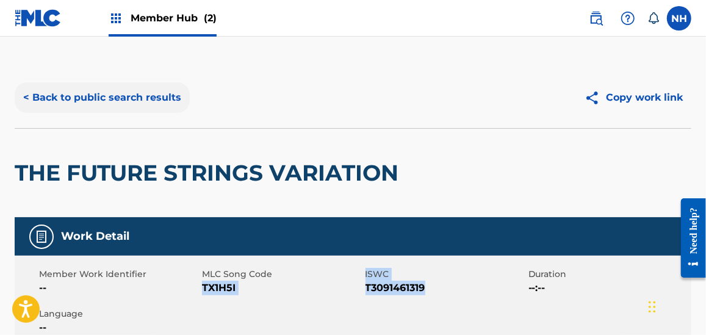
click at [157, 106] on button "< Back to public search results" at bounding box center [102, 97] width 175 height 31
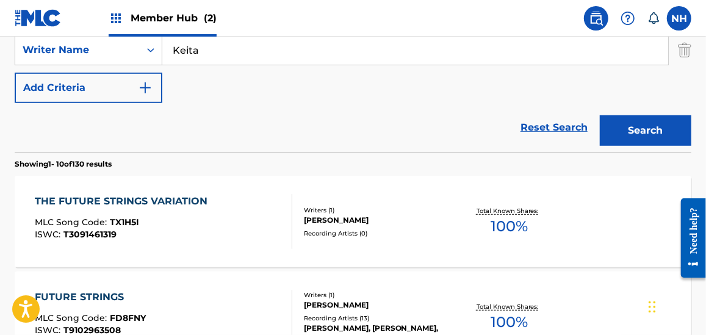
scroll to position [181, 0]
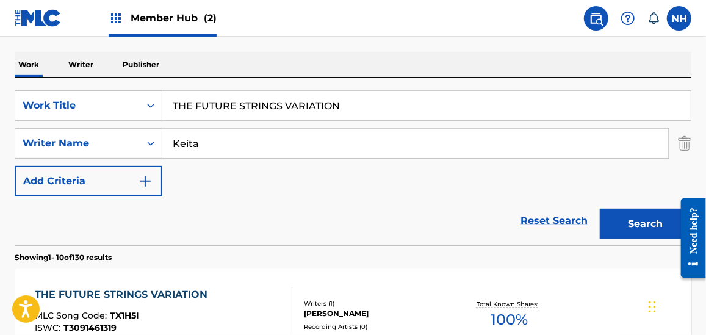
drag, startPoint x: 330, startPoint y: 101, endPoint x: 169, endPoint y: 94, distance: 160.7
click at [173, 94] on input "THE FUTURE STRINGS VARIATION" at bounding box center [426, 105] width 529 height 29
paste input "MINIYAMBA Keita/Susso/Trad"
drag, startPoint x: 237, startPoint y: 106, endPoint x: 434, endPoint y: 114, distance: 196.7
click at [434, 114] on input "MINIYAMBA Keita/Susso/Trad" at bounding box center [426, 105] width 529 height 29
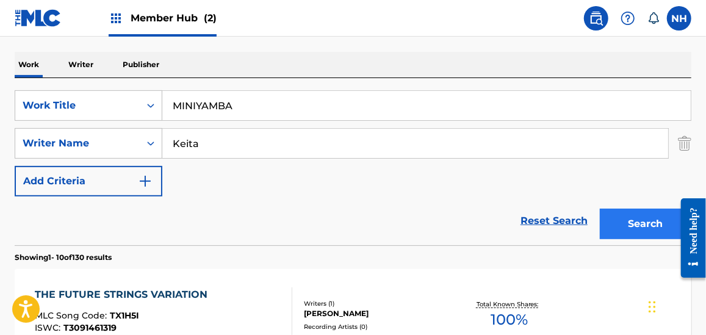
type input "MINIYAMBA"
click at [638, 230] on button "Search" at bounding box center [646, 224] width 92 height 31
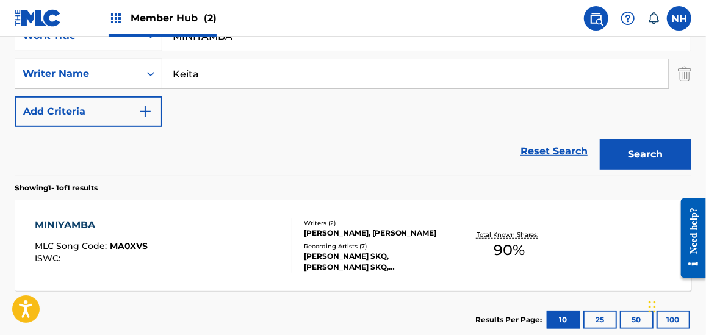
scroll to position [303, 0]
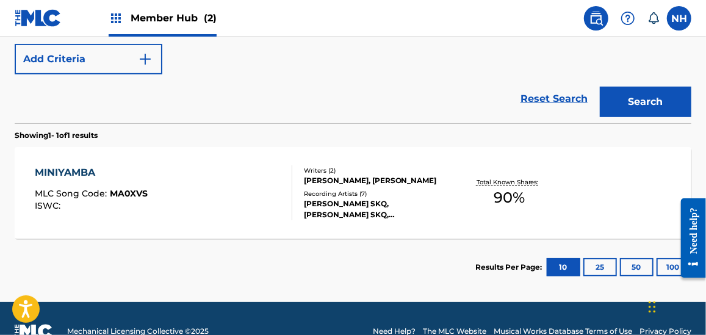
click at [232, 214] on div "MINIYAMBA MLC Song Code : MA0XVS ISWC :" at bounding box center [163, 192] width 257 height 55
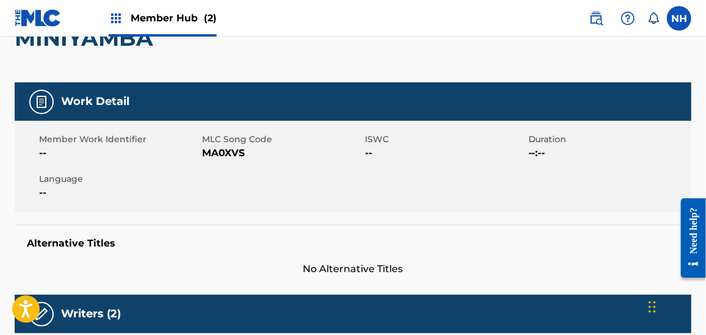
scroll to position [134, 0]
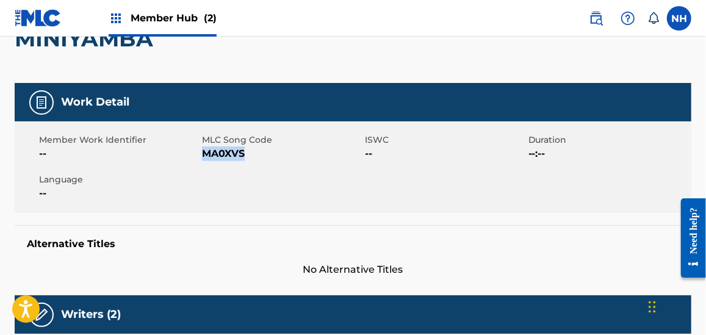
drag, startPoint x: 204, startPoint y: 151, endPoint x: 255, endPoint y: 150, distance: 51.3
click at [255, 150] on span "MA0XVS" at bounding box center [282, 153] width 160 height 15
